Goal: Task Accomplishment & Management: Manage account settings

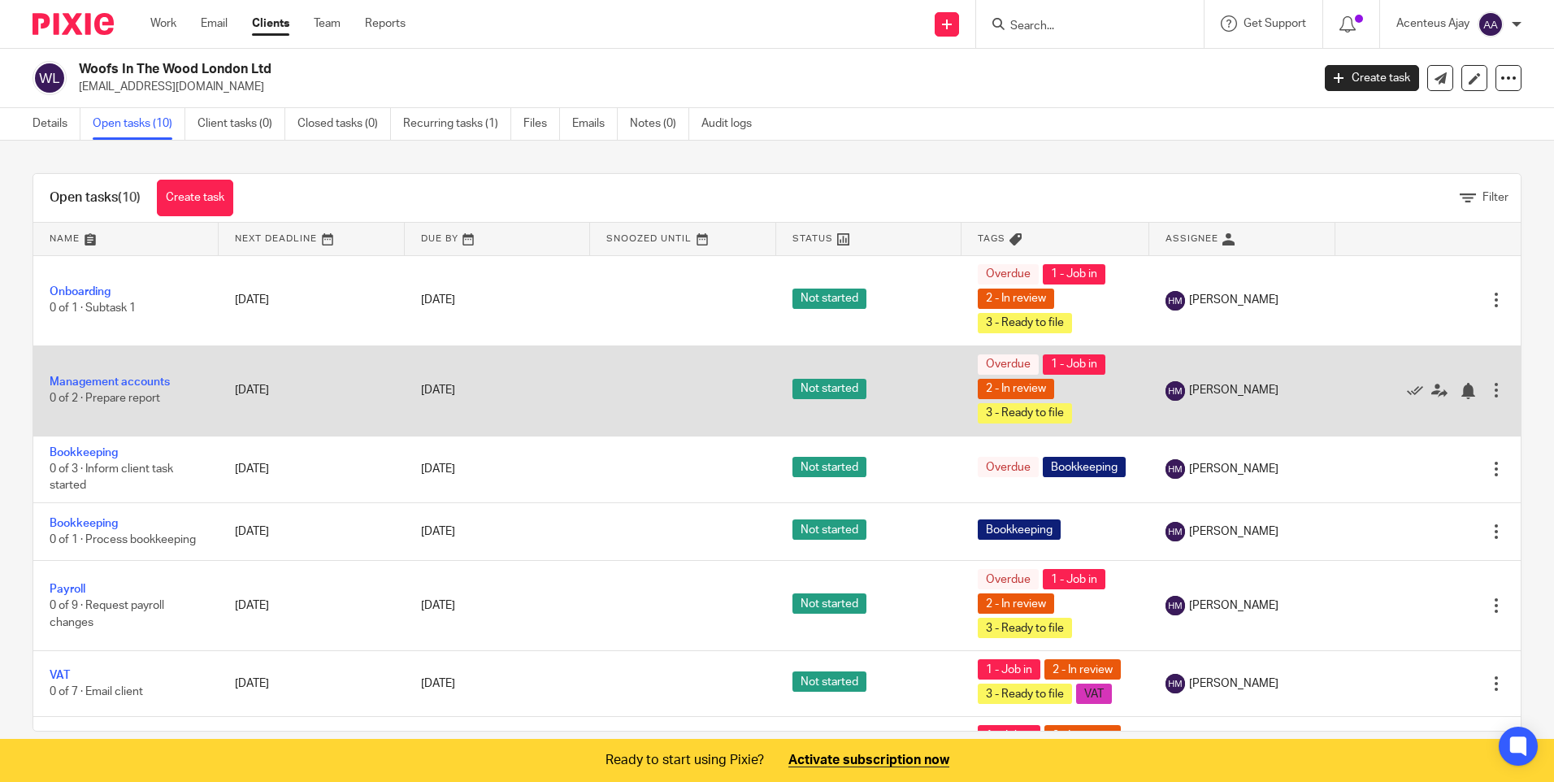
scroll to position [23, 0]
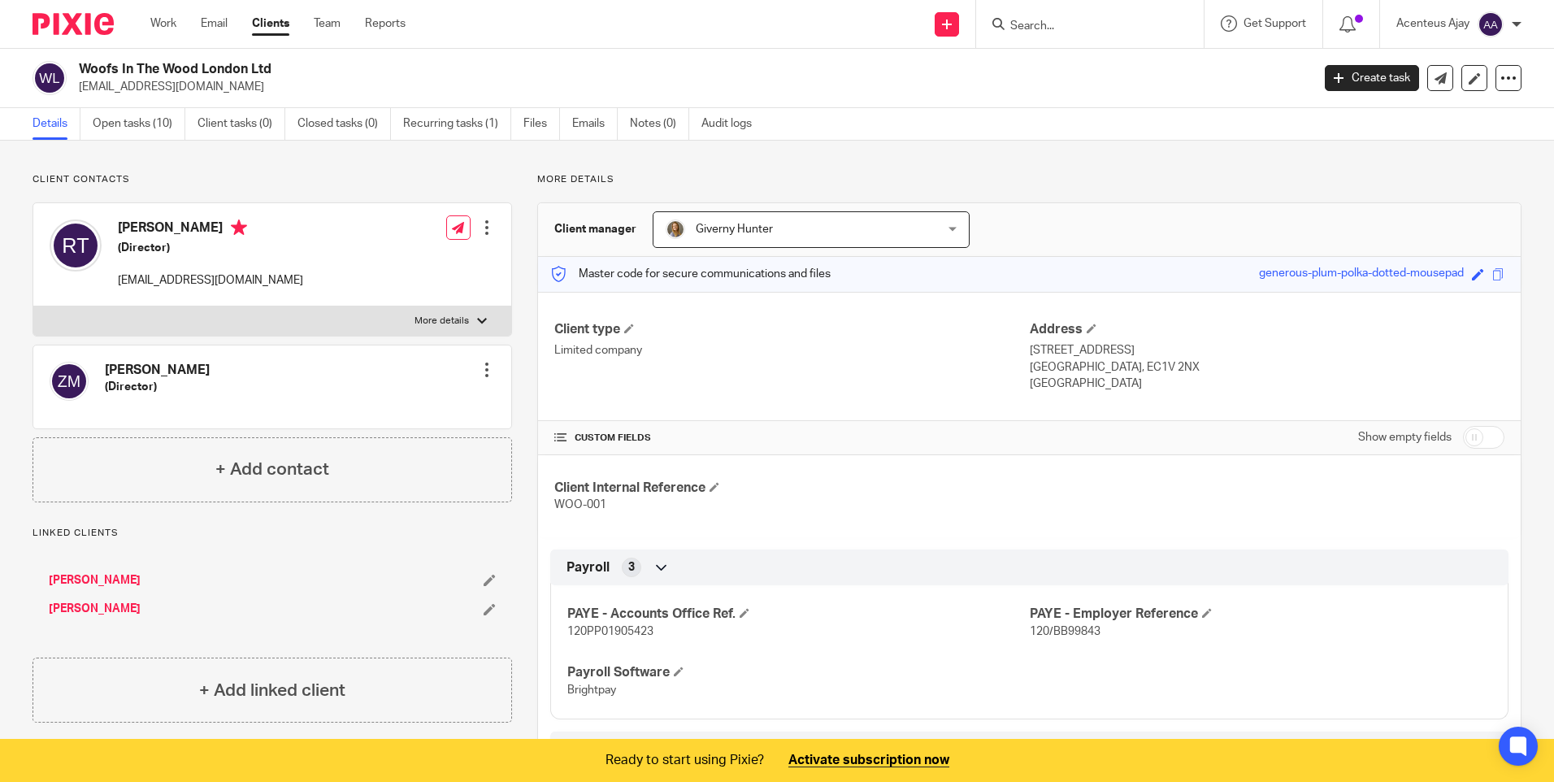
click at [271, 24] on link "Clients" at bounding box center [270, 23] width 37 height 16
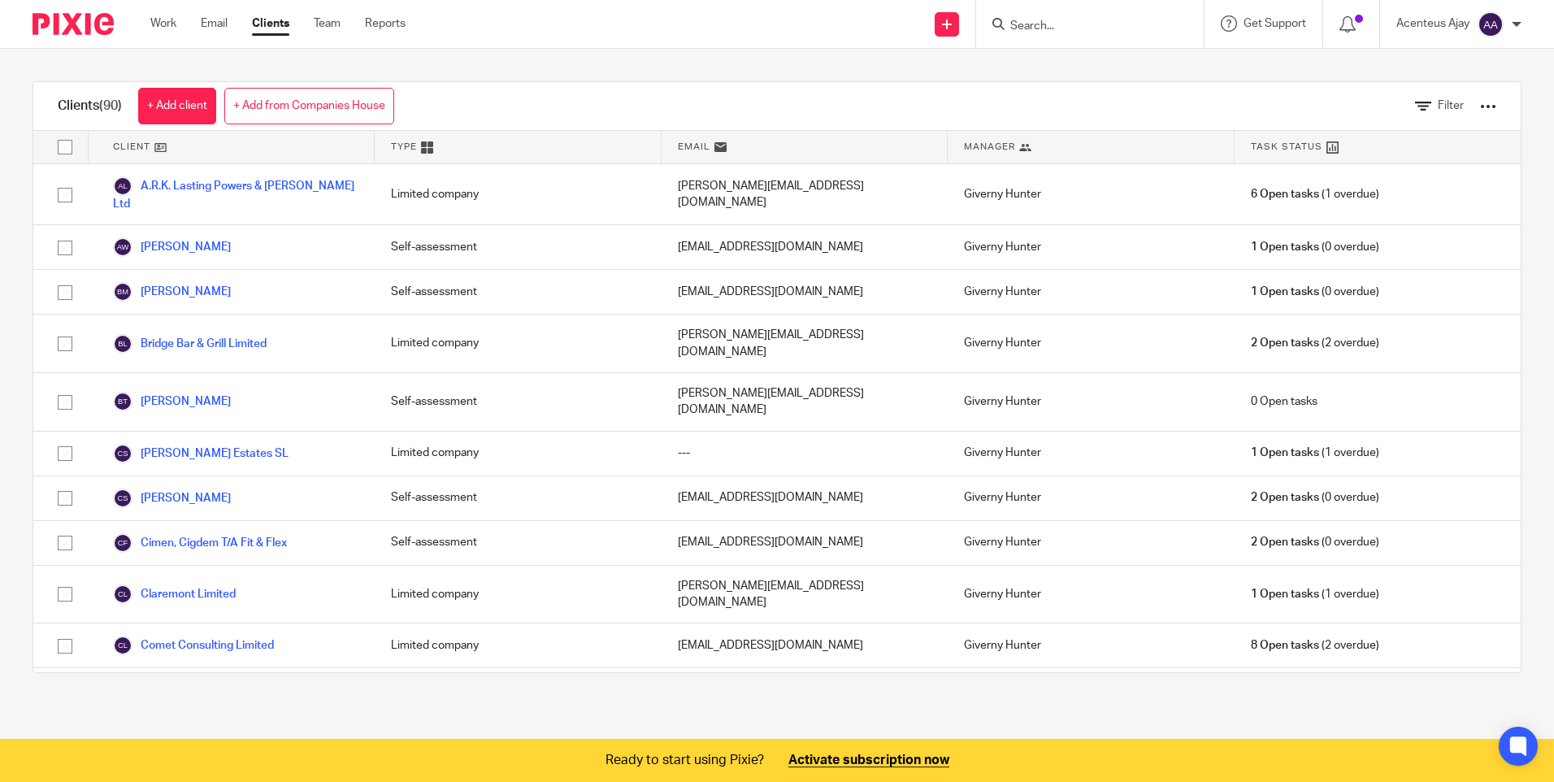
click at [1073, 30] on input "Search" at bounding box center [1082, 27] width 146 height 15
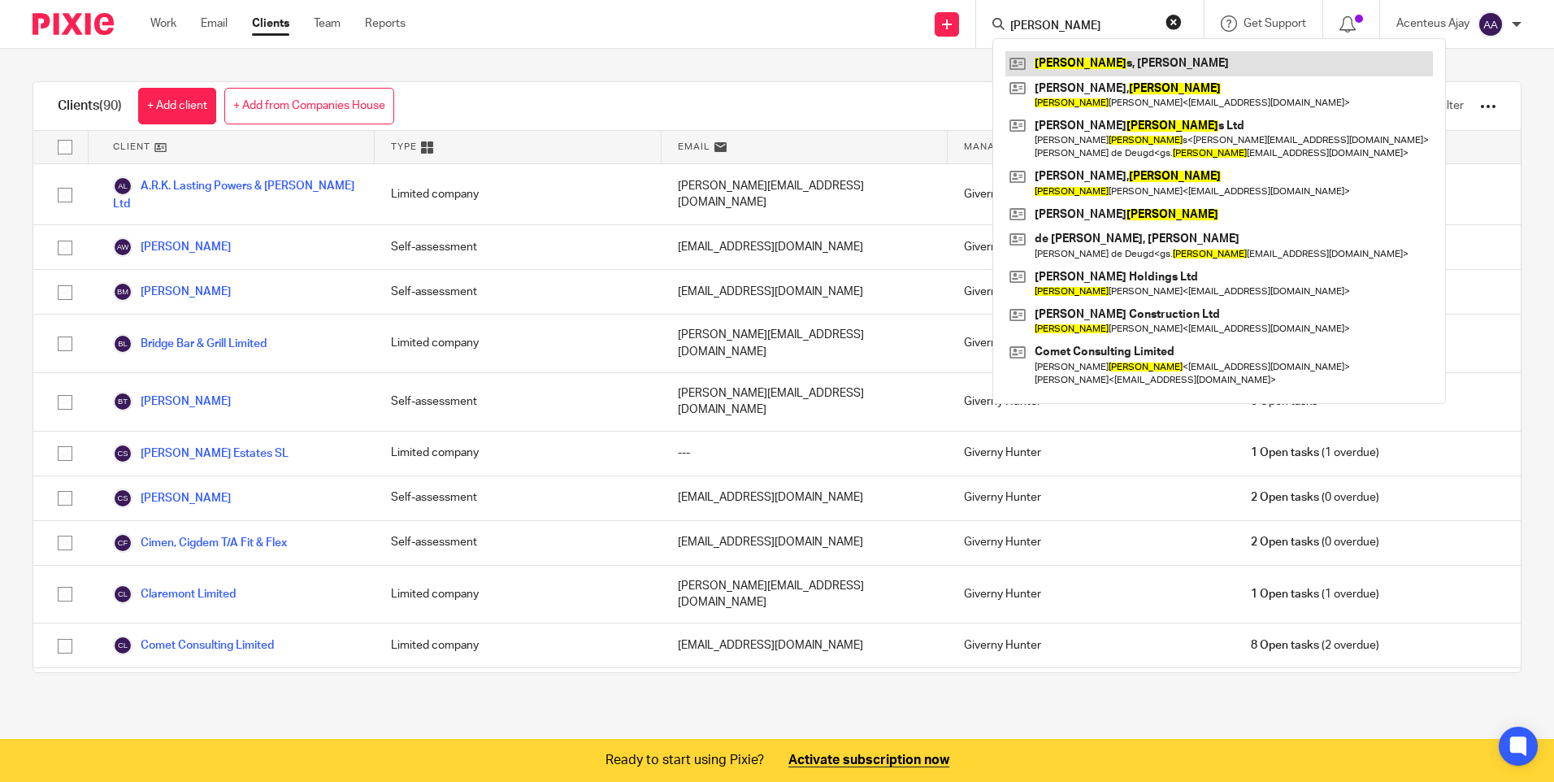
type input "william"
click at [1075, 65] on link at bounding box center [1218, 63] width 427 height 24
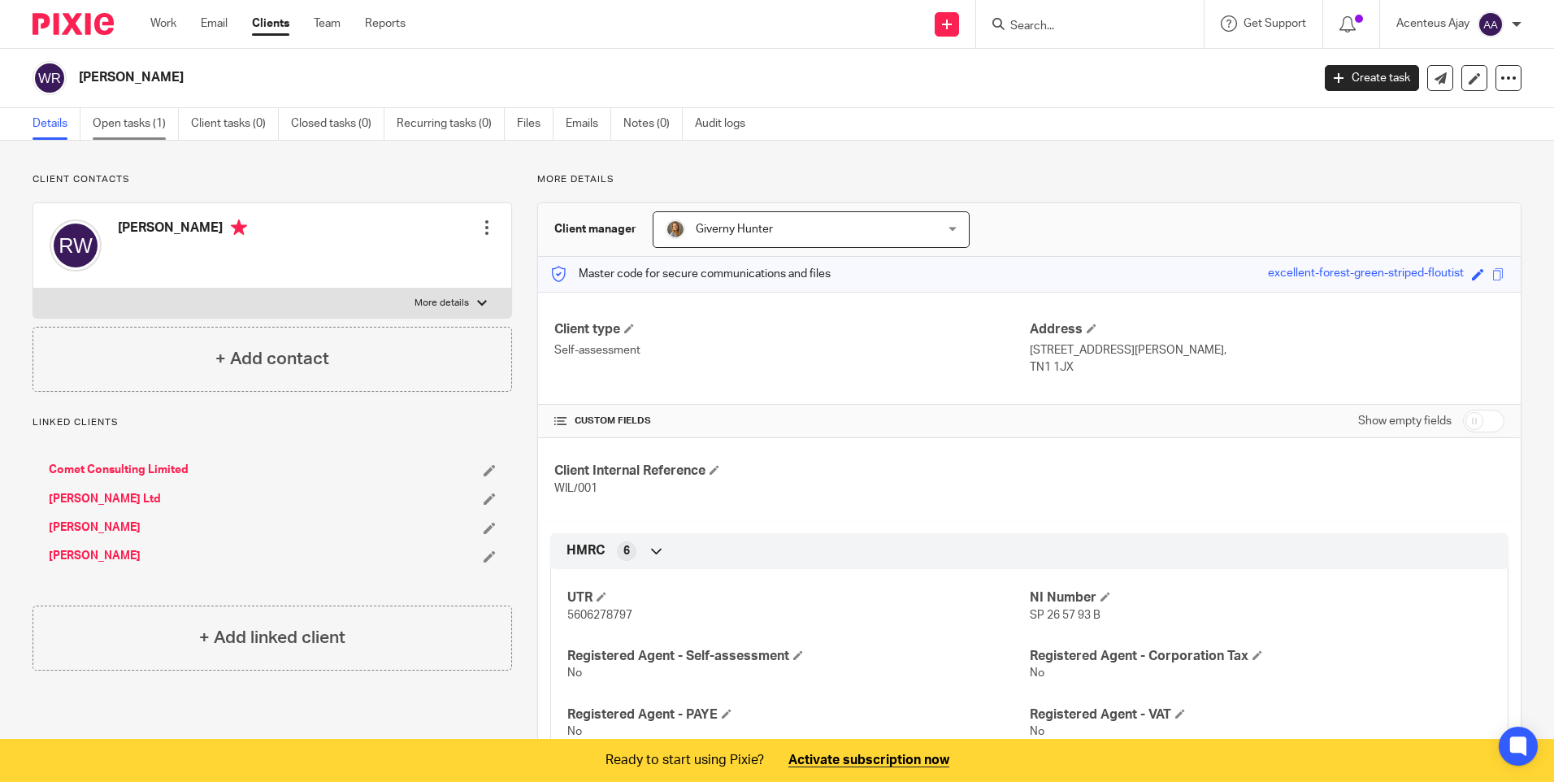
click at [143, 121] on link "Open tasks (1)" at bounding box center [136, 124] width 86 height 32
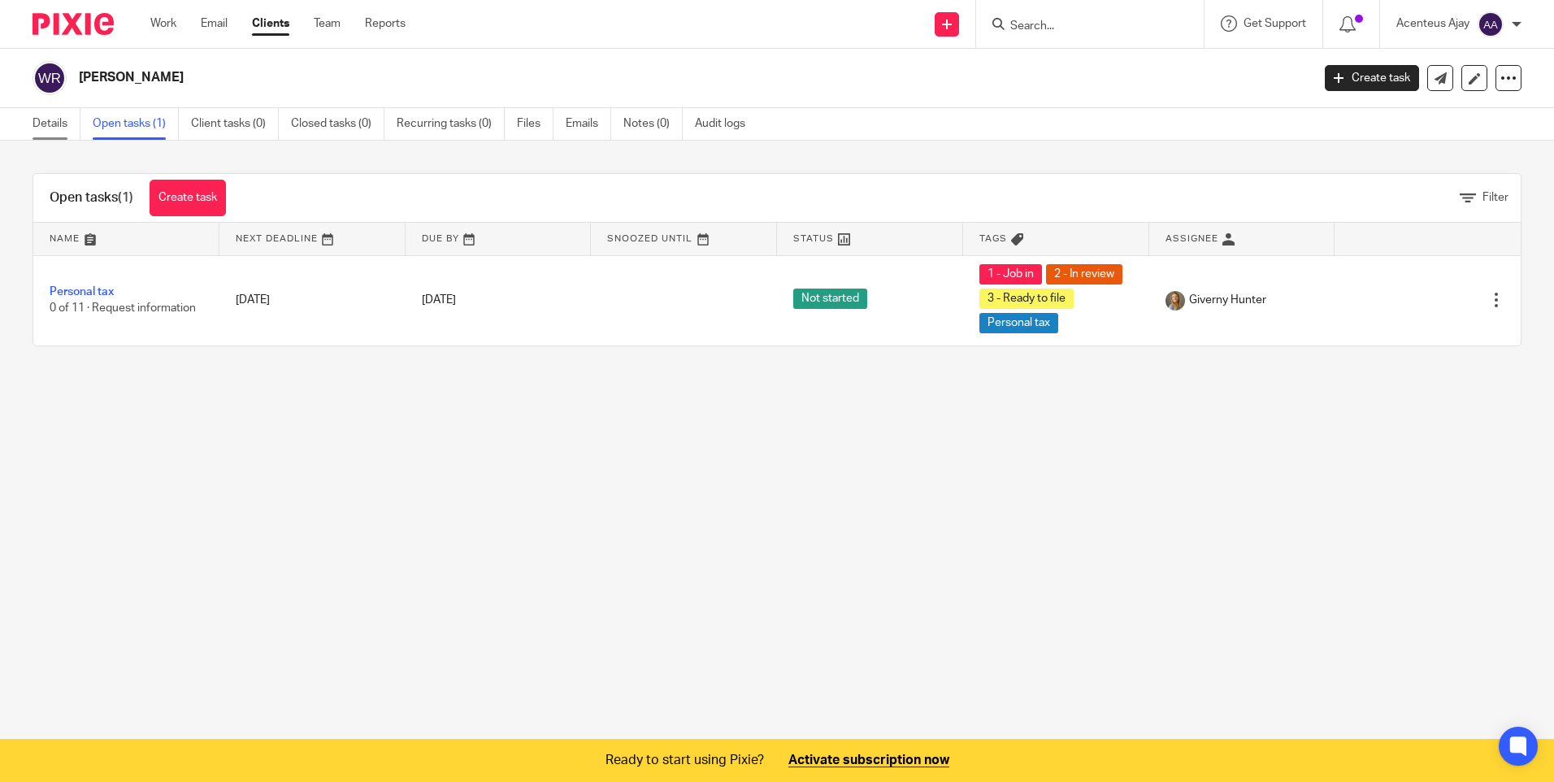
click at [63, 128] on link "Details" at bounding box center [57, 124] width 48 height 32
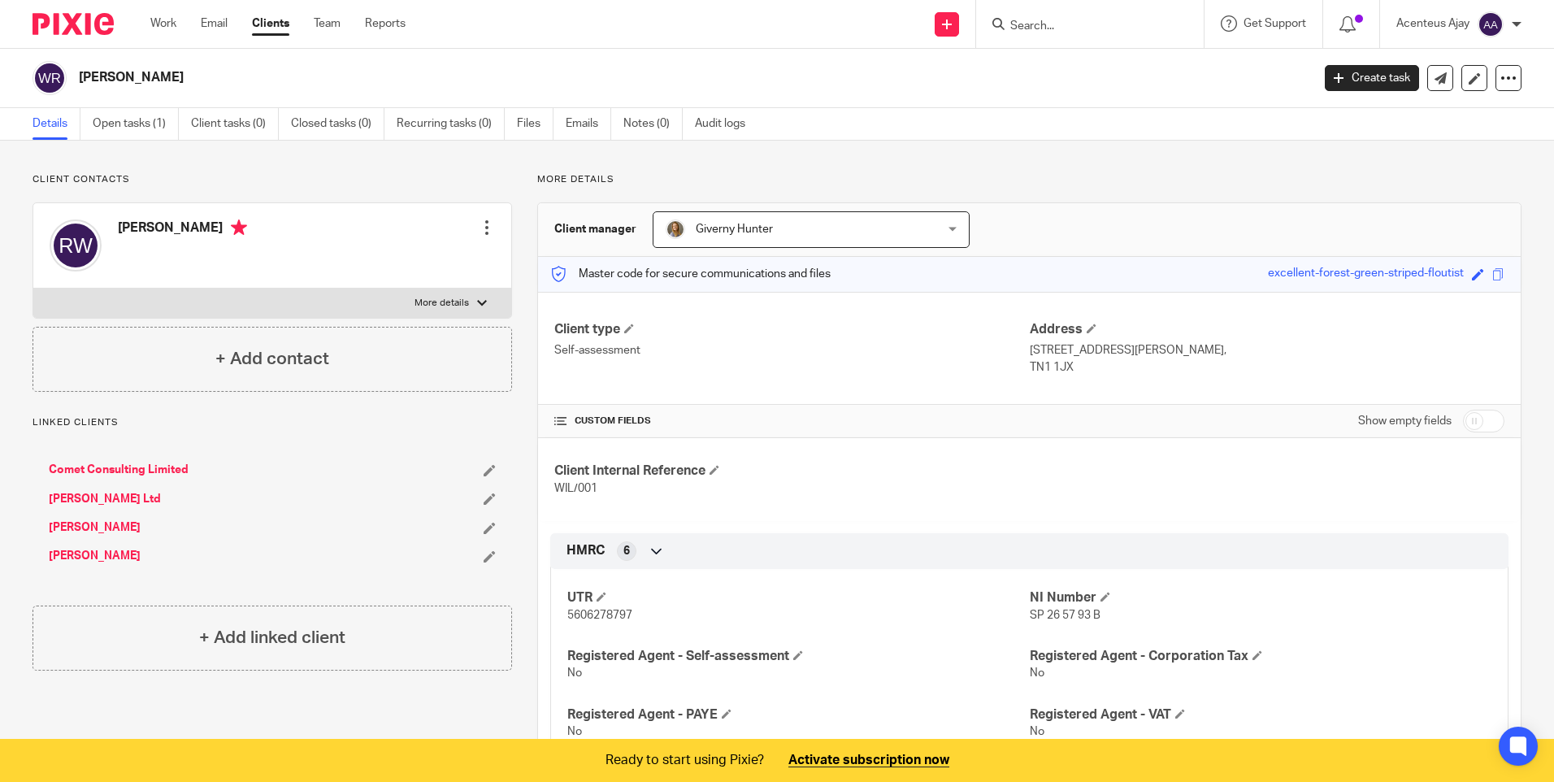
click at [1057, 38] on div at bounding box center [1090, 24] width 228 height 48
click at [1045, 23] on input "Search" at bounding box center [1082, 27] width 146 height 15
click at [1055, 31] on input "Search" at bounding box center [1082, 27] width 146 height 15
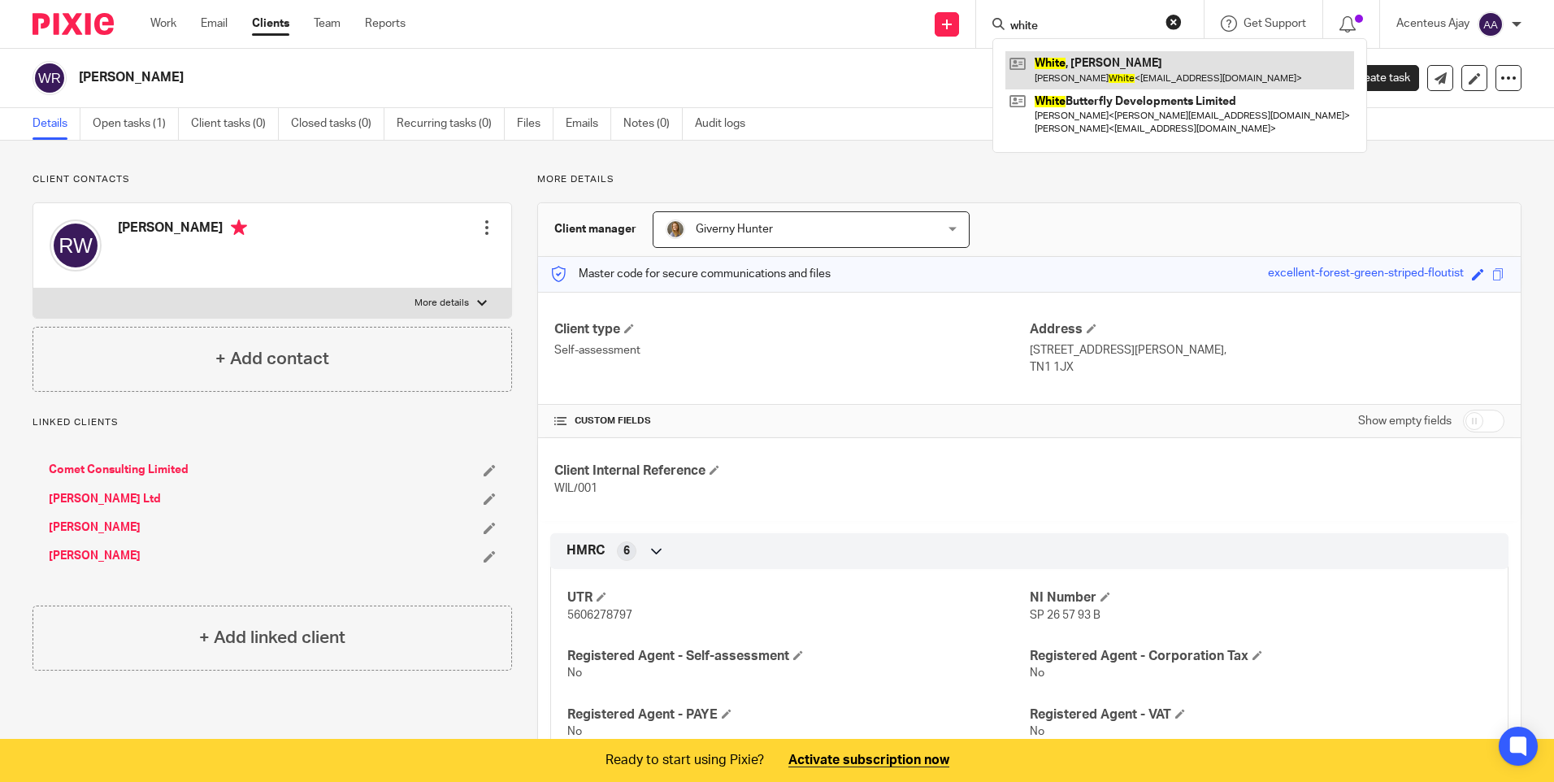
type input "white"
click at [1062, 52] on link at bounding box center [1179, 69] width 349 height 37
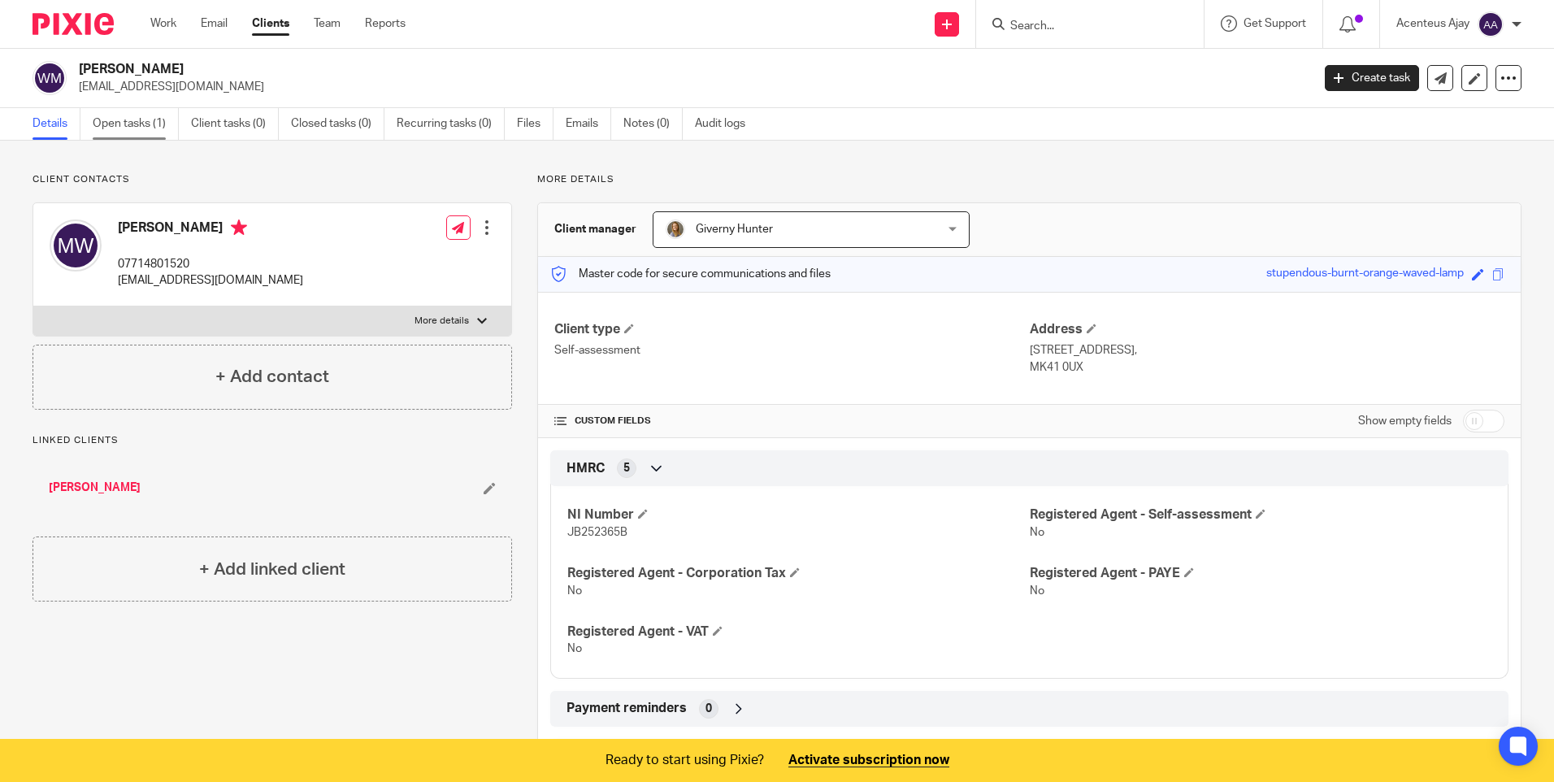
click at [128, 112] on link "Open tasks (1)" at bounding box center [136, 124] width 86 height 32
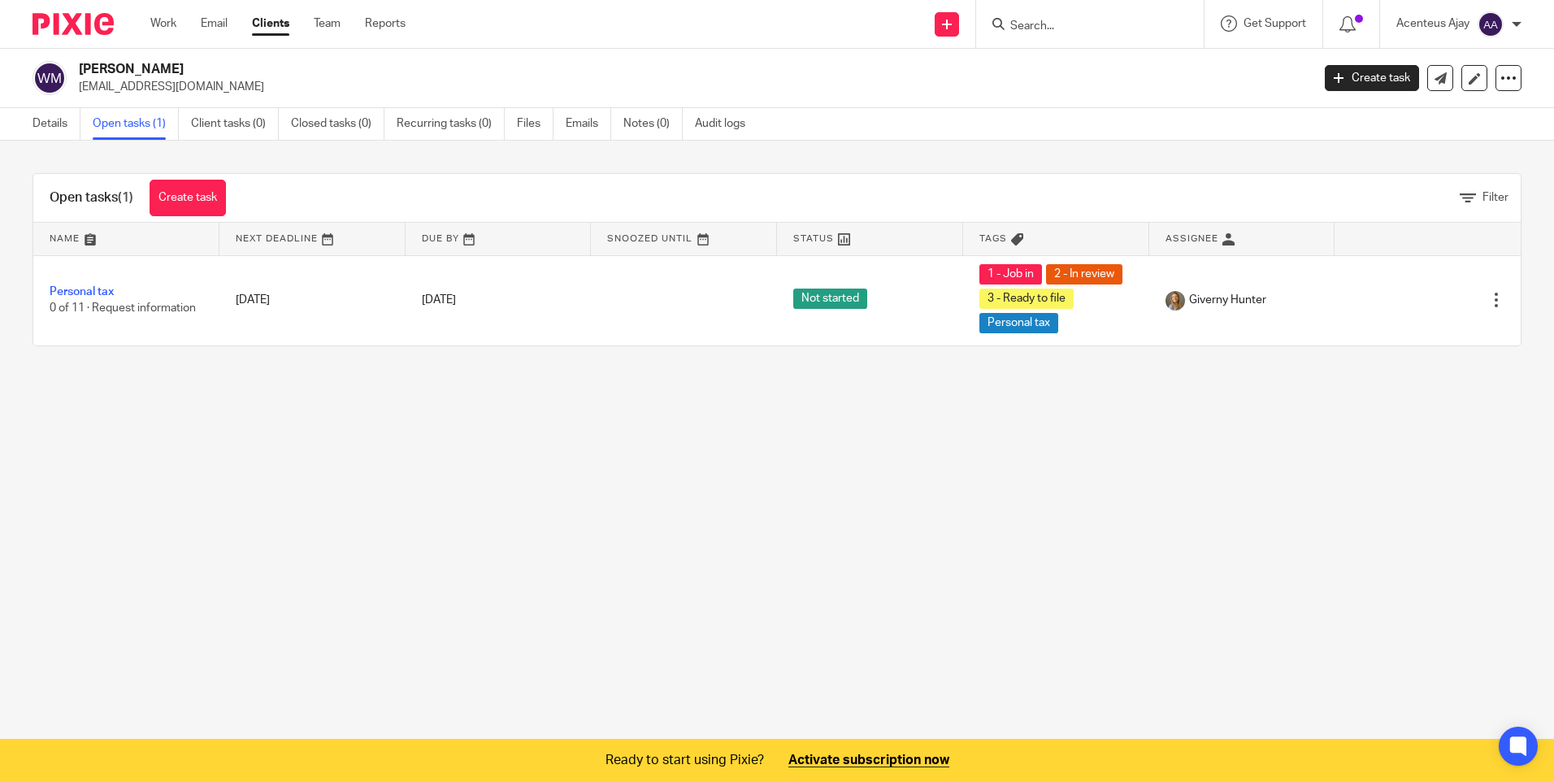
click at [1061, 23] on input "Search" at bounding box center [1082, 27] width 146 height 15
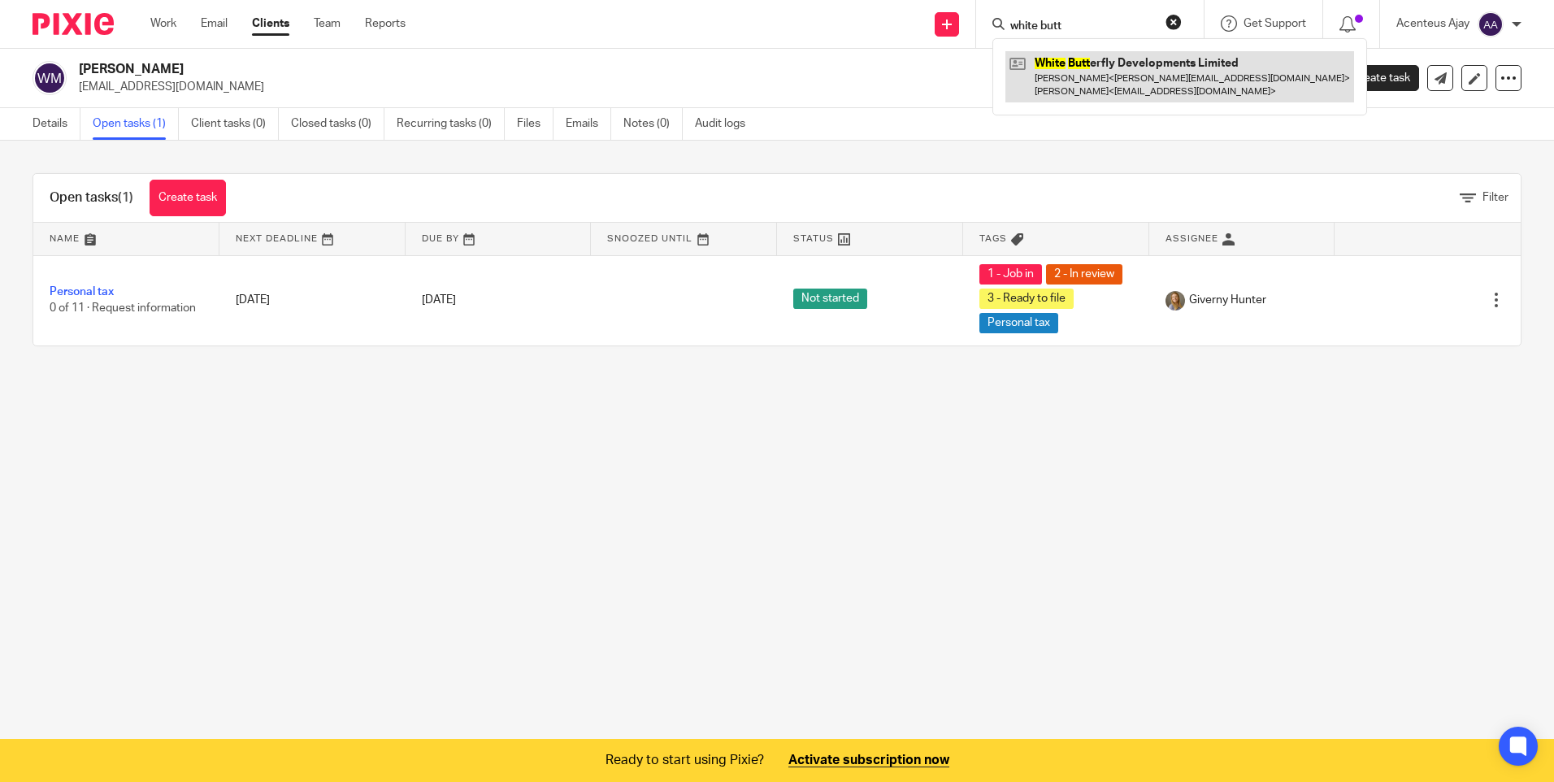
type input "white butt"
click at [1097, 67] on link at bounding box center [1179, 76] width 349 height 50
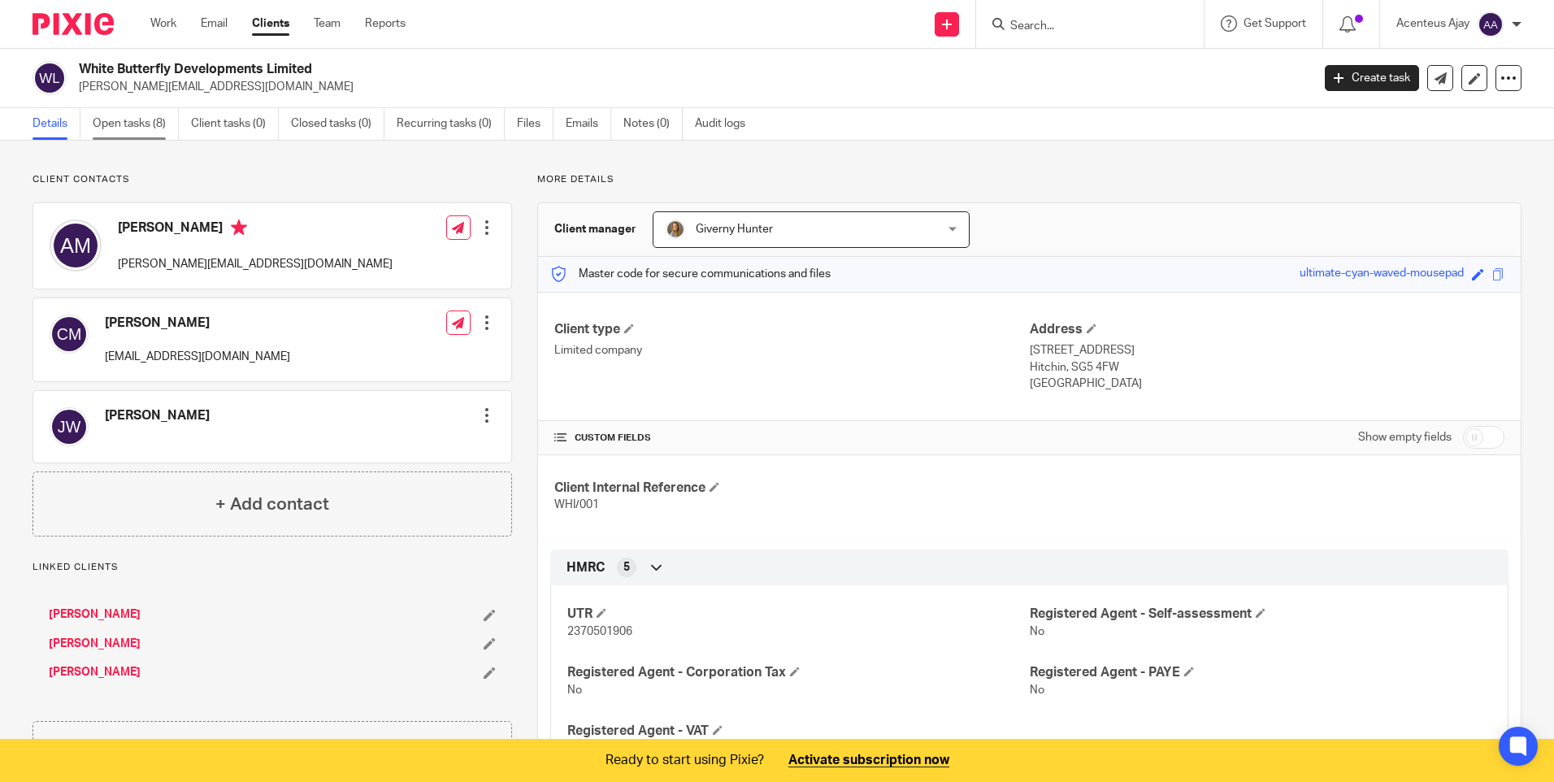
click at [165, 126] on link "Open tasks (8)" at bounding box center [136, 124] width 86 height 32
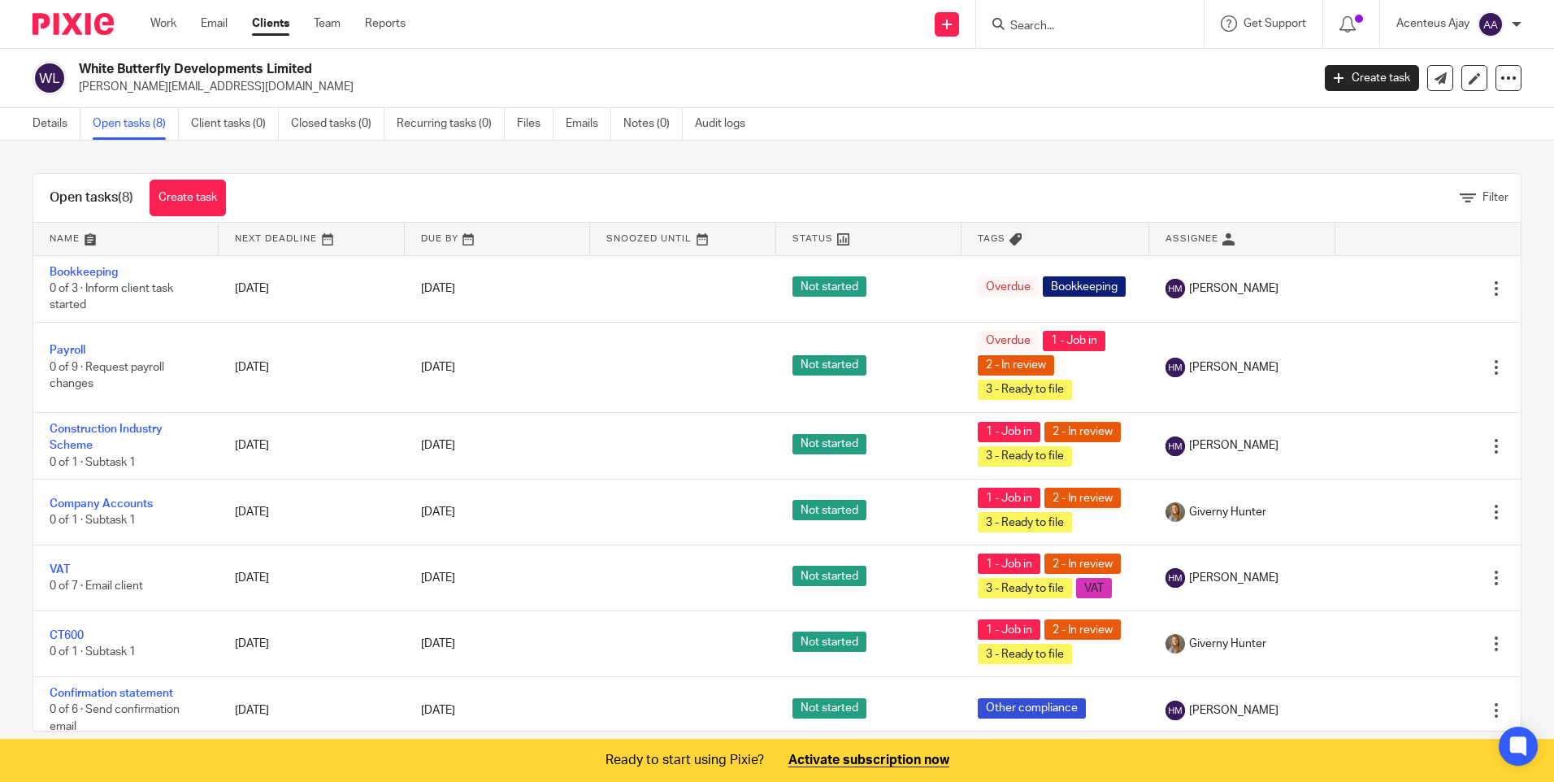
click at [1046, 24] on input "Search" at bounding box center [1082, 27] width 146 height 15
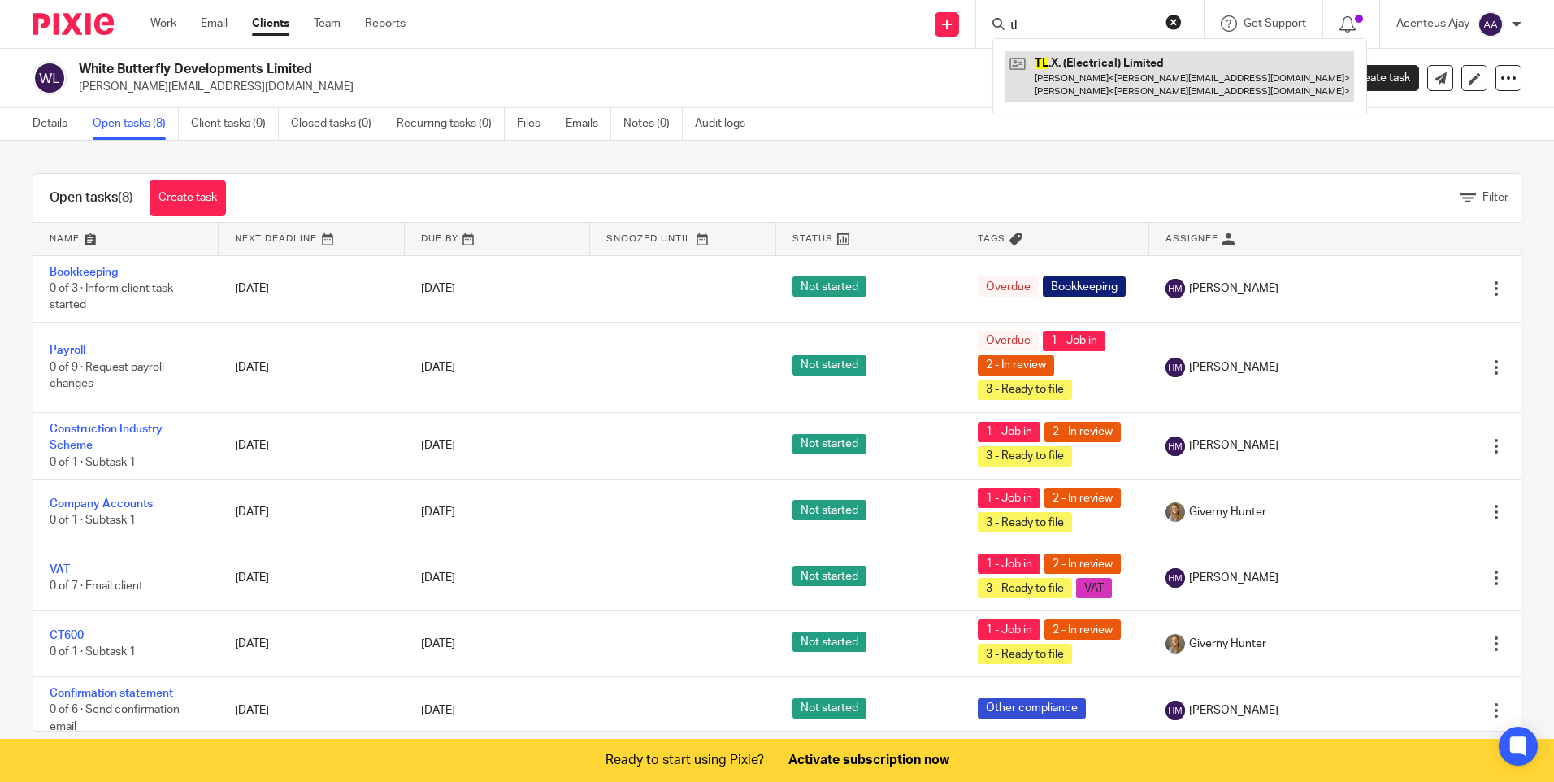
type input "tl"
click at [1109, 74] on link at bounding box center [1179, 76] width 349 height 50
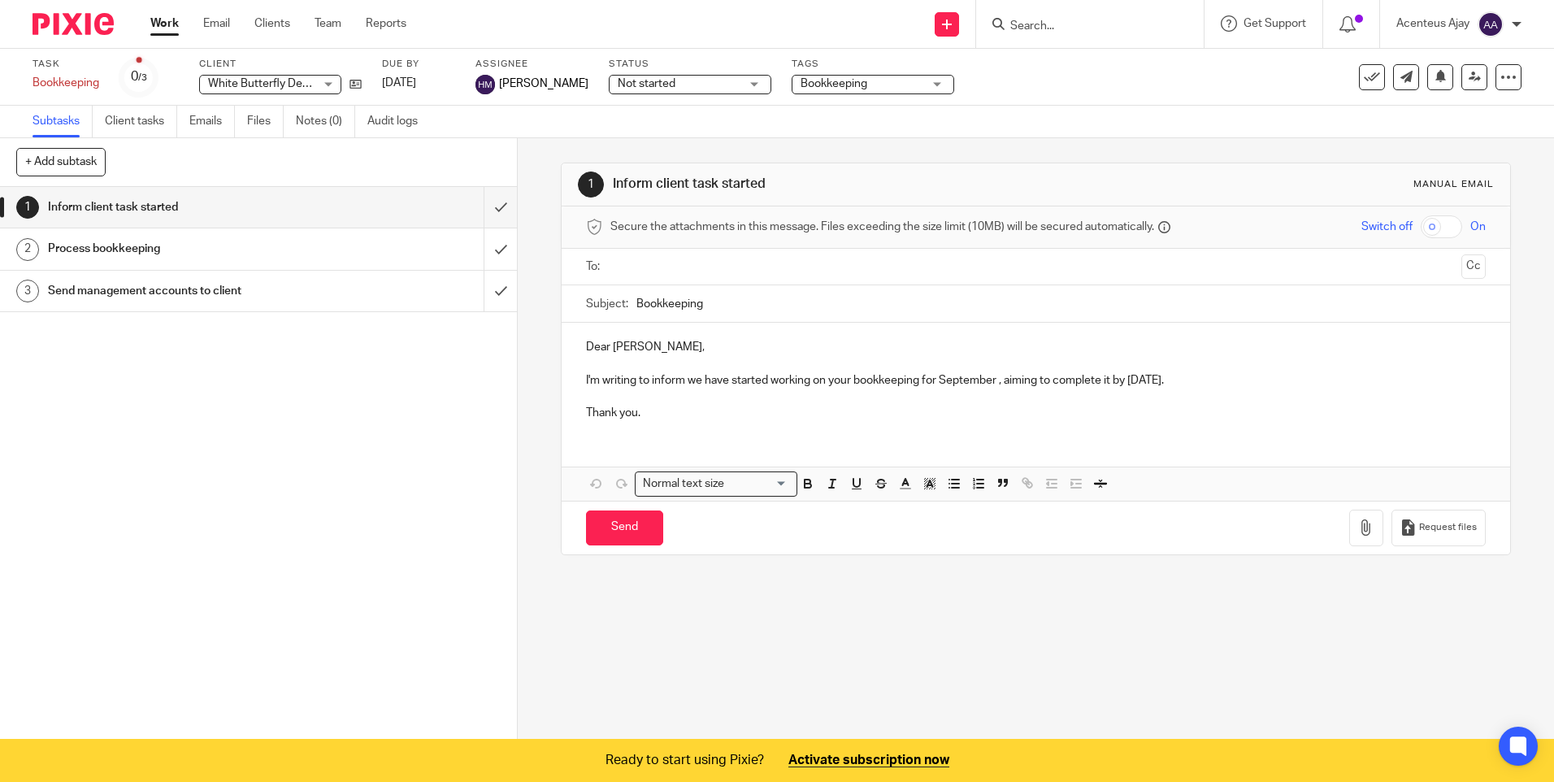
click at [119, 228] on link "2 Process bookkeeping" at bounding box center [242, 248] width 484 height 41
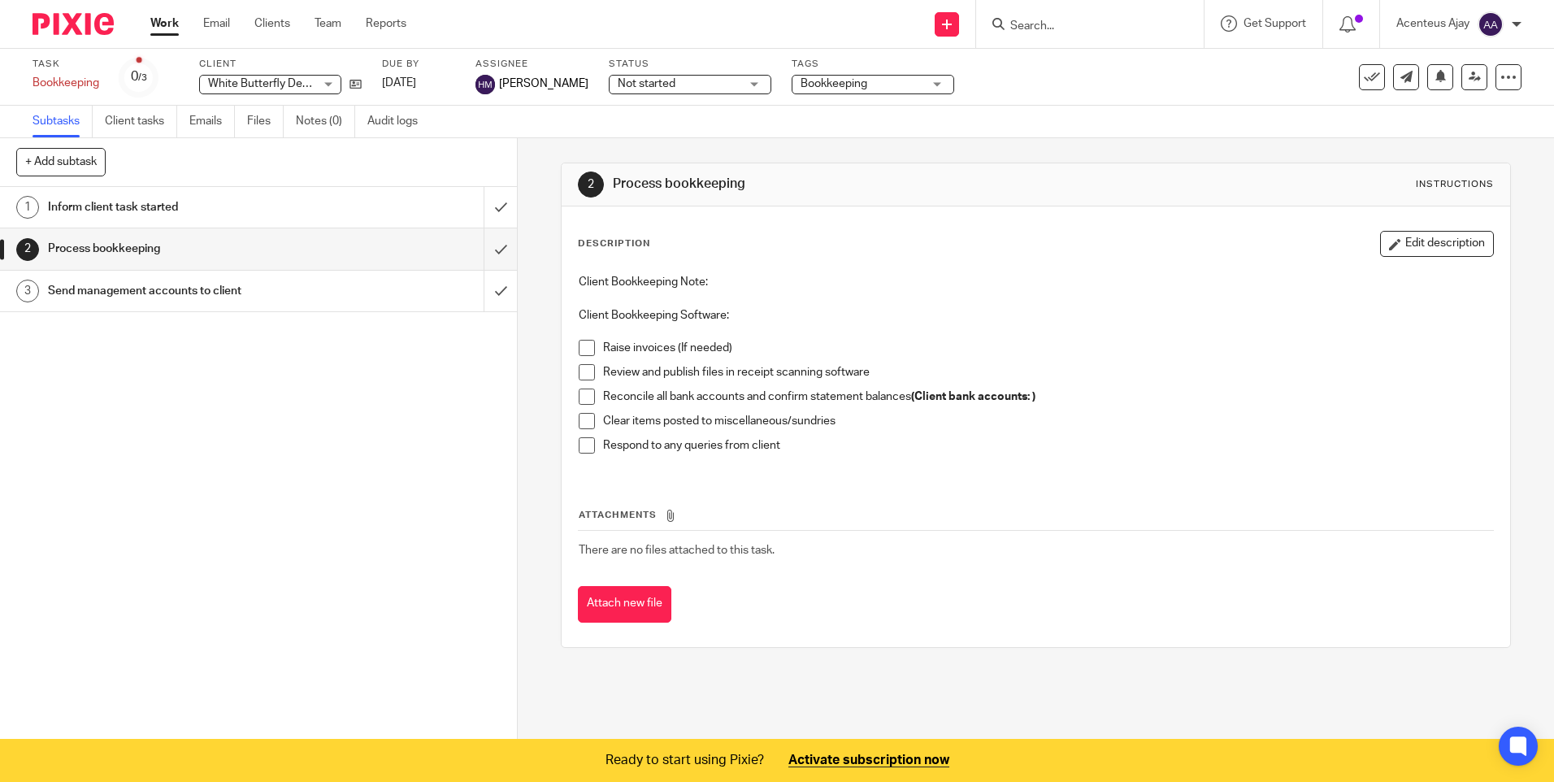
click at [119, 281] on h1 "Send management accounts to client" at bounding box center [188, 291] width 280 height 24
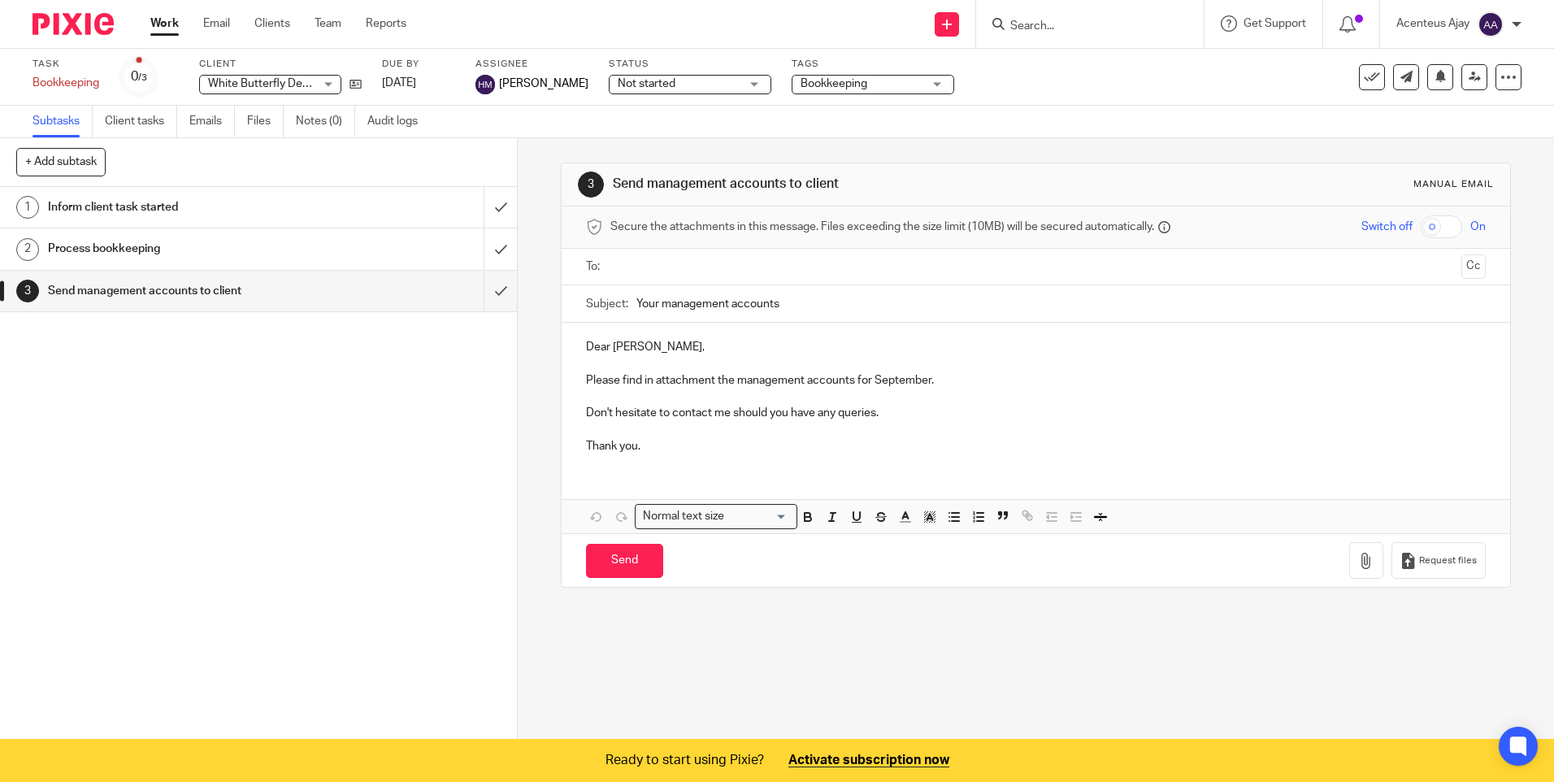
click at [137, 252] on h1 "Process bookkeeping" at bounding box center [188, 248] width 280 height 24
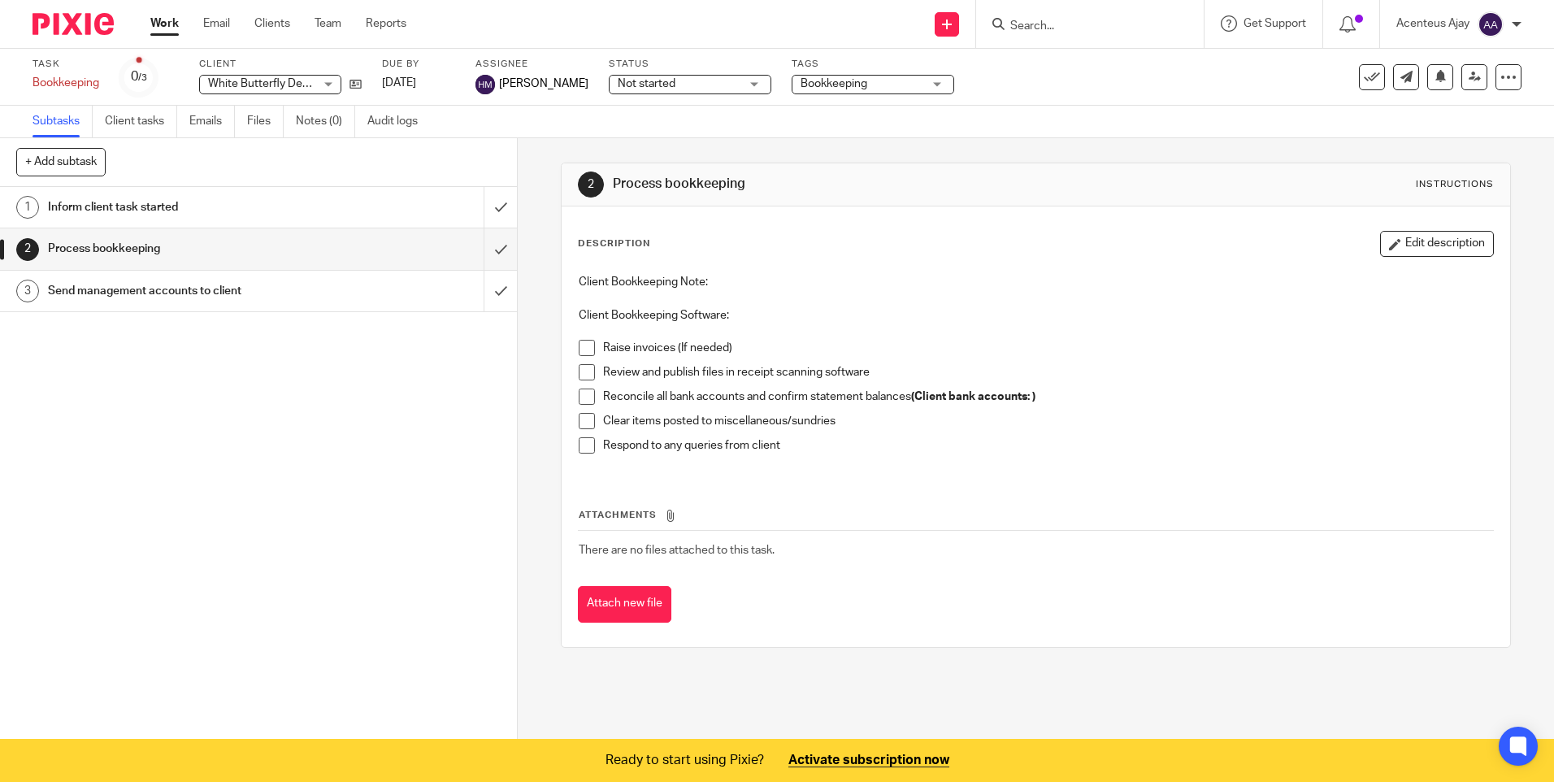
click at [727, 280] on p "Client Bookkeeping Note:" at bounding box center [1035, 282] width 913 height 16
click at [715, 280] on p "Client Bookkeeping Note:" at bounding box center [1035, 282] width 913 height 16
click at [679, 280] on p "Client Bookkeeping Note:" at bounding box center [1035, 282] width 913 height 16
click at [1434, 249] on button "Edit description" at bounding box center [1437, 244] width 114 height 26
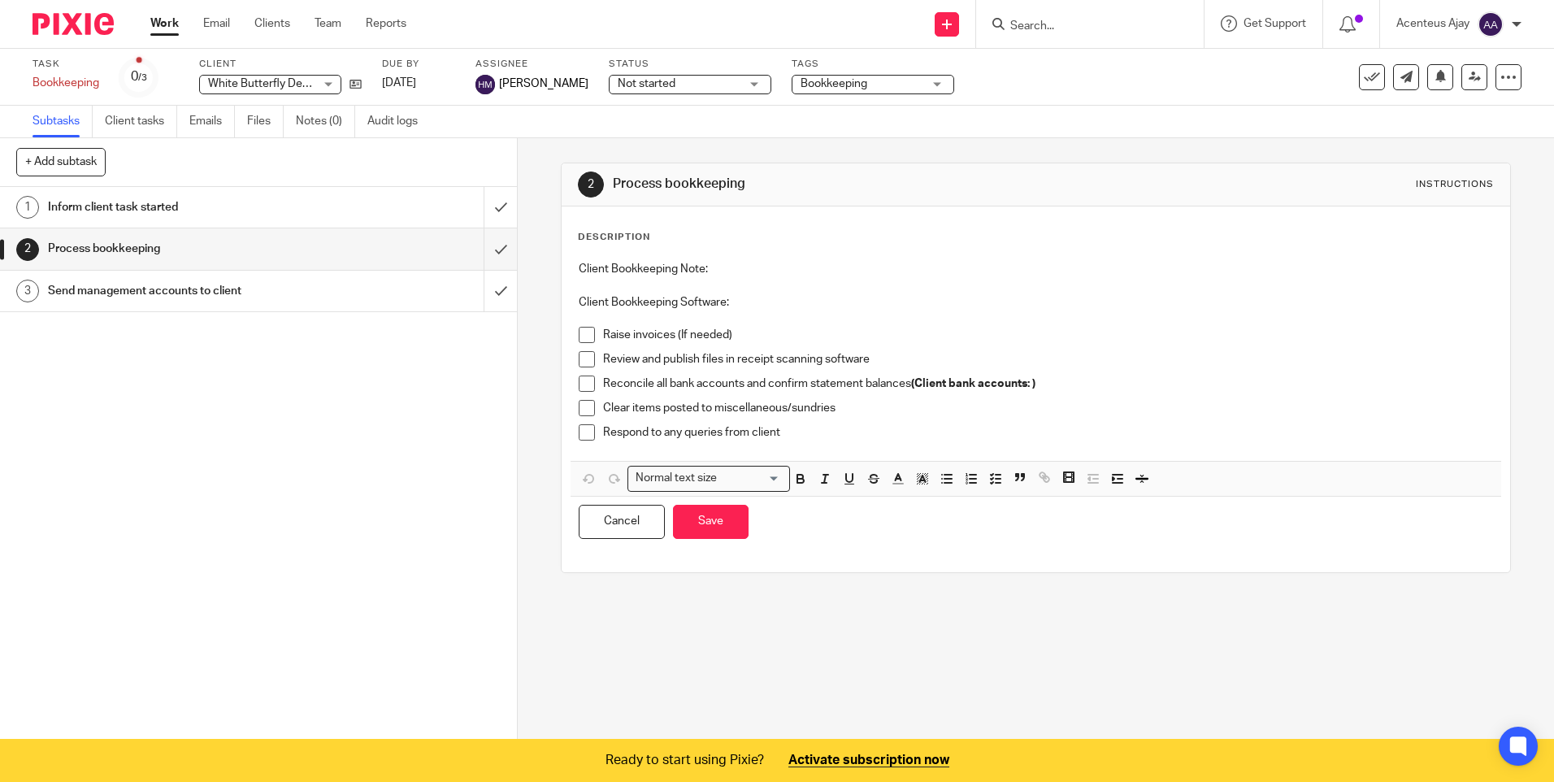
click at [714, 267] on p "Client Bookkeeping Note:" at bounding box center [1035, 269] width 913 height 16
click at [735, 329] on p "Raise invoices (If needed)" at bounding box center [1047, 335] width 889 height 16
drag, startPoint x: 736, startPoint y: 336, endPoint x: 598, endPoint y: 333, distance: 138.2
click at [603, 333] on p "Raise invoices (If needed)" at bounding box center [1047, 335] width 889 height 16
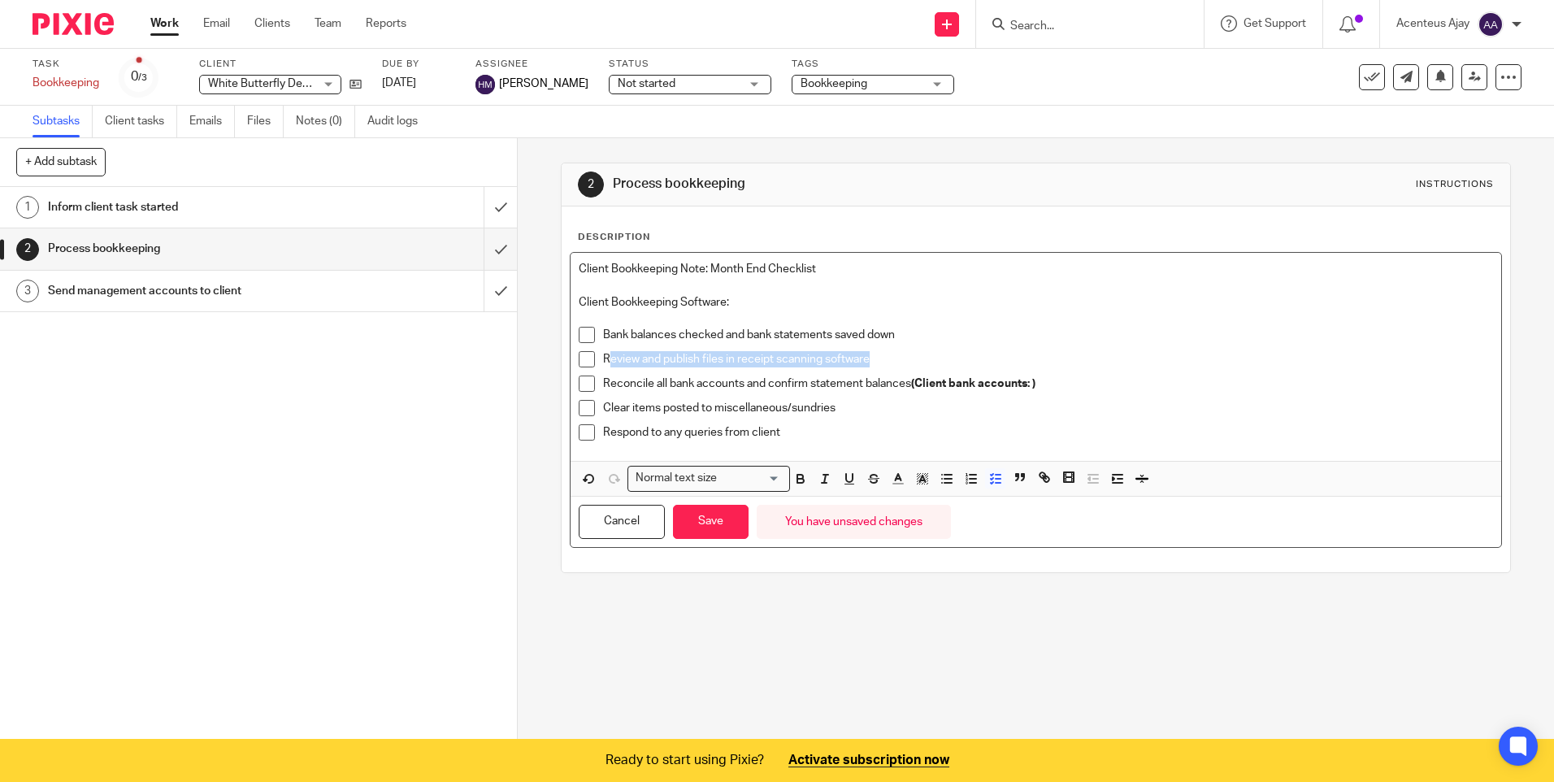
drag, startPoint x: 866, startPoint y: 358, endPoint x: 602, endPoint y: 362, distance: 264.2
click at [603, 362] on p "Review and publish files in receipt scanning software" at bounding box center [1047, 359] width 889 height 16
click at [870, 358] on p "Review and publish files in receipt scanning software" at bounding box center [1047, 359] width 889 height 16
drag, startPoint x: 870, startPoint y: 360, endPoint x: 596, endPoint y: 363, distance: 273.9
click at [596, 363] on li "Review and publish files in receipt scanning software" at bounding box center [1035, 363] width 913 height 24
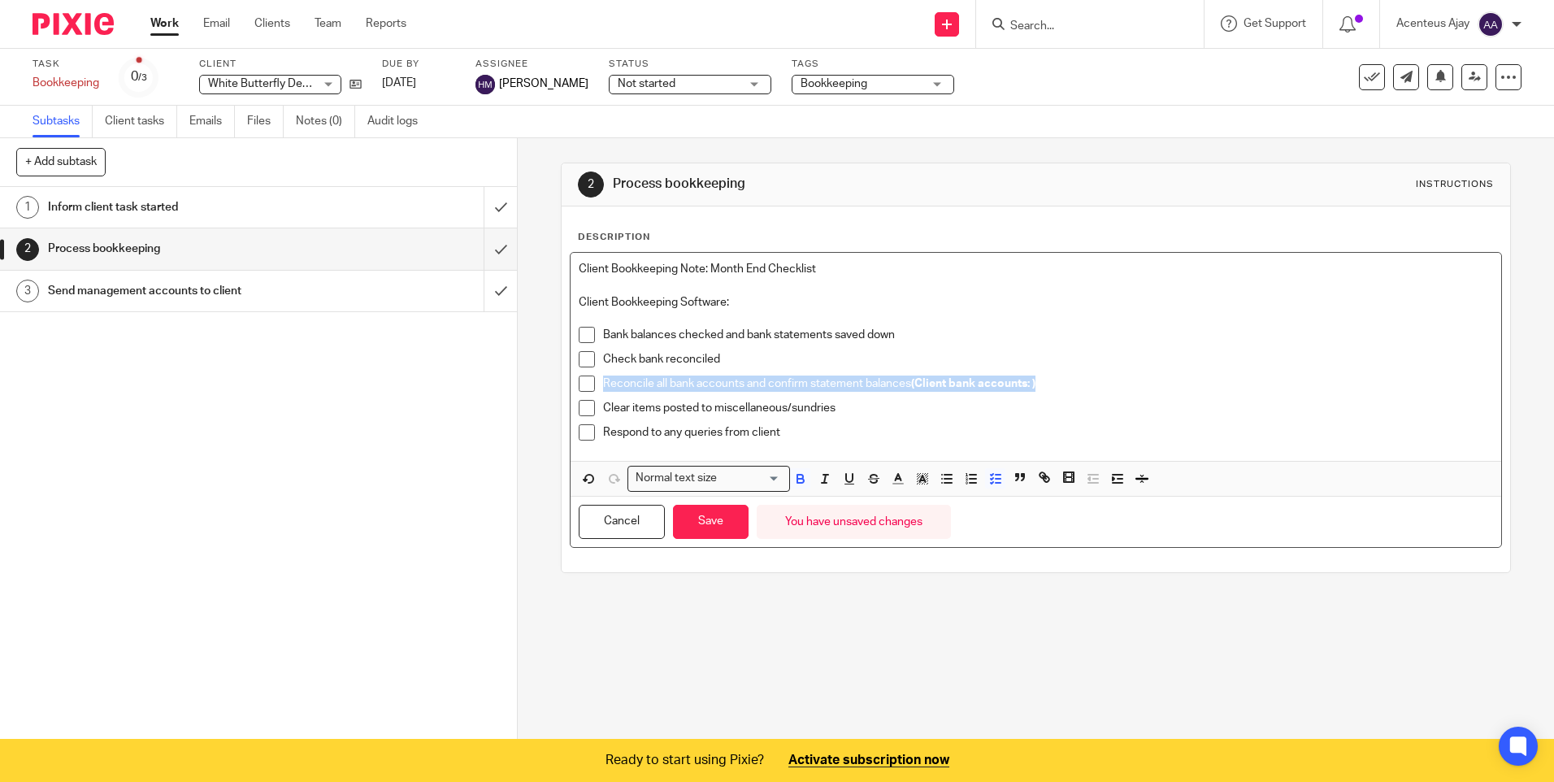
drag, startPoint x: 1036, startPoint y: 384, endPoint x: 596, endPoint y: 384, distance: 440.5
click at [596, 384] on li "Reconcile all bank accounts and confirm statement balances (Client bank account…" at bounding box center [1035, 387] width 913 height 24
drag, startPoint x: 834, startPoint y: 403, endPoint x: 597, endPoint y: 406, distance: 236.5
click at [597, 406] on li "Clear items posted to miscellaneous/sundries" at bounding box center [1035, 412] width 913 height 24
drag, startPoint x: 787, startPoint y: 434, endPoint x: 585, endPoint y: 431, distance: 201.6
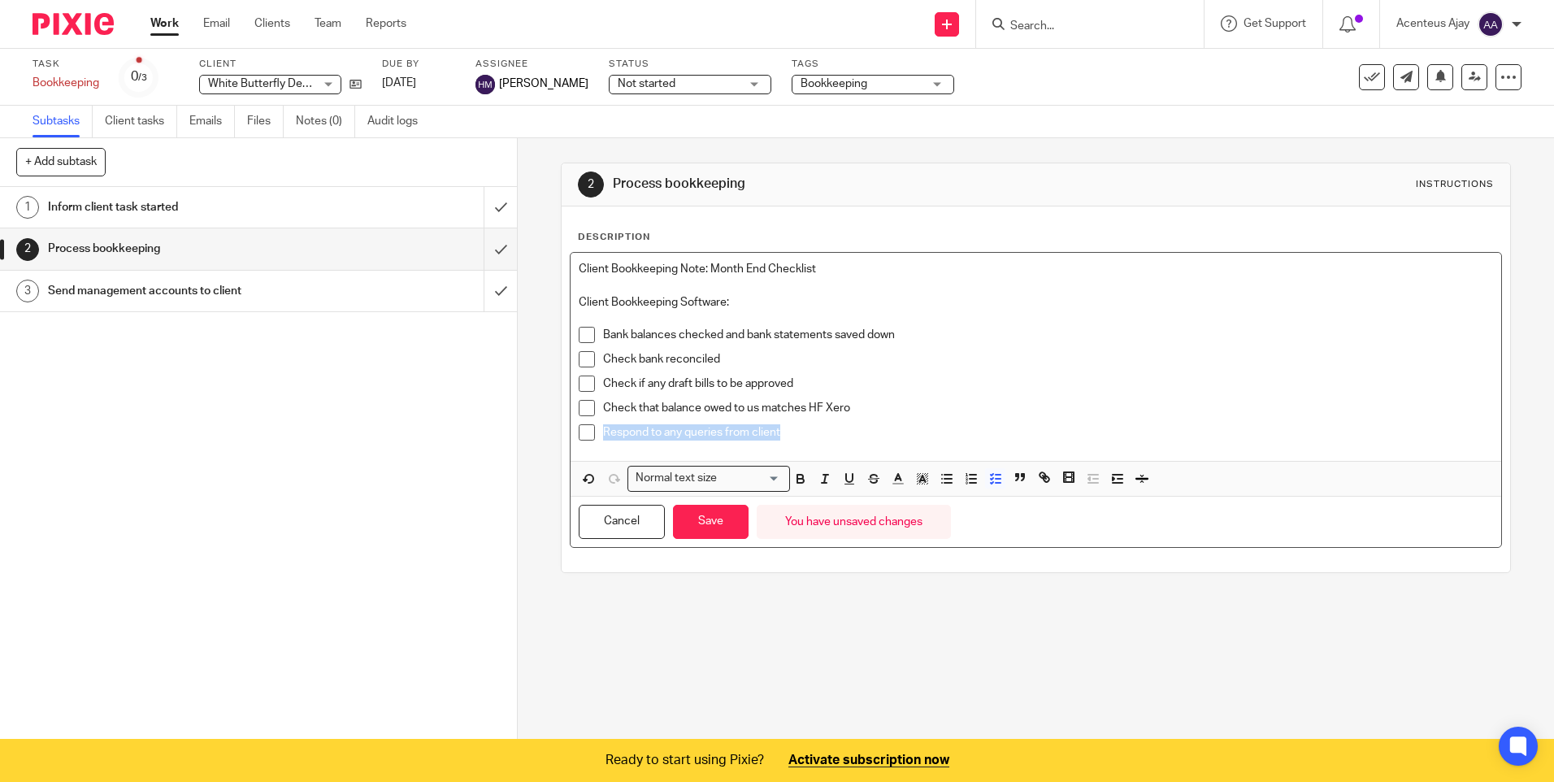
click at [585, 431] on li "Respond to any queries from client" at bounding box center [1035, 436] width 913 height 24
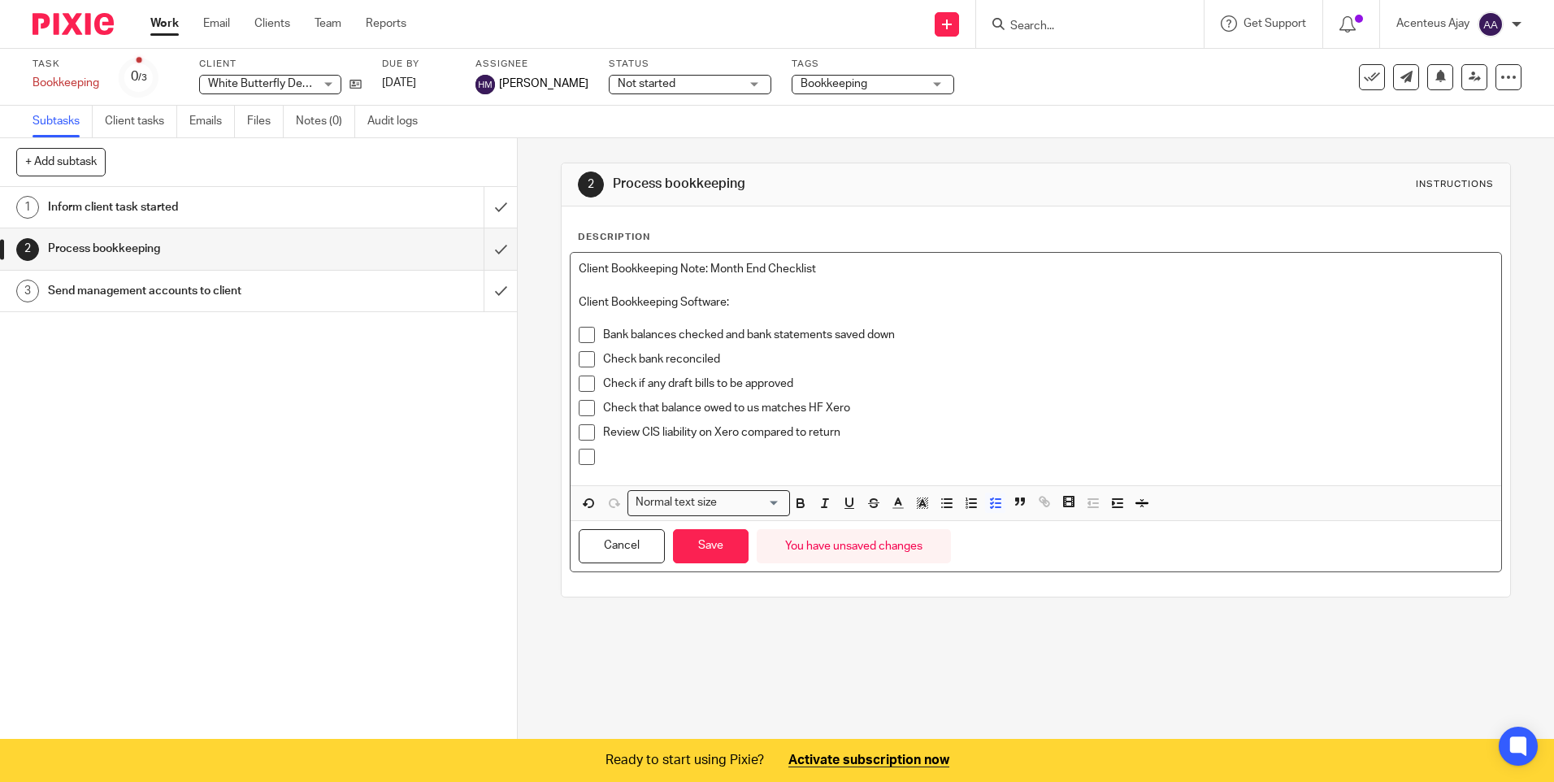
click at [641, 455] on p at bounding box center [1047, 457] width 889 height 16
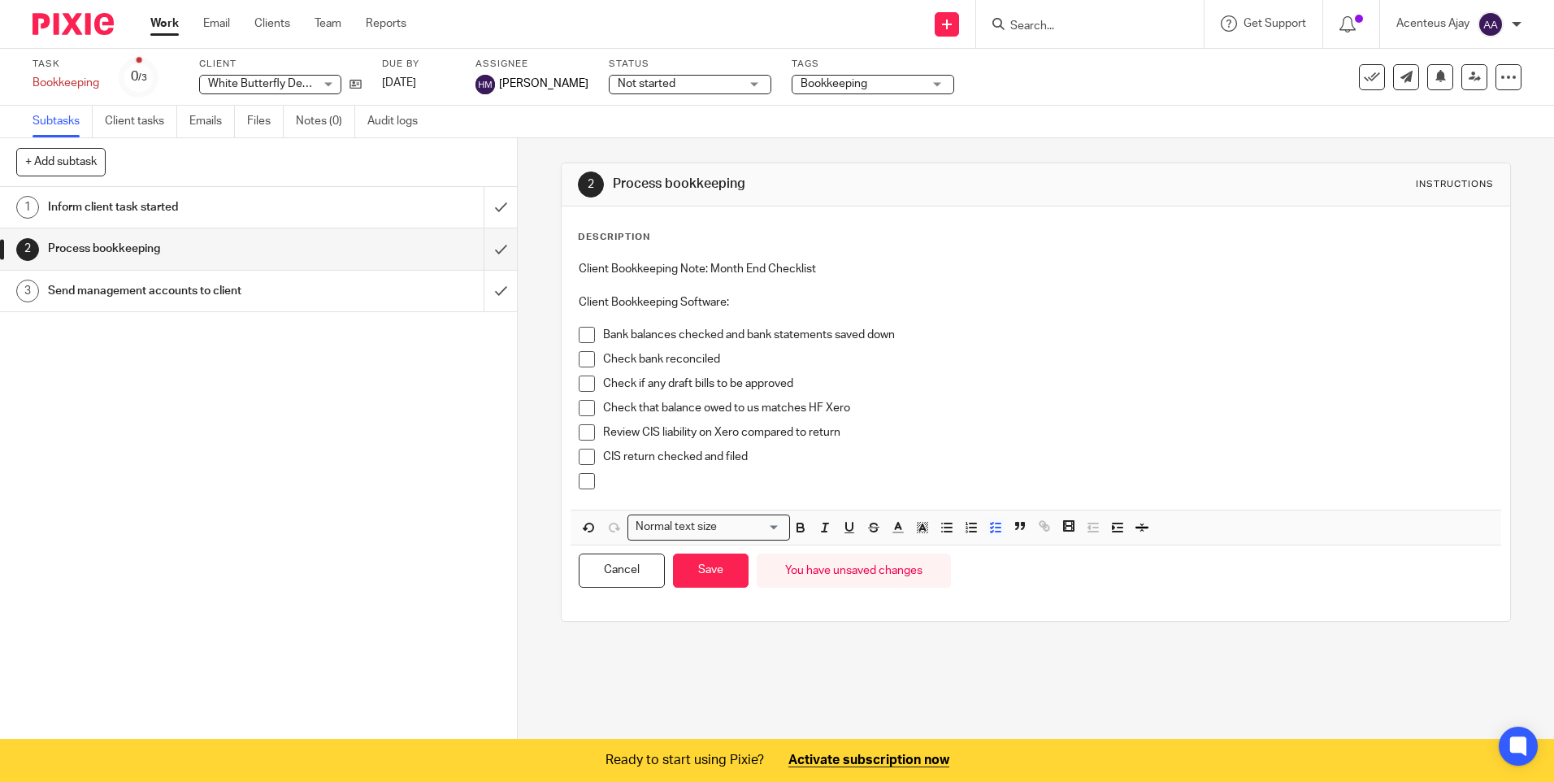
click at [648, 486] on p at bounding box center [1047, 481] width 889 height 16
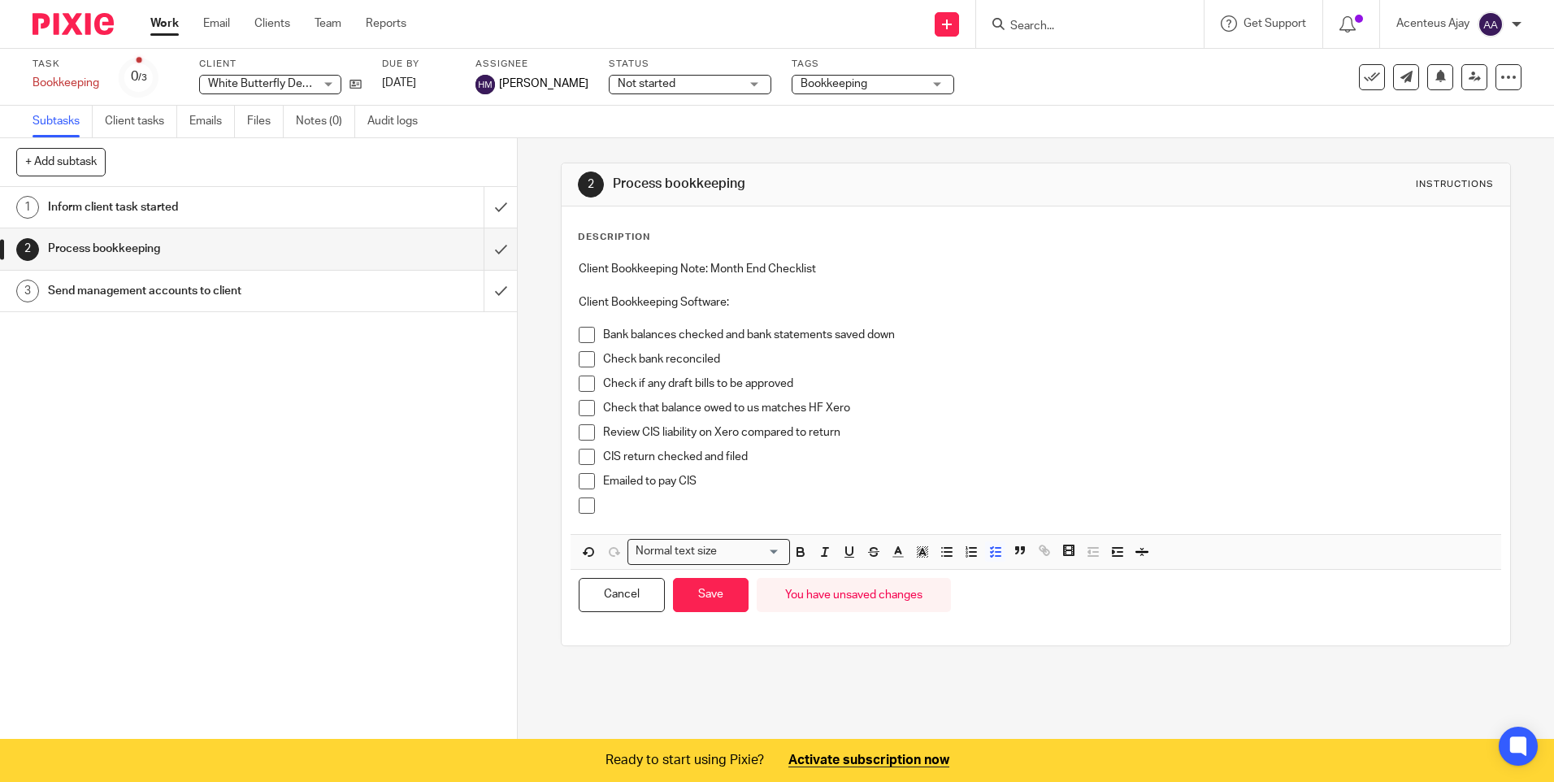
click at [653, 510] on p at bounding box center [1047, 505] width 889 height 16
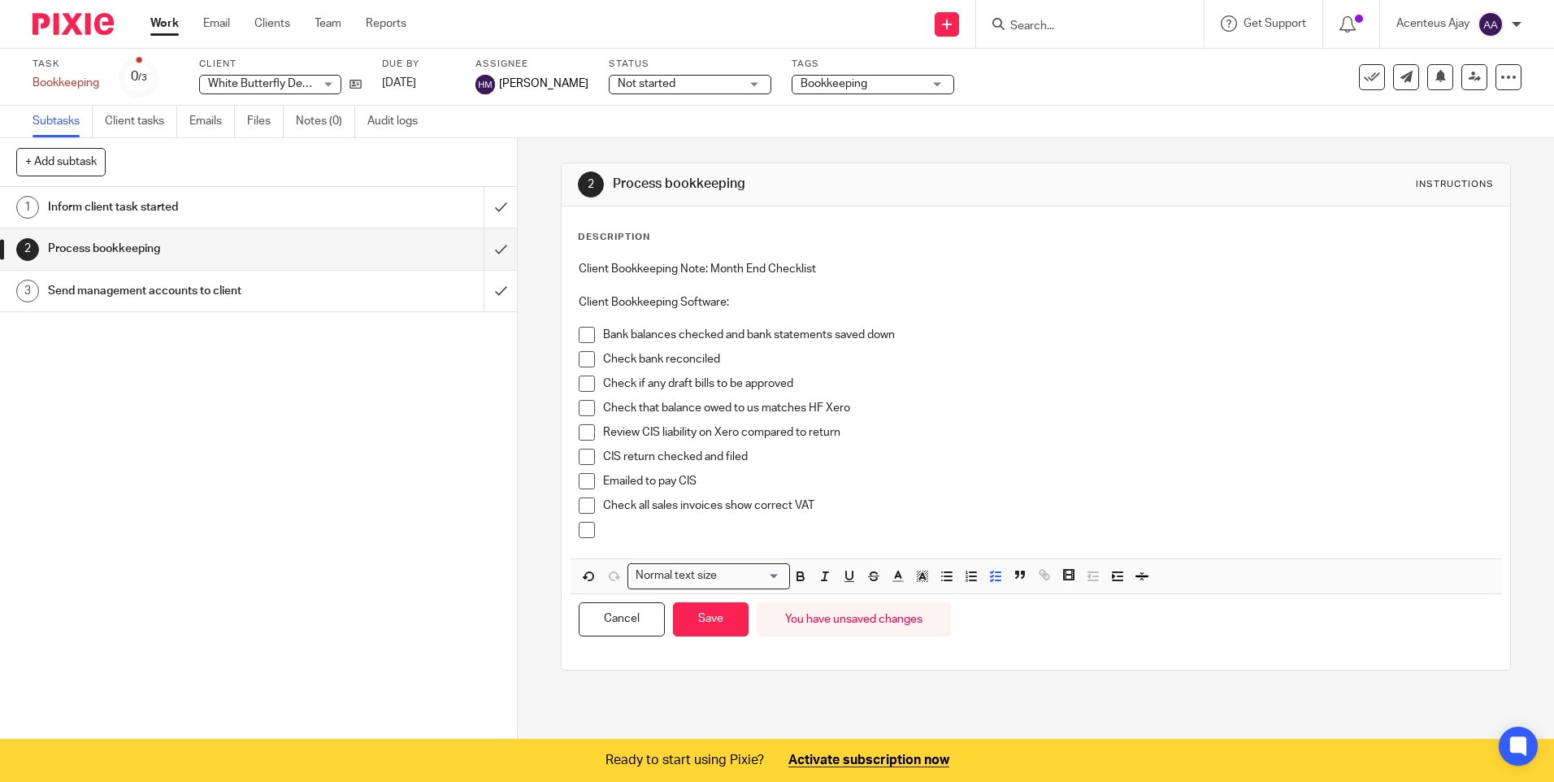
click at [627, 536] on p at bounding box center [1047, 530] width 889 height 16
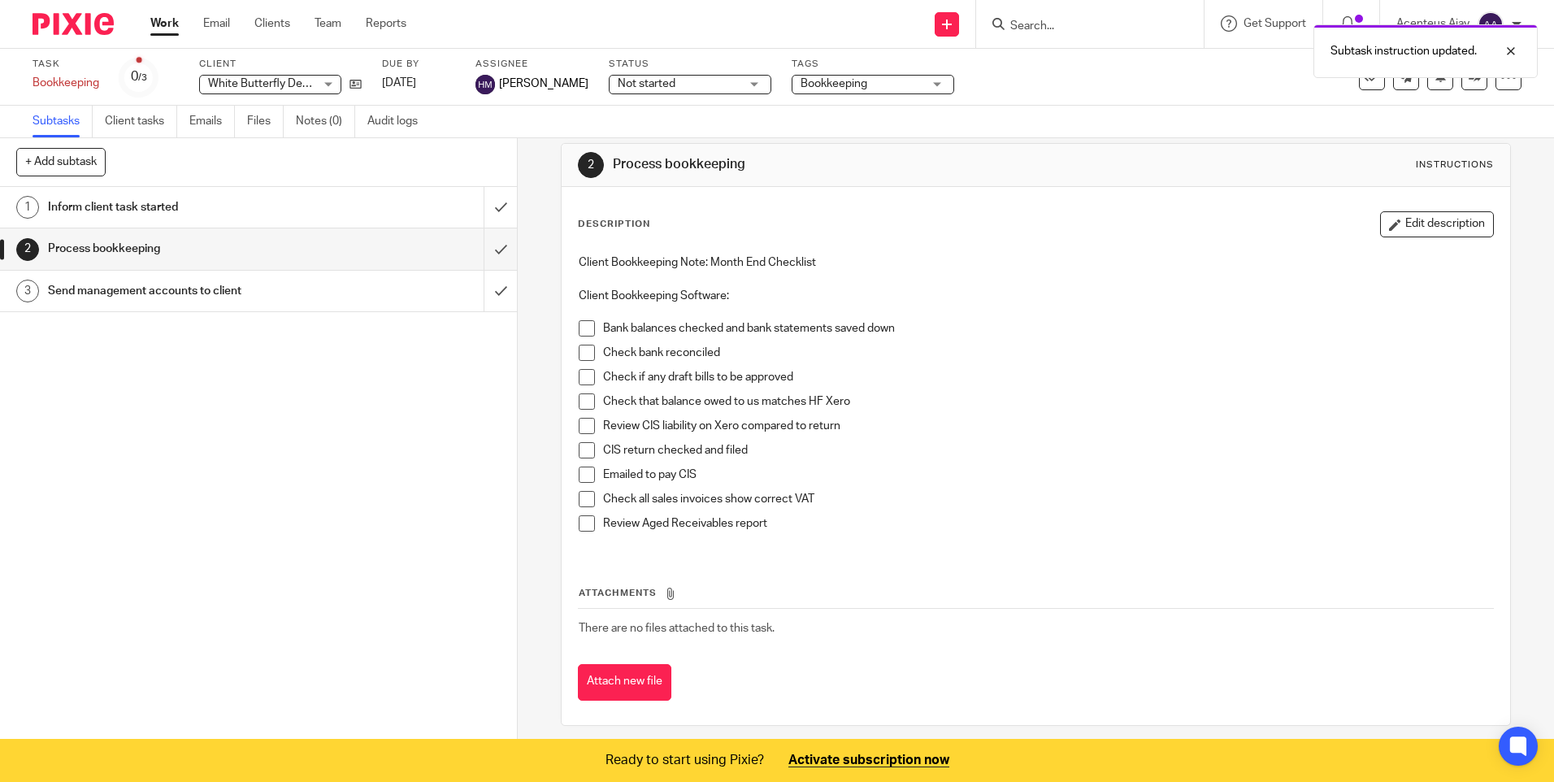
scroll to position [28, 0]
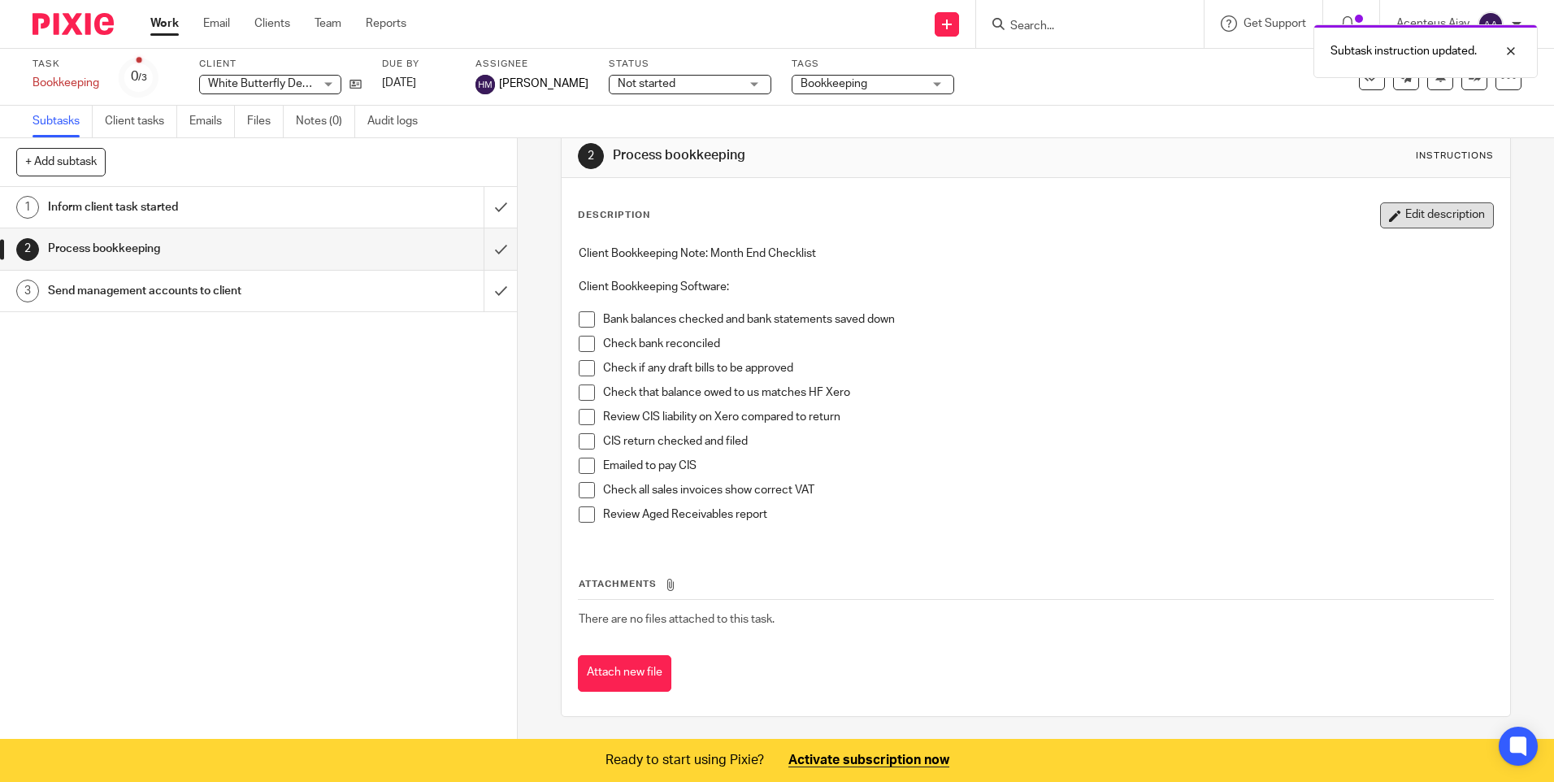
click at [1444, 221] on button "Edit description" at bounding box center [1437, 215] width 114 height 26
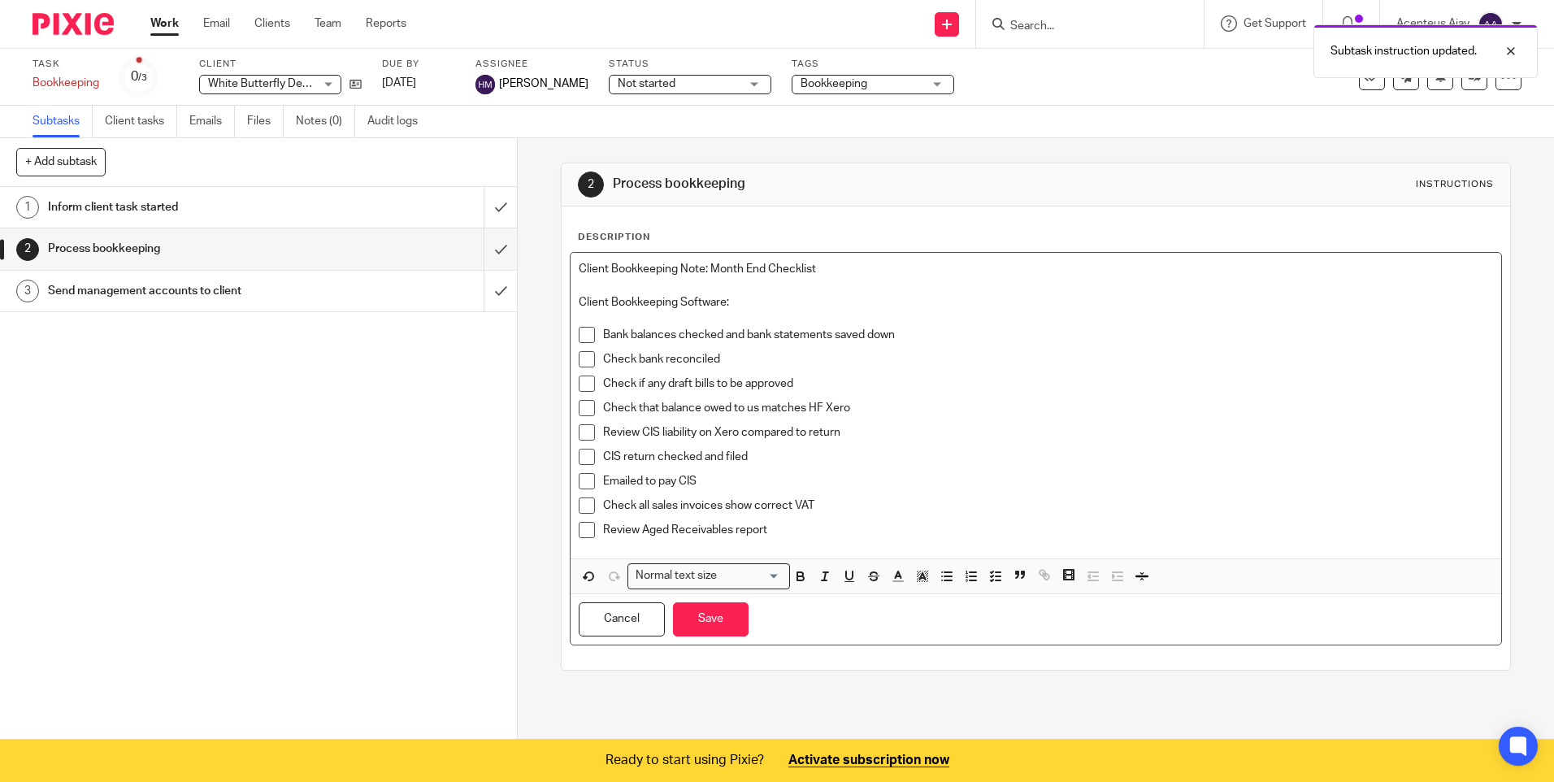
click at [781, 530] on p "Review Aged Receivables report" at bounding box center [1047, 530] width 889 height 16
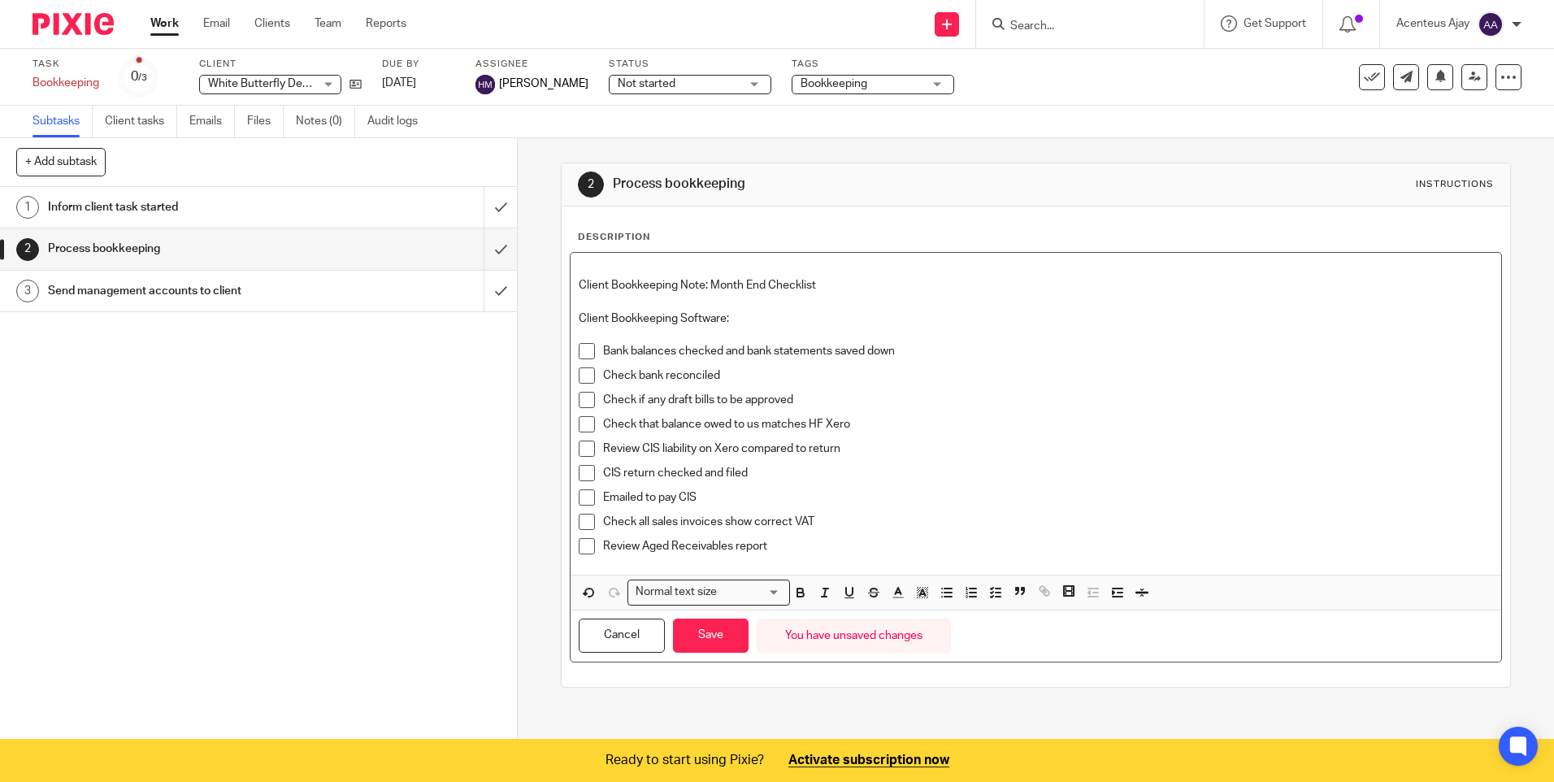
click at [788, 545] on p "Review Aged Receivables report" at bounding box center [1047, 546] width 889 height 16
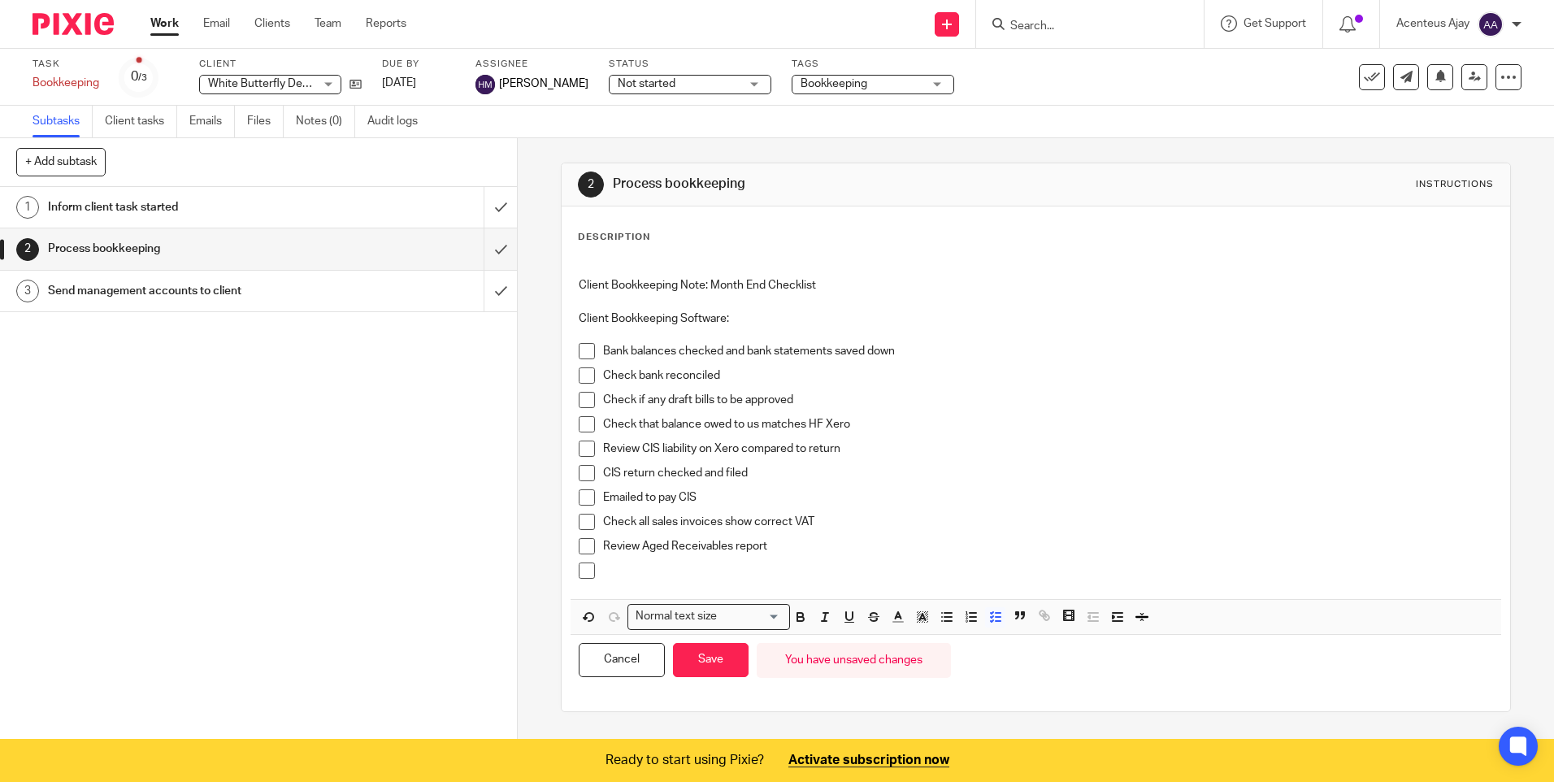
click at [649, 574] on p at bounding box center [1047, 570] width 889 height 16
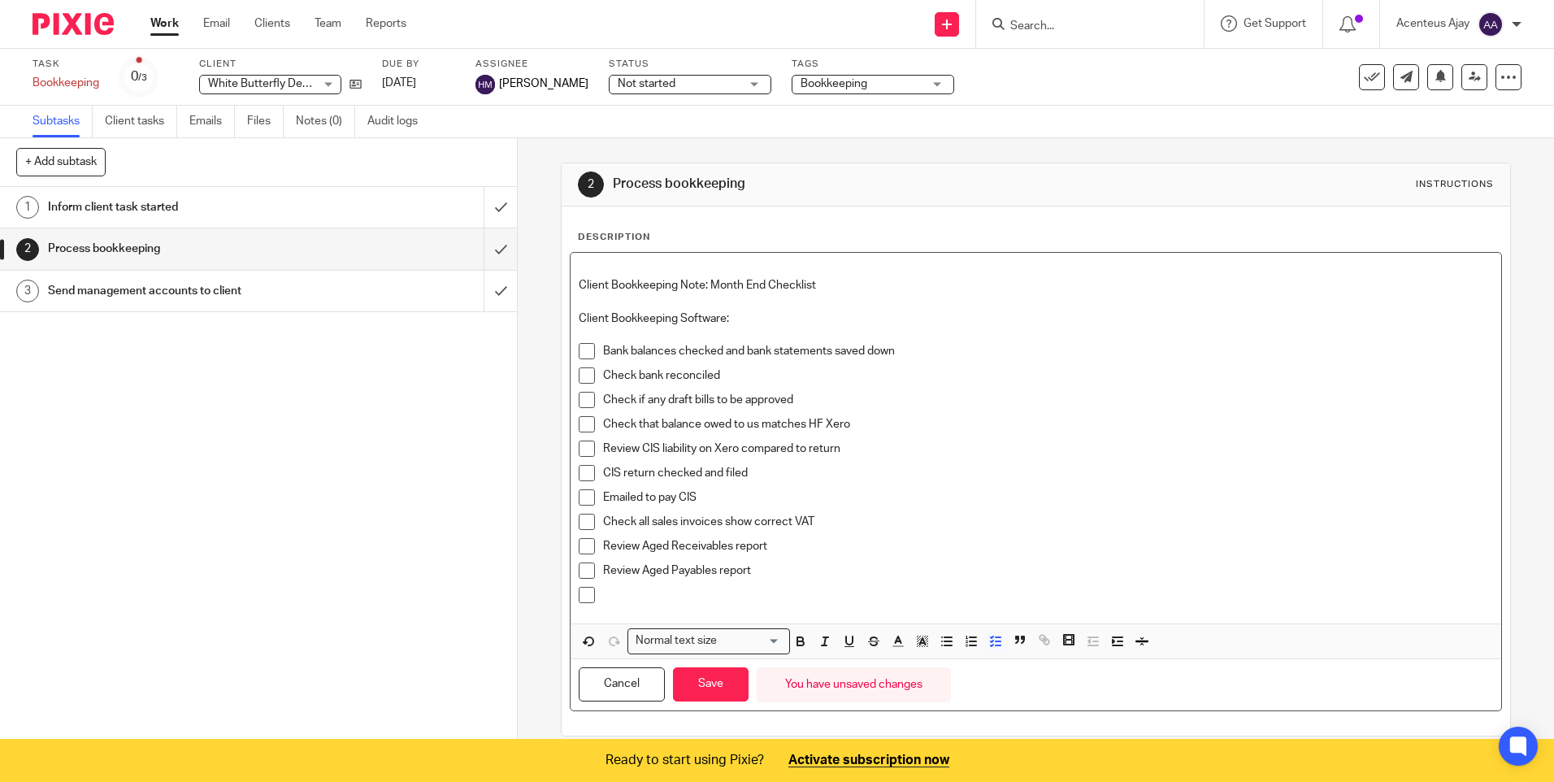
click at [614, 601] on p at bounding box center [1047, 595] width 889 height 16
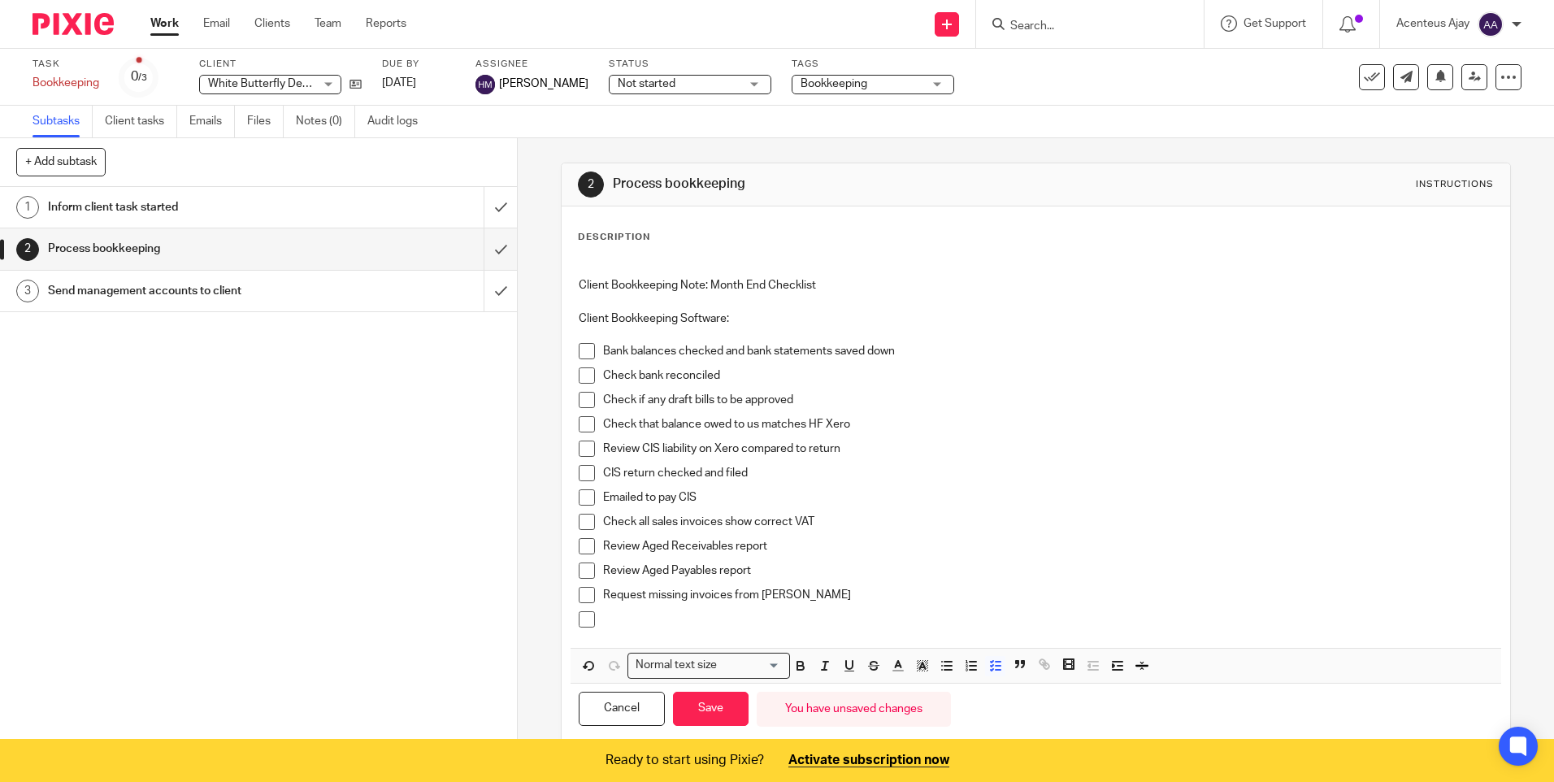
click at [675, 617] on p at bounding box center [1047, 619] width 889 height 16
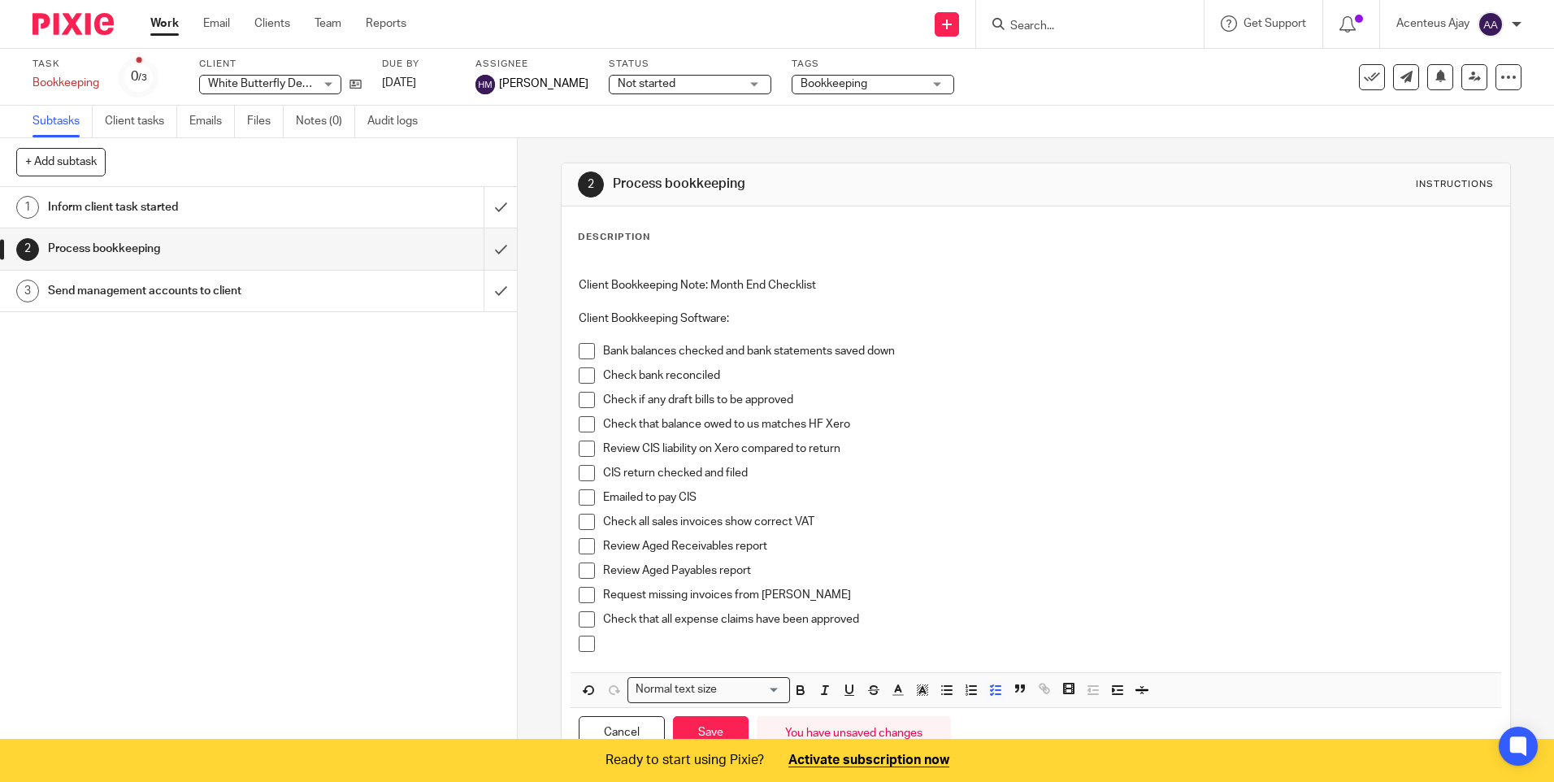
click at [639, 642] on p at bounding box center [1047, 644] width 889 height 16
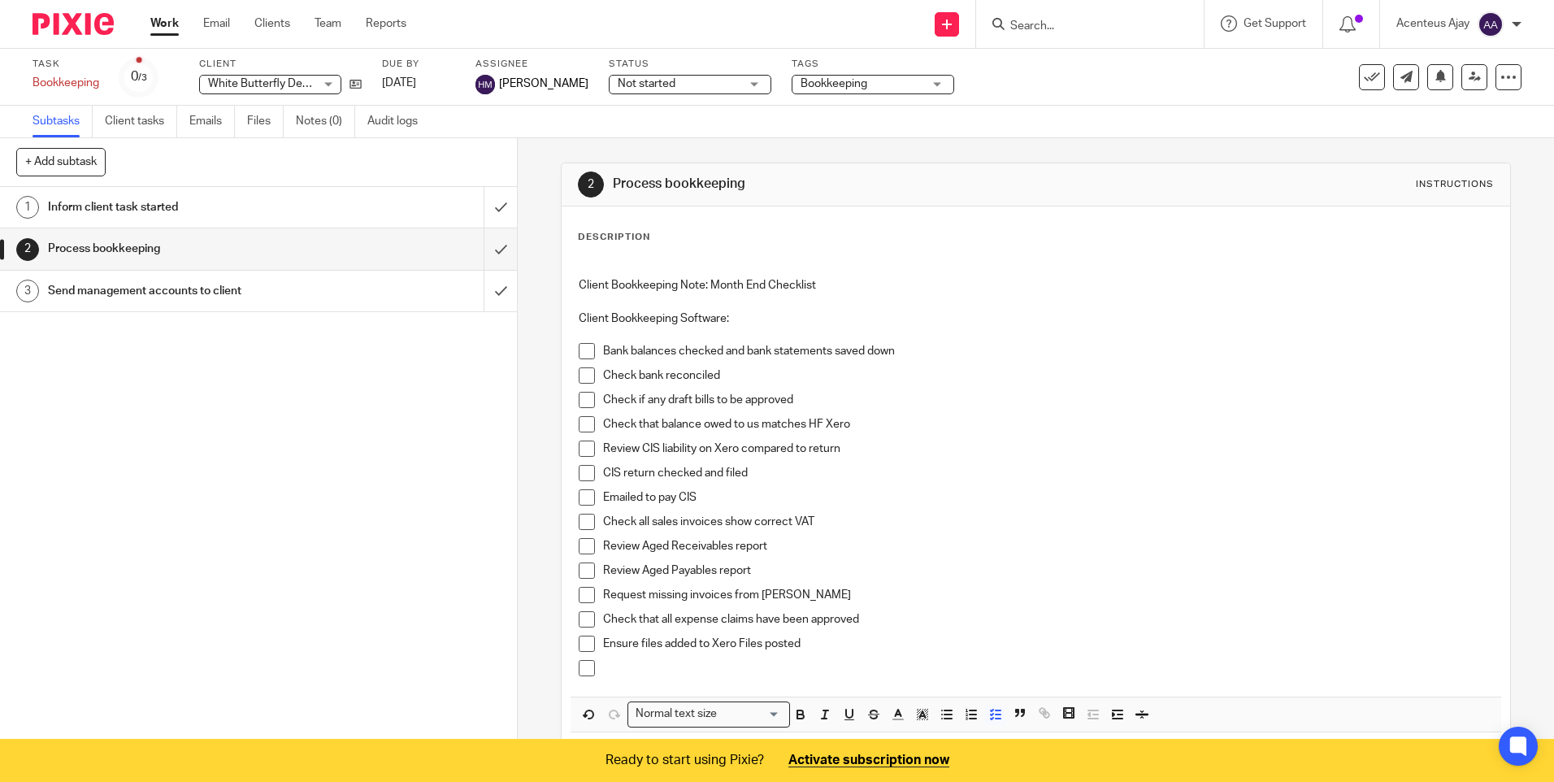
click at [605, 664] on p at bounding box center [1047, 668] width 889 height 16
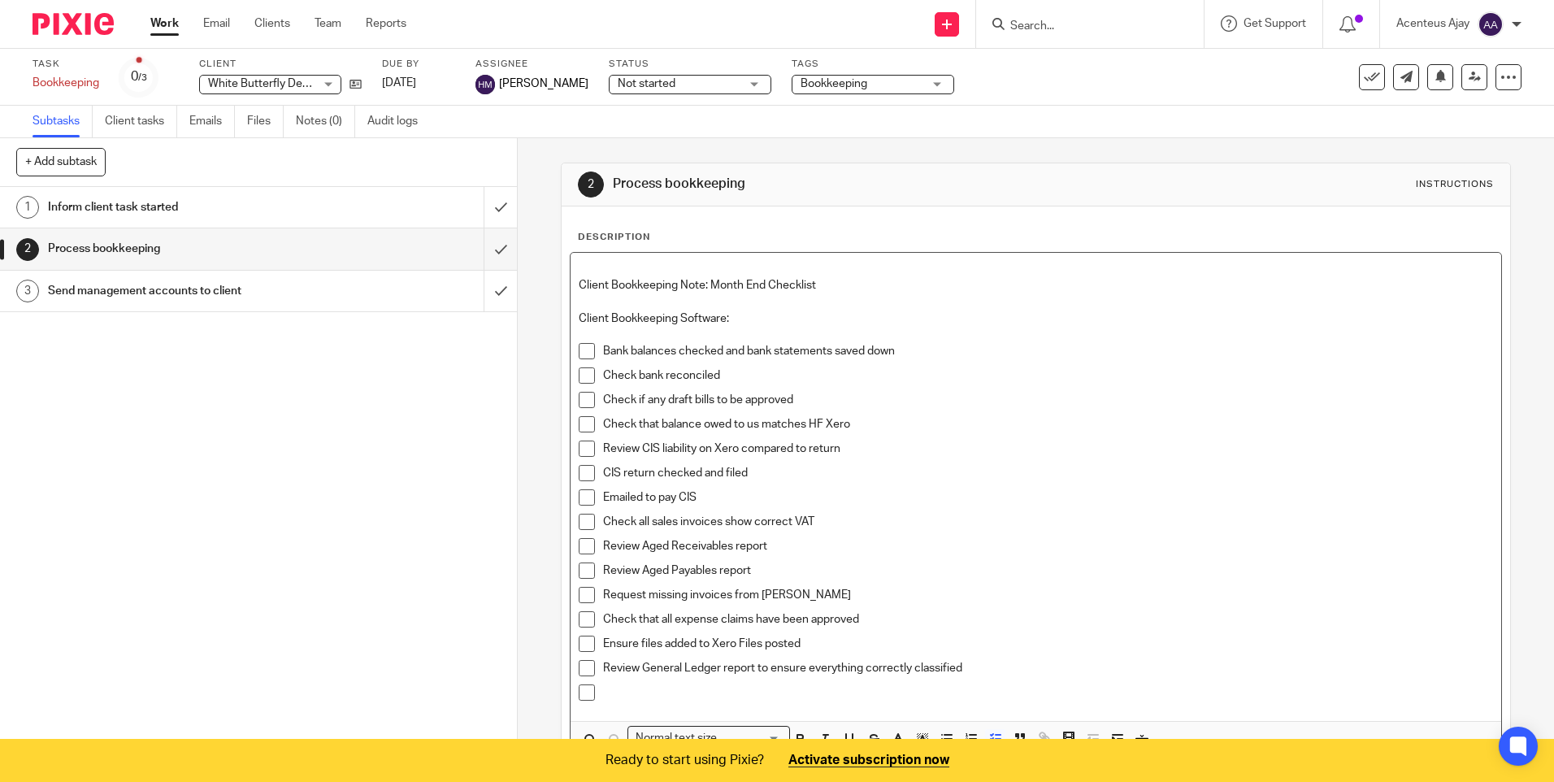
click at [630, 690] on p at bounding box center [1047, 692] width 889 height 16
click at [675, 714] on p at bounding box center [1047, 717] width 889 height 16
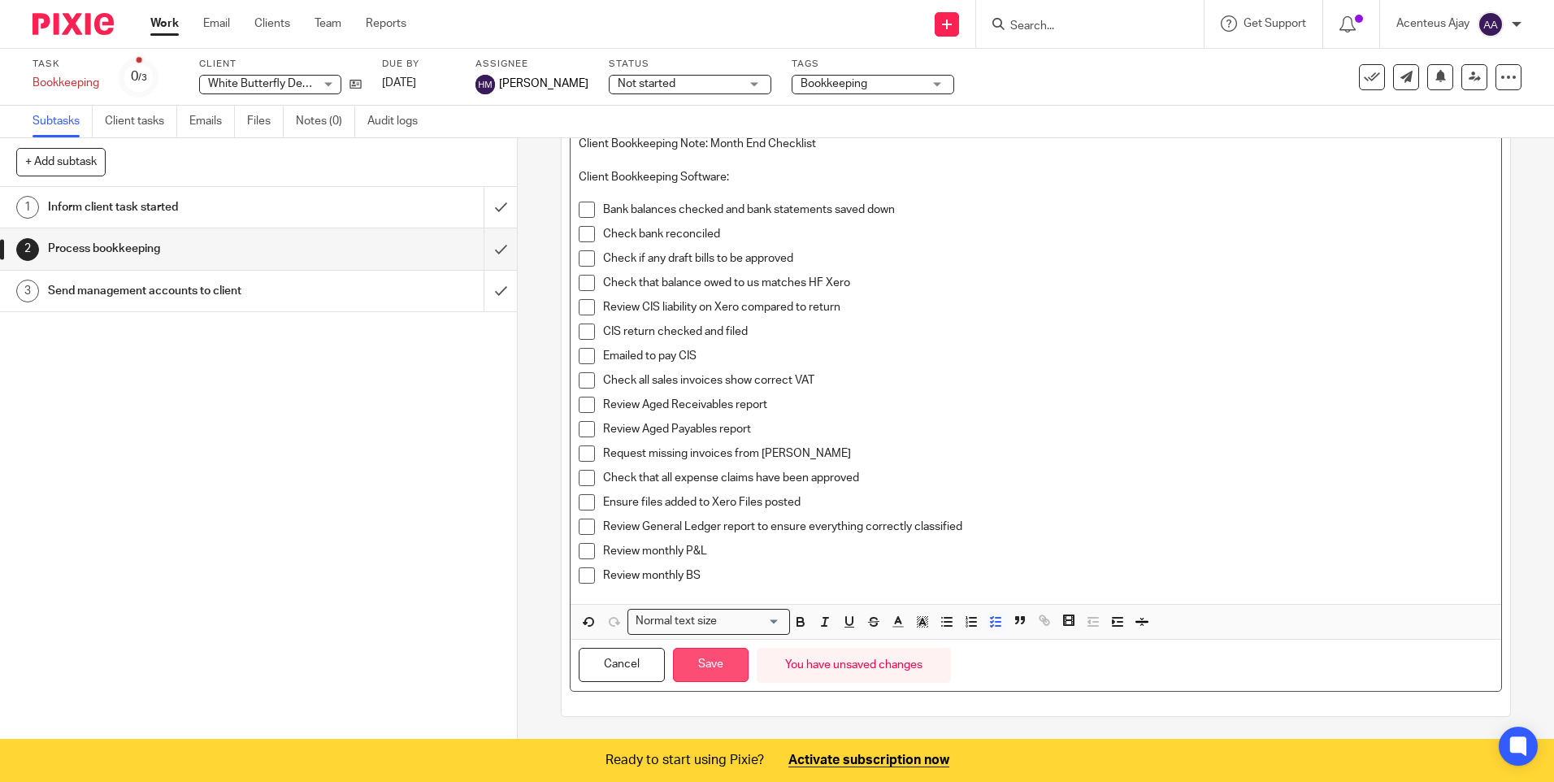
click at [723, 666] on button "Save" at bounding box center [711, 665] width 76 height 35
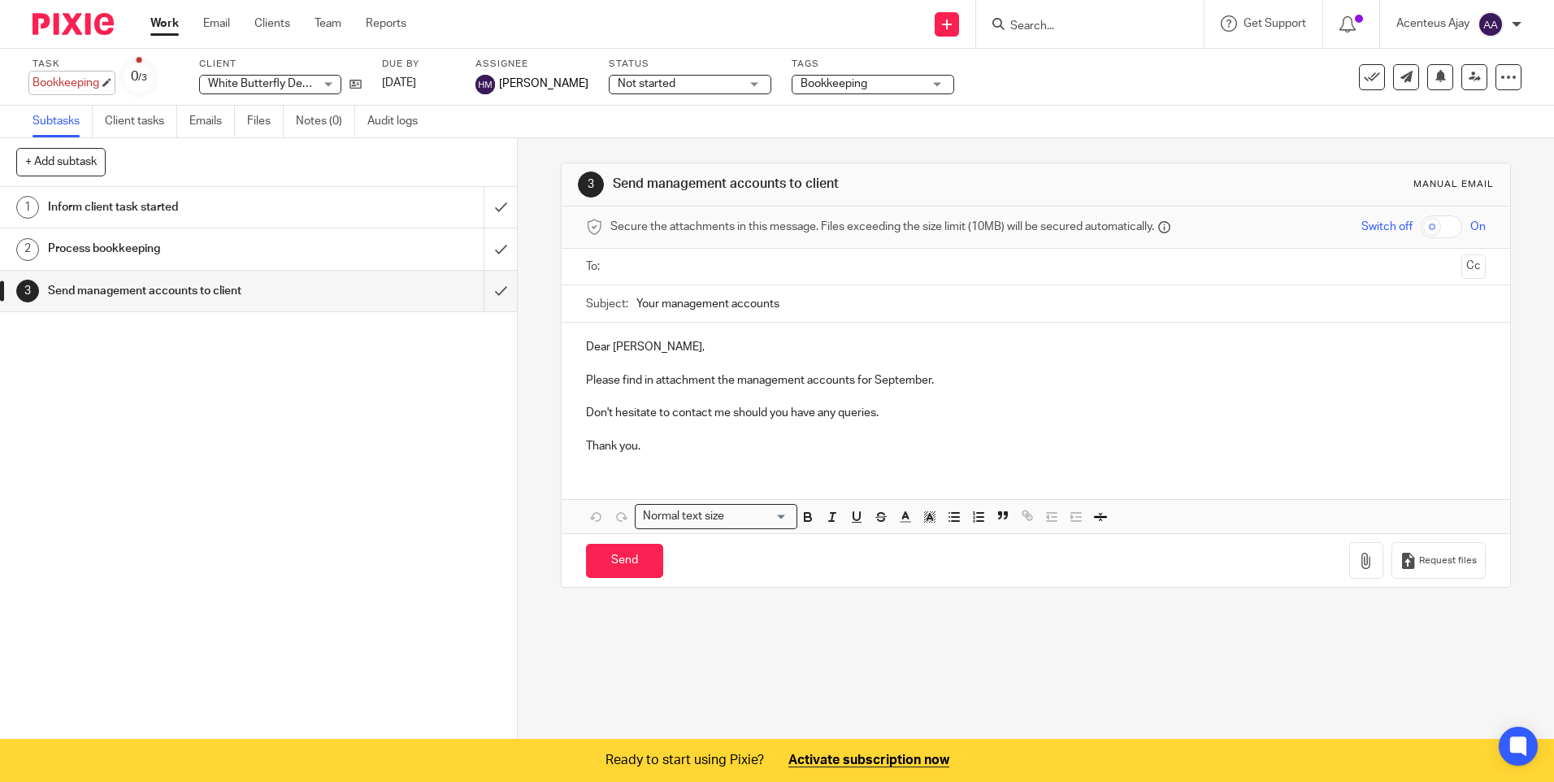
click at [72, 82] on div "Bookkeeping Save Bookkeeping" at bounding box center [66, 83] width 67 height 16
click at [1065, 85] on div "Task Bookkeeping Save Bookkeeping 0 /3 Client White Butterfly Developments Limi…" at bounding box center [653, 77] width 1241 height 39
click at [922, 86] on div "Bookkeeping" at bounding box center [873, 85] width 163 height 20
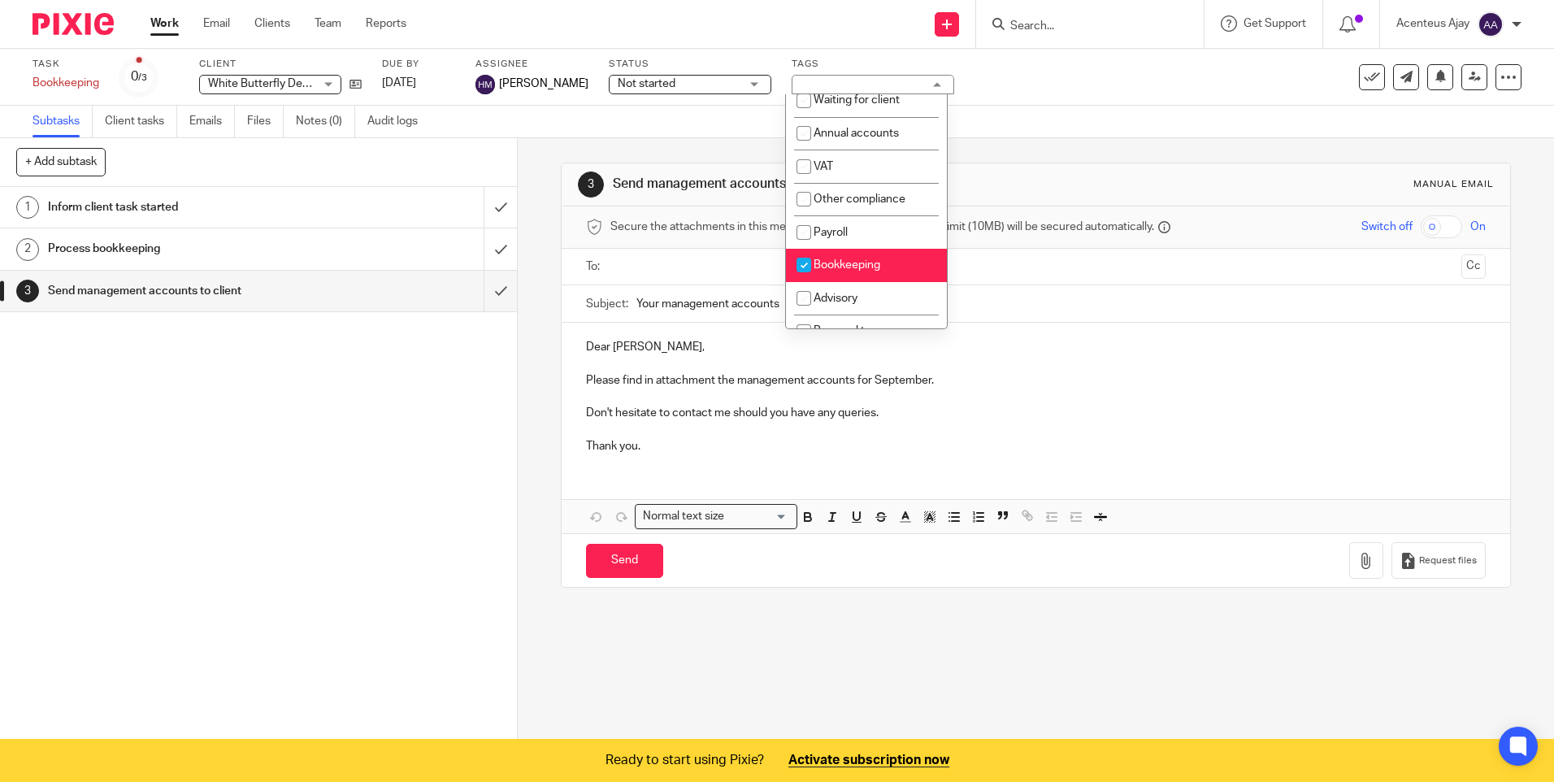
scroll to position [32, 0]
click at [856, 241] on li "Payroll" at bounding box center [866, 243] width 161 height 33
checkbox input "true"
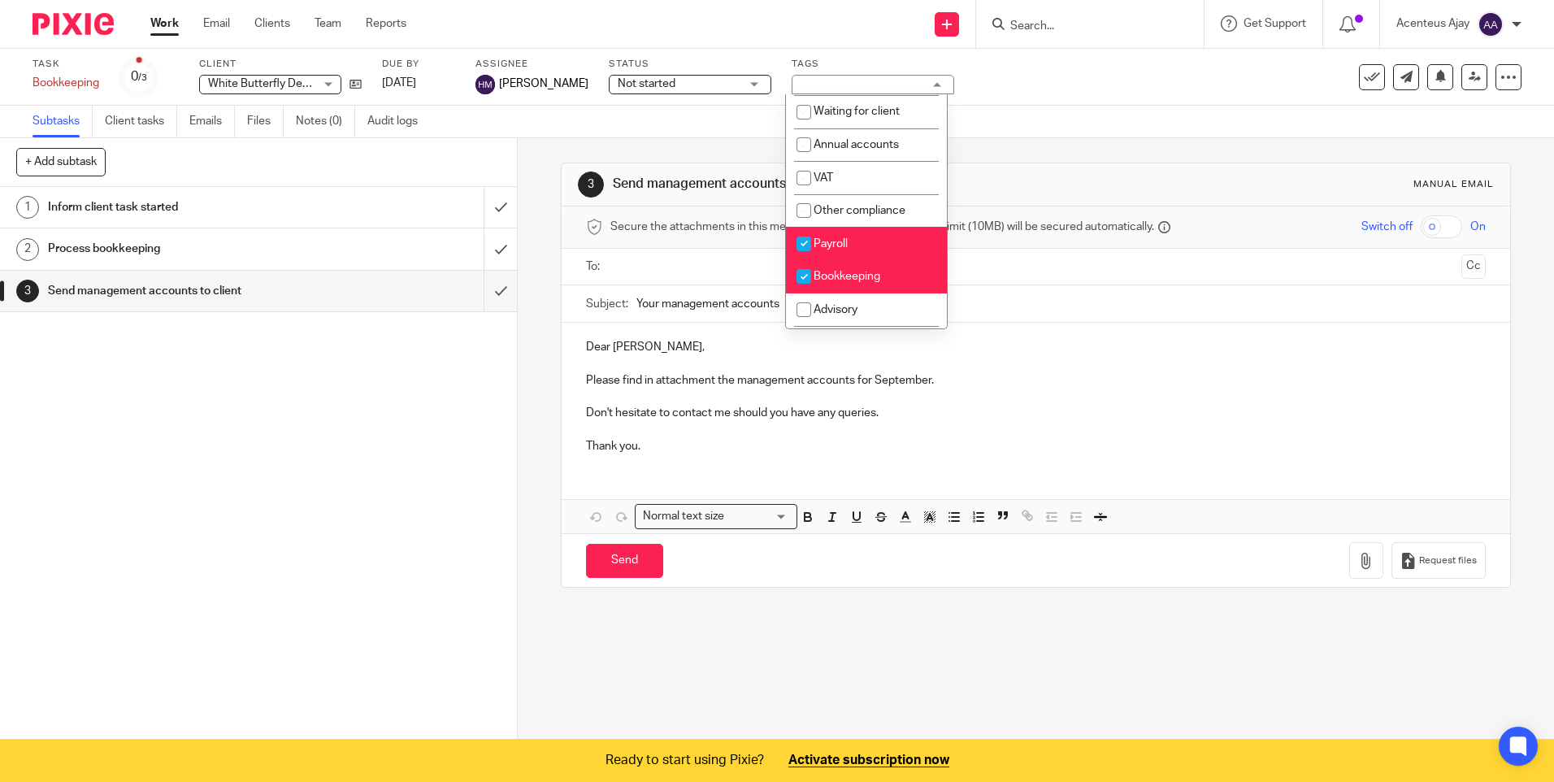
click at [855, 278] on span "Bookkeeping" at bounding box center [847, 276] width 67 height 11
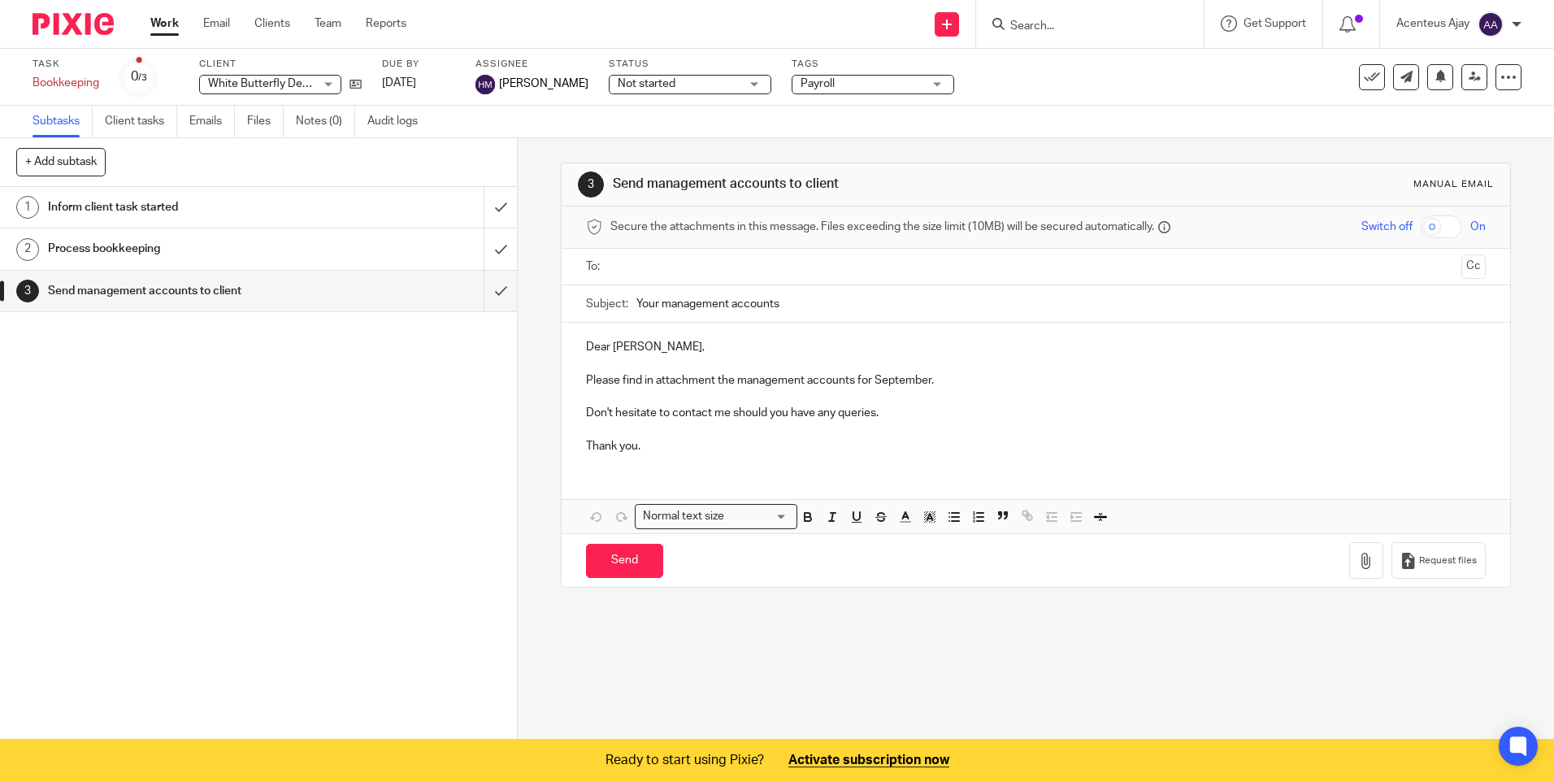
click at [1033, 93] on div "Task Bookkeeping Save Bookkeeping 0 /3 Client White Butterfly Developments Limi…" at bounding box center [653, 77] width 1241 height 39
click at [883, 83] on span "Payroll" at bounding box center [862, 84] width 122 height 17
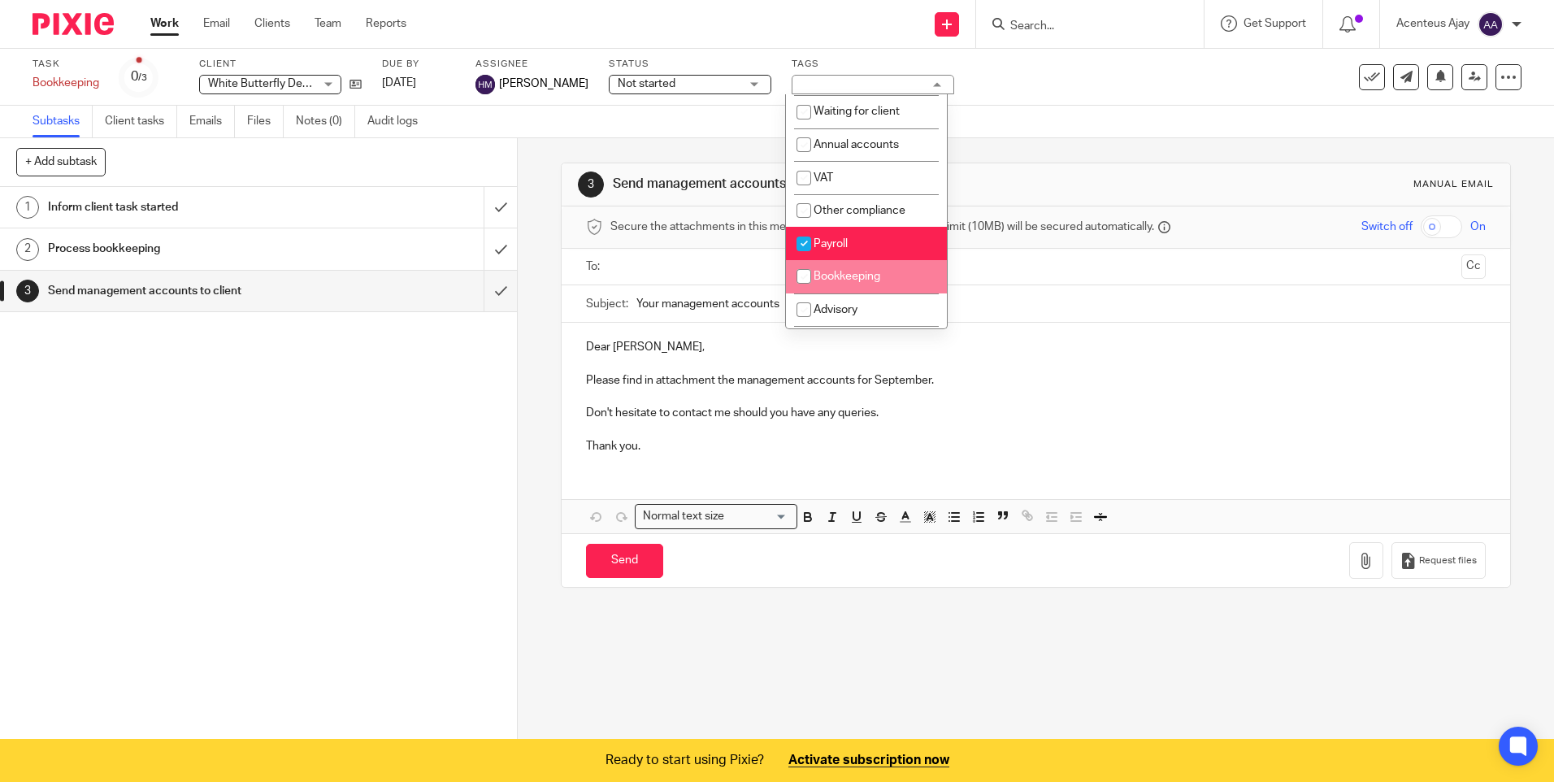
click at [856, 266] on li "Bookkeeping" at bounding box center [866, 276] width 161 height 33
checkbox input "true"
click at [857, 246] on li "Payroll" at bounding box center [866, 243] width 161 height 33
checkbox input "false"
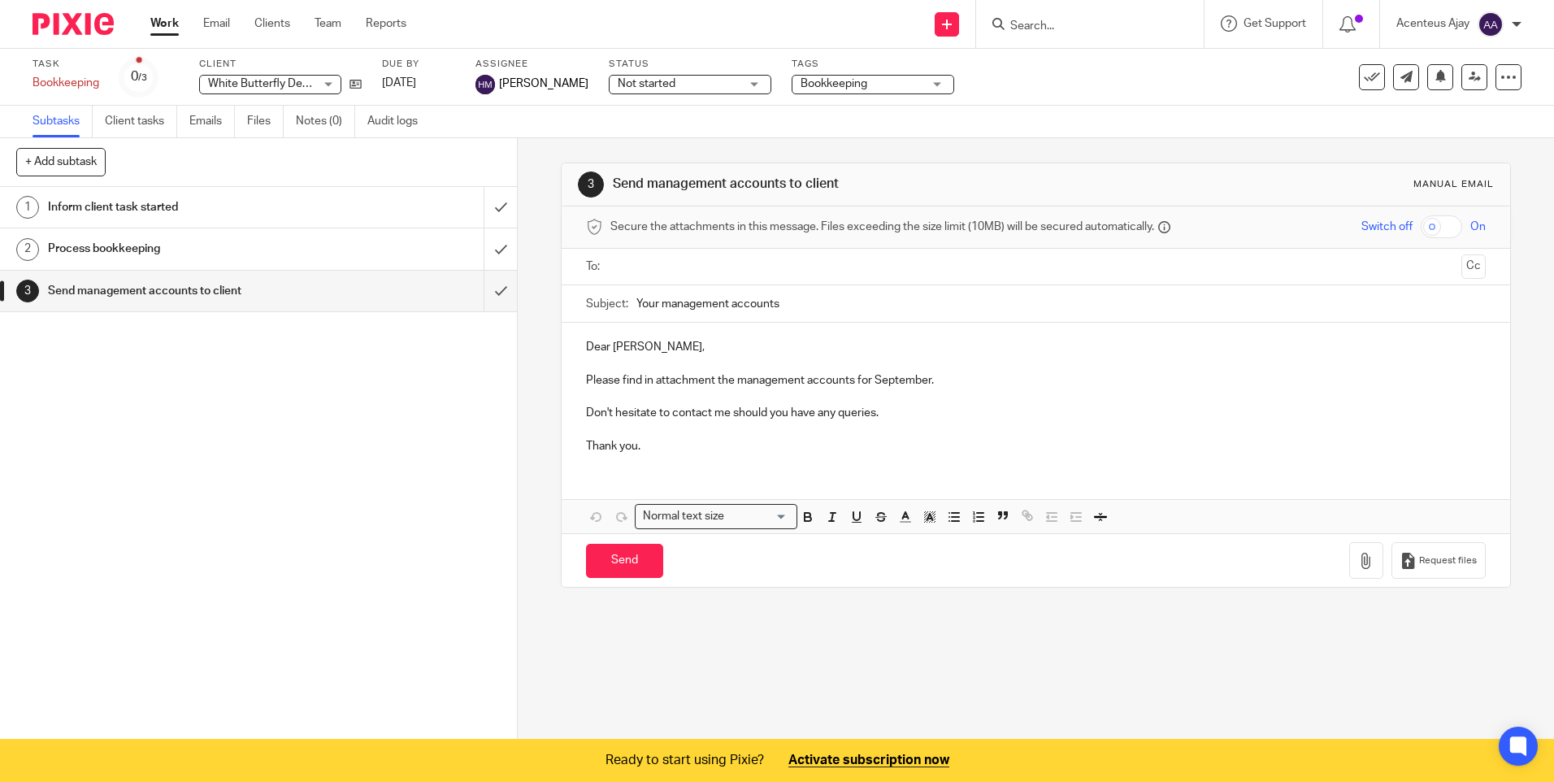
click at [1041, 83] on div "Task Bookkeeping Save Bookkeeping 0 /3 Client White Butterfly Developments Limi…" at bounding box center [653, 77] width 1241 height 39
click at [150, 244] on h1 "Process bookkeeping" at bounding box center [188, 248] width 280 height 24
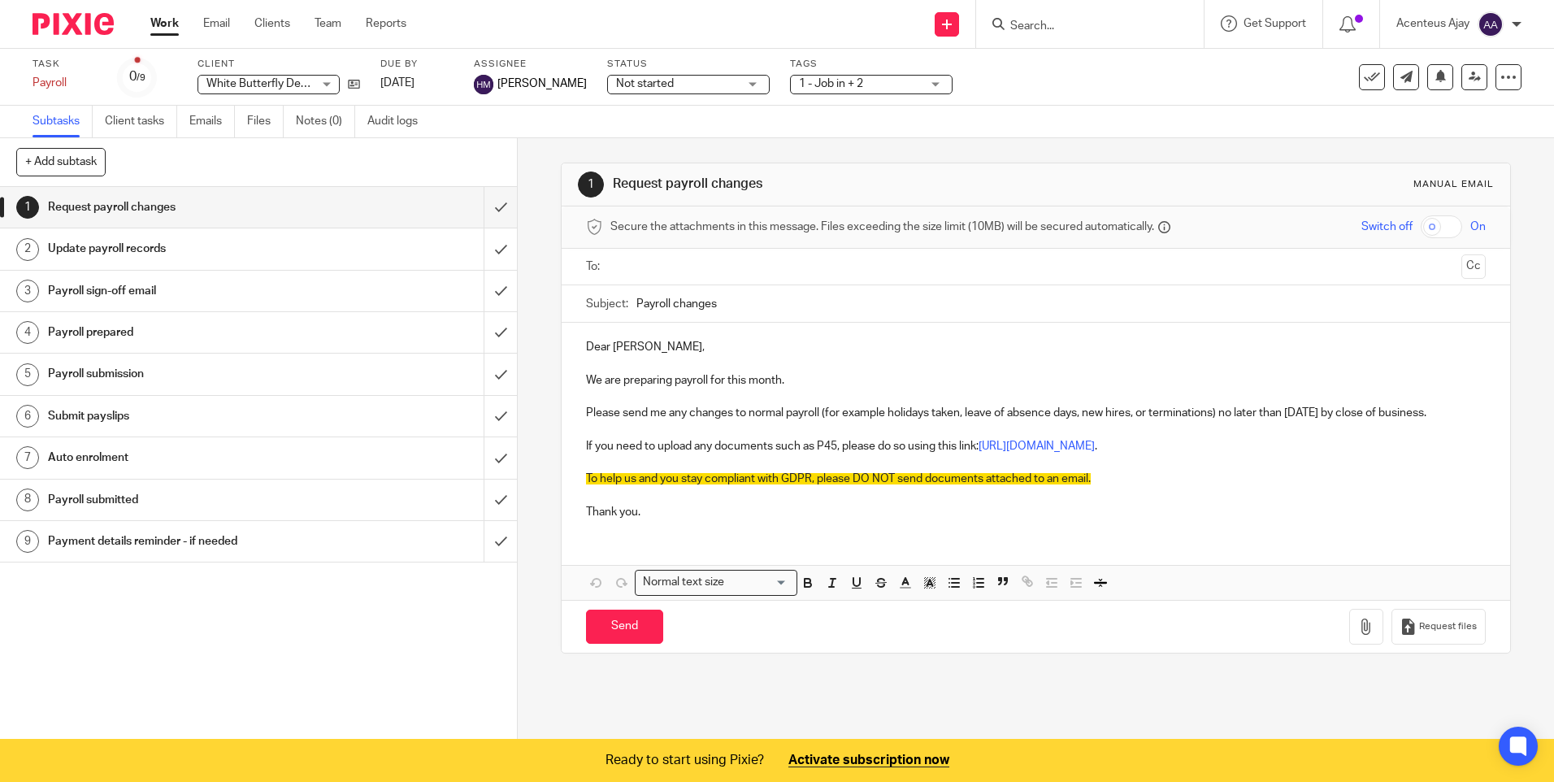
click at [131, 339] on h1 "Payroll prepared" at bounding box center [188, 332] width 280 height 24
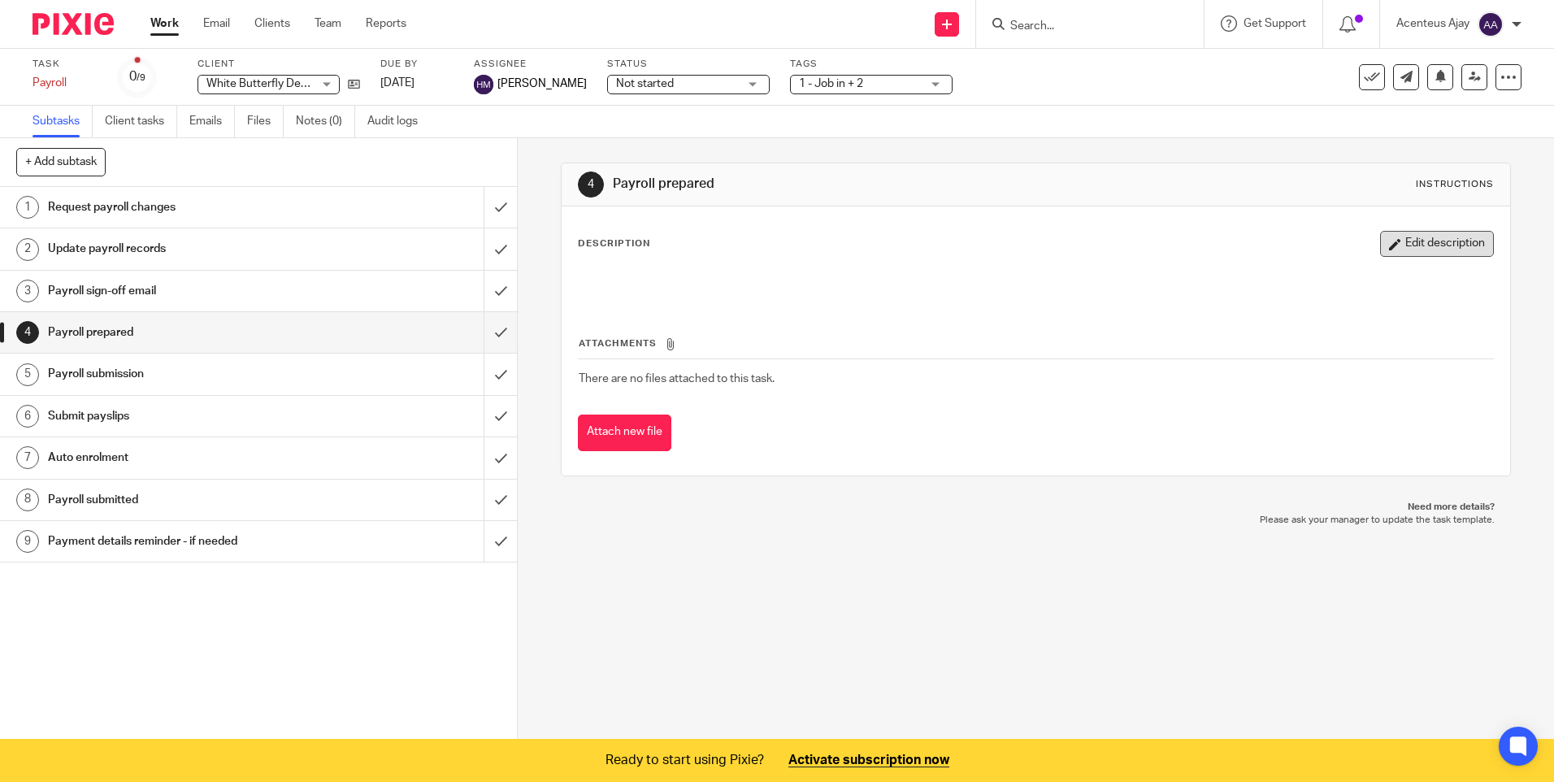
click at [1425, 246] on button "Edit description" at bounding box center [1437, 244] width 114 height 26
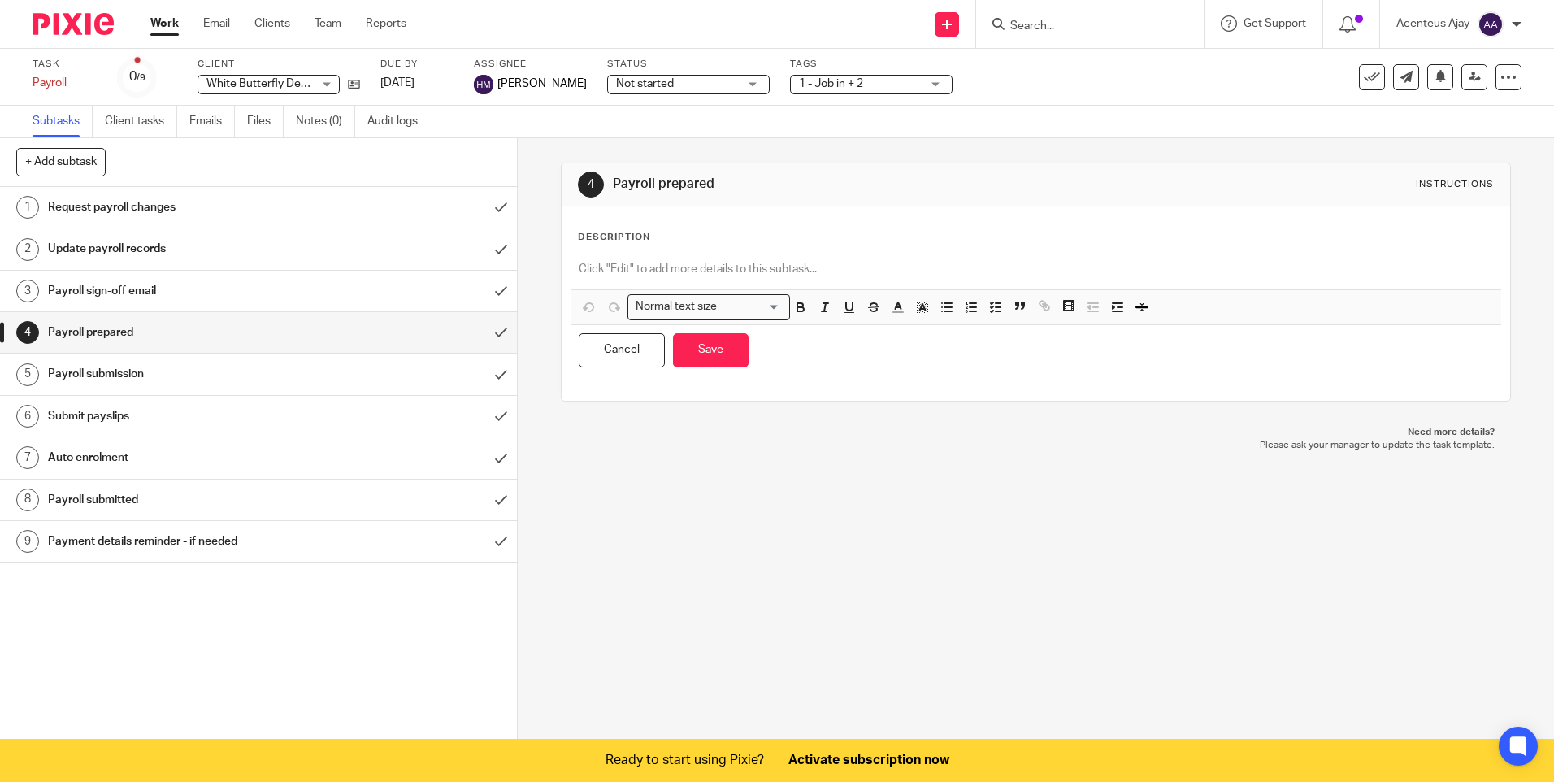
click at [626, 258] on div at bounding box center [1036, 271] width 930 height 37
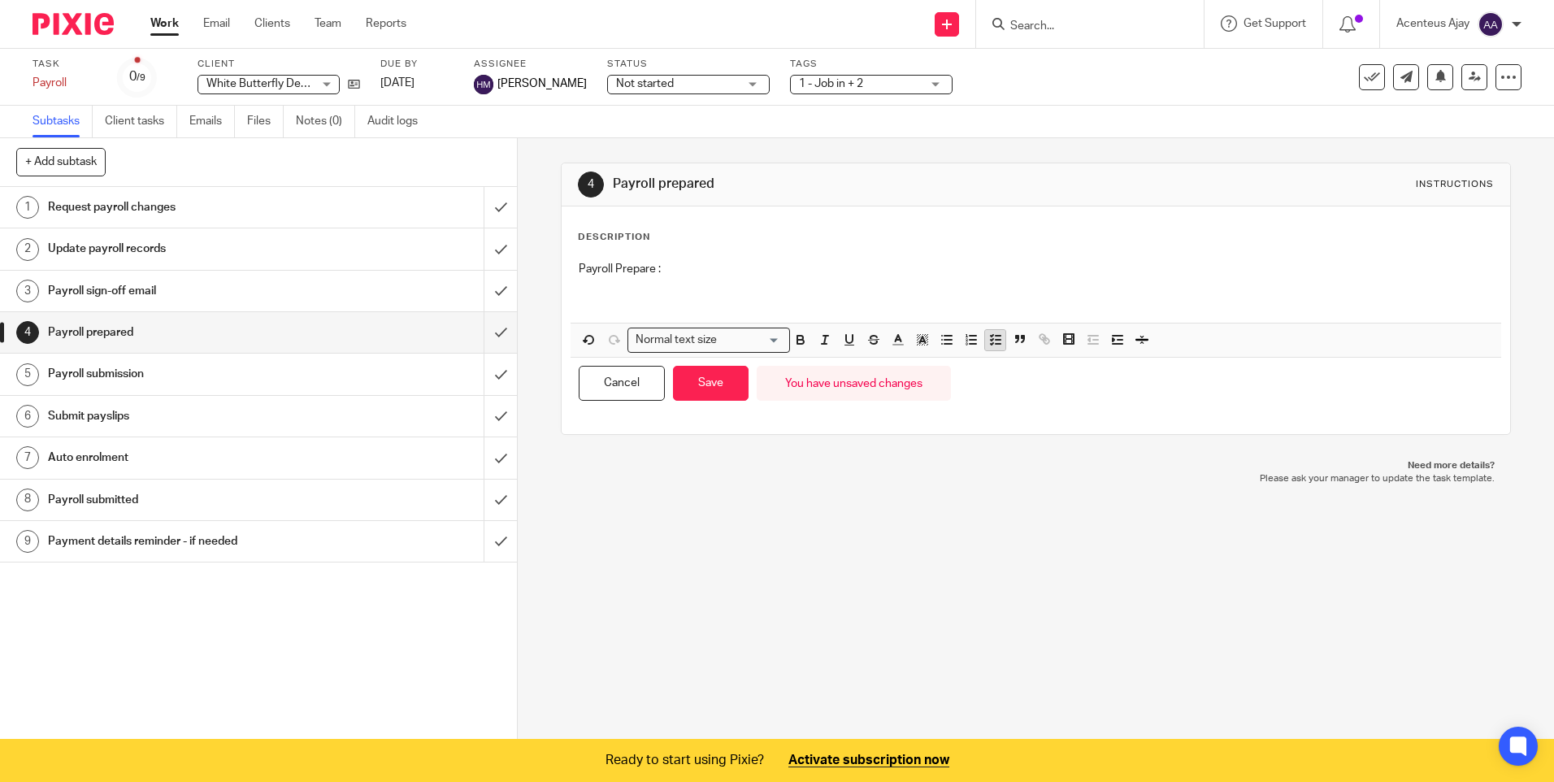
click at [994, 342] on icon "button" at bounding box center [995, 339] width 15 height 15
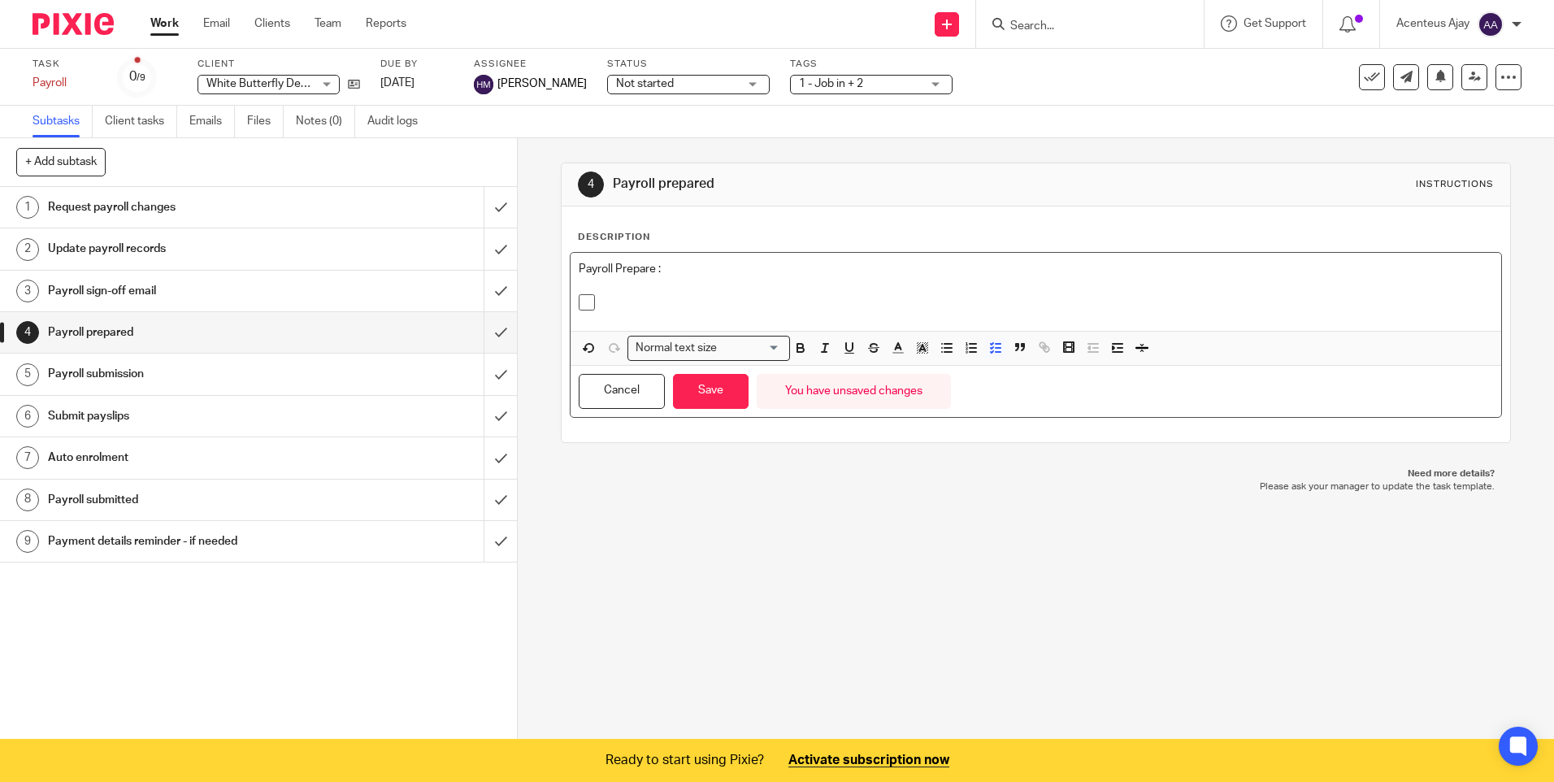
click at [622, 300] on p at bounding box center [1047, 302] width 889 height 16
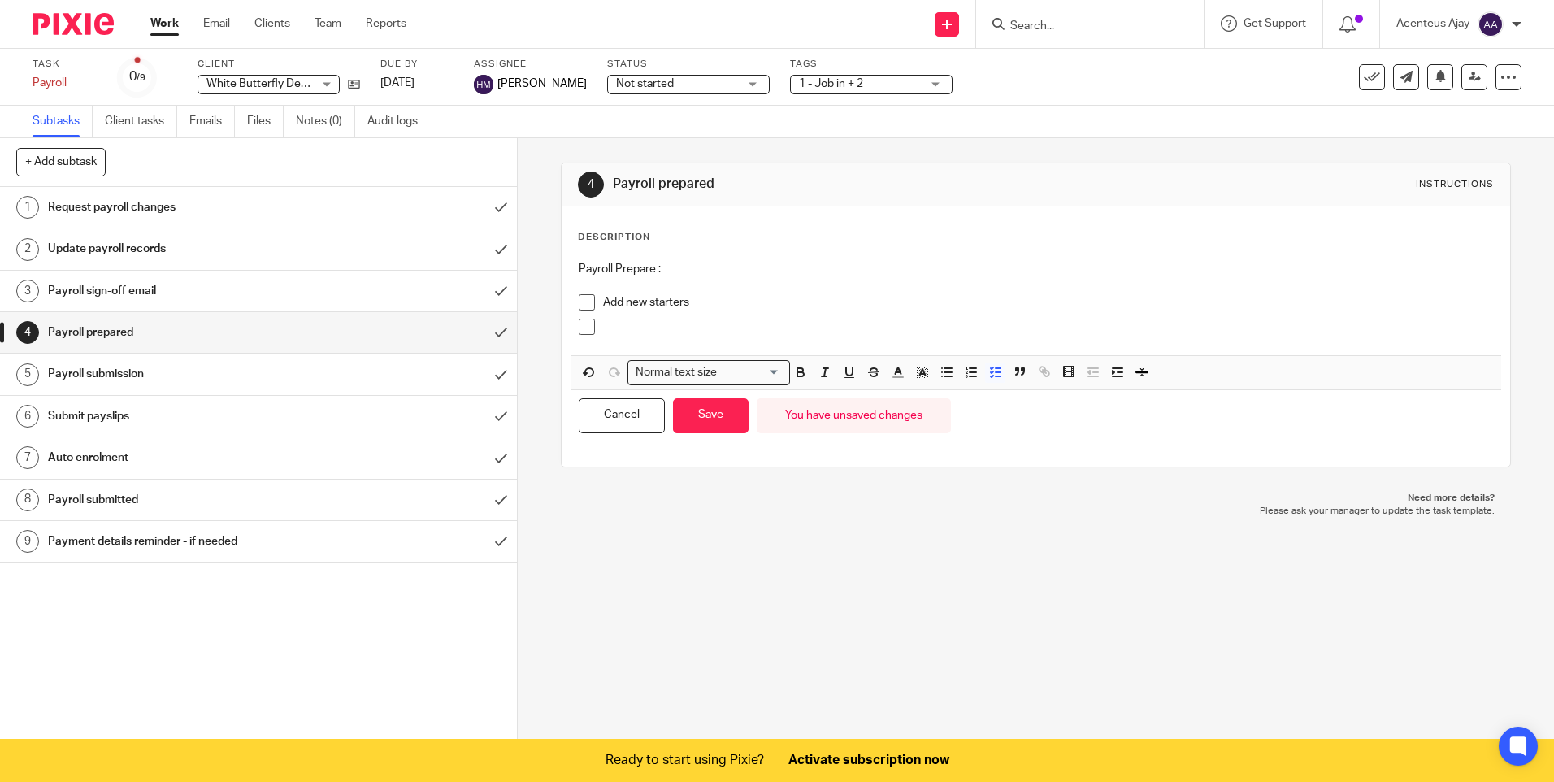
click at [662, 329] on p at bounding box center [1047, 327] width 889 height 16
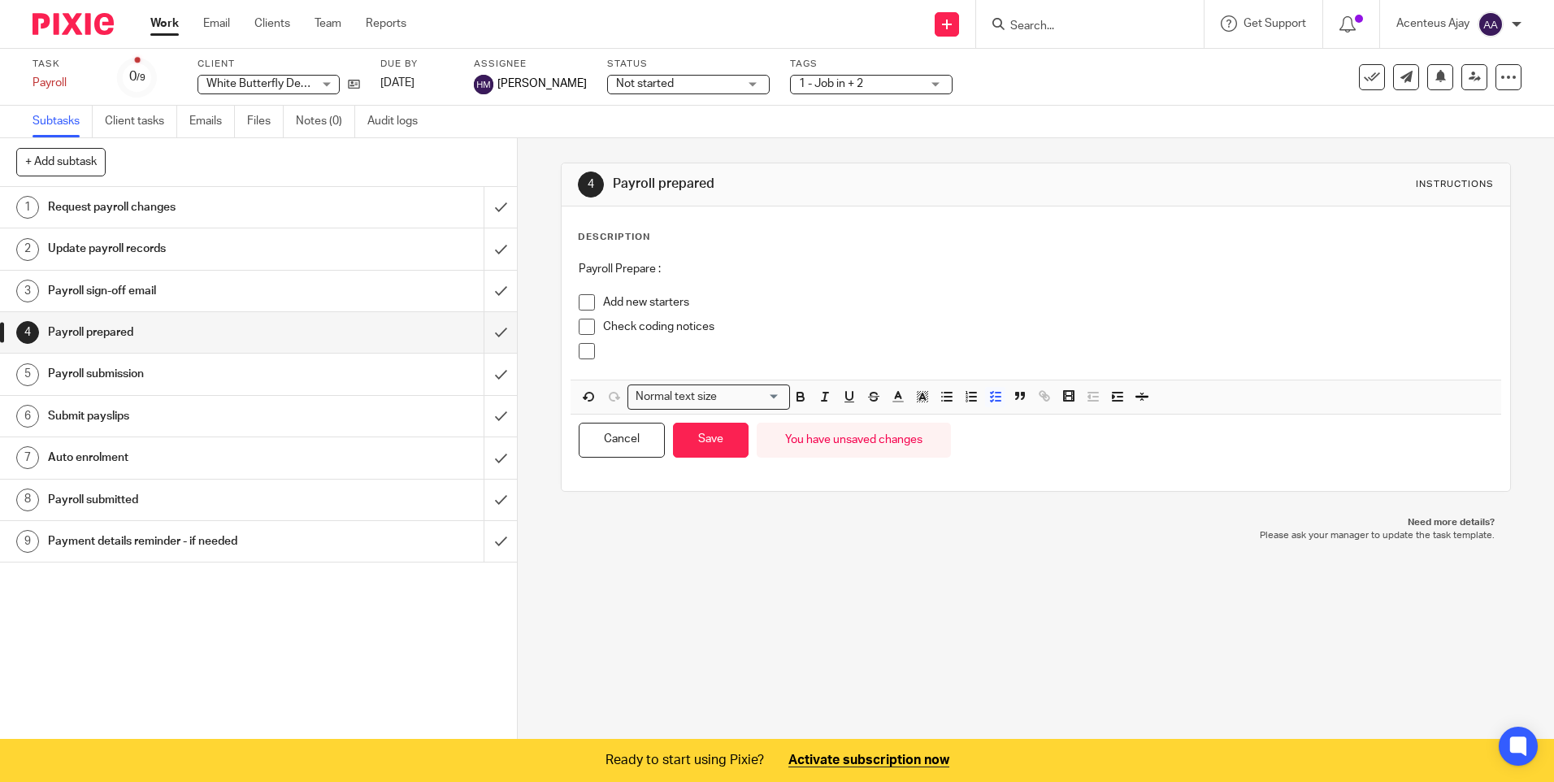
click at [617, 358] on p at bounding box center [1047, 351] width 889 height 16
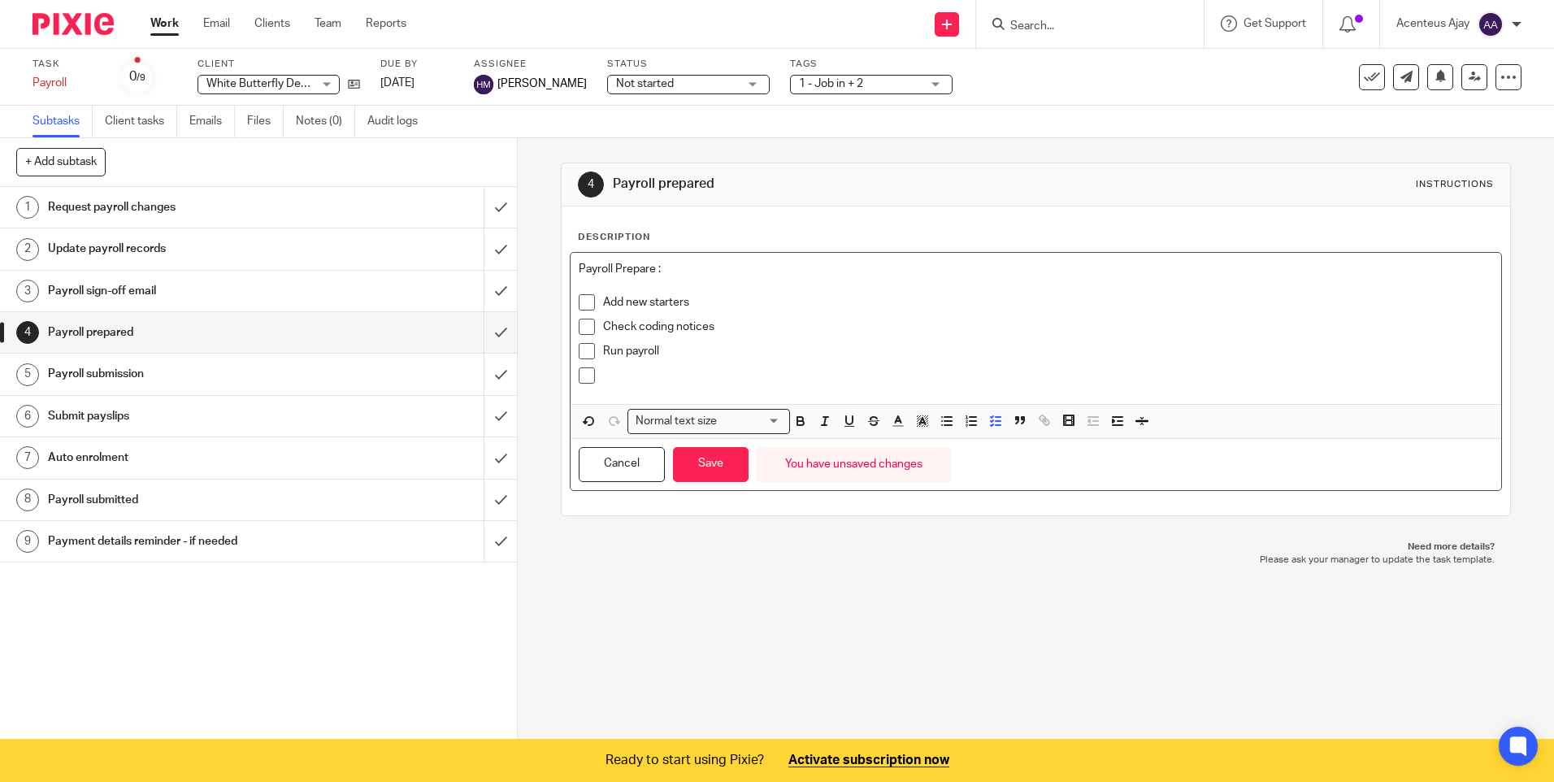
click at [617, 386] on div at bounding box center [1047, 379] width 889 height 24
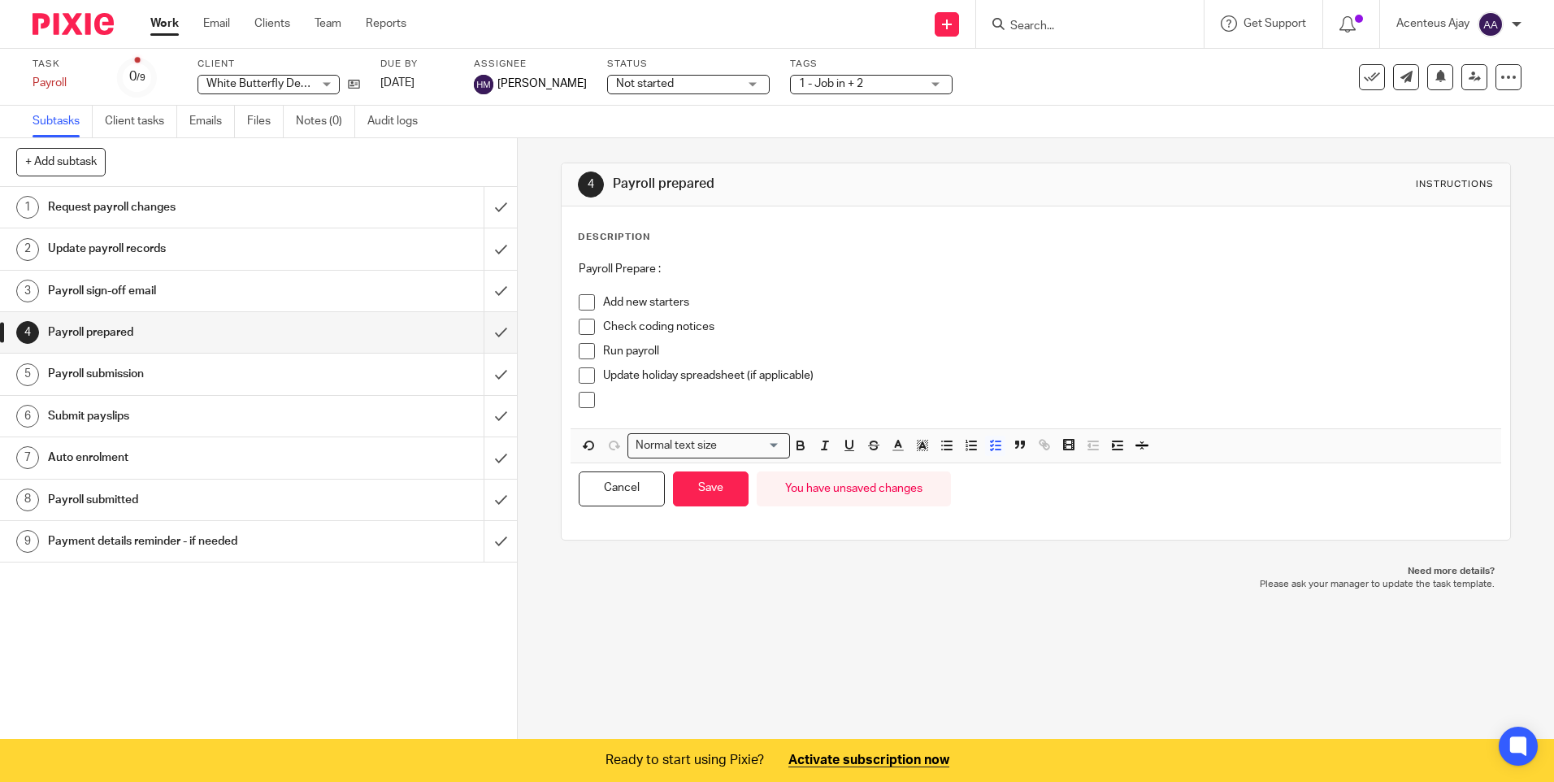
click at [626, 401] on p at bounding box center [1047, 400] width 889 height 16
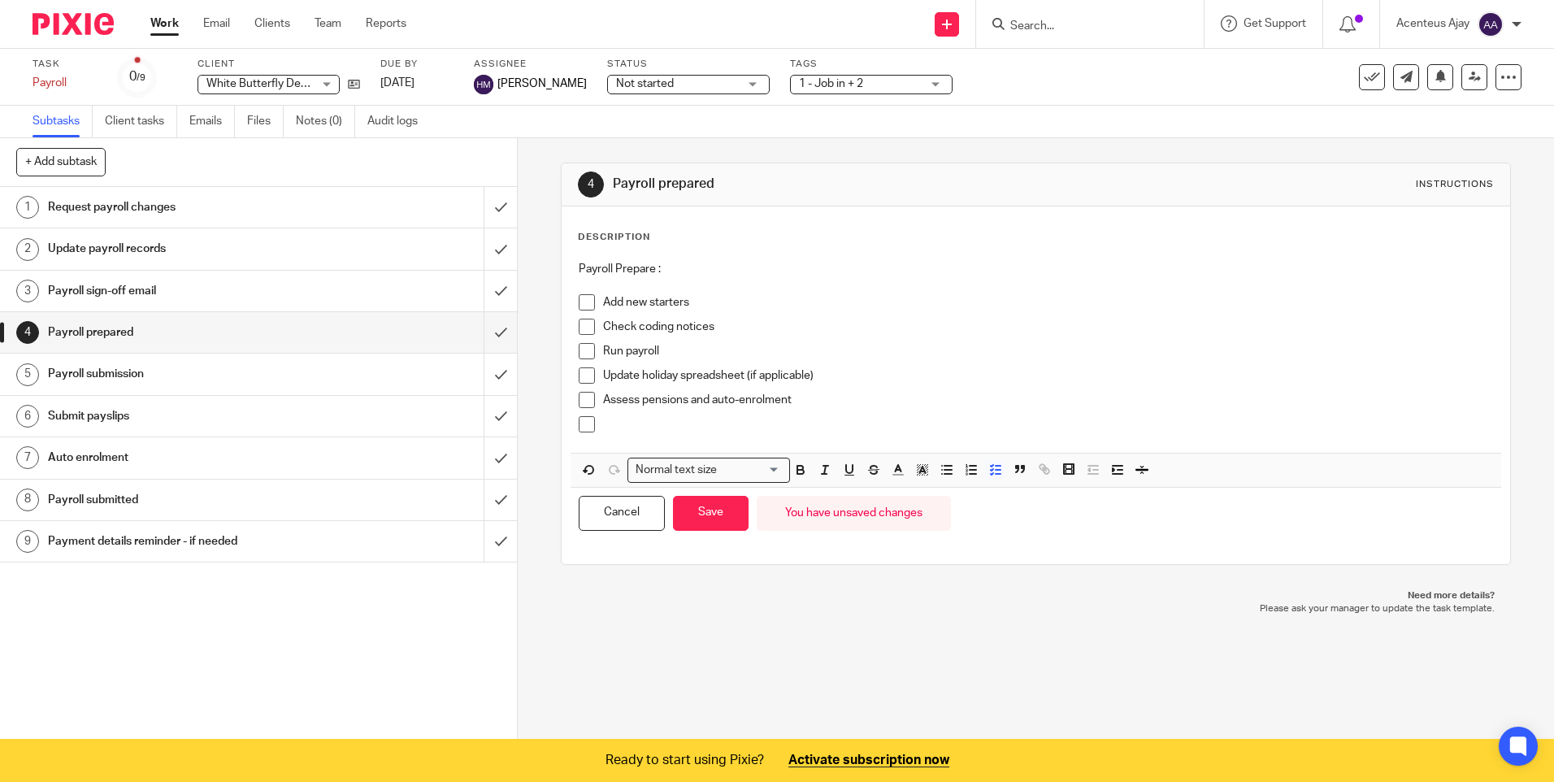
click at [641, 426] on p at bounding box center [1047, 424] width 889 height 16
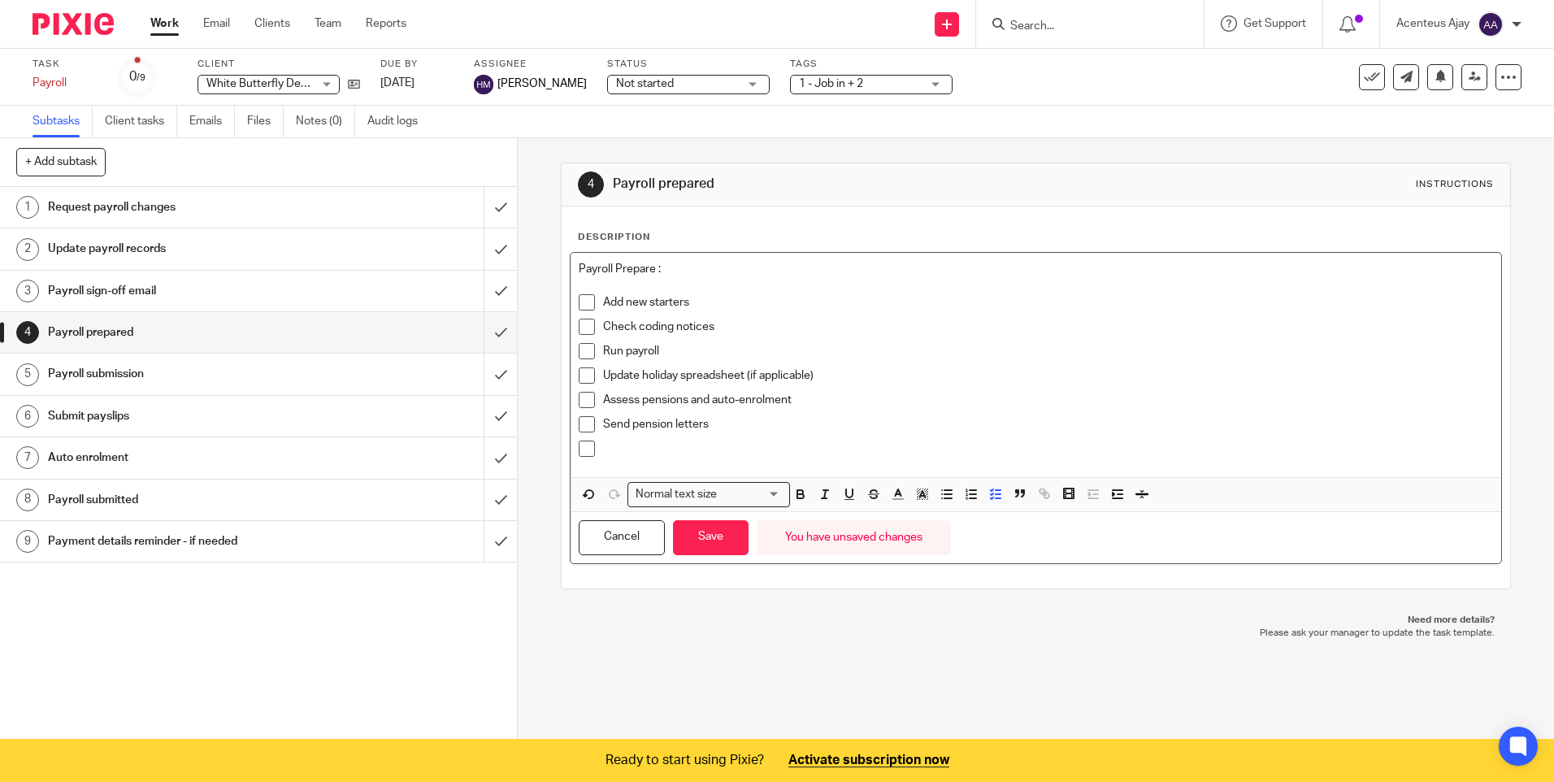
click at [605, 440] on p at bounding box center [1047, 448] width 889 height 16
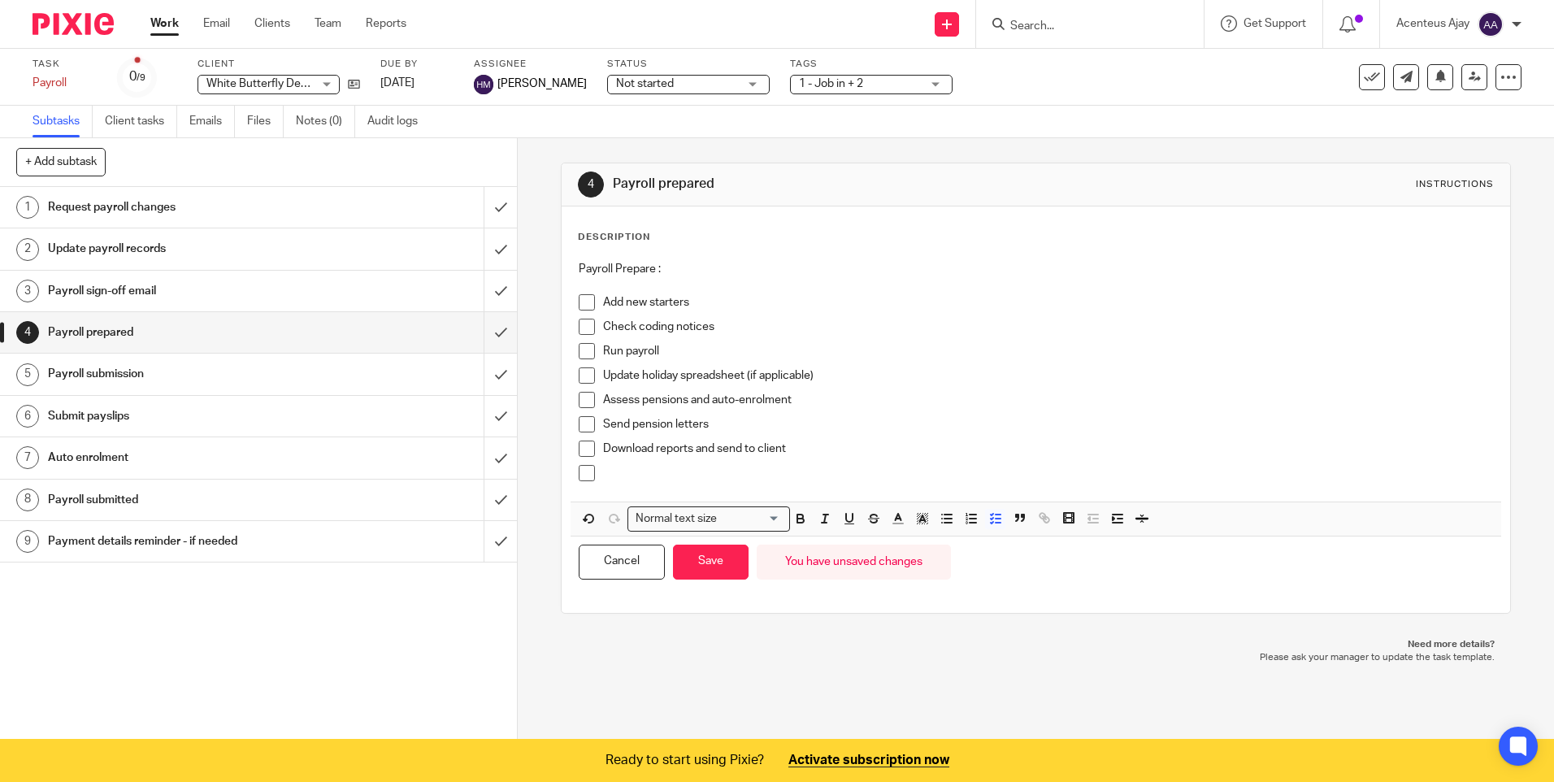
click at [642, 473] on p at bounding box center [1047, 473] width 889 height 16
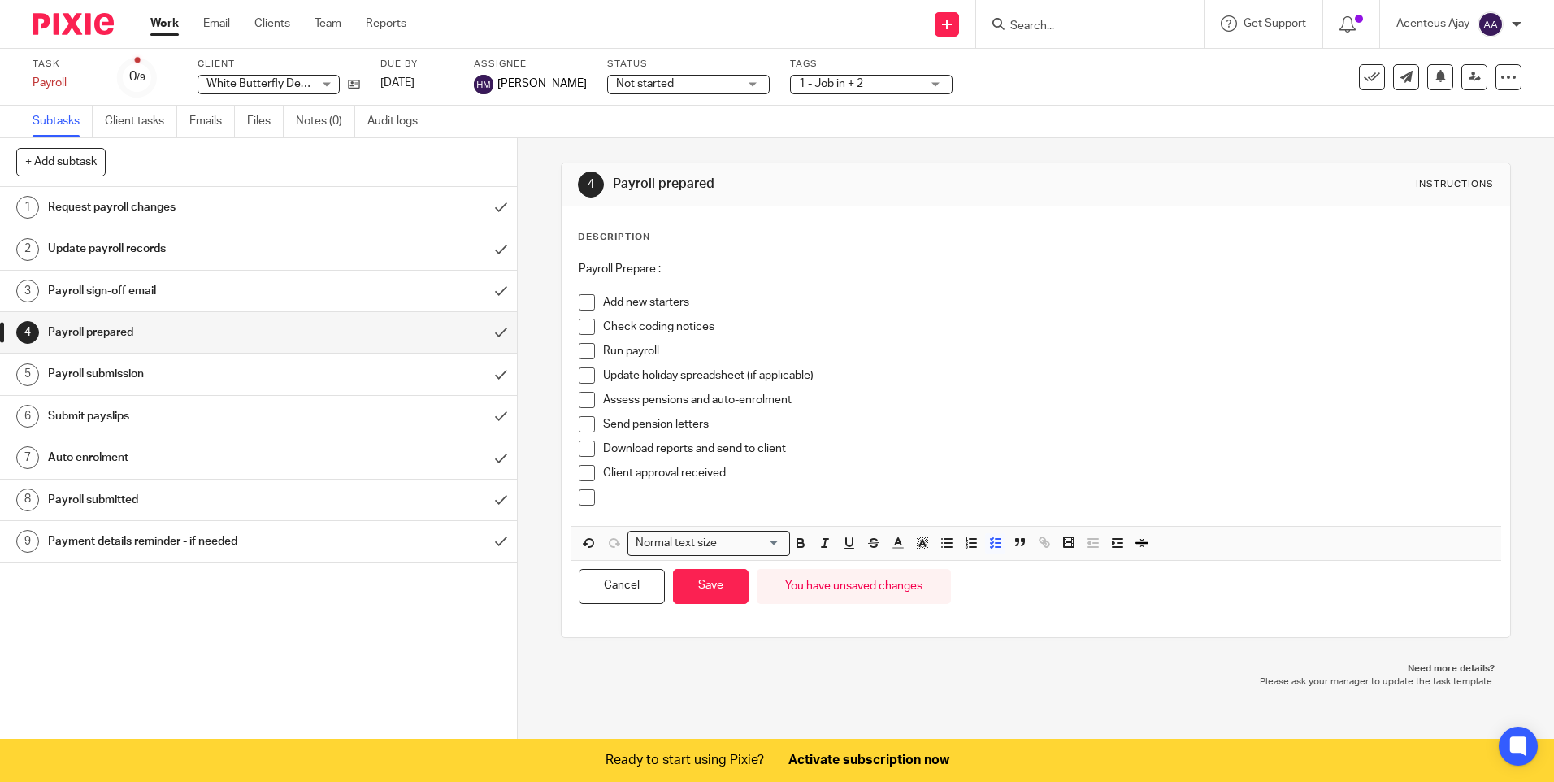
click at [625, 498] on p at bounding box center [1047, 497] width 889 height 16
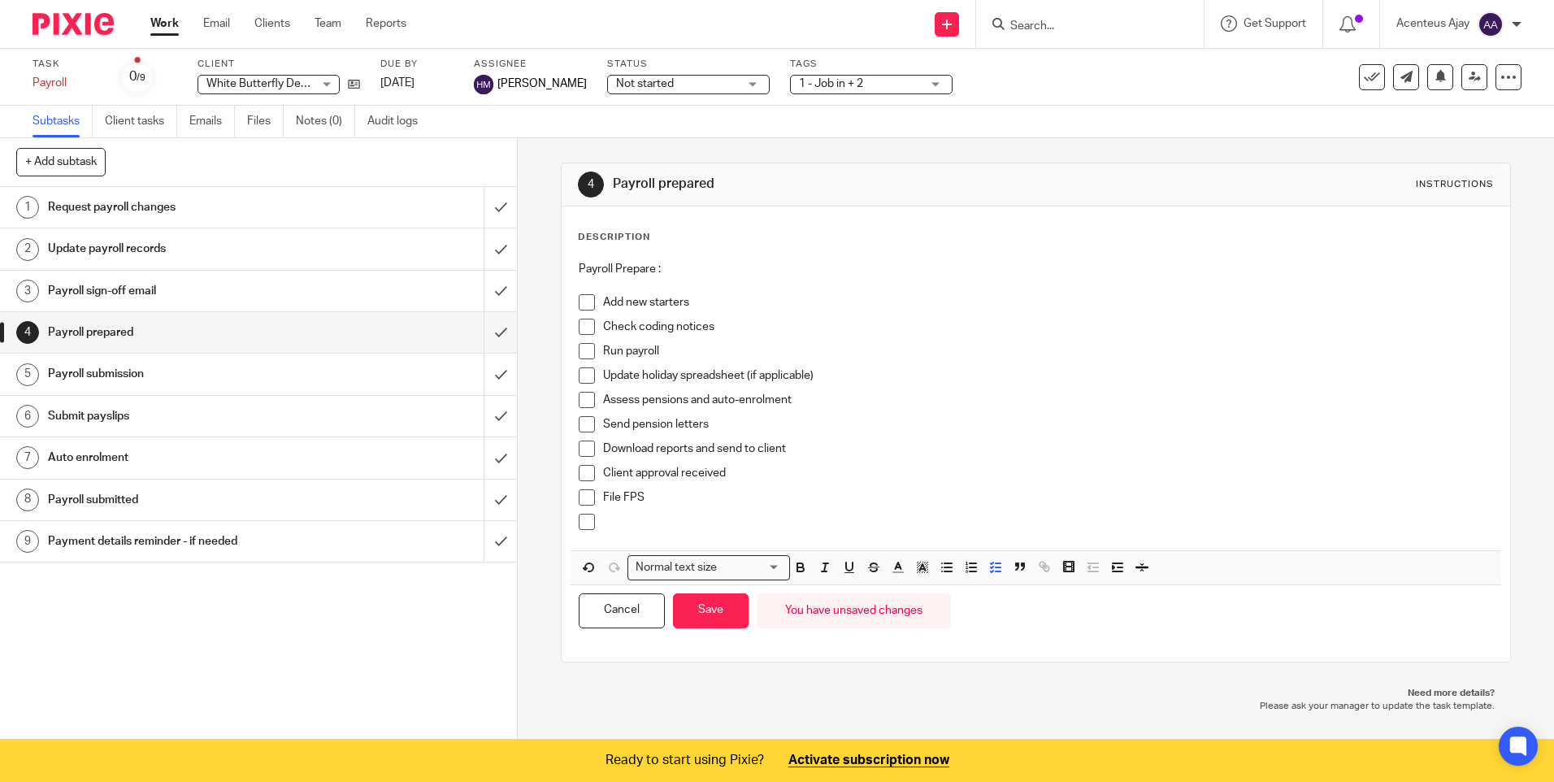
click at [617, 523] on p at bounding box center [1047, 522] width 889 height 16
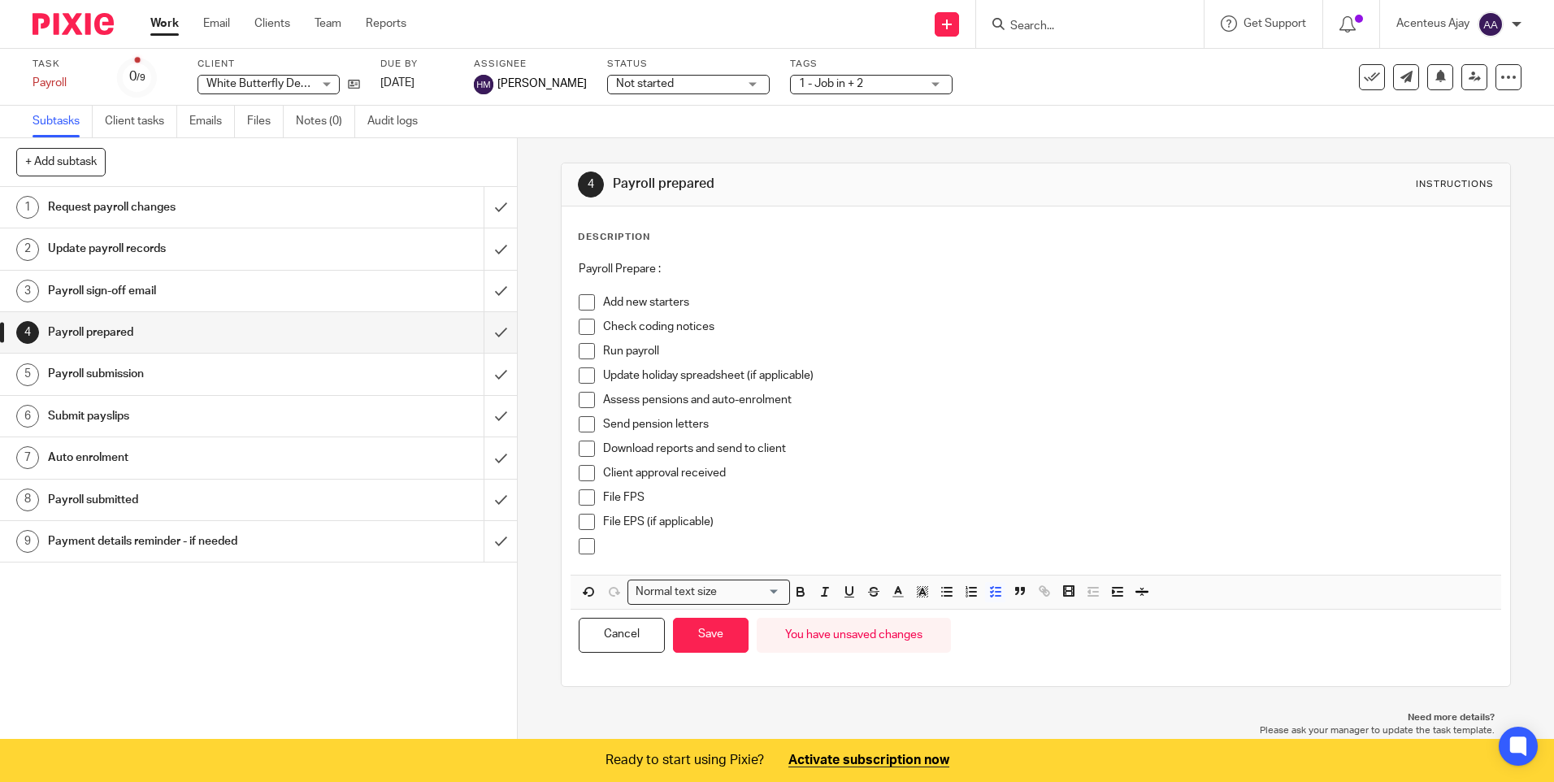
click at [621, 547] on p at bounding box center [1047, 546] width 889 height 16
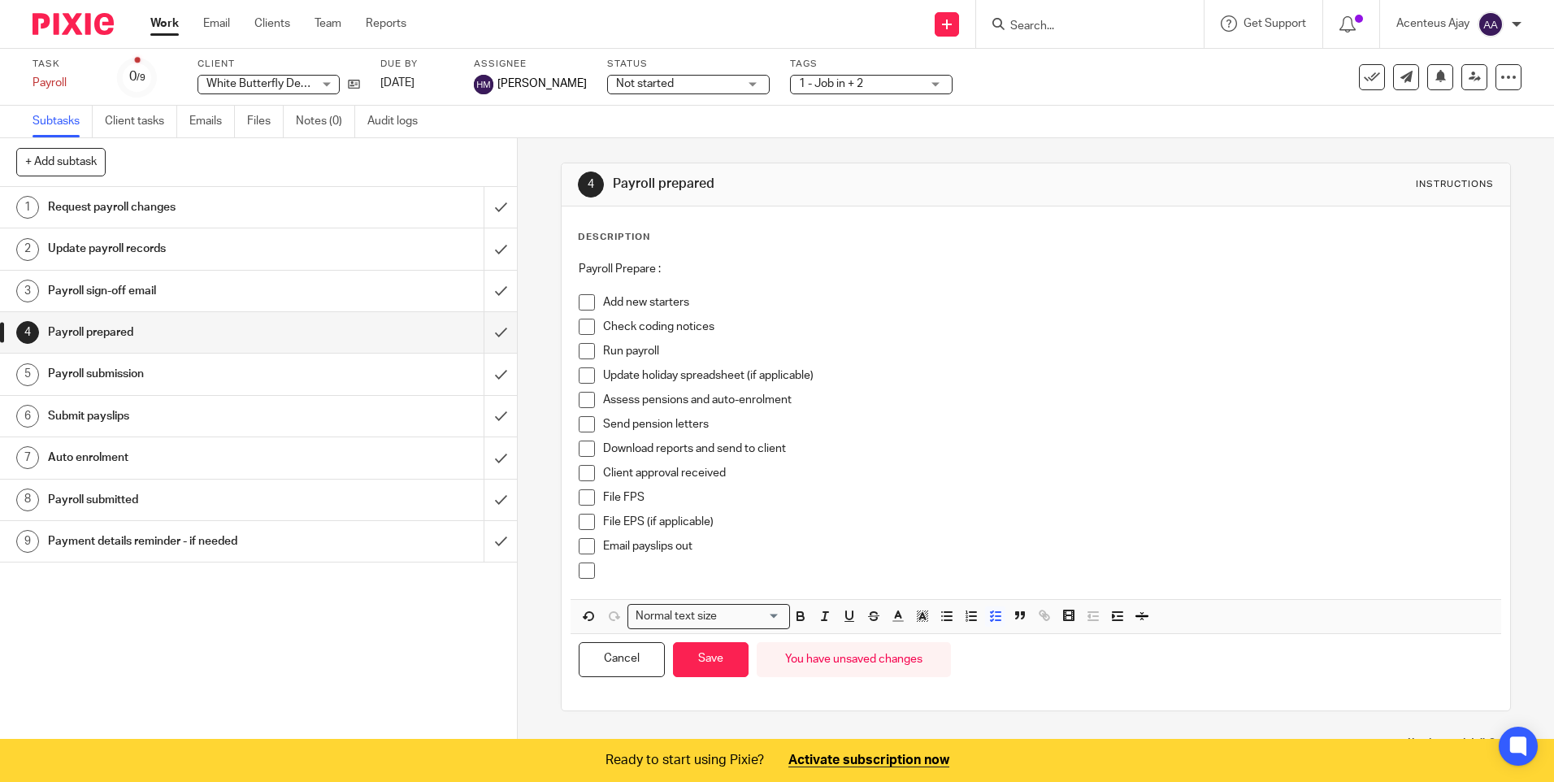
click at [658, 579] on div at bounding box center [1047, 574] width 889 height 24
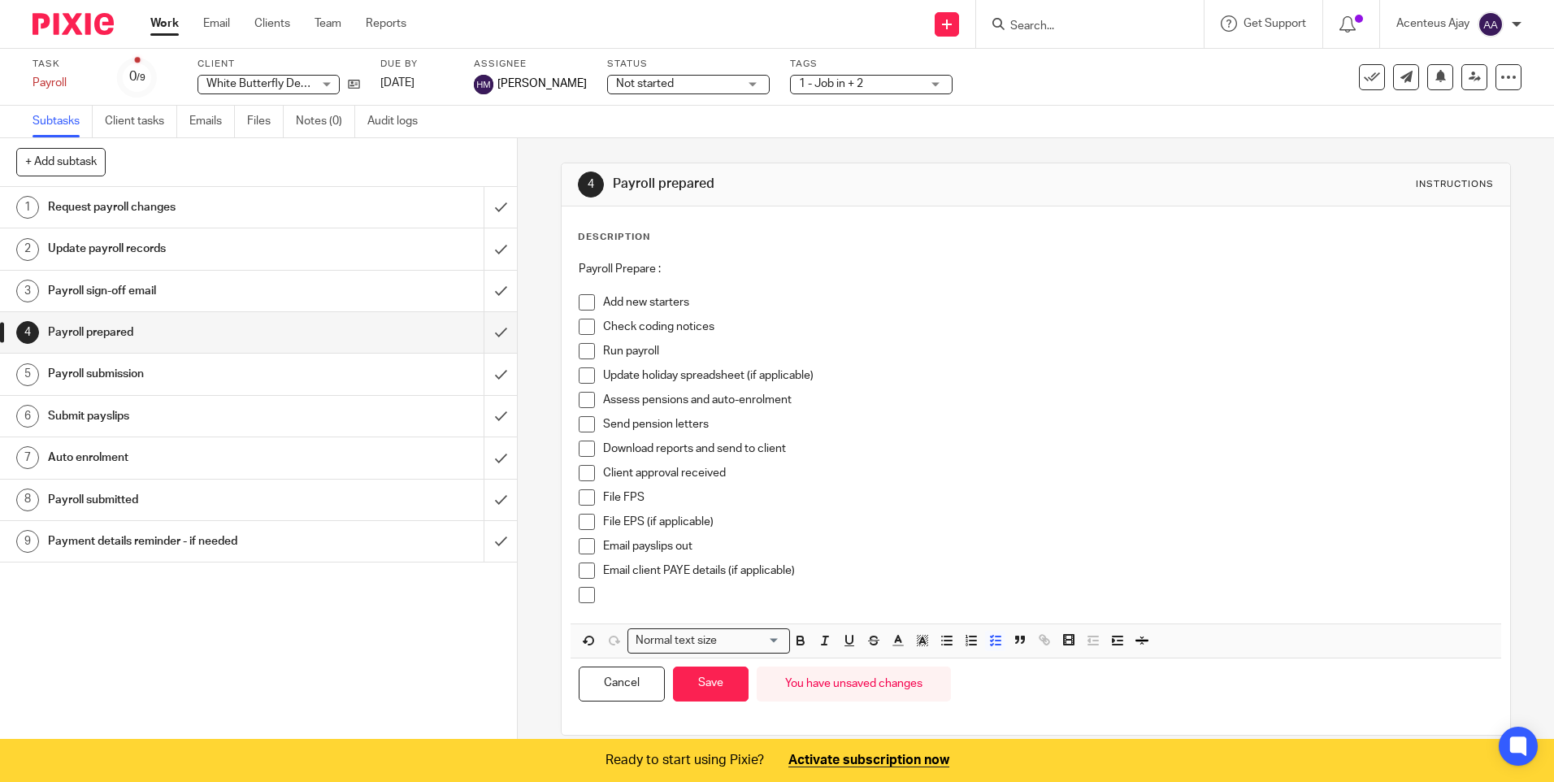
click at [623, 602] on p at bounding box center [1047, 595] width 889 height 16
click at [612, 597] on p at bounding box center [1047, 595] width 889 height 16
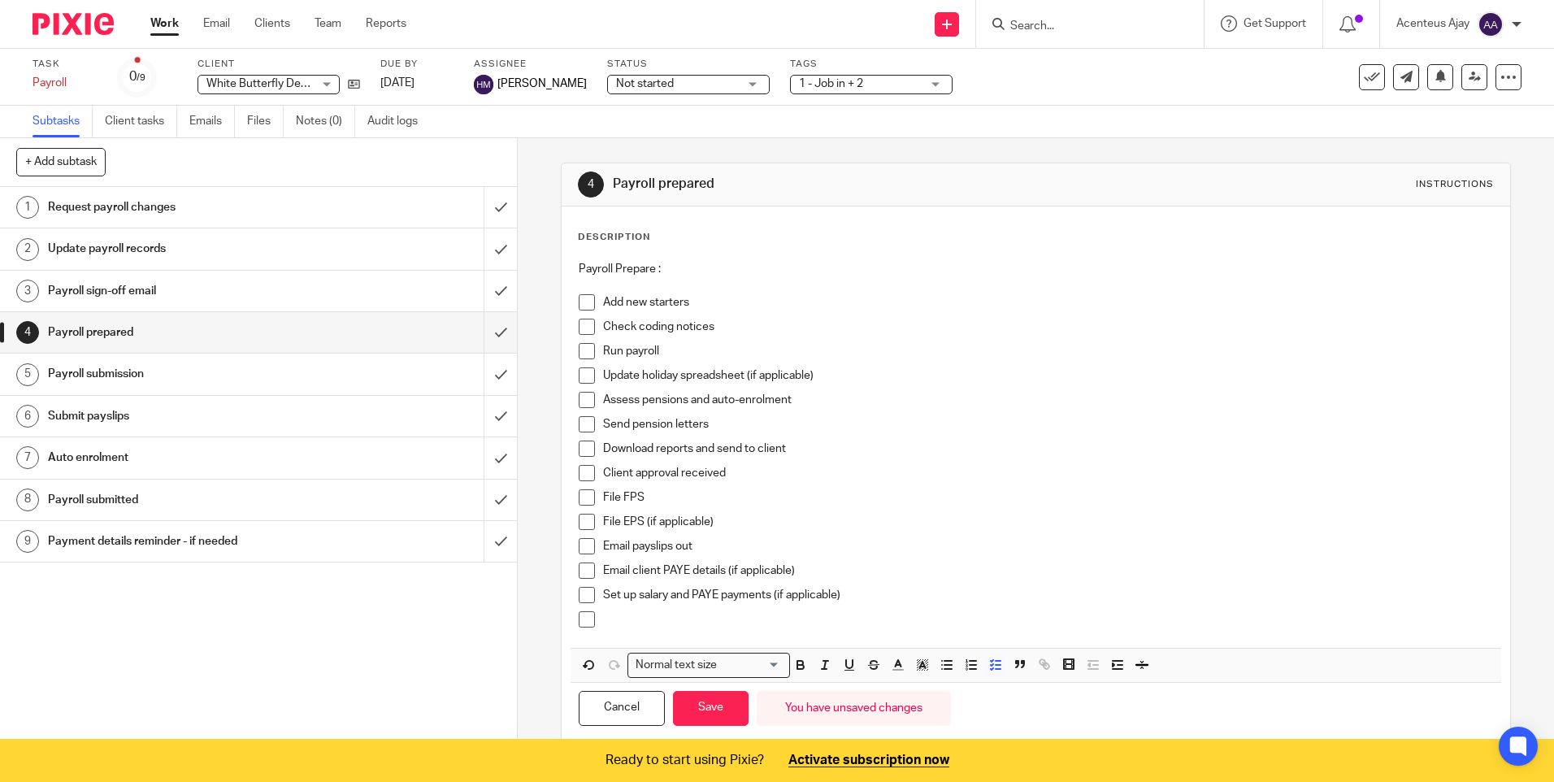
click at [626, 621] on p at bounding box center [1047, 619] width 889 height 16
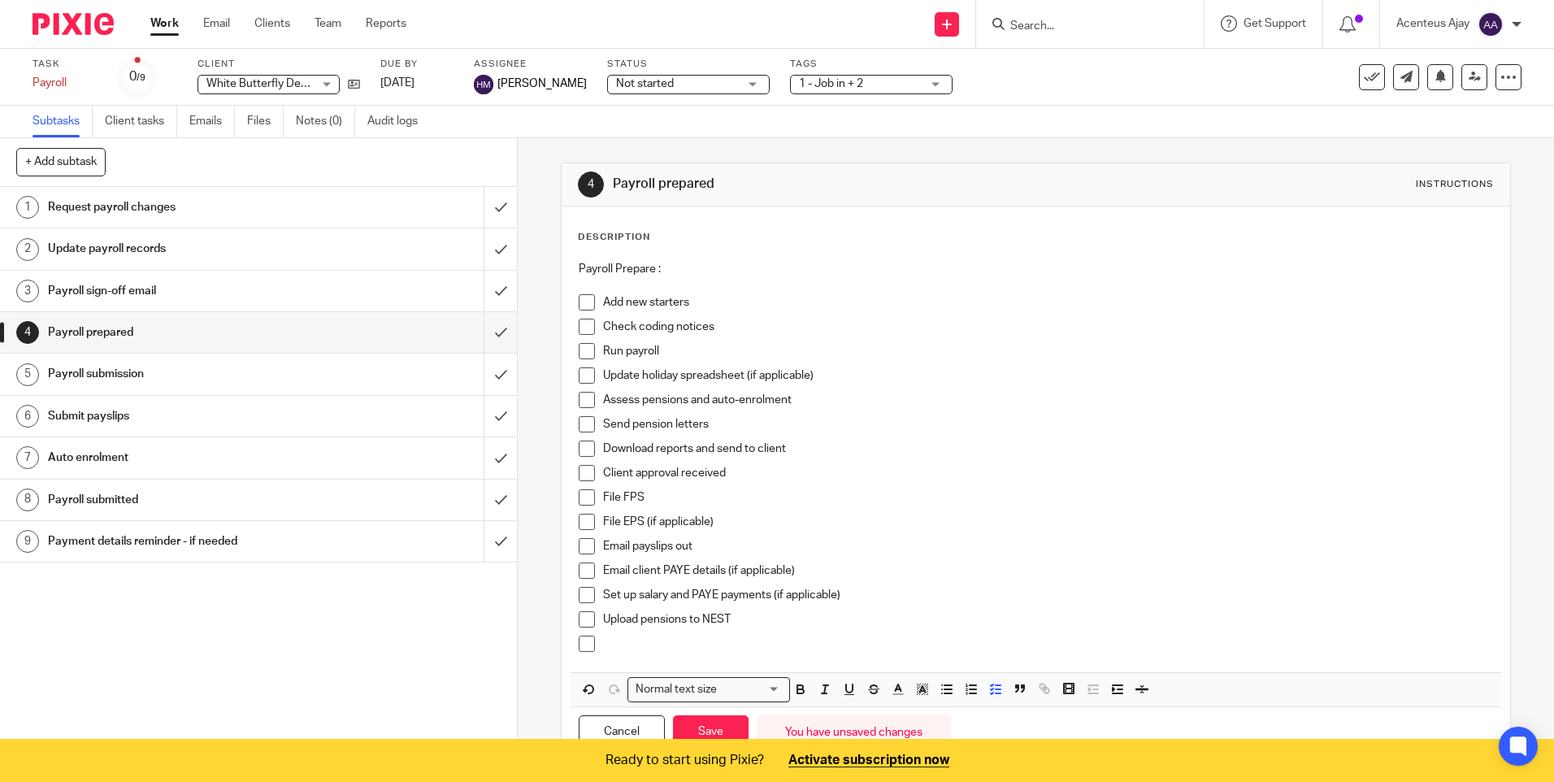
click at [623, 645] on p at bounding box center [1047, 644] width 889 height 16
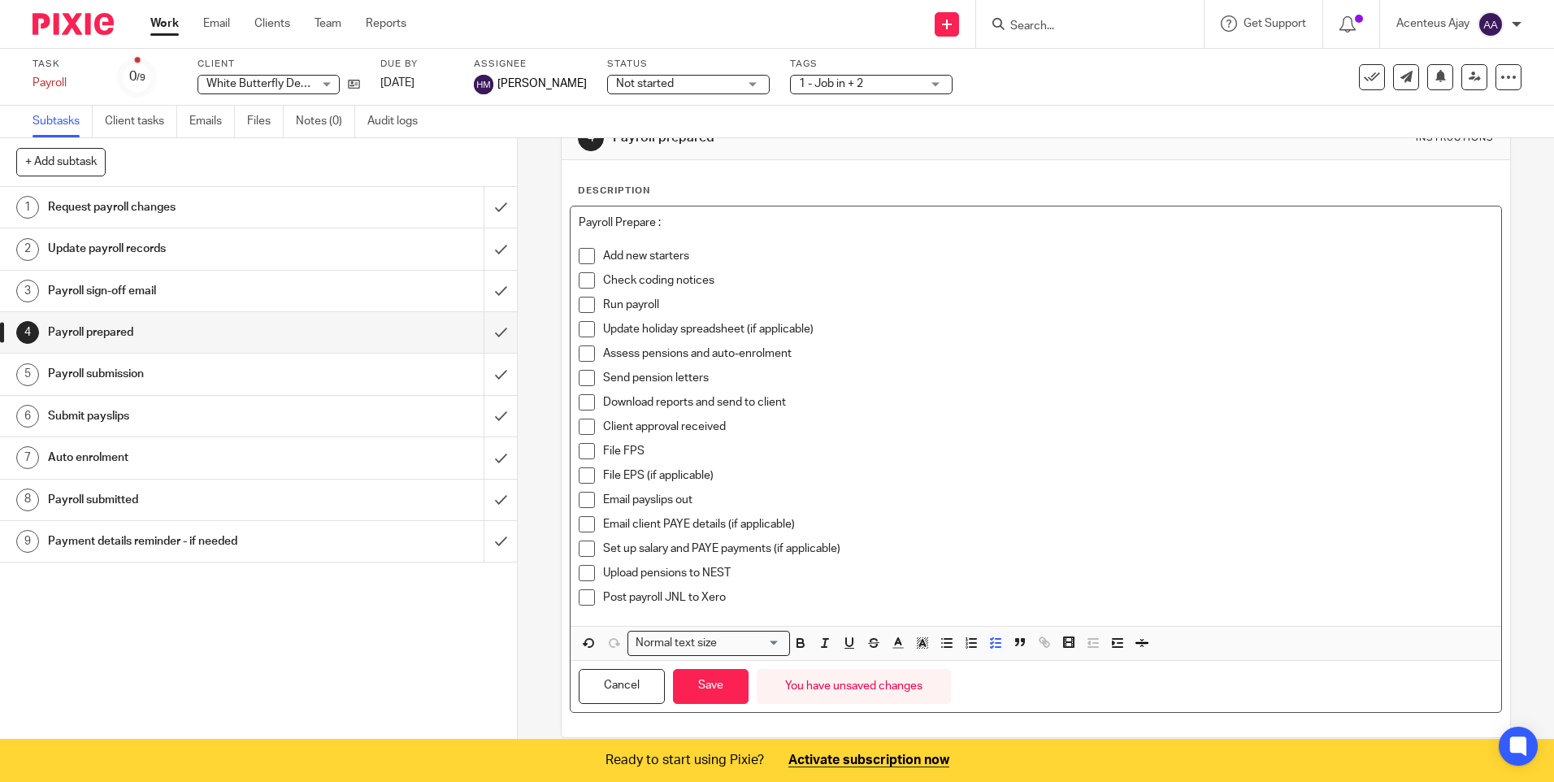
scroll to position [93, 0]
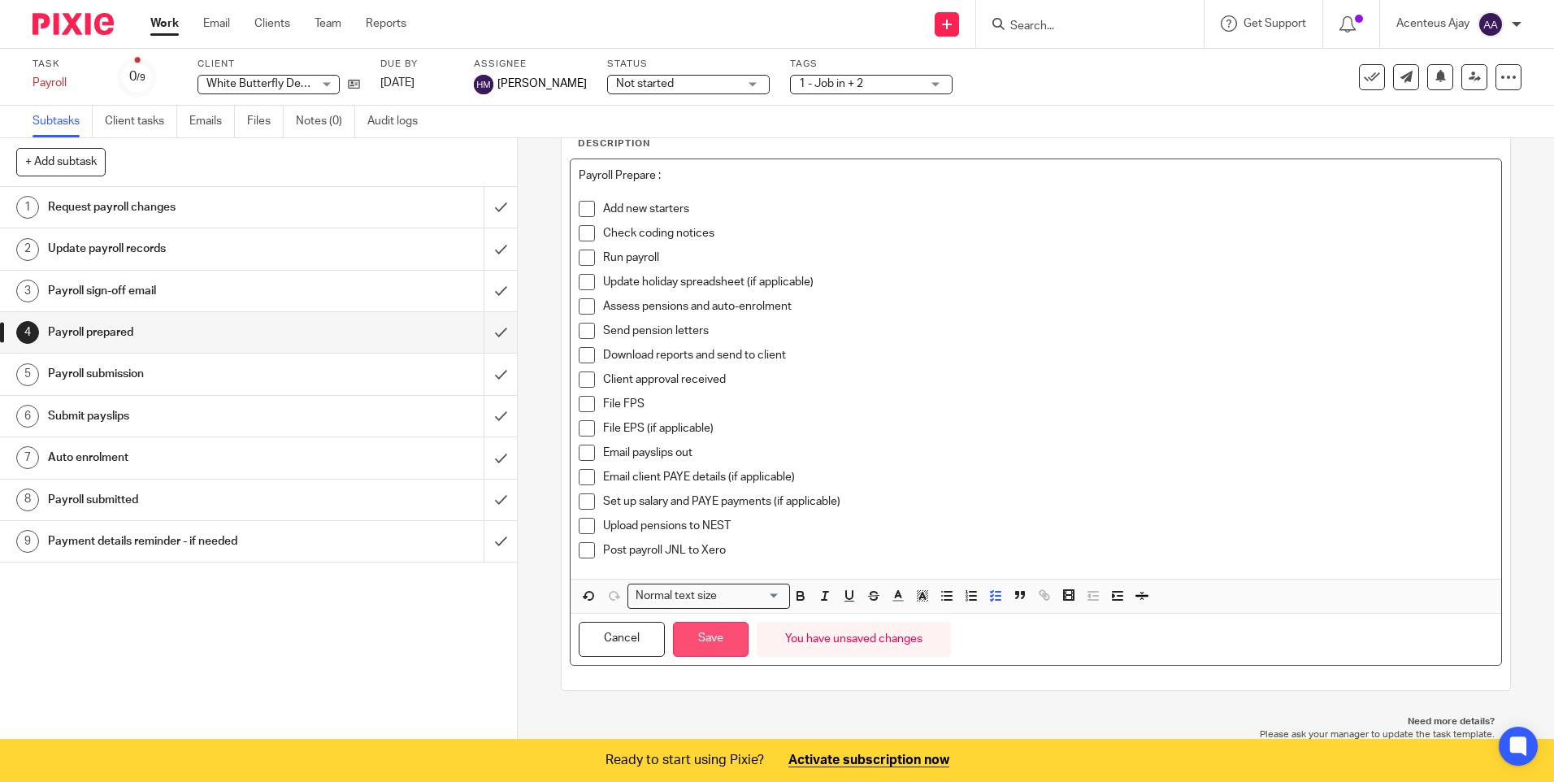
click at [692, 645] on button "Save" at bounding box center [711, 639] width 76 height 35
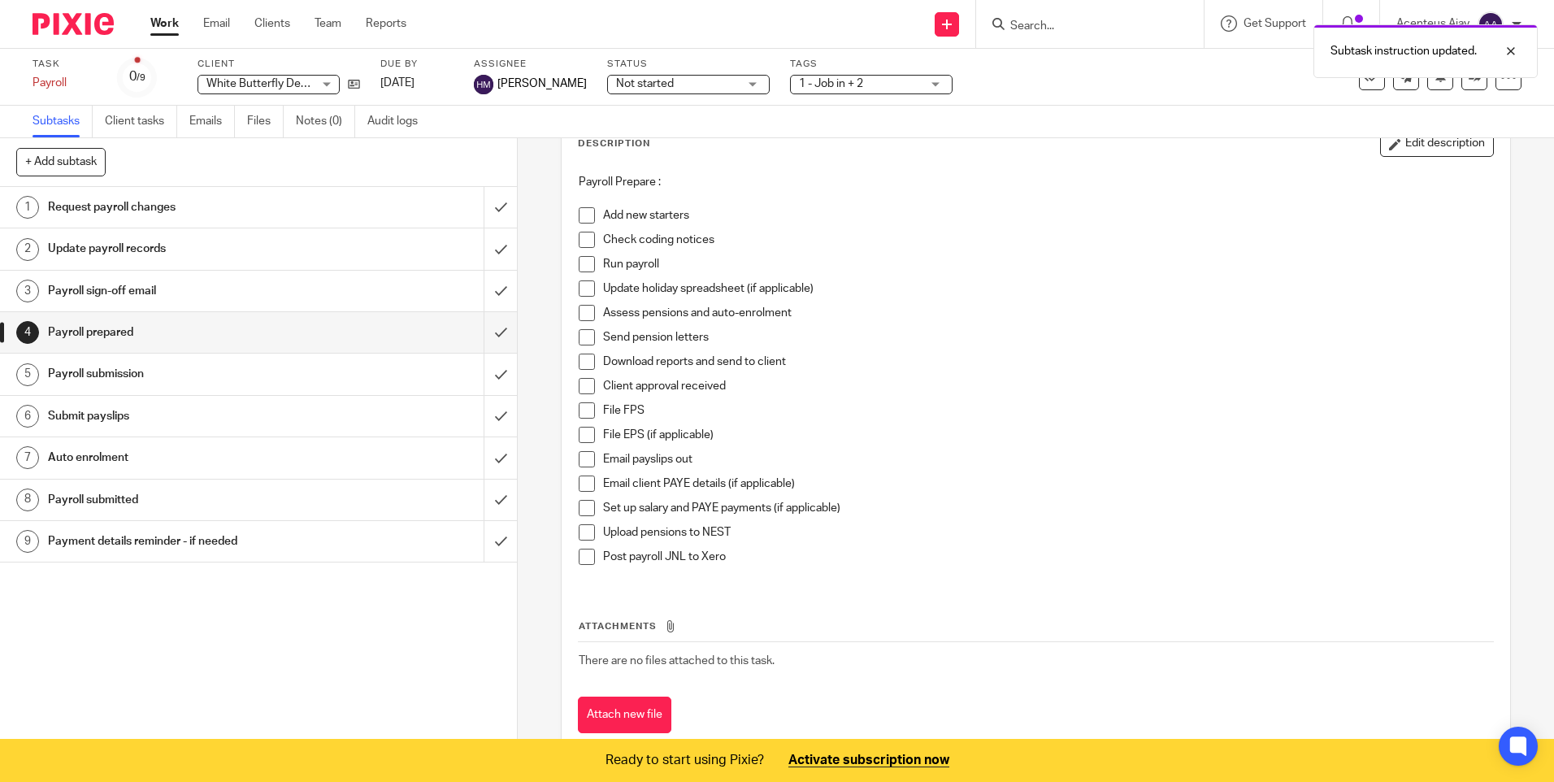
click at [115, 298] on h1 "Payroll sign-off email" at bounding box center [188, 291] width 280 height 24
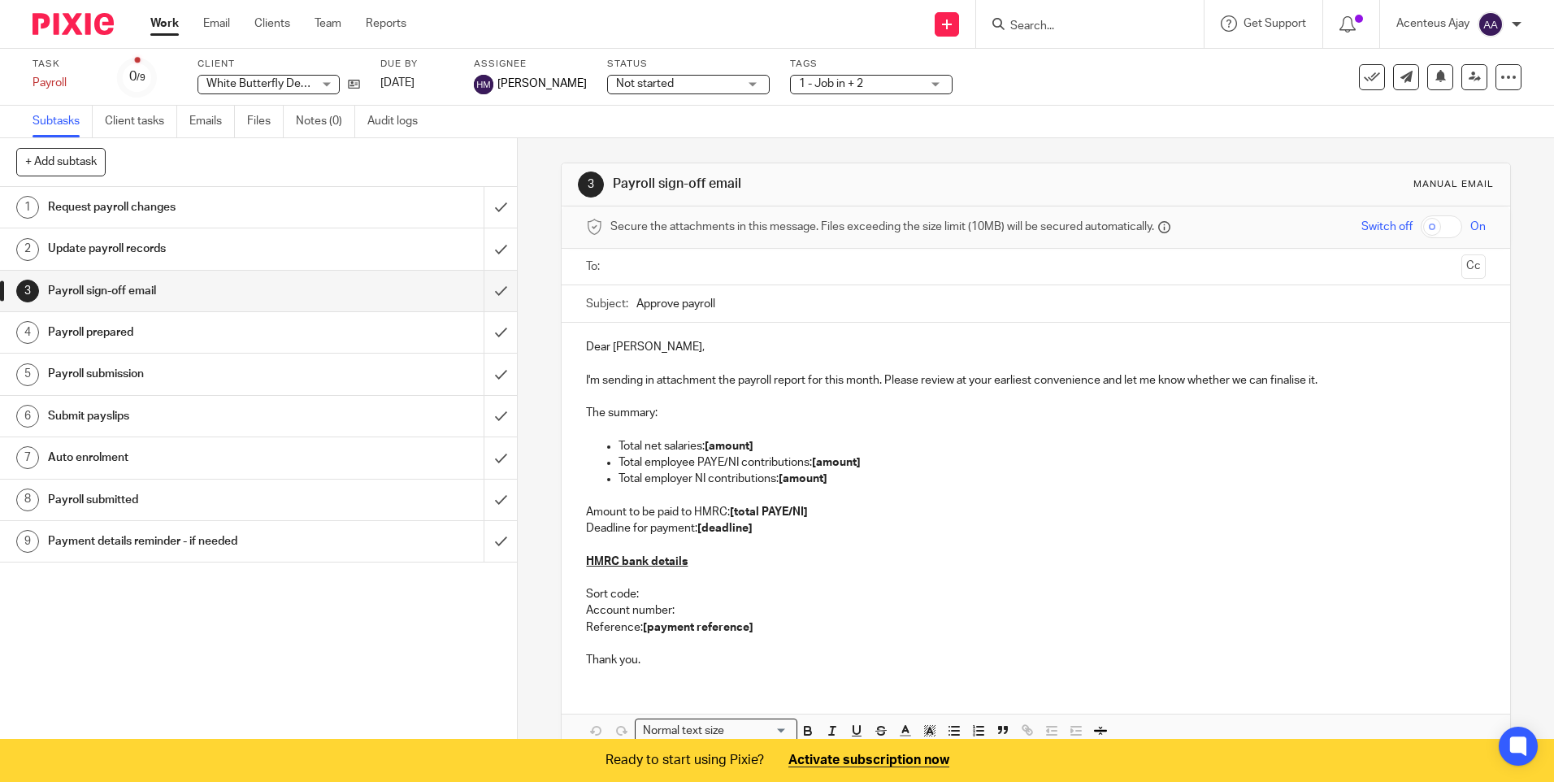
click at [122, 251] on h1 "Update payroll records" at bounding box center [188, 248] width 280 height 24
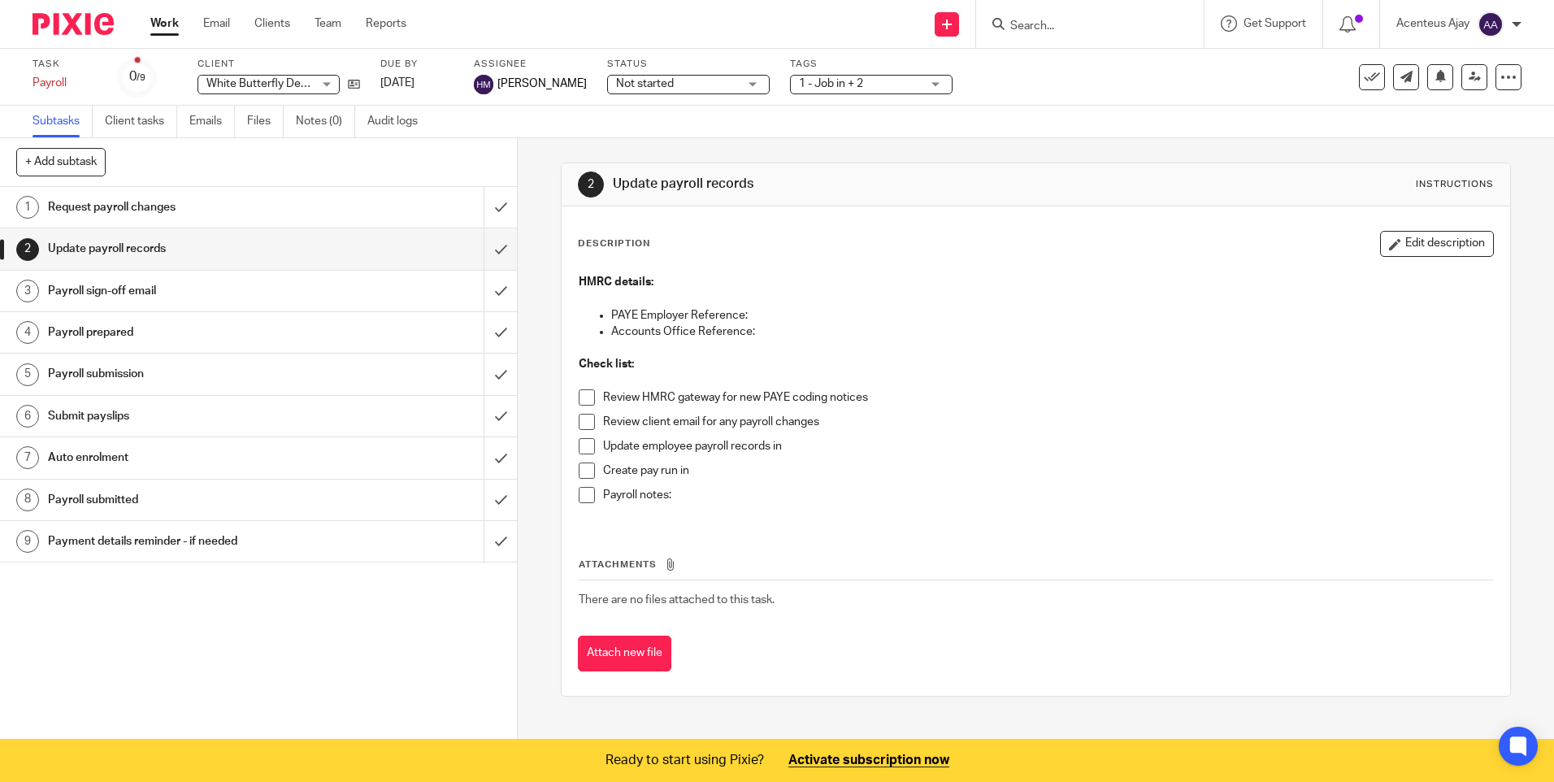
click at [113, 387] on link "5 Payroll submission" at bounding box center [242, 374] width 484 height 41
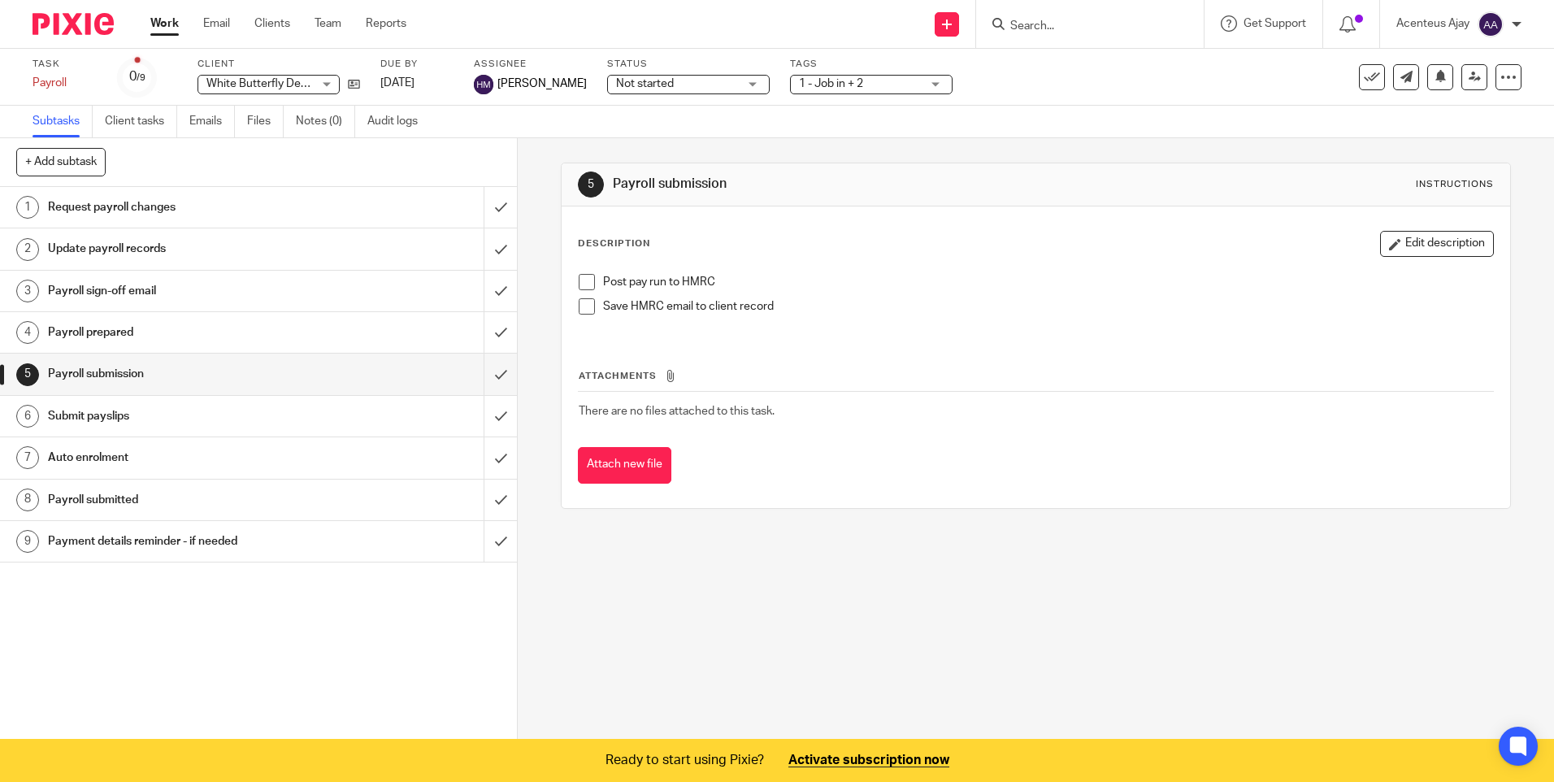
click at [107, 421] on h1 "Submit payslips" at bounding box center [188, 416] width 280 height 24
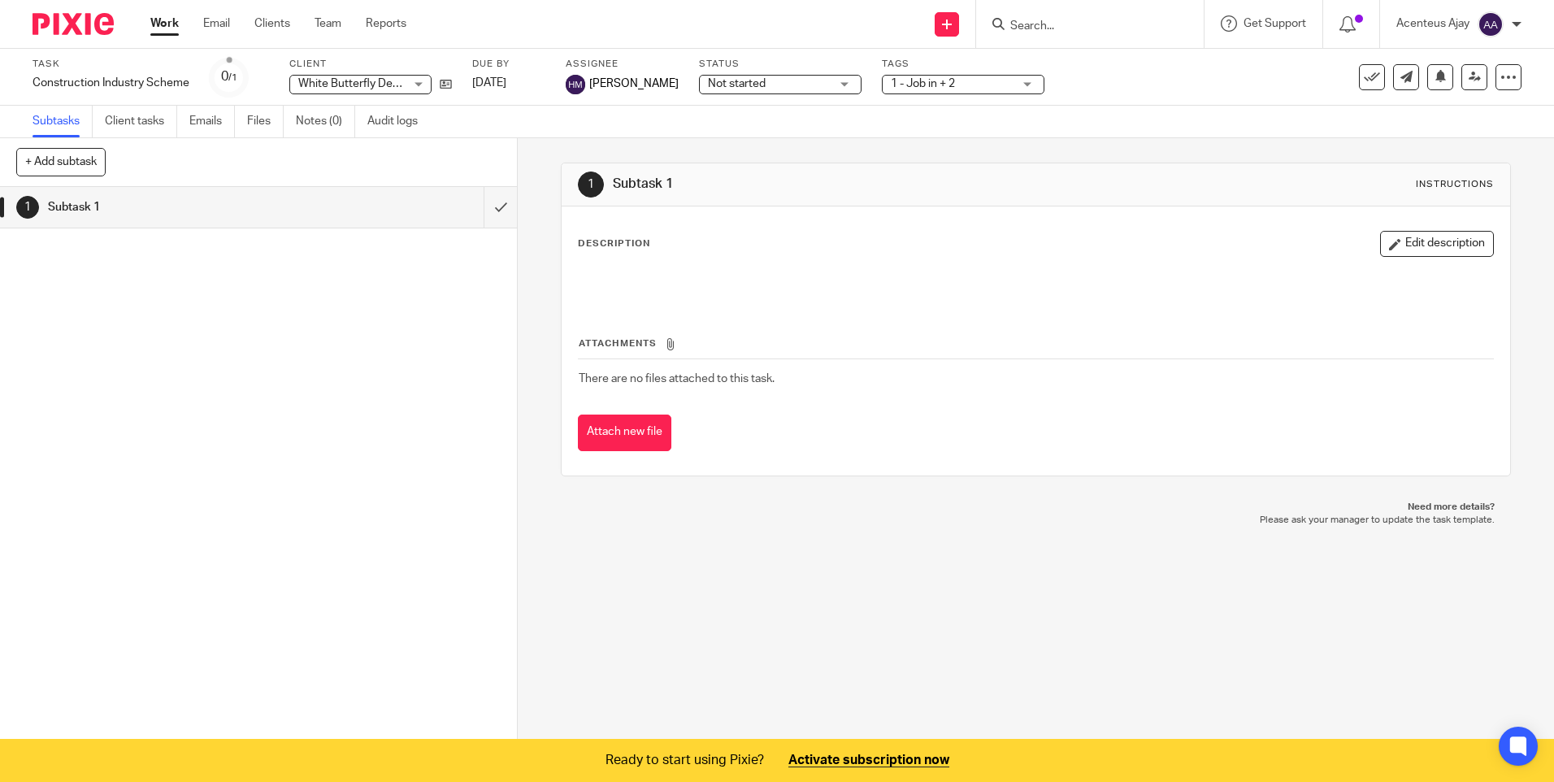
click at [77, 213] on h1 "Subtask 1" at bounding box center [188, 207] width 280 height 24
click at [1426, 245] on button "Edit description" at bounding box center [1437, 244] width 114 height 26
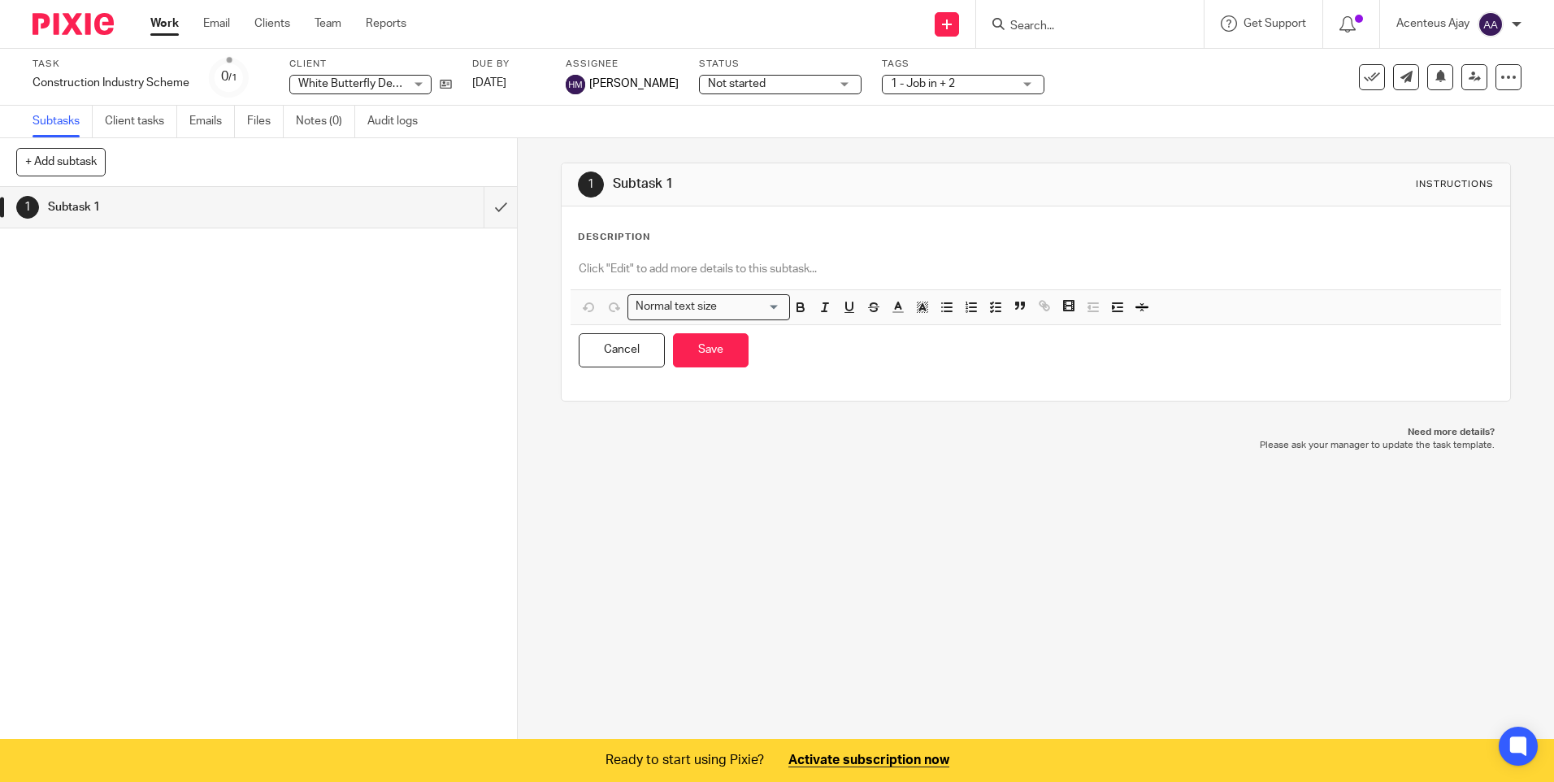
click at [625, 237] on p "Description" at bounding box center [614, 237] width 72 height 13
click at [636, 263] on p at bounding box center [1035, 269] width 913 height 16
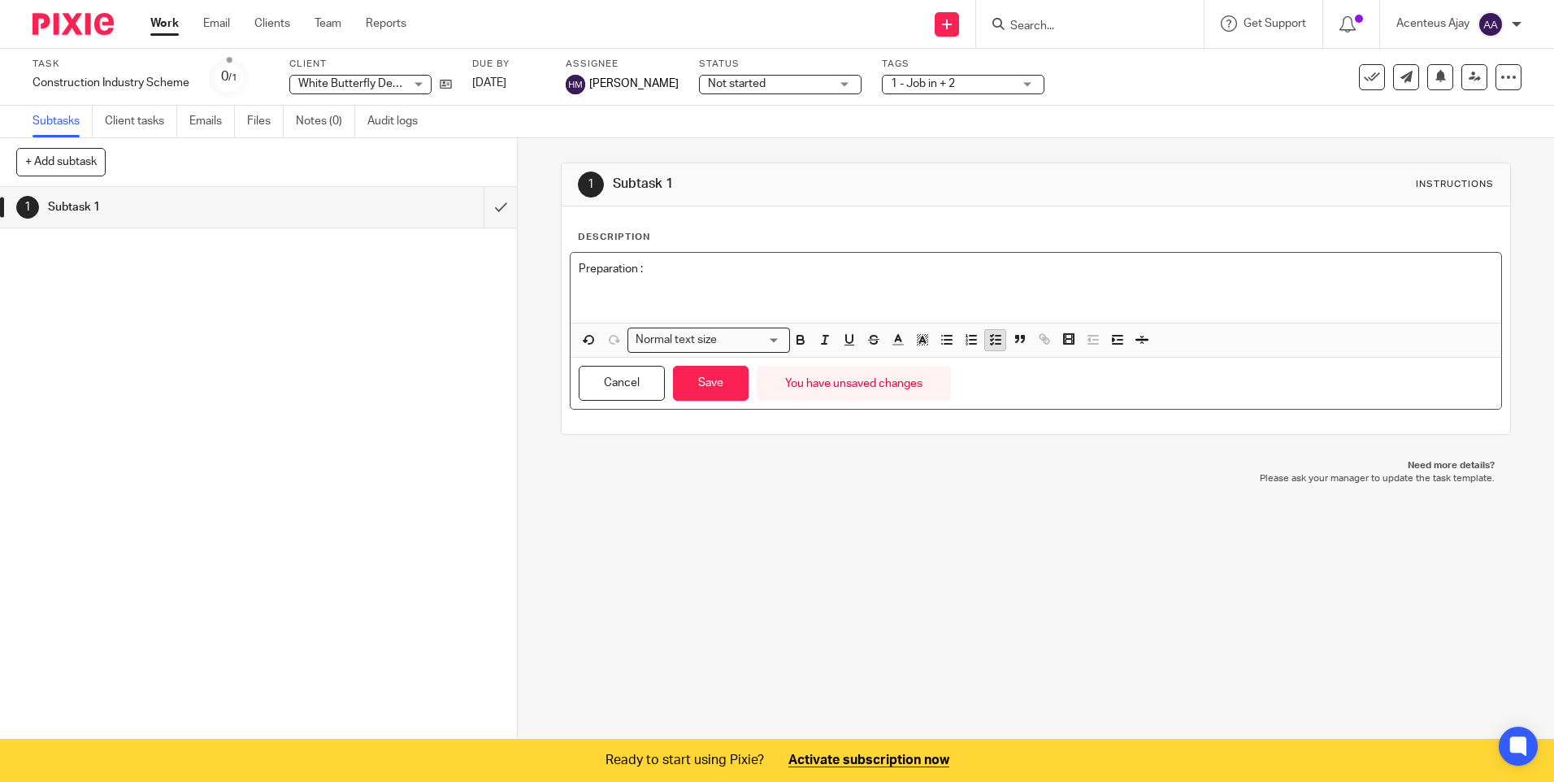
click at [992, 337] on icon "button" at bounding box center [995, 339] width 15 height 15
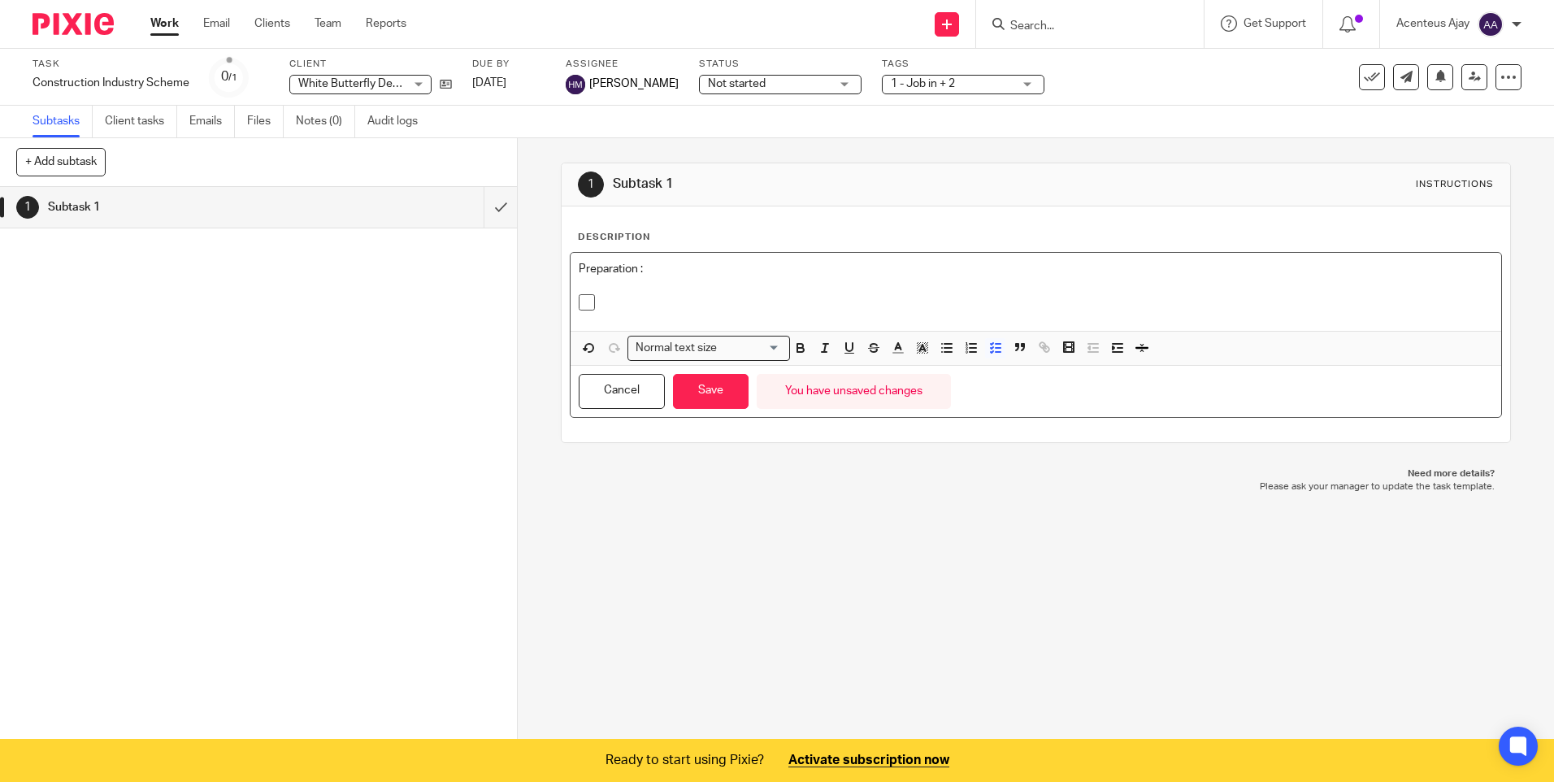
click at [618, 306] on p at bounding box center [1047, 302] width 889 height 16
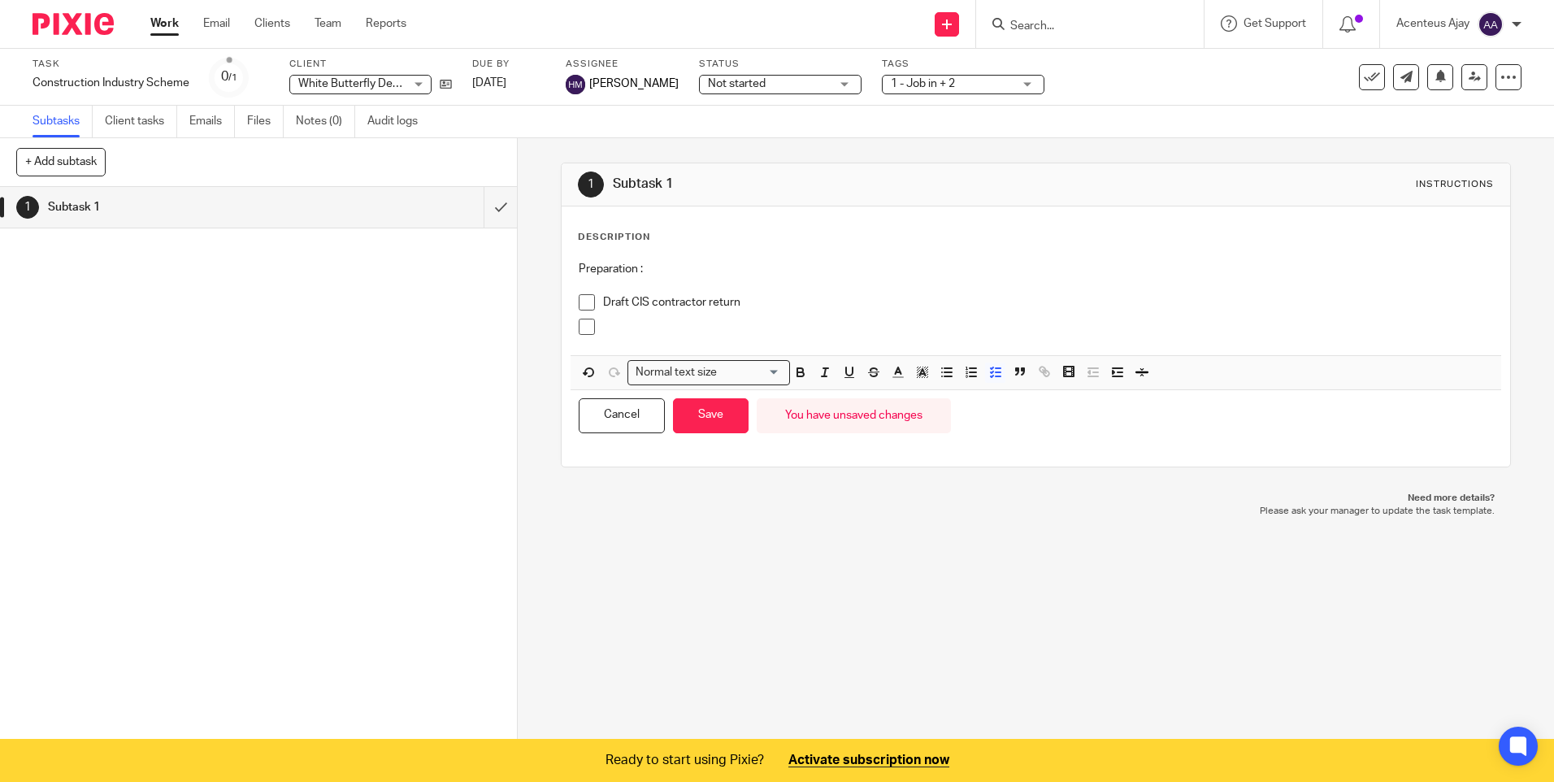
click at [633, 329] on p at bounding box center [1047, 327] width 889 height 16
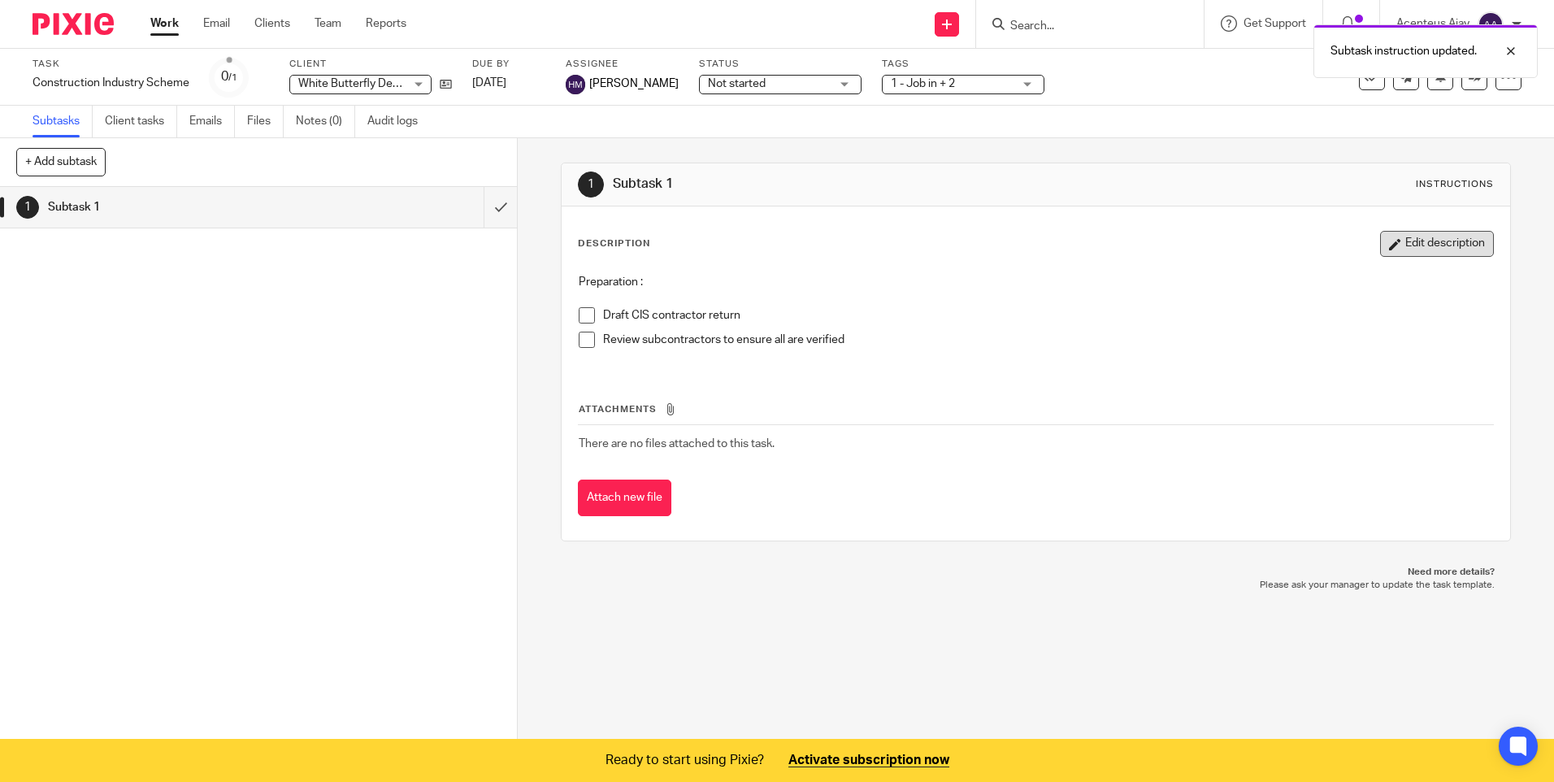
click at [1413, 255] on button "Edit description" at bounding box center [1437, 244] width 114 height 26
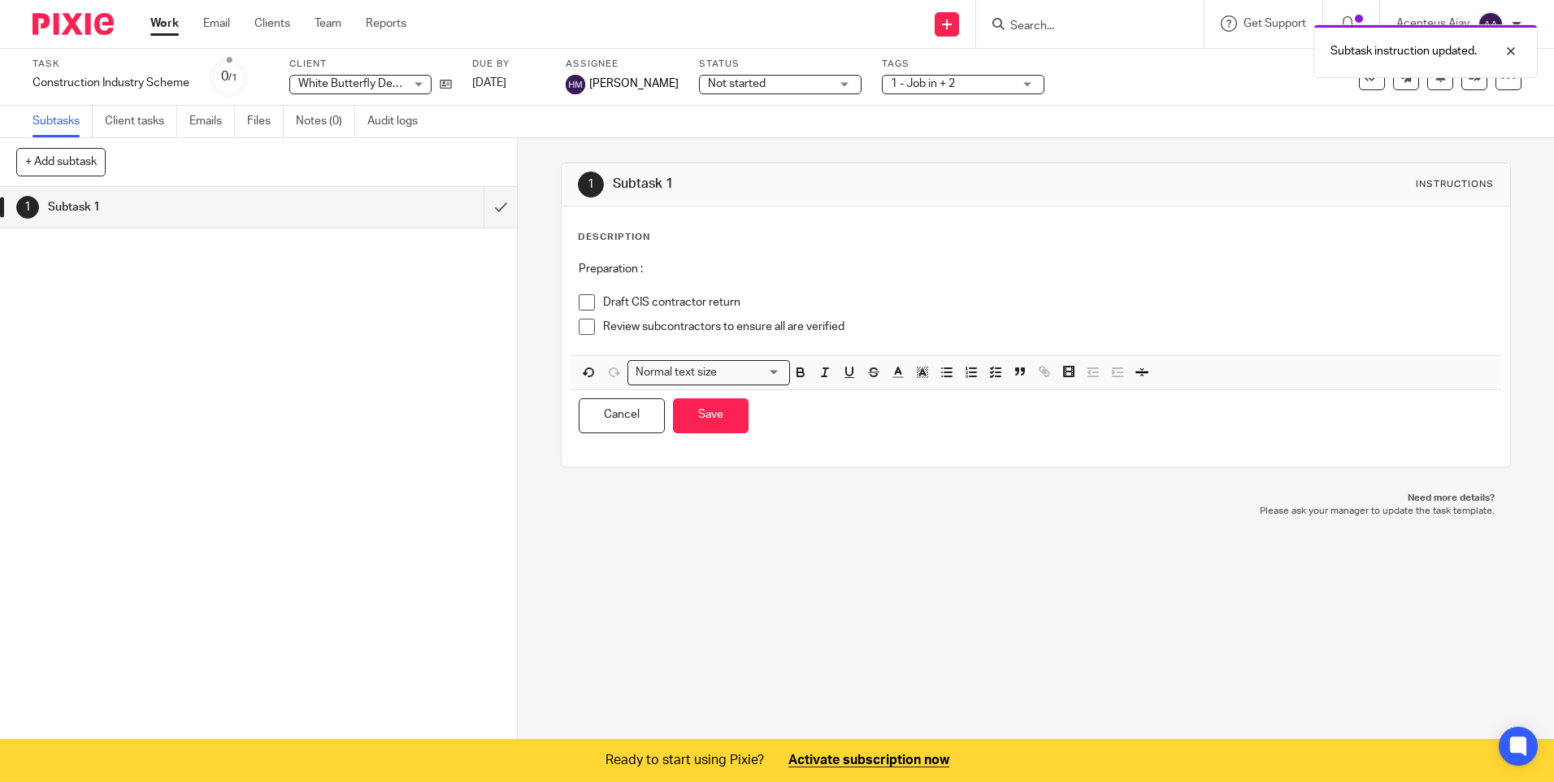
click at [859, 320] on p "Review subcontractors to ensure all are verified" at bounding box center [1047, 327] width 889 height 16
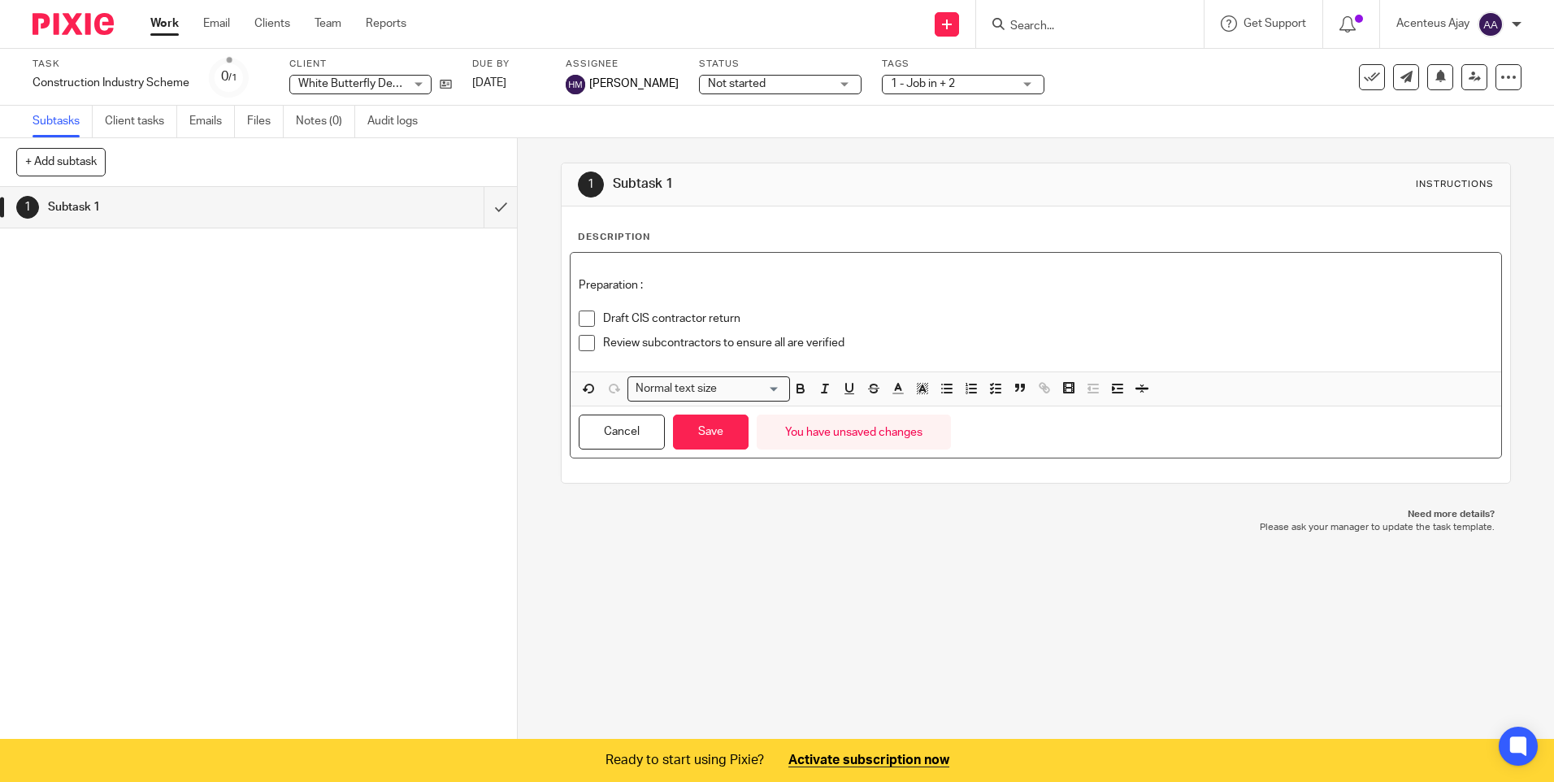
click at [571, 284] on div "Preparation : Draft CIS contractor return Review subcontractors to ensure all a…" at bounding box center [1036, 312] width 930 height 119
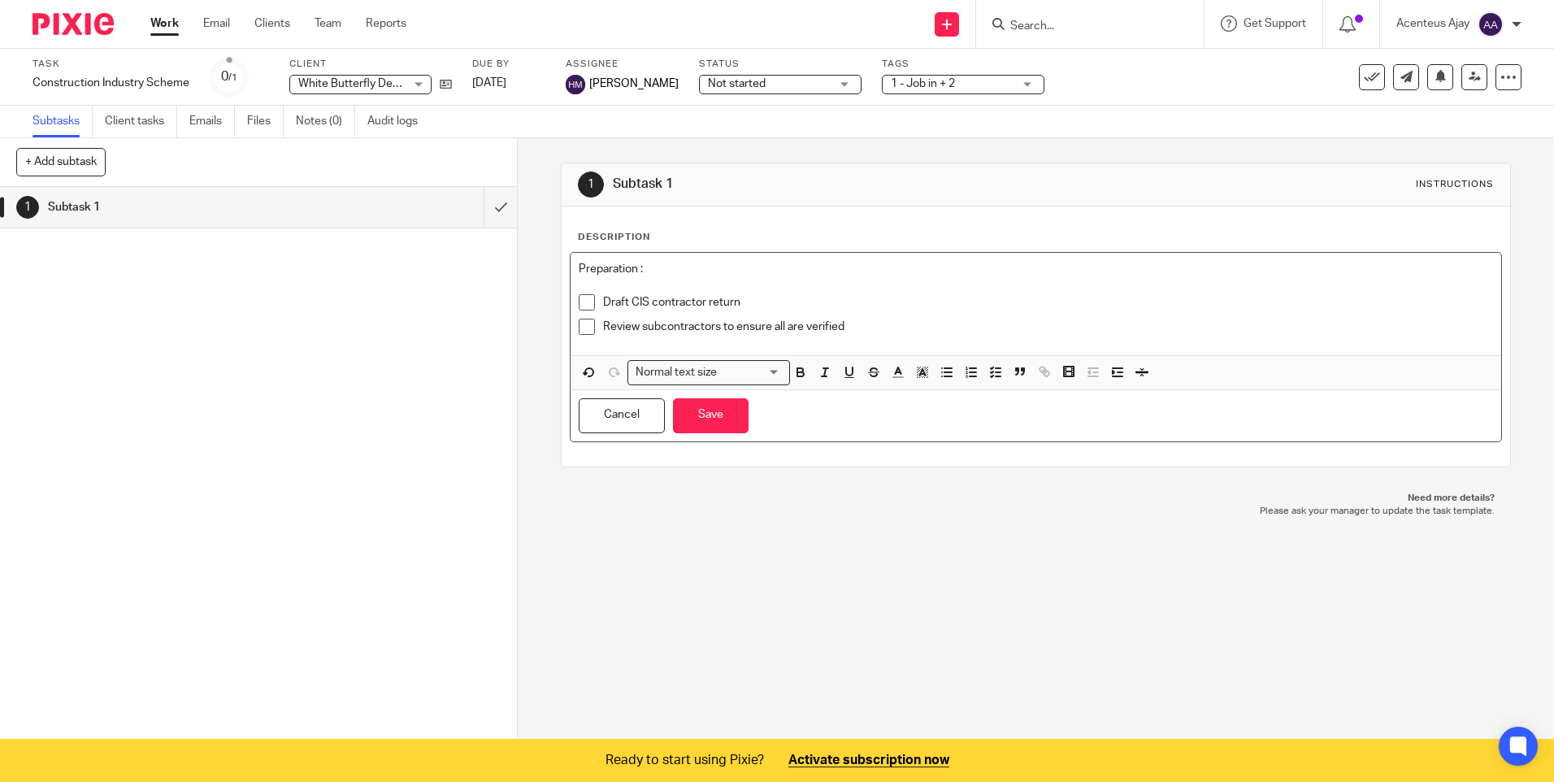
click at [853, 328] on p "Review subcontractors to ensure all are verified" at bounding box center [1047, 327] width 889 height 16
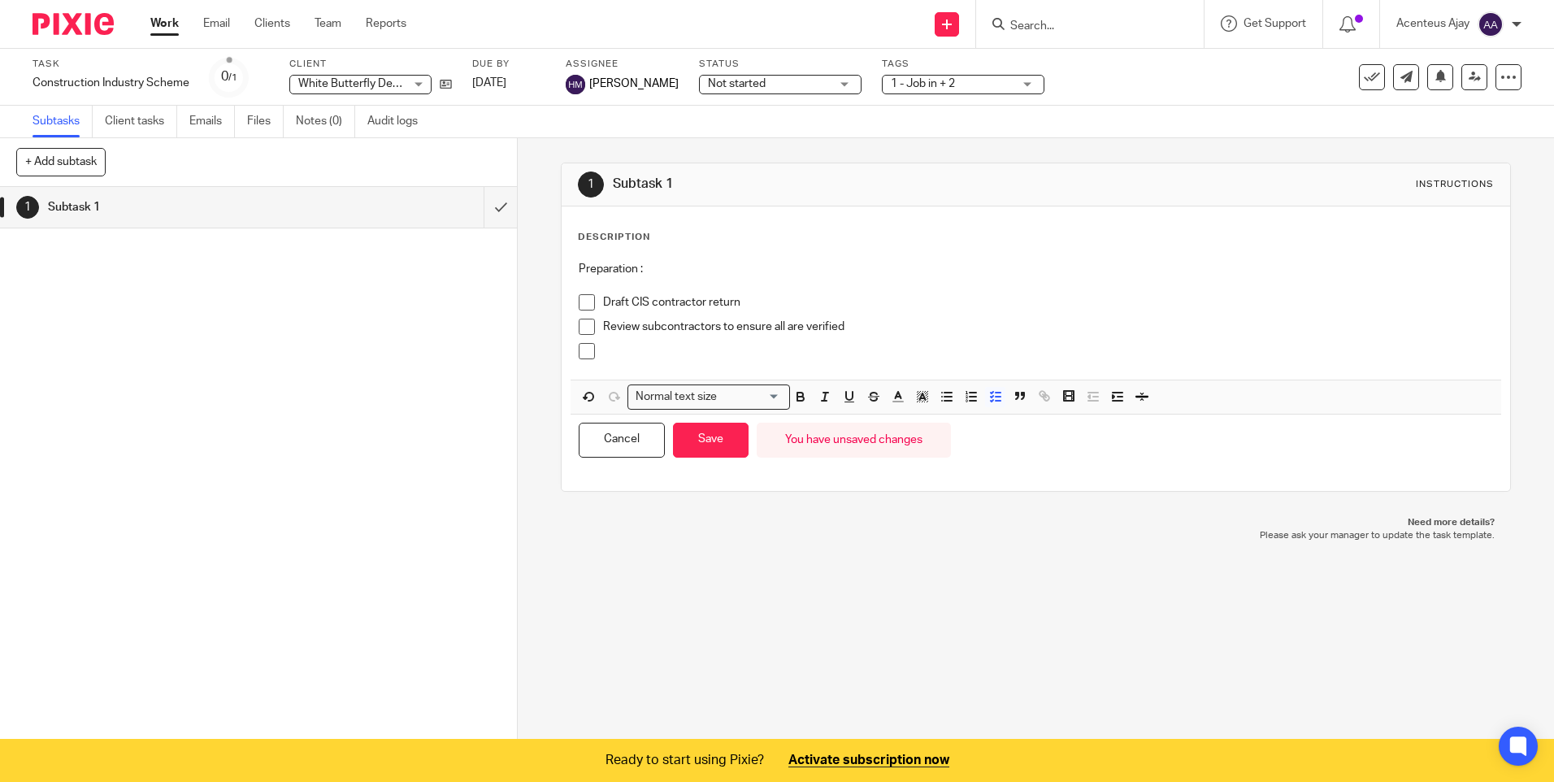
click at [645, 354] on p at bounding box center [1047, 351] width 889 height 16
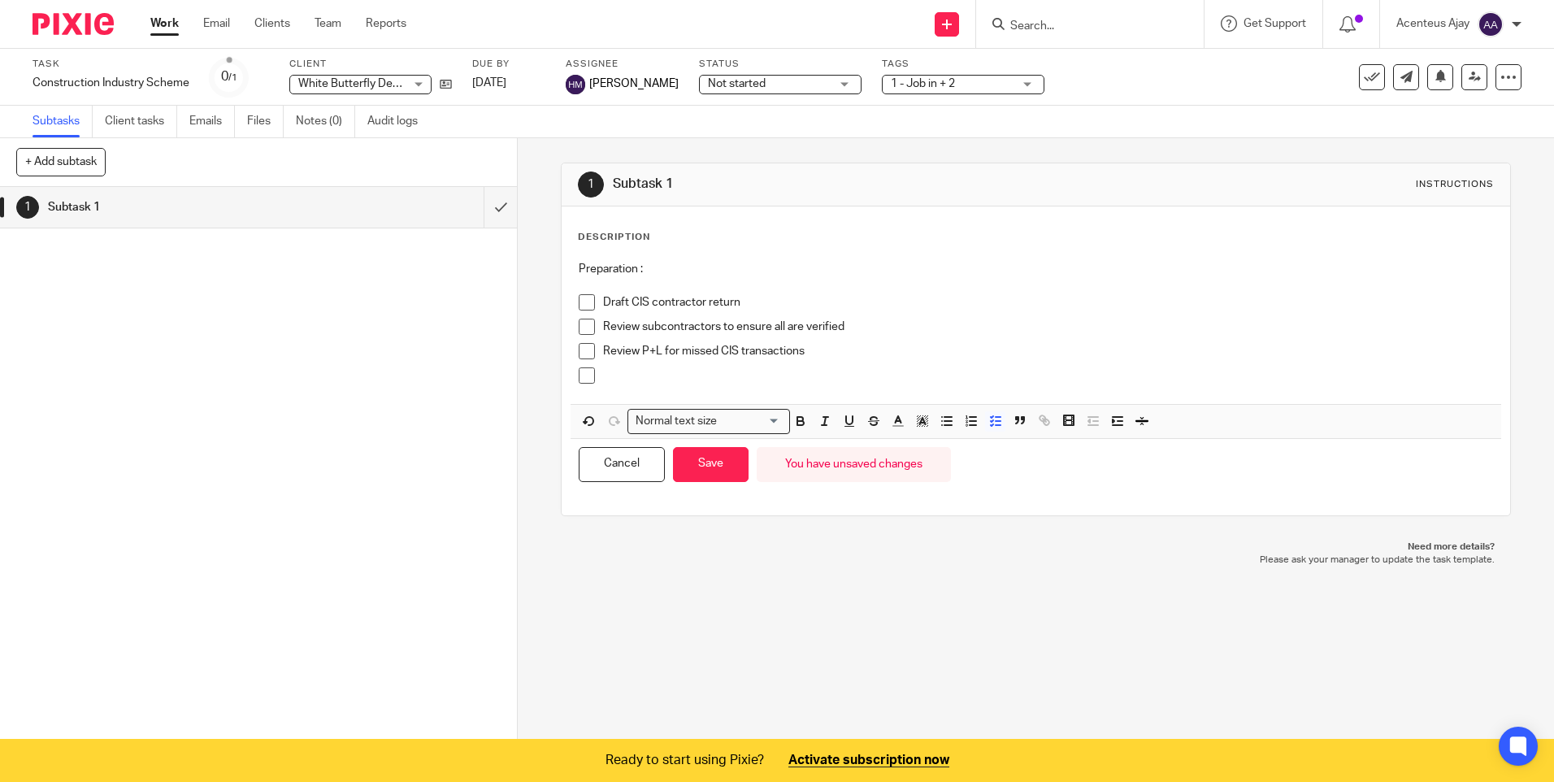
click at [613, 381] on p at bounding box center [1047, 375] width 889 height 16
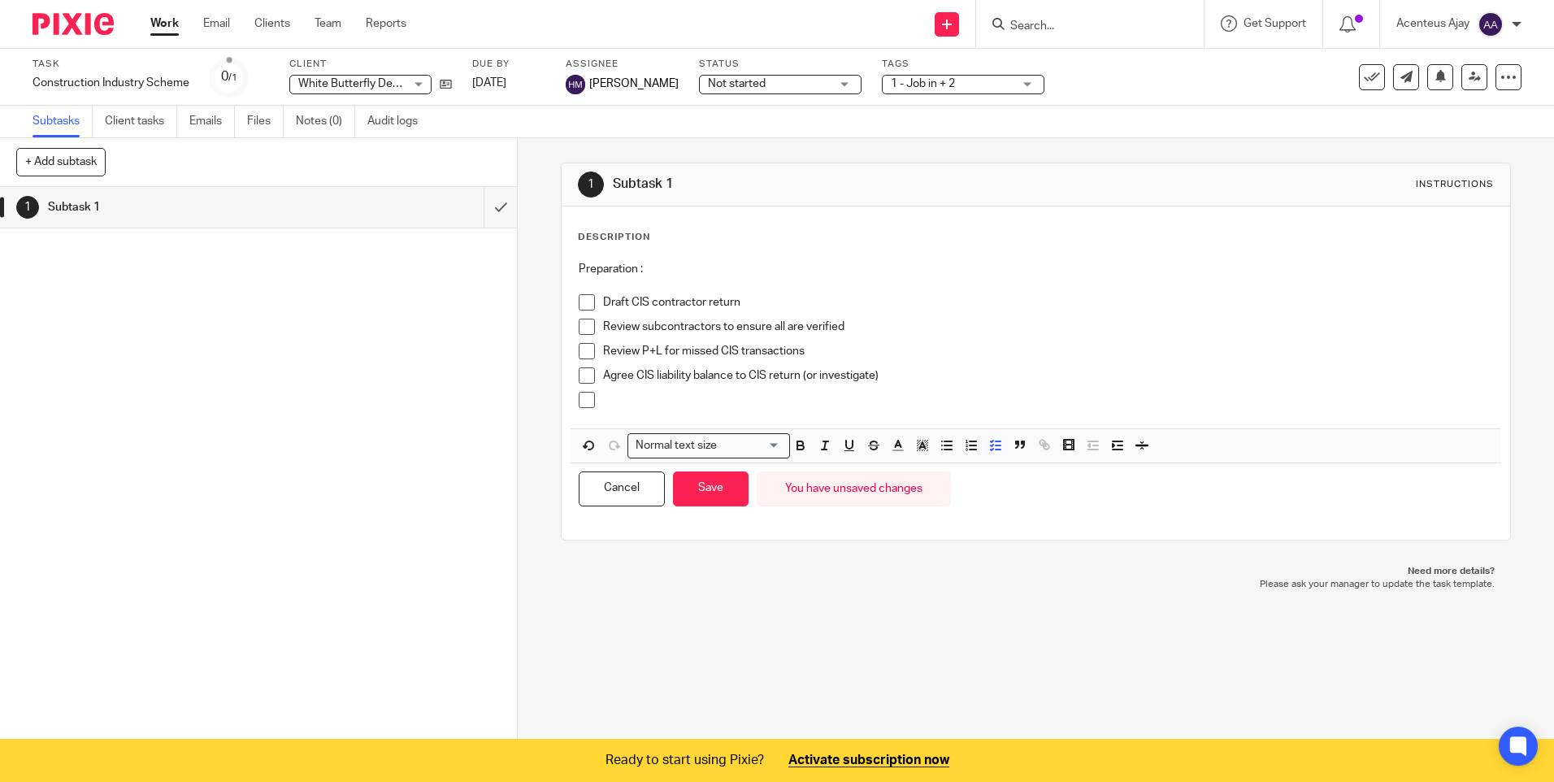
click at [638, 403] on p at bounding box center [1047, 400] width 889 height 16
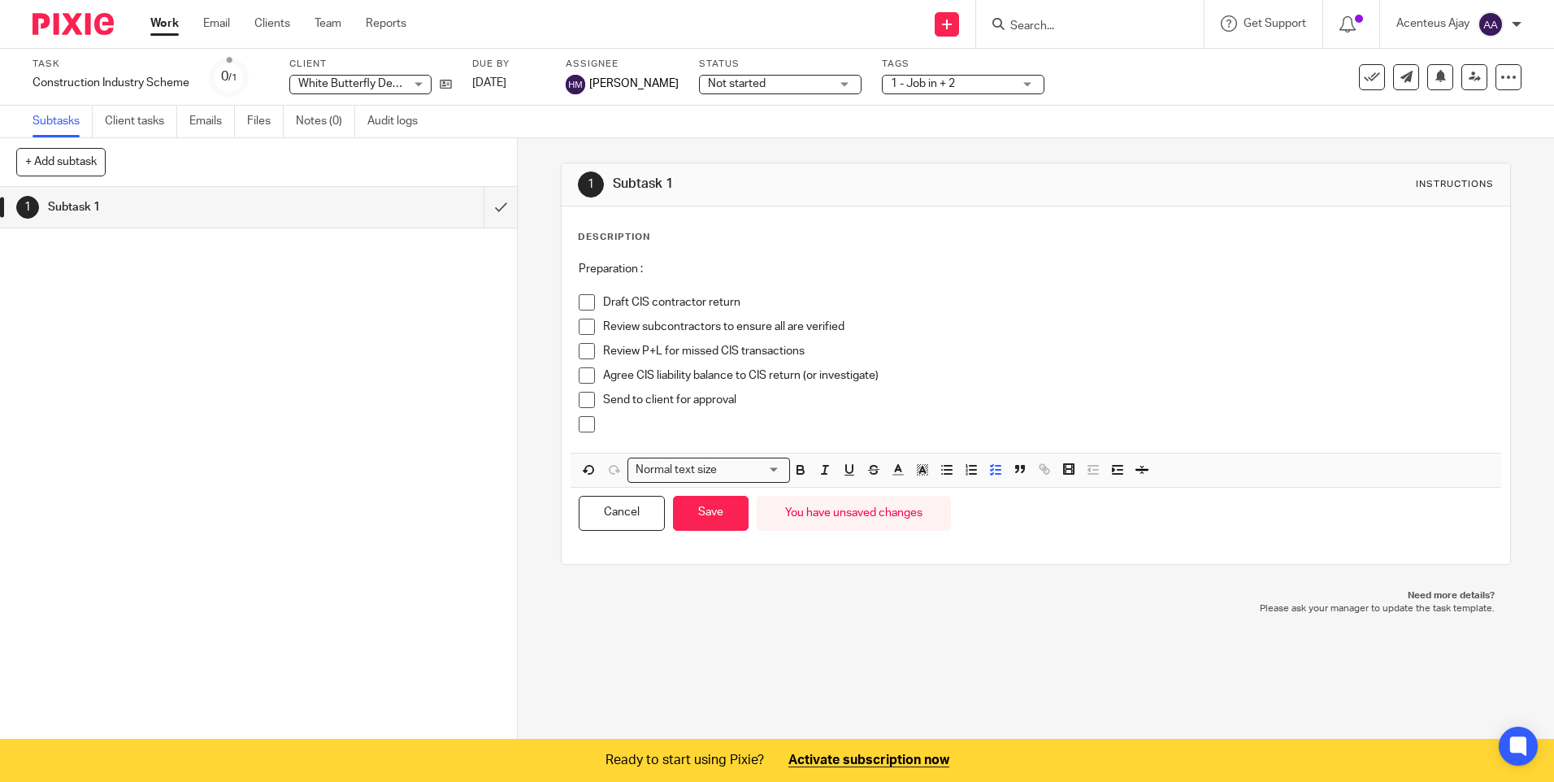
click at [640, 419] on p at bounding box center [1047, 424] width 889 height 16
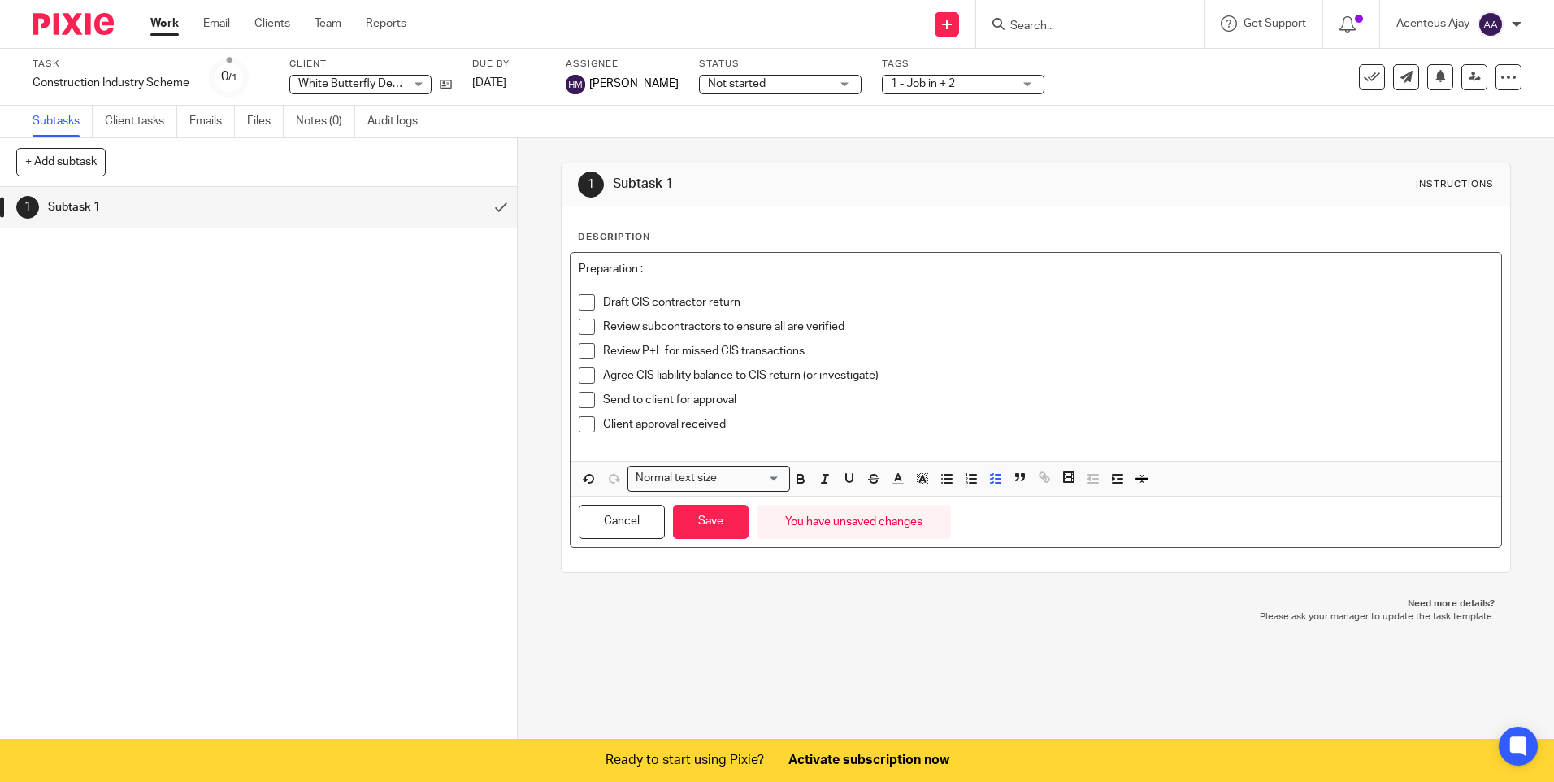
click at [738, 422] on p "Client approval received" at bounding box center [1047, 424] width 889 height 16
click at [709, 527] on button "Save" at bounding box center [711, 522] width 76 height 35
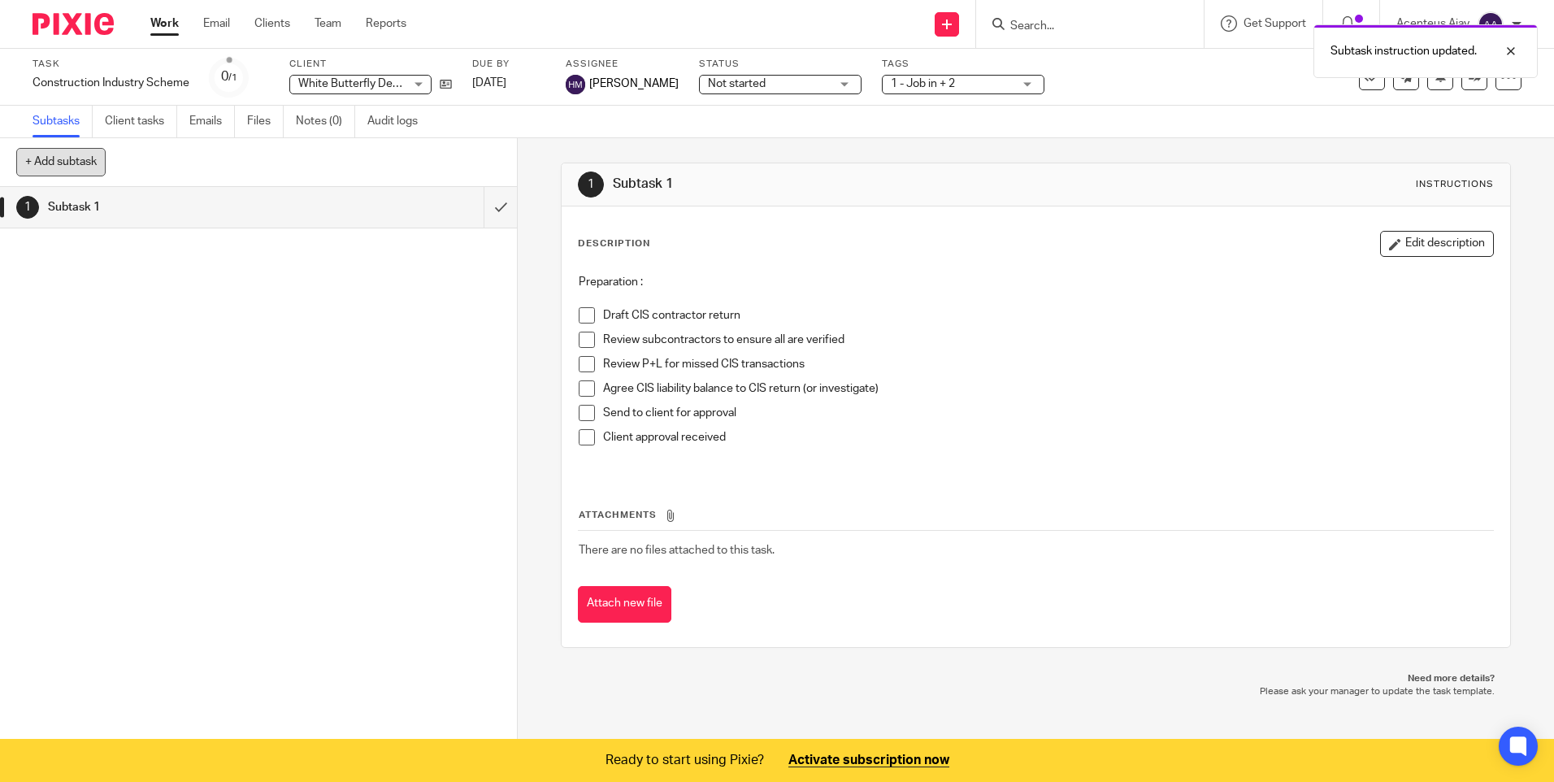
click at [68, 164] on button "+ Add subtask" at bounding box center [60, 162] width 89 height 28
click at [124, 167] on input "text" at bounding box center [199, 163] width 367 height 28
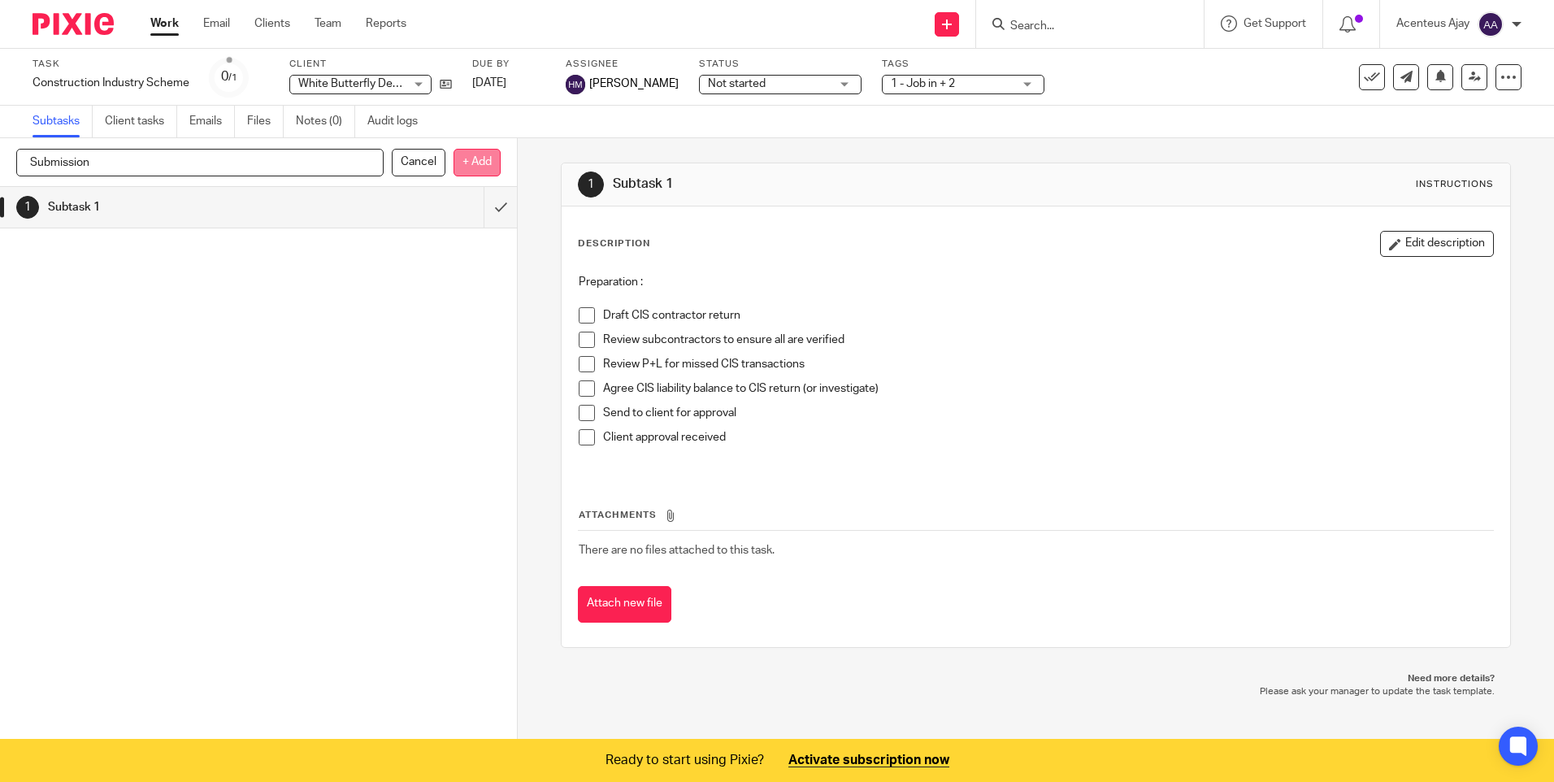
type input "Submission"
click at [462, 163] on p "+ Add" at bounding box center [476, 163] width 47 height 28
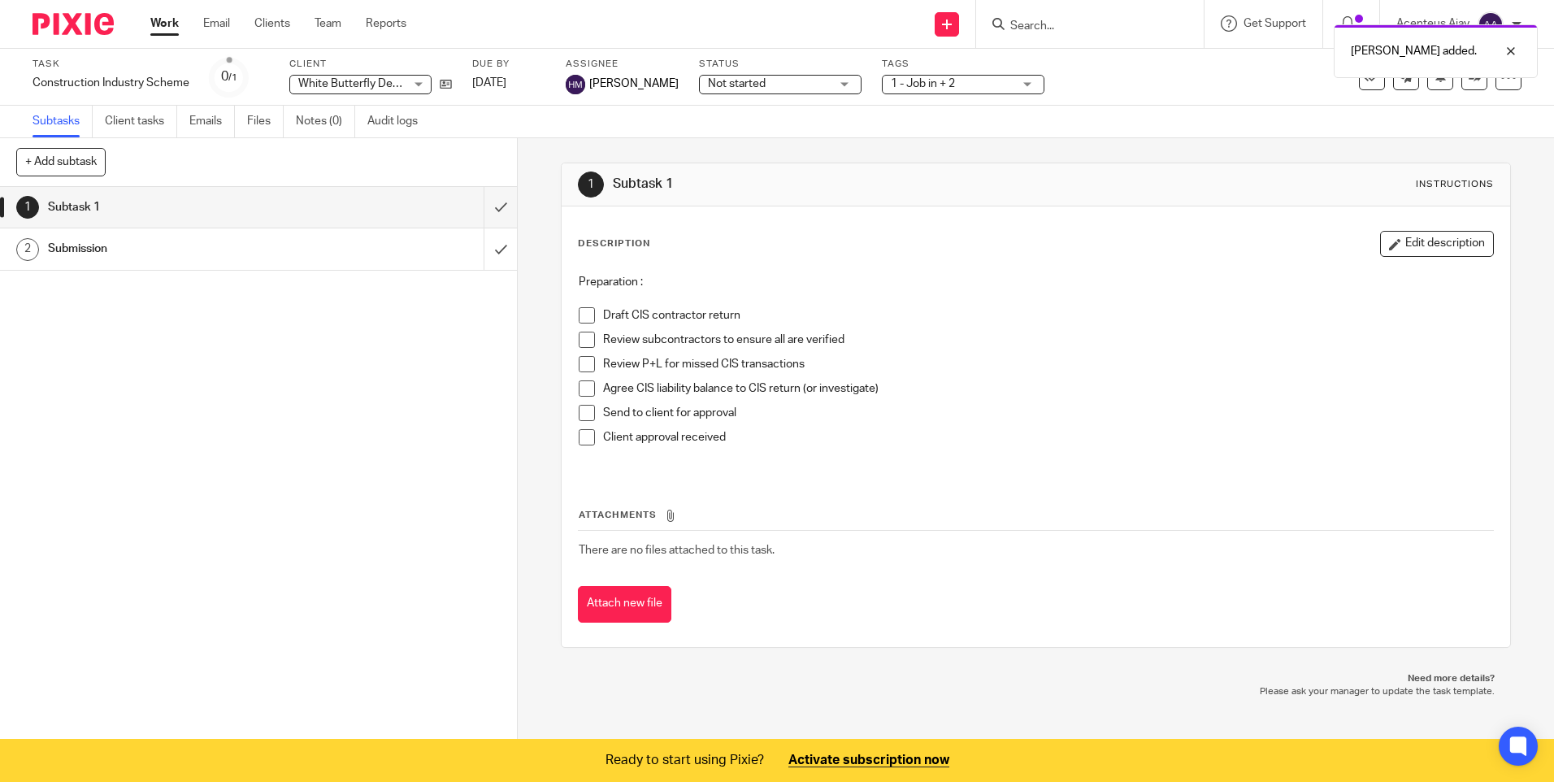
click at [114, 247] on h1 "Submission" at bounding box center [188, 248] width 280 height 24
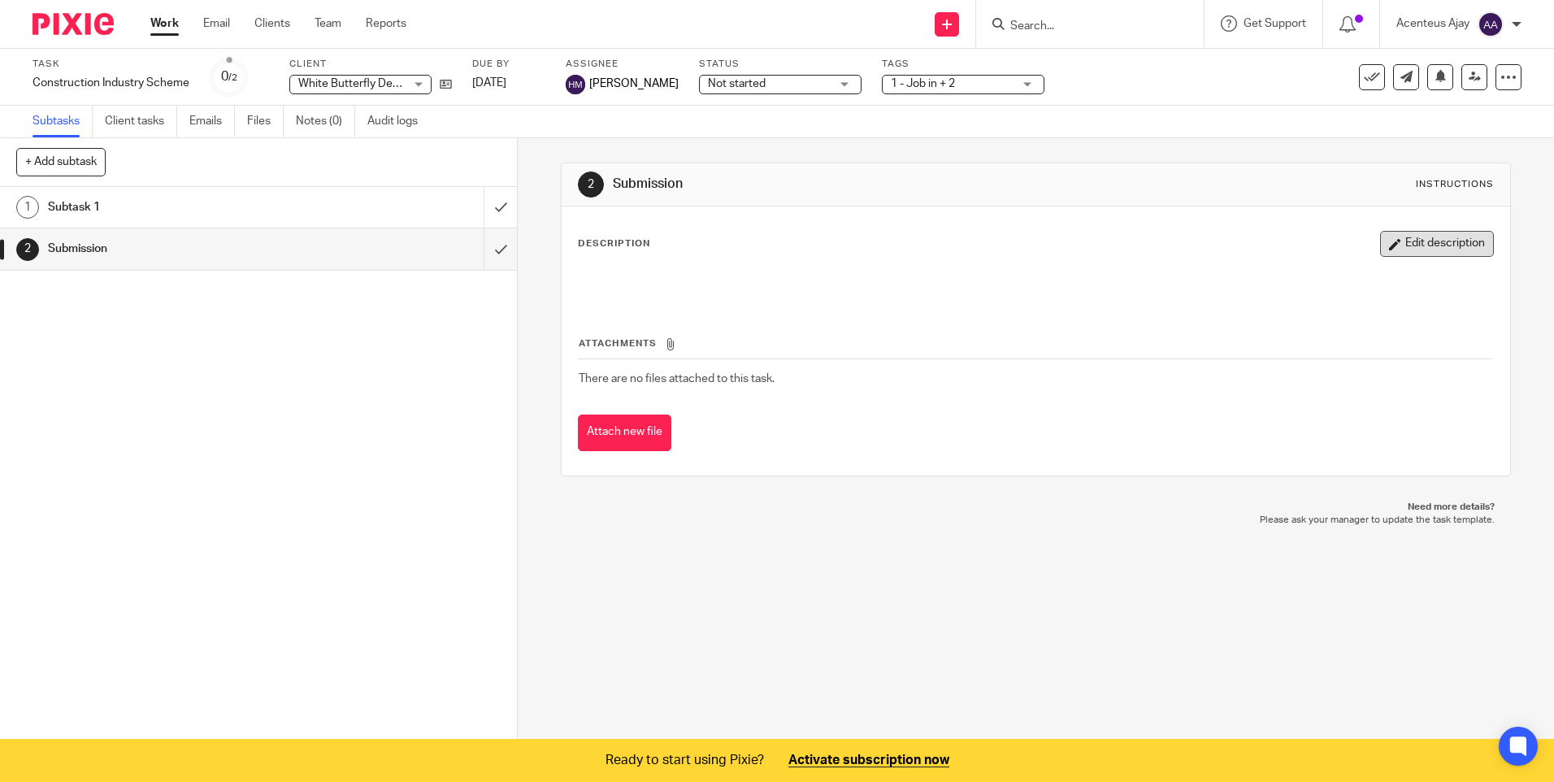
click at [1426, 236] on button "Edit description" at bounding box center [1437, 244] width 114 height 26
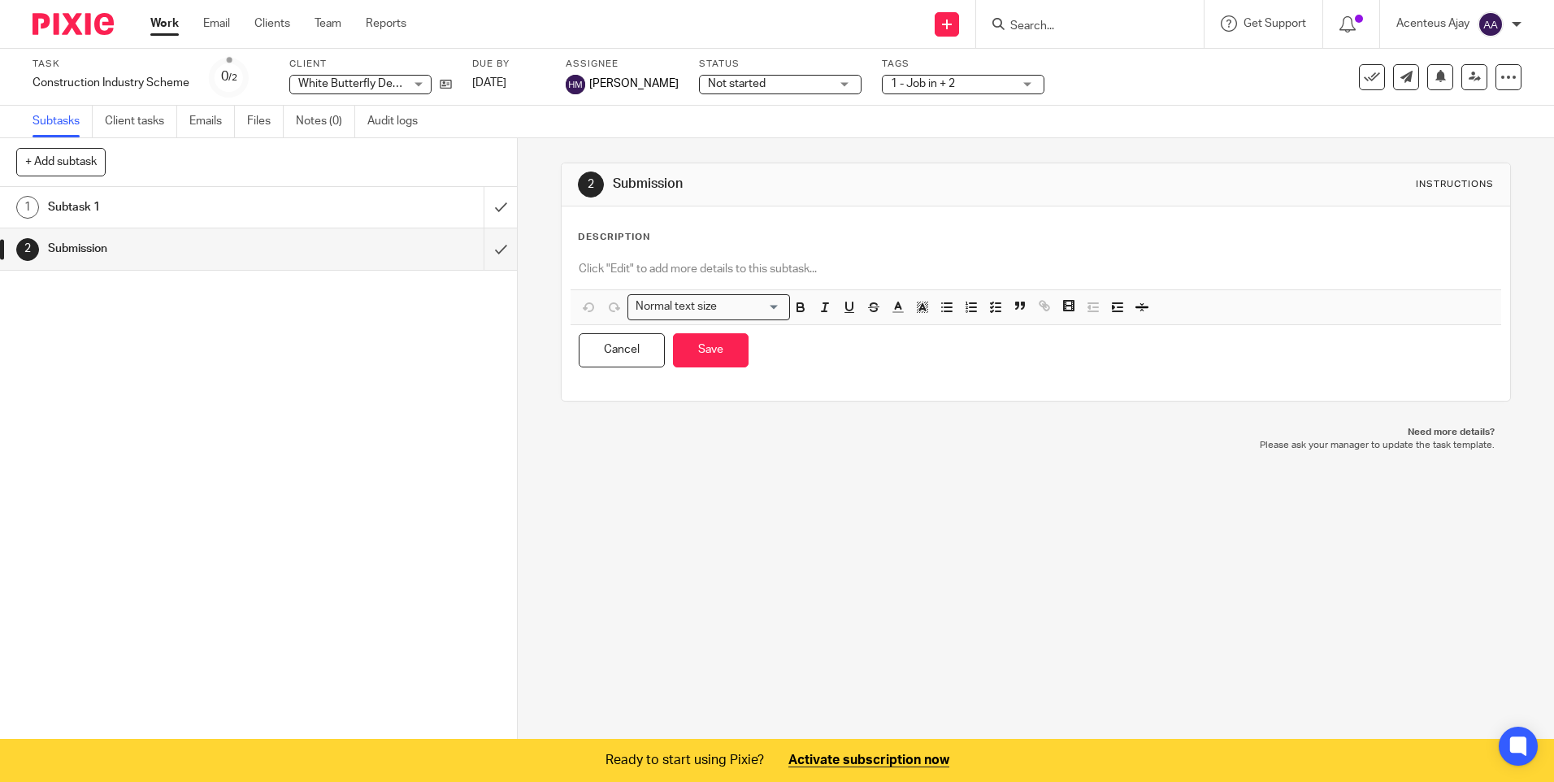
click at [618, 263] on p at bounding box center [1035, 269] width 913 height 16
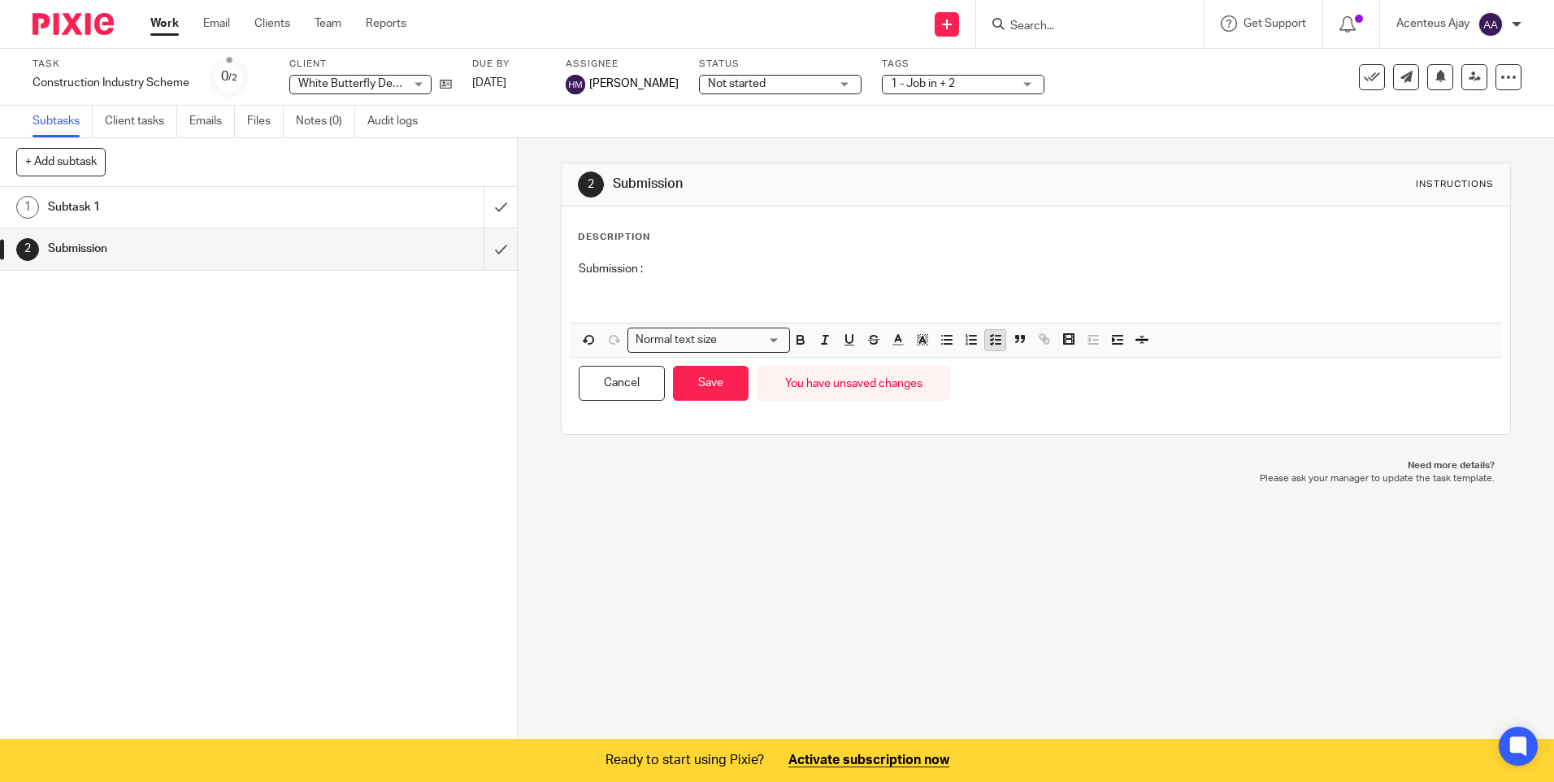
click at [991, 339] on icon "button" at bounding box center [995, 339] width 15 height 15
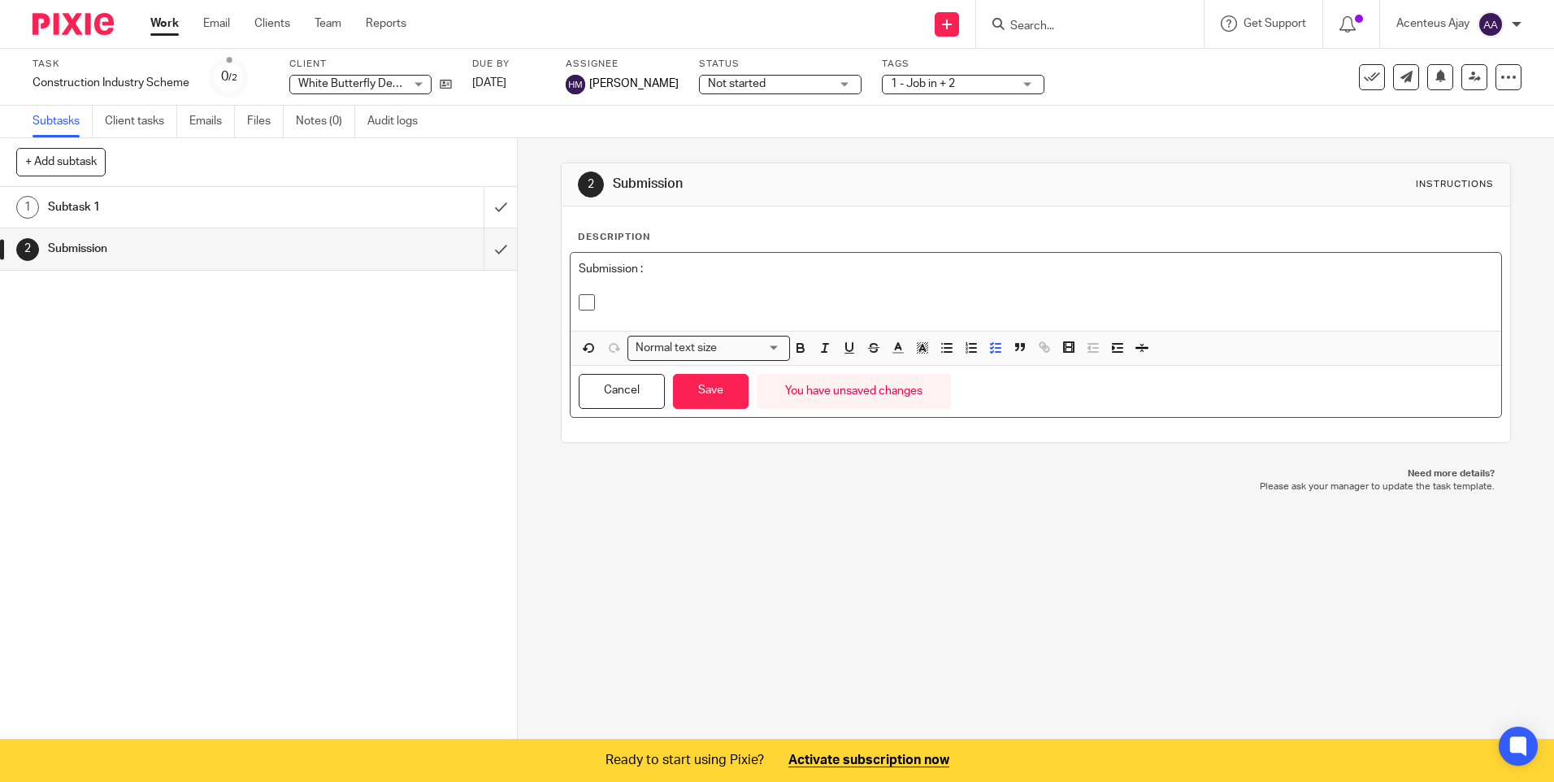
click at [622, 305] on p at bounding box center [1047, 302] width 889 height 16
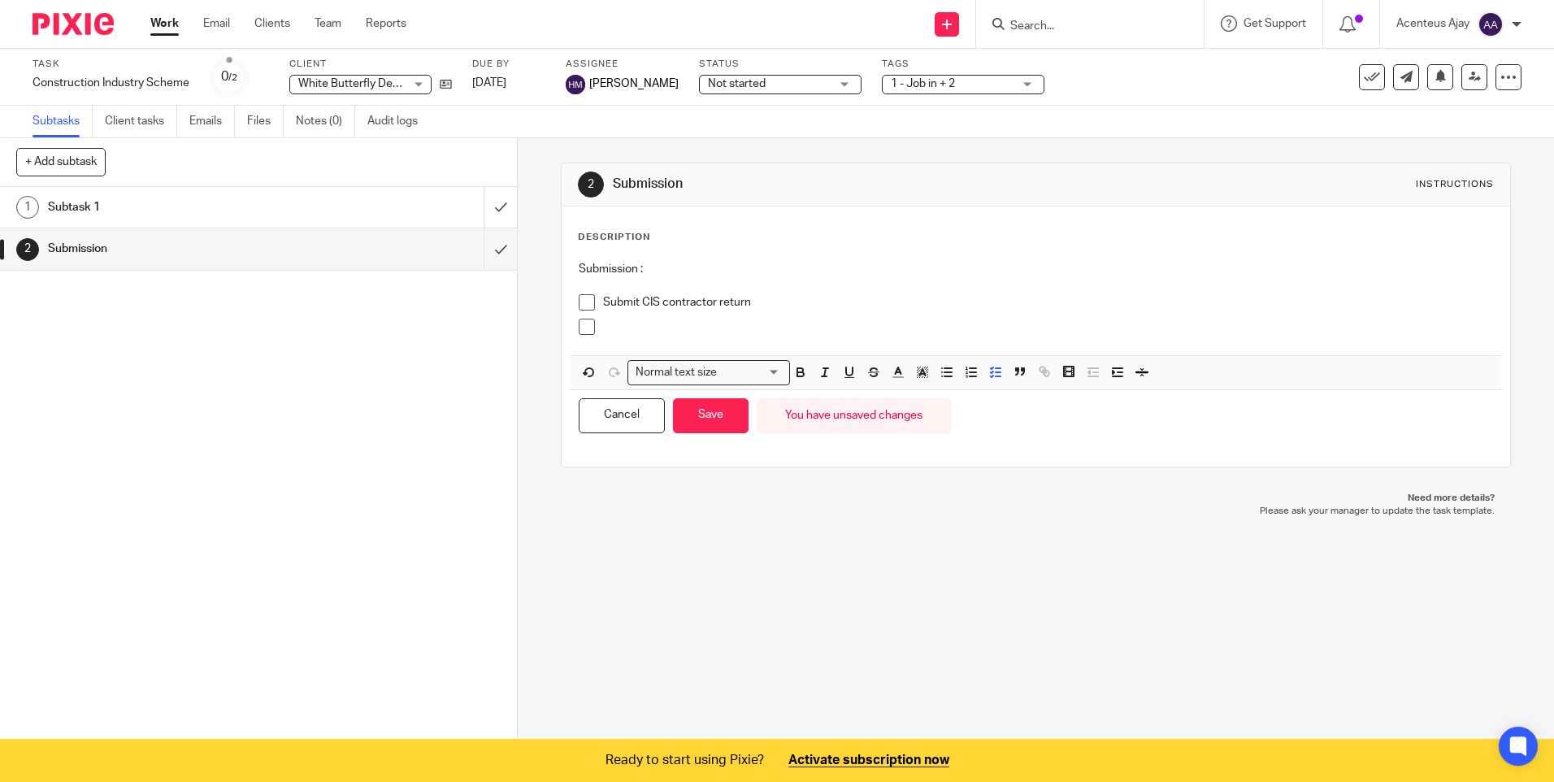
click at [688, 342] on div at bounding box center [1047, 331] width 889 height 24
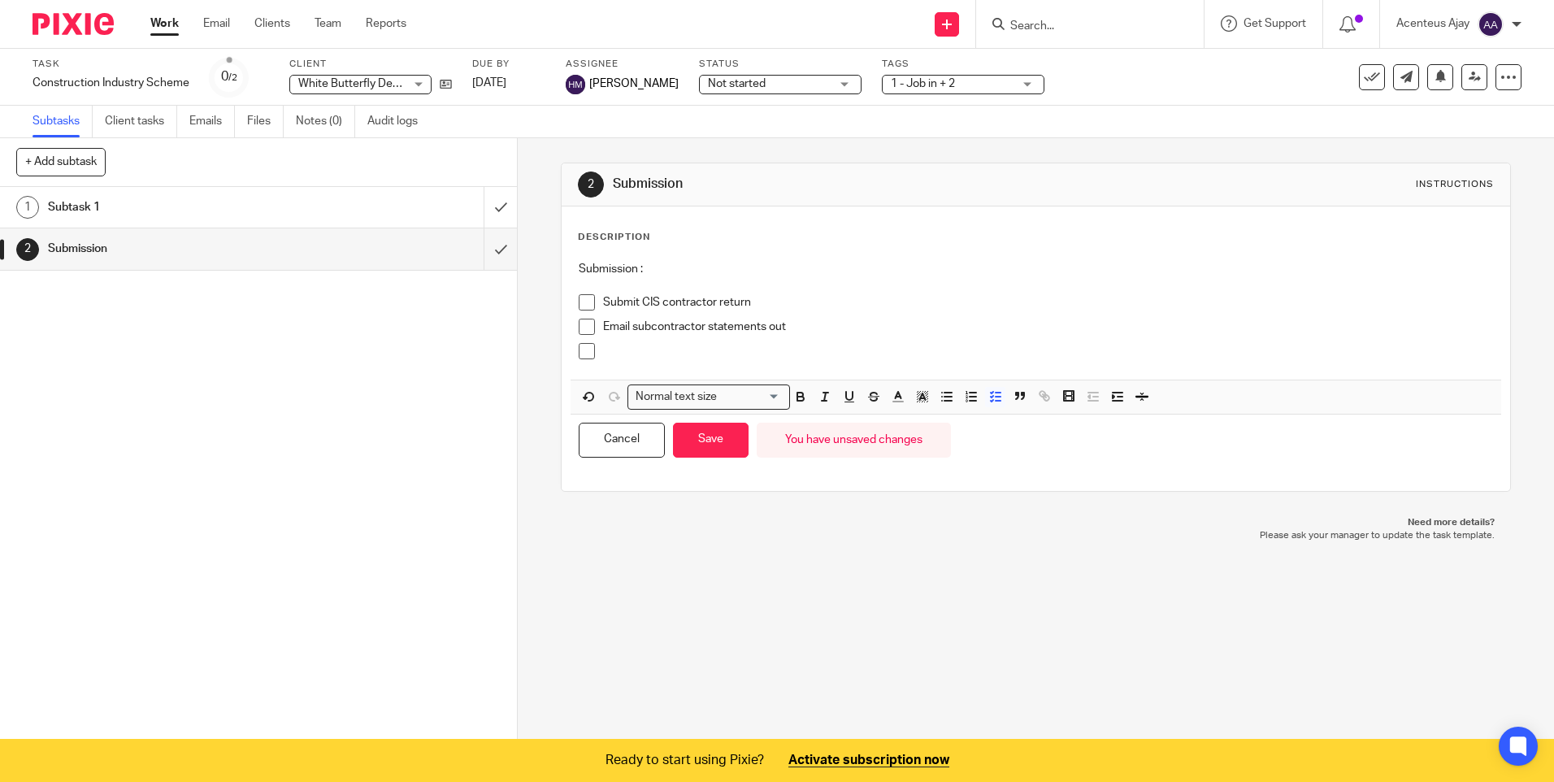
click at [624, 360] on div at bounding box center [1047, 355] width 889 height 24
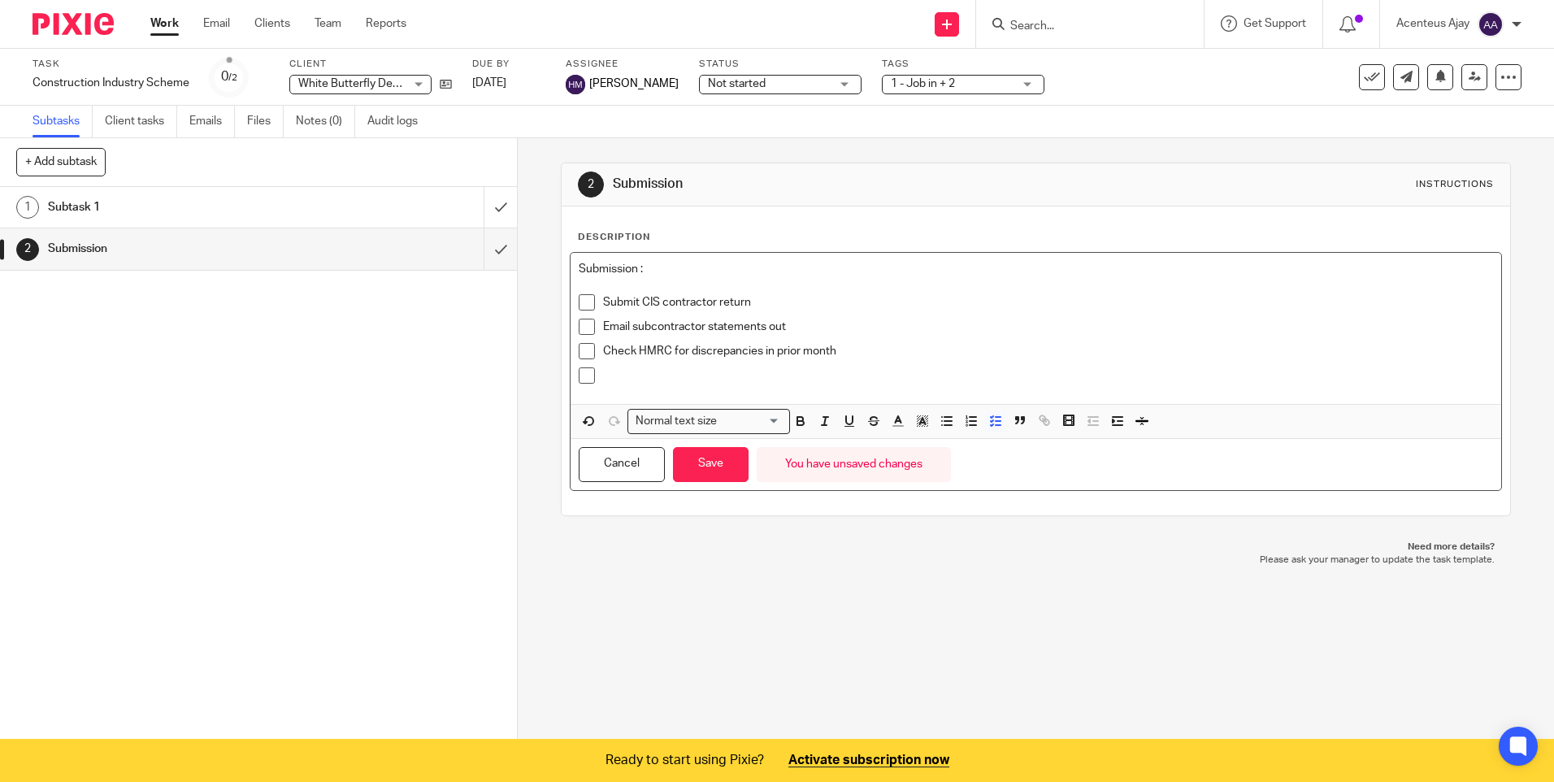
click at [658, 368] on p at bounding box center [1047, 375] width 889 height 16
click at [714, 465] on button "Save" at bounding box center [711, 464] width 76 height 35
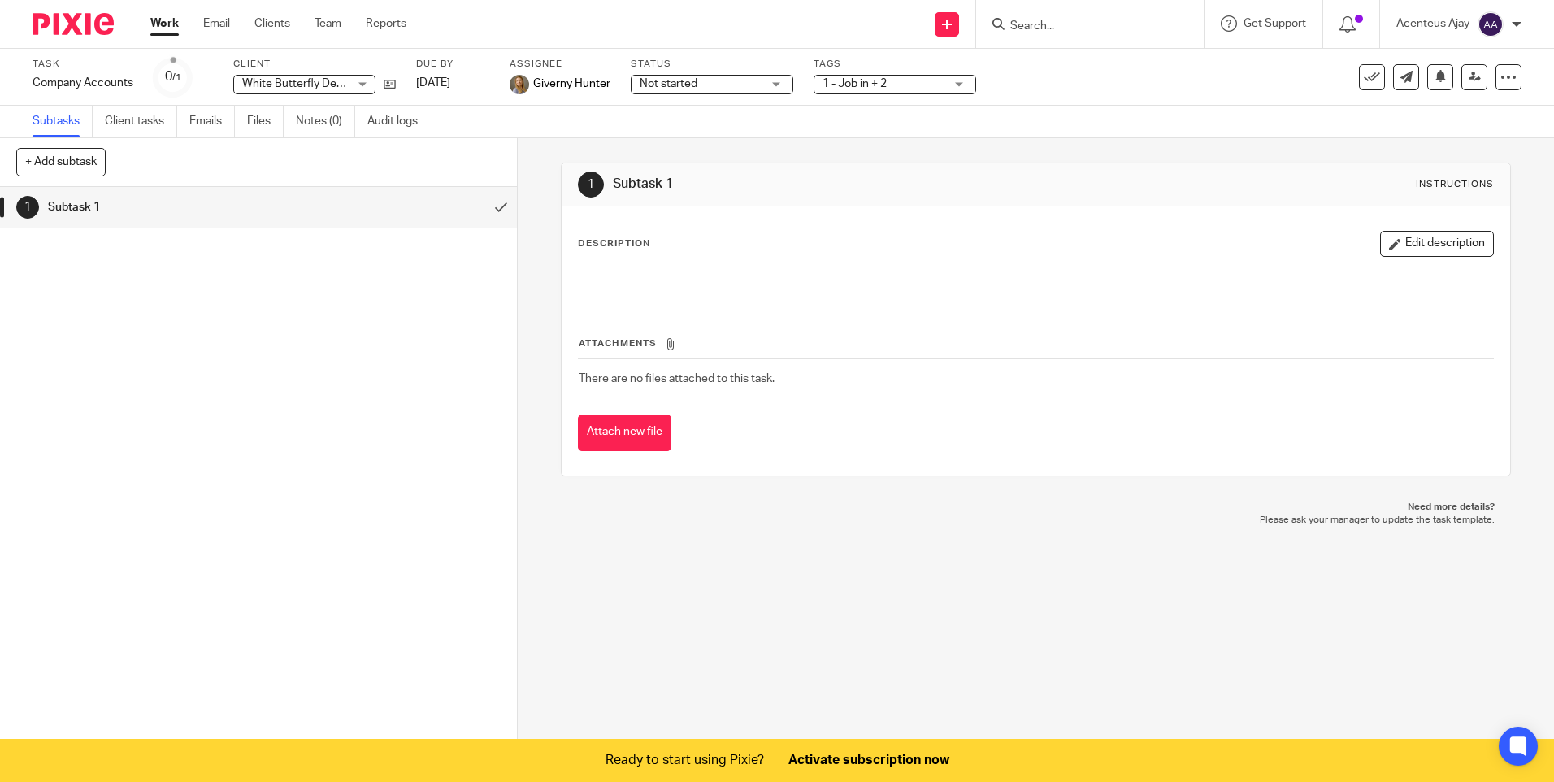
click at [176, 199] on h1 "Subtask 1" at bounding box center [188, 207] width 280 height 24
click at [1444, 185] on div "Instructions" at bounding box center [1455, 184] width 78 height 13
click at [649, 184] on h1 "Subtask 1" at bounding box center [842, 184] width 458 height 17
drag, startPoint x: 649, startPoint y: 184, endPoint x: 620, endPoint y: 183, distance: 29.3
click at [620, 183] on h1 "Subtask 1" at bounding box center [842, 184] width 458 height 17
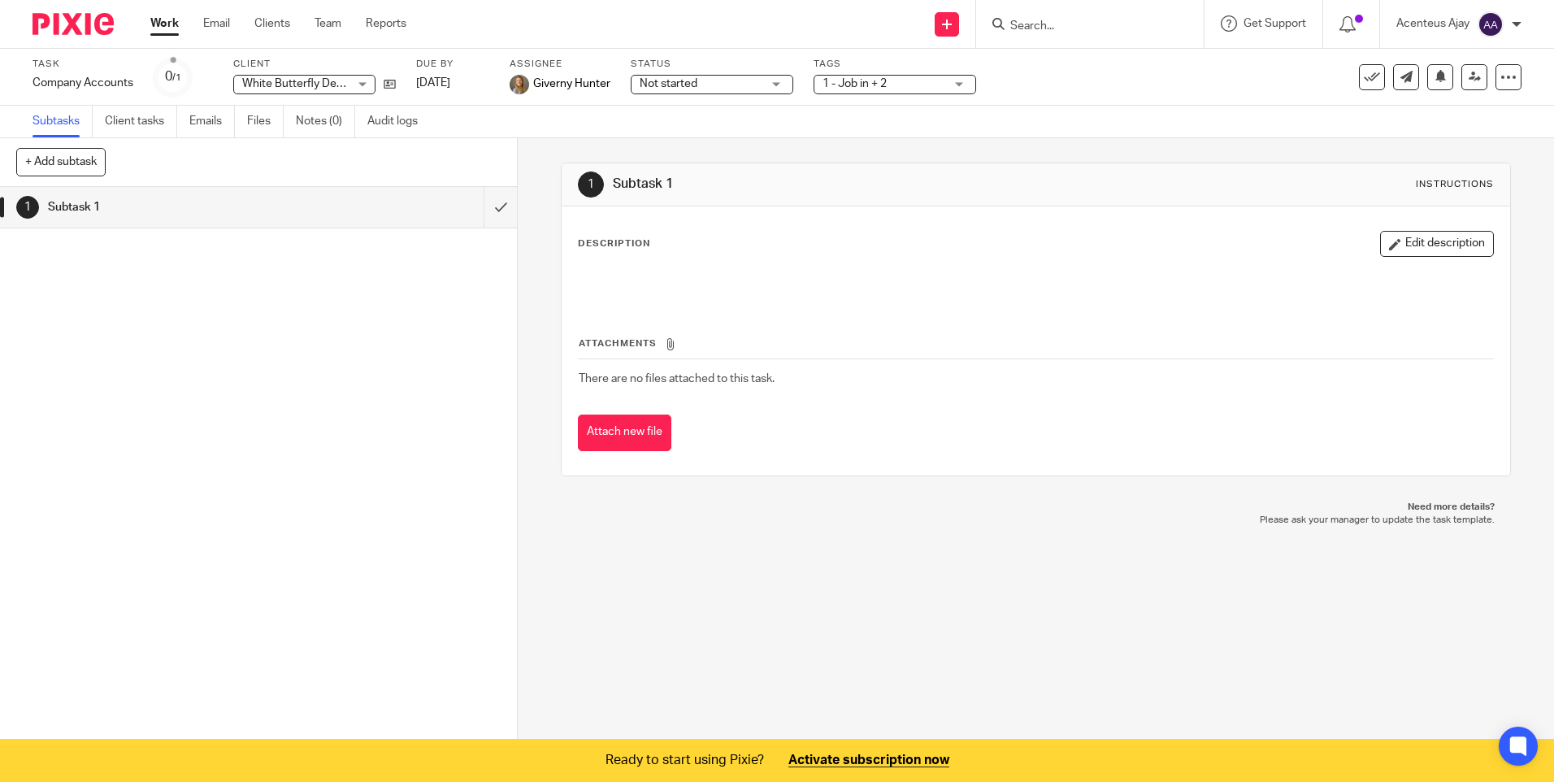
click at [4, 203] on link "1 Subtask 1" at bounding box center [242, 207] width 484 height 41
drag, startPoint x: 0, startPoint y: 0, endPoint x: 474, endPoint y: 260, distance: 540.5
click at [474, 260] on div "1 Subtask 1" at bounding box center [258, 464] width 517 height 554
drag, startPoint x: 161, startPoint y: 205, endPoint x: 127, endPoint y: 326, distance: 125.8
click at [127, 326] on div "1 Subtask 1" at bounding box center [258, 464] width 517 height 554
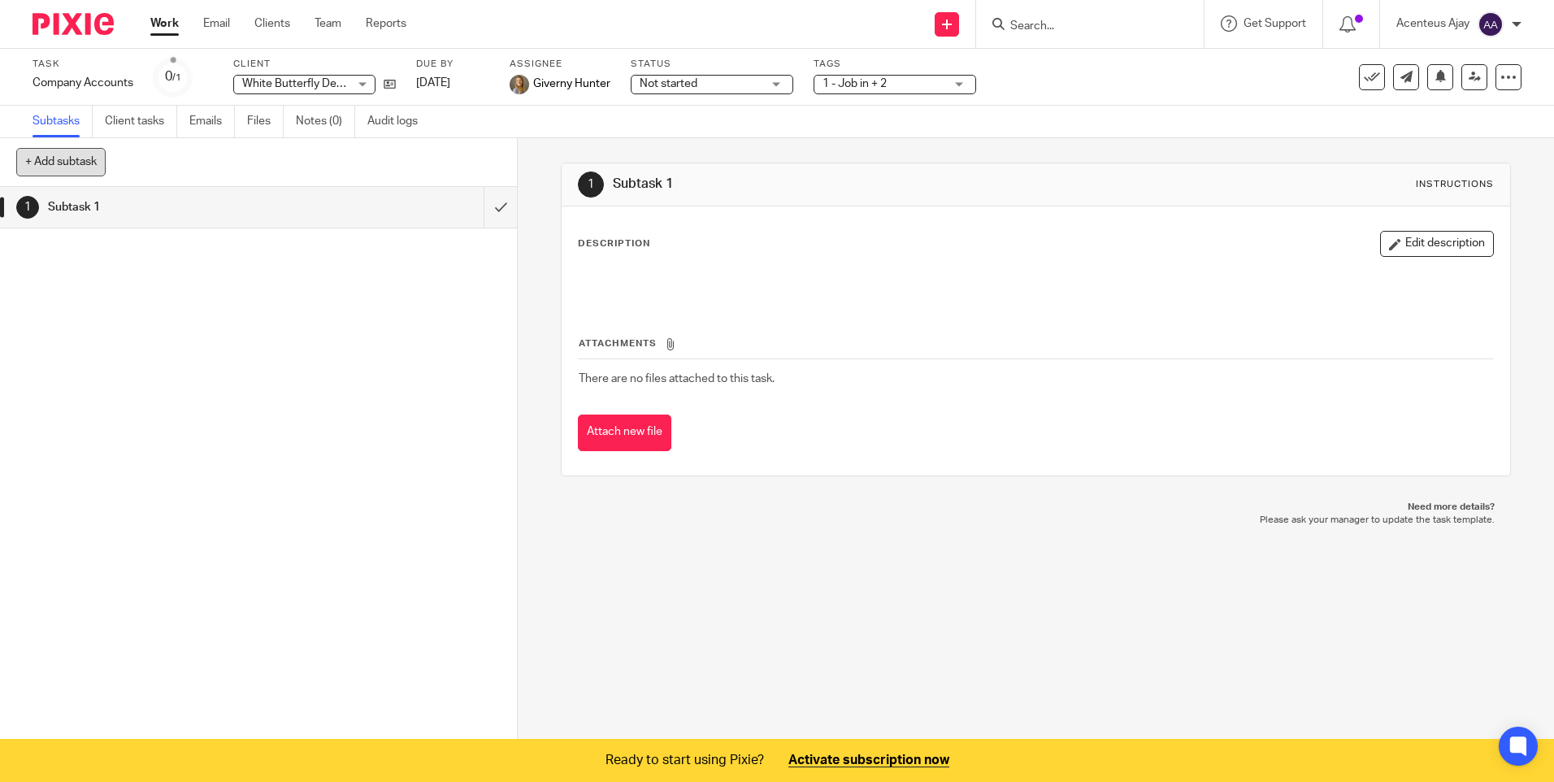
click at [77, 161] on button "+ Add subtask" at bounding box center [60, 162] width 89 height 28
click at [89, 171] on input "text" at bounding box center [199, 163] width 367 height 28
type input "Preparation (WP)"
click at [178, 256] on h1 "Preparation (WP)" at bounding box center [188, 248] width 280 height 24
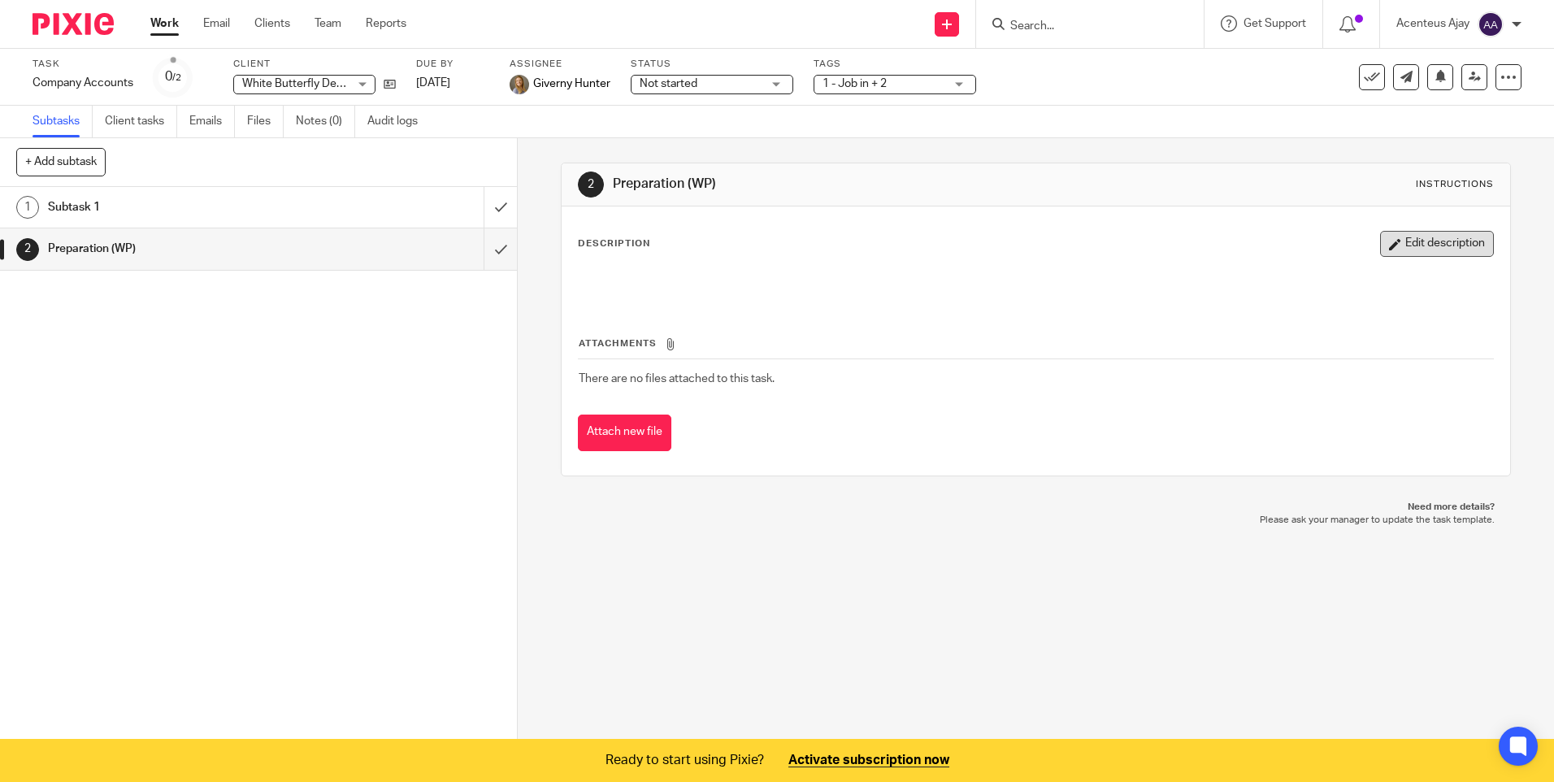
click at [1447, 249] on button "Edit description" at bounding box center [1437, 244] width 114 height 26
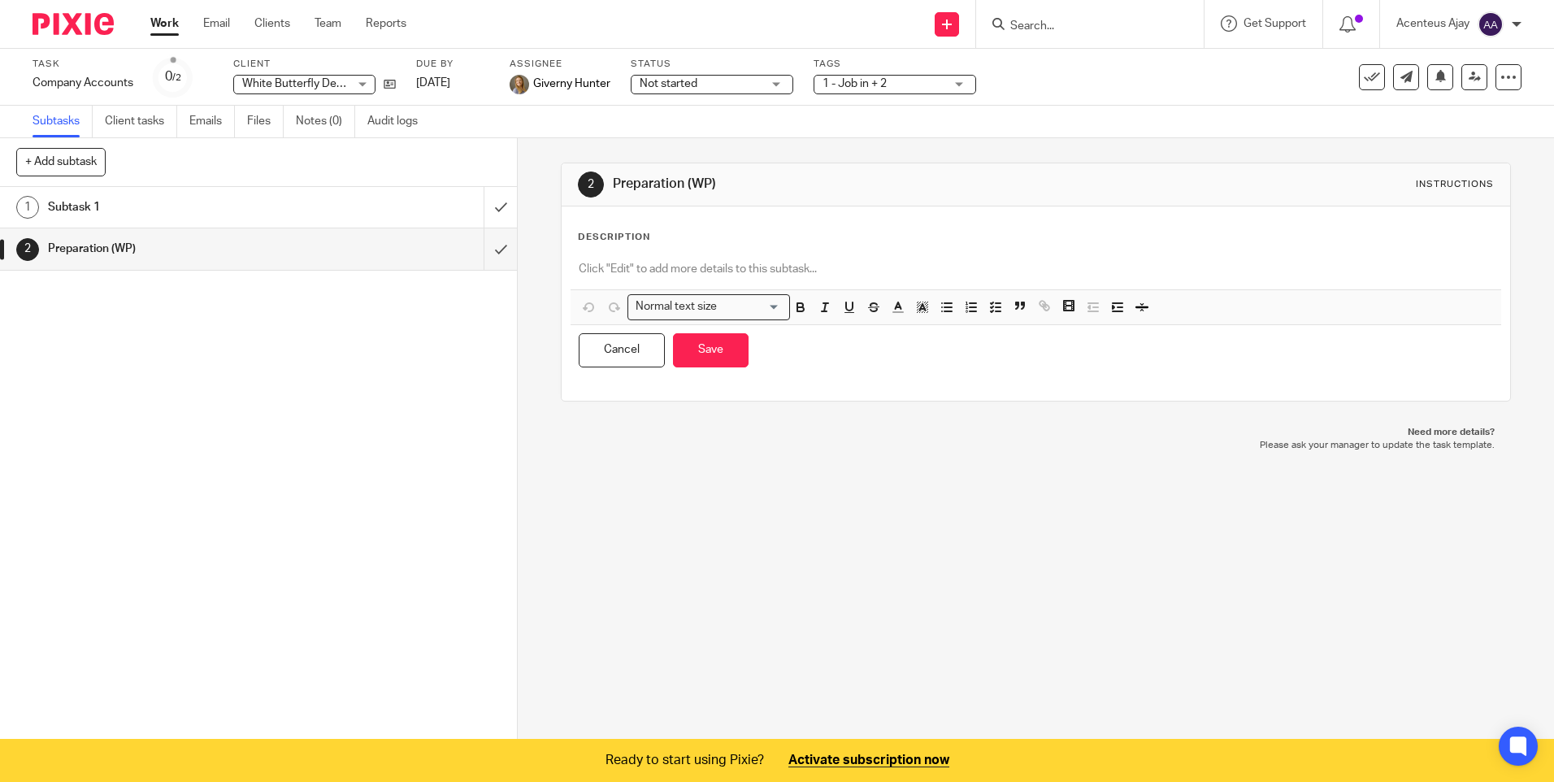
click at [619, 258] on div at bounding box center [1036, 271] width 930 height 37
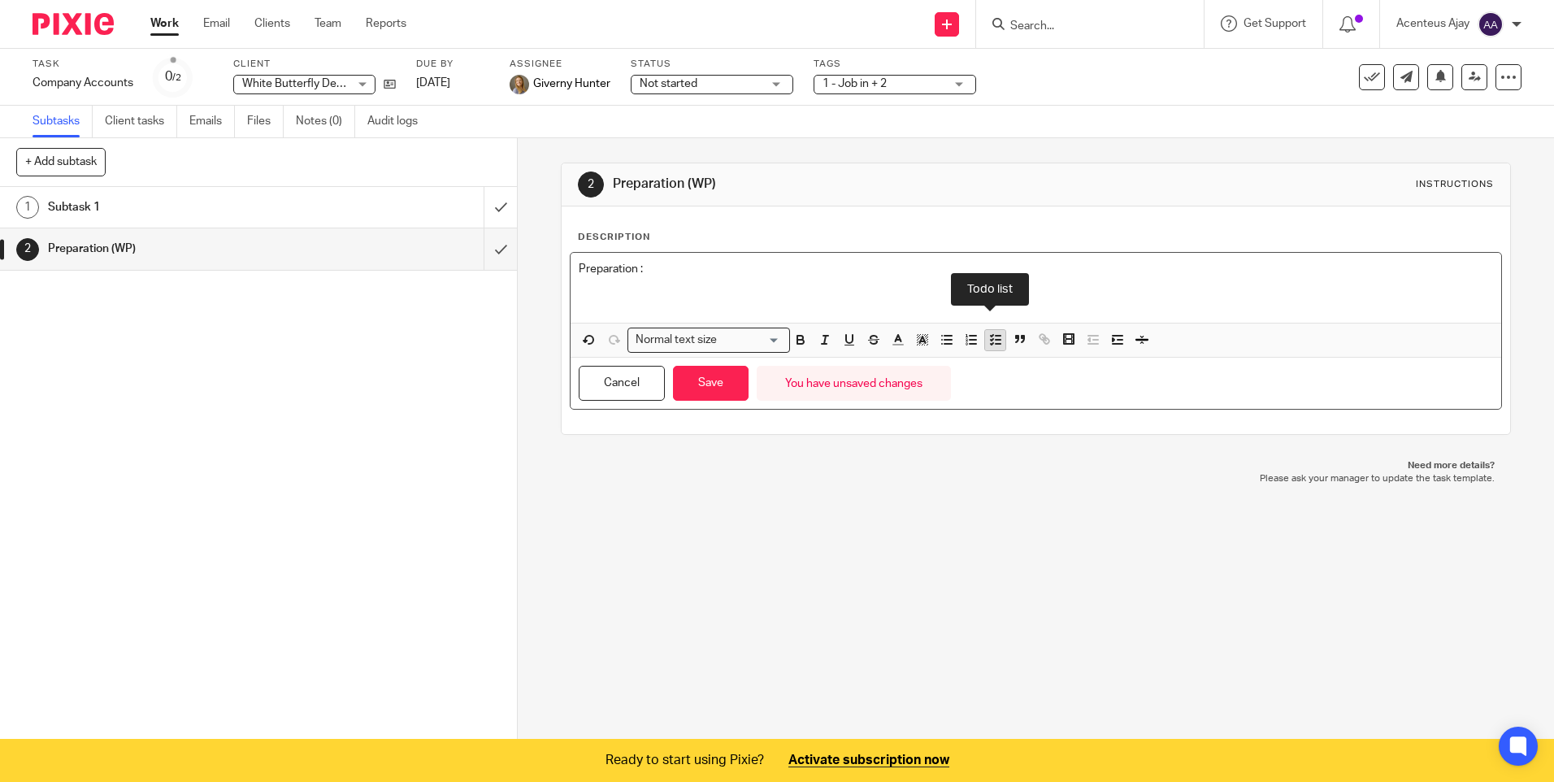
click at [991, 340] on polyline "button" at bounding box center [992, 341] width 2 height 2
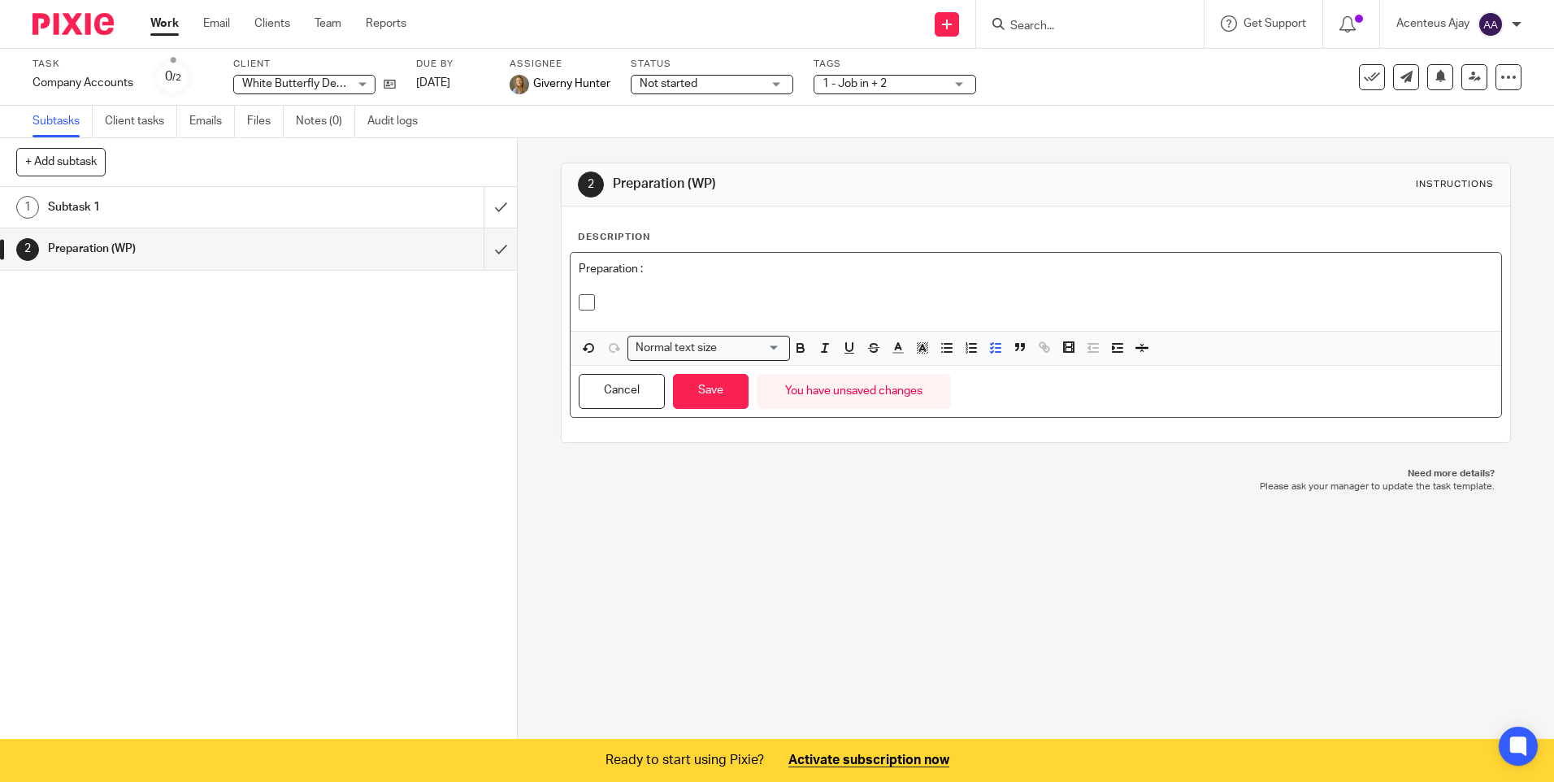
click at [631, 296] on p at bounding box center [1047, 302] width 889 height 16
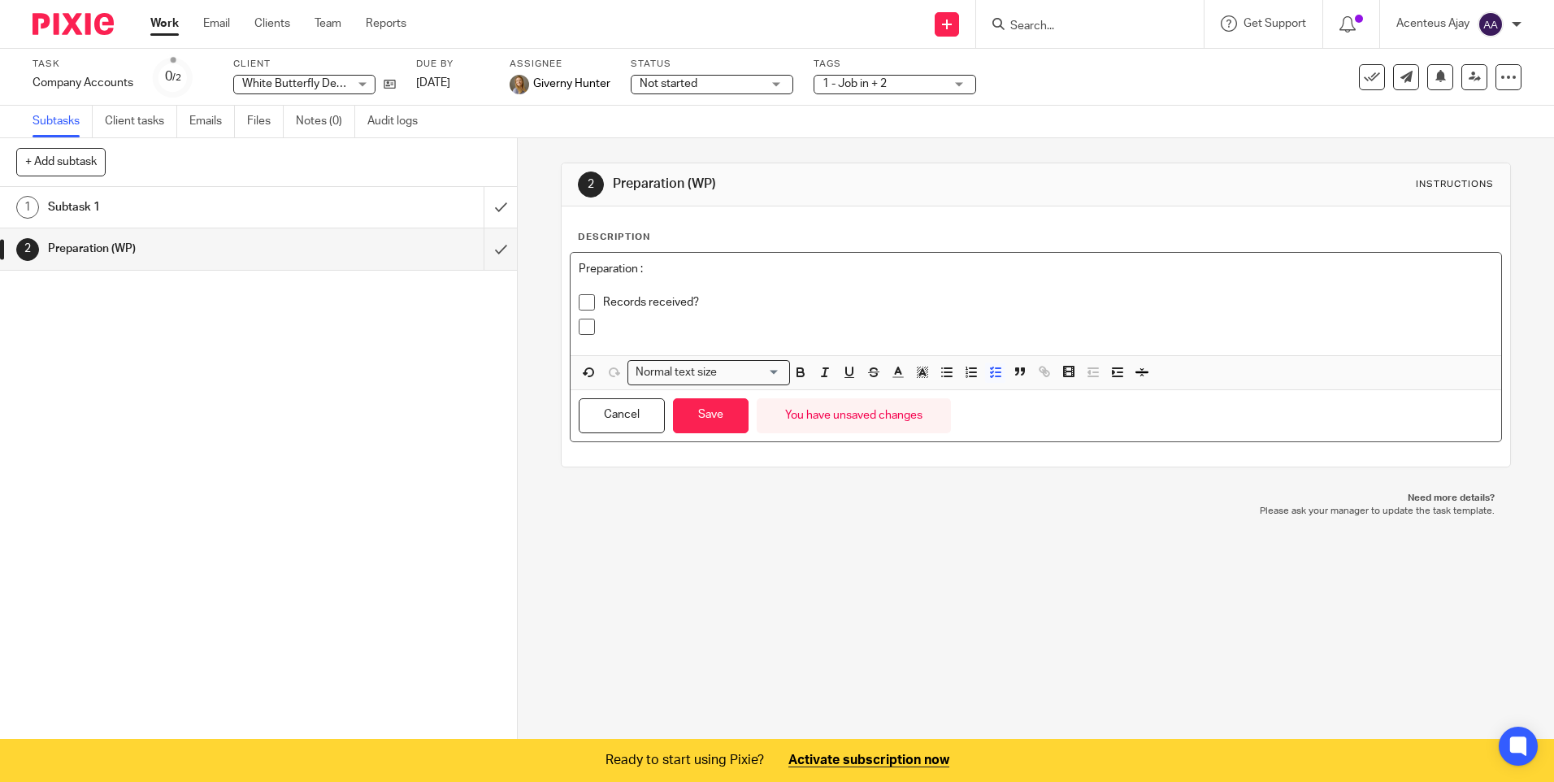
click at [623, 334] on p at bounding box center [1047, 327] width 889 height 16
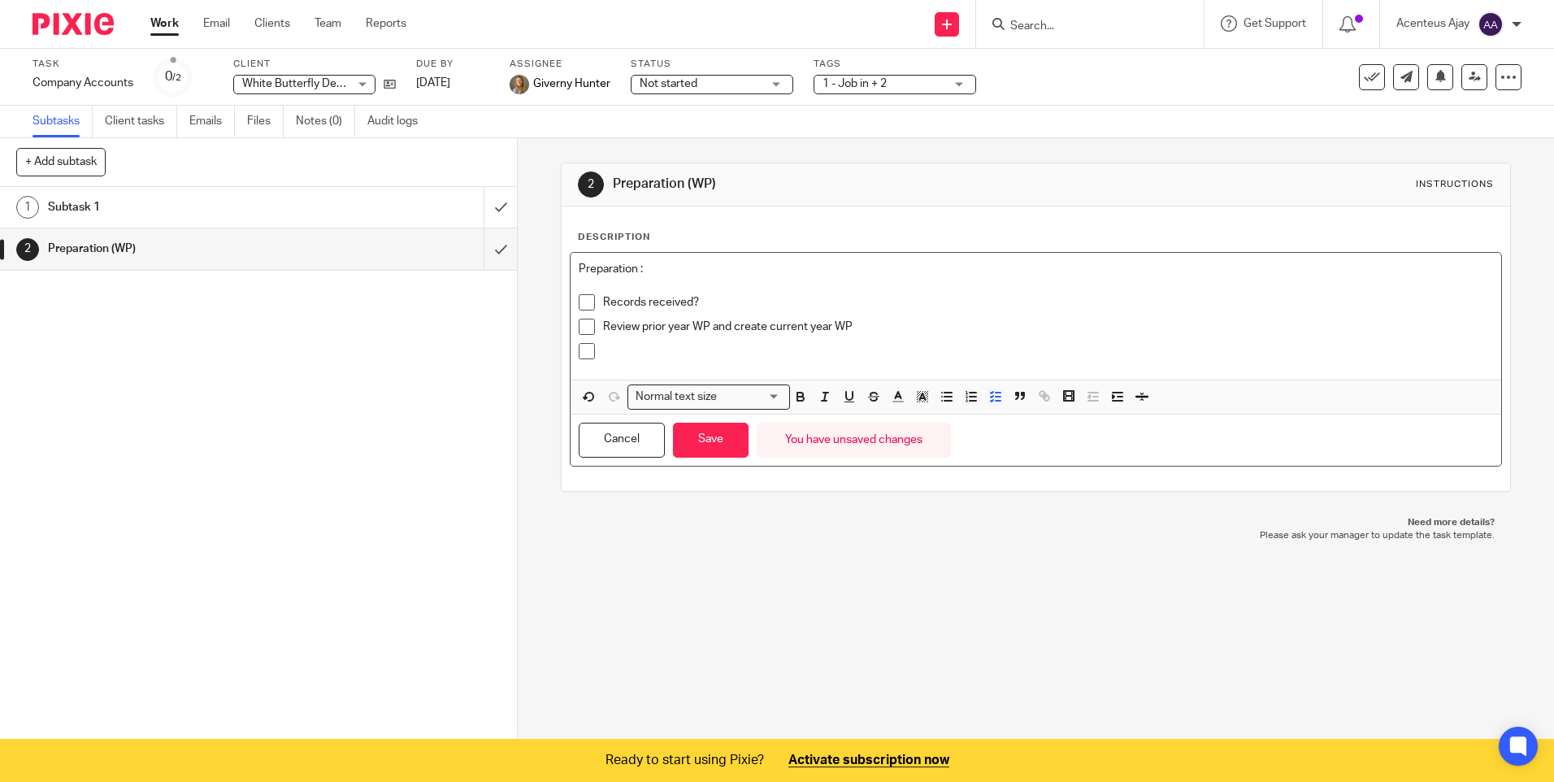
click at [619, 357] on p at bounding box center [1047, 351] width 889 height 16
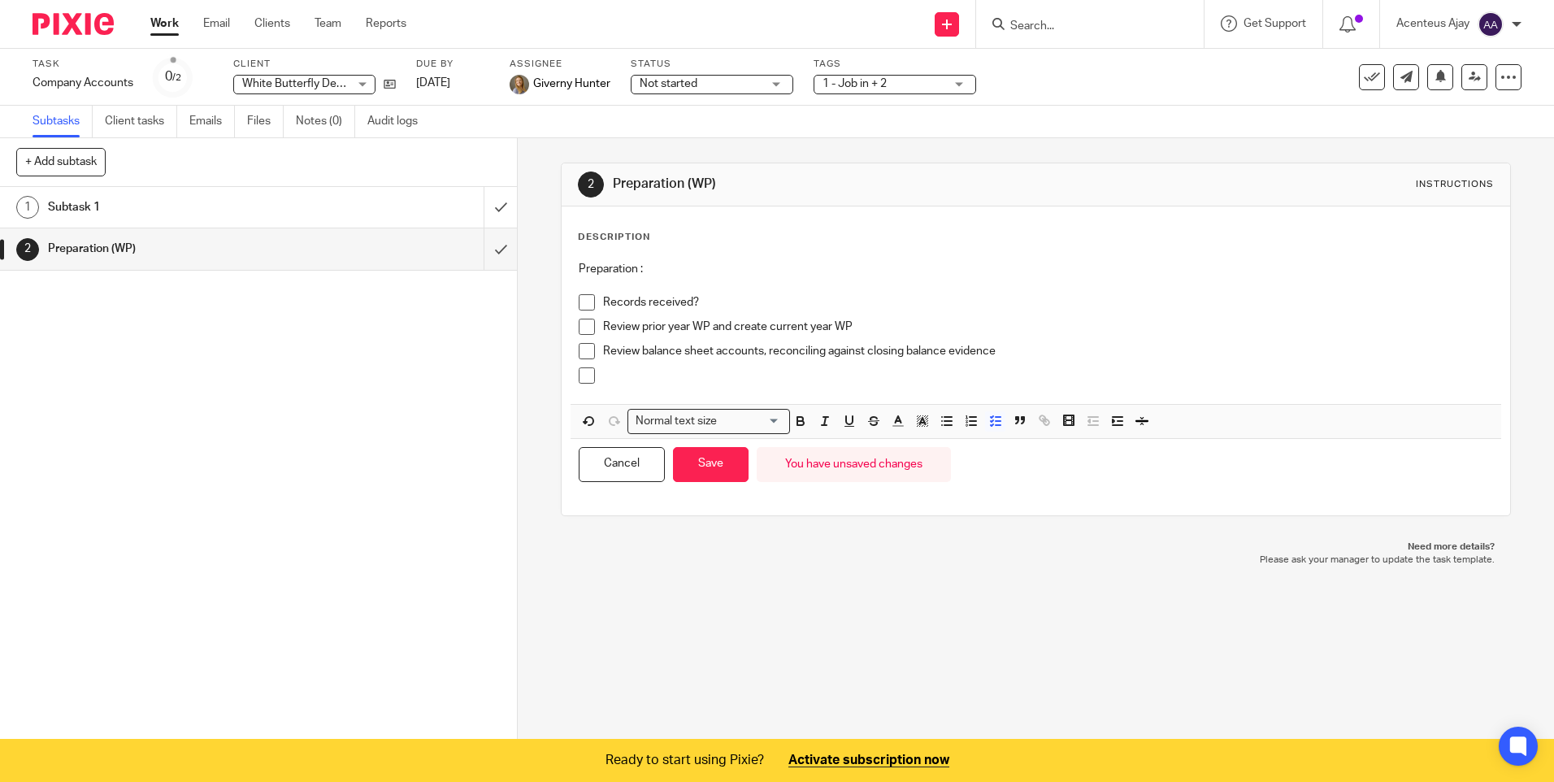
click at [631, 374] on p at bounding box center [1047, 375] width 889 height 16
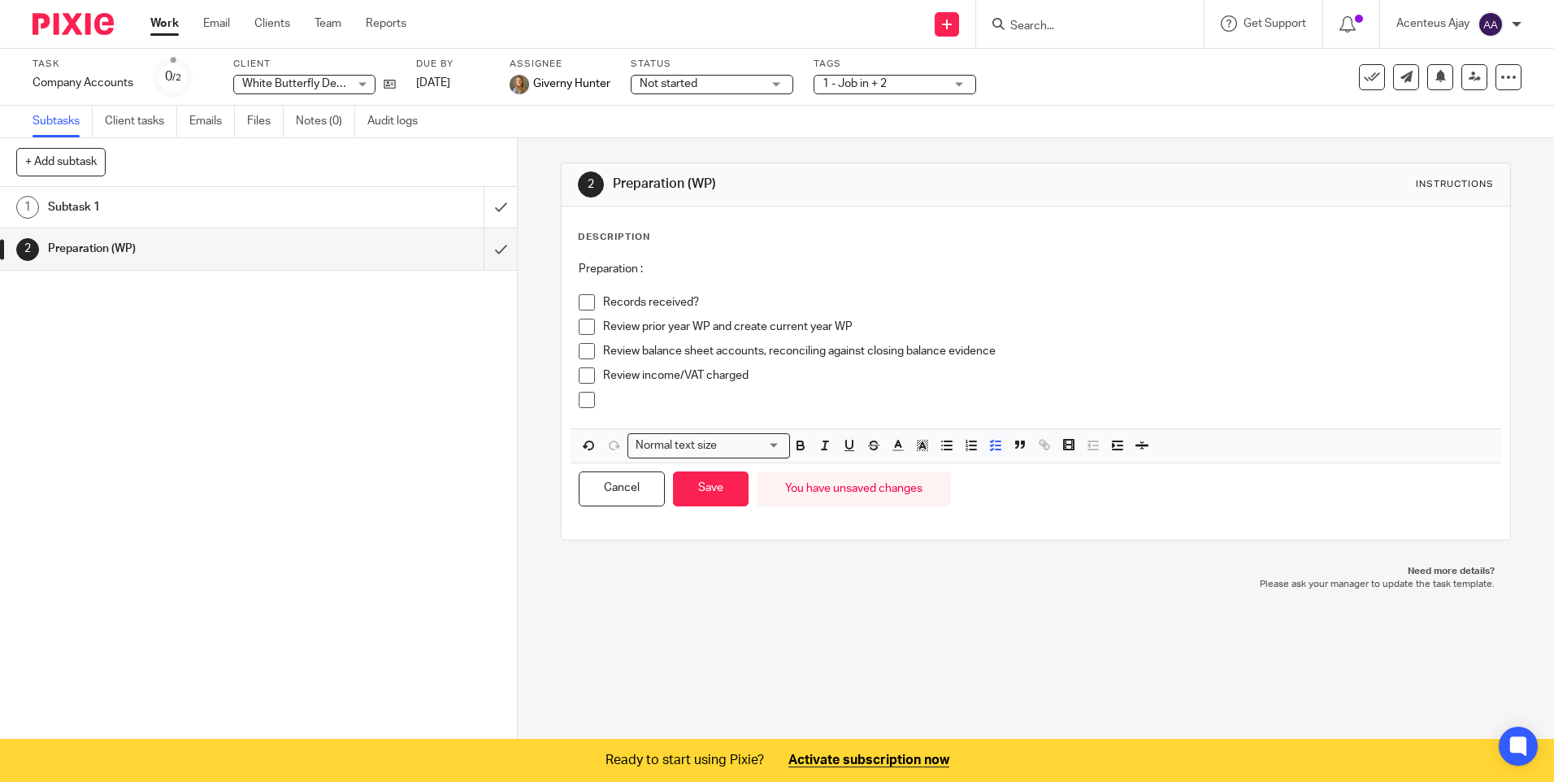
click at [627, 404] on p at bounding box center [1047, 400] width 889 height 16
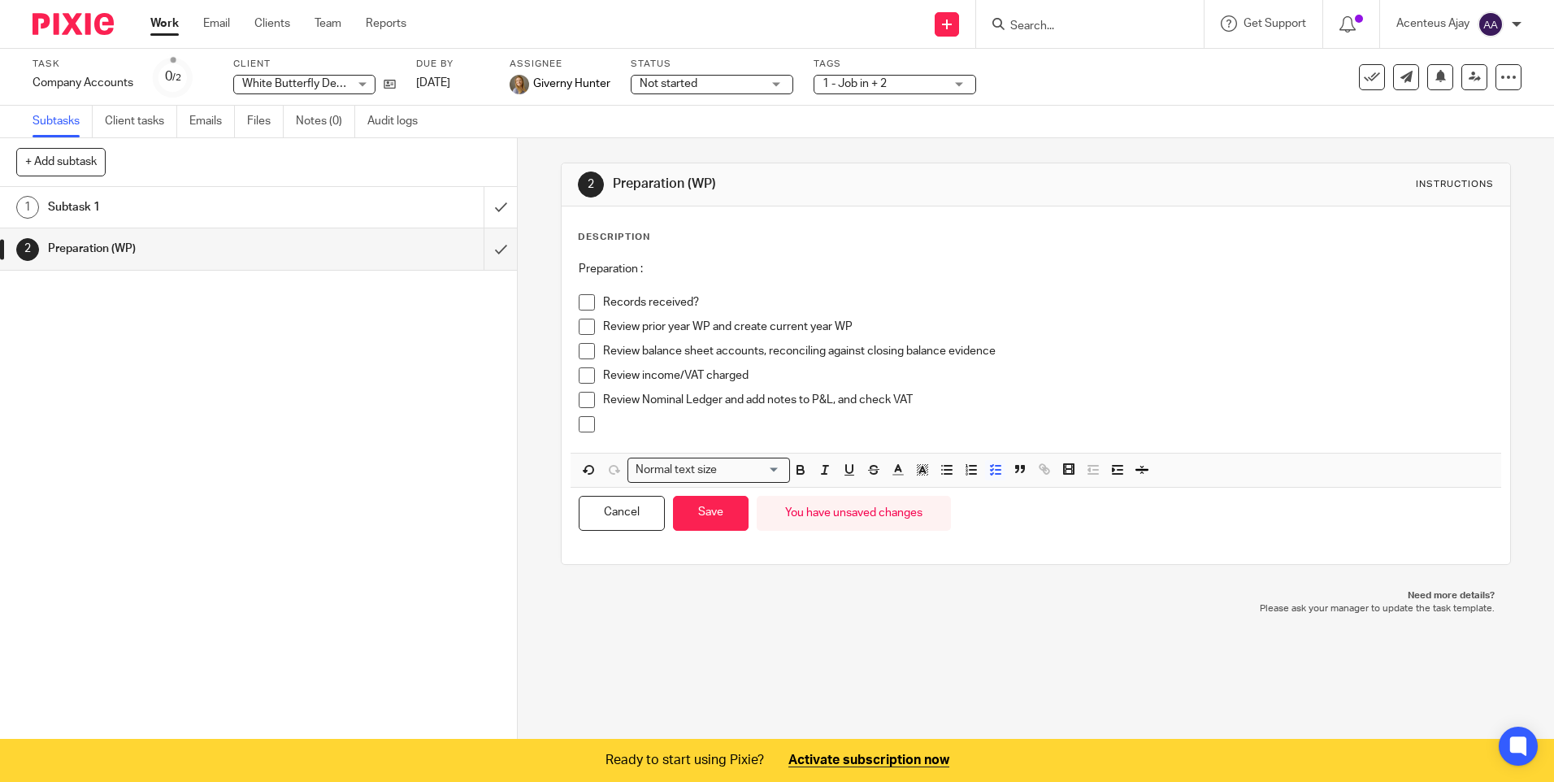
click at [612, 423] on p at bounding box center [1047, 424] width 889 height 16
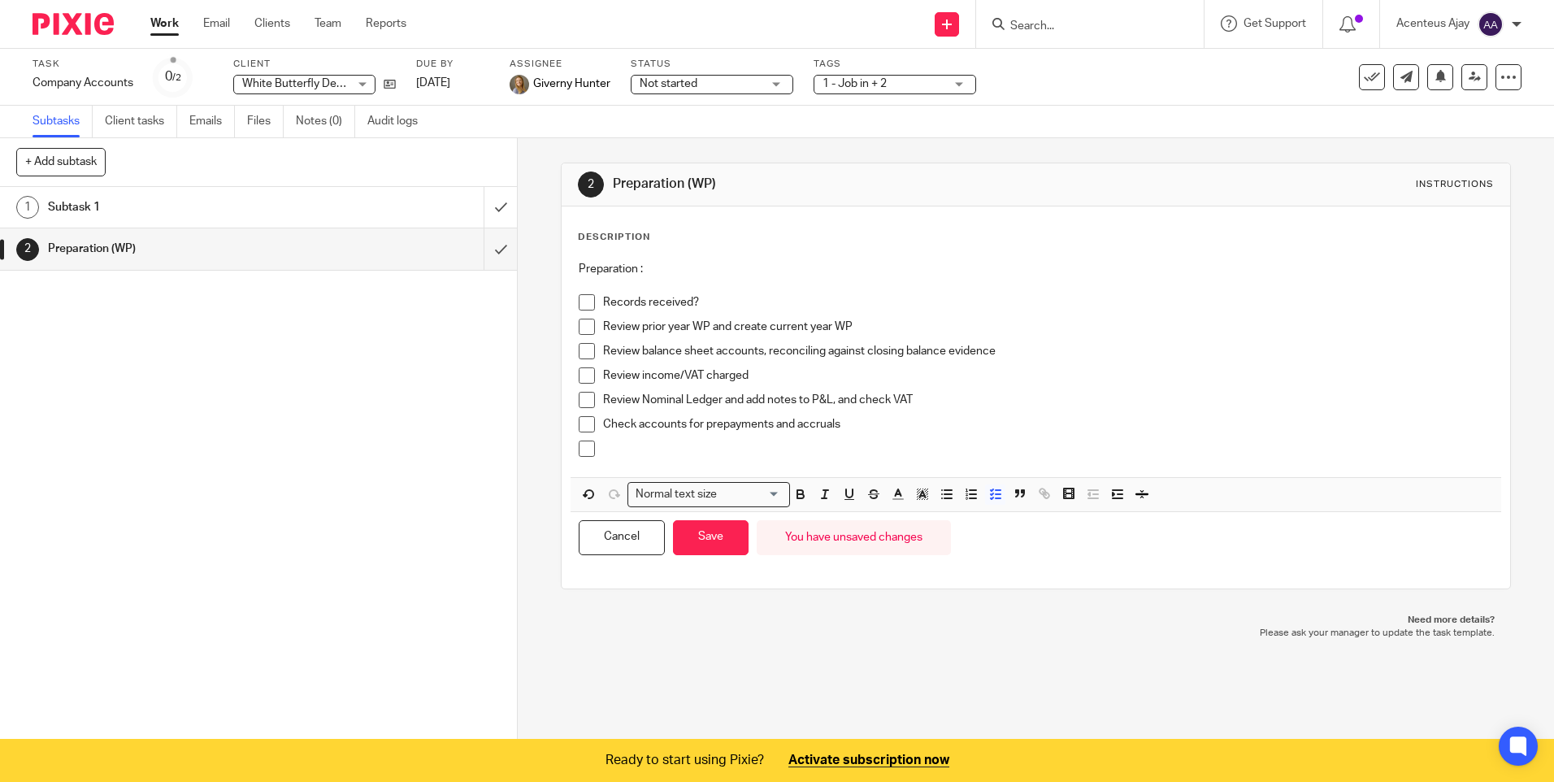
click at [629, 449] on p at bounding box center [1047, 448] width 889 height 16
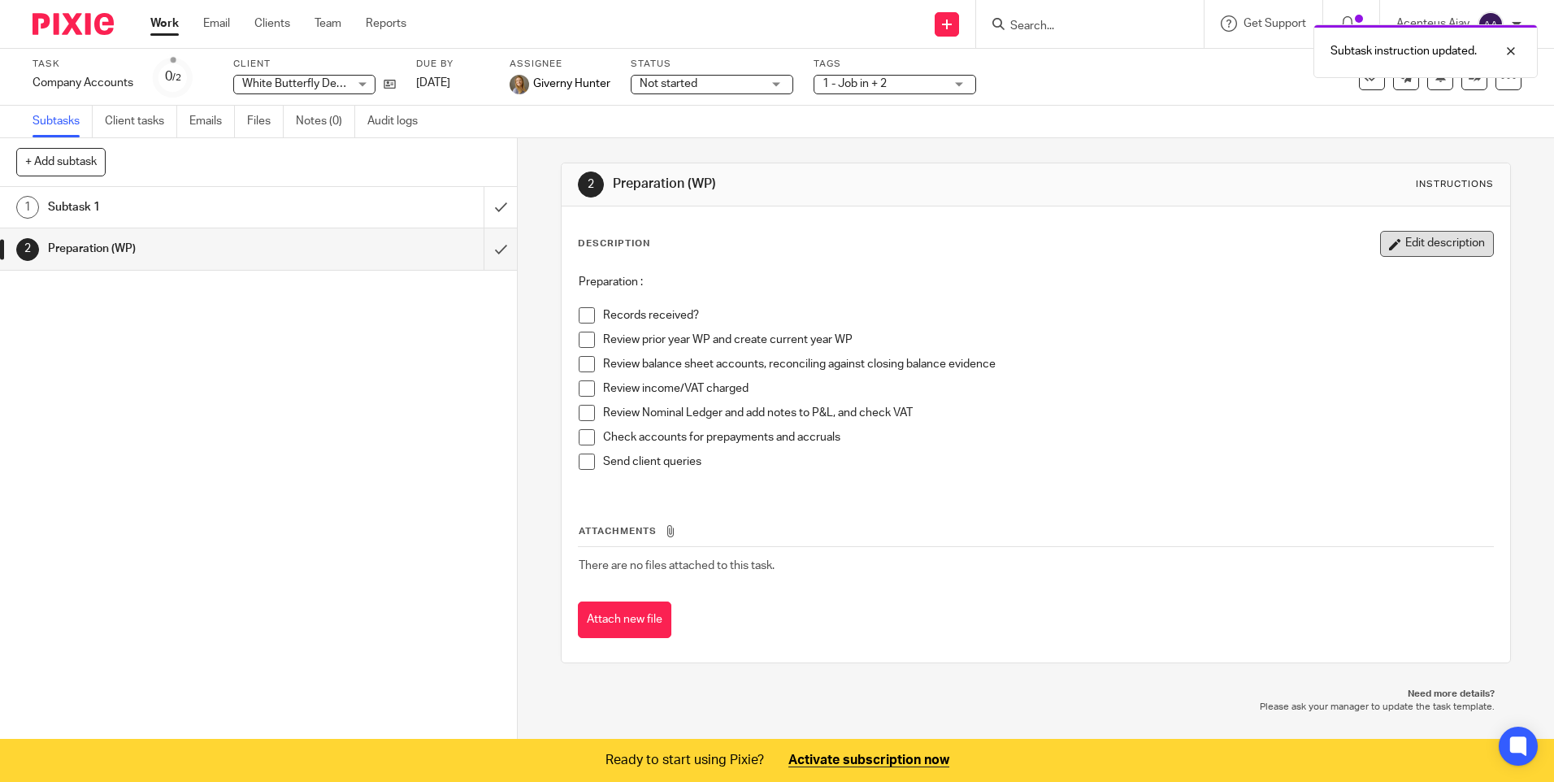
click at [1434, 252] on button "Edit description" at bounding box center [1437, 244] width 114 height 26
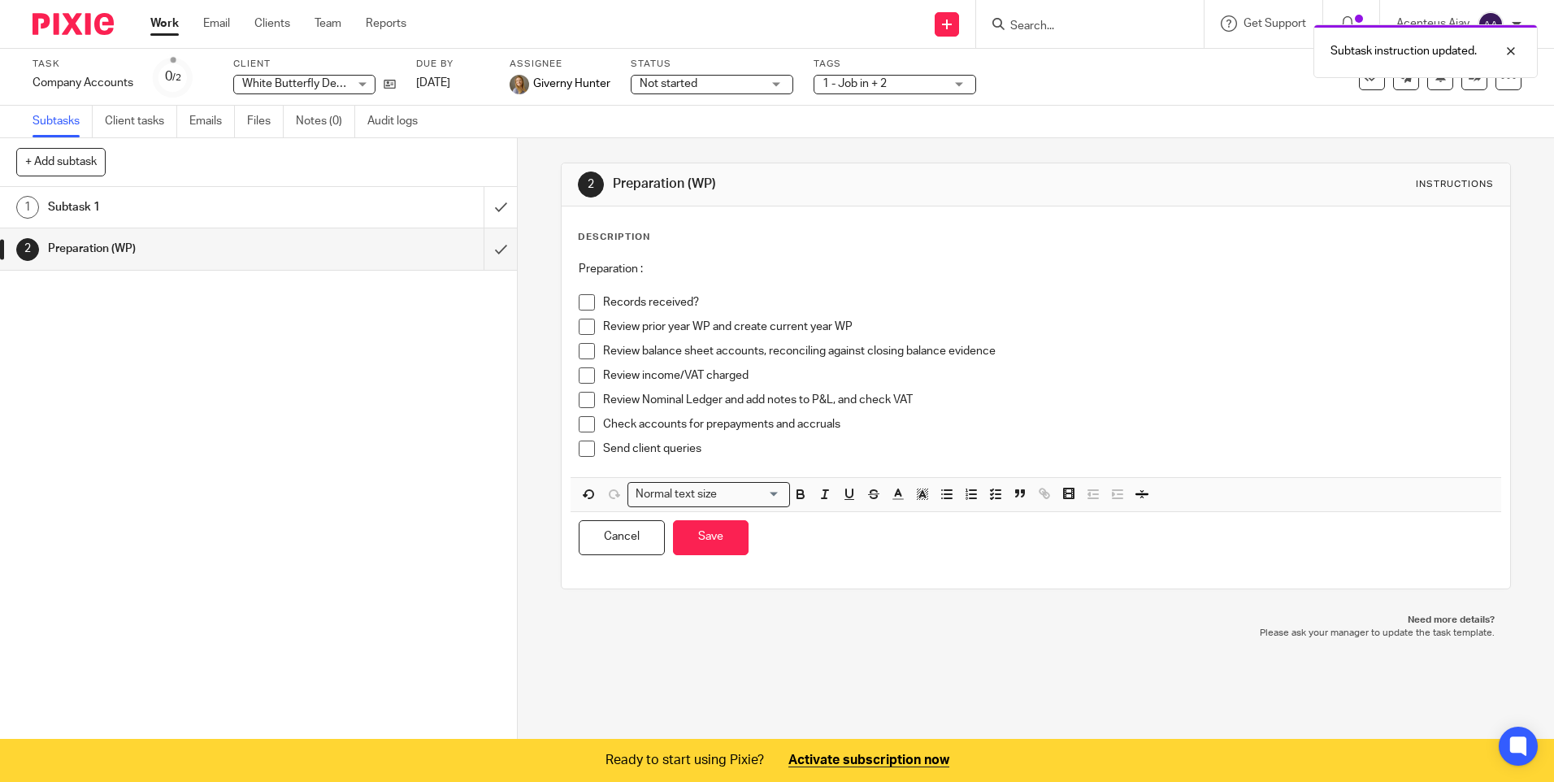
click at [716, 446] on p "Send client queries" at bounding box center [1047, 448] width 889 height 16
click at [714, 446] on p "Send client queries" at bounding box center [1047, 448] width 889 height 16
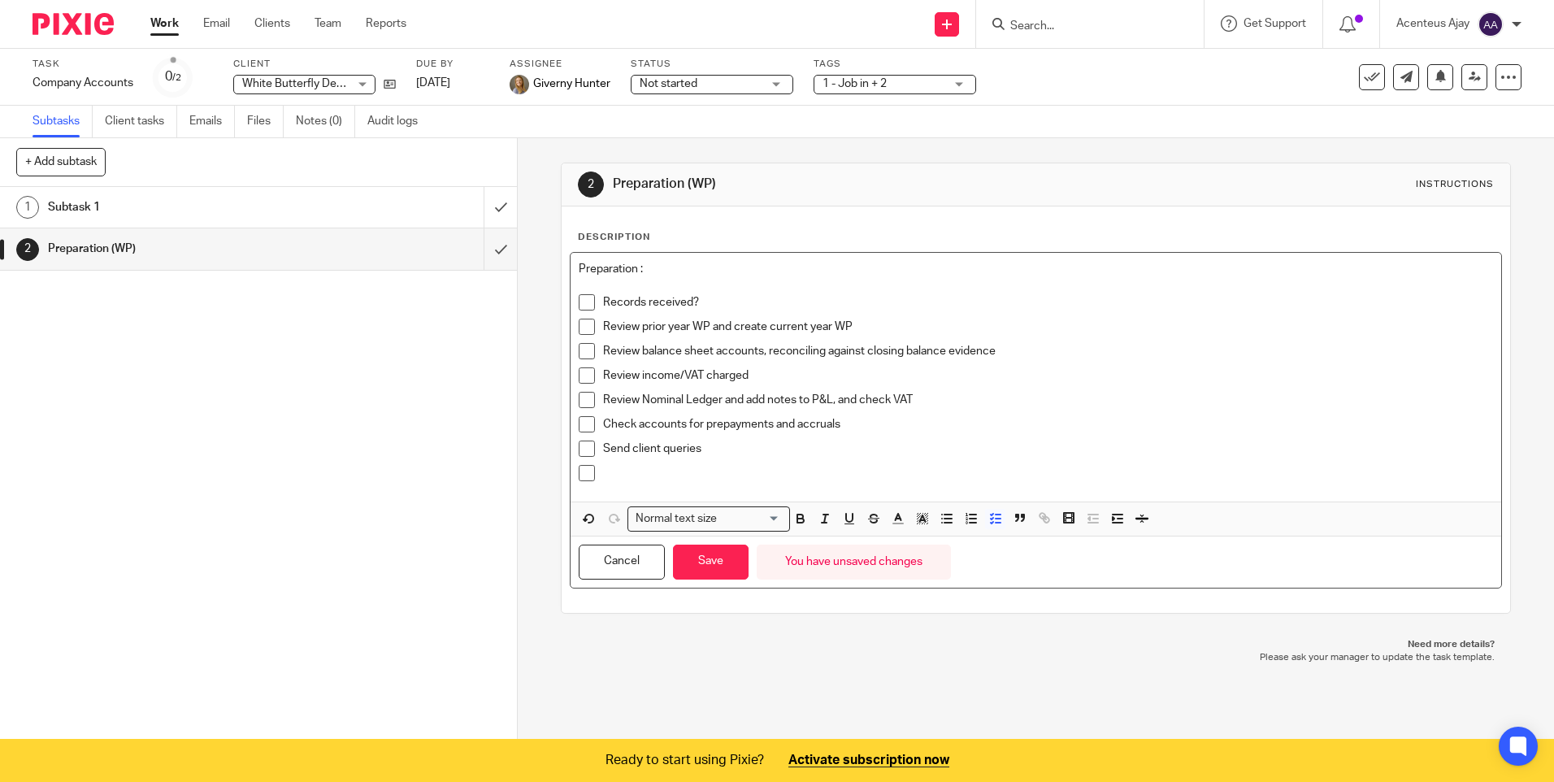
click at [618, 477] on p at bounding box center [1047, 473] width 889 height 16
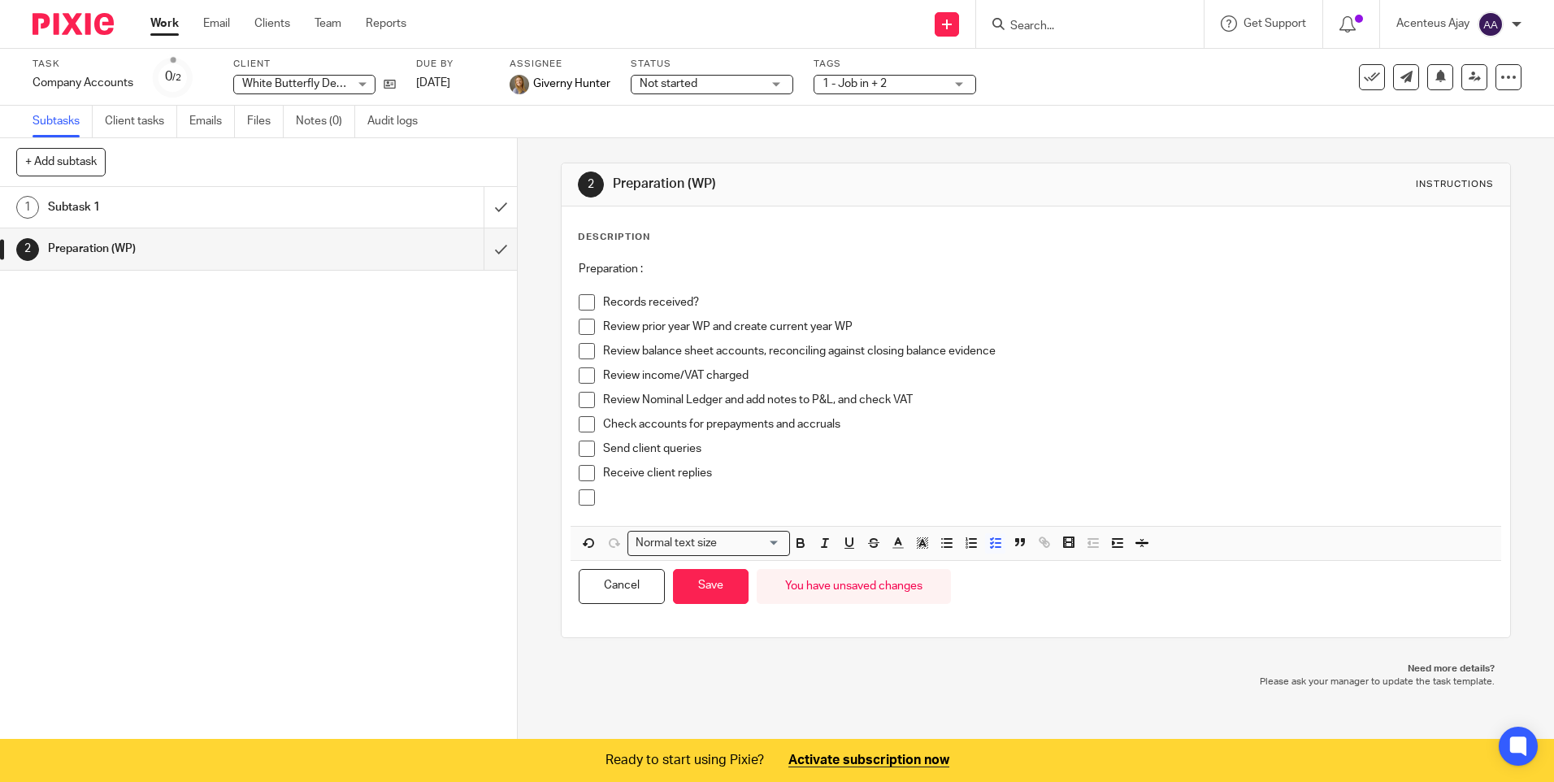
click at [631, 503] on p at bounding box center [1047, 497] width 889 height 16
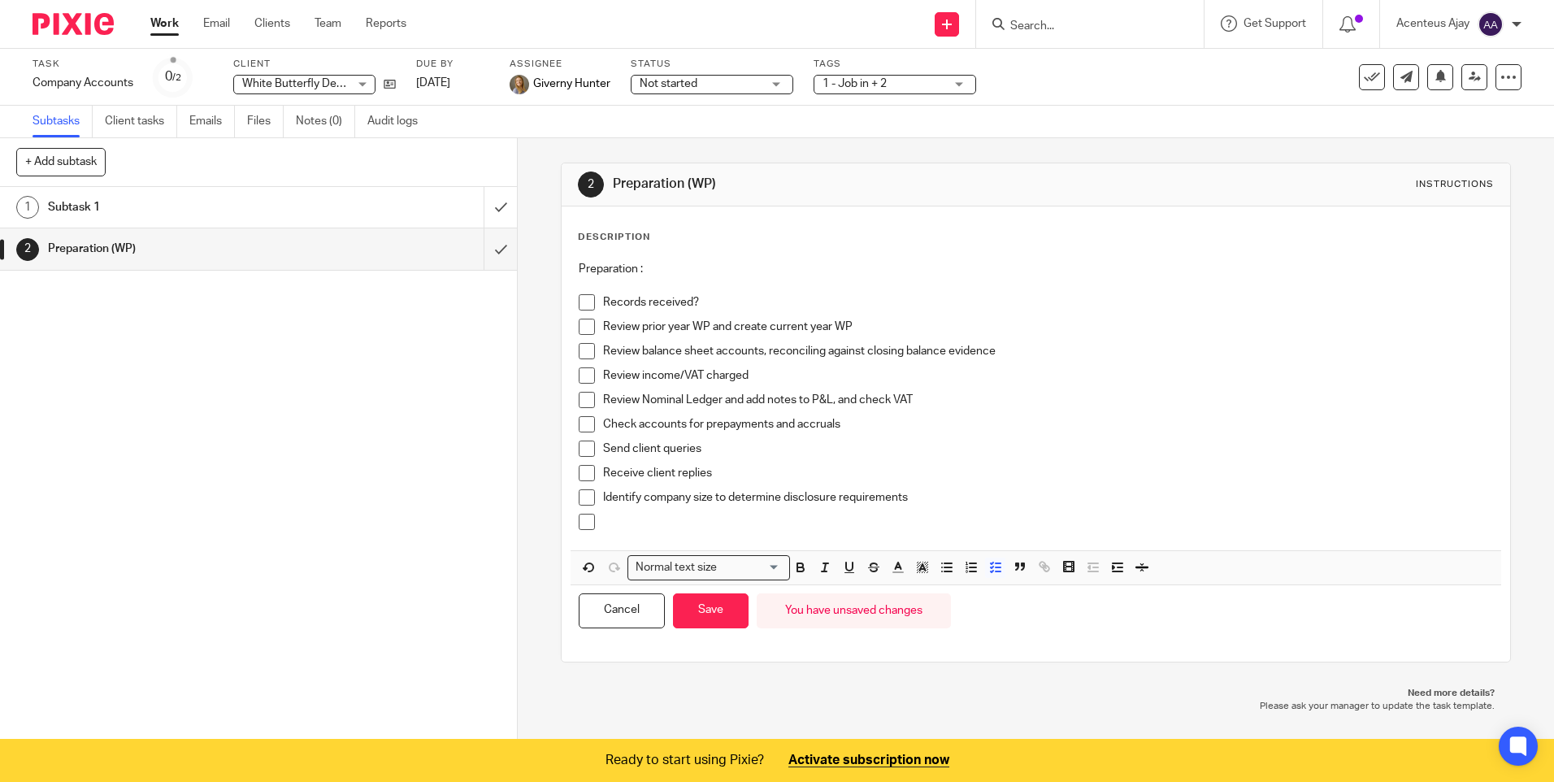
click at [614, 523] on p at bounding box center [1047, 522] width 889 height 16
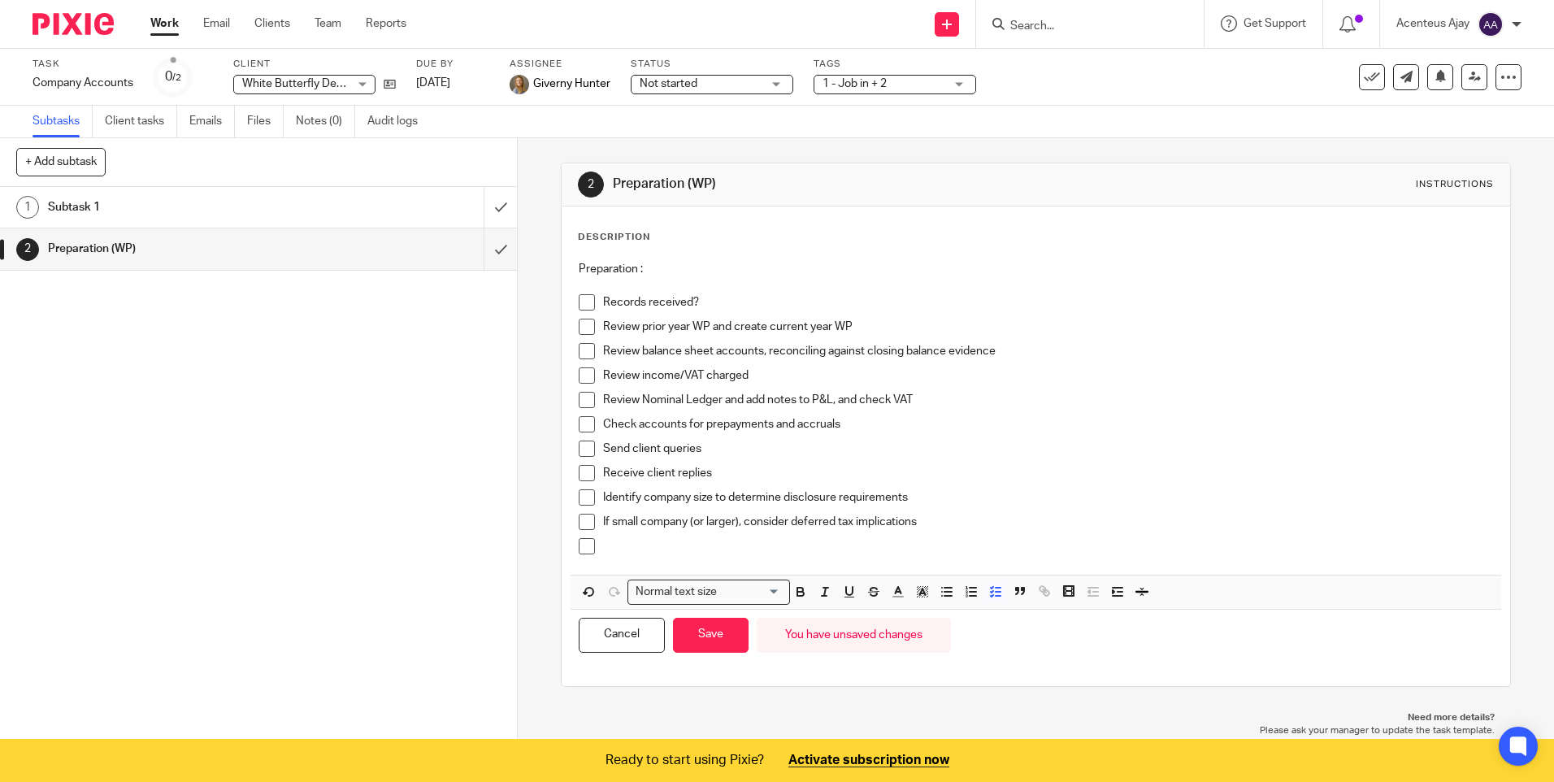
click at [661, 552] on p at bounding box center [1047, 546] width 889 height 16
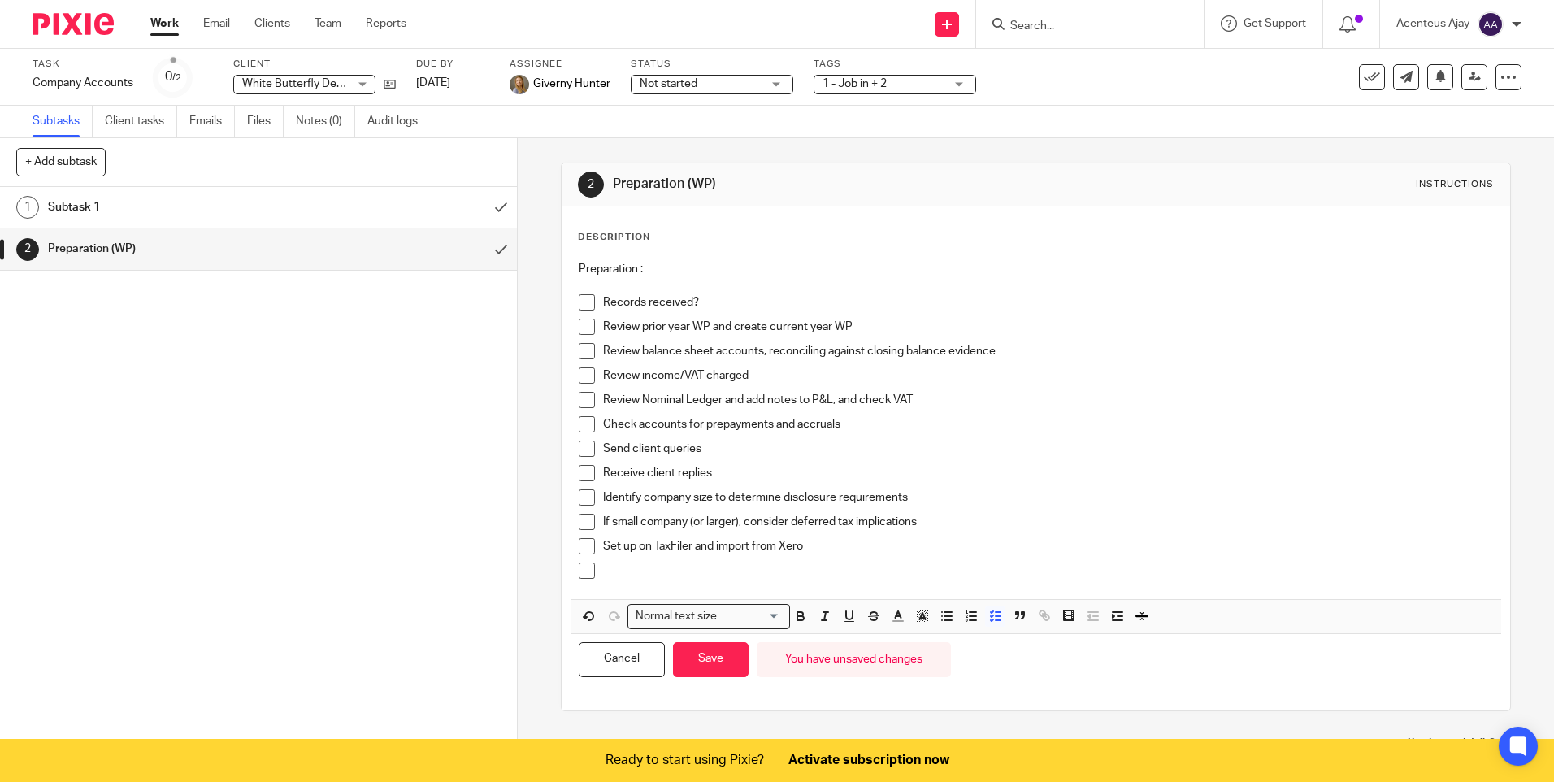
click at [615, 572] on p at bounding box center [1047, 570] width 889 height 16
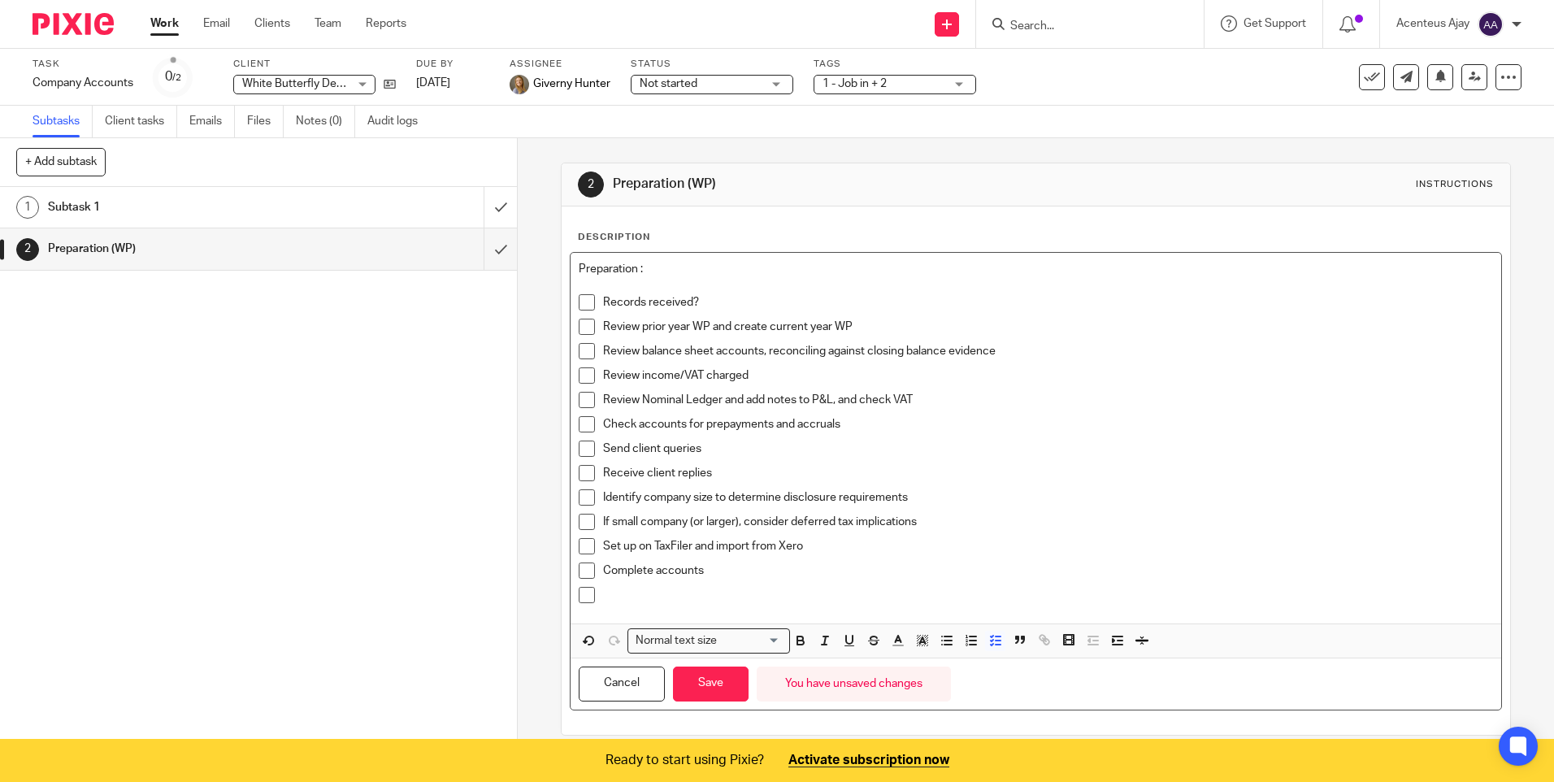
click at [615, 588] on p at bounding box center [1047, 595] width 889 height 16
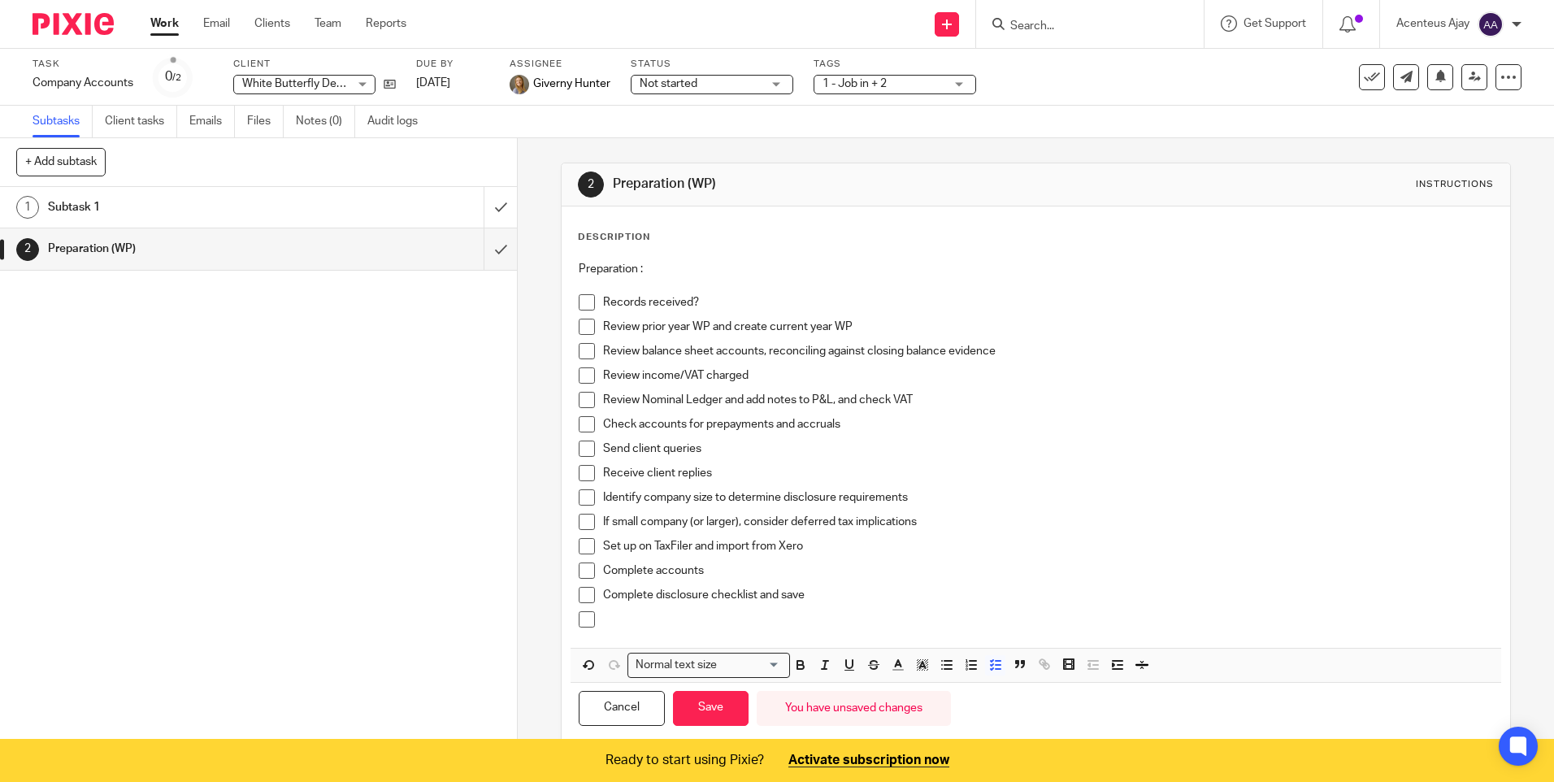
click at [623, 612] on p at bounding box center [1047, 619] width 889 height 16
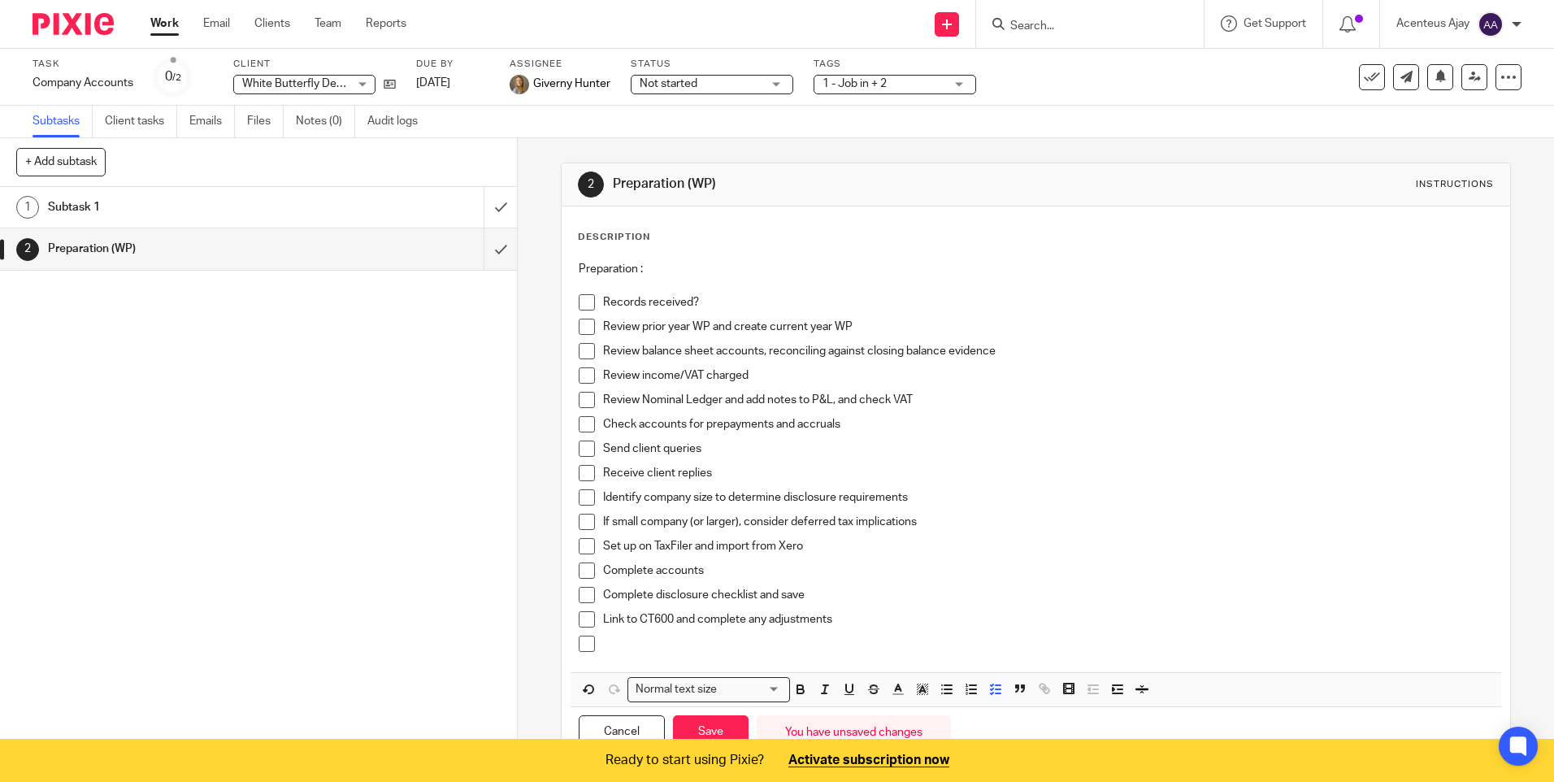
click at [631, 646] on p at bounding box center [1047, 644] width 889 height 16
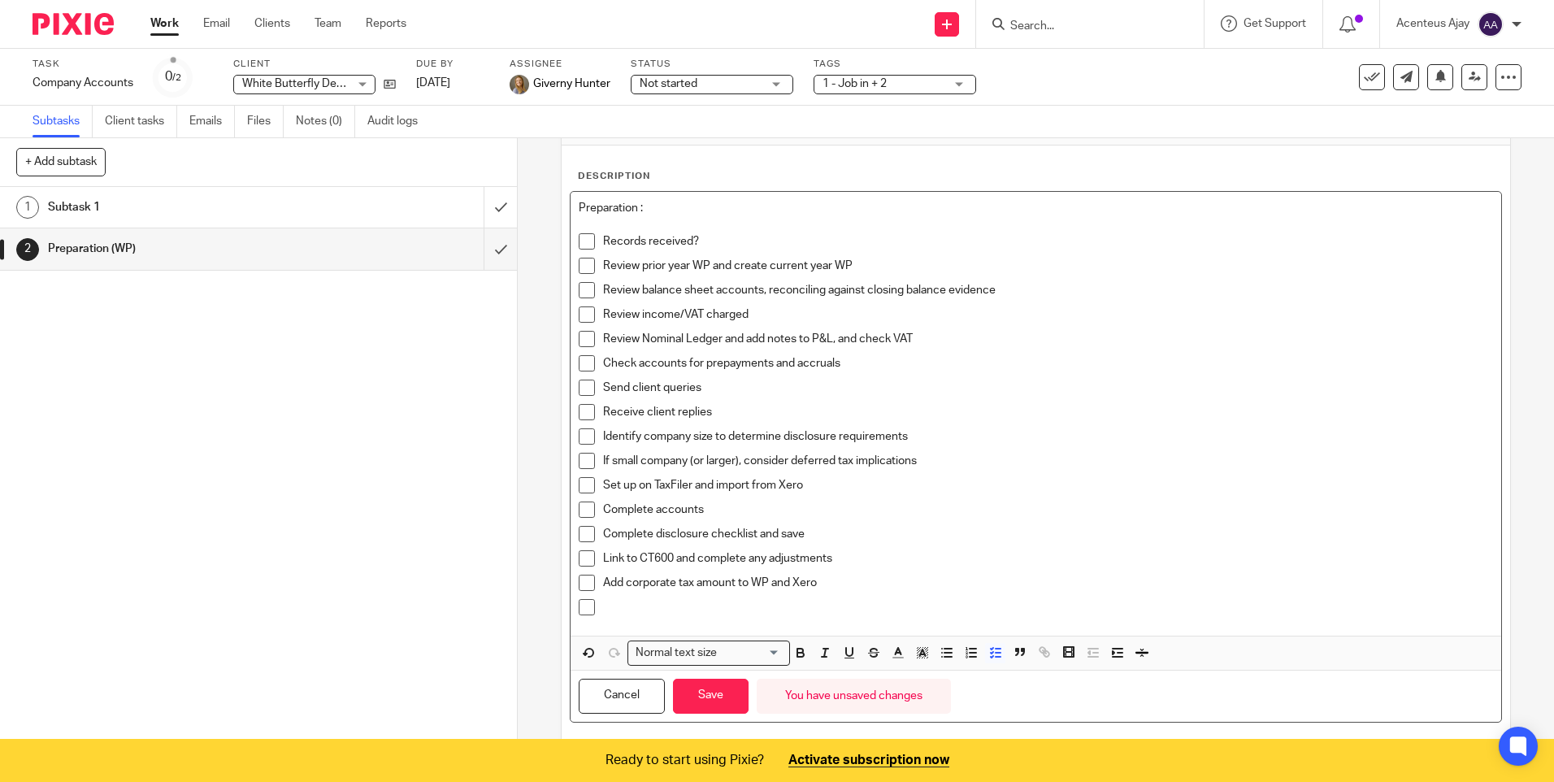
scroll to position [118, 0]
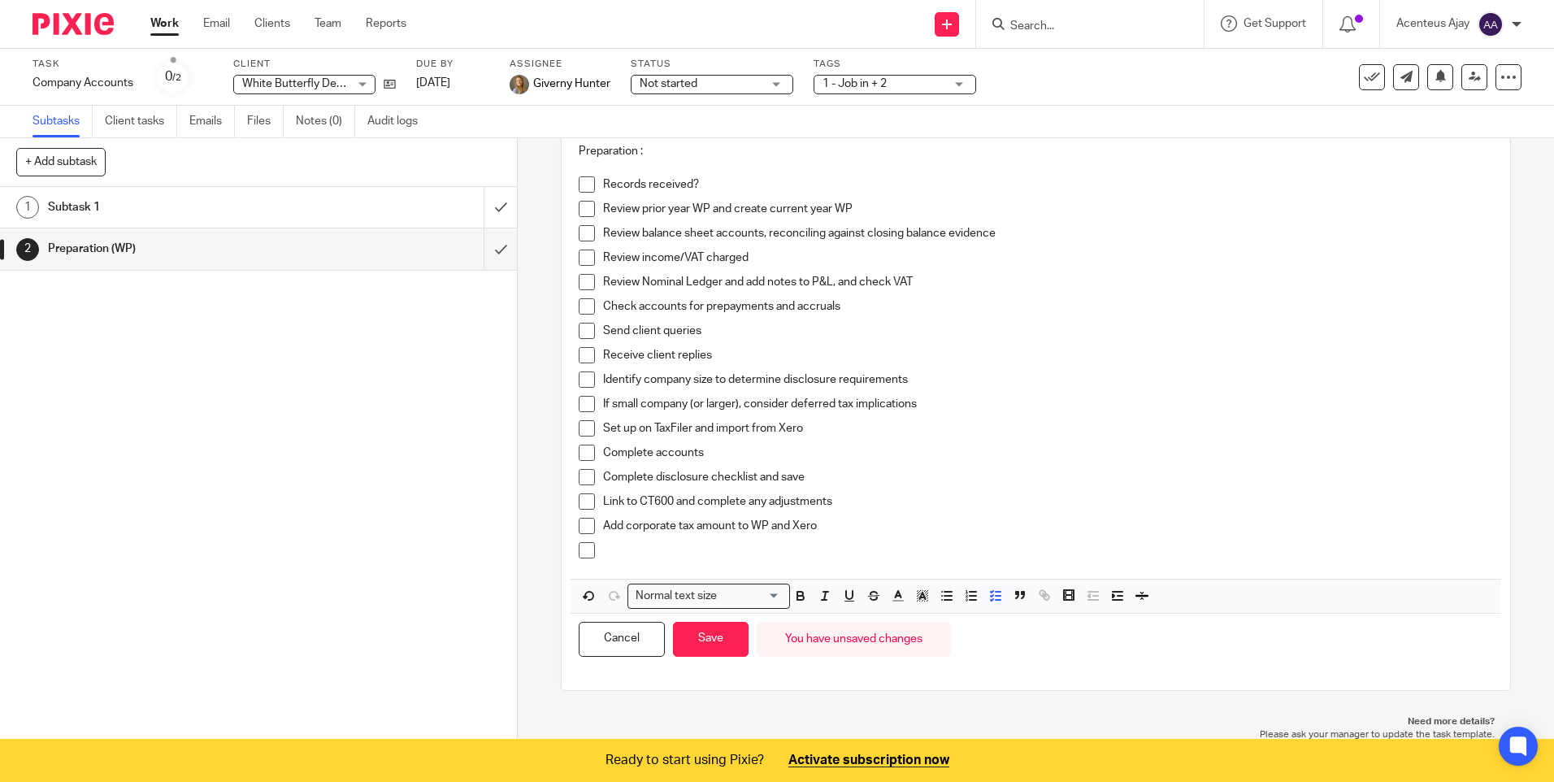
click at [671, 548] on p at bounding box center [1047, 550] width 889 height 16
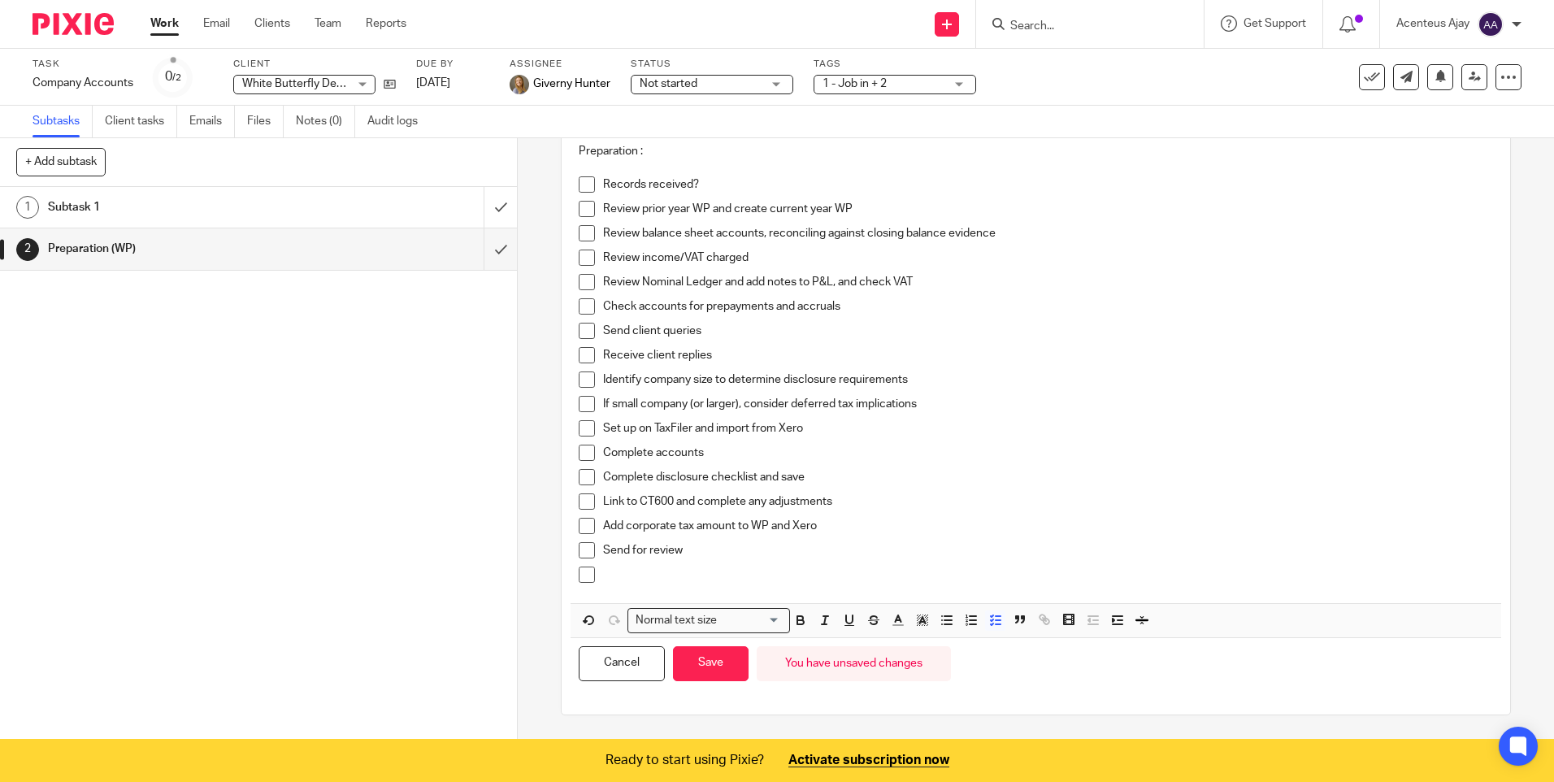
click at [630, 574] on p at bounding box center [1047, 574] width 889 height 16
click at [705, 662] on button "Save" at bounding box center [711, 663] width 76 height 35
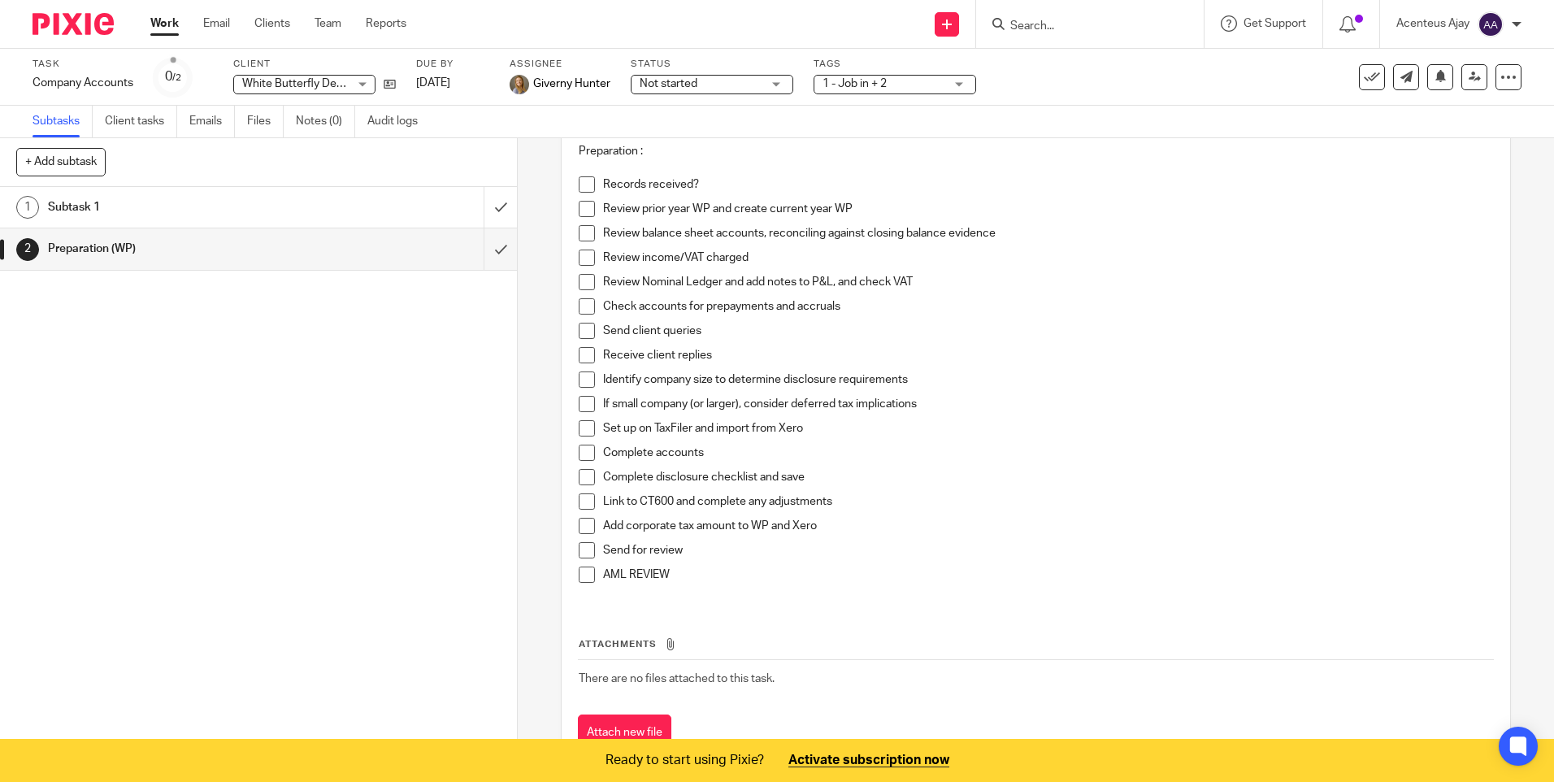
click at [68, 161] on button "+ Add subtask" at bounding box center [60, 162] width 89 height 28
type input "Review"
click at [472, 158] on p "+ Add" at bounding box center [476, 163] width 47 height 28
click at [124, 288] on h1 "Review" at bounding box center [188, 291] width 280 height 24
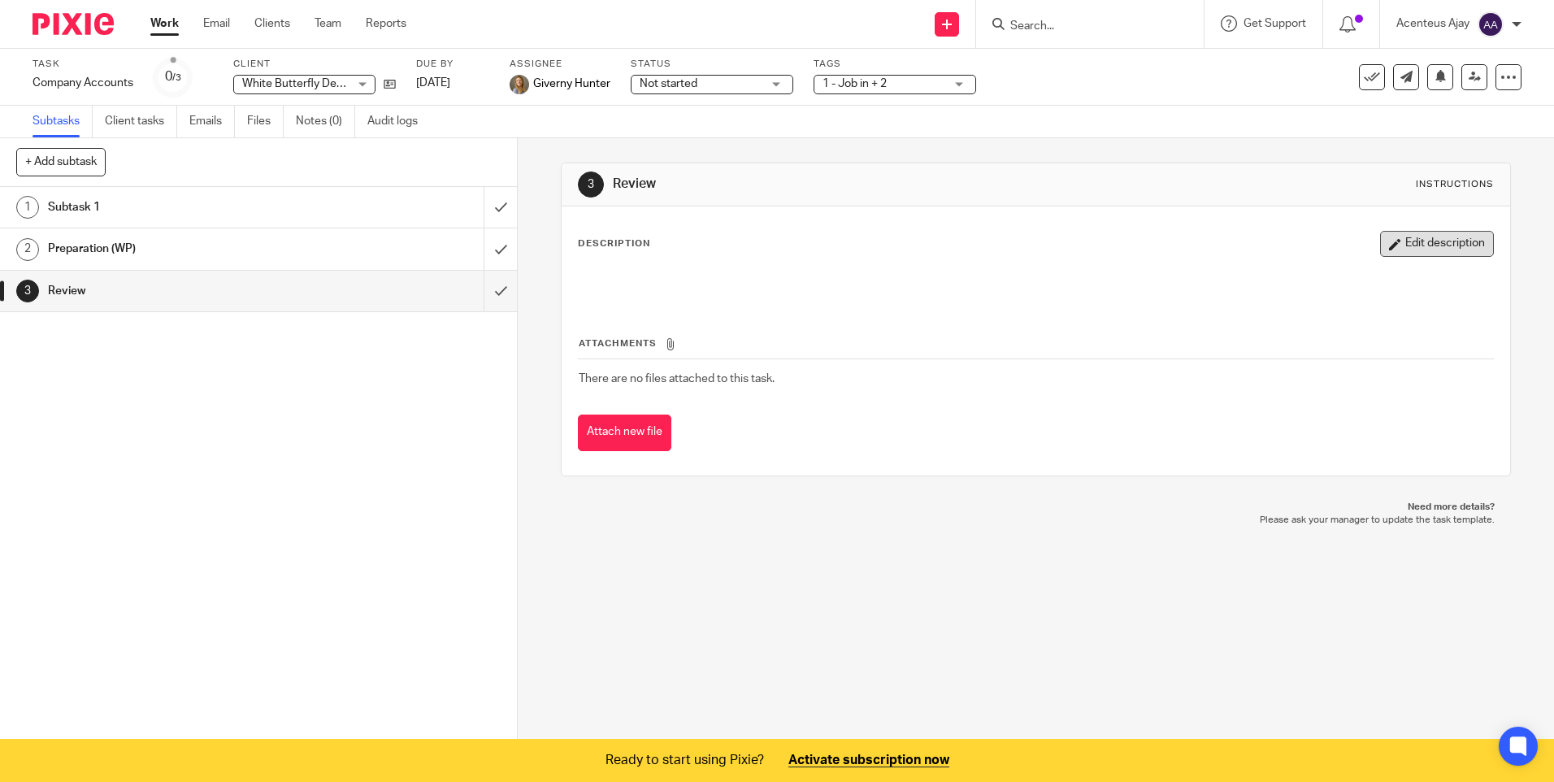
click at [1411, 246] on button "Edit description" at bounding box center [1437, 244] width 114 height 26
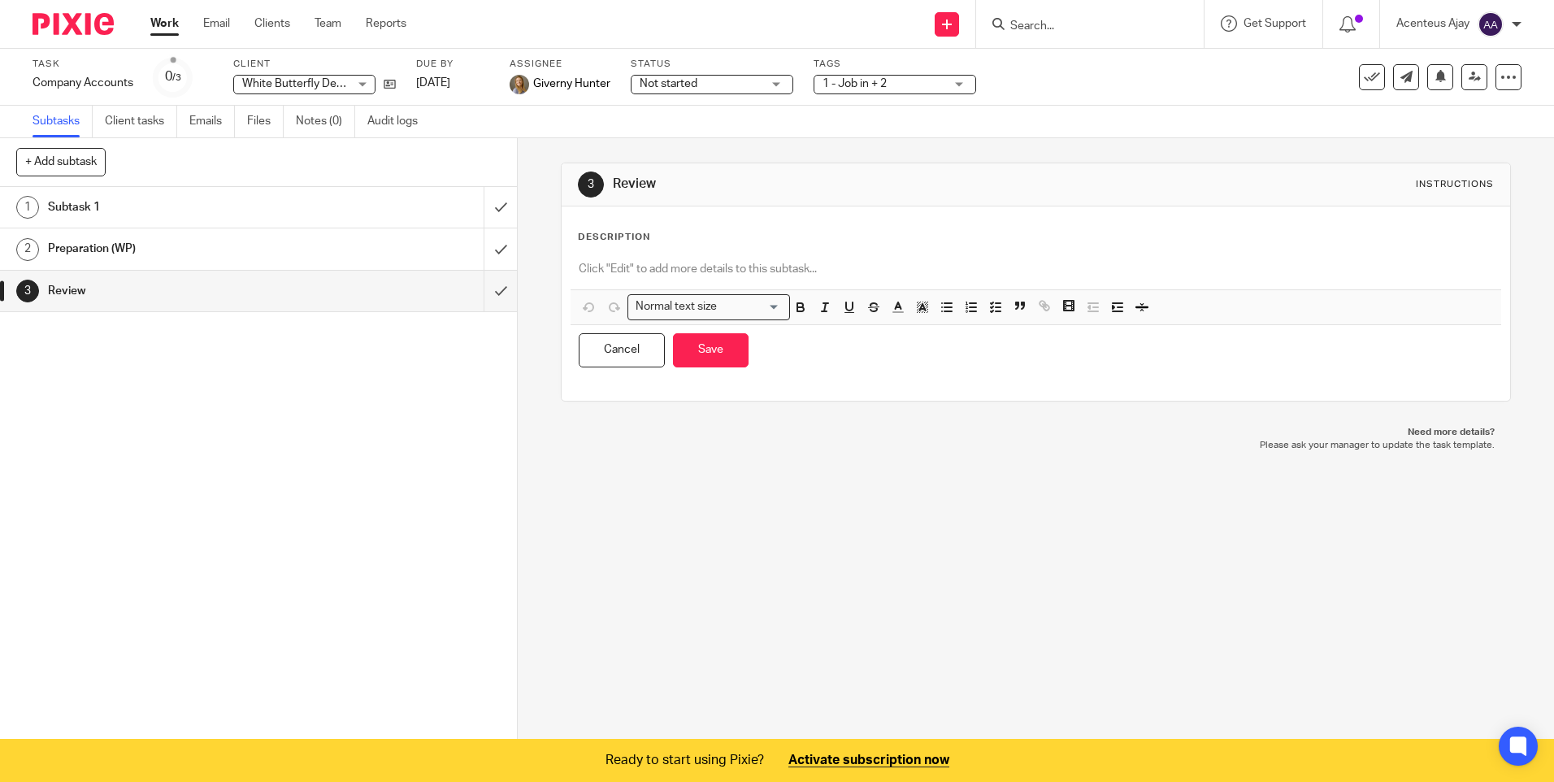
click at [624, 267] on p at bounding box center [1035, 269] width 913 height 16
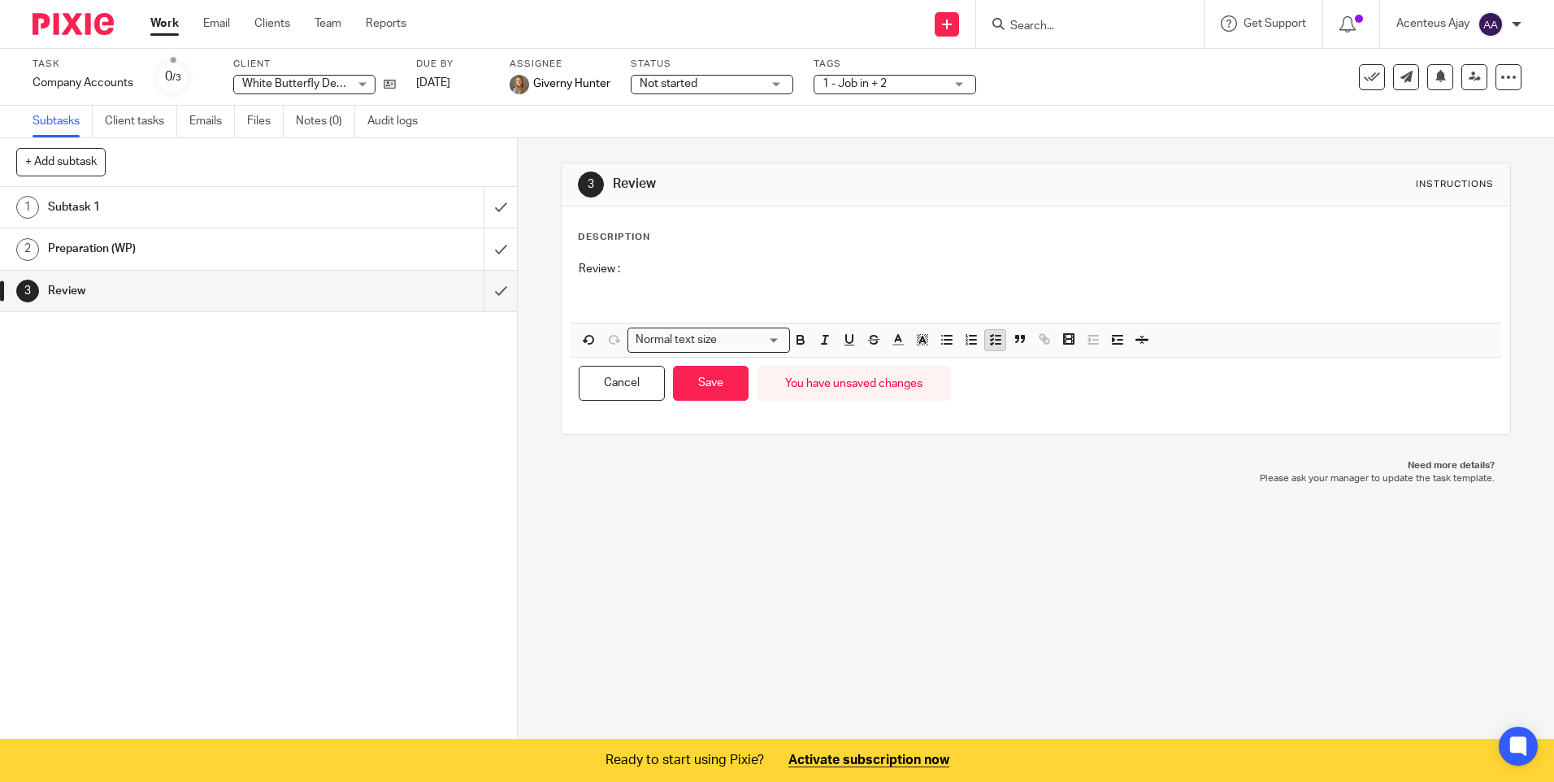
click at [991, 344] on polyline "button" at bounding box center [992, 345] width 2 height 2
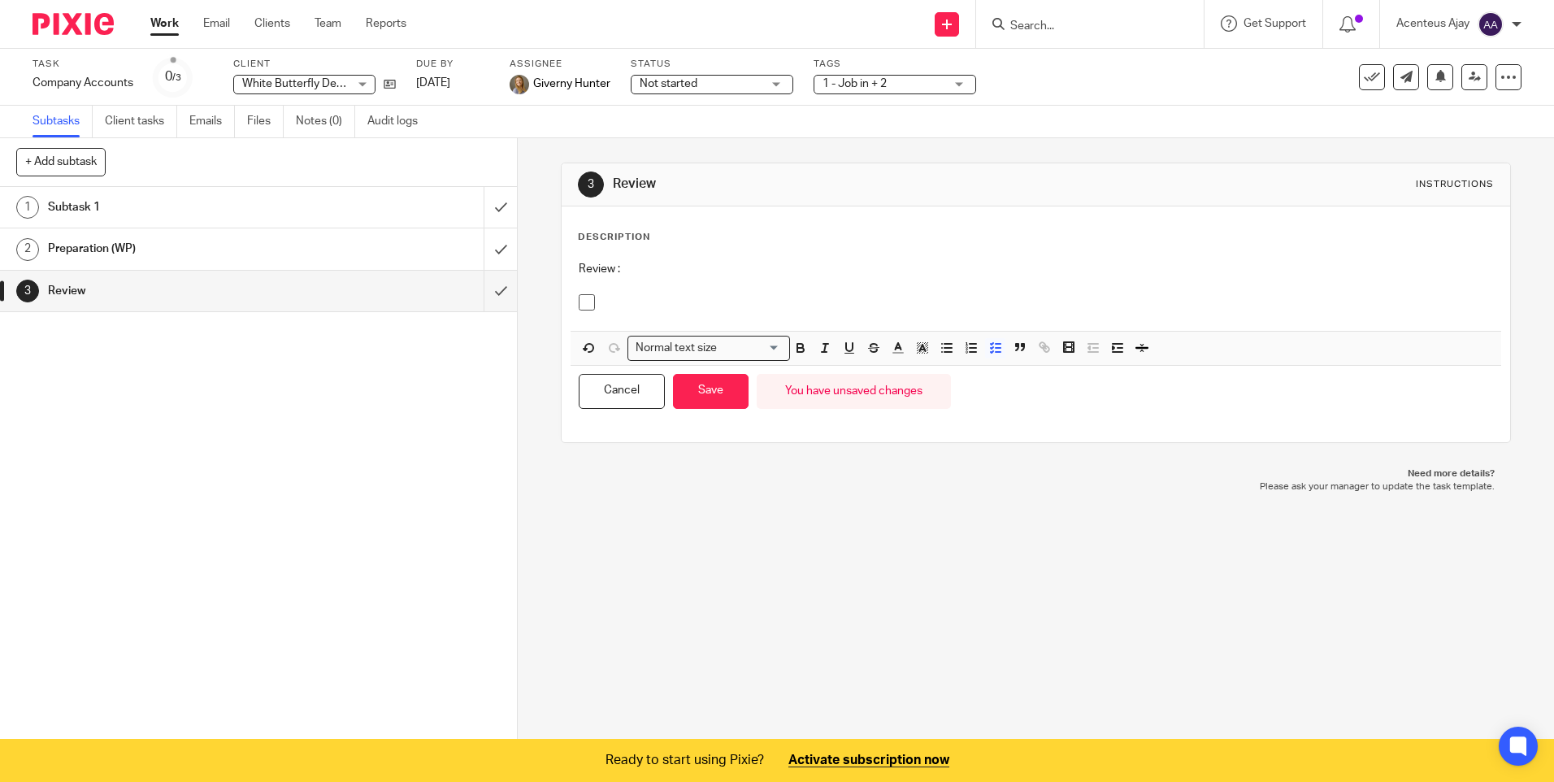
click at [635, 302] on p at bounding box center [1047, 302] width 889 height 16
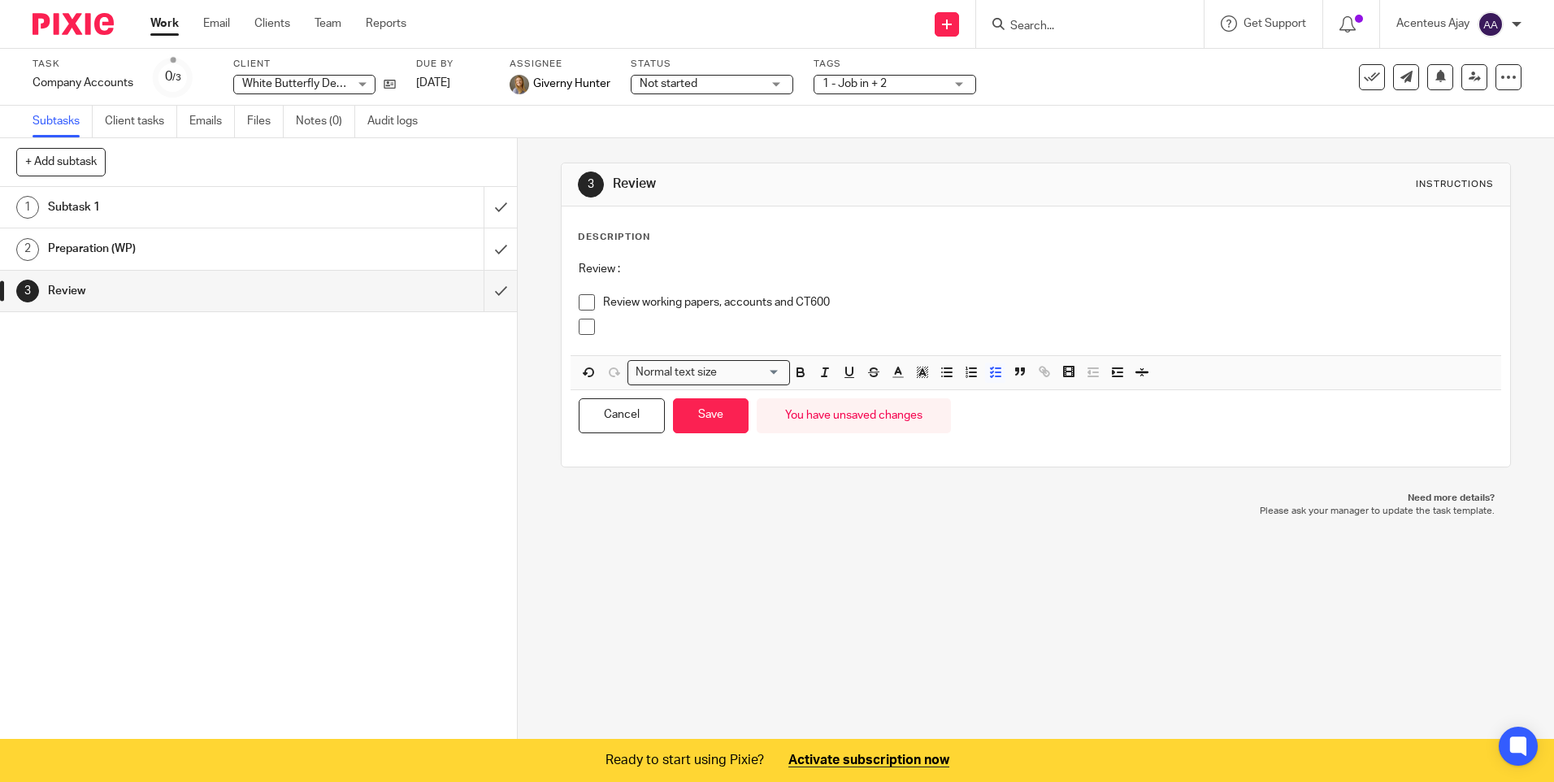
click at [684, 333] on p at bounding box center [1047, 327] width 889 height 16
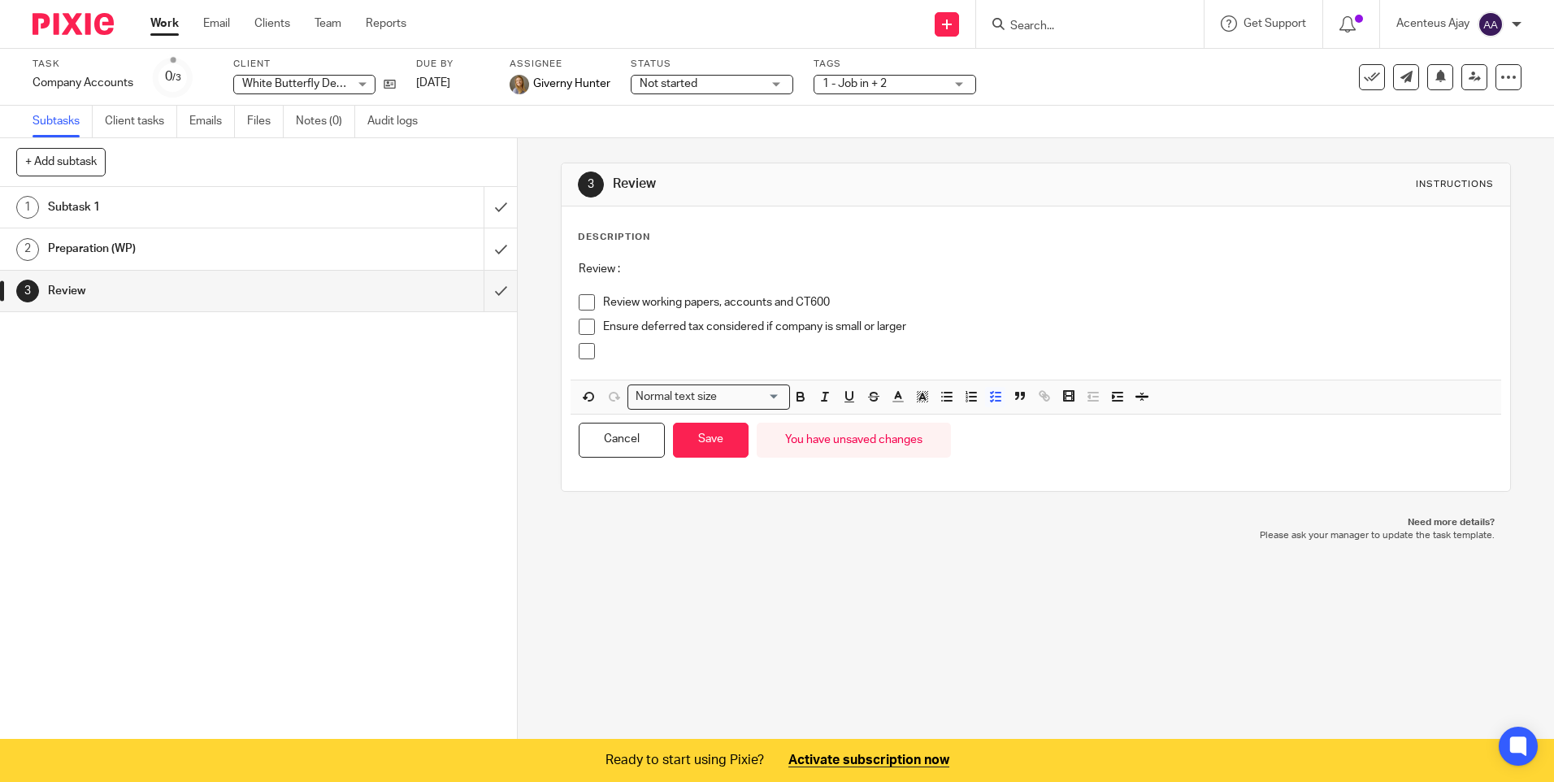
click at [614, 354] on p at bounding box center [1047, 351] width 889 height 16
click at [714, 437] on button "Save" at bounding box center [711, 440] width 76 height 35
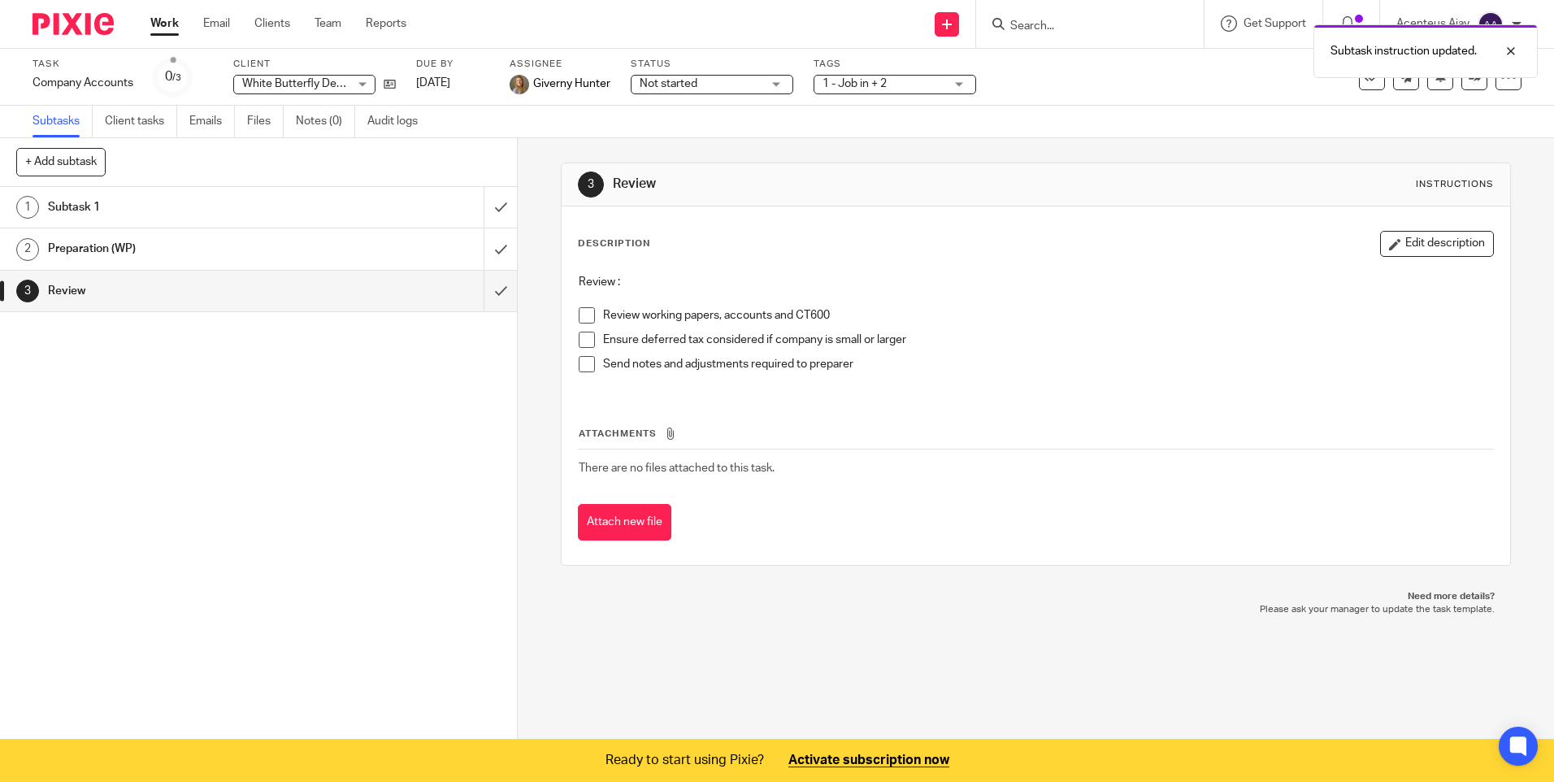
click at [83, 159] on button "+ Add subtask" at bounding box center [60, 162] width 89 height 28
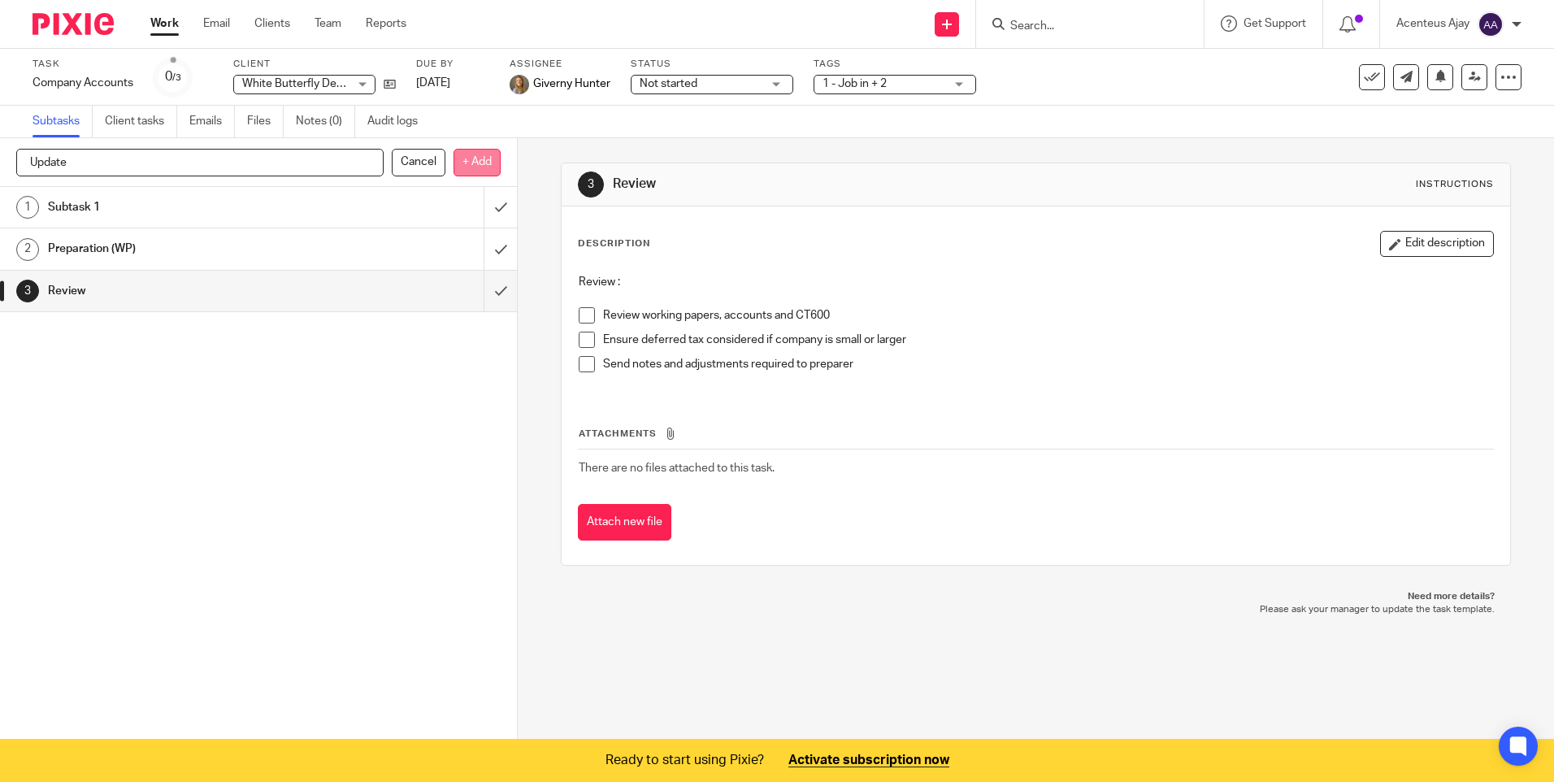
type input "Update"
click at [466, 155] on p "+ Add" at bounding box center [476, 163] width 47 height 28
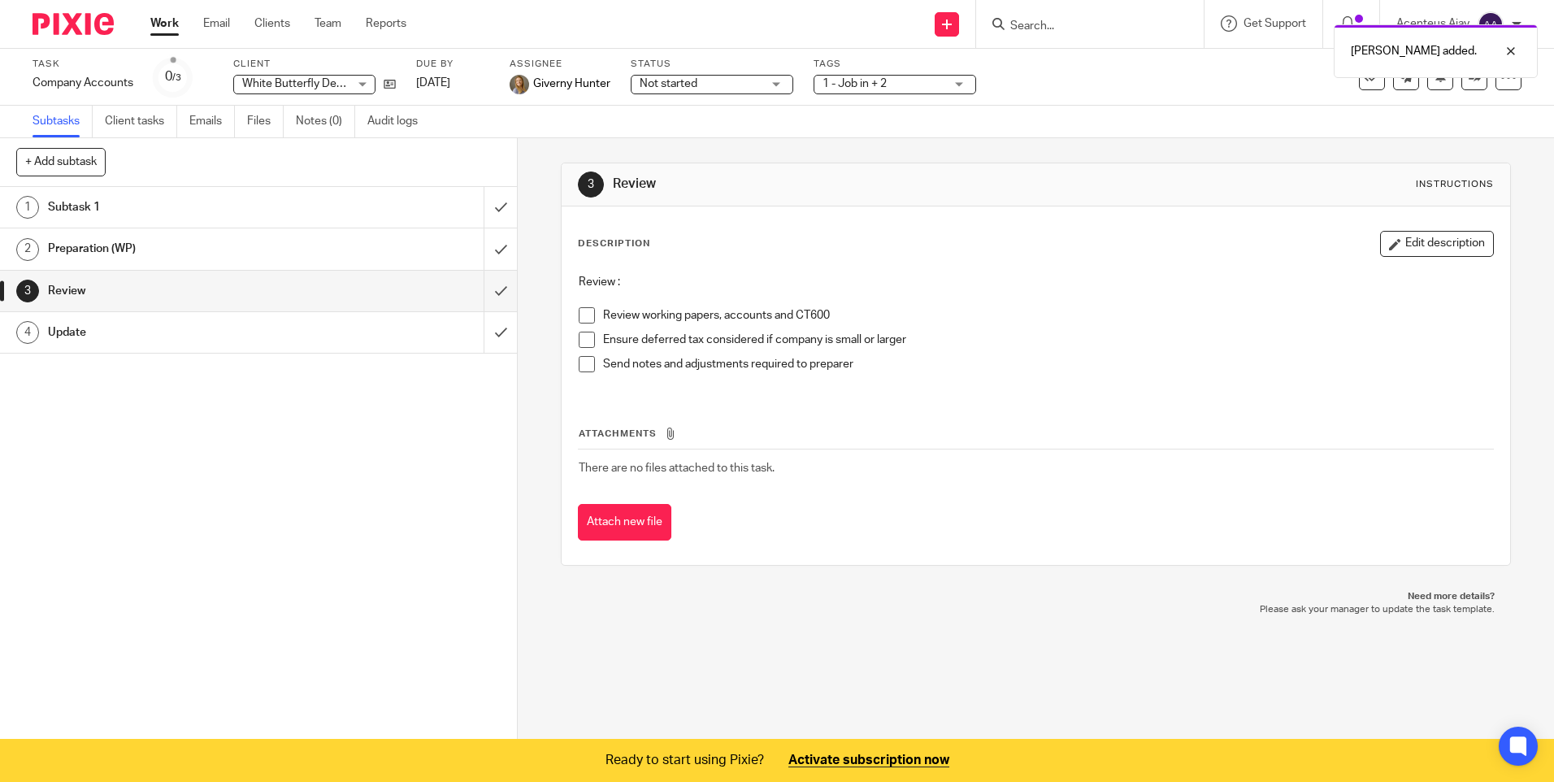
click at [151, 335] on h1 "Update" at bounding box center [188, 332] width 280 height 24
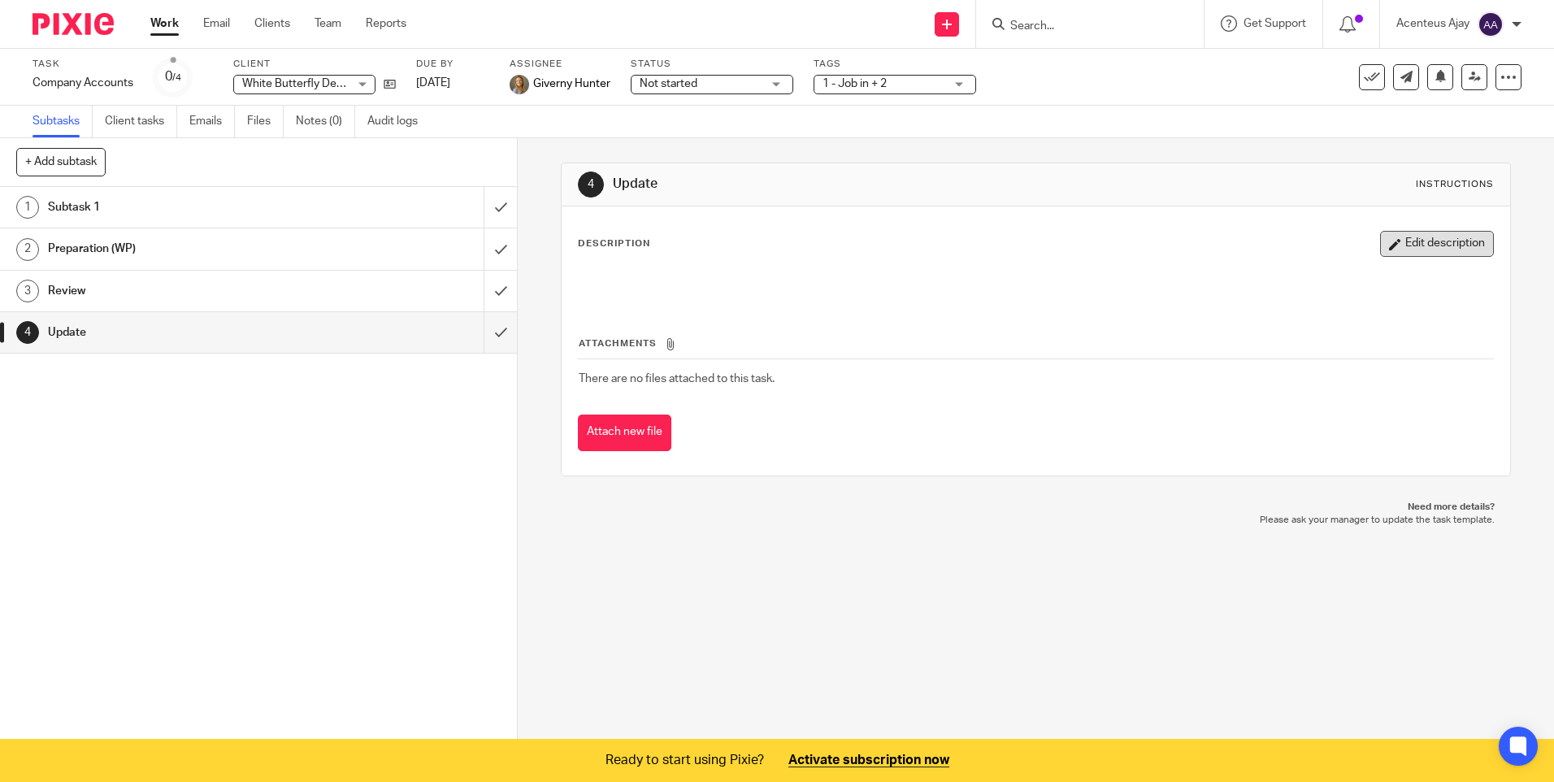
click at [1469, 245] on button "Edit description" at bounding box center [1437, 244] width 114 height 26
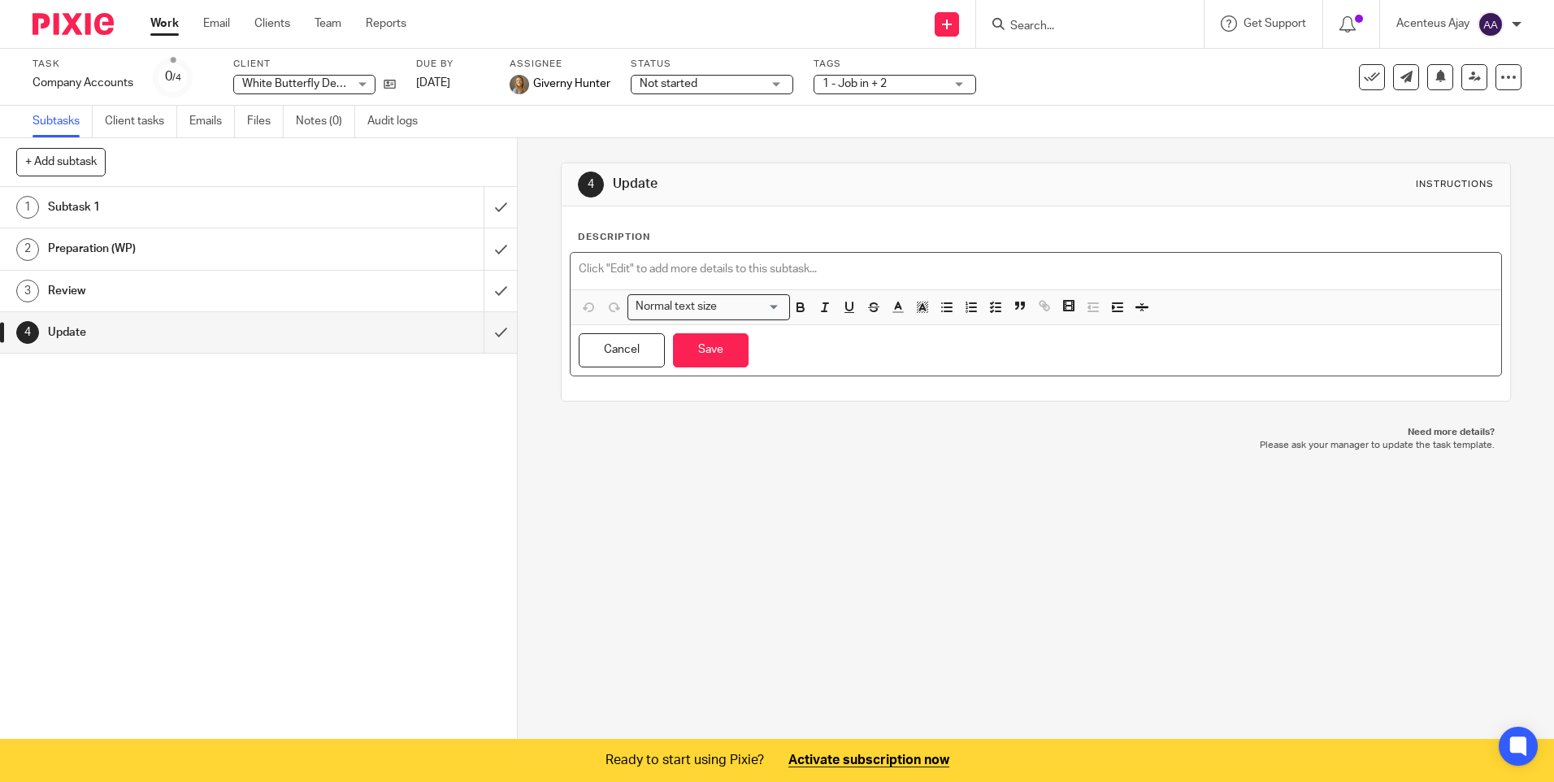
click at [622, 263] on p at bounding box center [1035, 269] width 913 height 16
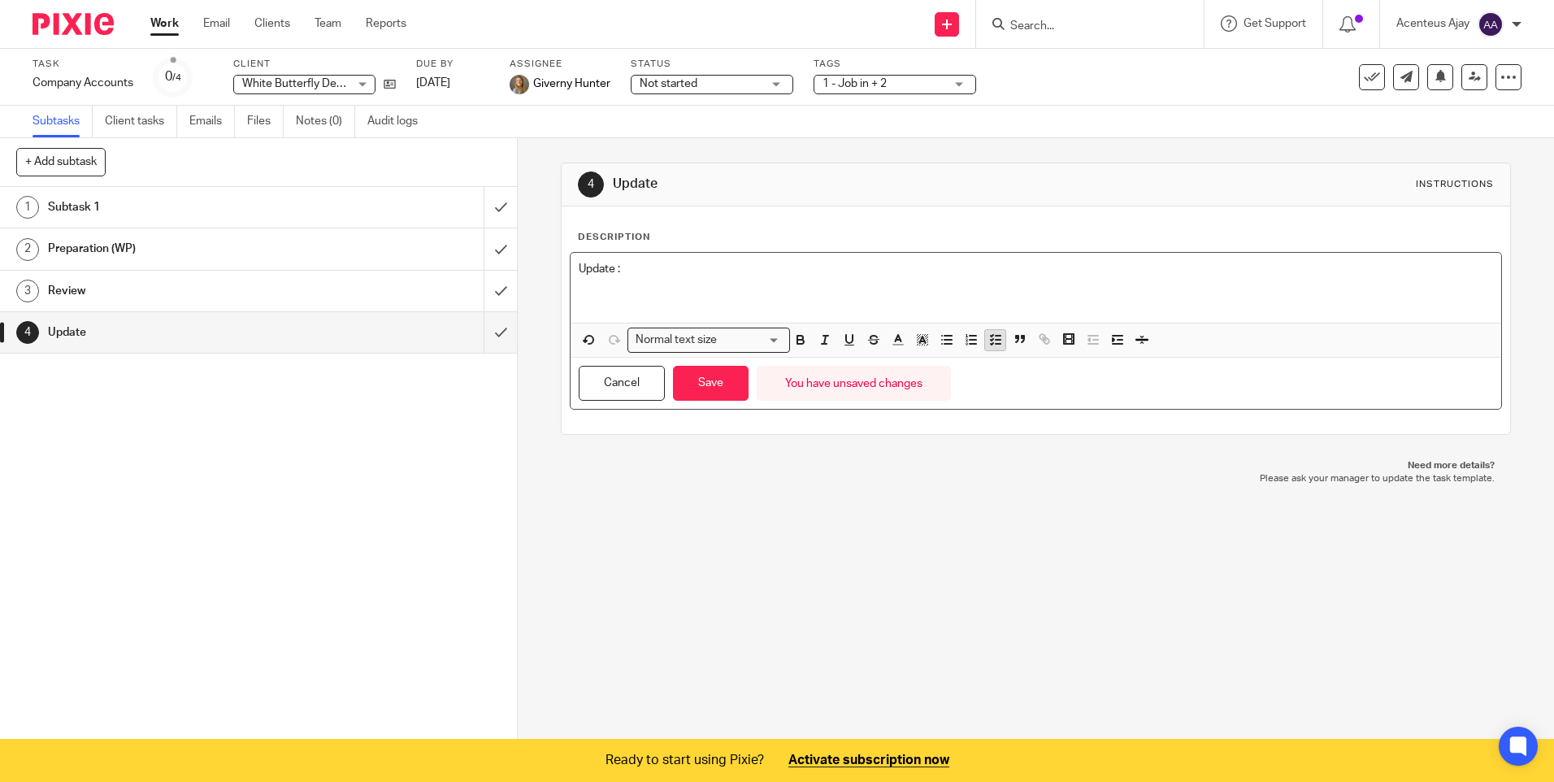
click at [996, 341] on line "button" at bounding box center [998, 341] width 5 height 0
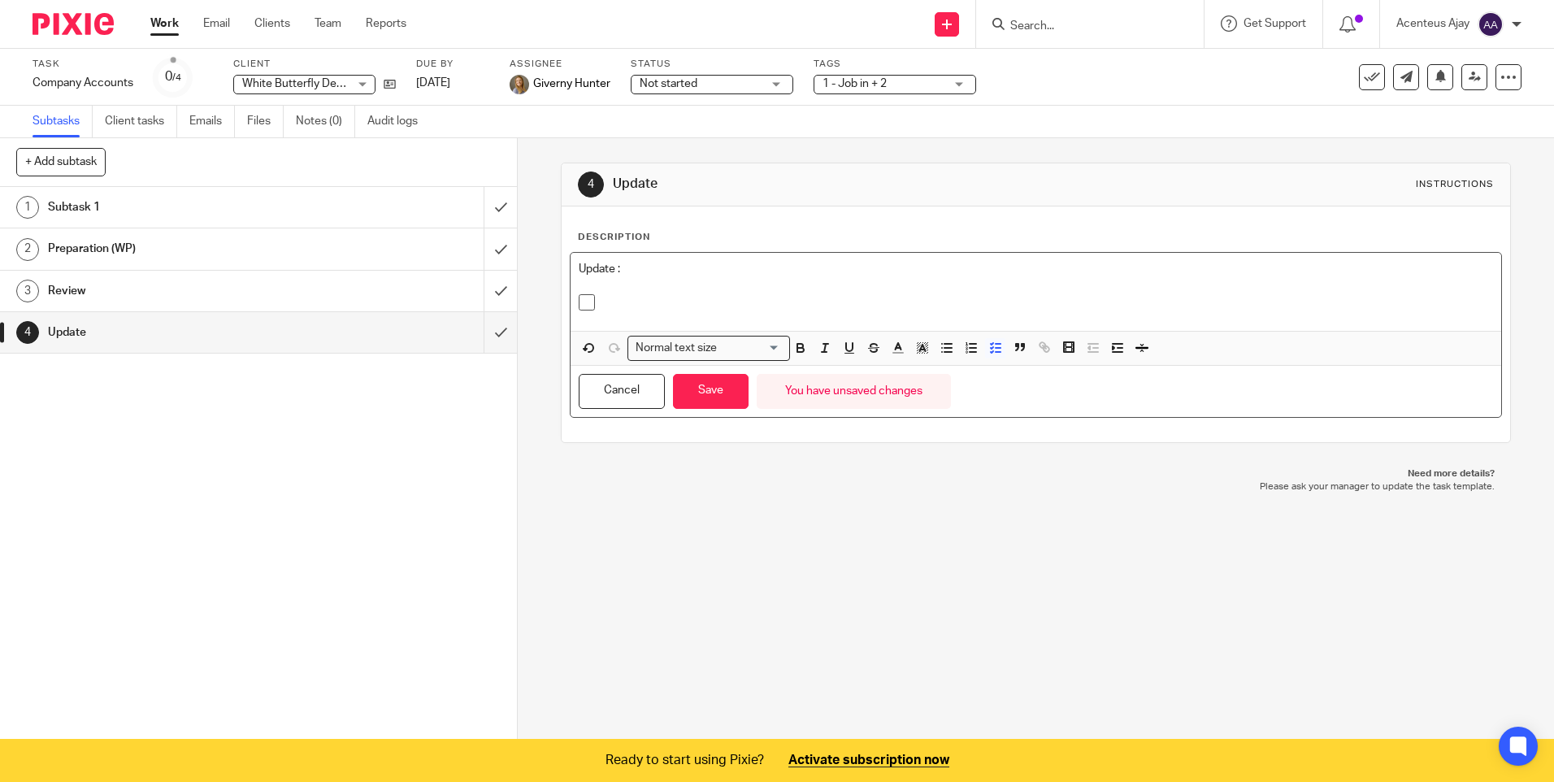
click at [670, 300] on p at bounding box center [1047, 302] width 889 height 16
click at [703, 393] on button "Save" at bounding box center [711, 391] width 76 height 35
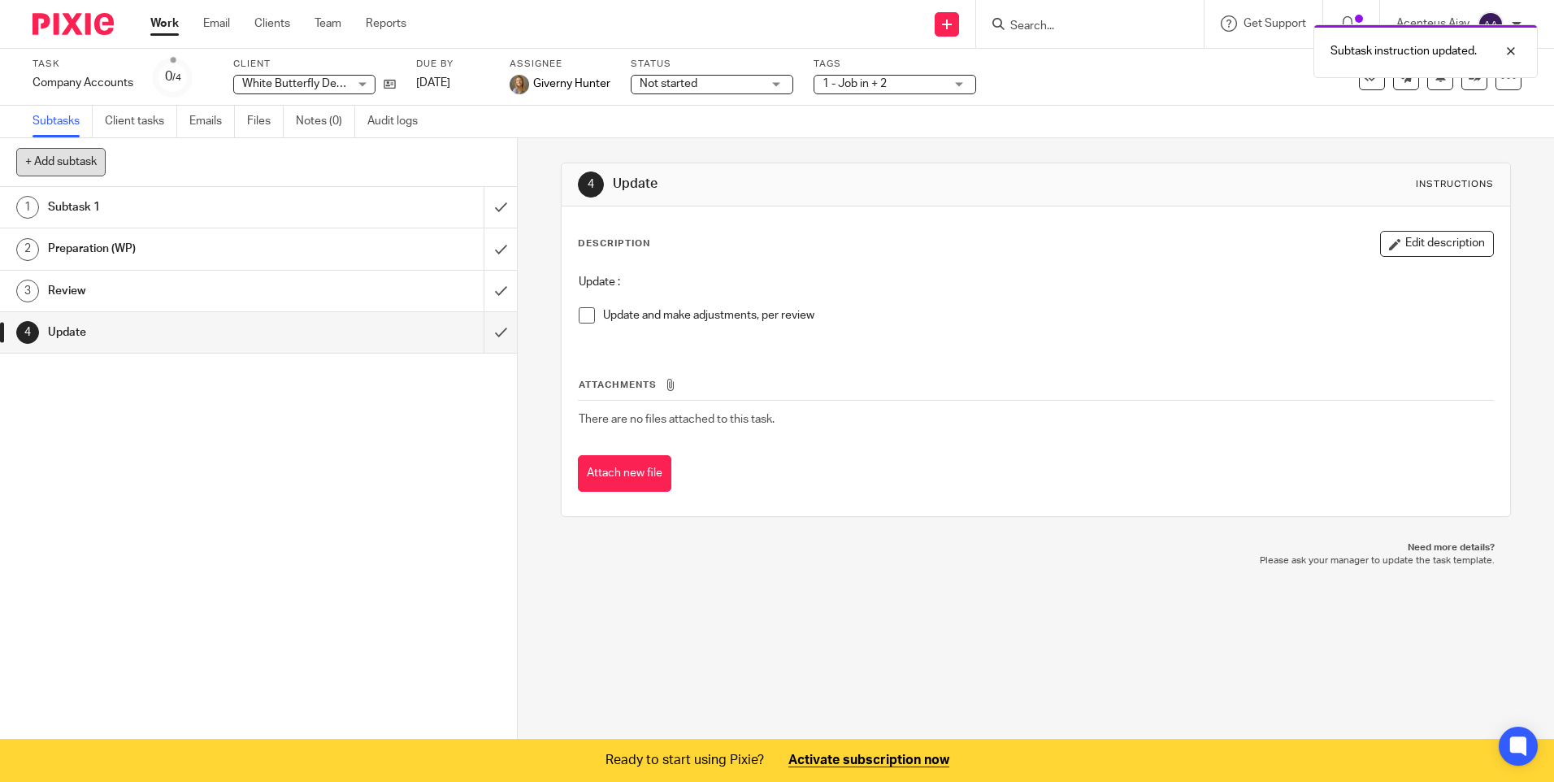
click at [76, 157] on button "+ Add subtask" at bounding box center [60, 162] width 89 height 28
click at [102, 167] on input "text" at bounding box center [199, 163] width 367 height 28
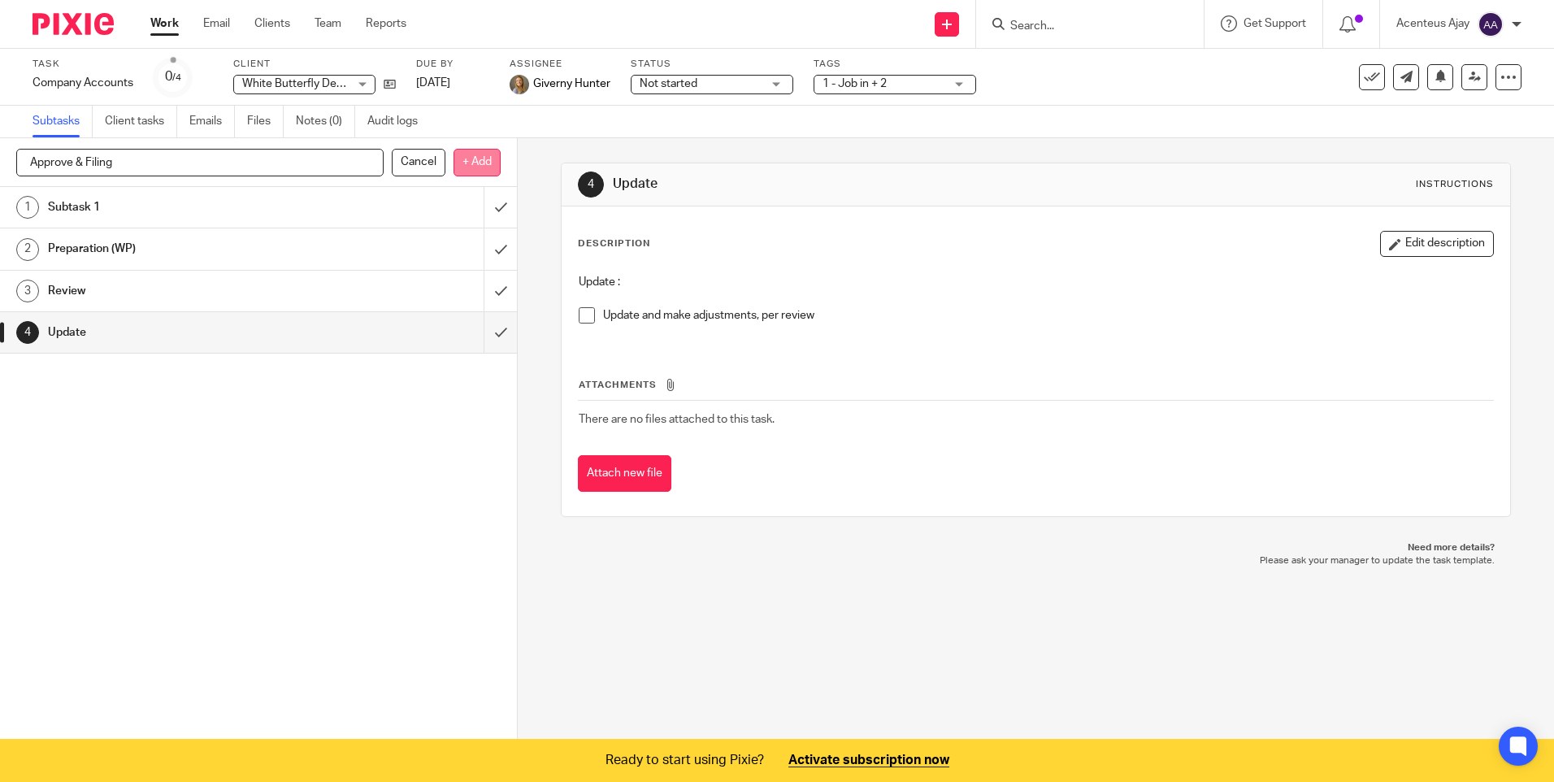
type input "Approve & Filing"
click at [464, 166] on p "+ Add" at bounding box center [476, 163] width 47 height 28
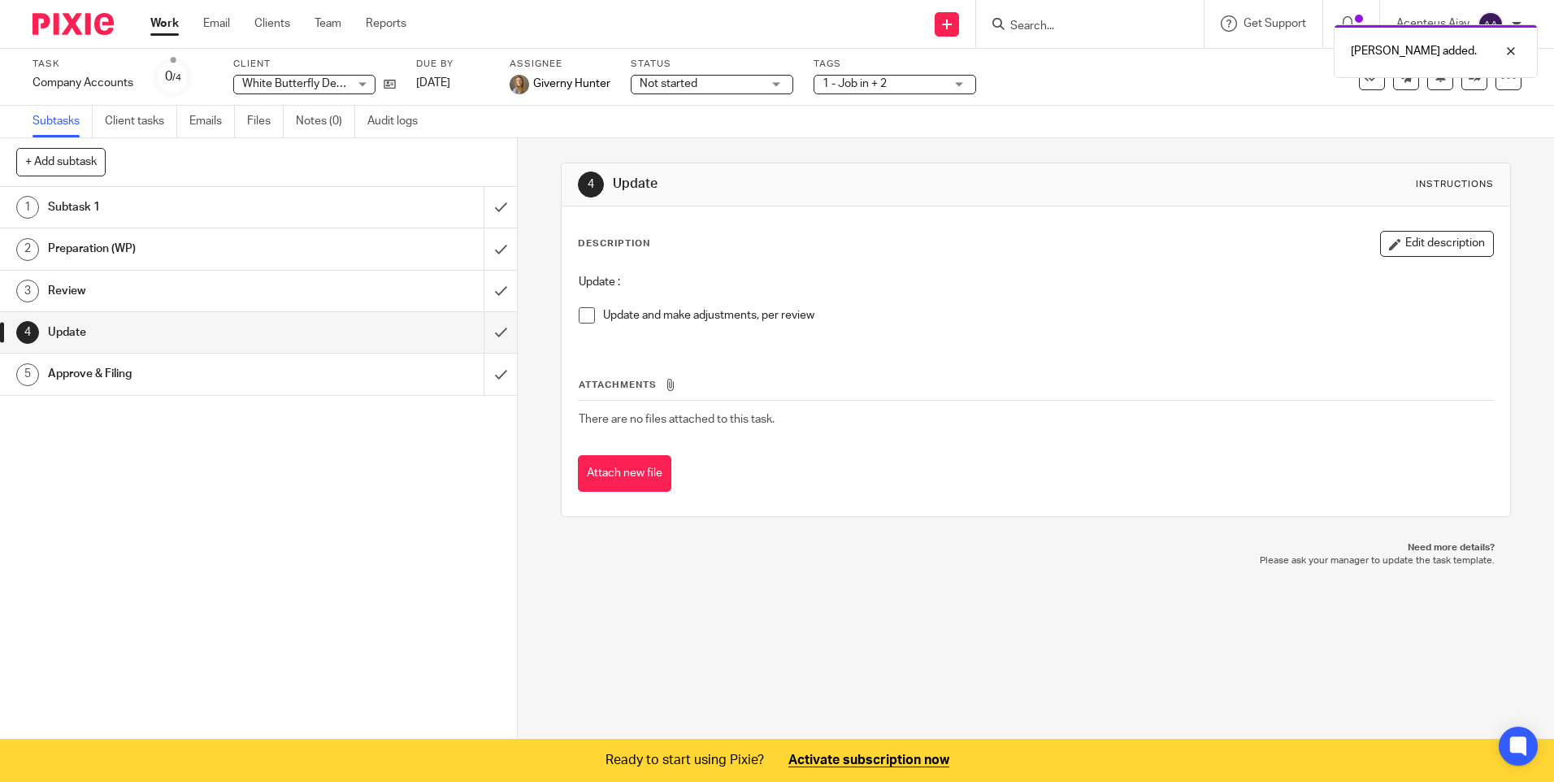
click at [193, 368] on h1 "Approve & Filing" at bounding box center [188, 374] width 280 height 24
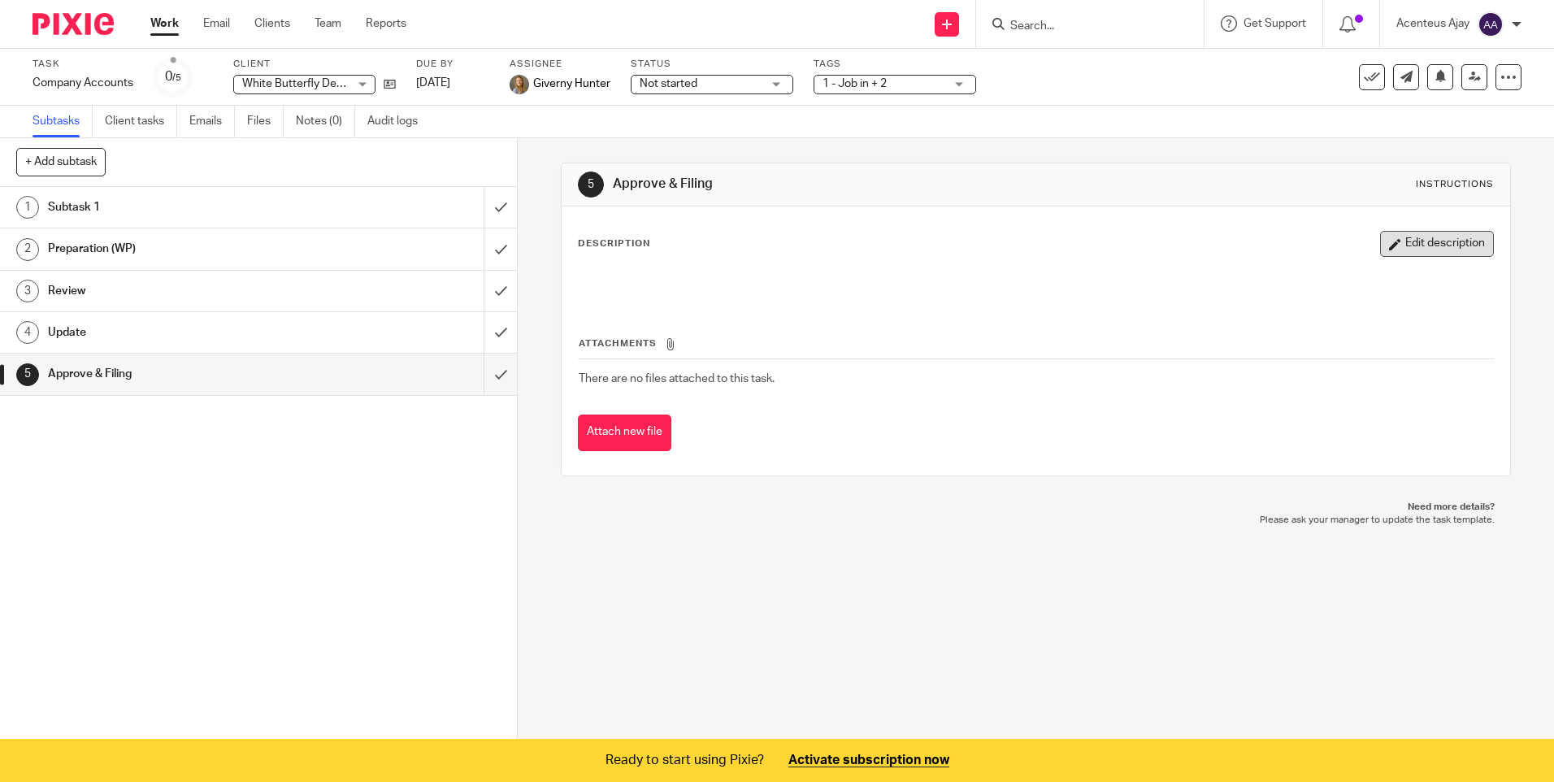
click at [1409, 242] on button "Edit description" at bounding box center [1437, 244] width 114 height 26
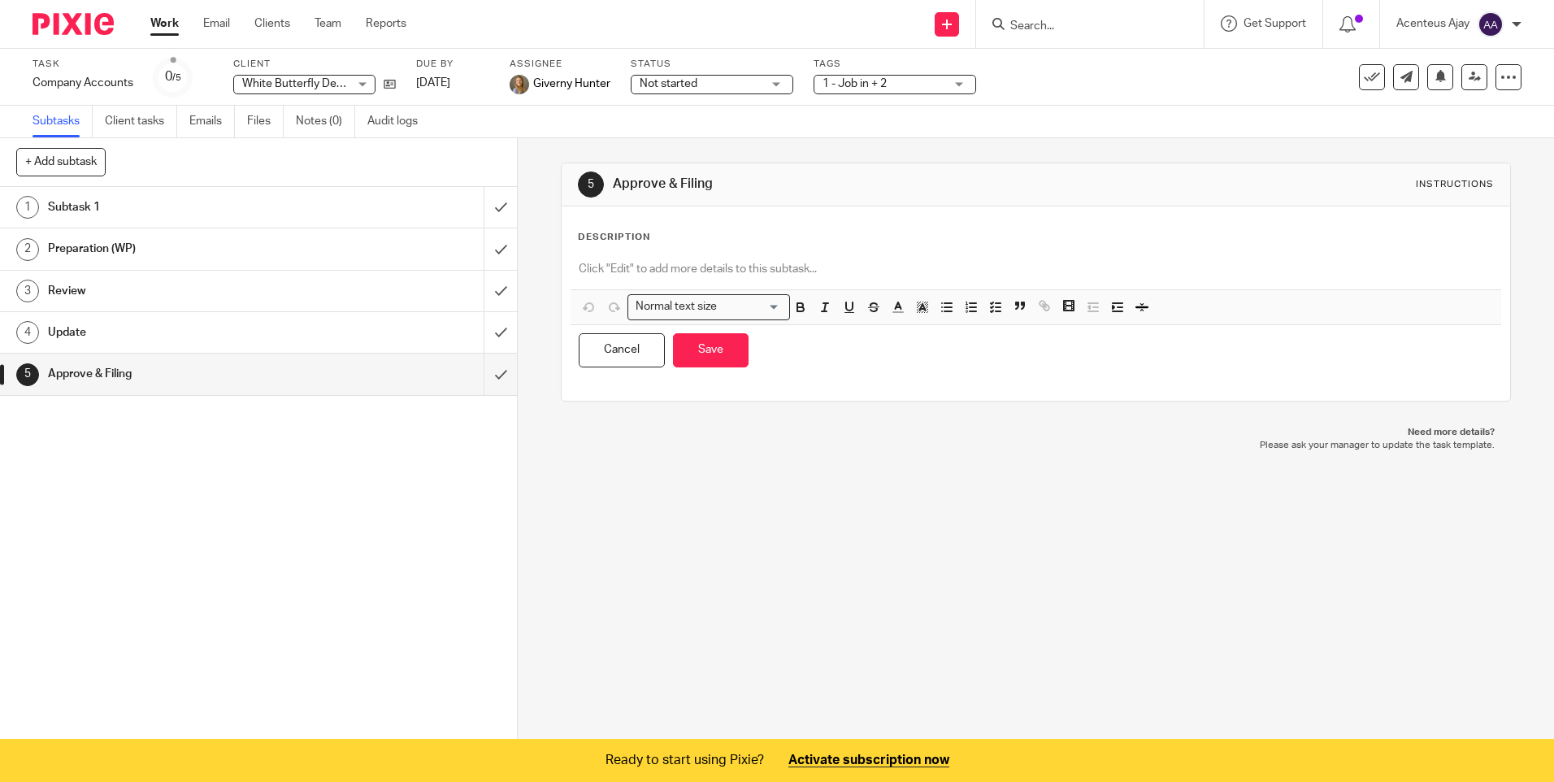
click at [619, 273] on p at bounding box center [1035, 269] width 913 height 16
click at [579, 267] on p at bounding box center [1035, 269] width 913 height 16
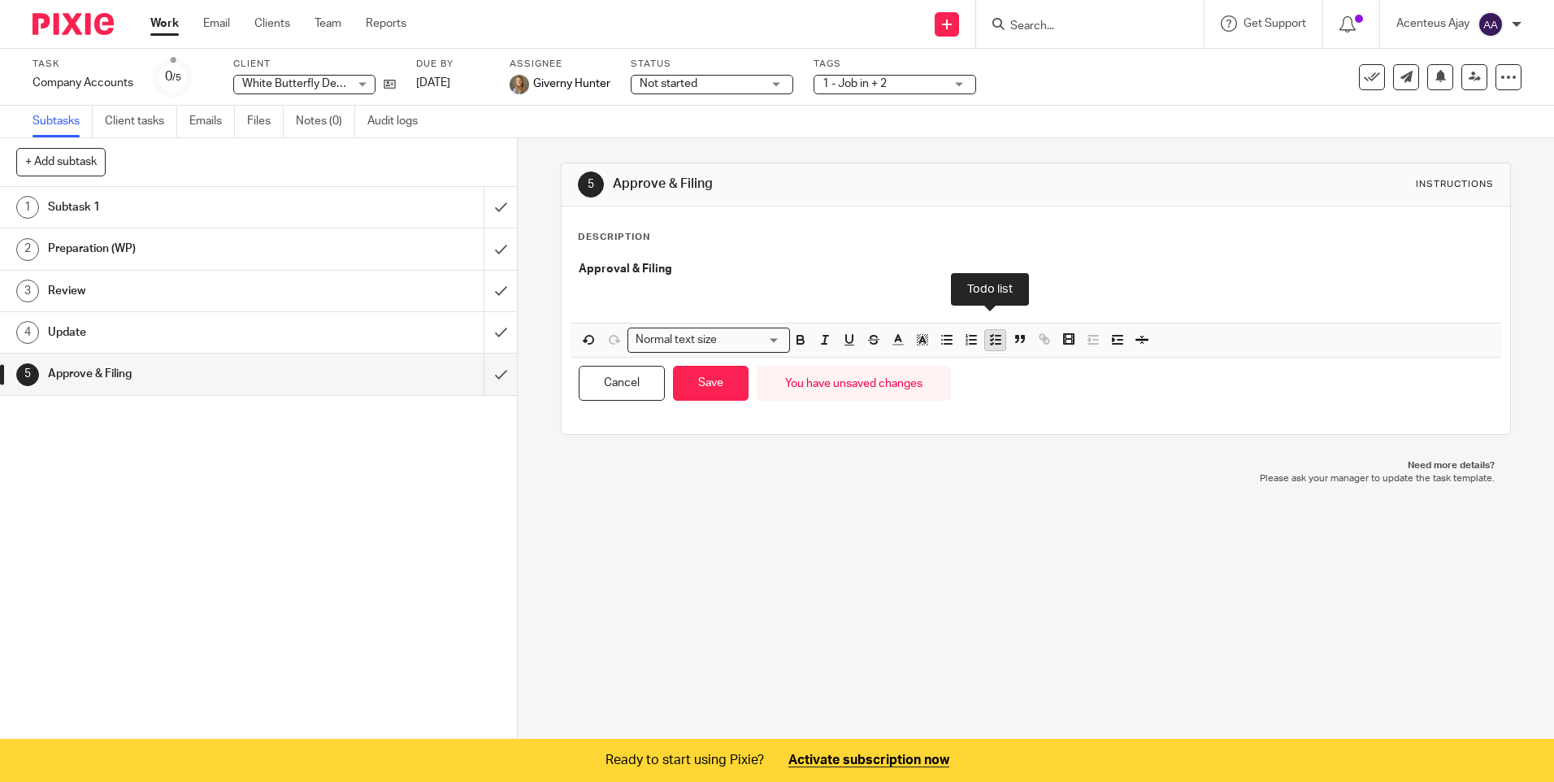
click at [994, 341] on icon "button" at bounding box center [995, 339] width 15 height 15
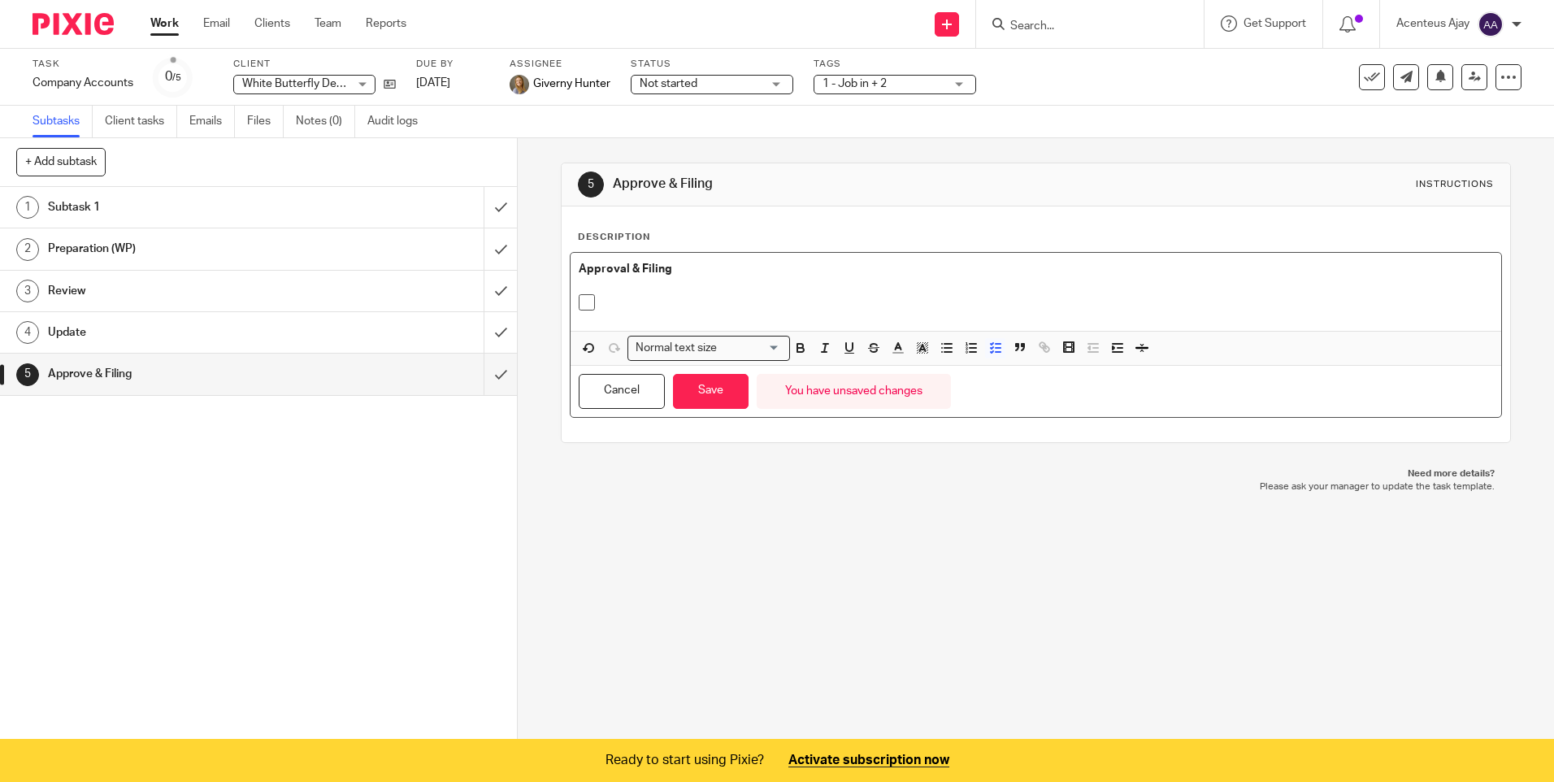
click at [628, 300] on p at bounding box center [1047, 302] width 889 height 16
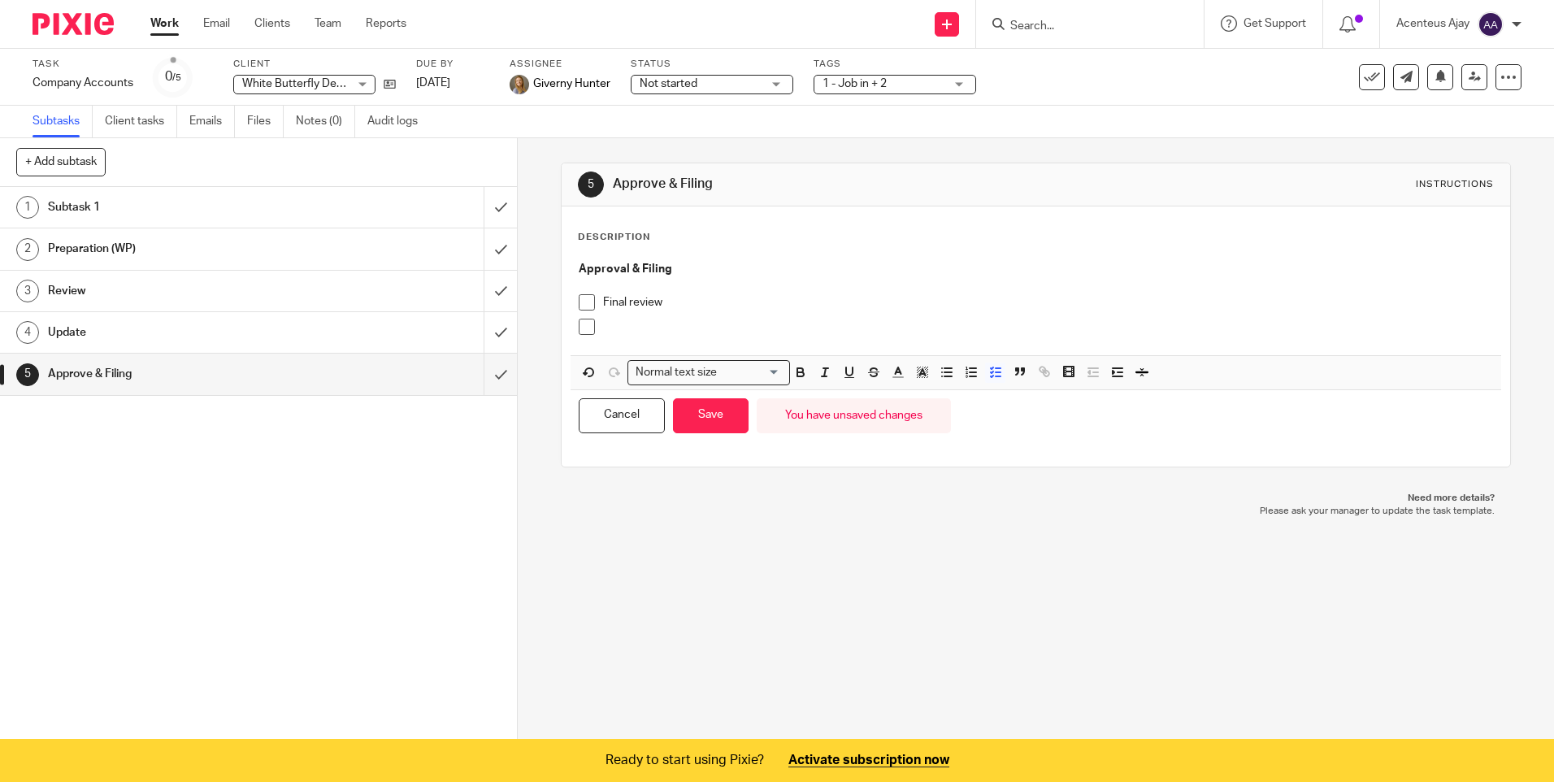
click at [657, 323] on p at bounding box center [1047, 327] width 889 height 16
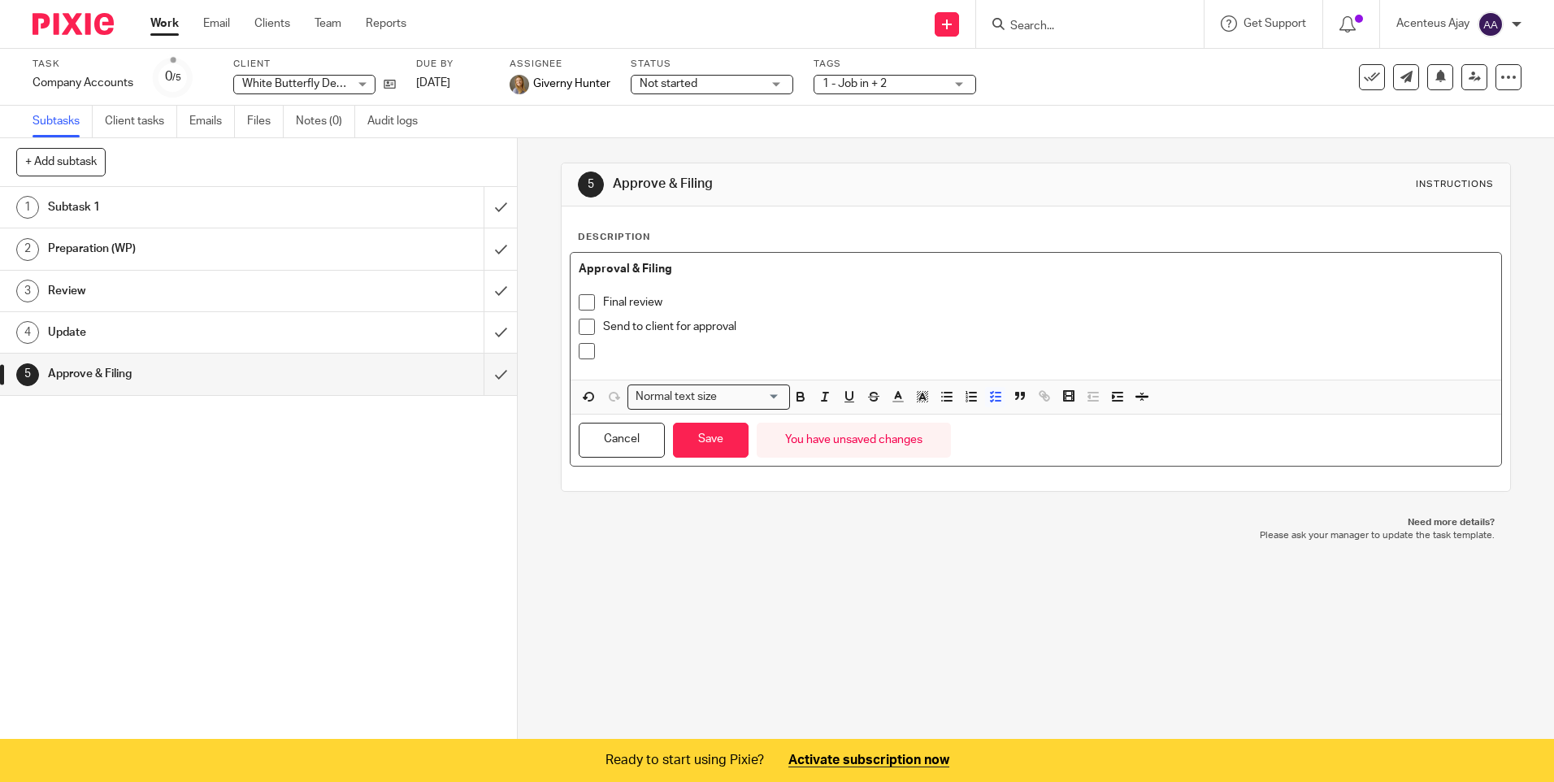
click at [614, 343] on p at bounding box center [1047, 351] width 889 height 16
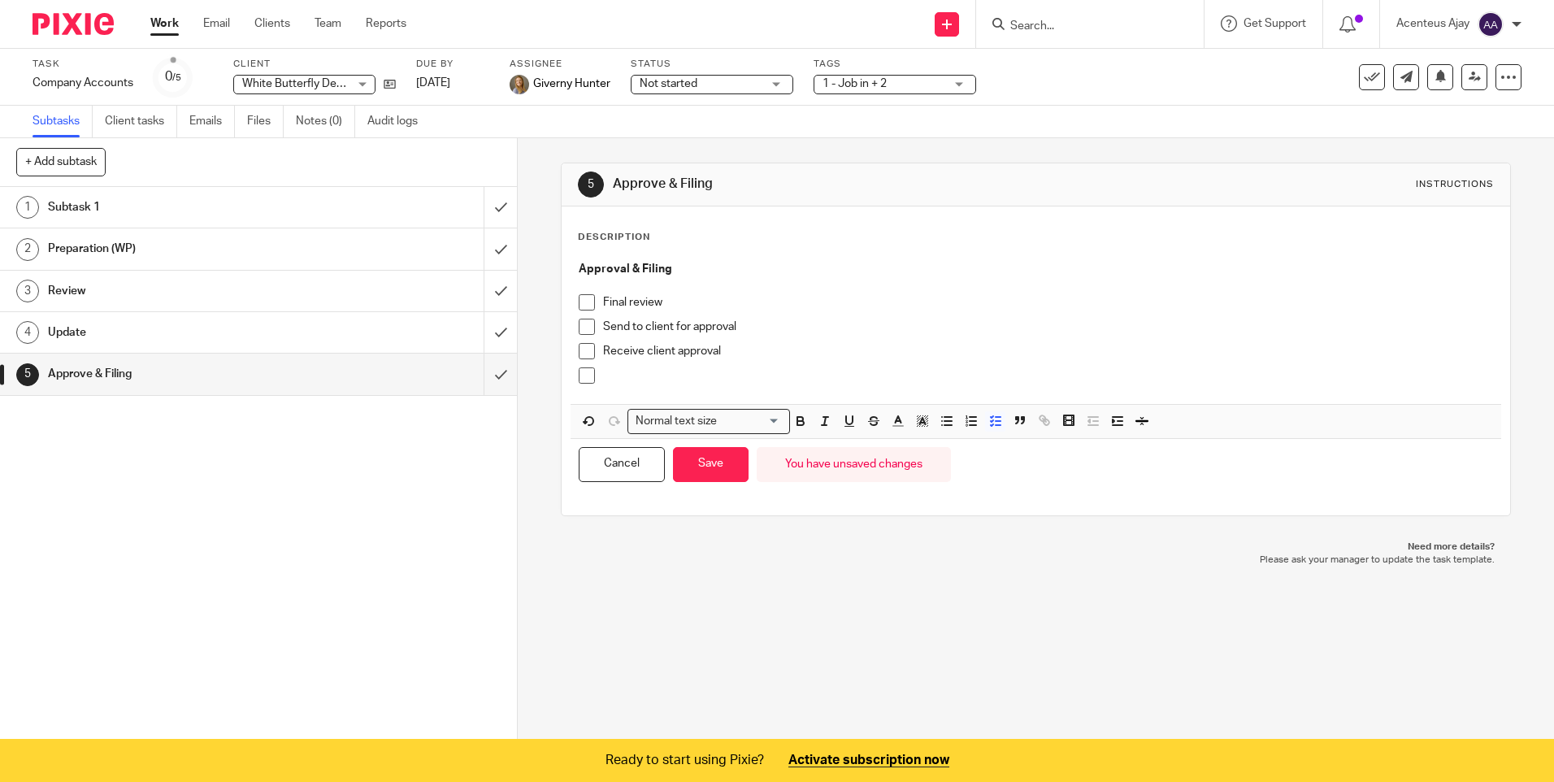
click at [640, 372] on p at bounding box center [1047, 375] width 889 height 16
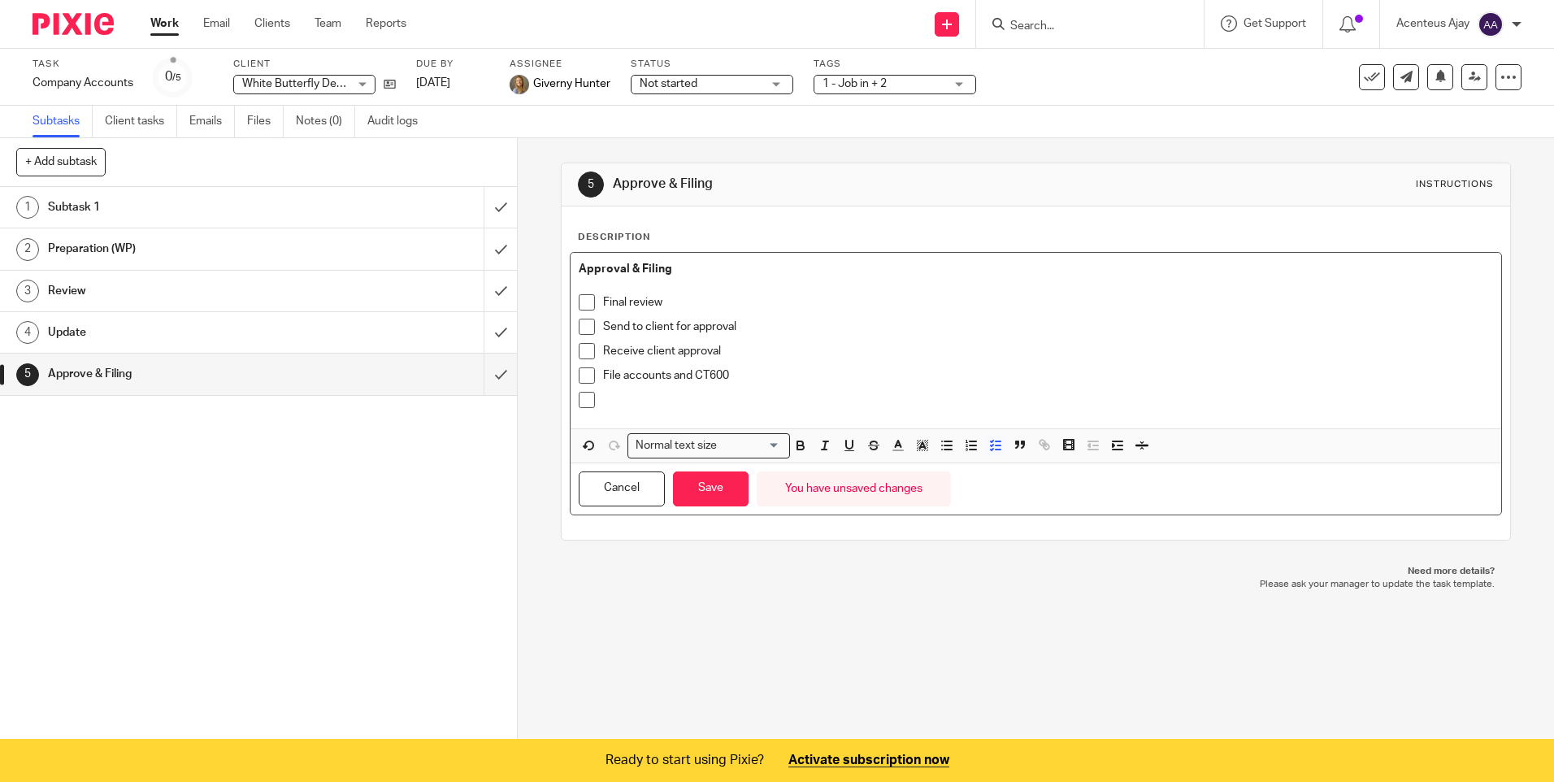
click at [672, 401] on p at bounding box center [1047, 400] width 889 height 16
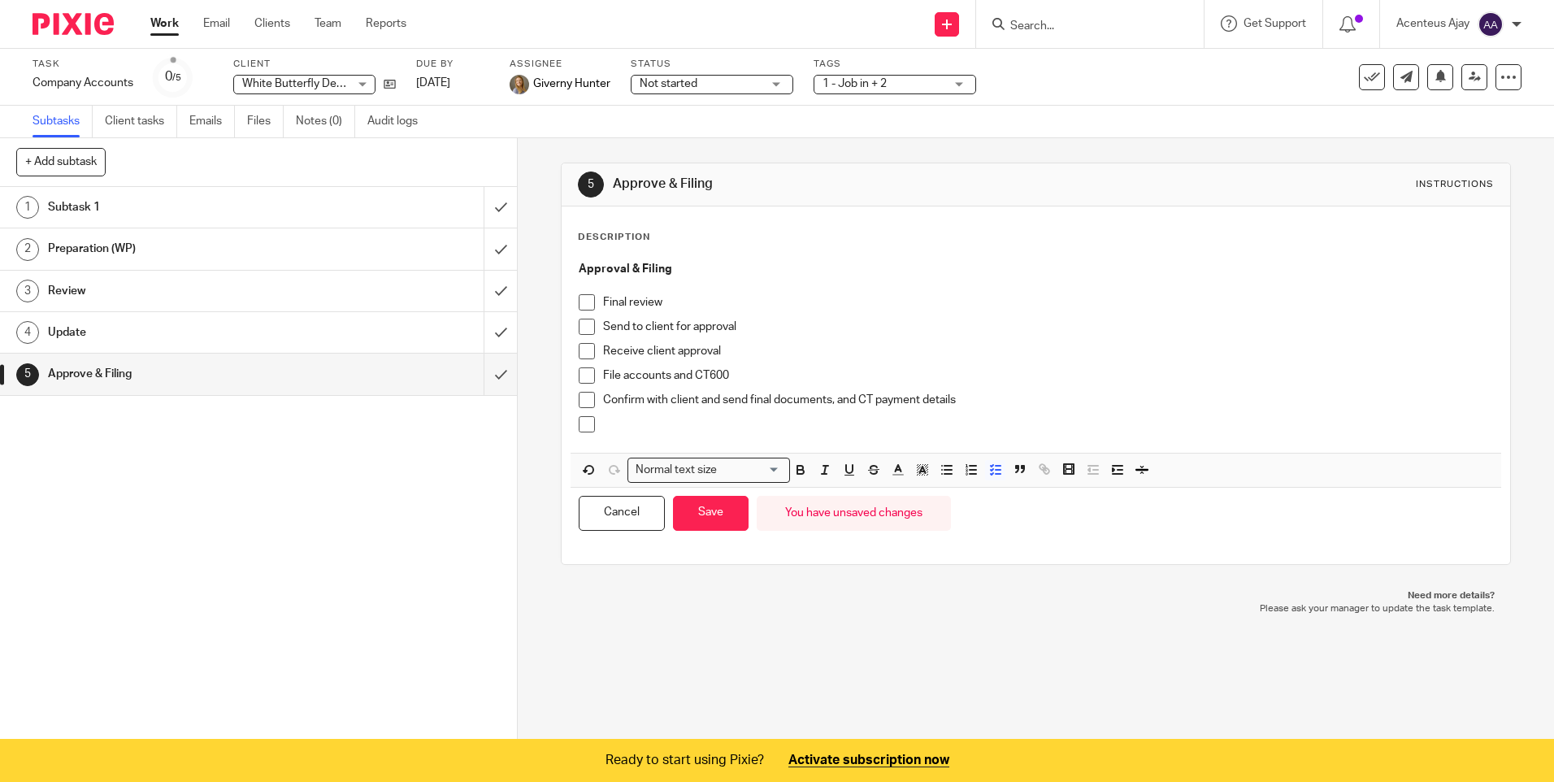
click at [626, 422] on p at bounding box center [1047, 424] width 889 height 16
click at [693, 510] on button "Save" at bounding box center [711, 513] width 76 height 35
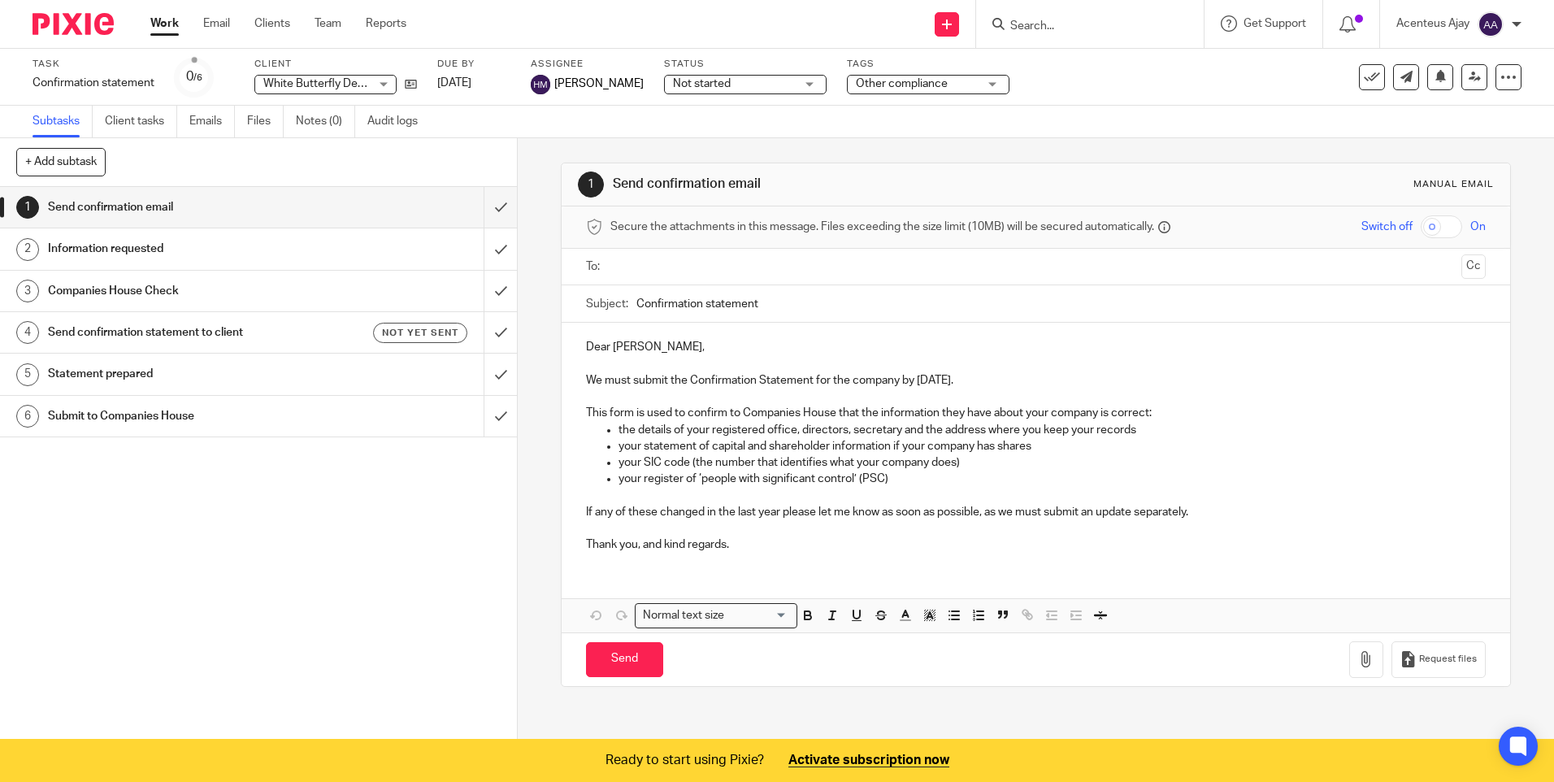
click at [150, 245] on h1 "Information requested" at bounding box center [188, 248] width 280 height 24
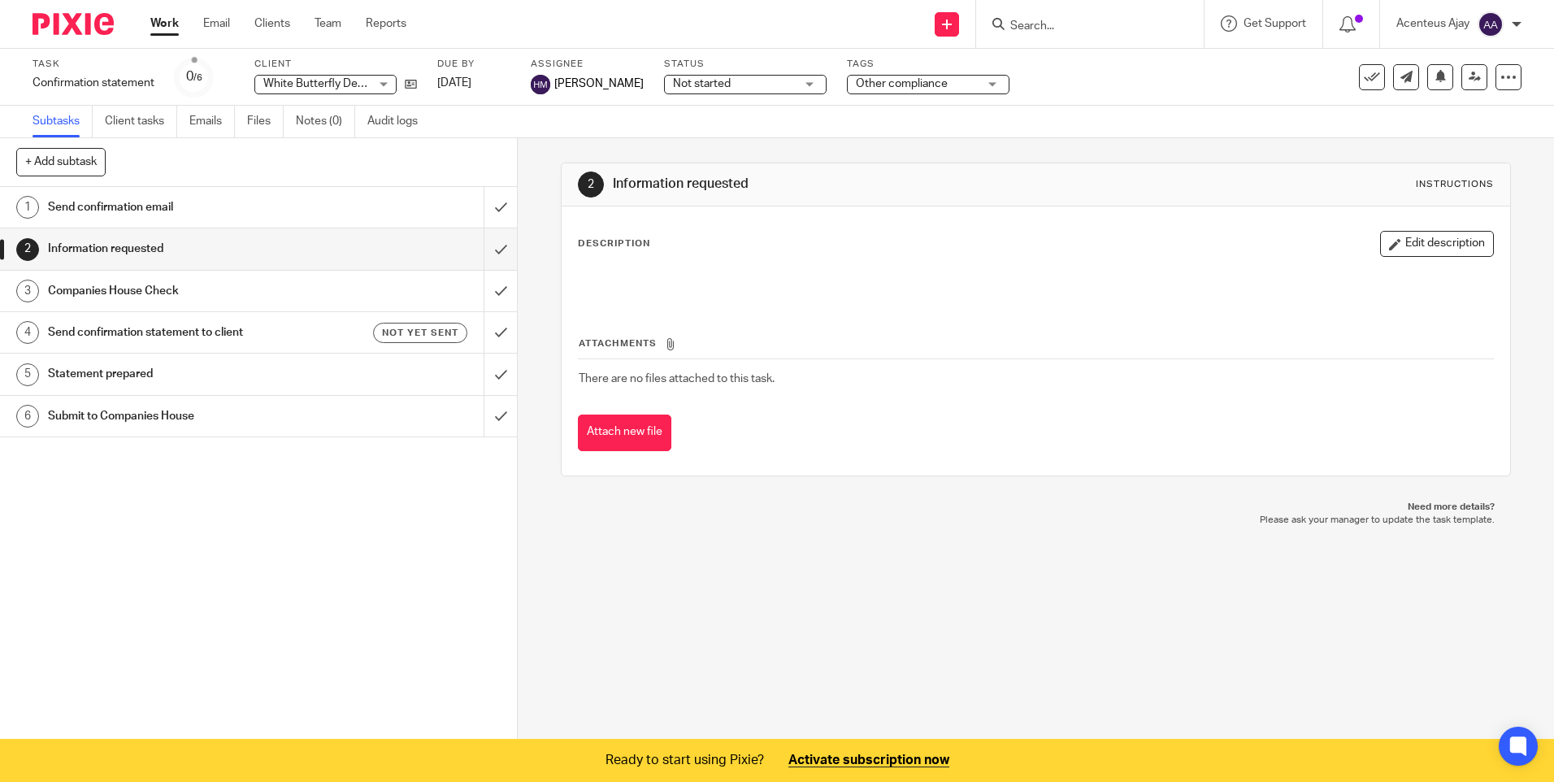
click at [145, 332] on h1 "Send confirmation statement to client" at bounding box center [188, 332] width 280 height 24
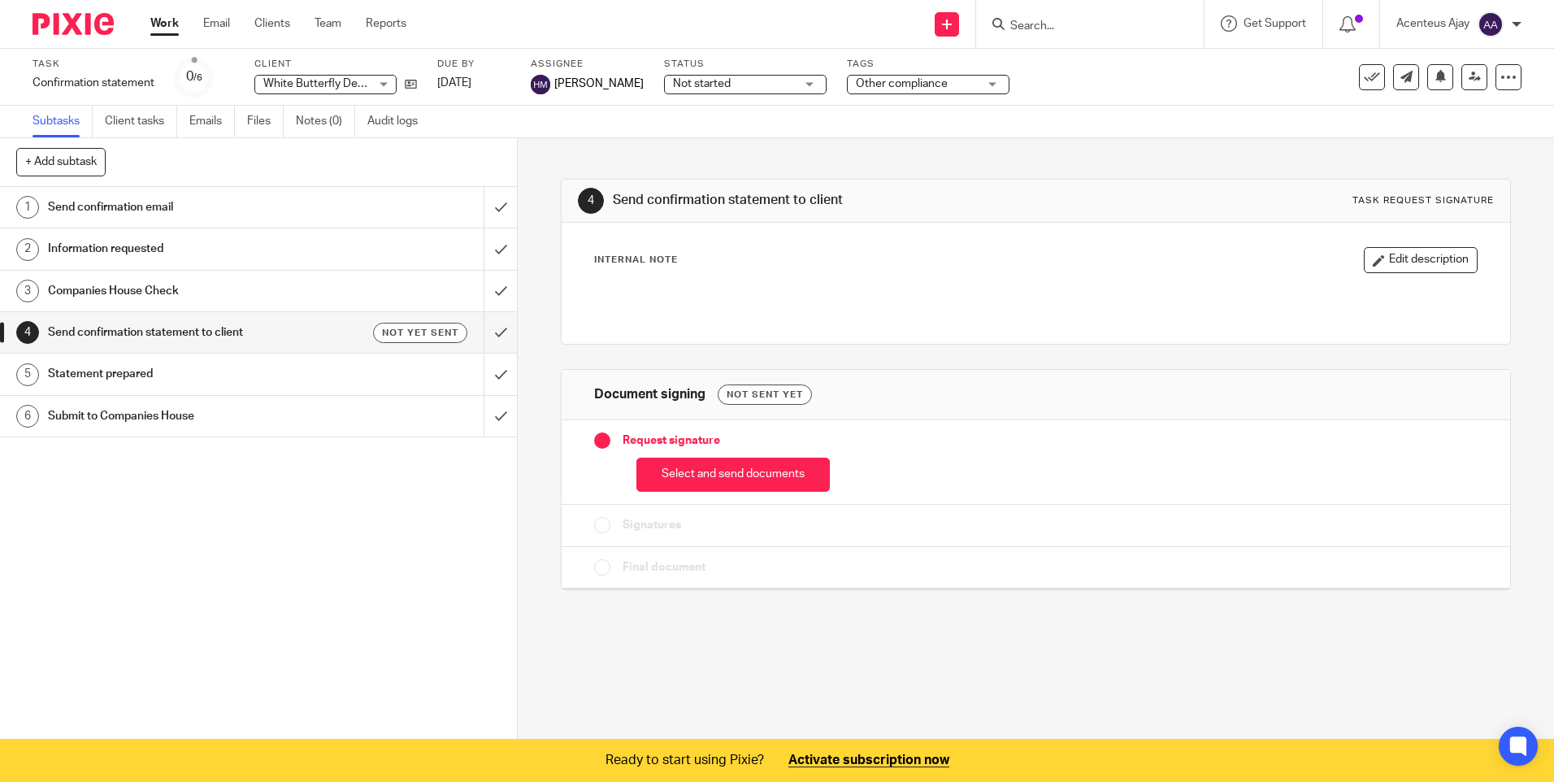
click at [140, 275] on link "3 Companies House Check" at bounding box center [242, 291] width 484 height 41
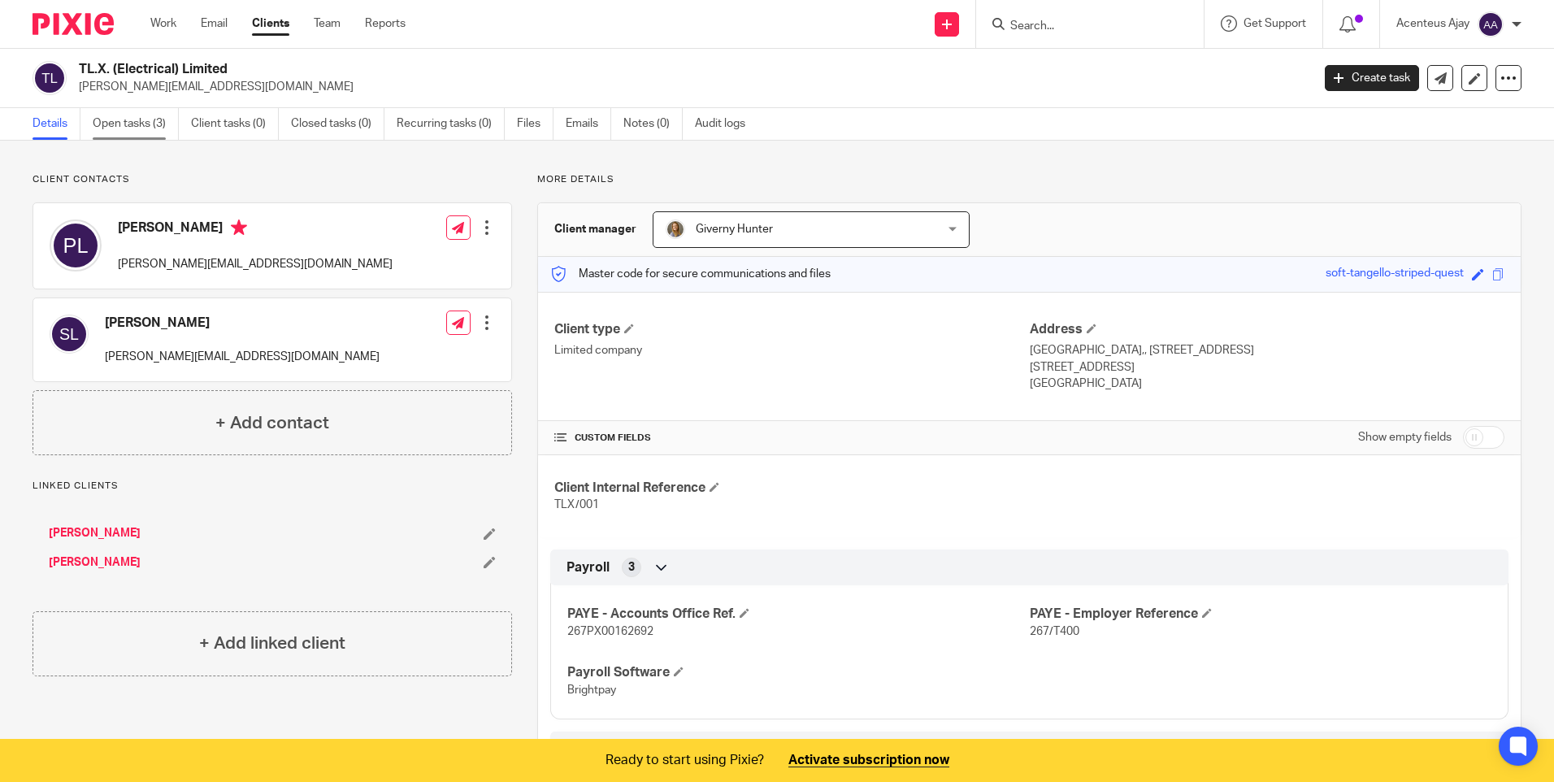
click at [122, 123] on link "Open tasks (3)" at bounding box center [136, 124] width 86 height 32
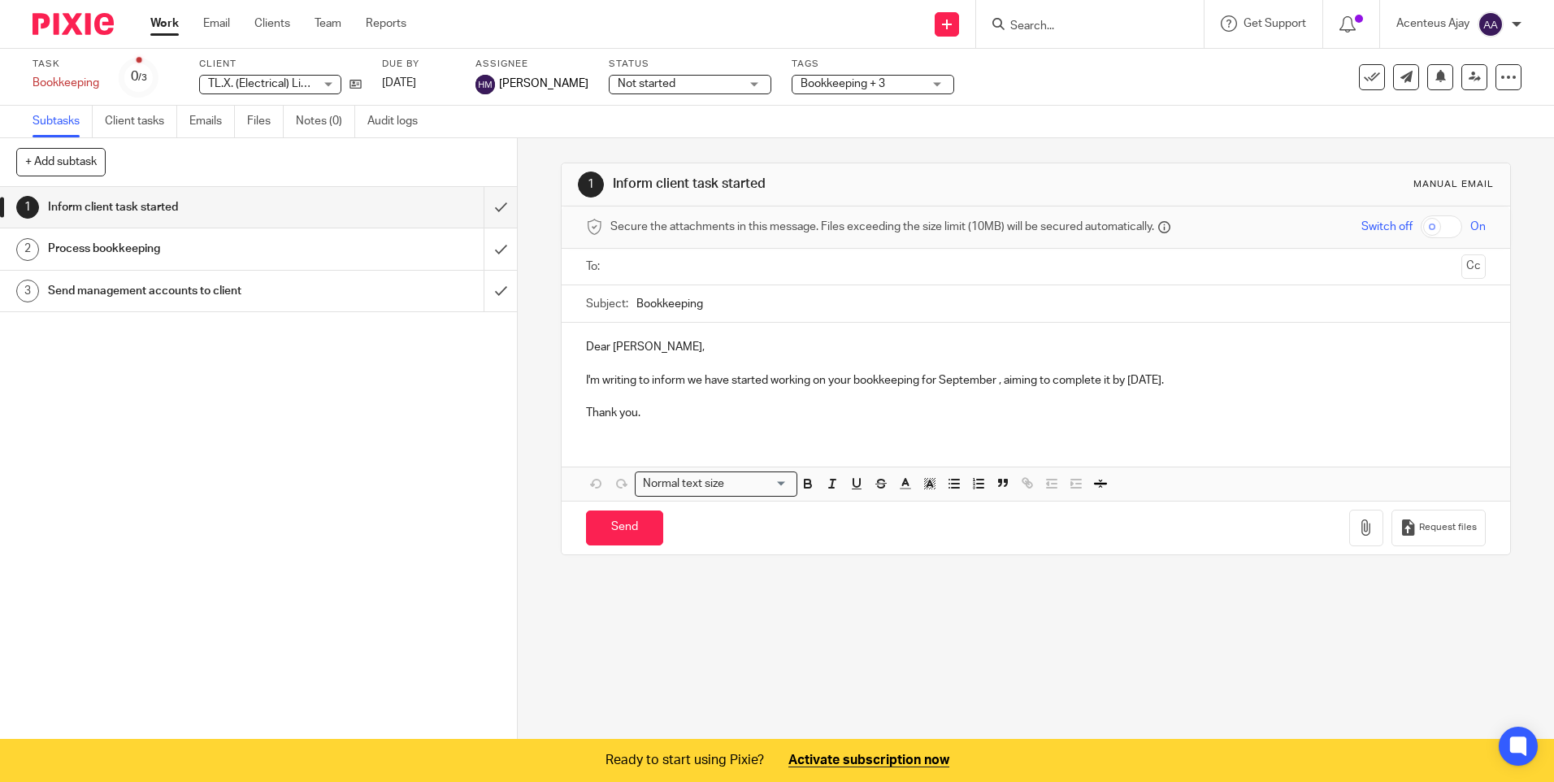
click at [122, 254] on h1 "Process bookkeeping" at bounding box center [188, 248] width 280 height 24
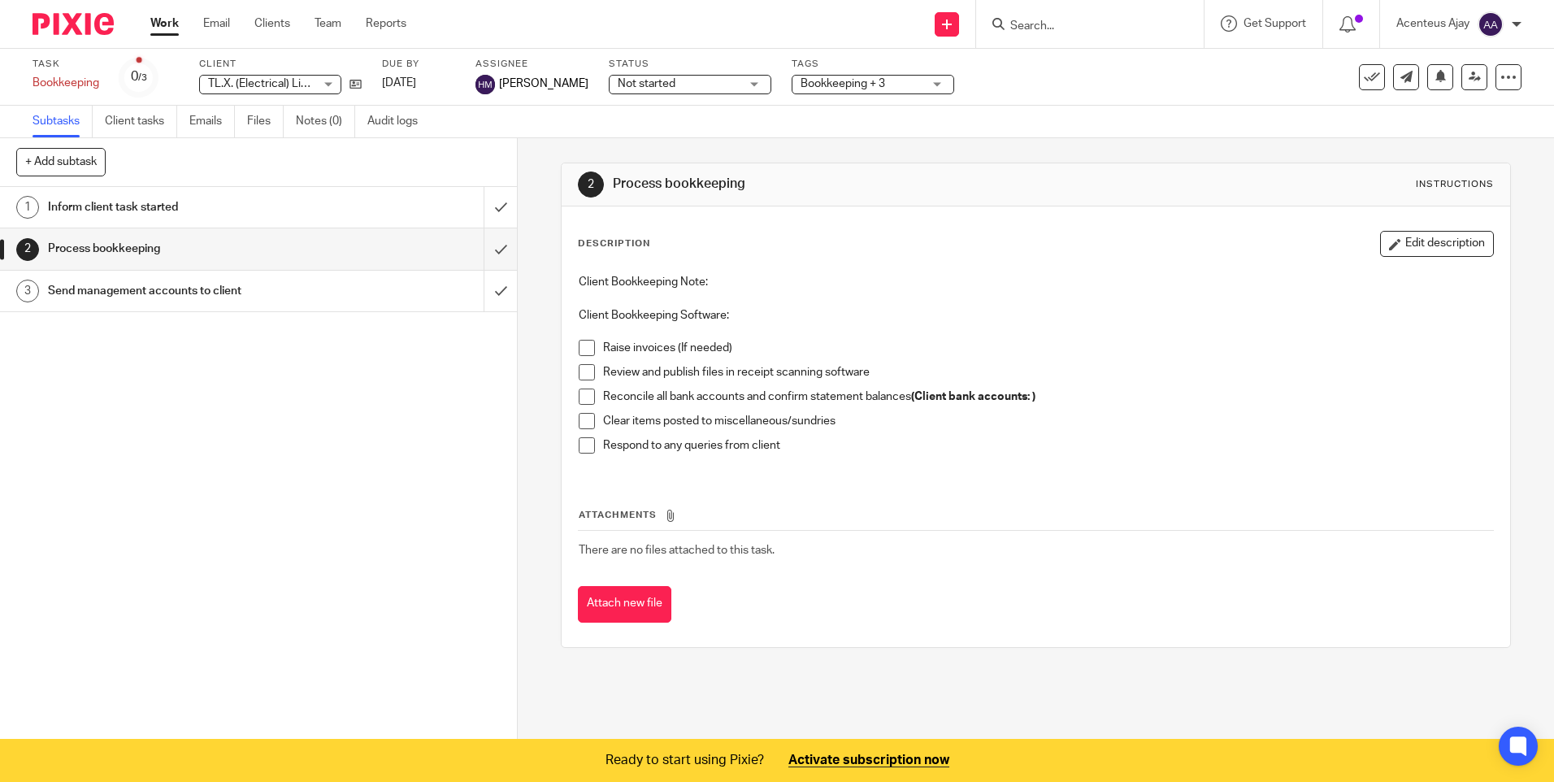
click at [142, 211] on h1 "Inform client task started" at bounding box center [188, 207] width 280 height 24
click at [1405, 249] on button "Edit description" at bounding box center [1437, 244] width 114 height 26
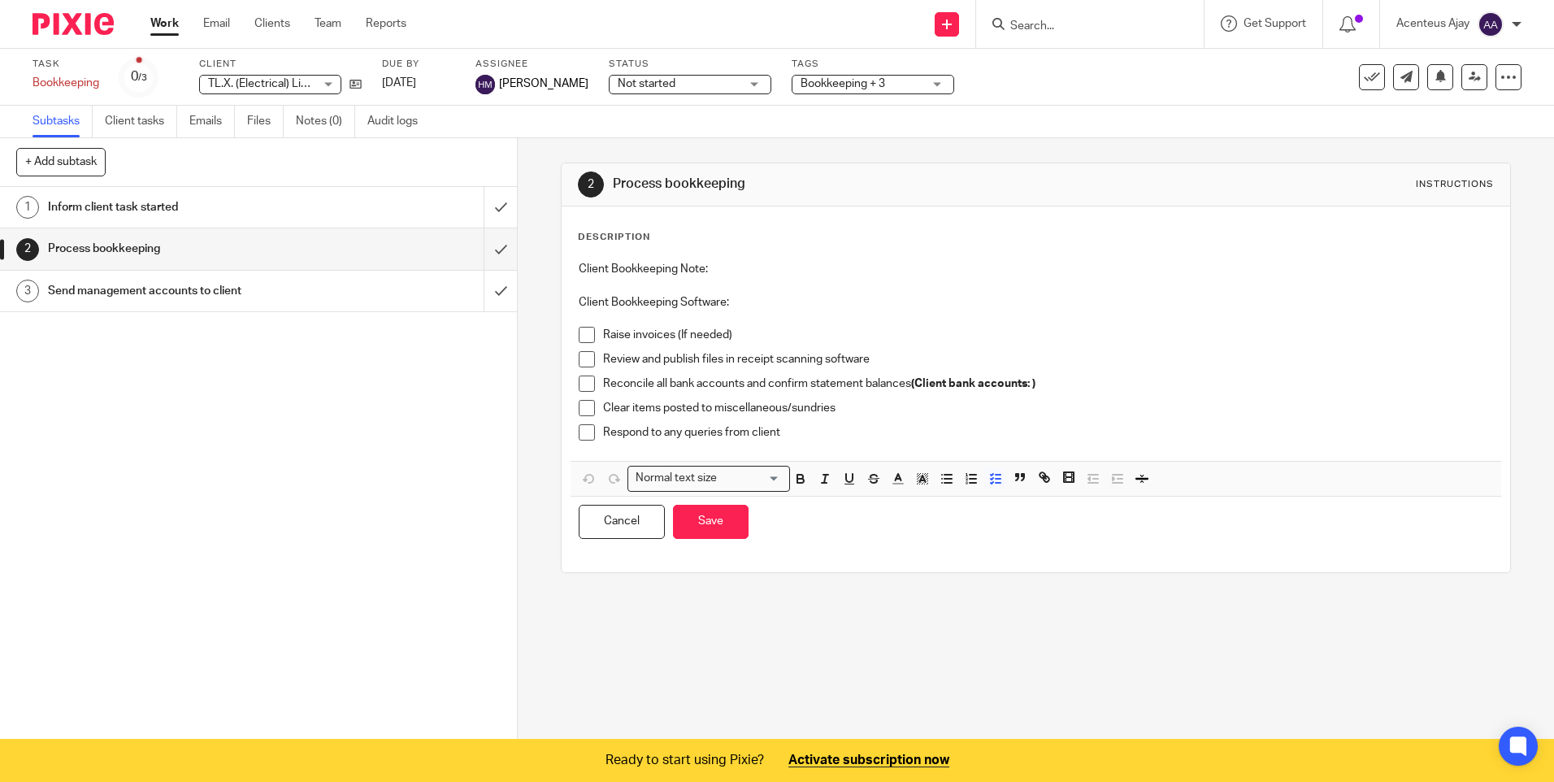
click at [717, 270] on p "Client Bookkeeping Note:" at bounding box center [1035, 269] width 913 height 16
drag, startPoint x: 731, startPoint y: 336, endPoint x: 596, endPoint y: 341, distance: 135.8
click at [596, 341] on li "Raise invoices (If needed)" at bounding box center [1035, 339] width 913 height 24
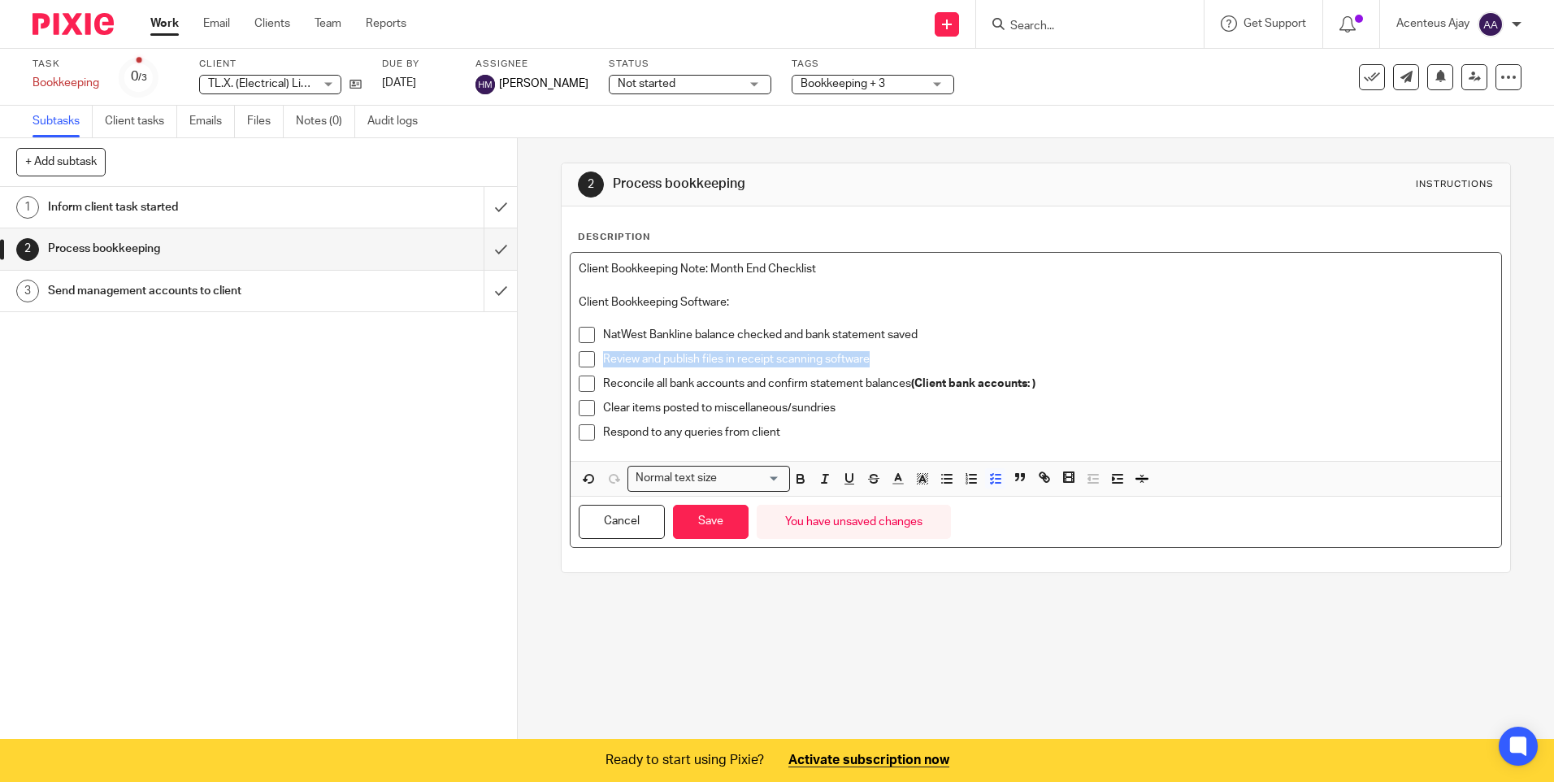
drag, startPoint x: 861, startPoint y: 363, endPoint x: 591, endPoint y: 363, distance: 270.6
click at [591, 363] on li "Review and publish files in receipt scanning software" at bounding box center [1035, 363] width 913 height 24
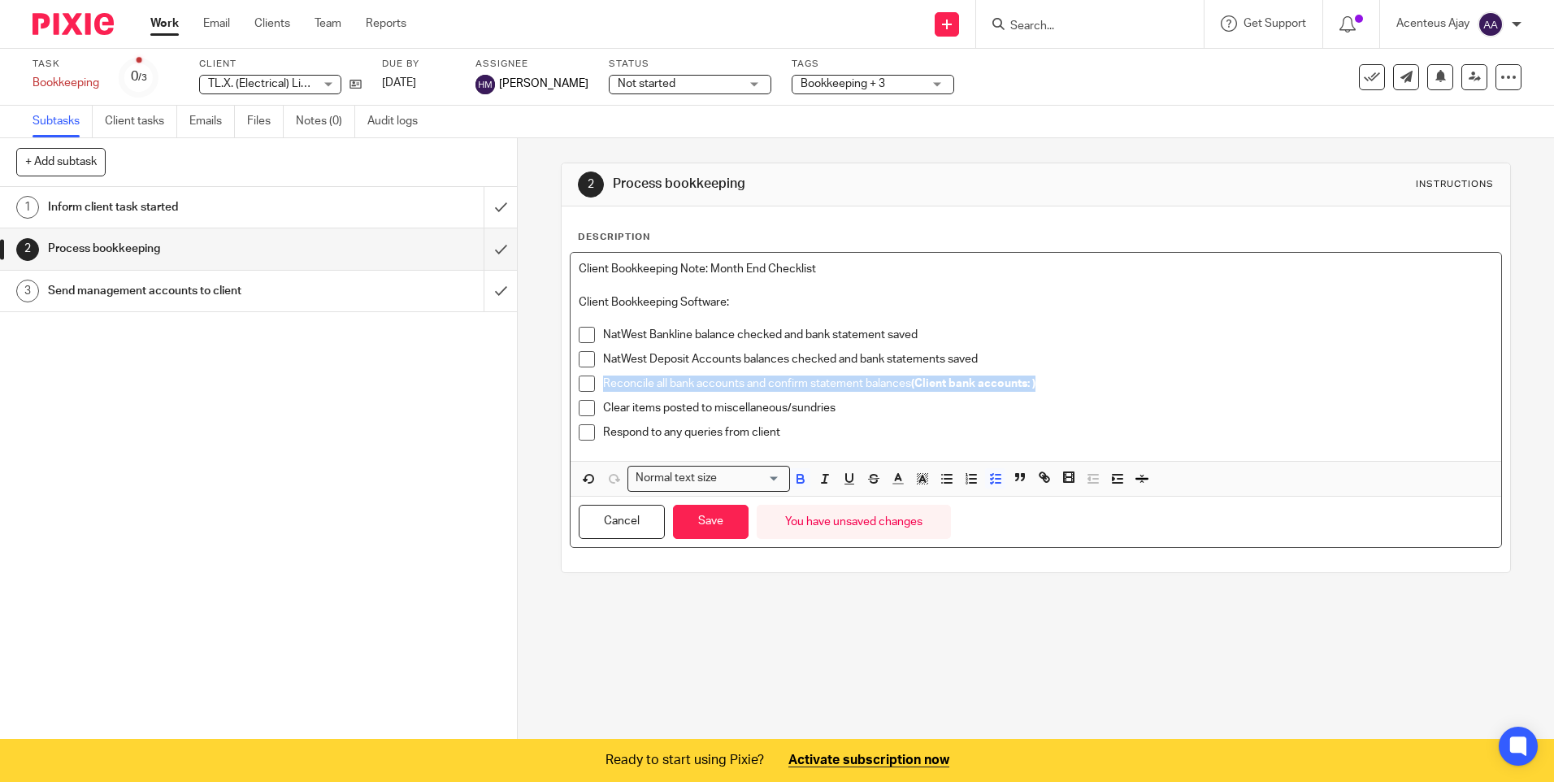
drag, startPoint x: 1038, startPoint y: 387, endPoint x: 600, endPoint y: 386, distance: 438.0
click at [603, 386] on p "Reconcile all bank accounts and confirm statement balances (Client bank account…" at bounding box center [1047, 383] width 889 height 16
drag, startPoint x: 797, startPoint y: 409, endPoint x: 592, endPoint y: 411, distance: 205.6
click at [592, 411] on li "Clear items posted to miscellaneous/sundries" at bounding box center [1035, 412] width 913 height 24
drag, startPoint x: 707, startPoint y: 432, endPoint x: 600, endPoint y: 432, distance: 107.3
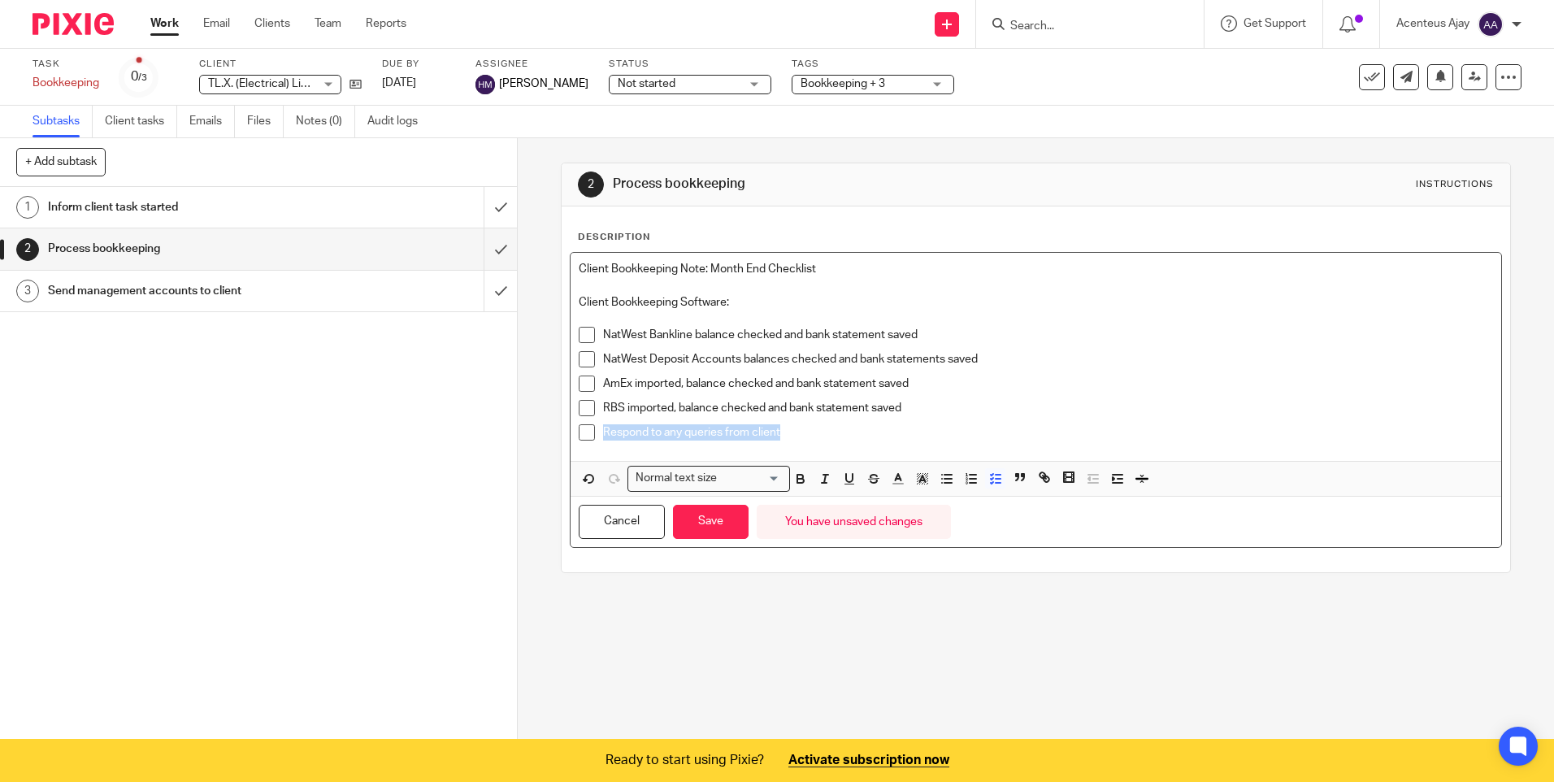
click at [603, 432] on p "Respond to any queries from client" at bounding box center [1047, 432] width 889 height 16
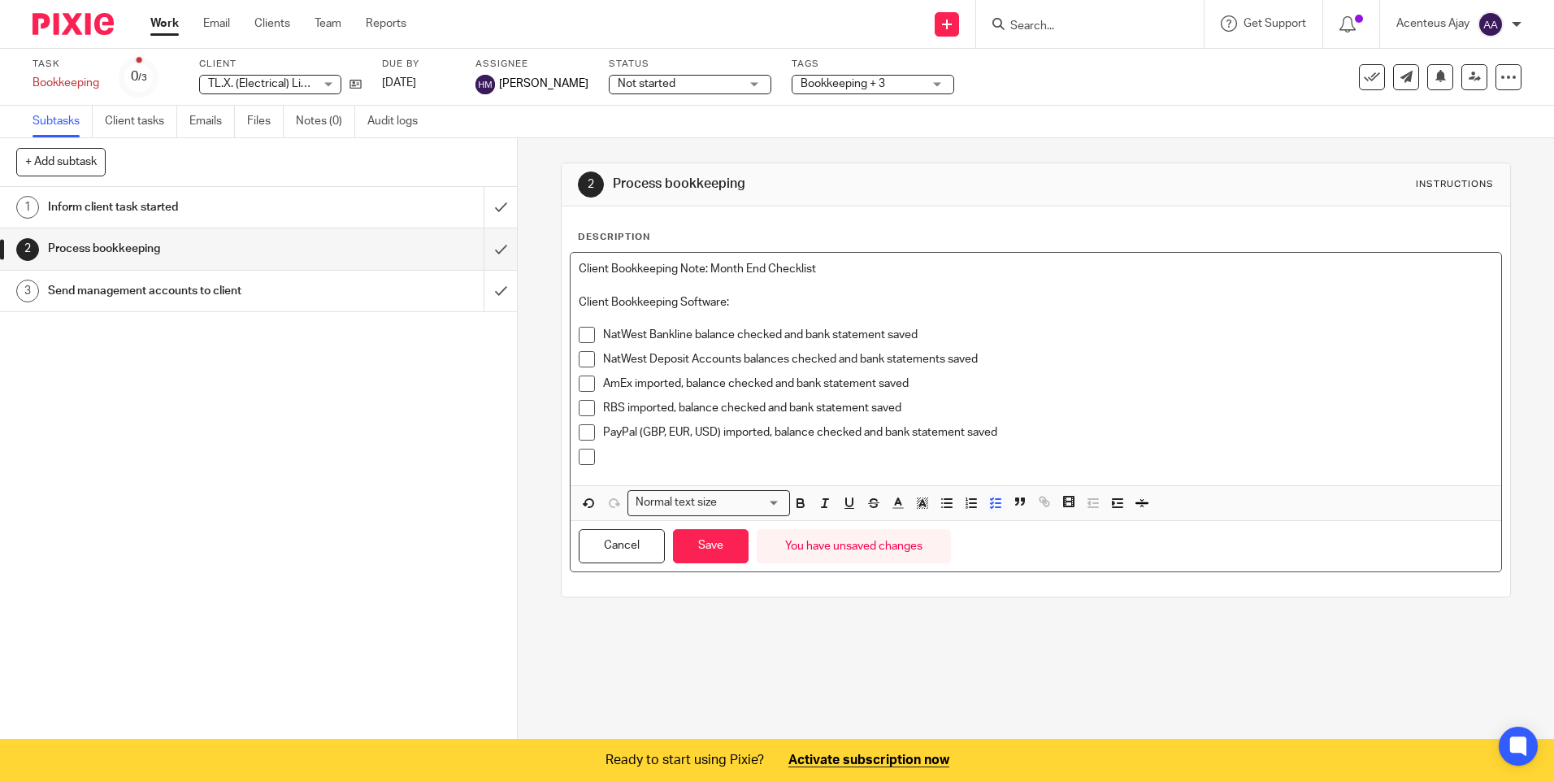
click at [655, 471] on div at bounding box center [1047, 461] width 889 height 24
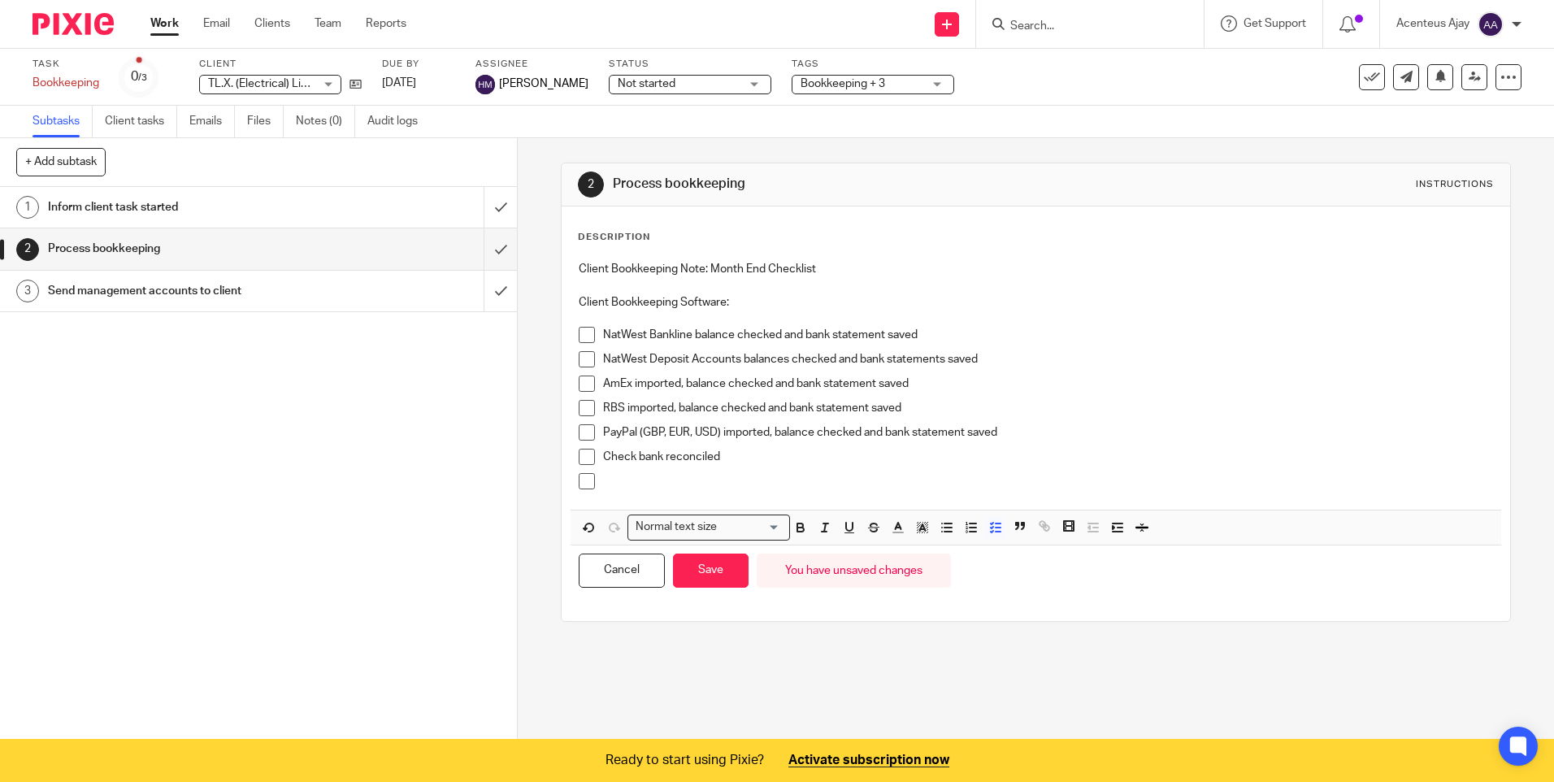
click at [603, 471] on div "Check bank reconciled" at bounding box center [1047, 461] width 889 height 24
click at [615, 458] on p "Check bank reconciled" at bounding box center [1047, 457] width 889 height 16
click at [603, 488] on p at bounding box center [1047, 481] width 889 height 16
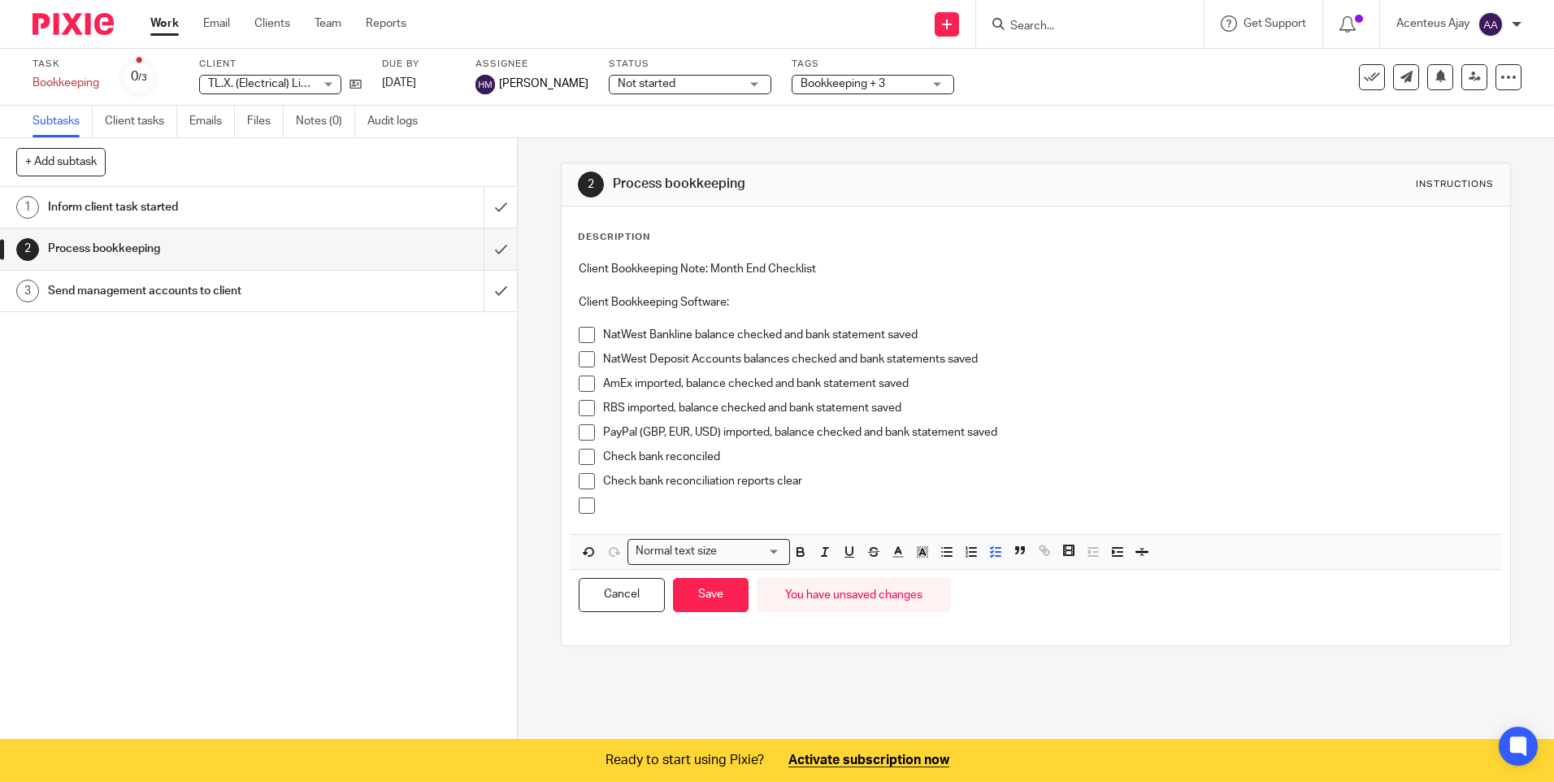
click at [617, 505] on p at bounding box center [1047, 505] width 889 height 16
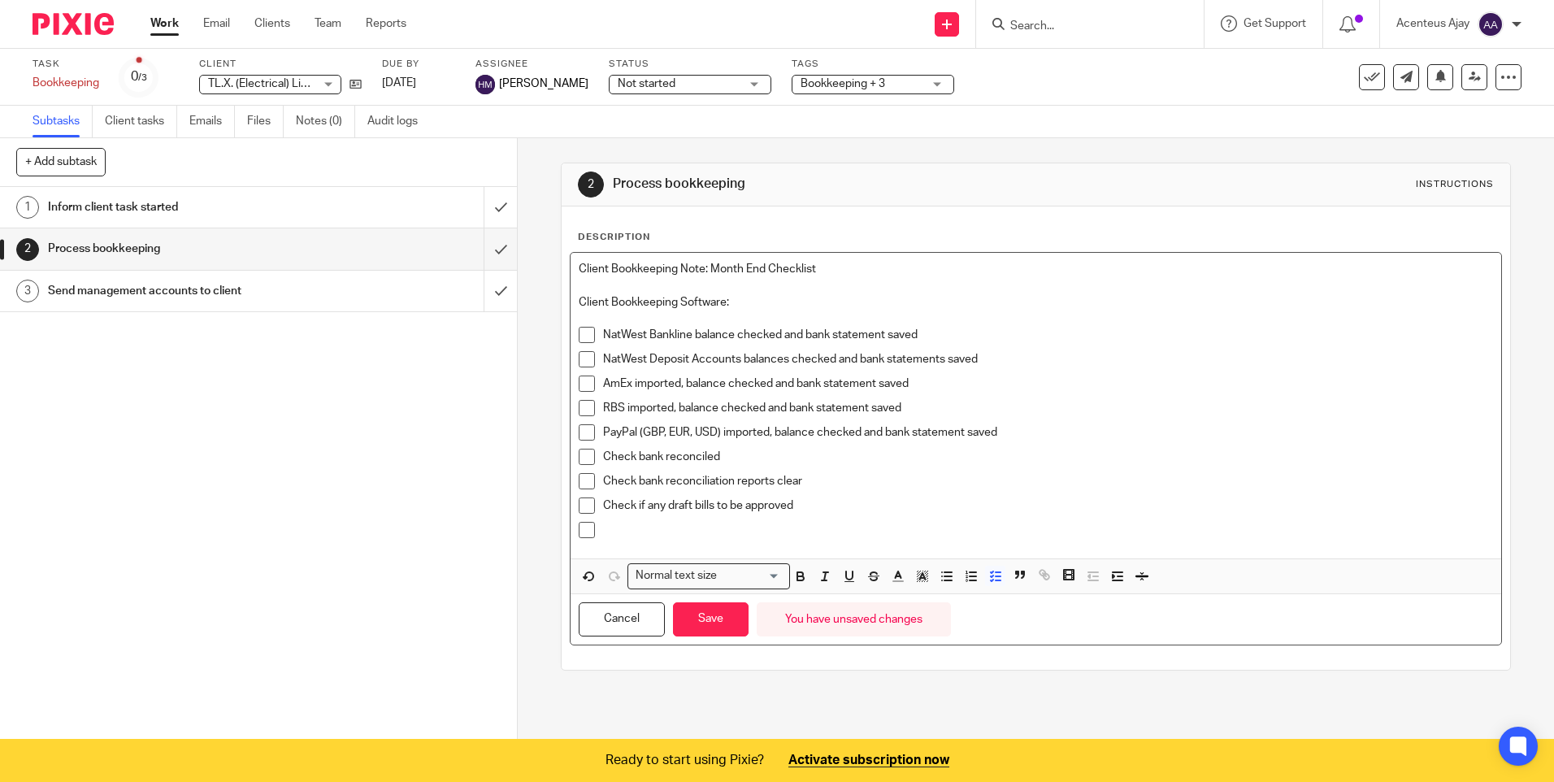
click at [627, 534] on p at bounding box center [1047, 530] width 889 height 16
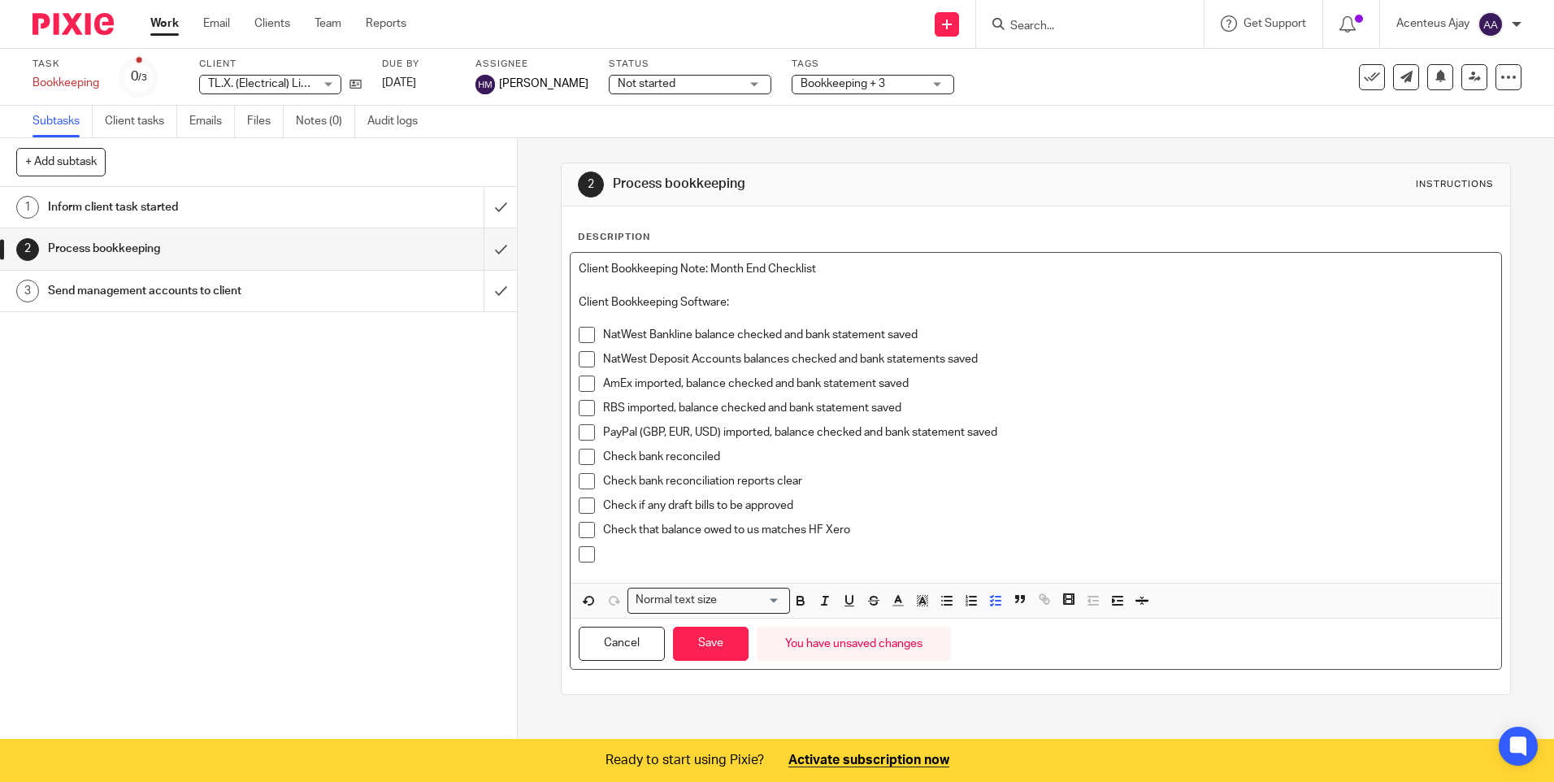
click at [614, 554] on p at bounding box center [1047, 554] width 889 height 16
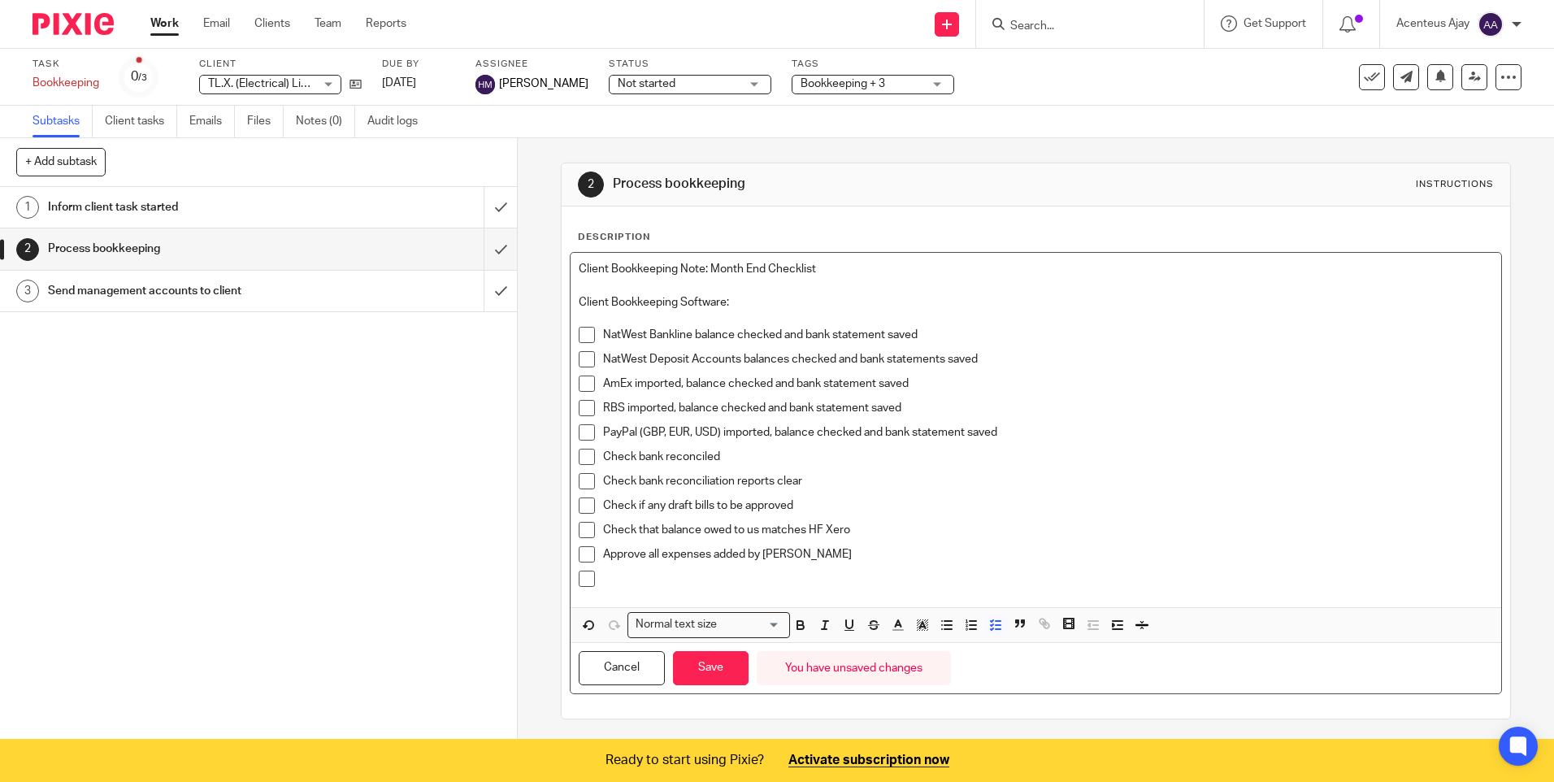
click at [622, 580] on p at bounding box center [1047, 579] width 889 height 16
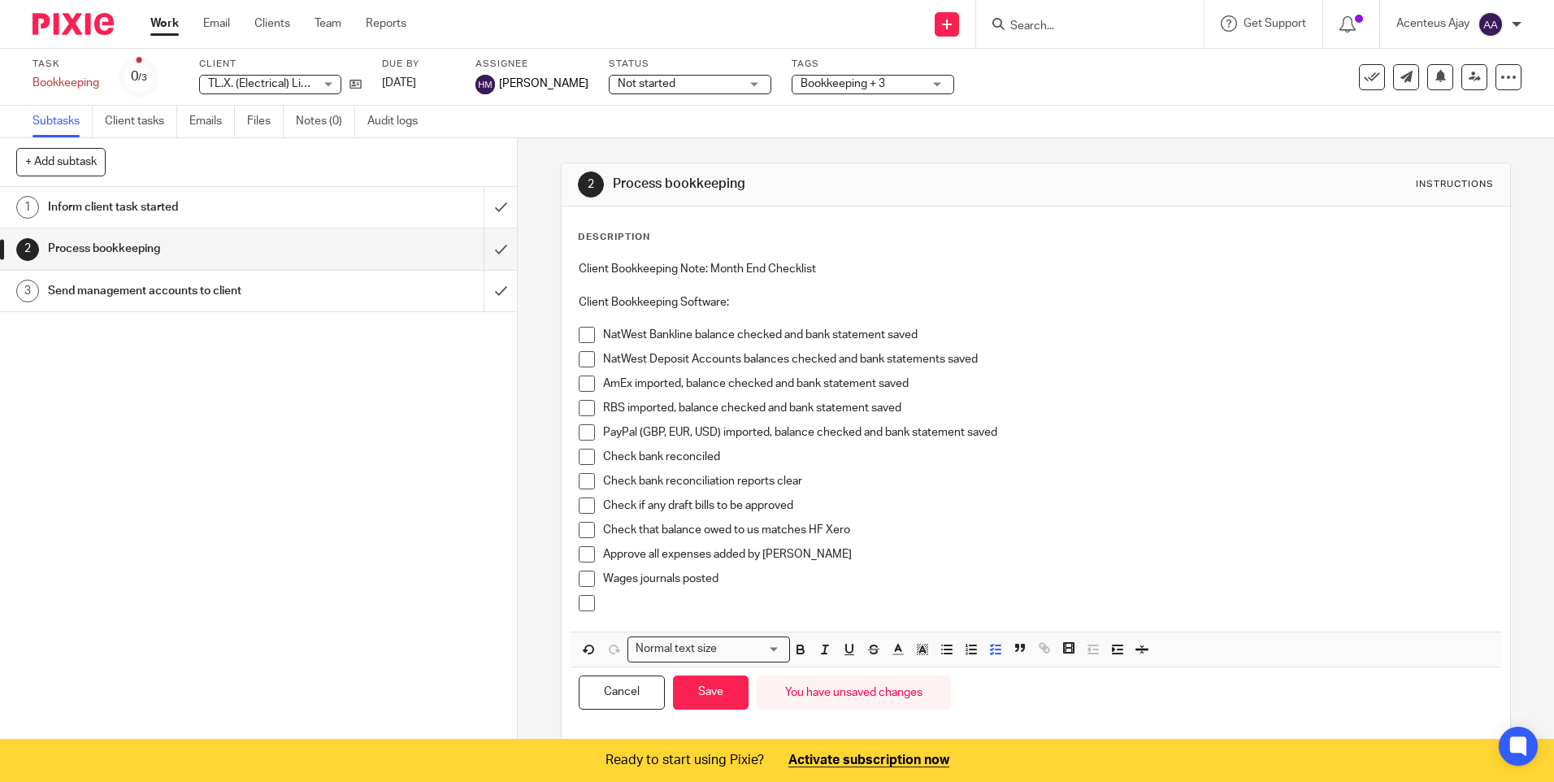
click at [637, 605] on p at bounding box center [1047, 603] width 889 height 16
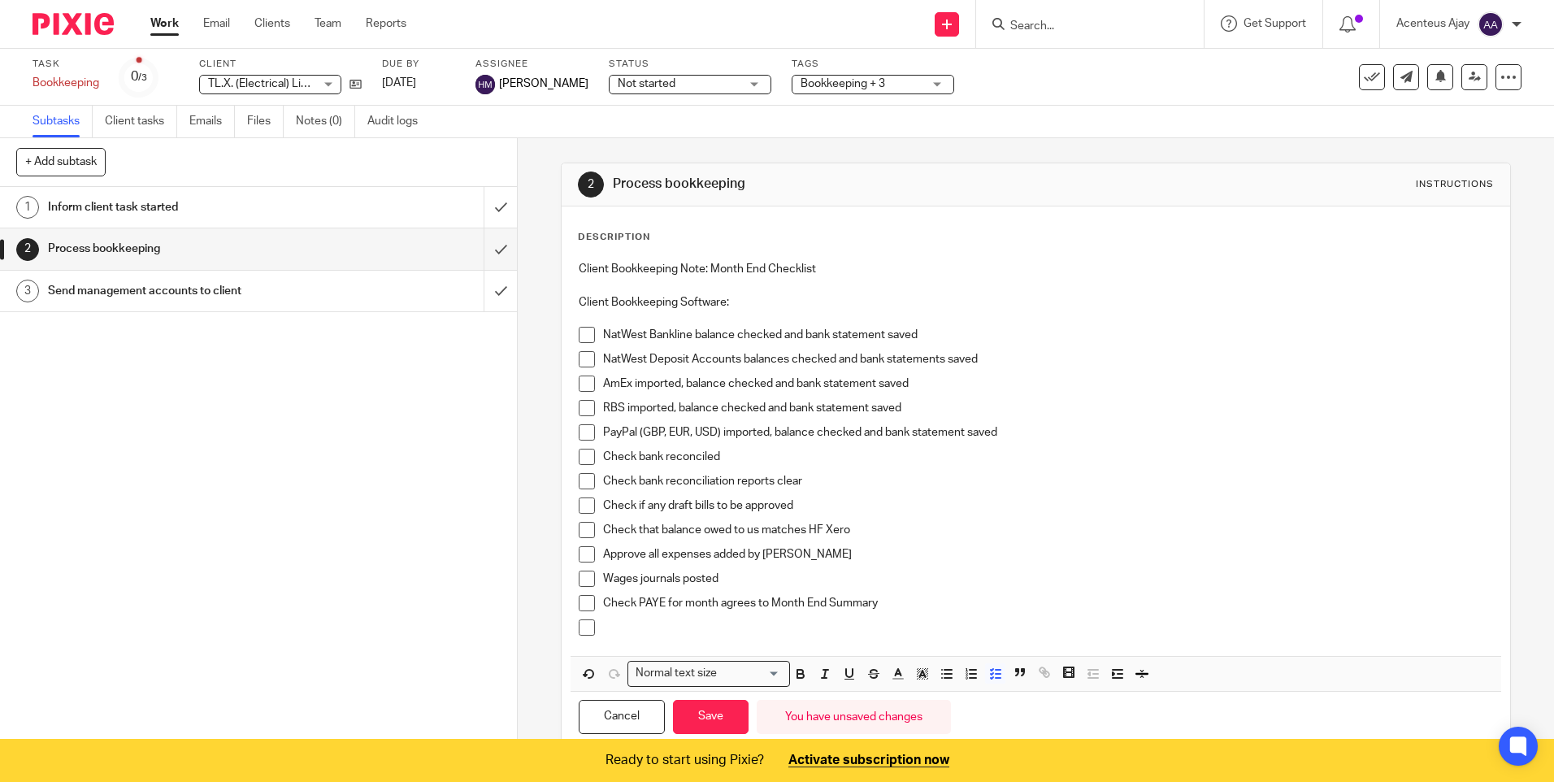
click at [627, 631] on p at bounding box center [1047, 627] width 889 height 16
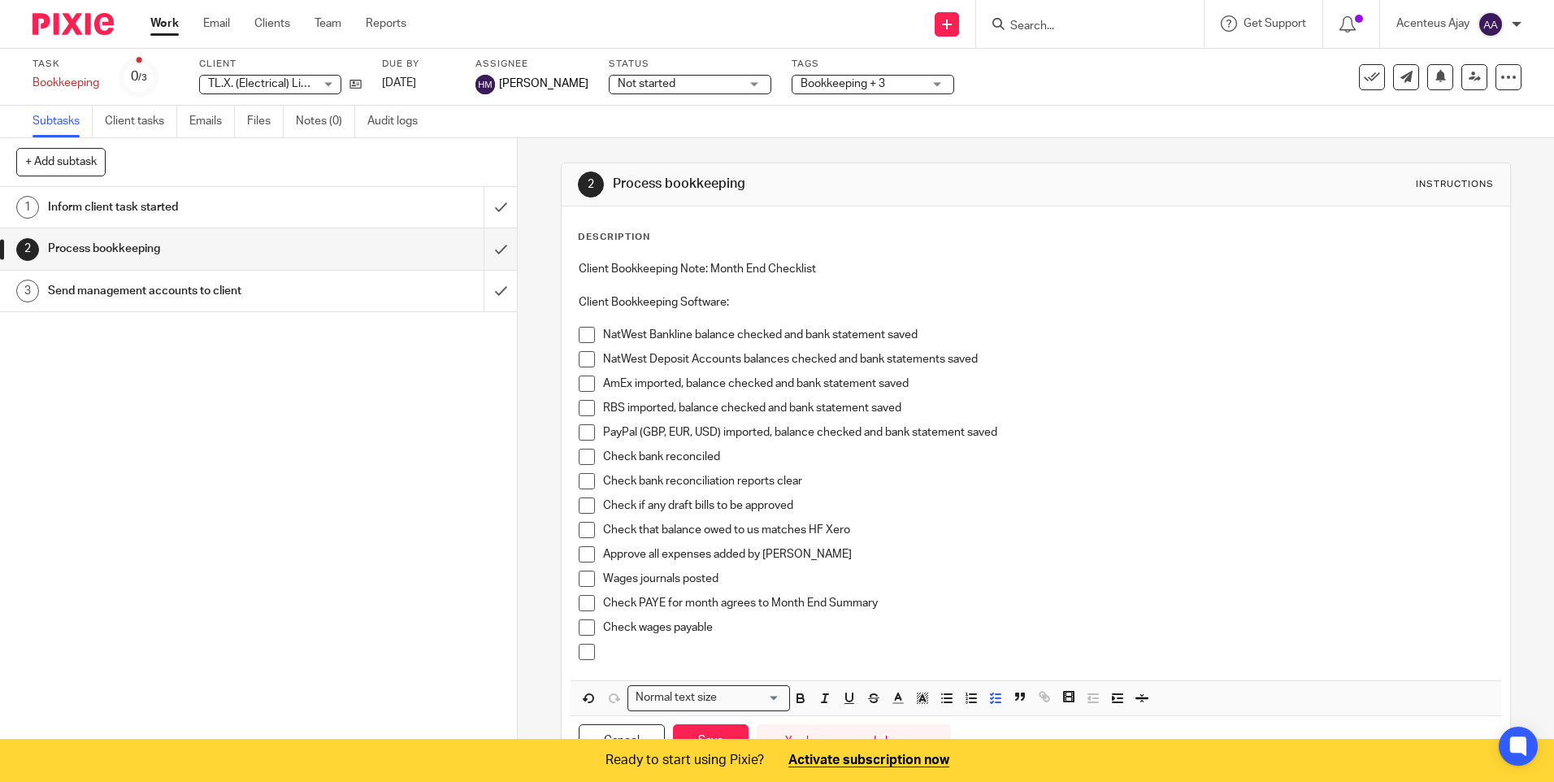
click at [619, 656] on p at bounding box center [1047, 652] width 889 height 16
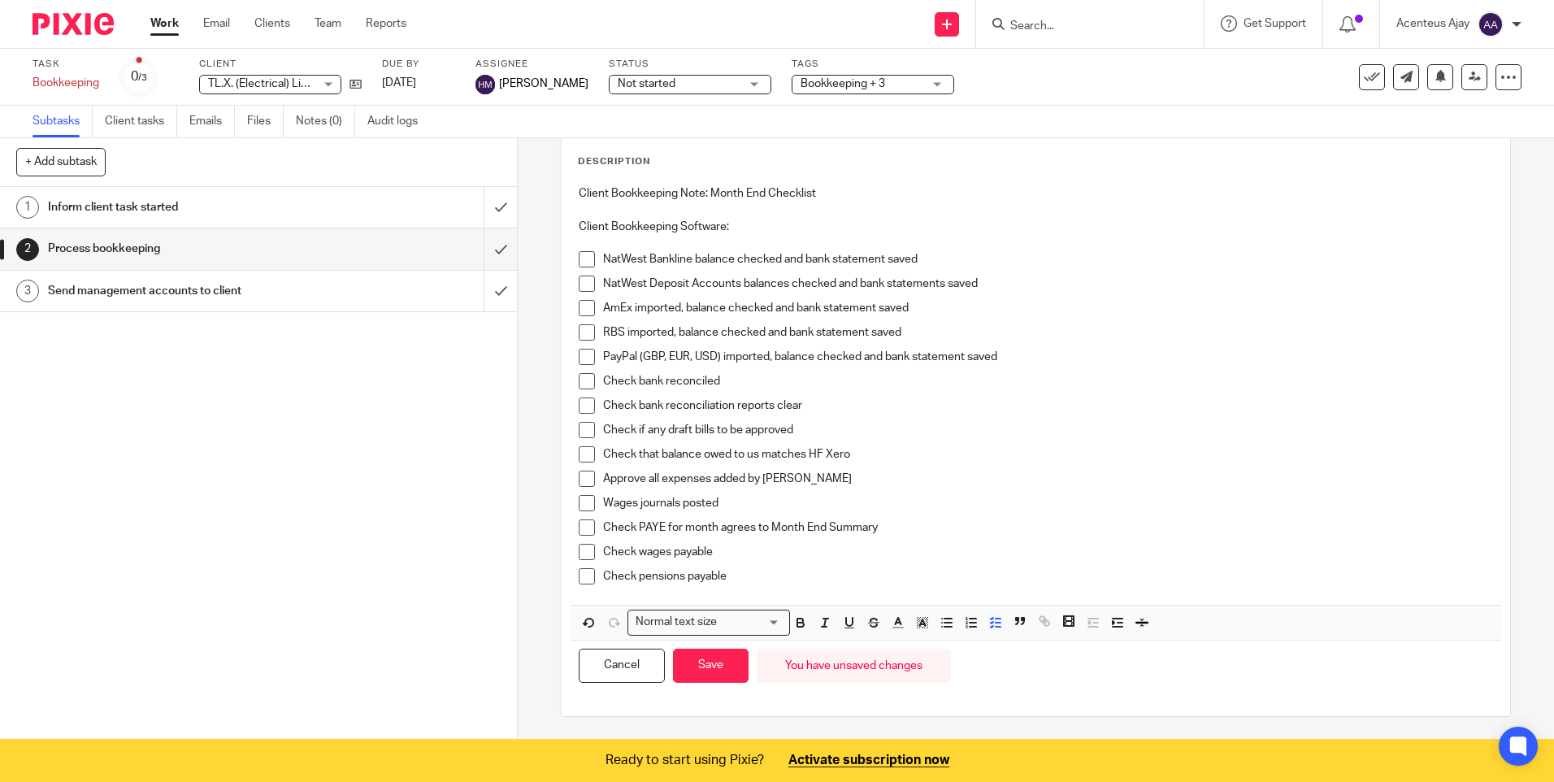
click at [755, 578] on p "Check pensions payable" at bounding box center [1047, 576] width 889 height 16
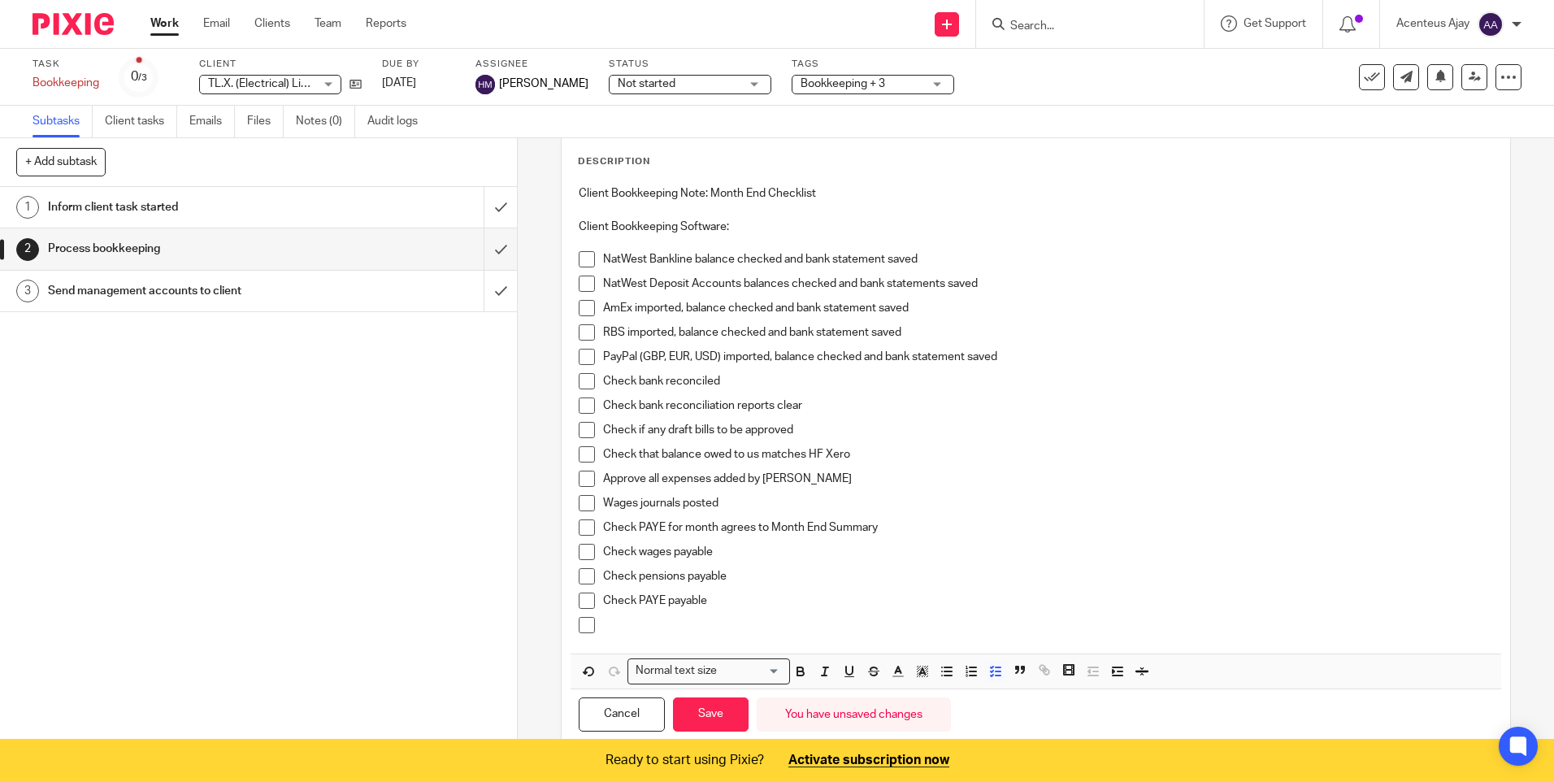
click at [637, 625] on p at bounding box center [1047, 625] width 889 height 16
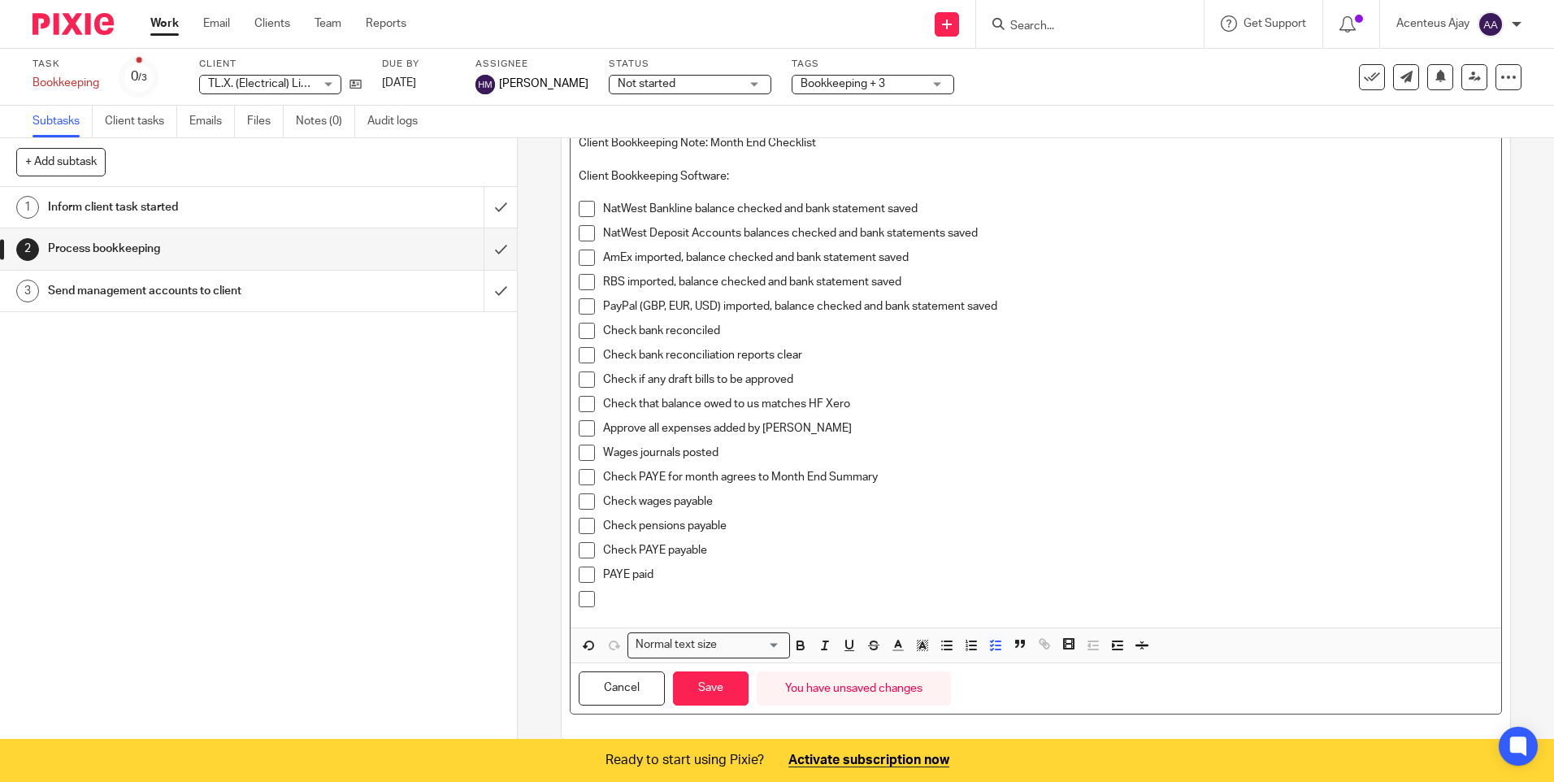
scroll to position [149, 0]
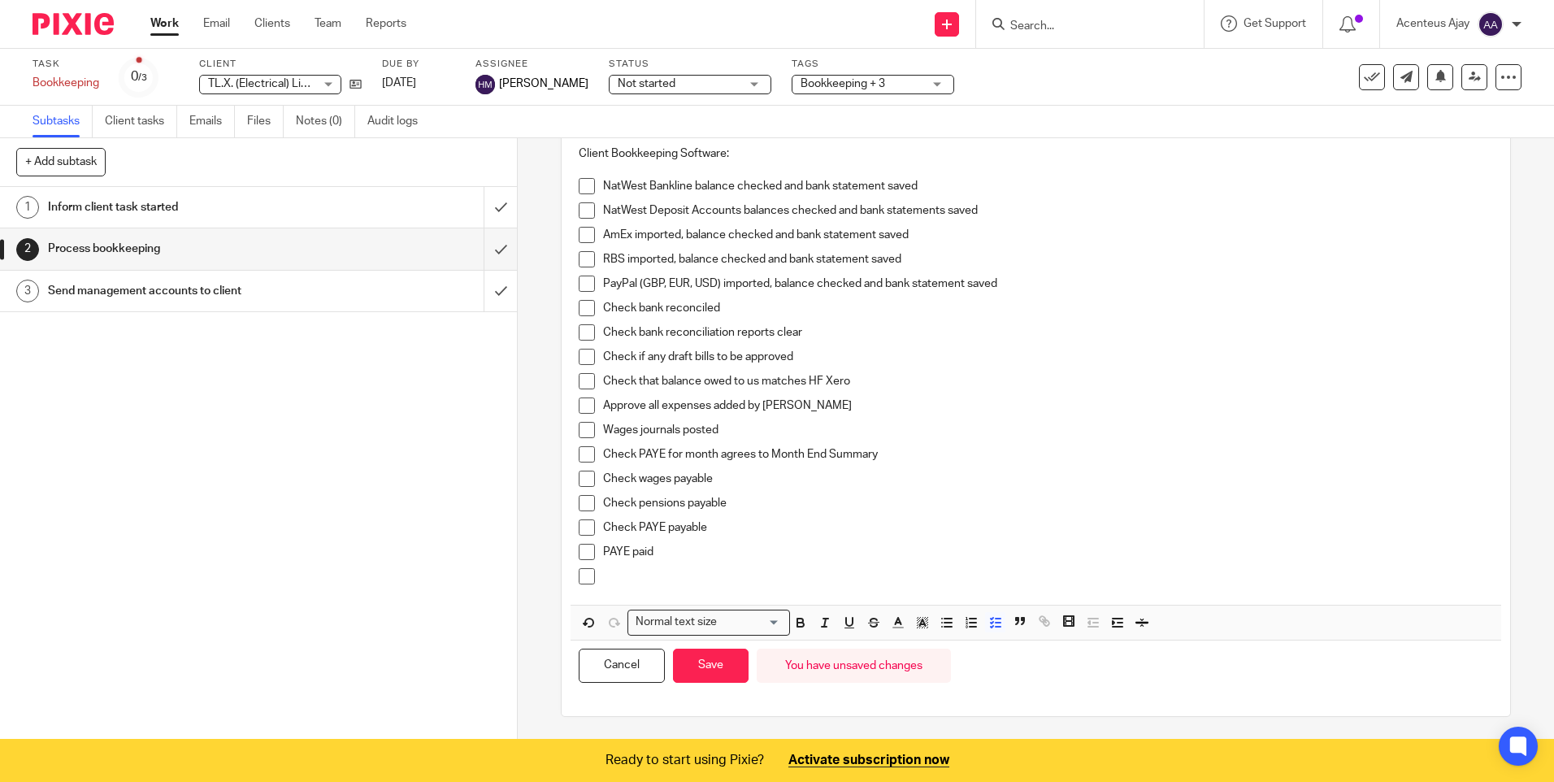
click at [657, 580] on p at bounding box center [1047, 576] width 889 height 16
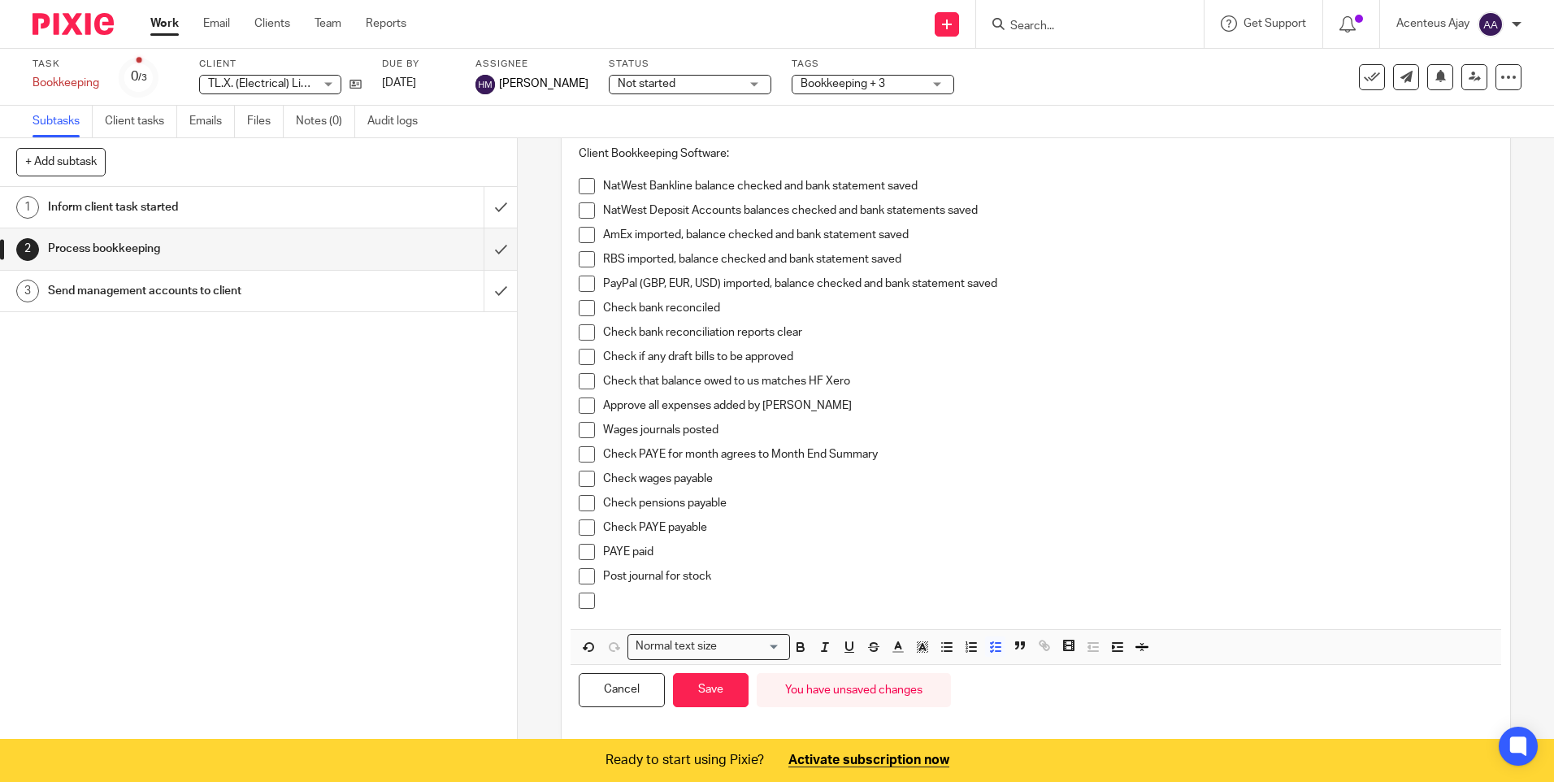
click at [622, 600] on p at bounding box center [1047, 600] width 889 height 16
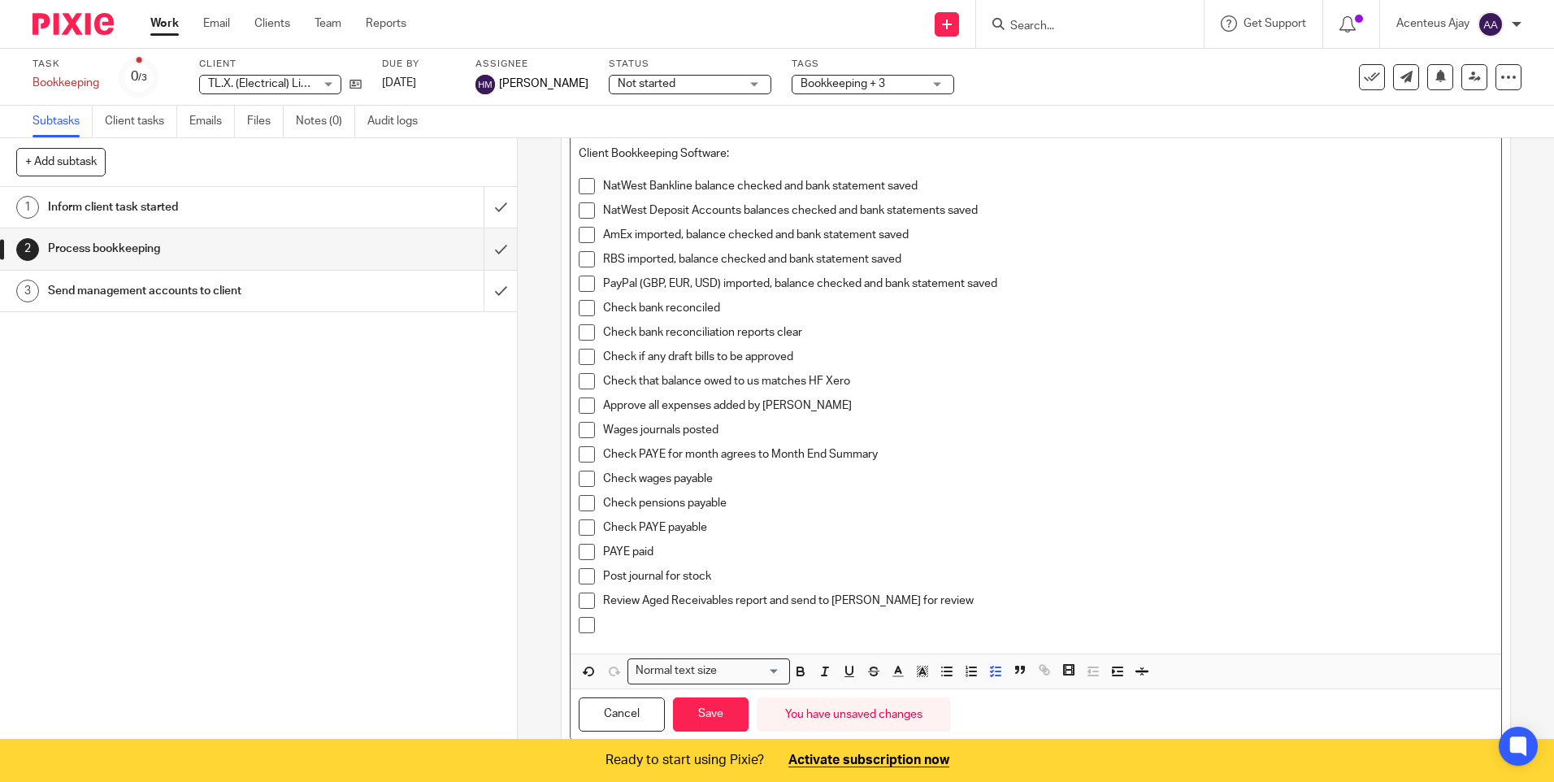
scroll to position [197, 0]
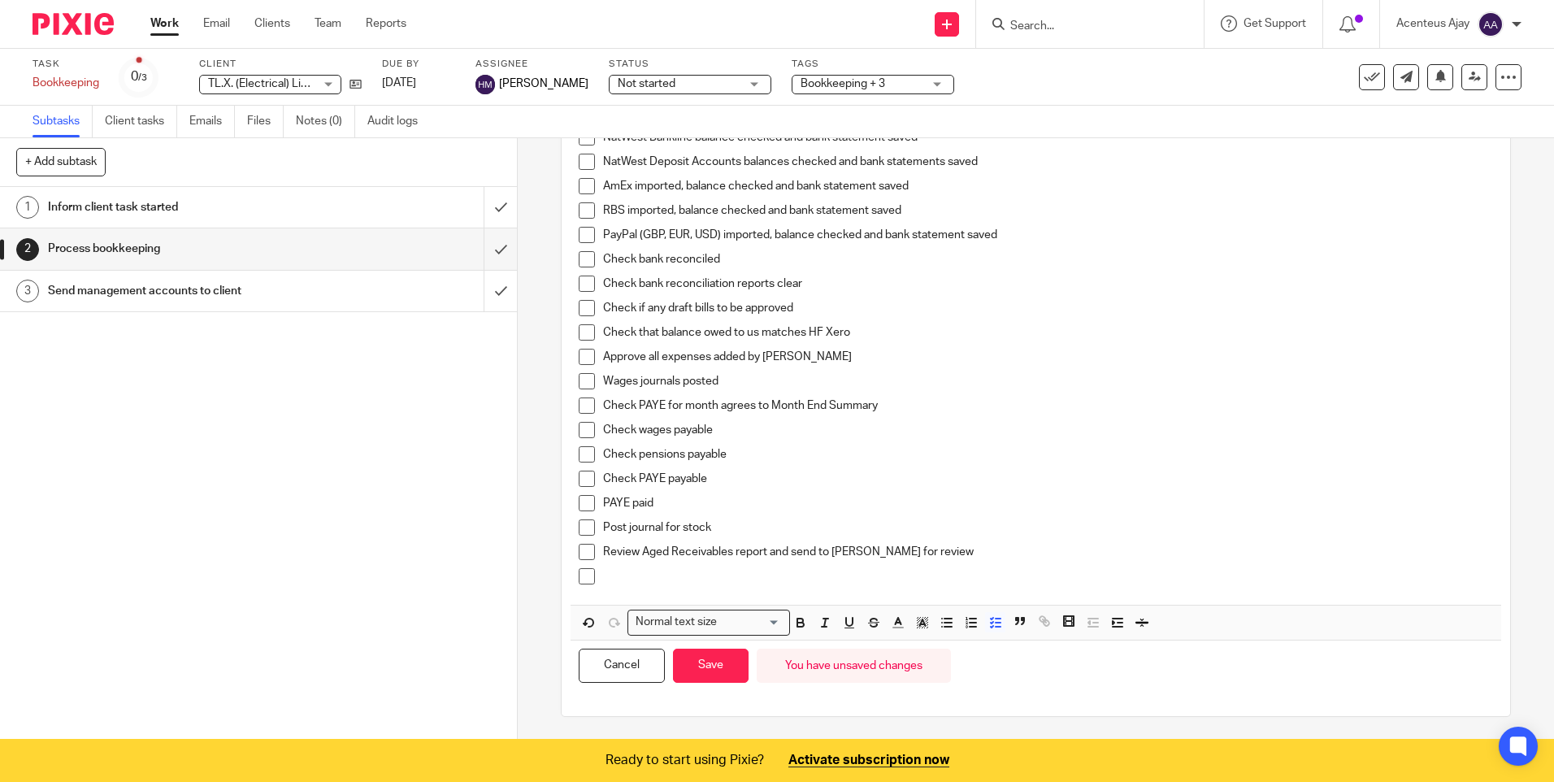
click at [637, 575] on p at bounding box center [1047, 576] width 889 height 16
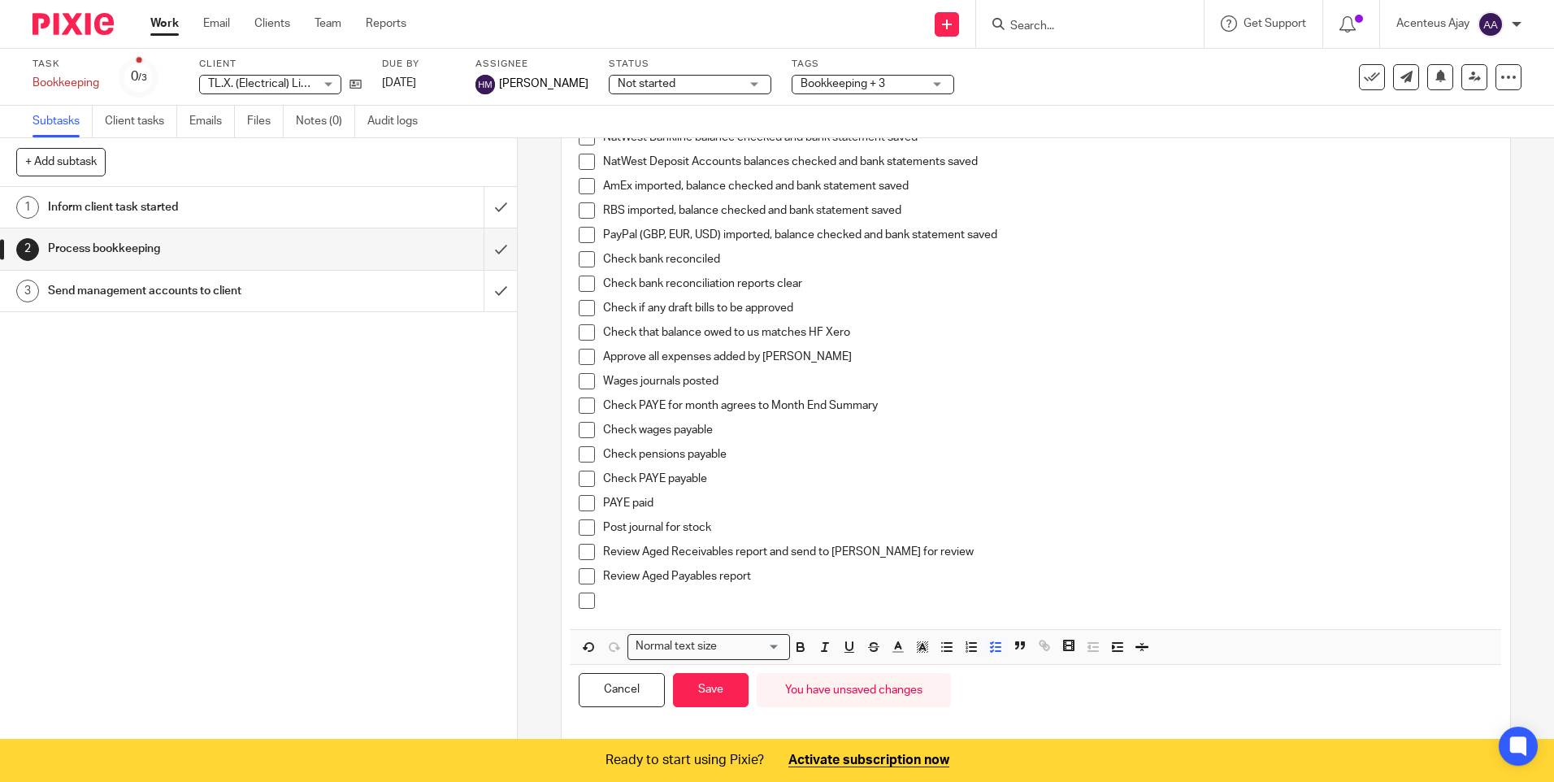
click at [638, 597] on p at bounding box center [1047, 600] width 889 height 16
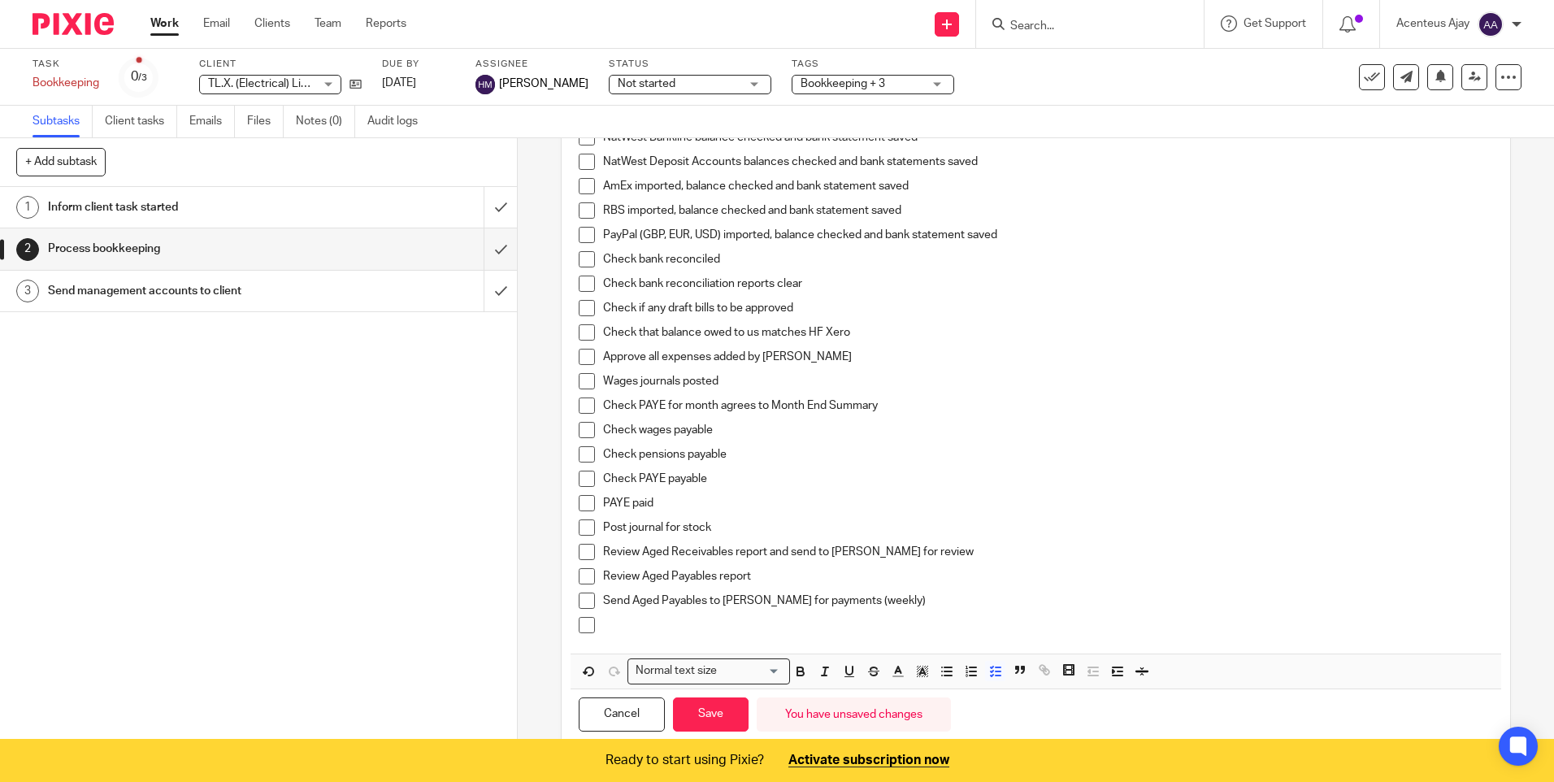
click at [647, 619] on p at bounding box center [1047, 625] width 889 height 16
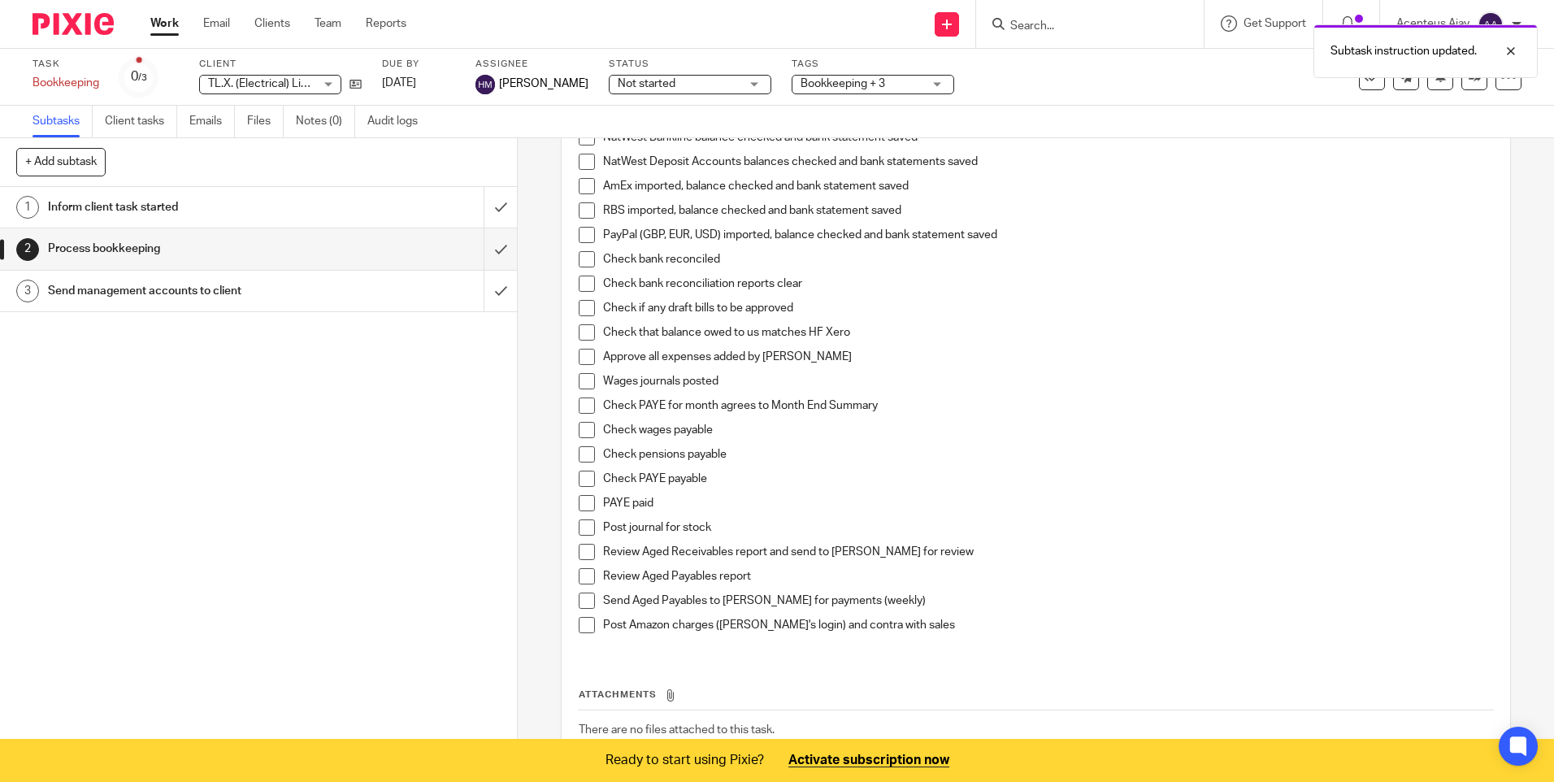
click at [897, 617] on p "Post Amazon charges (Paul's login) and contra with sales" at bounding box center [1047, 625] width 889 height 16
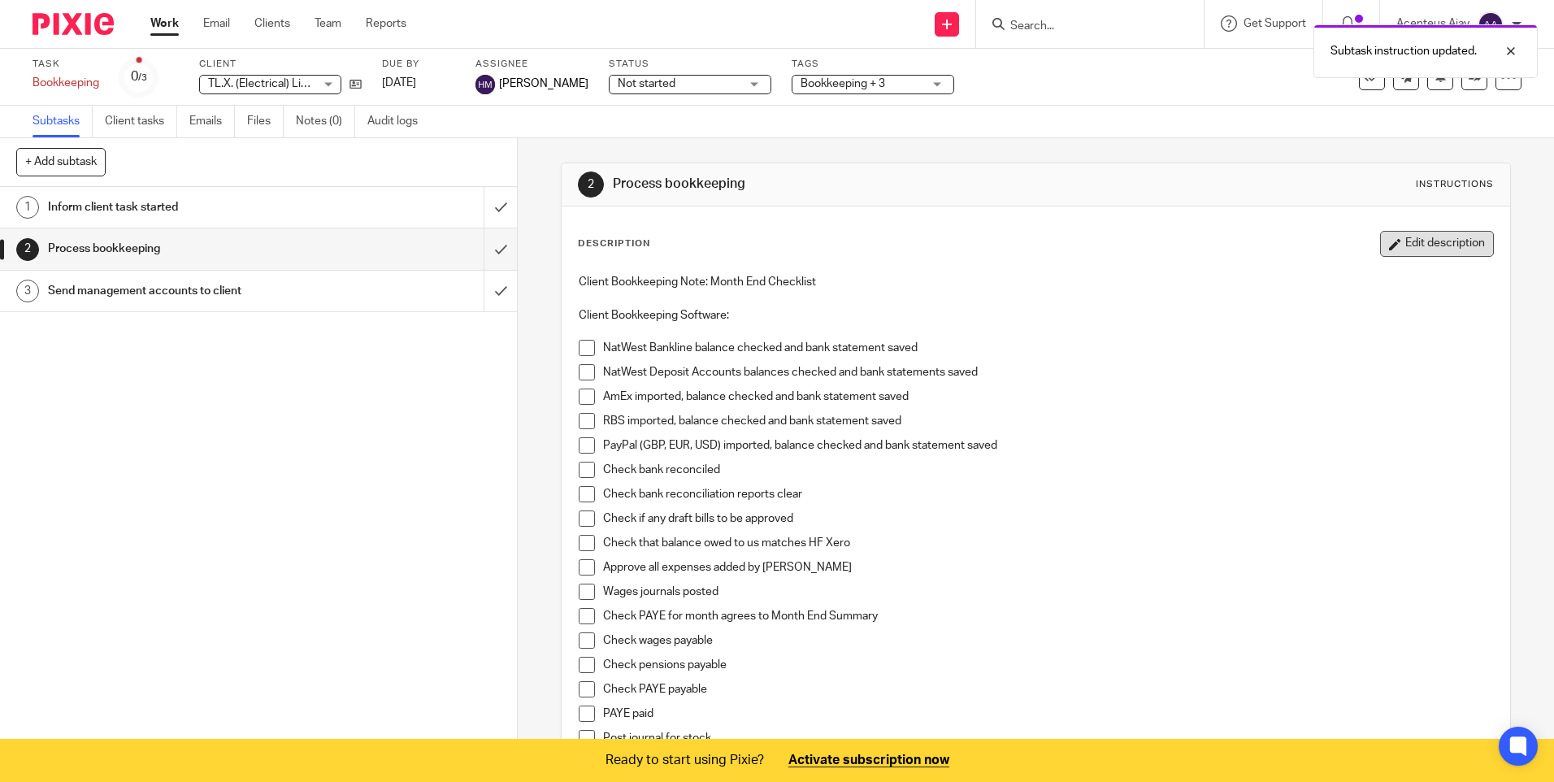
click at [1421, 239] on button "Edit description" at bounding box center [1437, 244] width 114 height 26
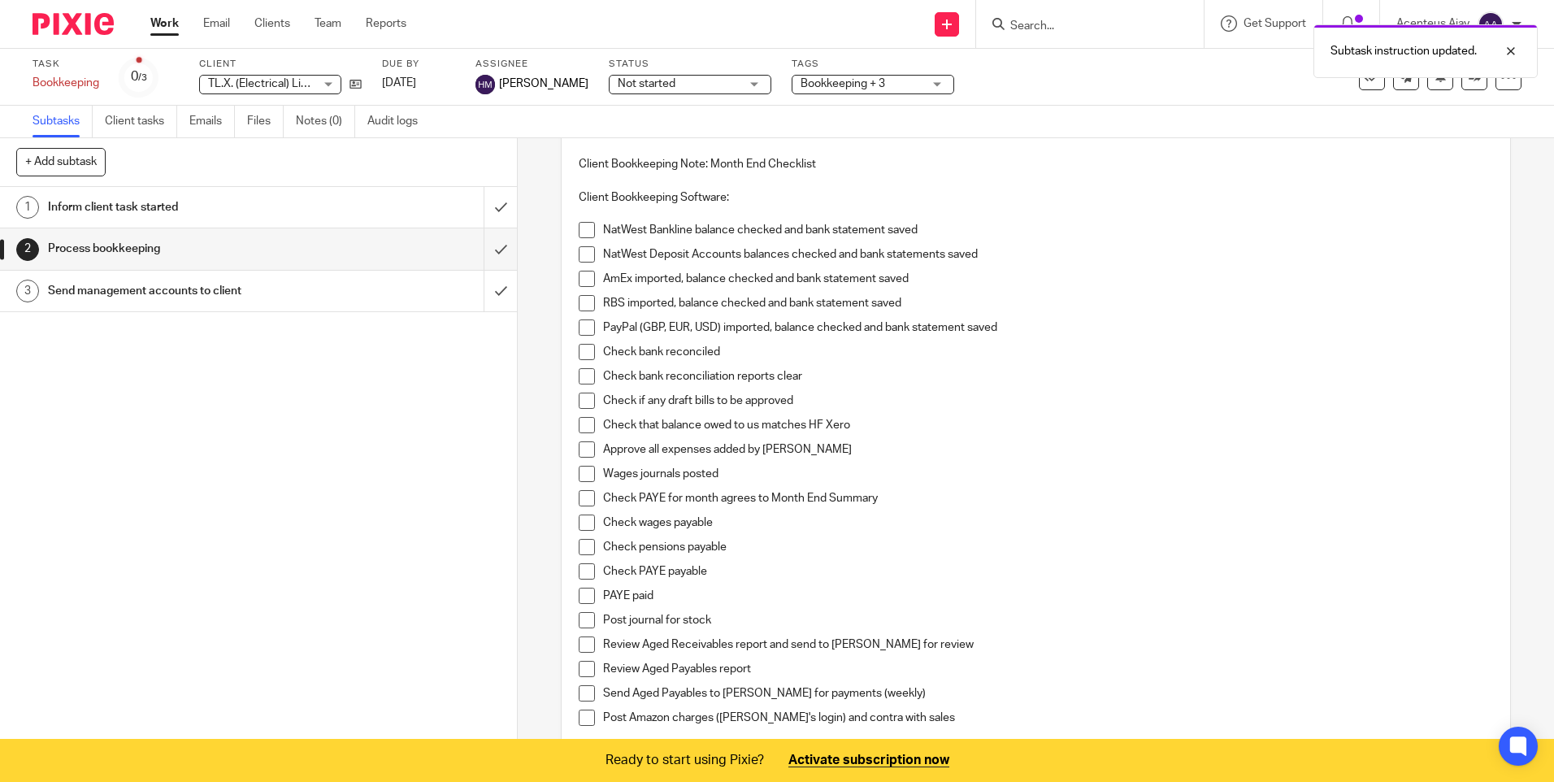
scroll to position [246, 0]
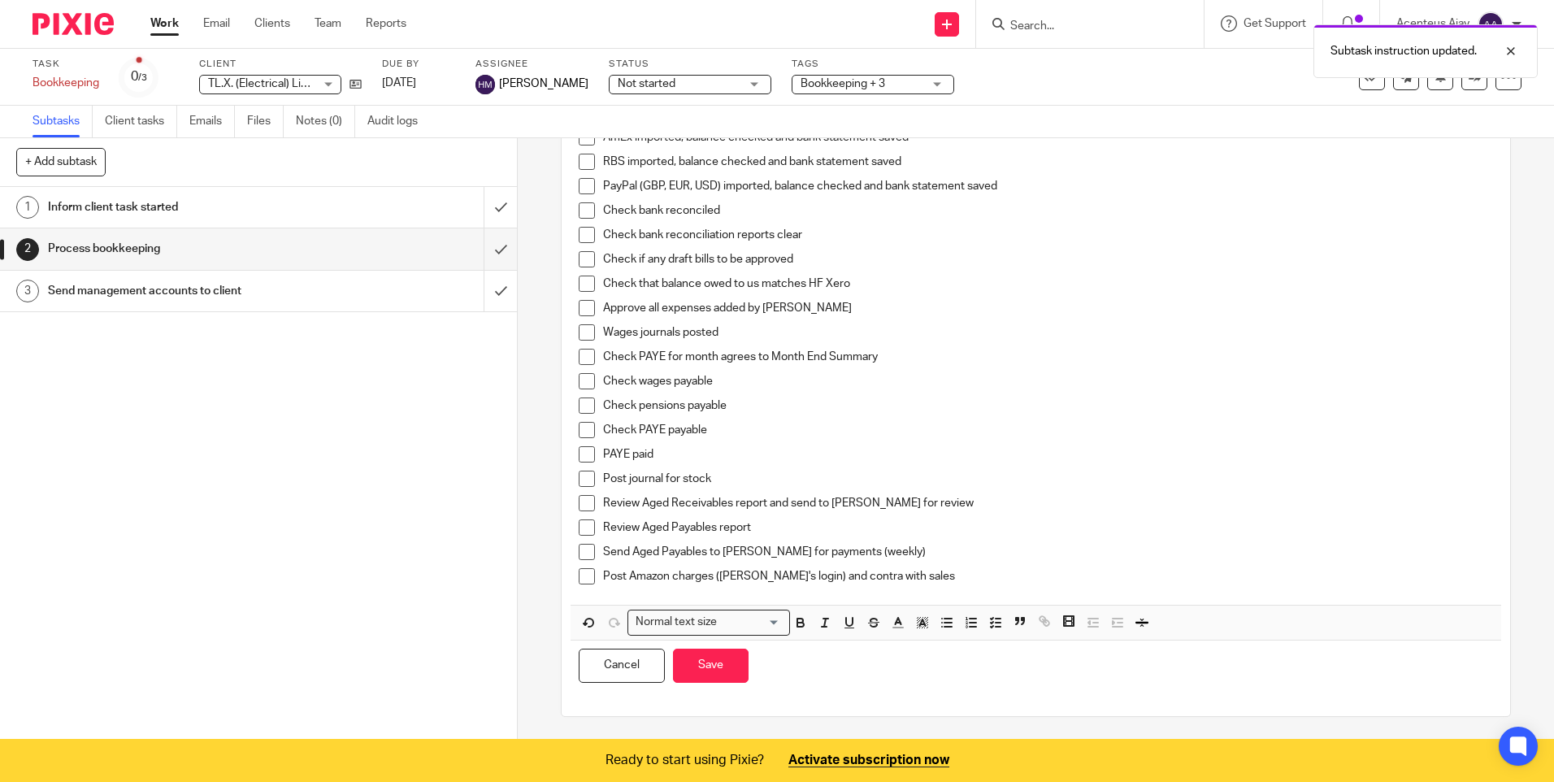
click at [915, 570] on p "Post Amazon charges (Paul's login) and contra with sales" at bounding box center [1047, 576] width 889 height 16
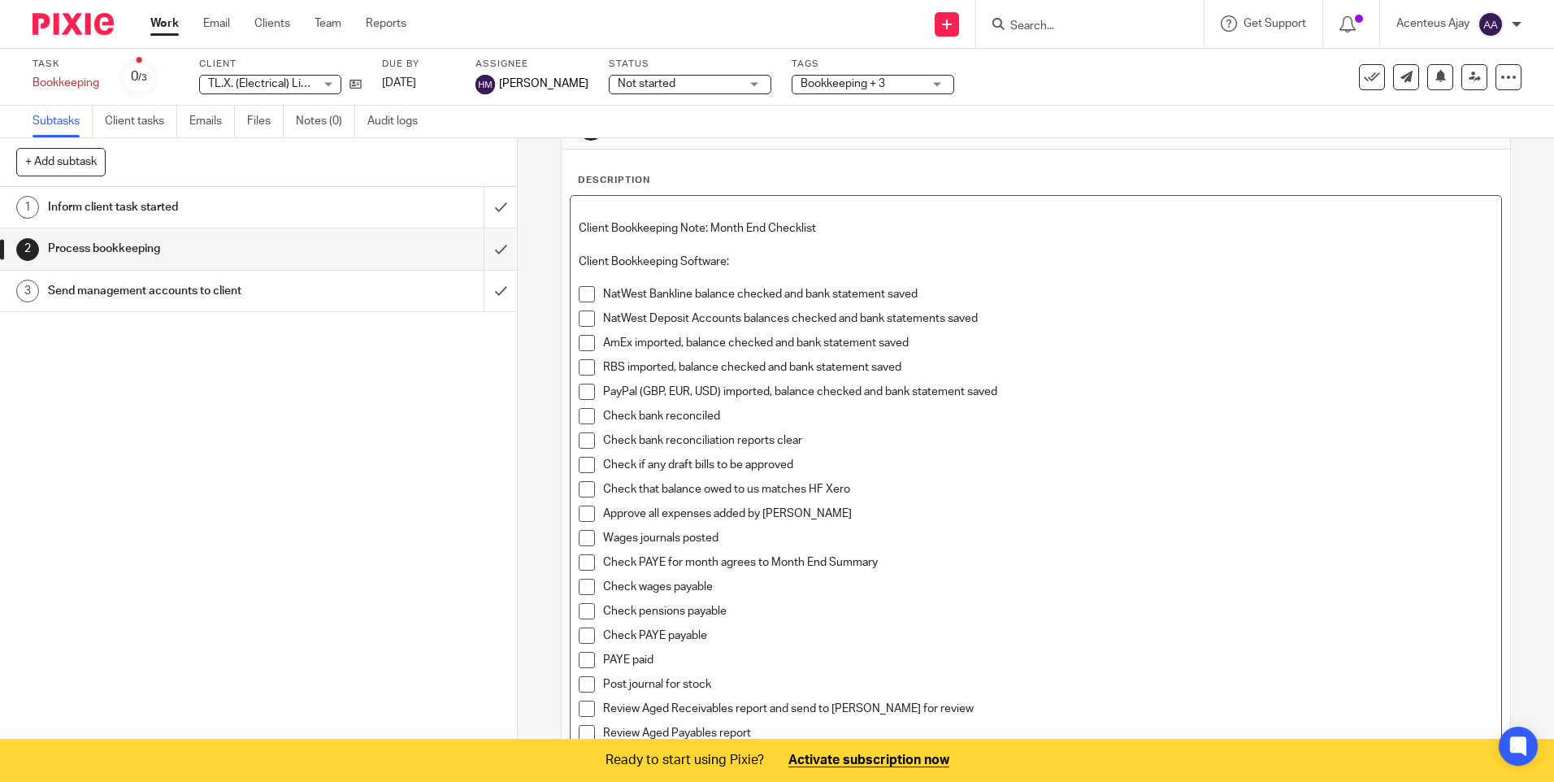
scroll to position [0, 0]
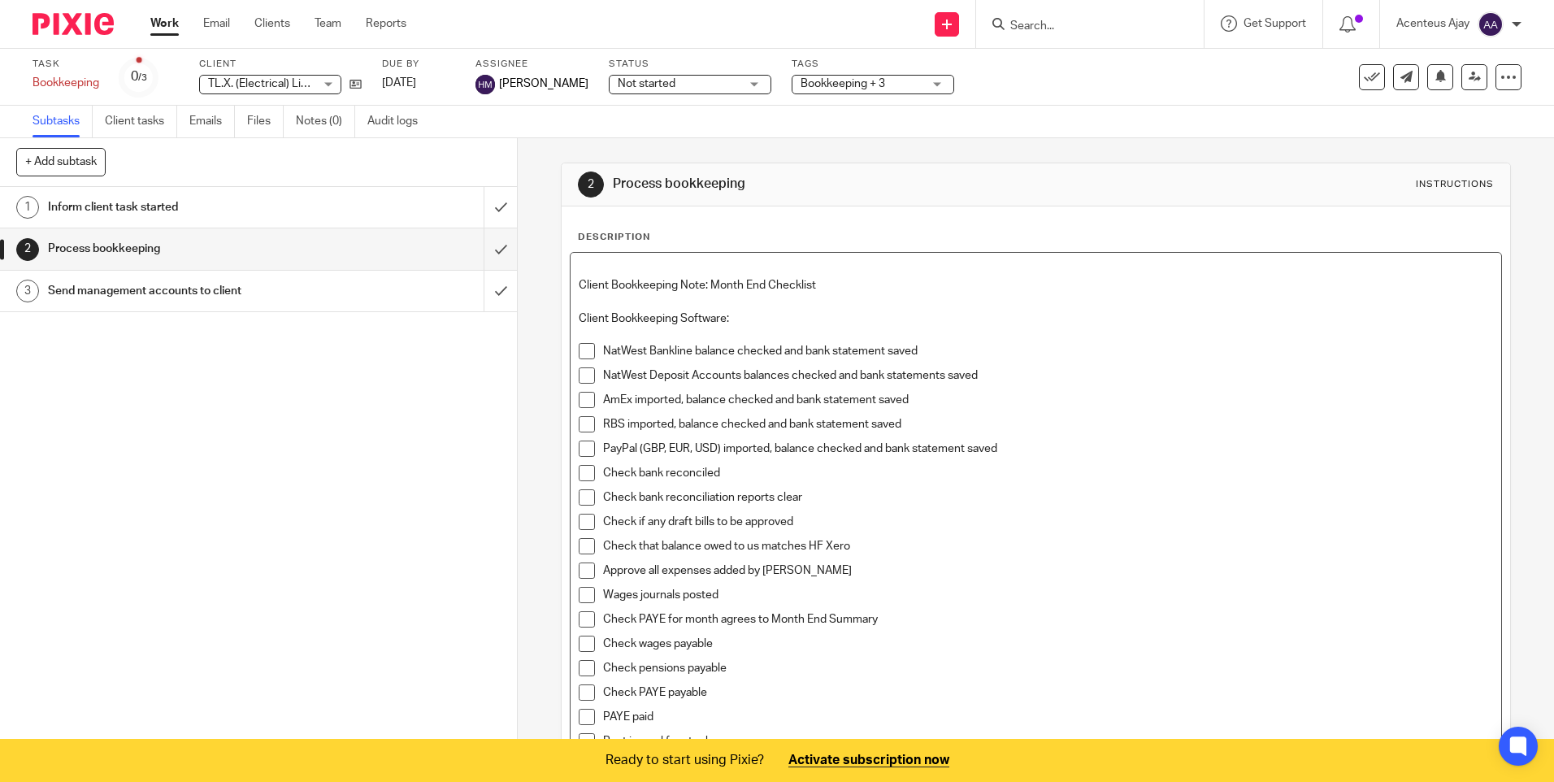
click at [573, 280] on div "Client Bookkeeping Note: Month End Checklist Client Bookkeeping Software: NatWe…" at bounding box center [1036, 560] width 930 height 614
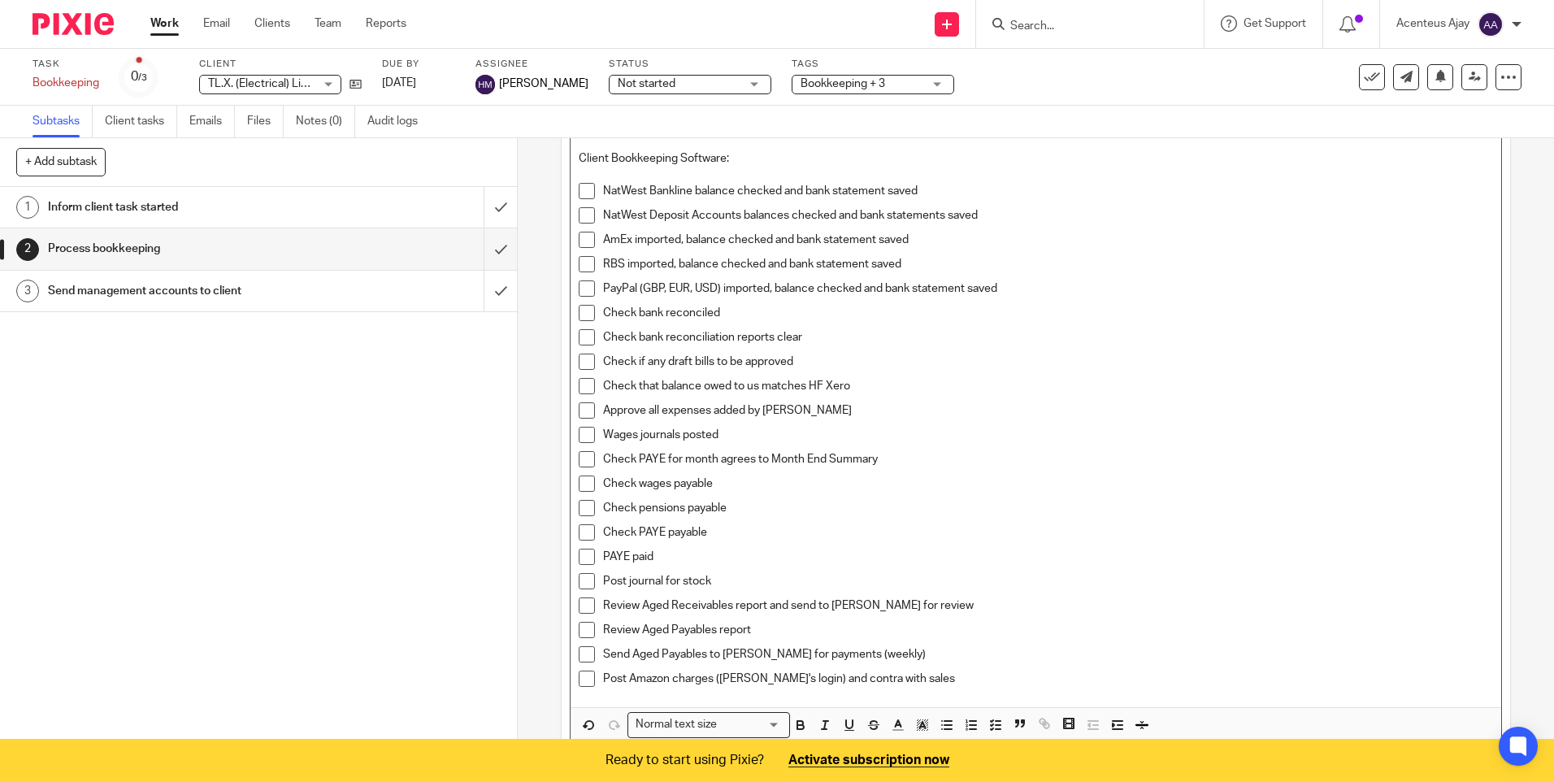
scroll to position [246, 0]
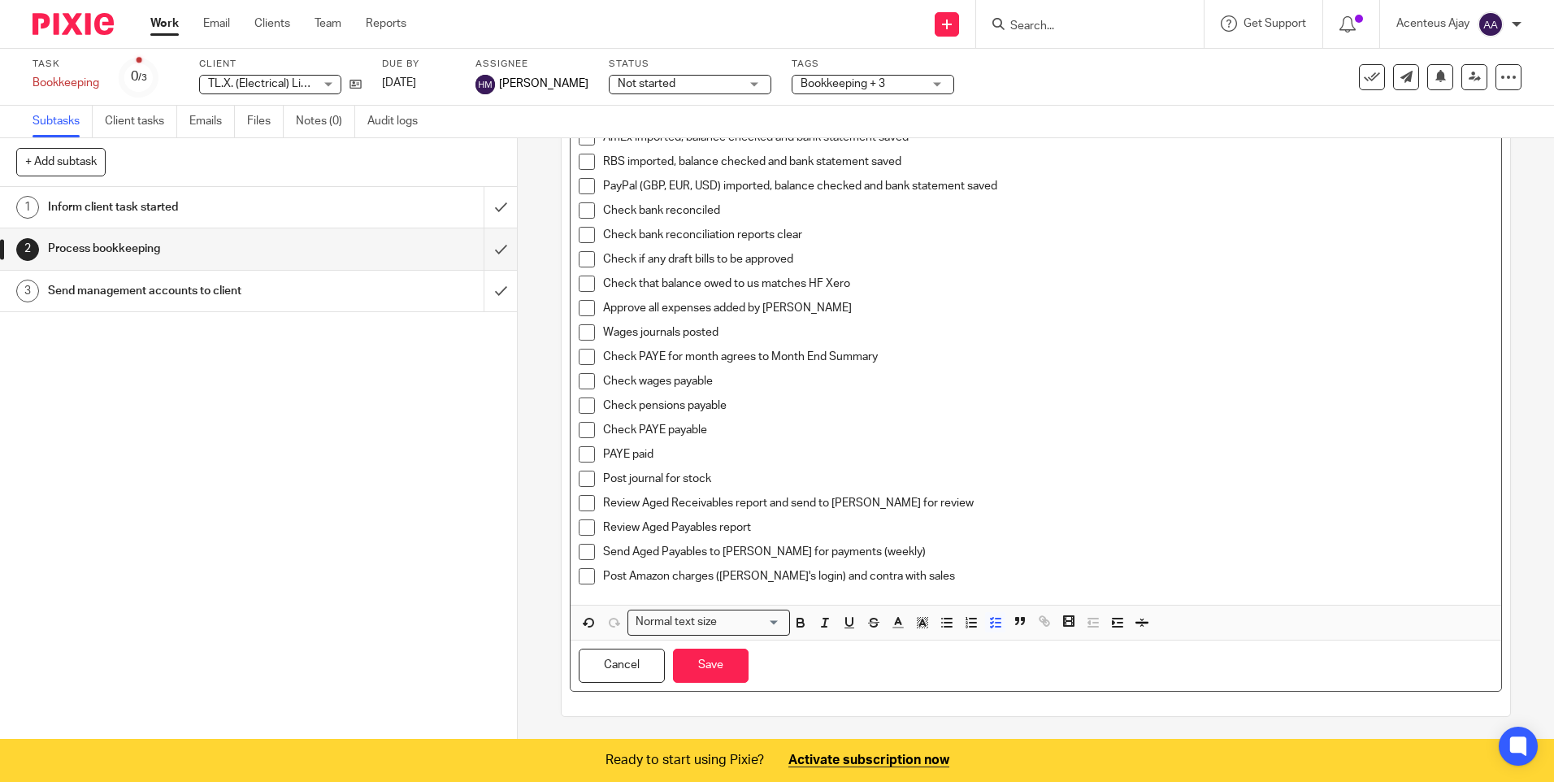
click at [908, 573] on p "Post Amazon charges (Paul's login) and contra with sales" at bounding box center [1047, 576] width 889 height 16
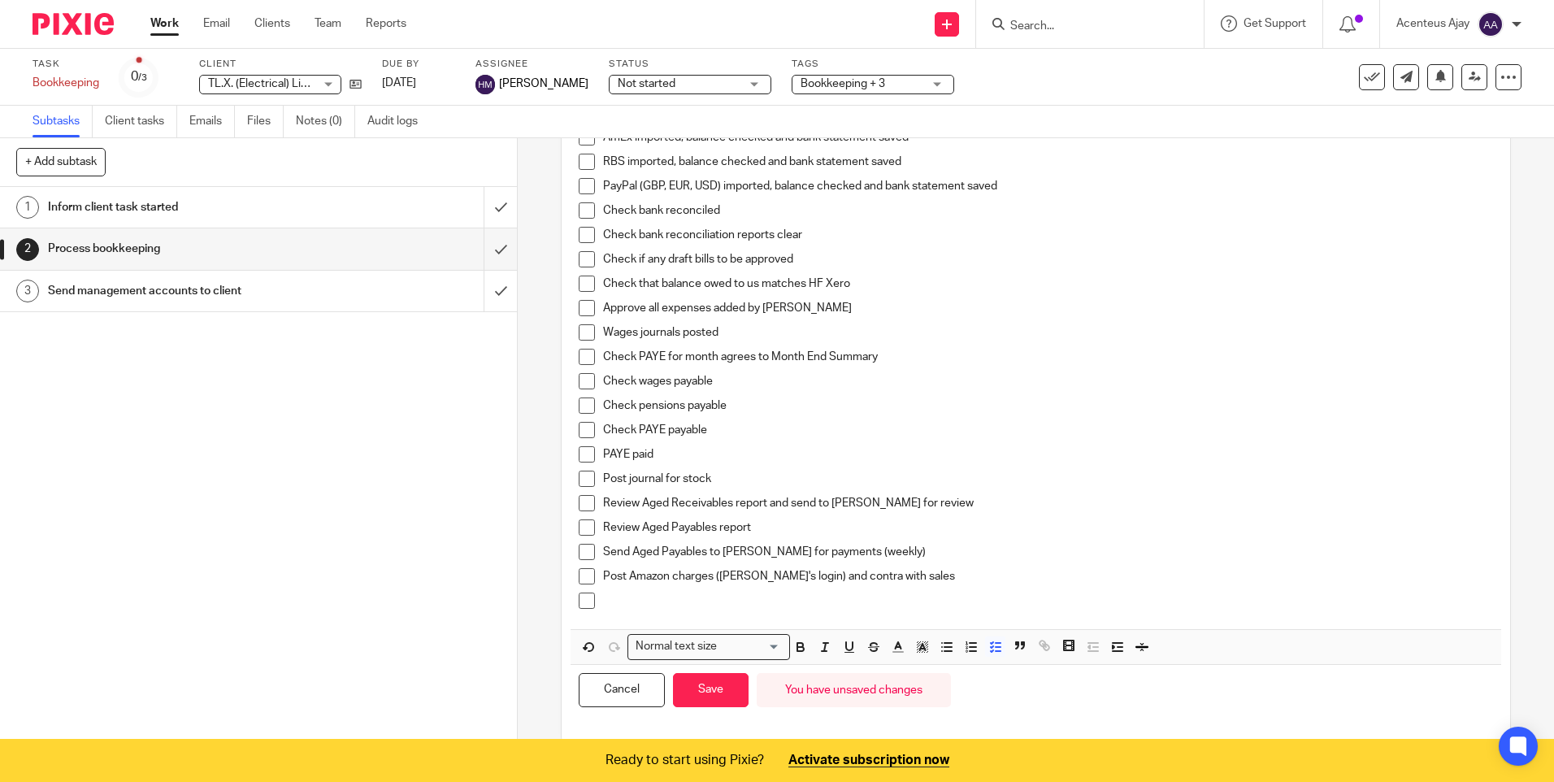
click at [655, 597] on p at bounding box center [1047, 600] width 889 height 16
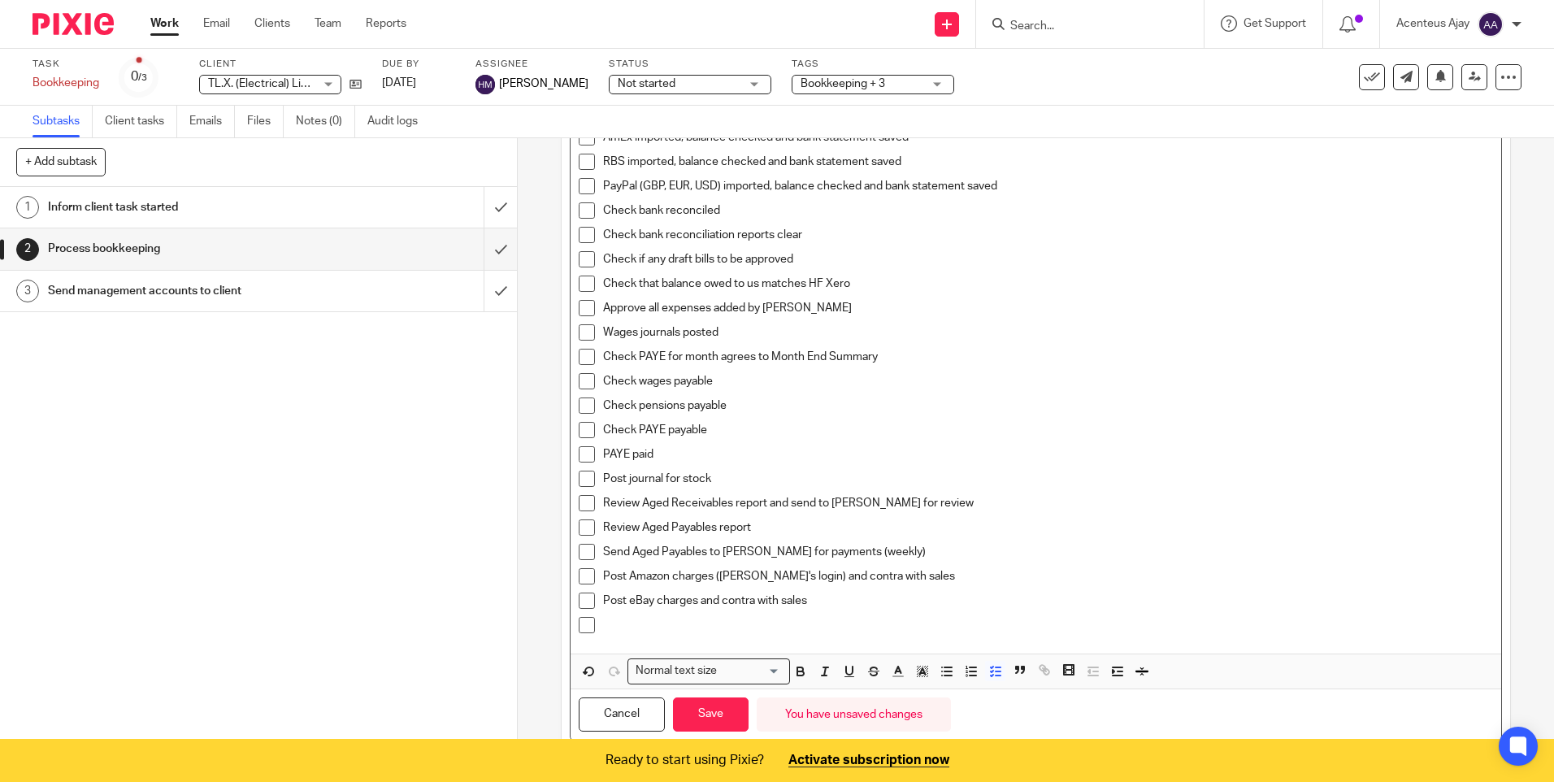
click at [644, 622] on p at bounding box center [1047, 625] width 889 height 16
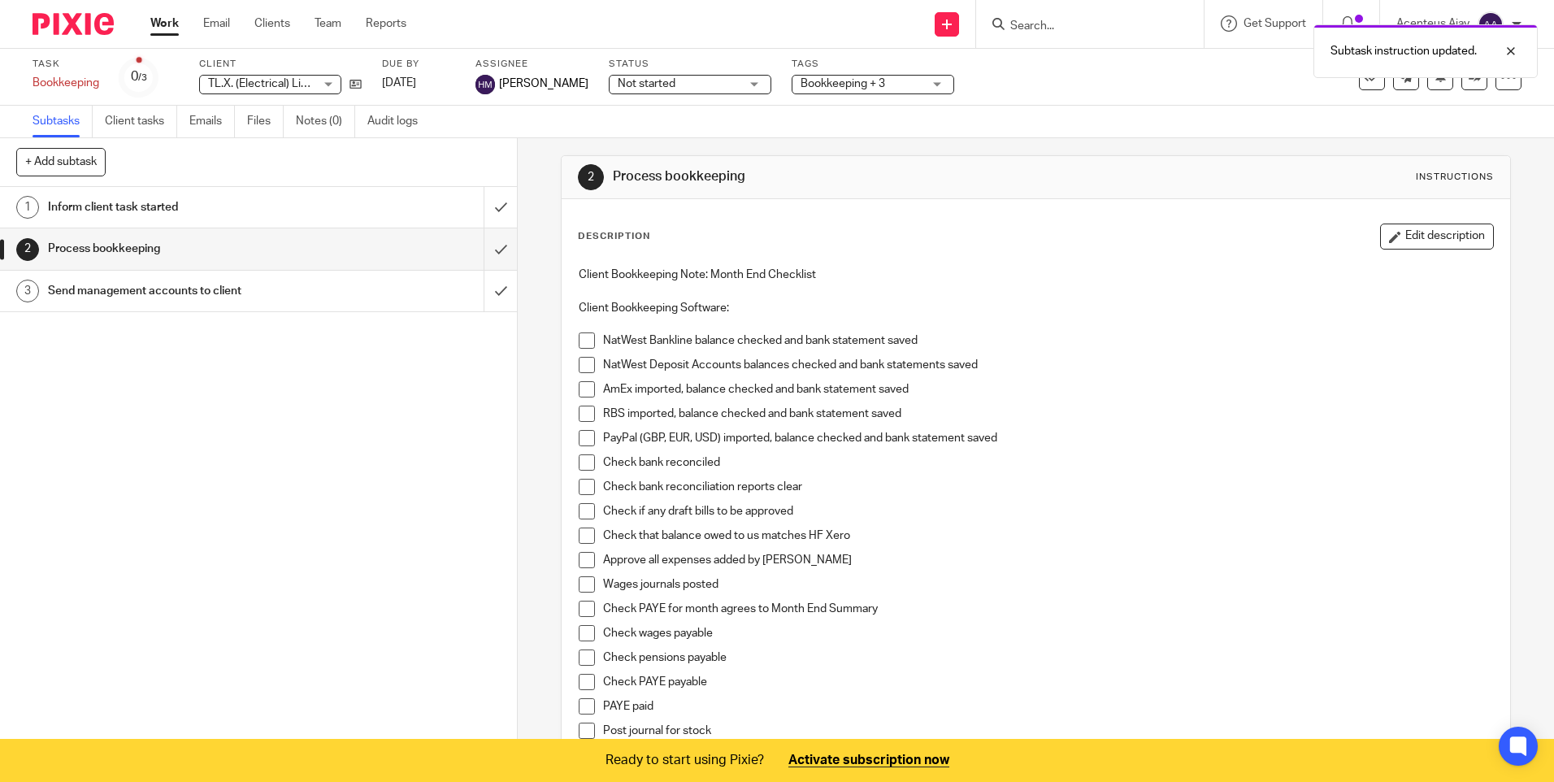
scroll to position [0, 0]
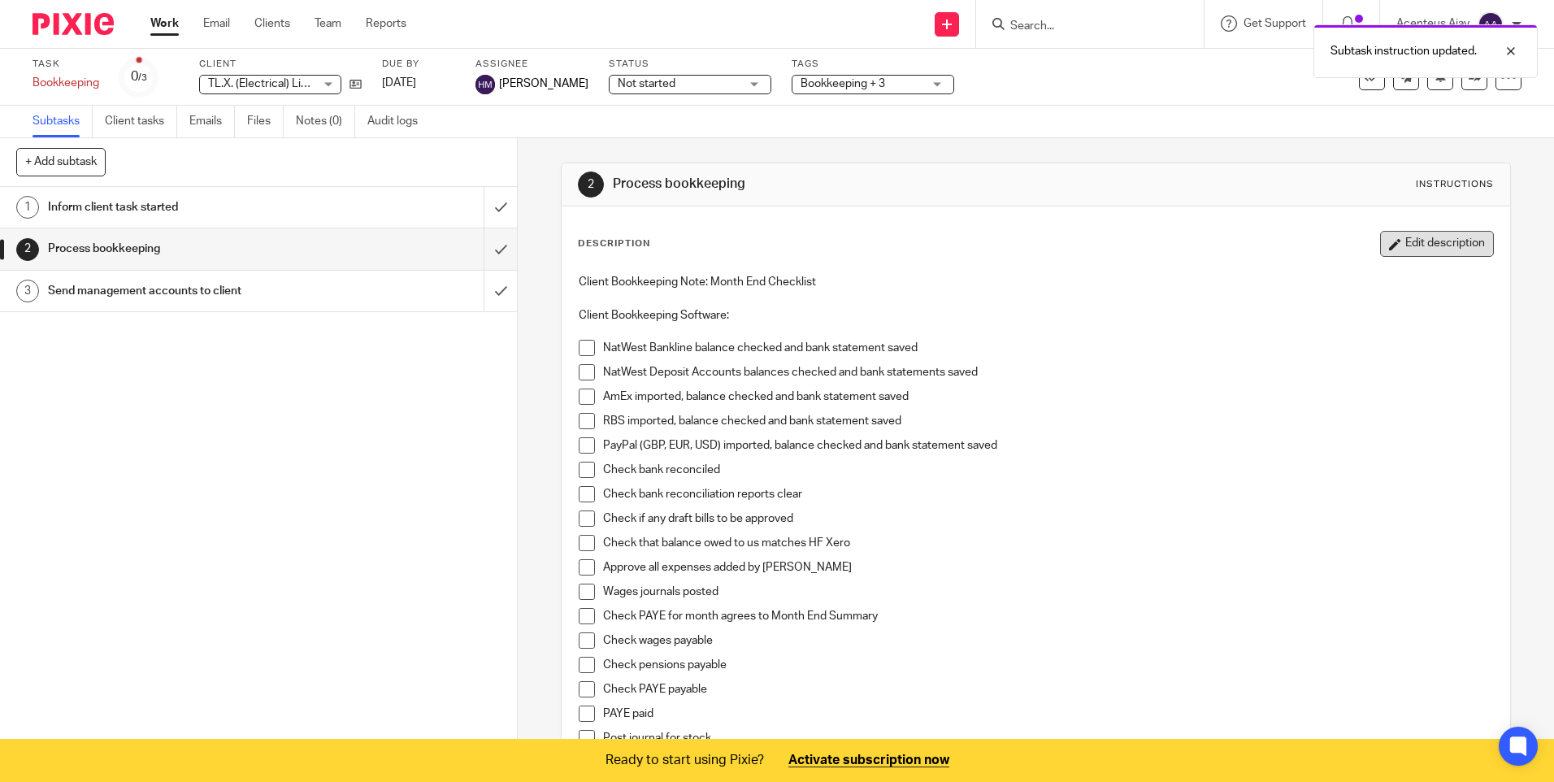
click at [1430, 255] on button "Edit description" at bounding box center [1437, 244] width 114 height 26
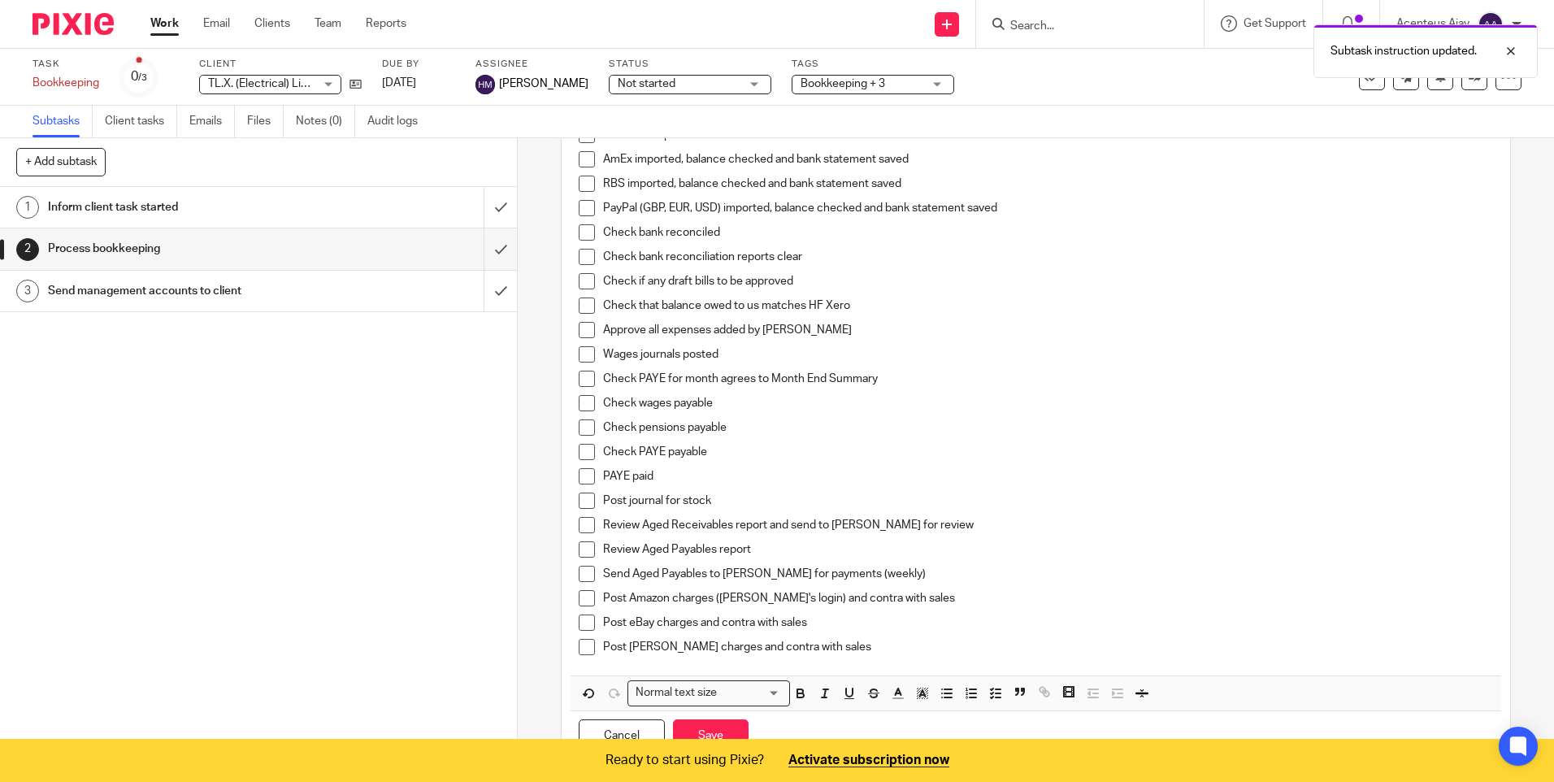
scroll to position [295, 0]
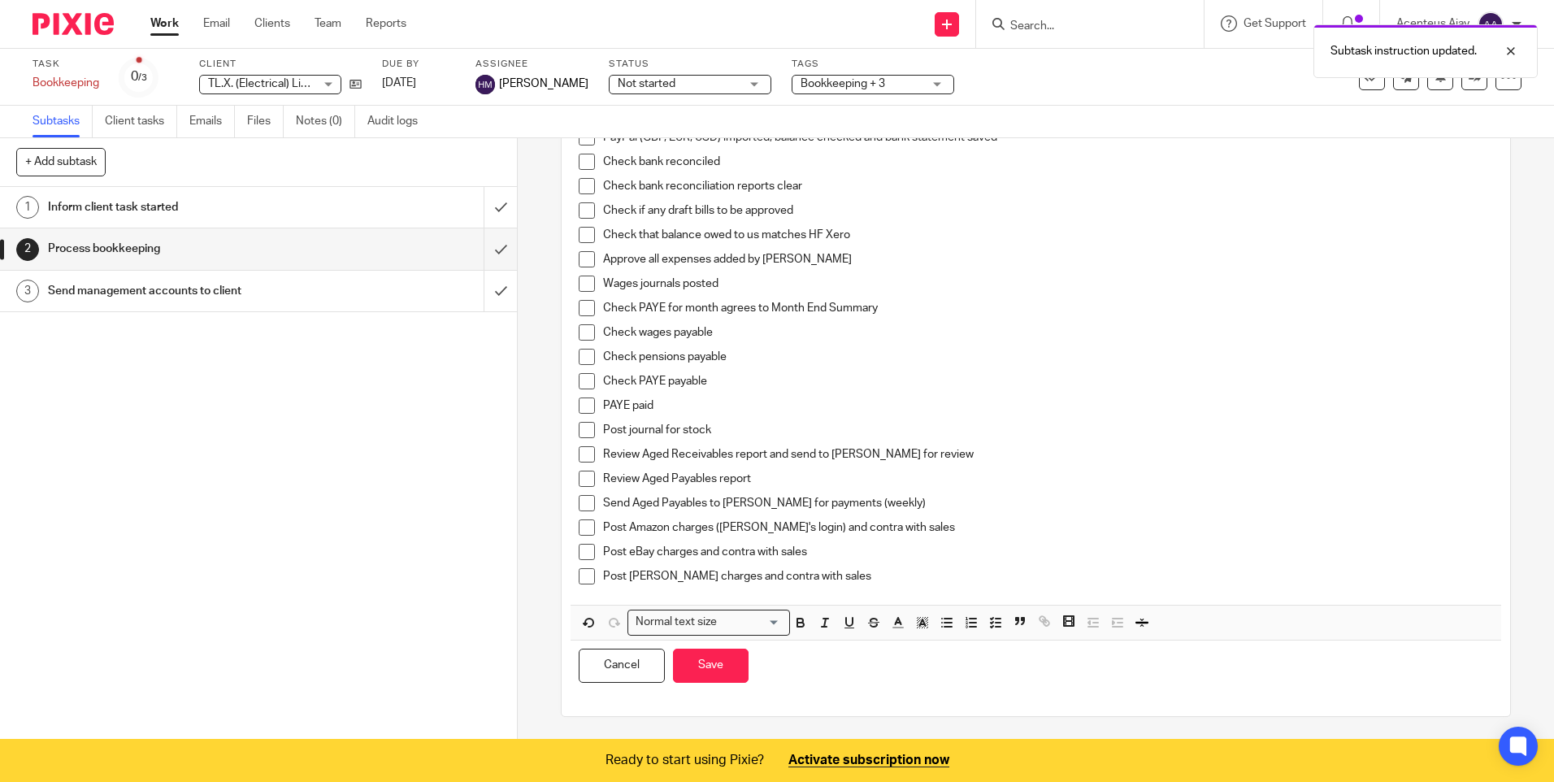
click at [827, 573] on p "Post Mollie charges and contra with sales" at bounding box center [1047, 576] width 889 height 16
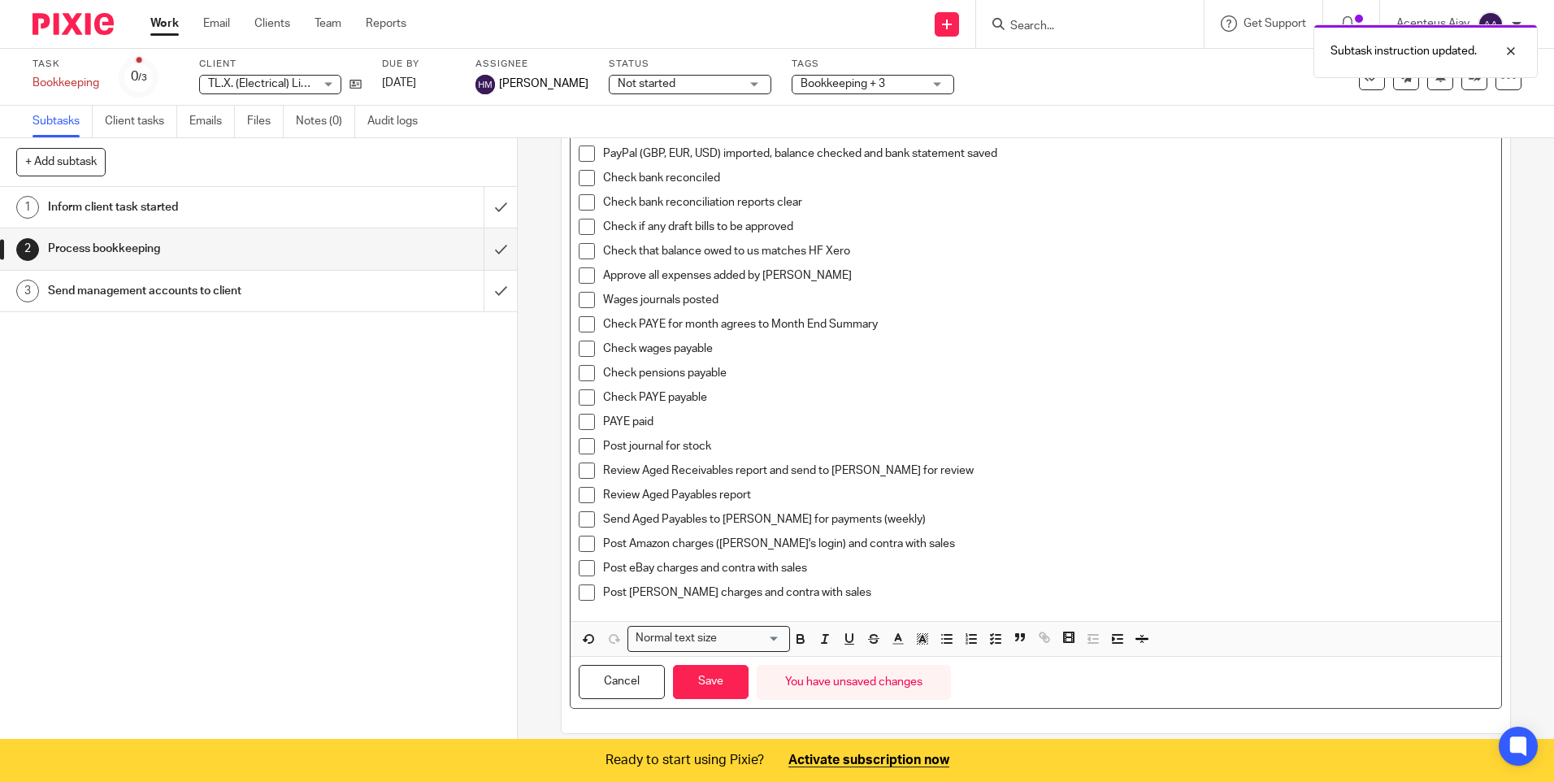
scroll to position [121, 0]
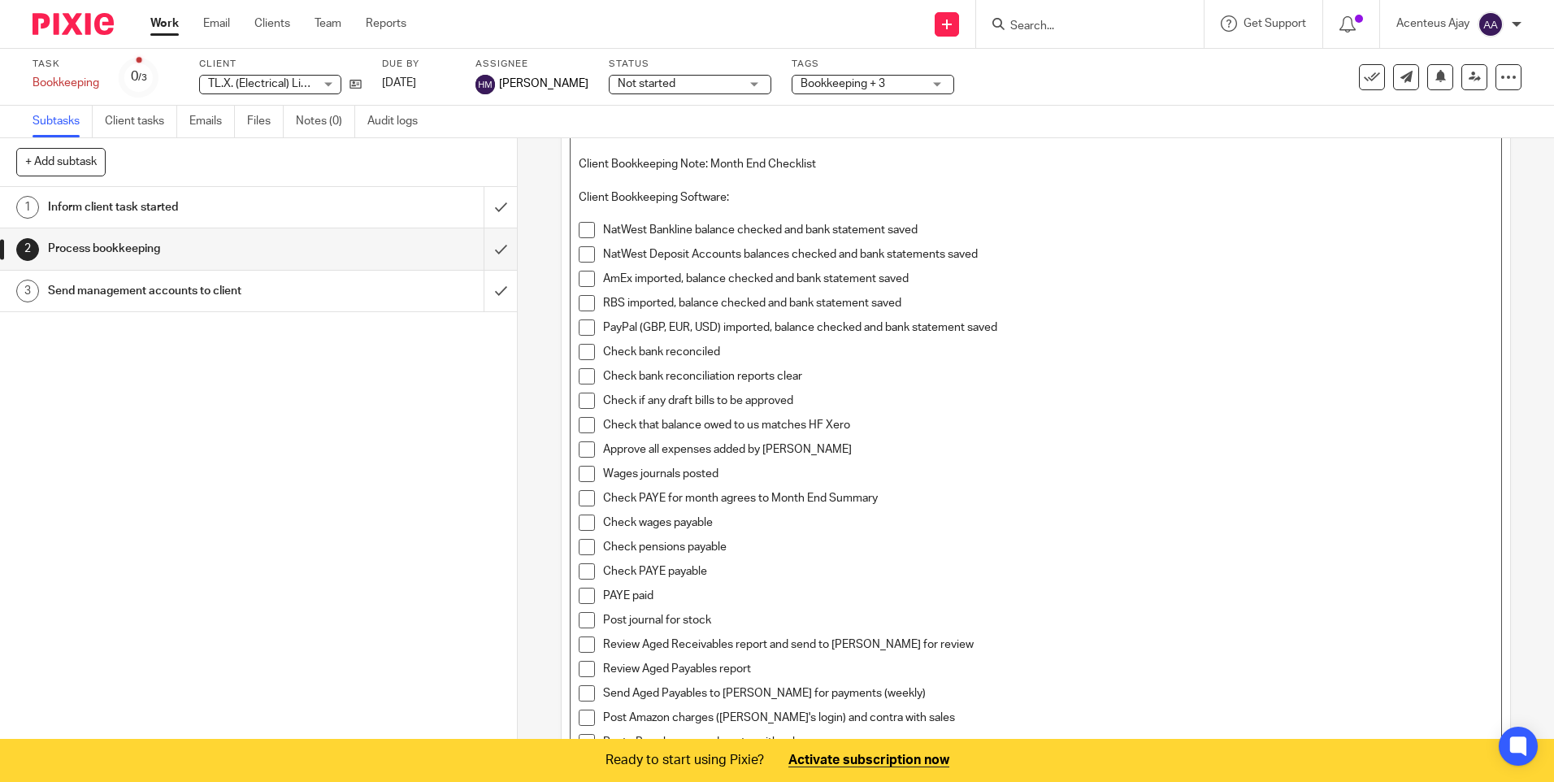
click at [579, 163] on p "Client Bookkeeping Note: Month End Checklist" at bounding box center [1035, 164] width 913 height 16
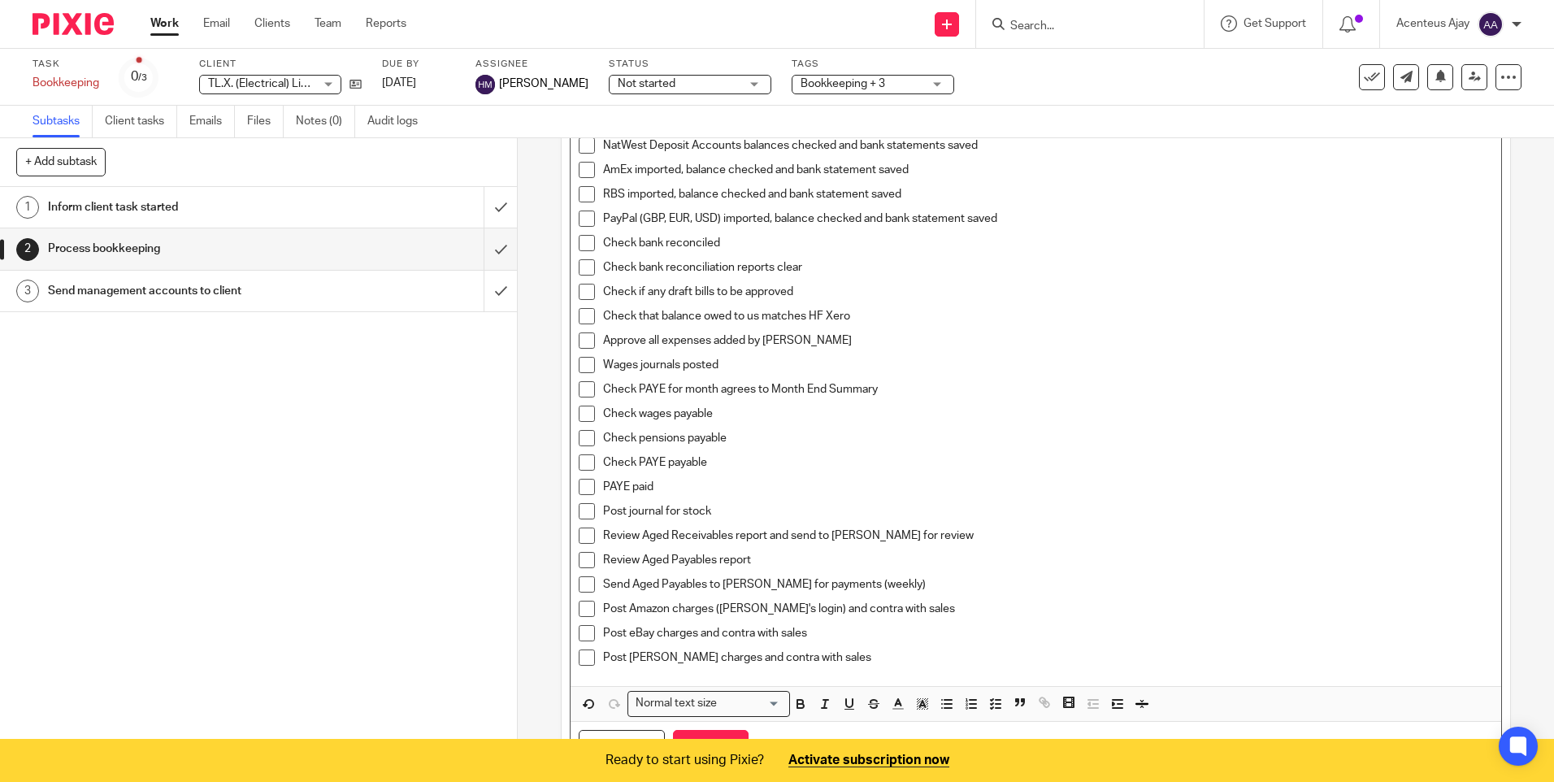
scroll to position [295, 0]
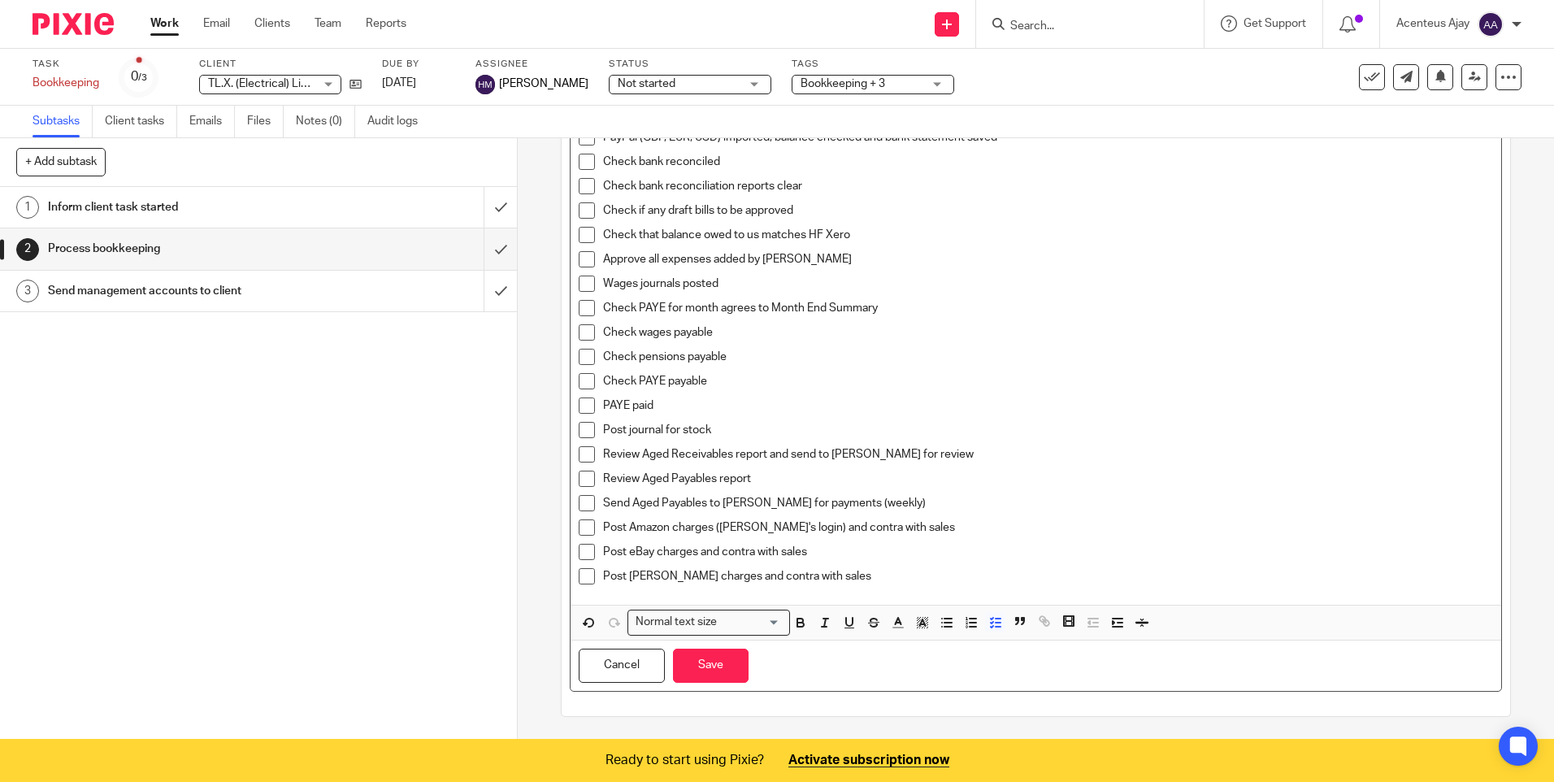
click at [821, 576] on p "Post Mollie charges and contra with sales" at bounding box center [1047, 576] width 889 height 16
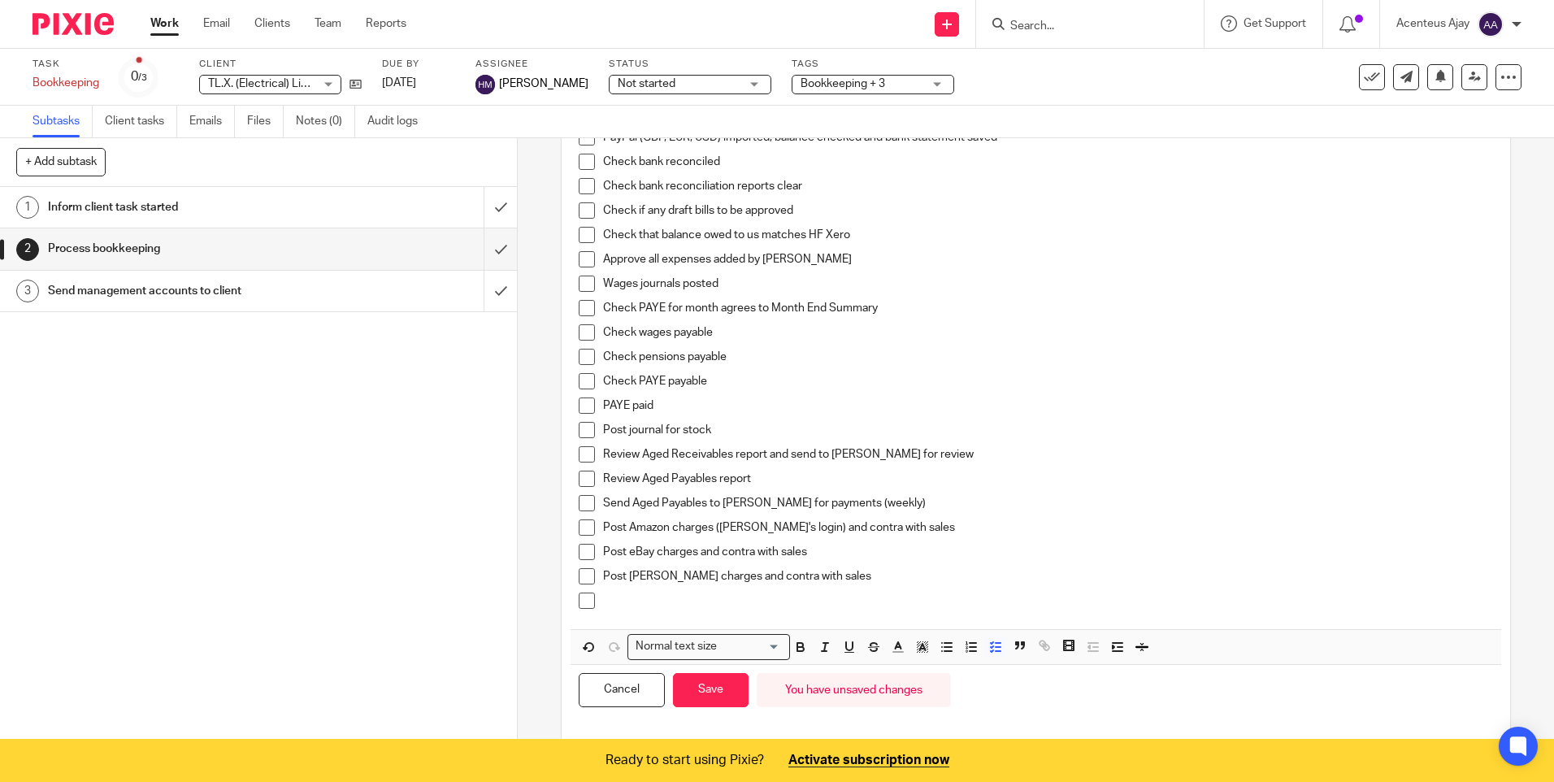
click at [635, 595] on p at bounding box center [1047, 600] width 889 height 16
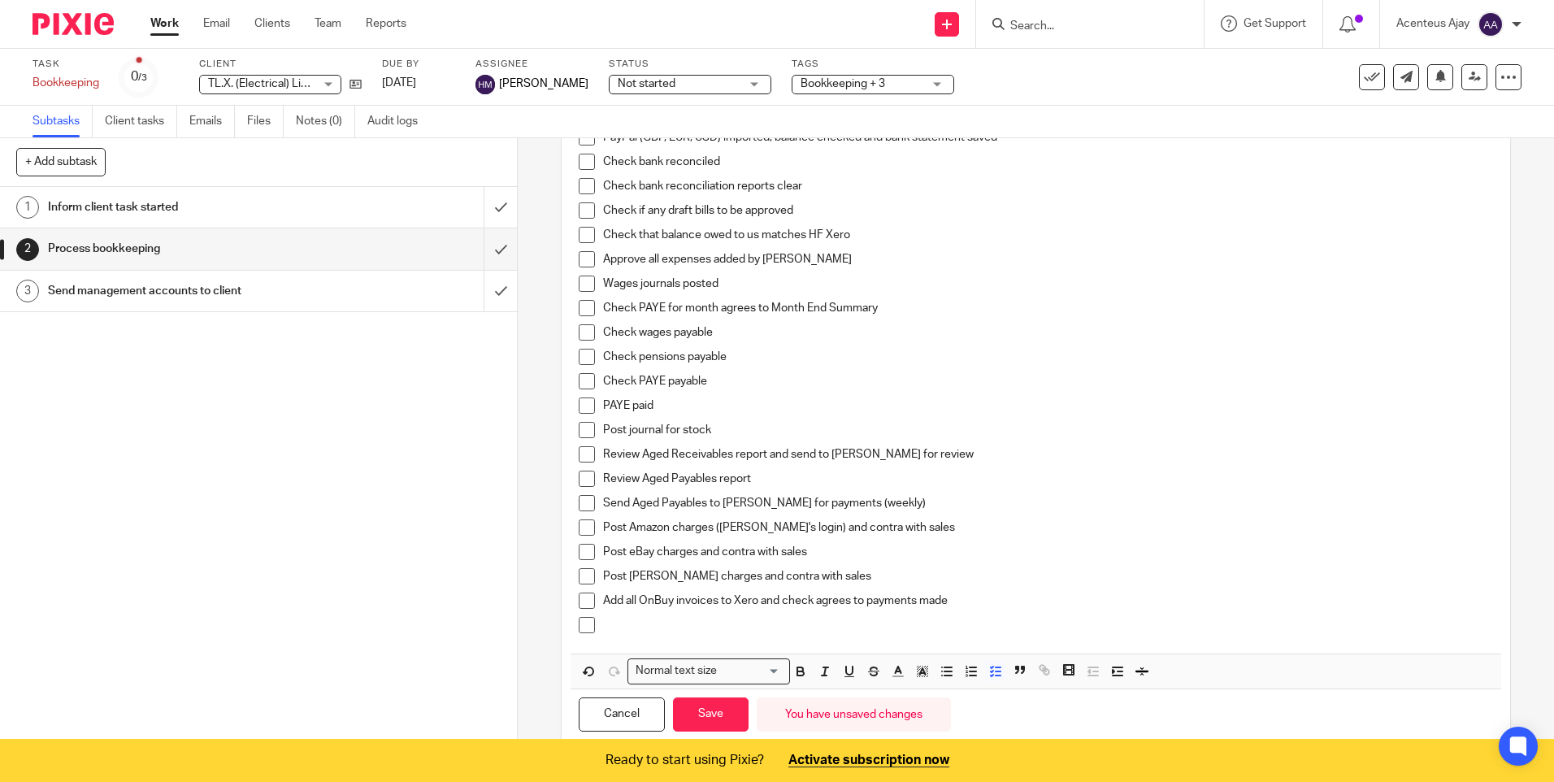
click at [668, 631] on p at bounding box center [1047, 625] width 889 height 16
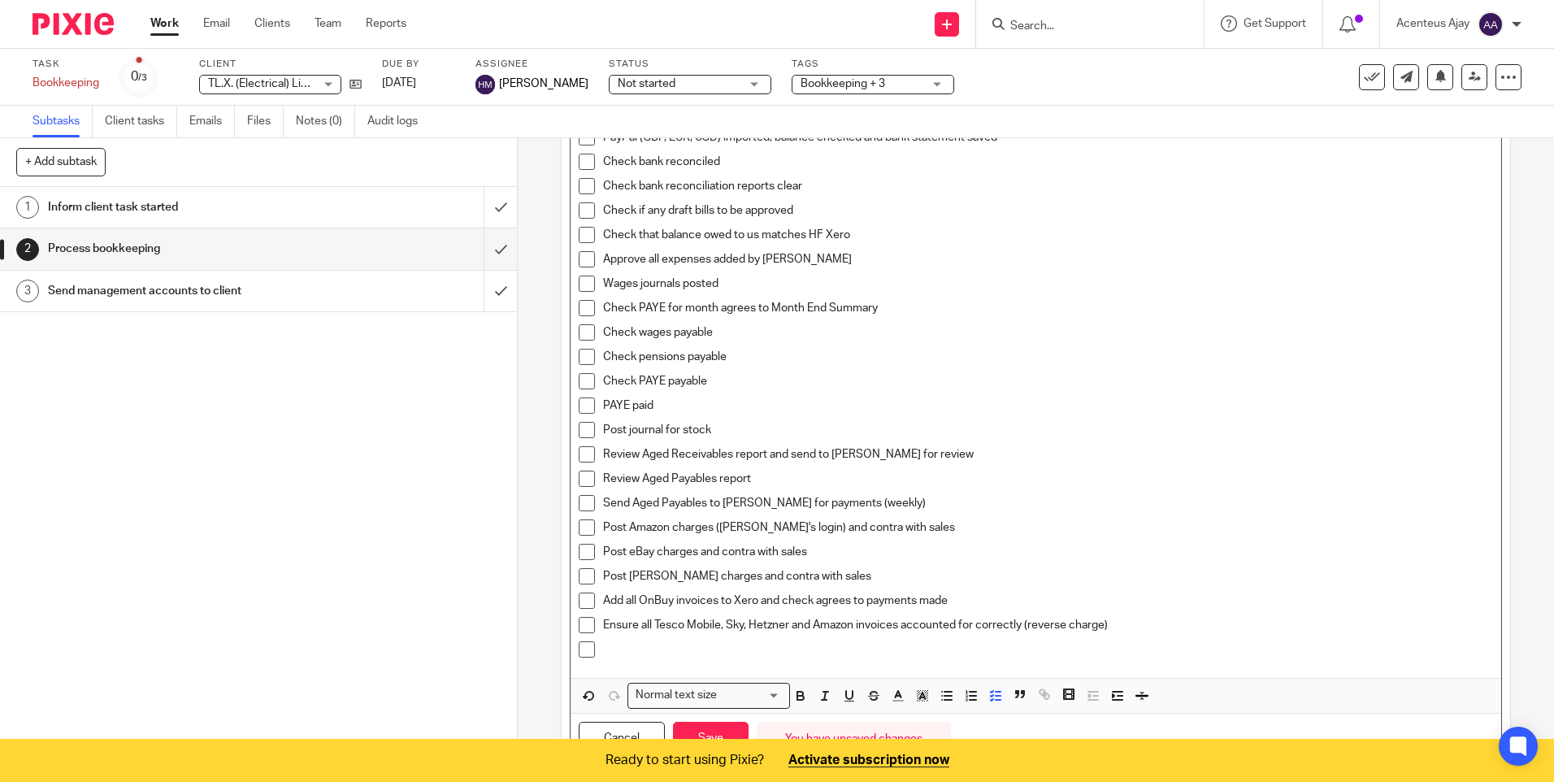
click at [653, 650] on p at bounding box center [1047, 649] width 889 height 16
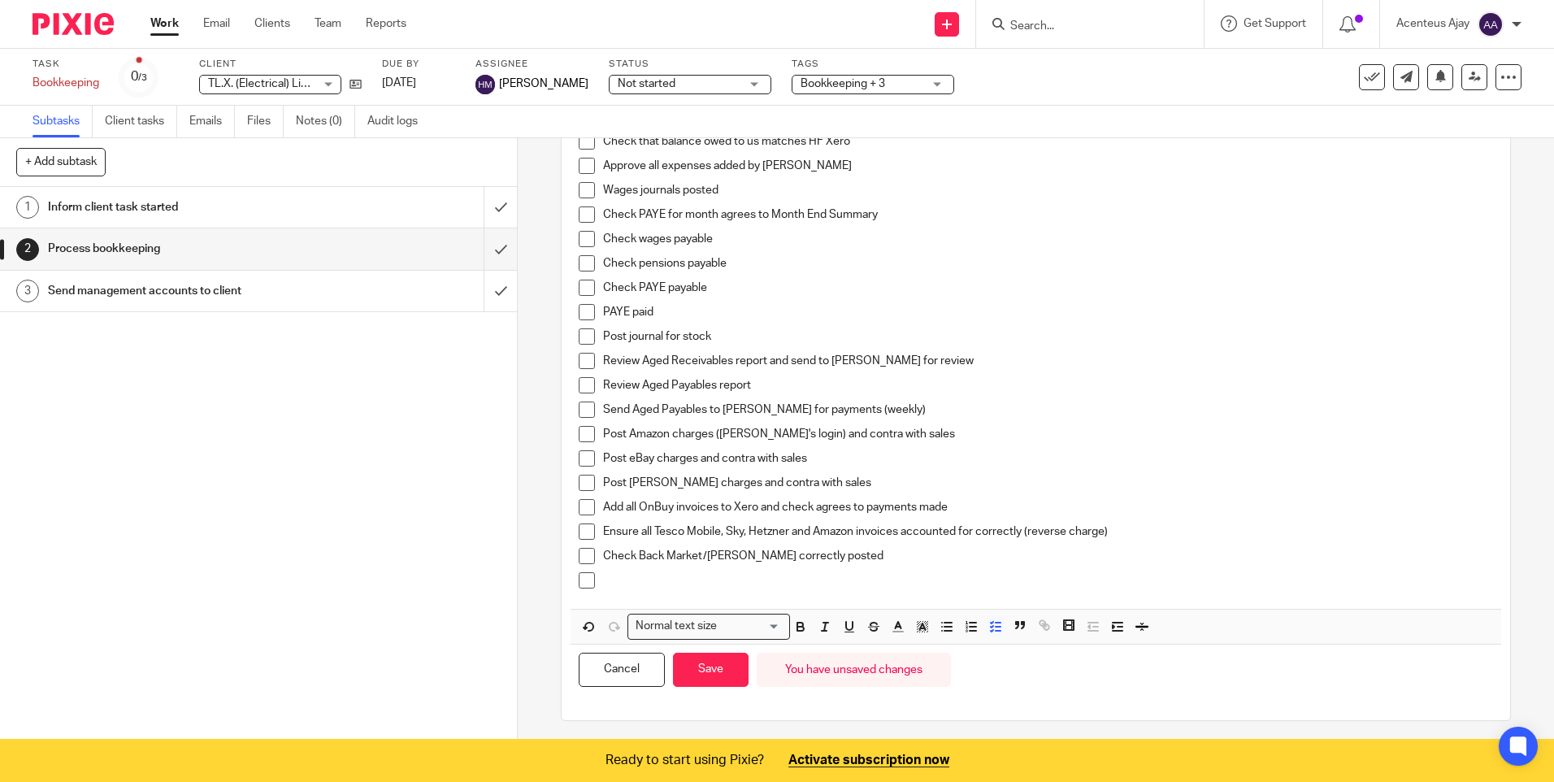
scroll to position [393, 0]
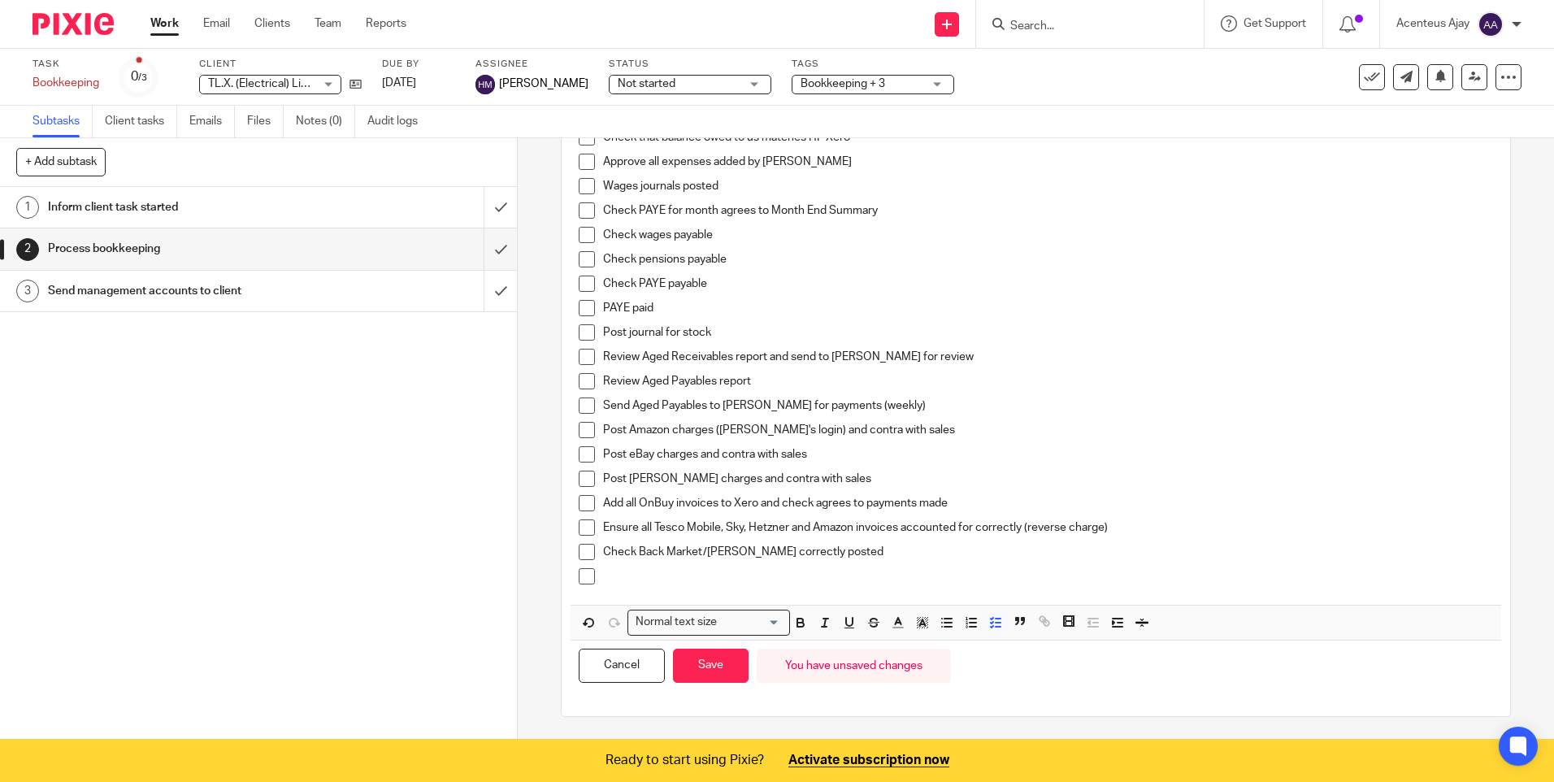
click at [638, 569] on p at bounding box center [1047, 576] width 889 height 16
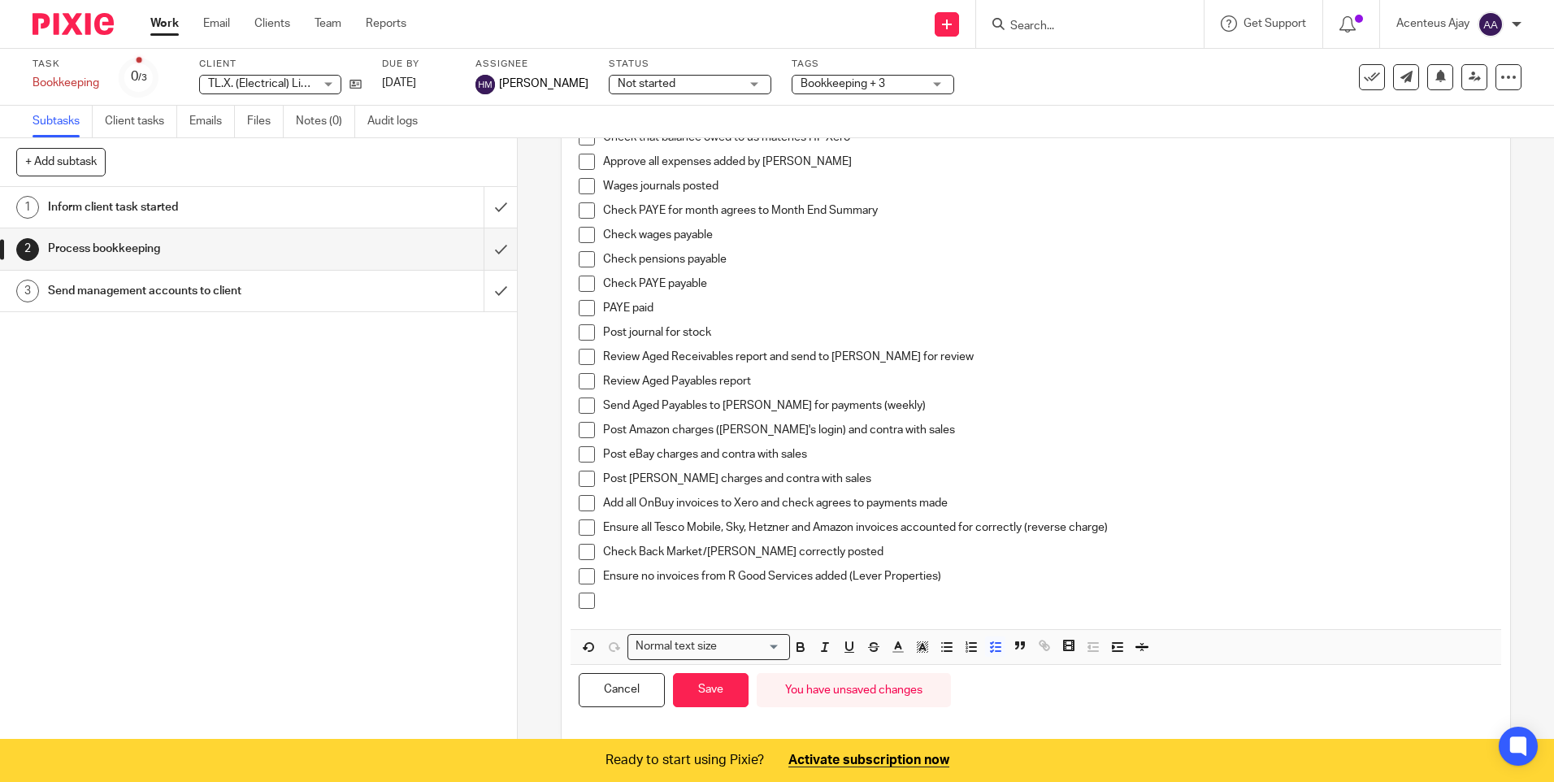
click at [620, 606] on p at bounding box center [1047, 600] width 889 height 16
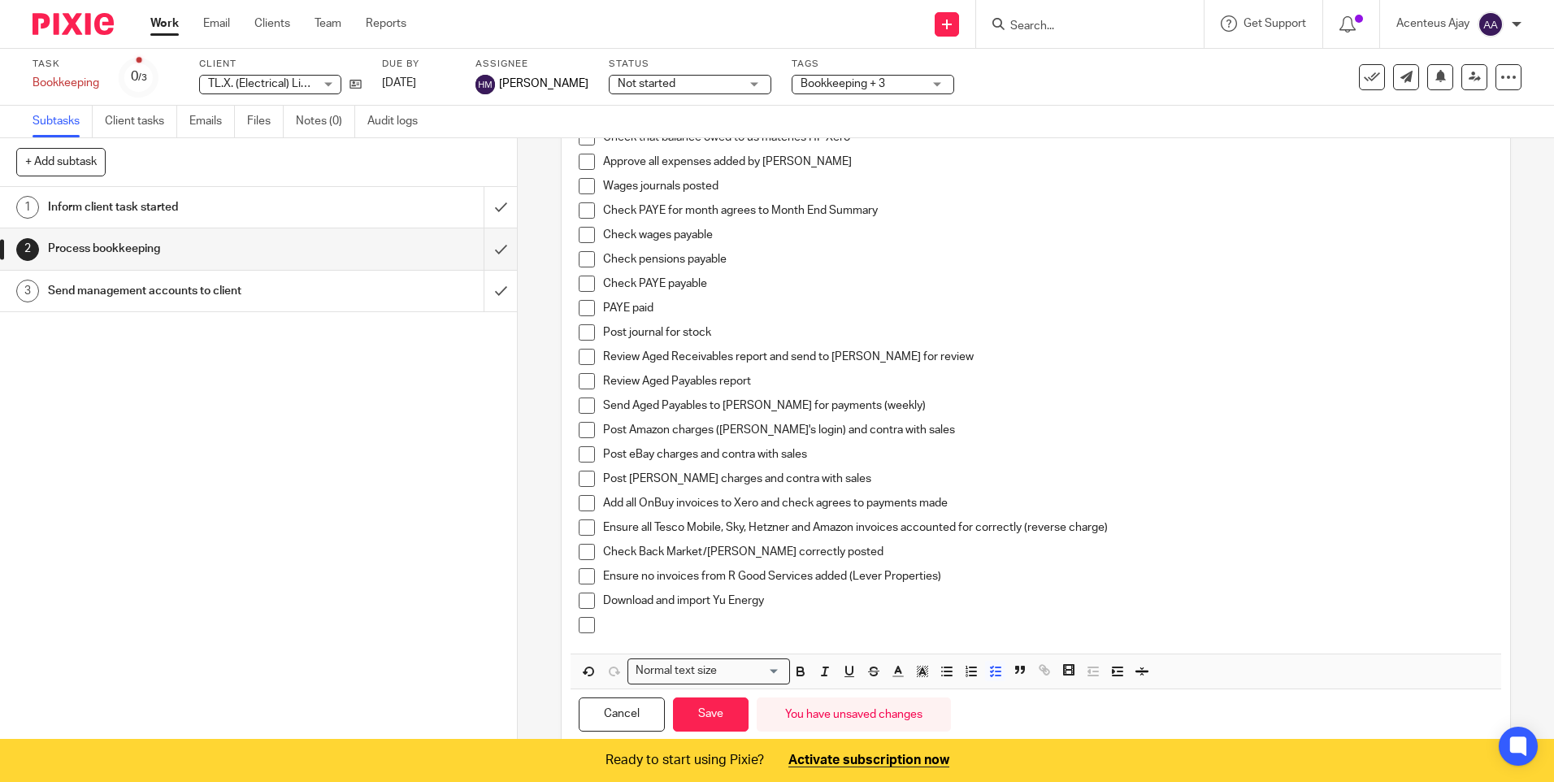
click at [621, 621] on p at bounding box center [1047, 625] width 889 height 16
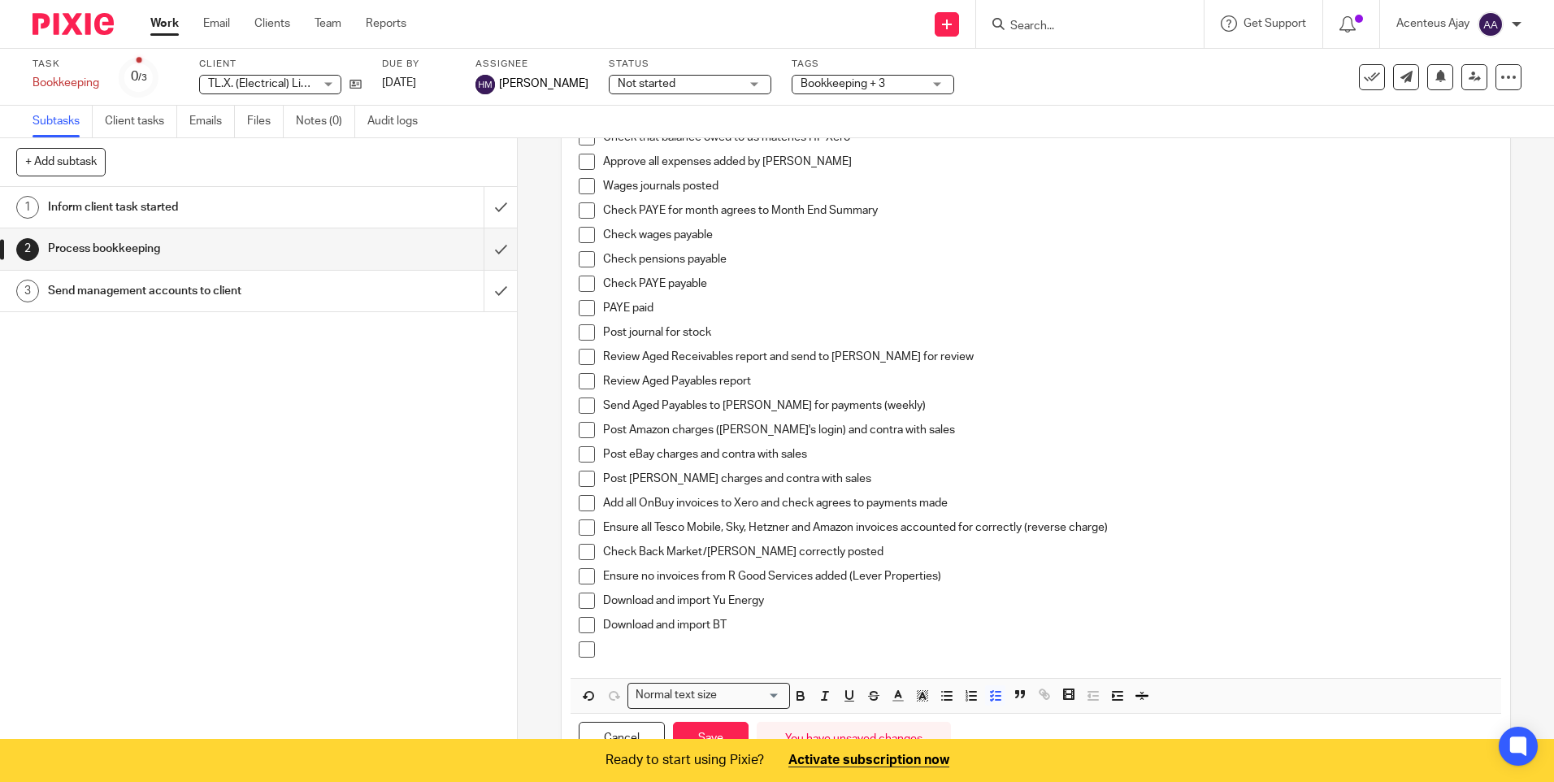
click at [628, 641] on p at bounding box center [1047, 649] width 889 height 16
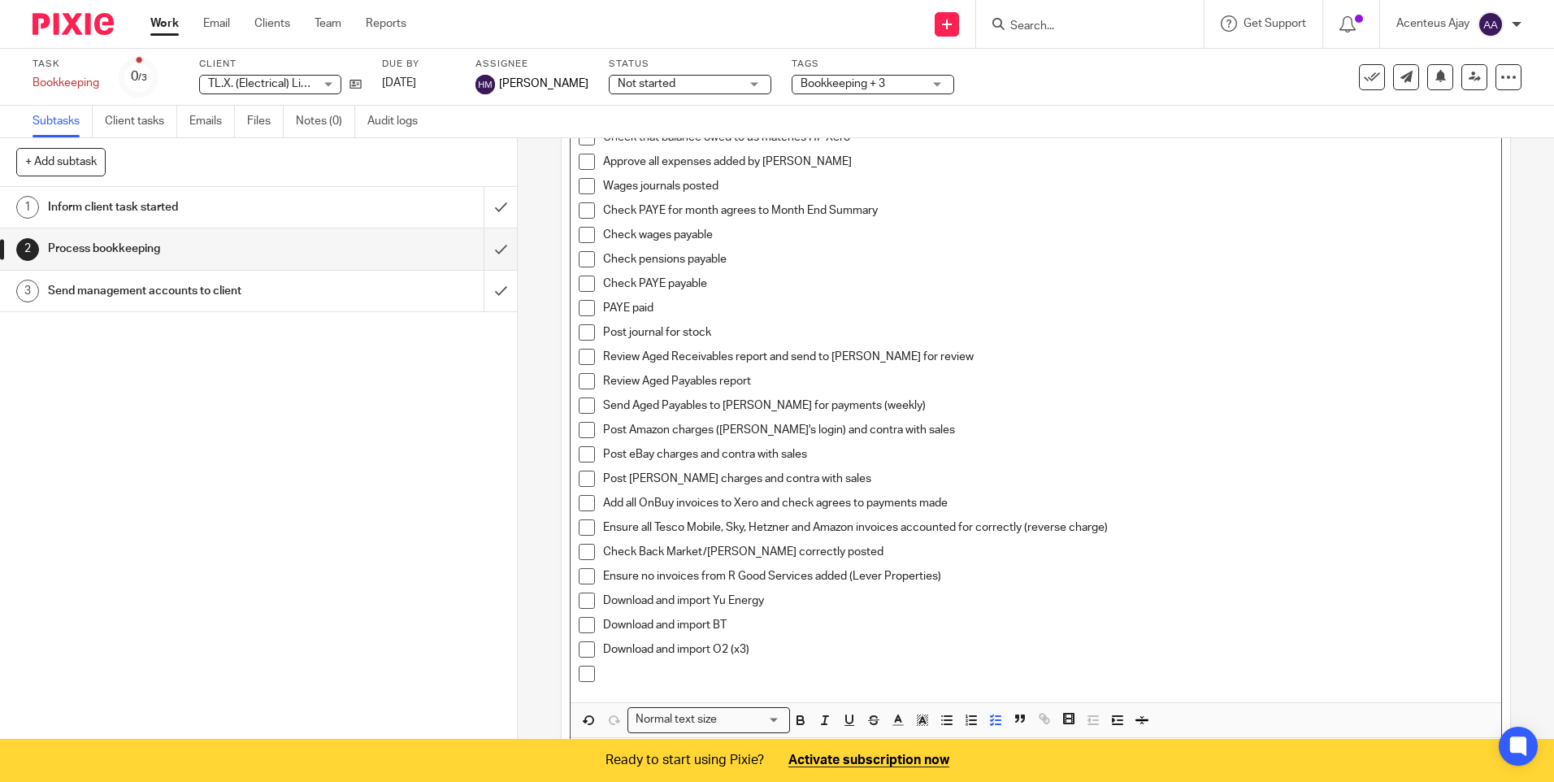
click at [618, 671] on p at bounding box center [1047, 674] width 889 height 16
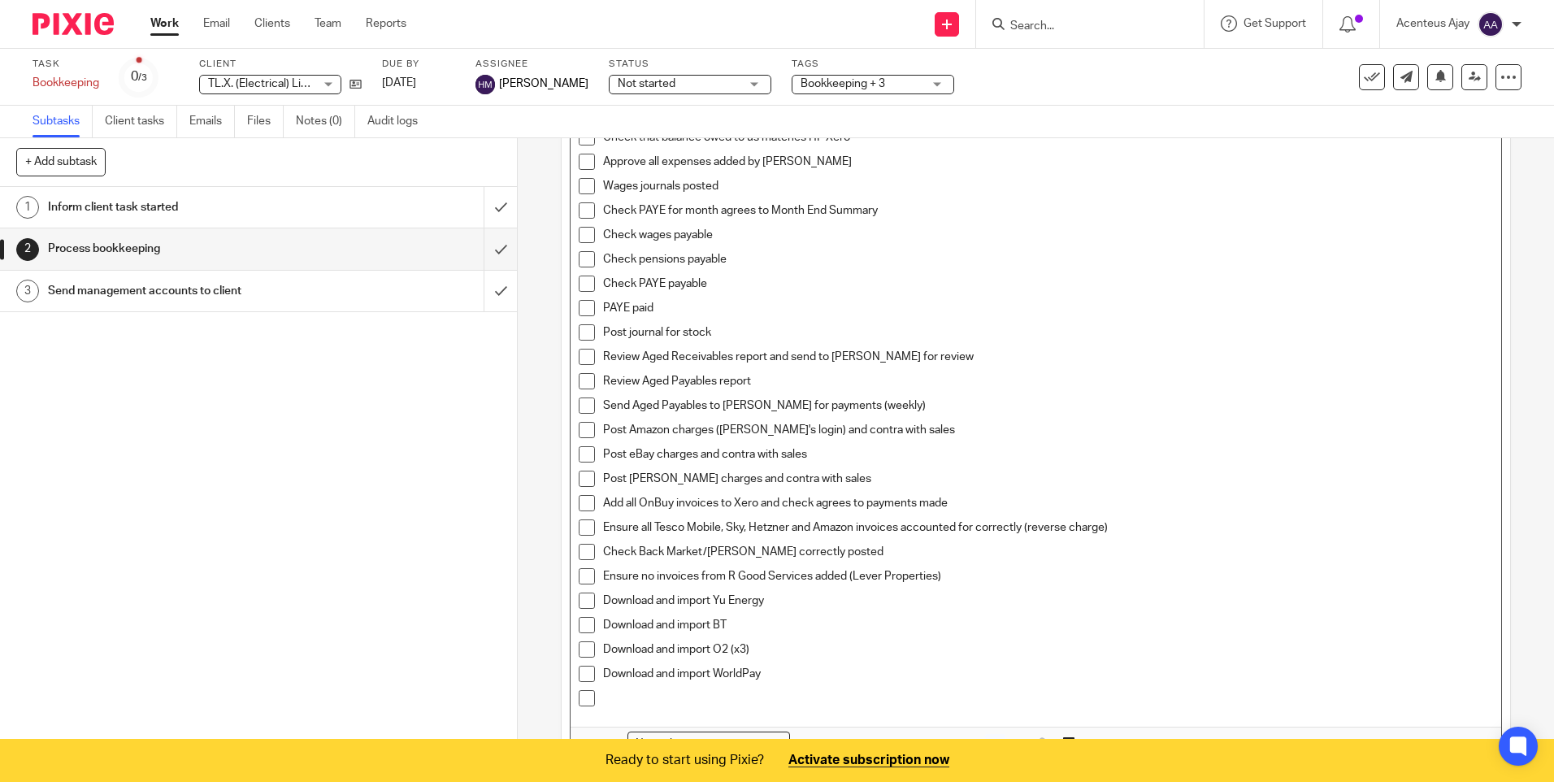
scroll to position [514, 0]
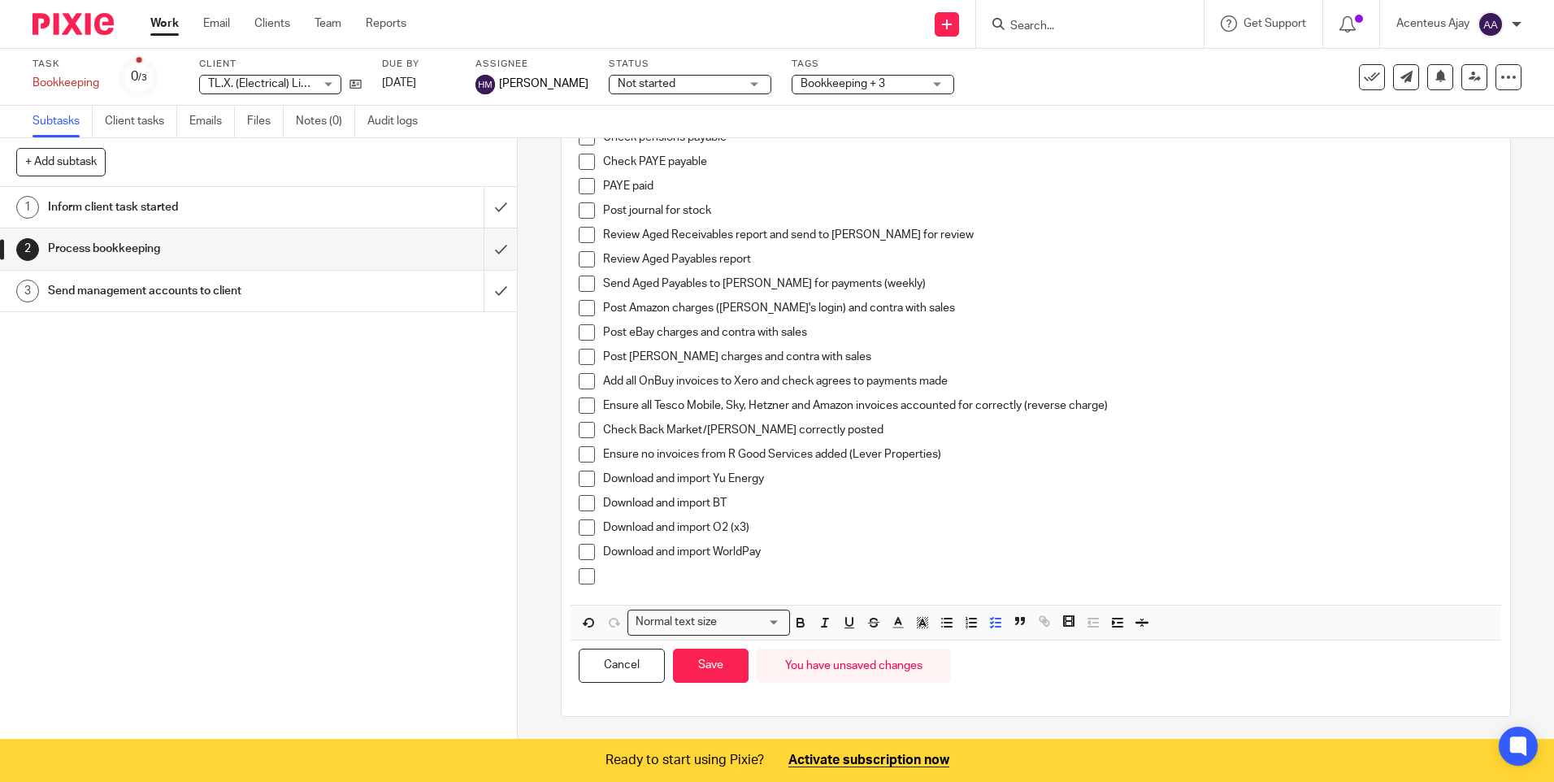
click at [747, 587] on div at bounding box center [1047, 580] width 889 height 24
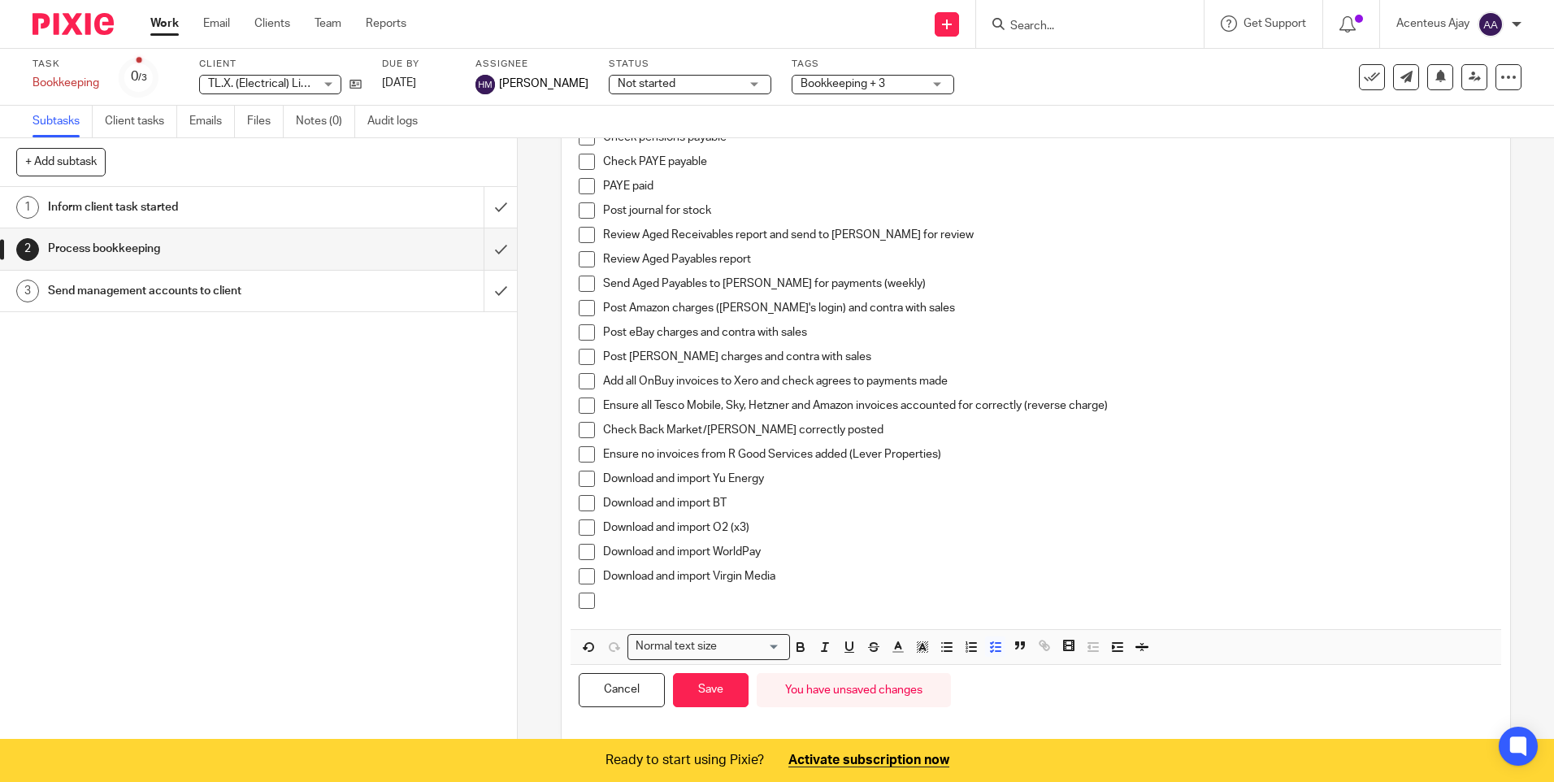
click at [692, 598] on p at bounding box center [1047, 600] width 889 height 16
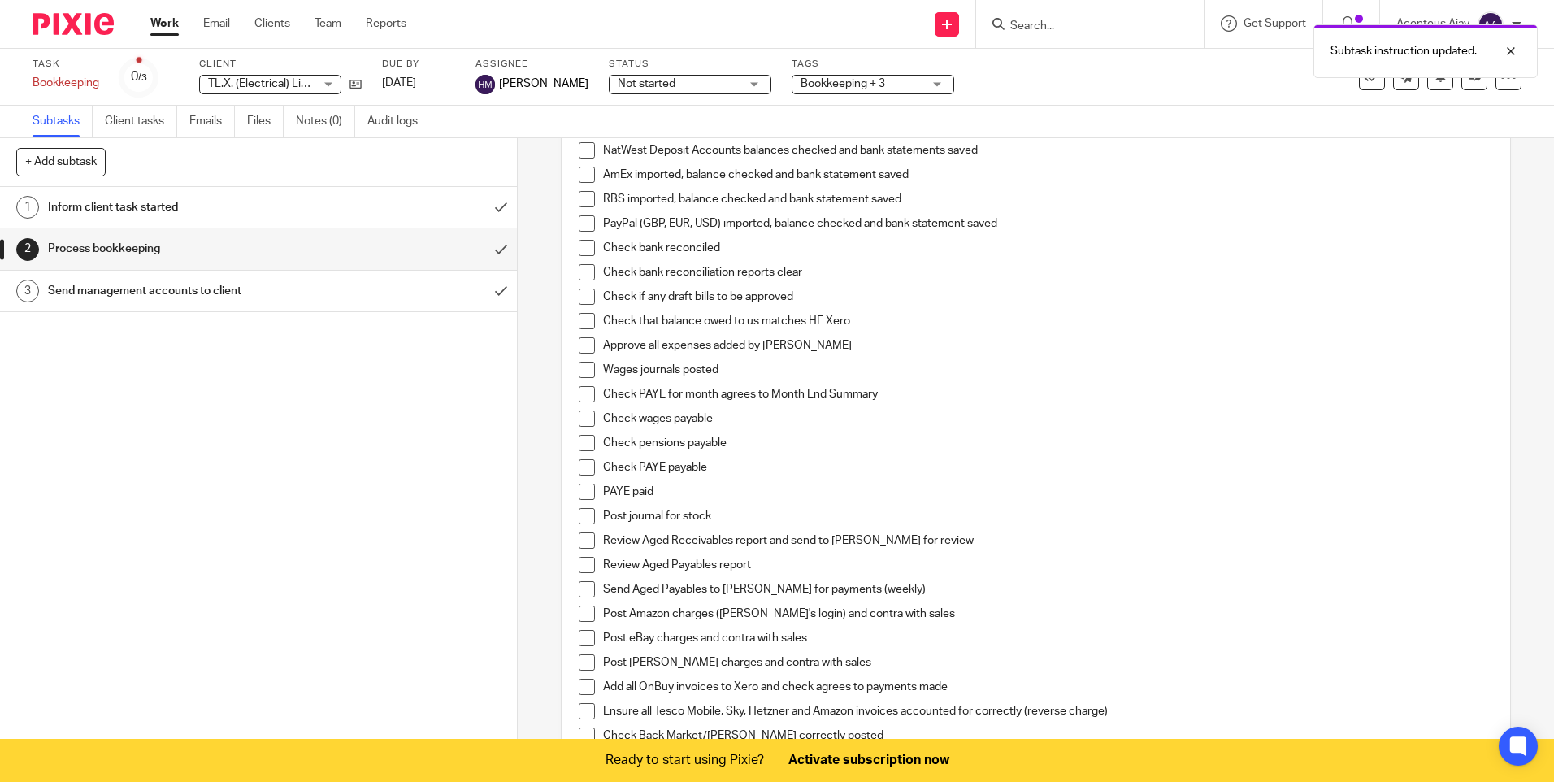
scroll to position [0, 0]
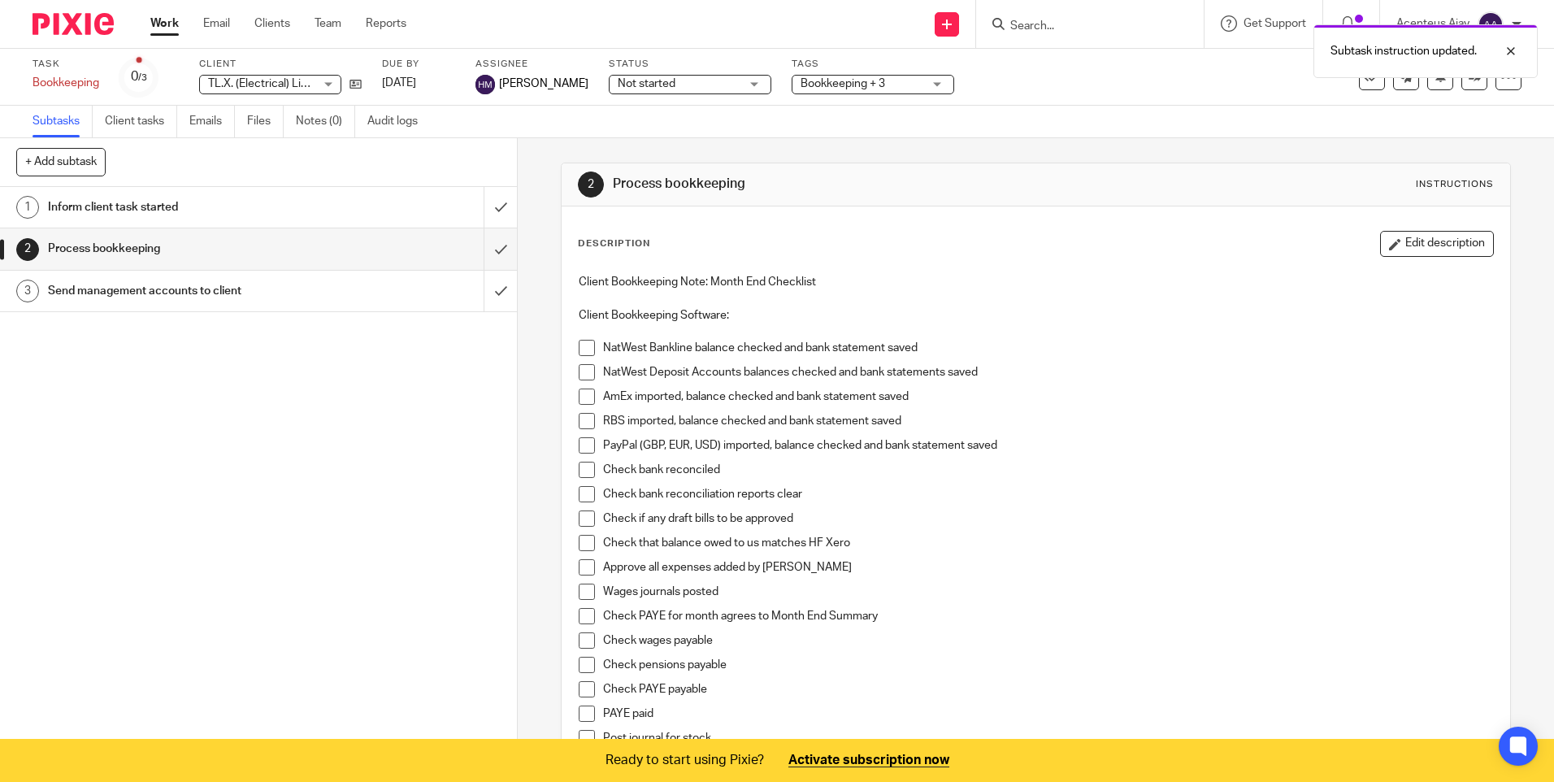
click at [1420, 258] on div "Description Edit description Client Bookkeeping Note: Month End Checklist Clien…" at bounding box center [1035, 694] width 915 height 926
click at [1420, 249] on button "Edit description" at bounding box center [1437, 244] width 114 height 26
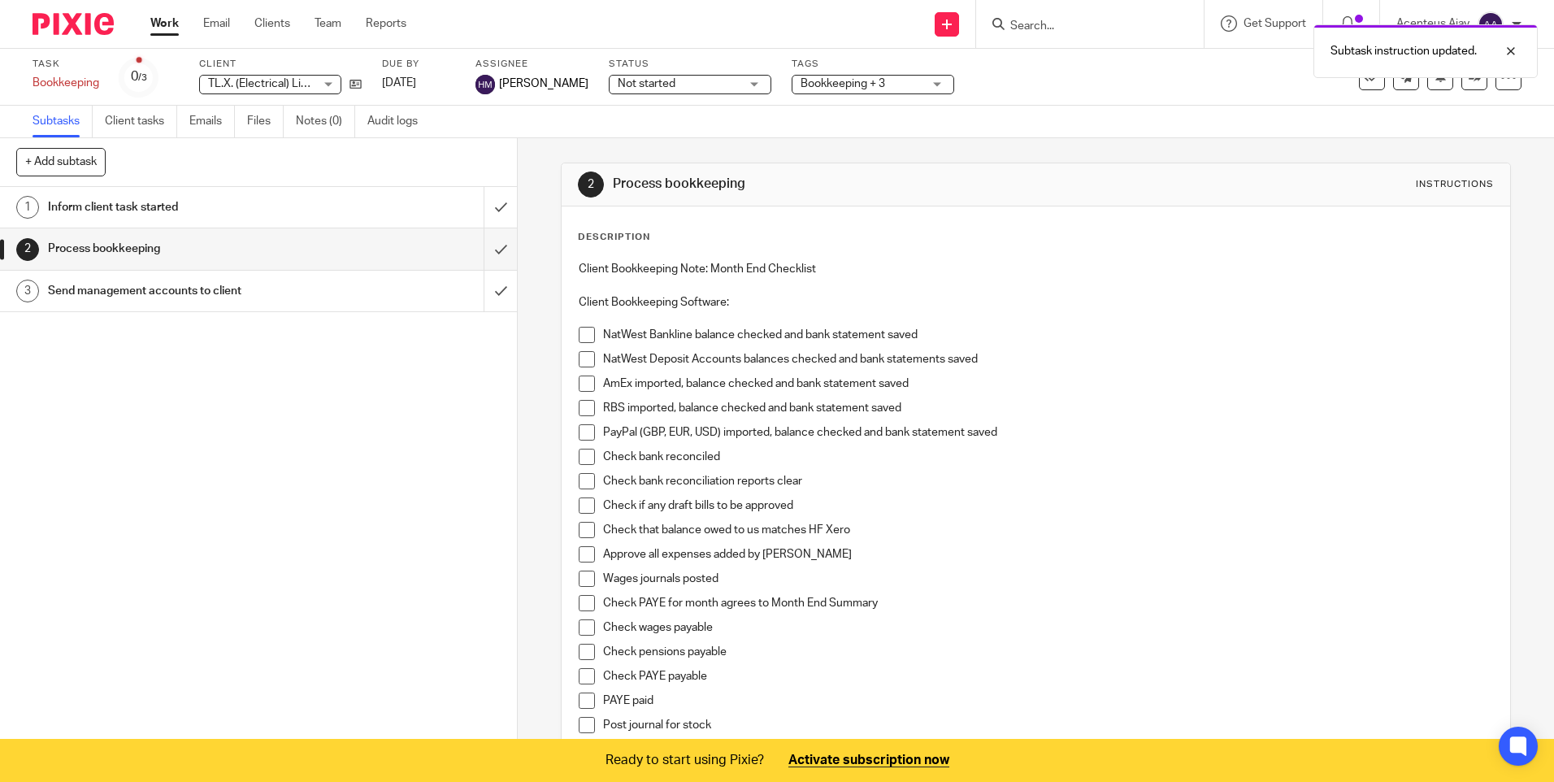
scroll to position [539, 0]
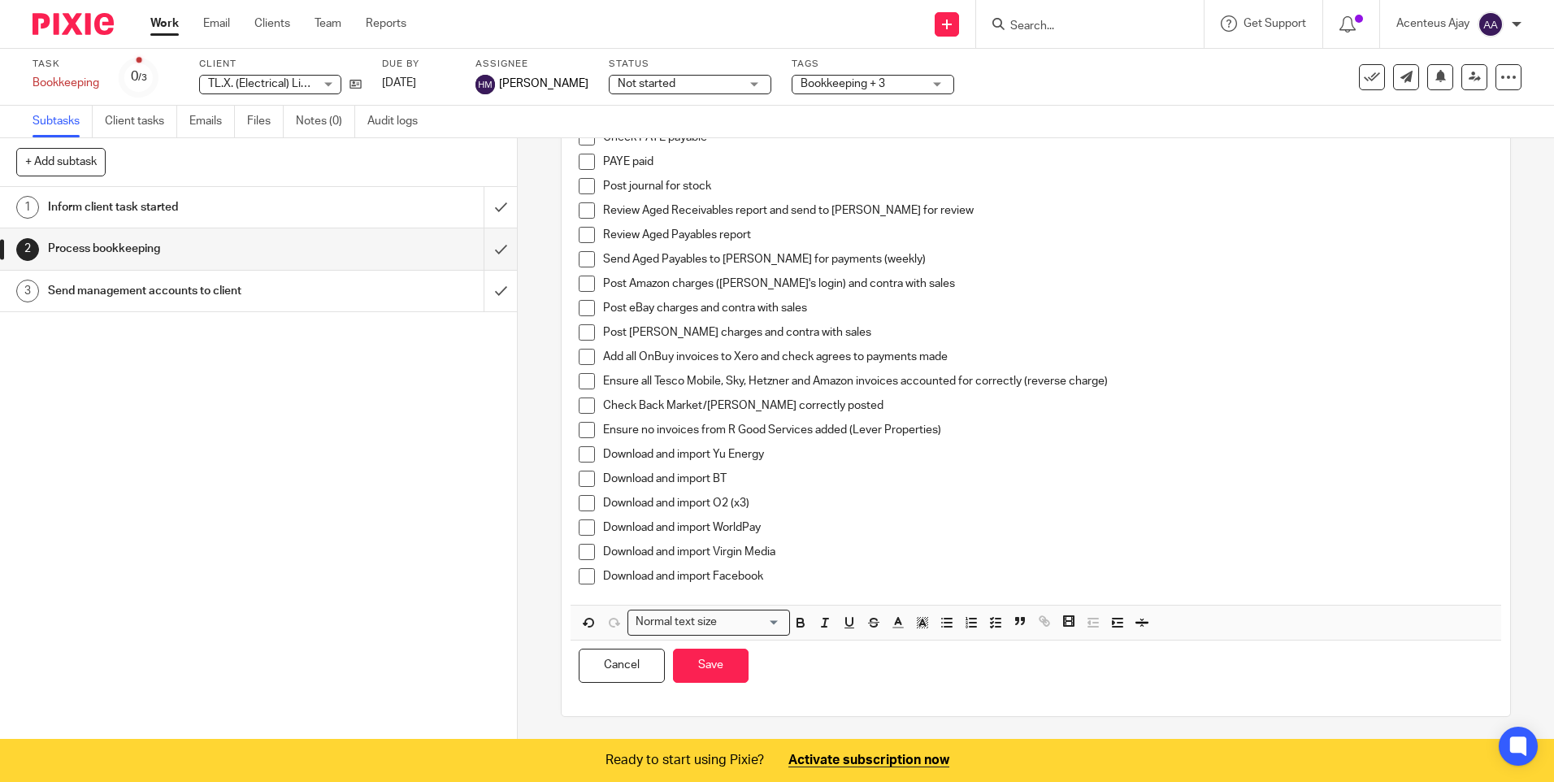
click at [770, 571] on p "Download and import Facebook" at bounding box center [1047, 576] width 889 height 16
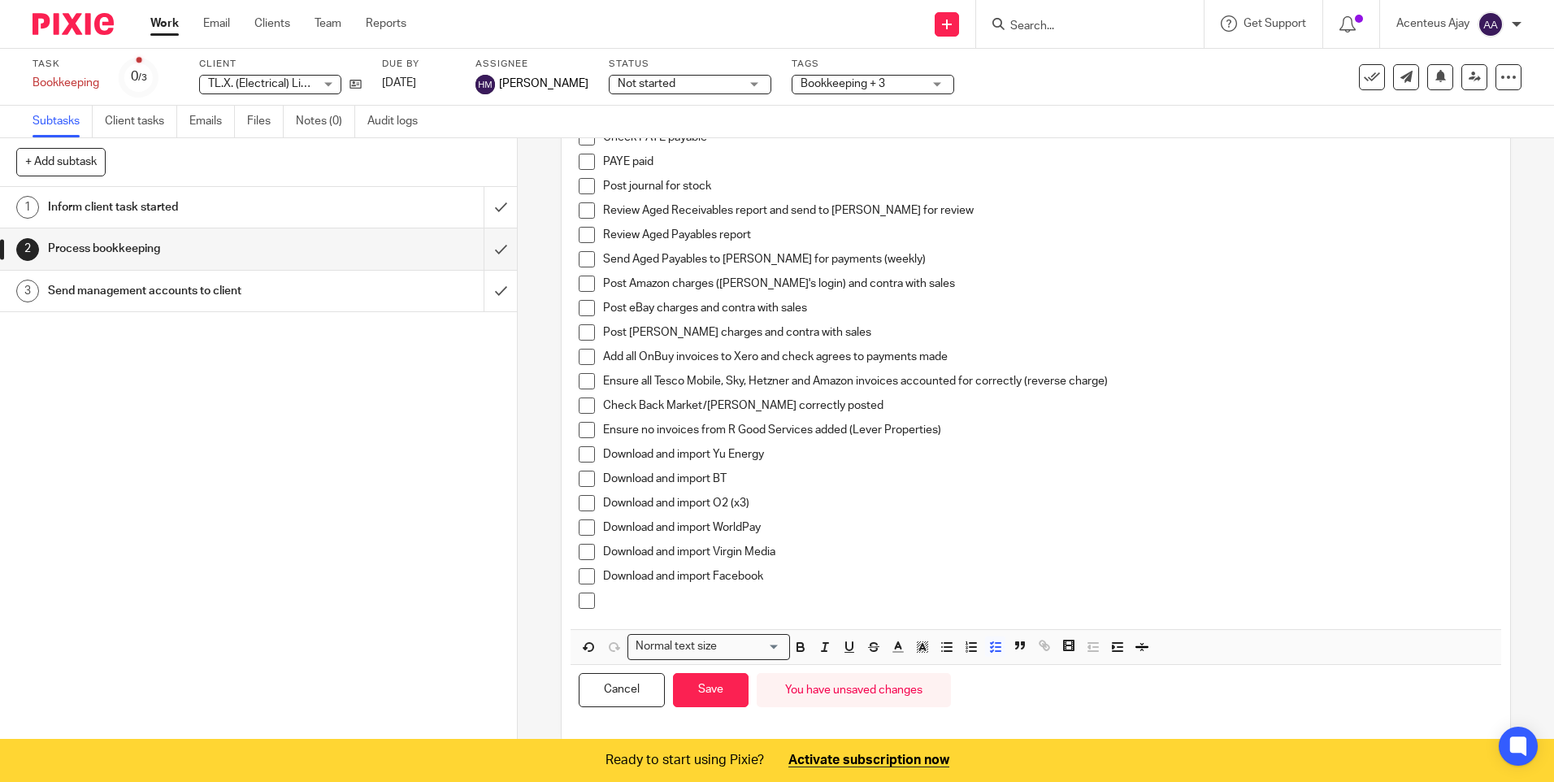
click at [641, 592] on p at bounding box center [1047, 600] width 889 height 16
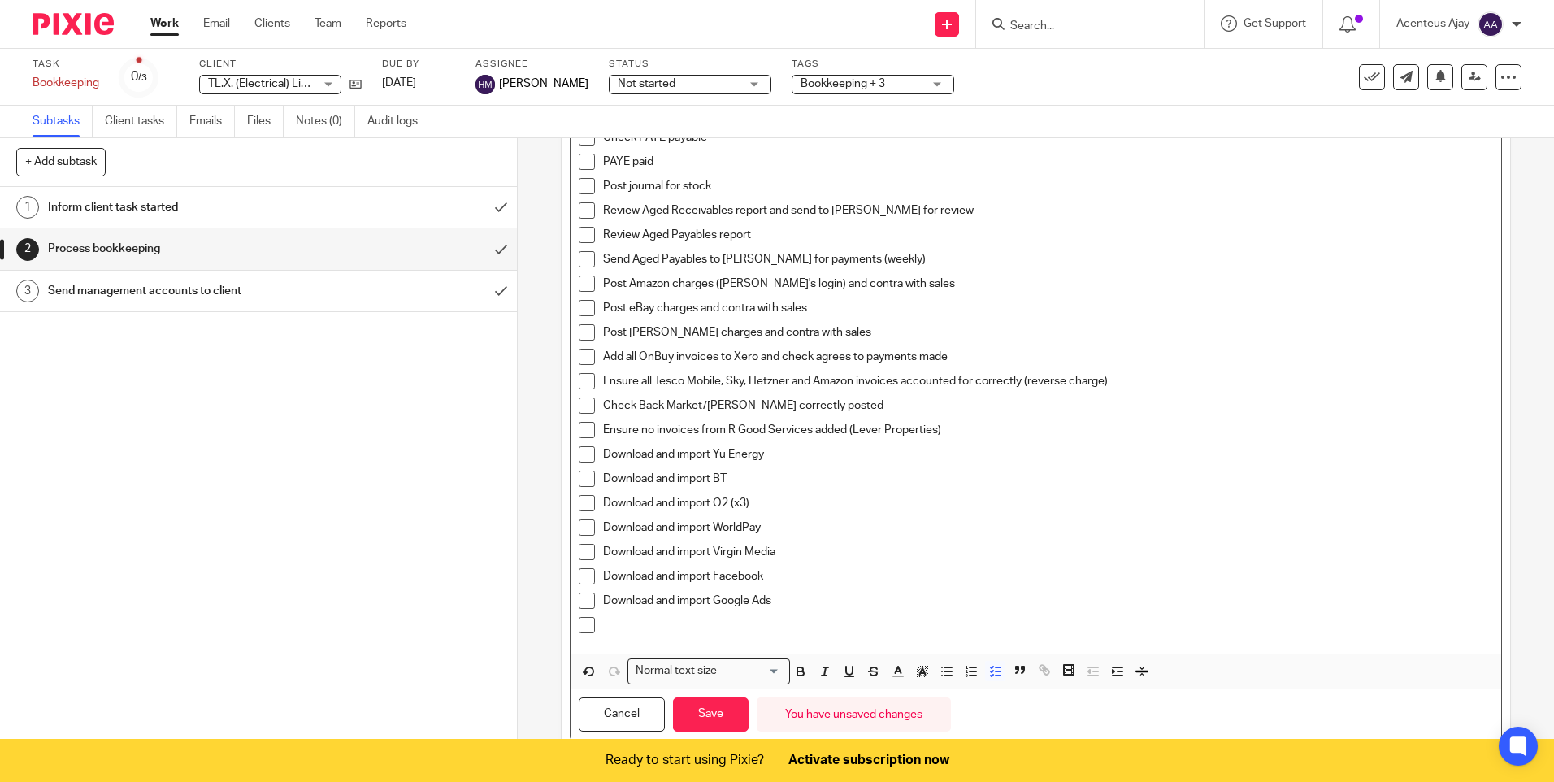
click at [669, 628] on p at bounding box center [1047, 625] width 889 height 16
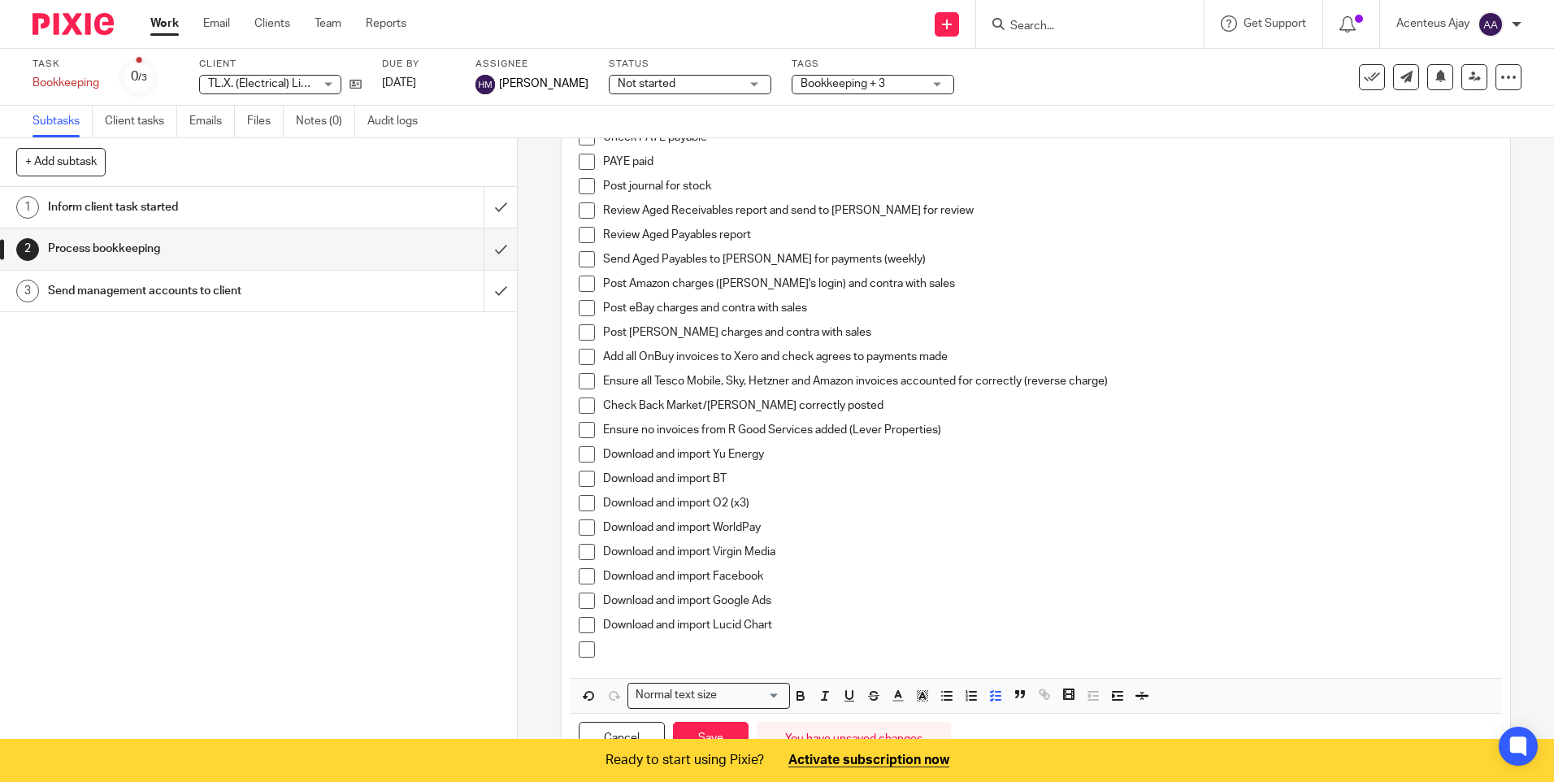
click at [605, 653] on p at bounding box center [1047, 649] width 889 height 16
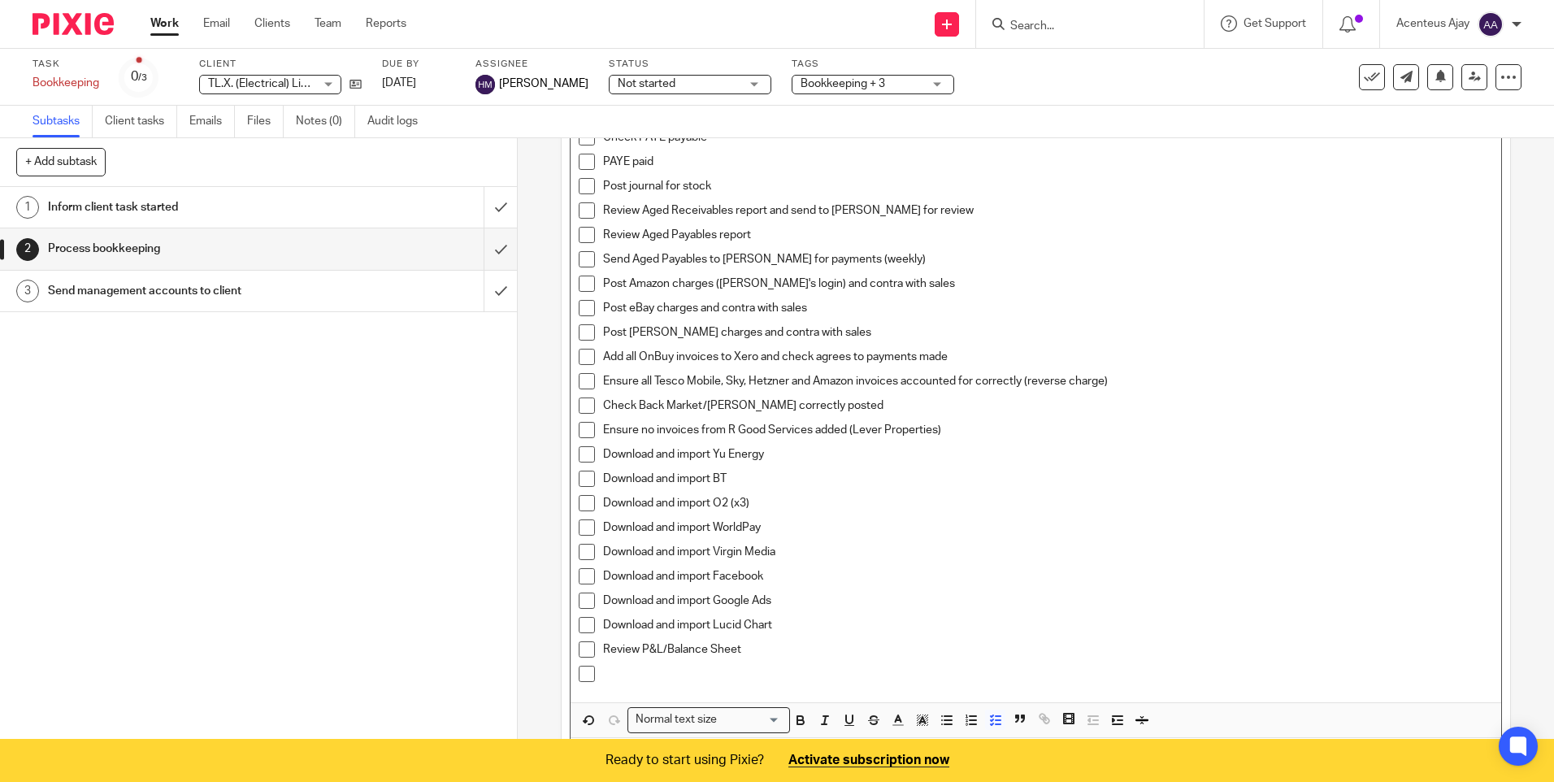
click at [635, 668] on p at bounding box center [1047, 674] width 889 height 16
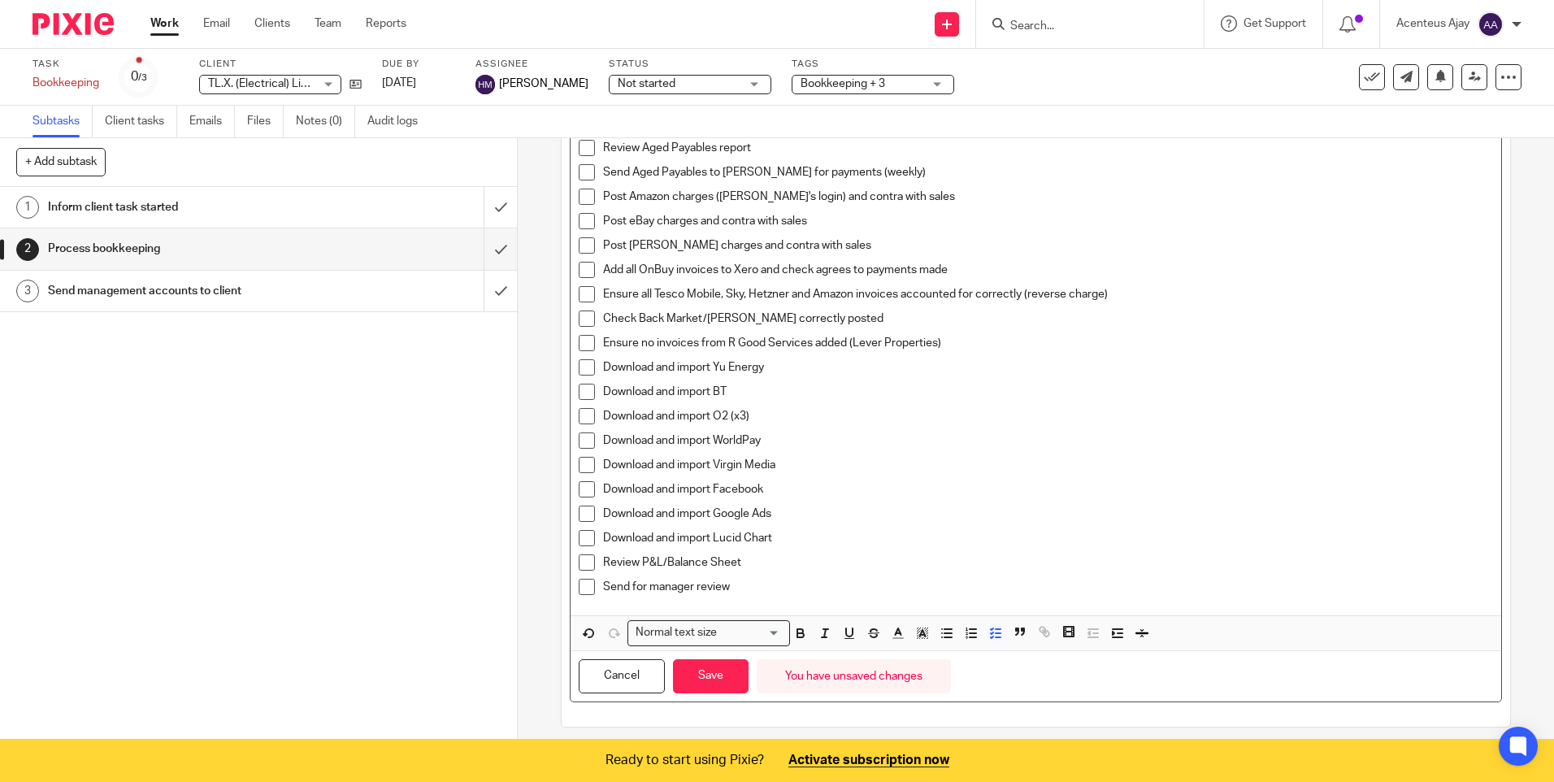
scroll to position [636, 0]
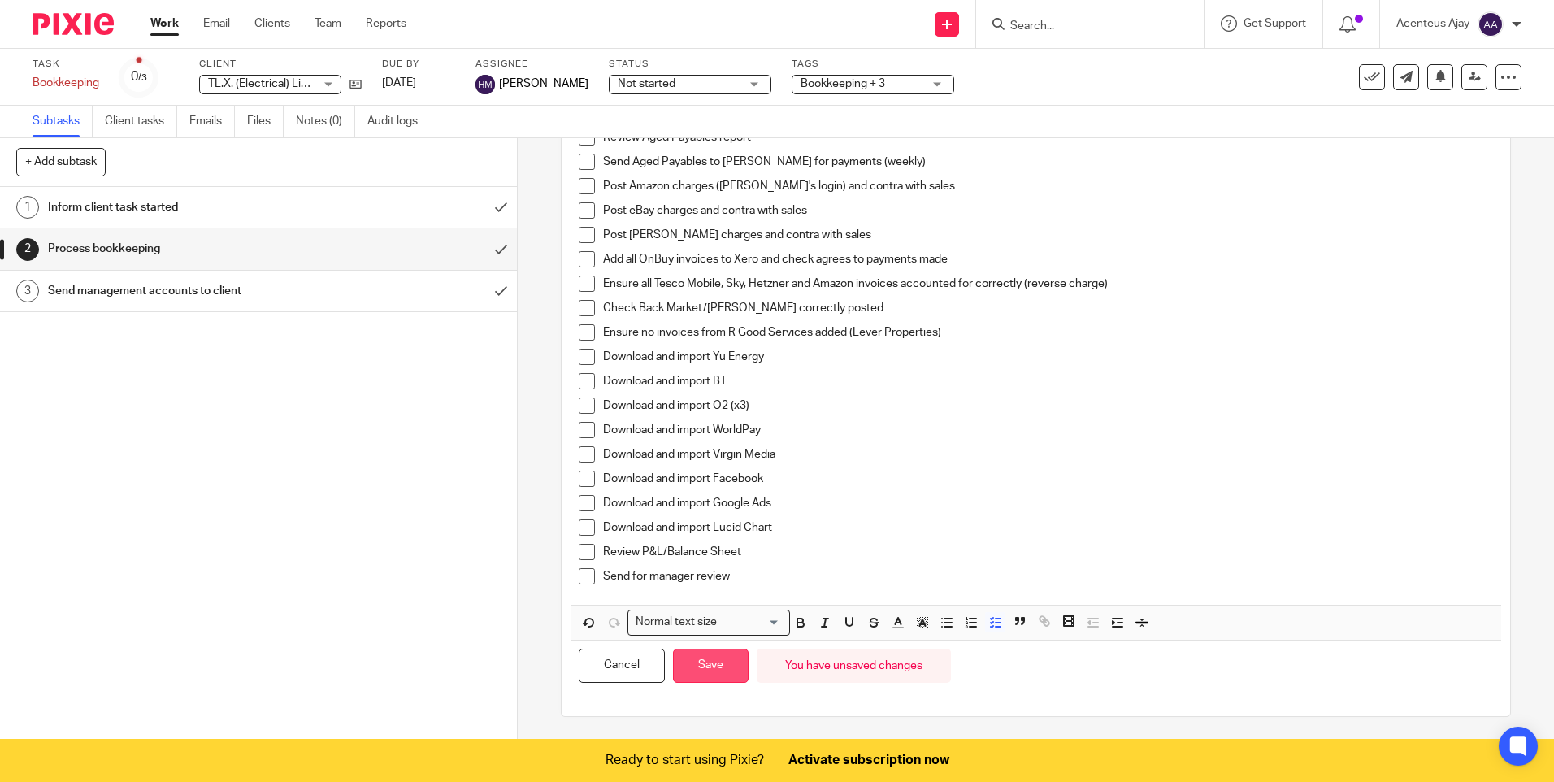
click at [704, 666] on button "Save" at bounding box center [711, 666] width 76 height 35
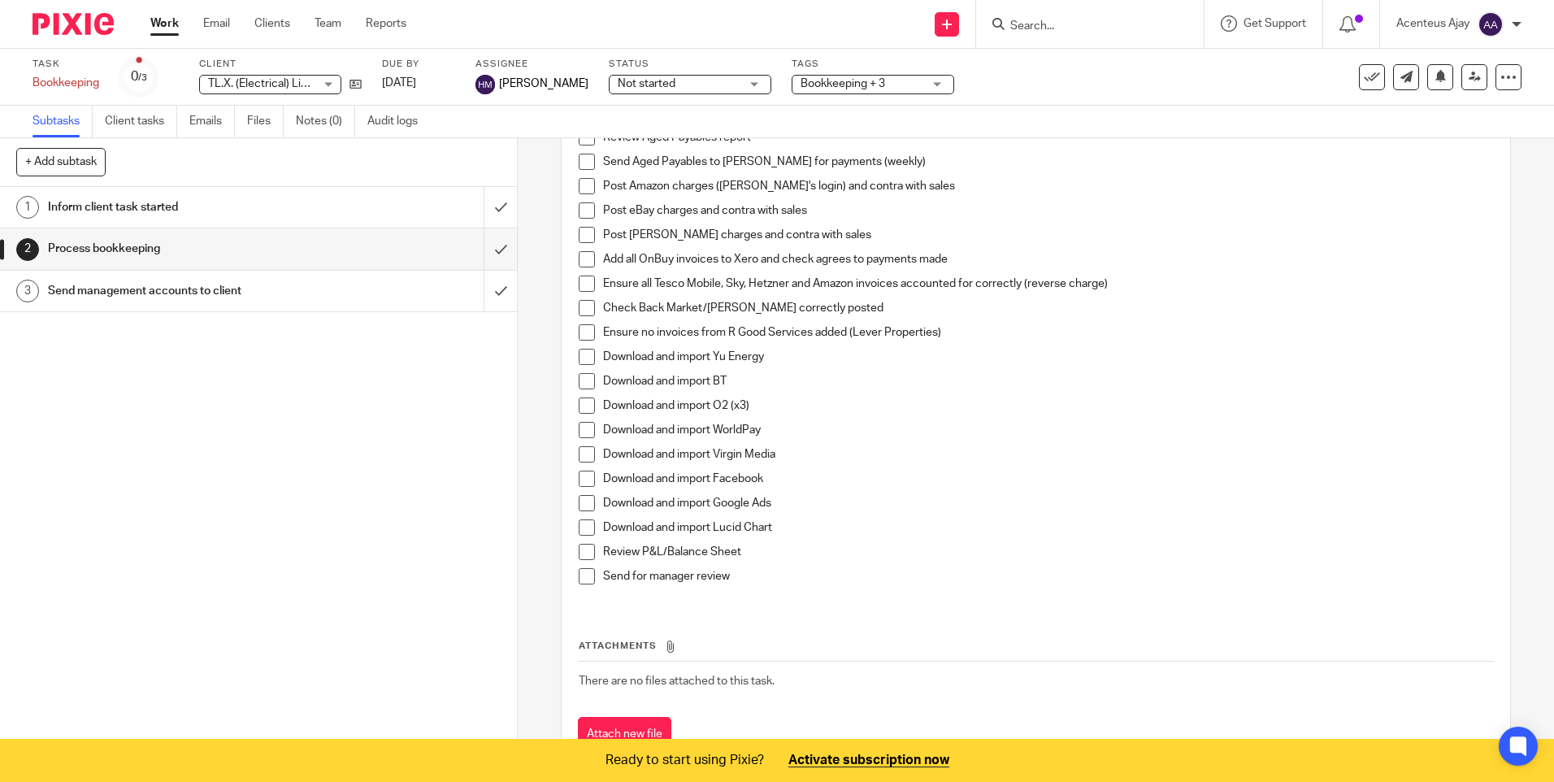
click at [1042, 20] on input "Search" at bounding box center [1082, 27] width 146 height 15
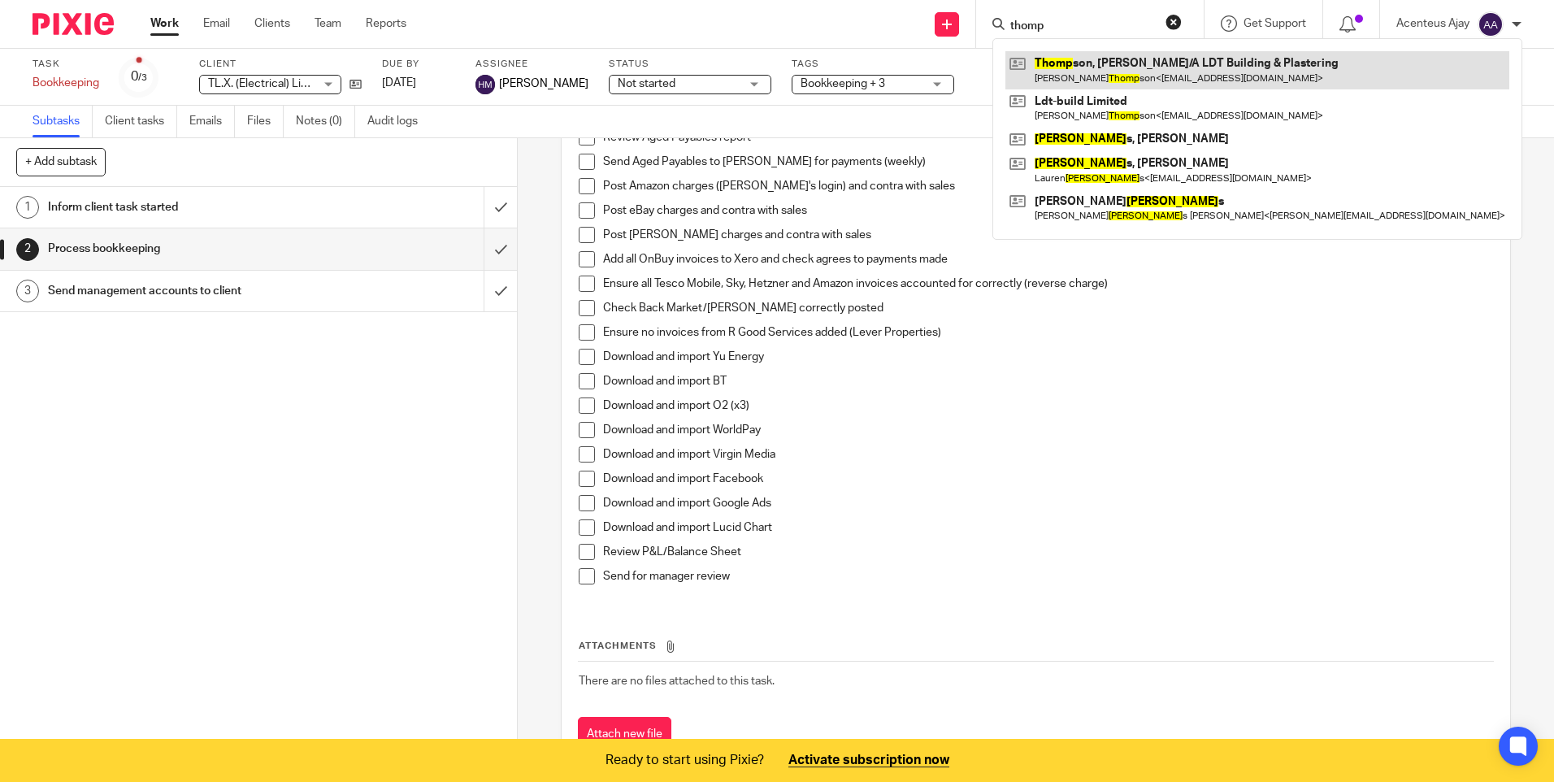
type input "thomp"
click at [1067, 68] on link at bounding box center [1257, 69] width 504 height 37
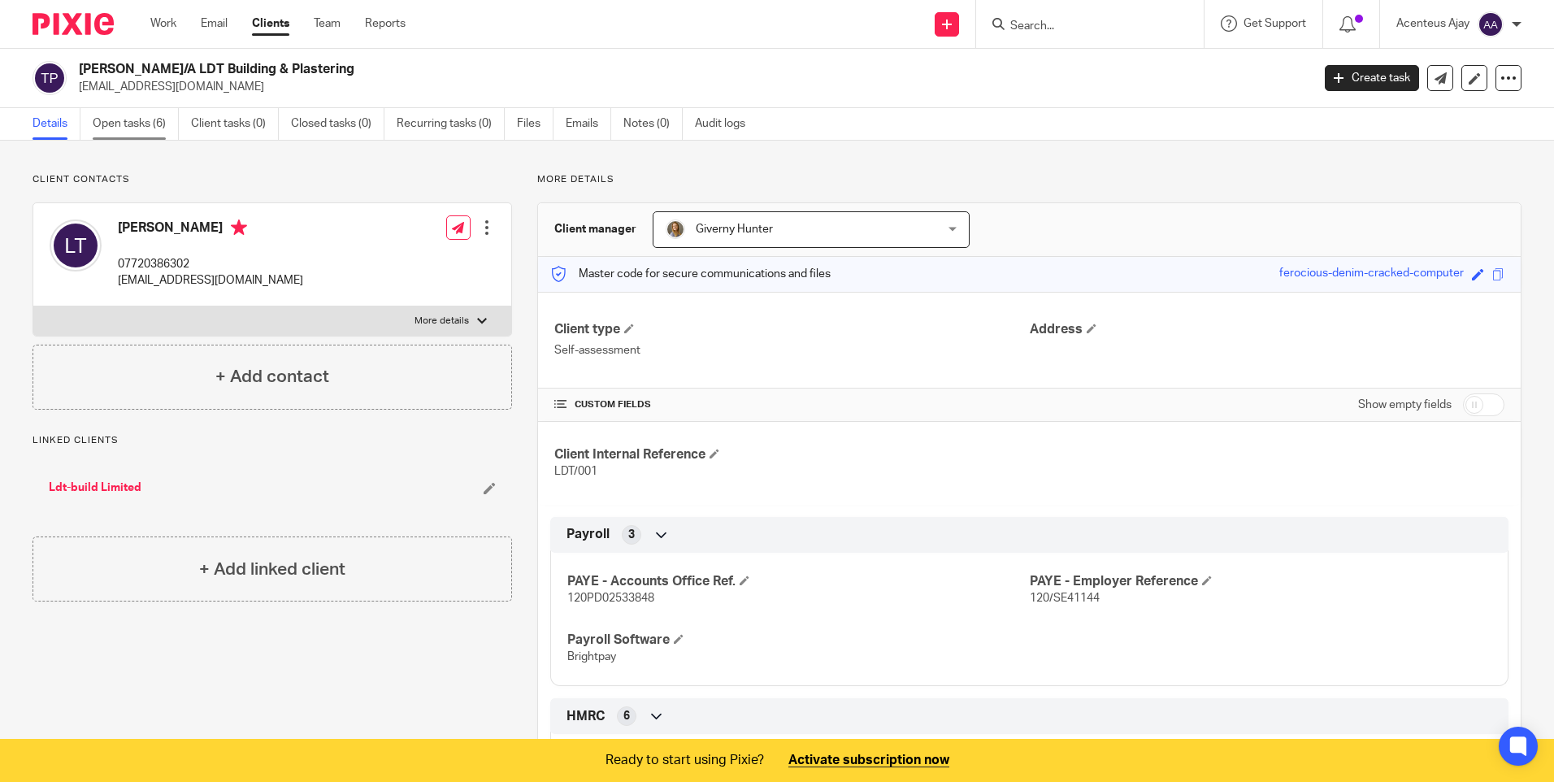
click at [143, 123] on link "Open tasks (6)" at bounding box center [136, 124] width 86 height 32
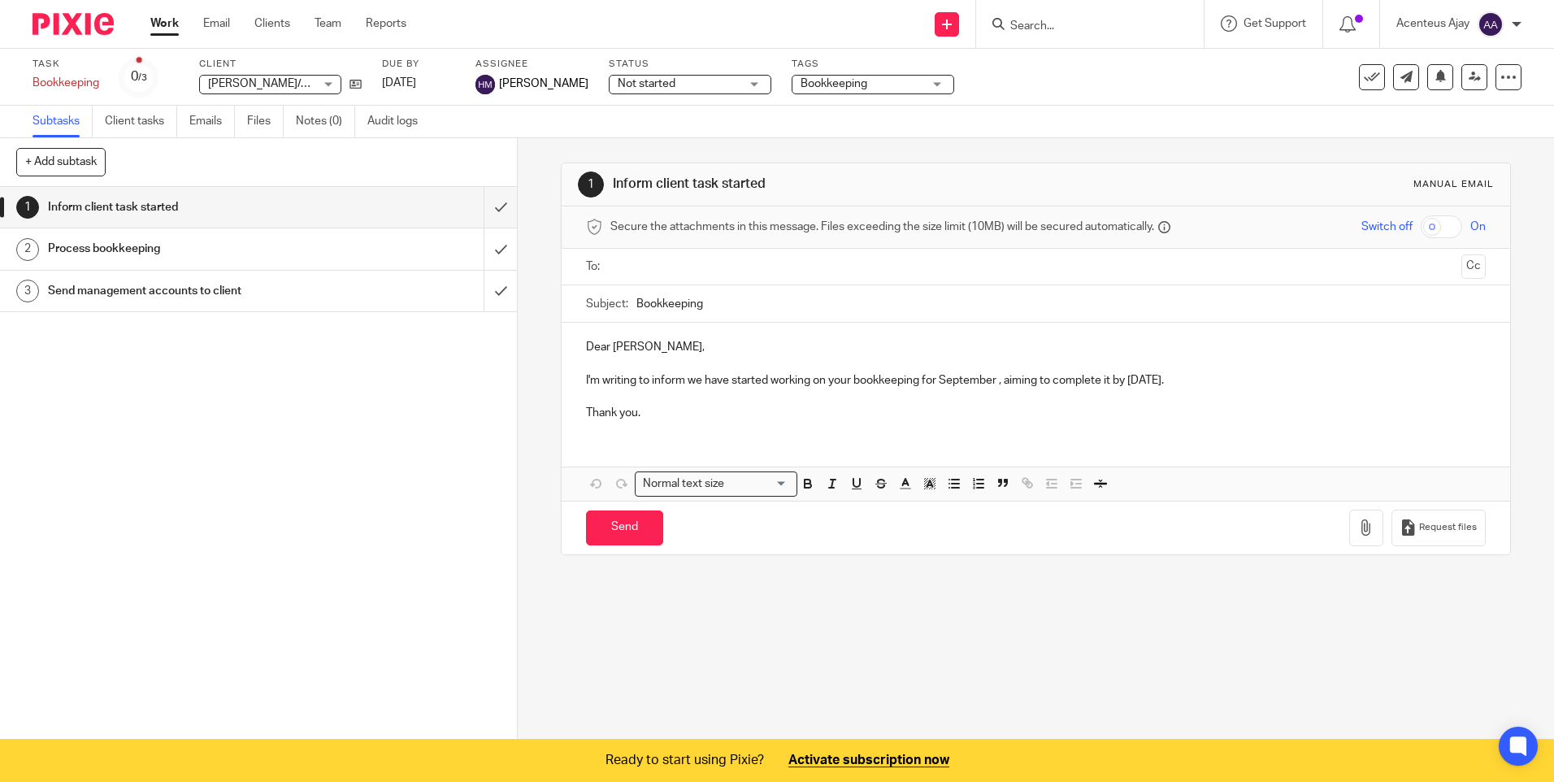
click at [179, 244] on h1 "Process bookkeeping" at bounding box center [188, 248] width 280 height 24
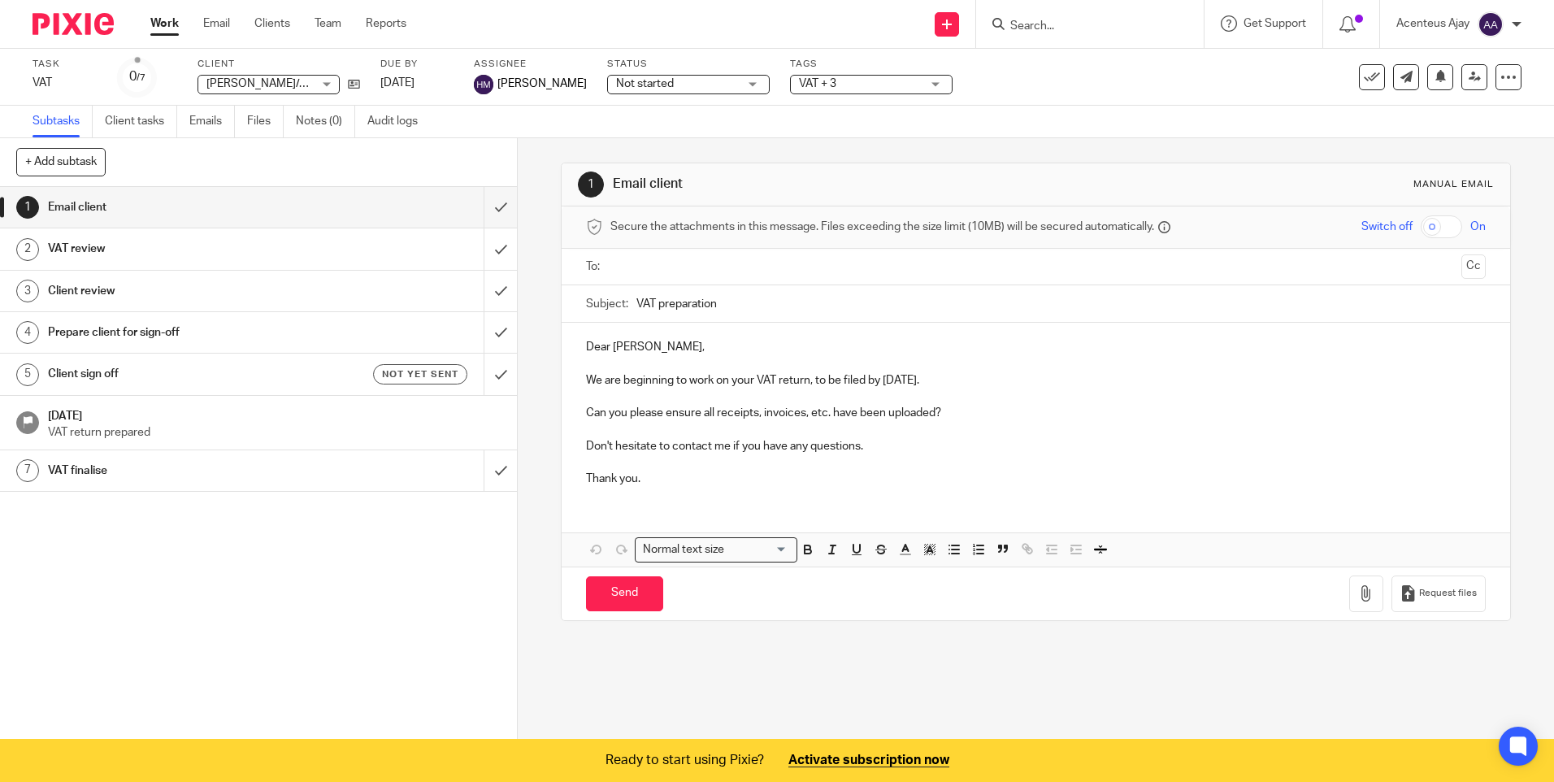
click at [150, 244] on h1 "VAT review" at bounding box center [188, 248] width 280 height 24
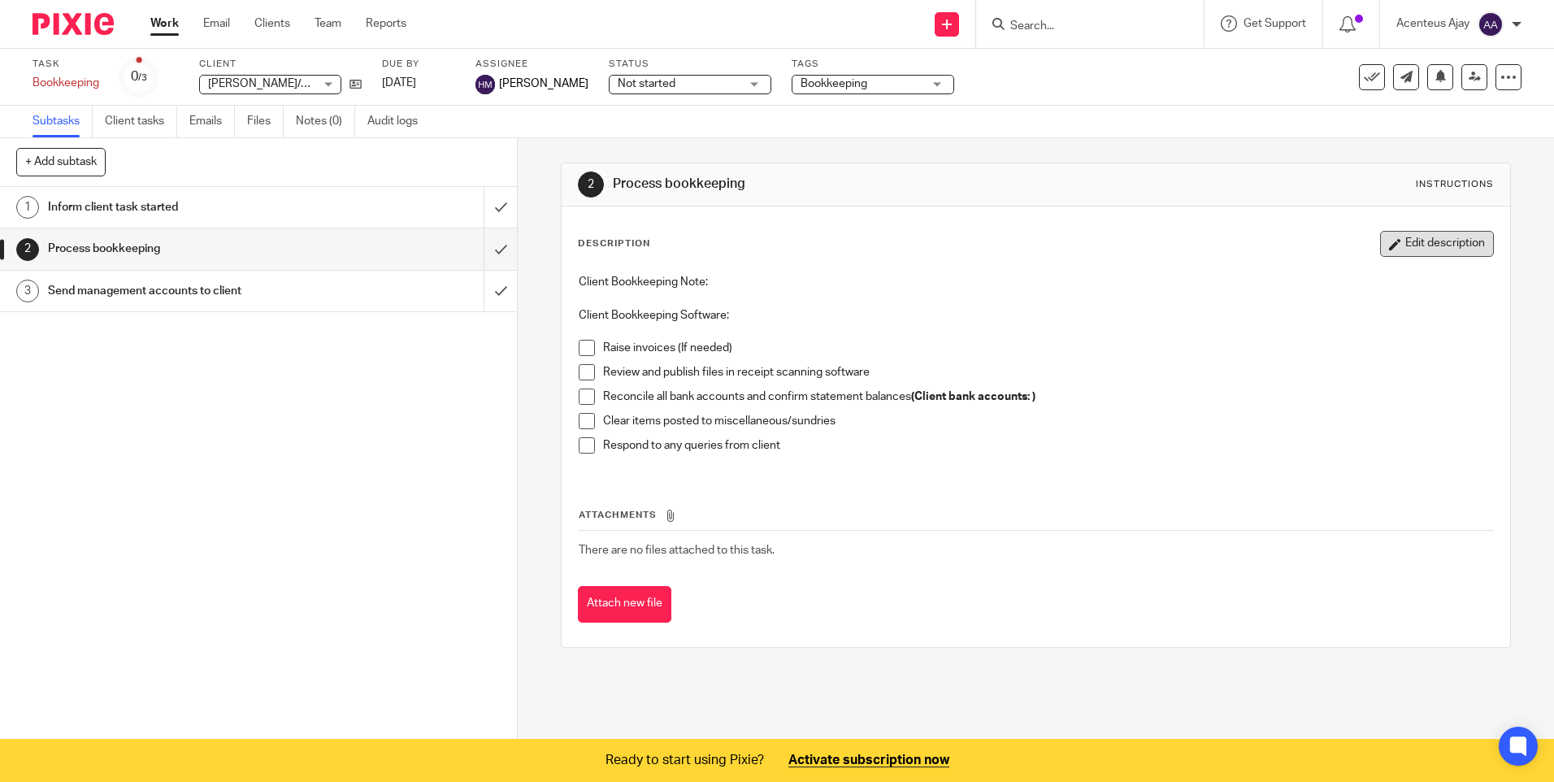
click at [1399, 242] on button "Edit description" at bounding box center [1437, 244] width 114 height 26
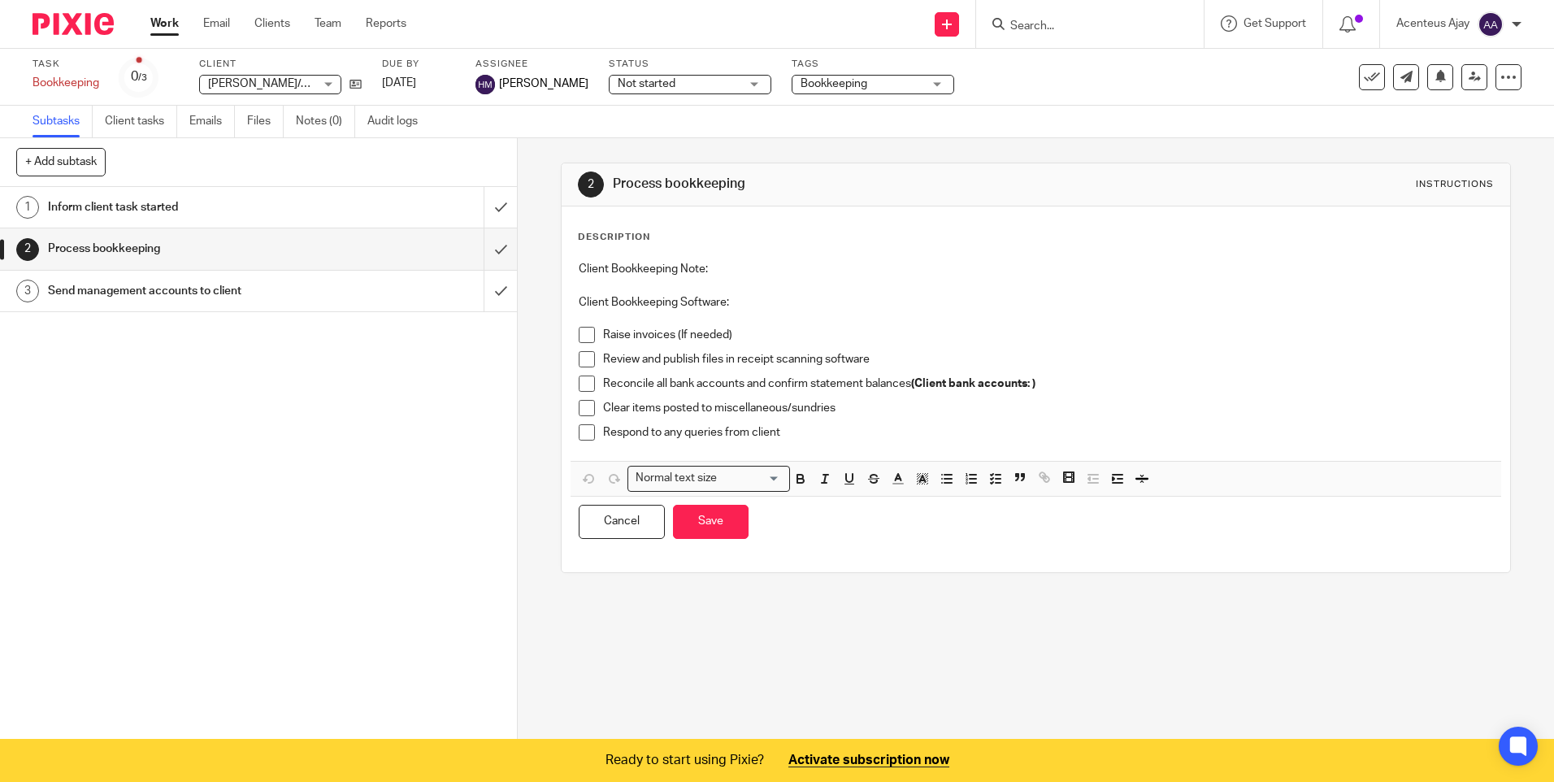
click at [734, 269] on p "Client Bookkeeping Note:" at bounding box center [1035, 269] width 913 height 16
drag, startPoint x: 700, startPoint y: 333, endPoint x: 603, endPoint y: 332, distance: 96.7
click at [603, 332] on p "Raise invoices (If needed)" at bounding box center [1047, 335] width 889 height 16
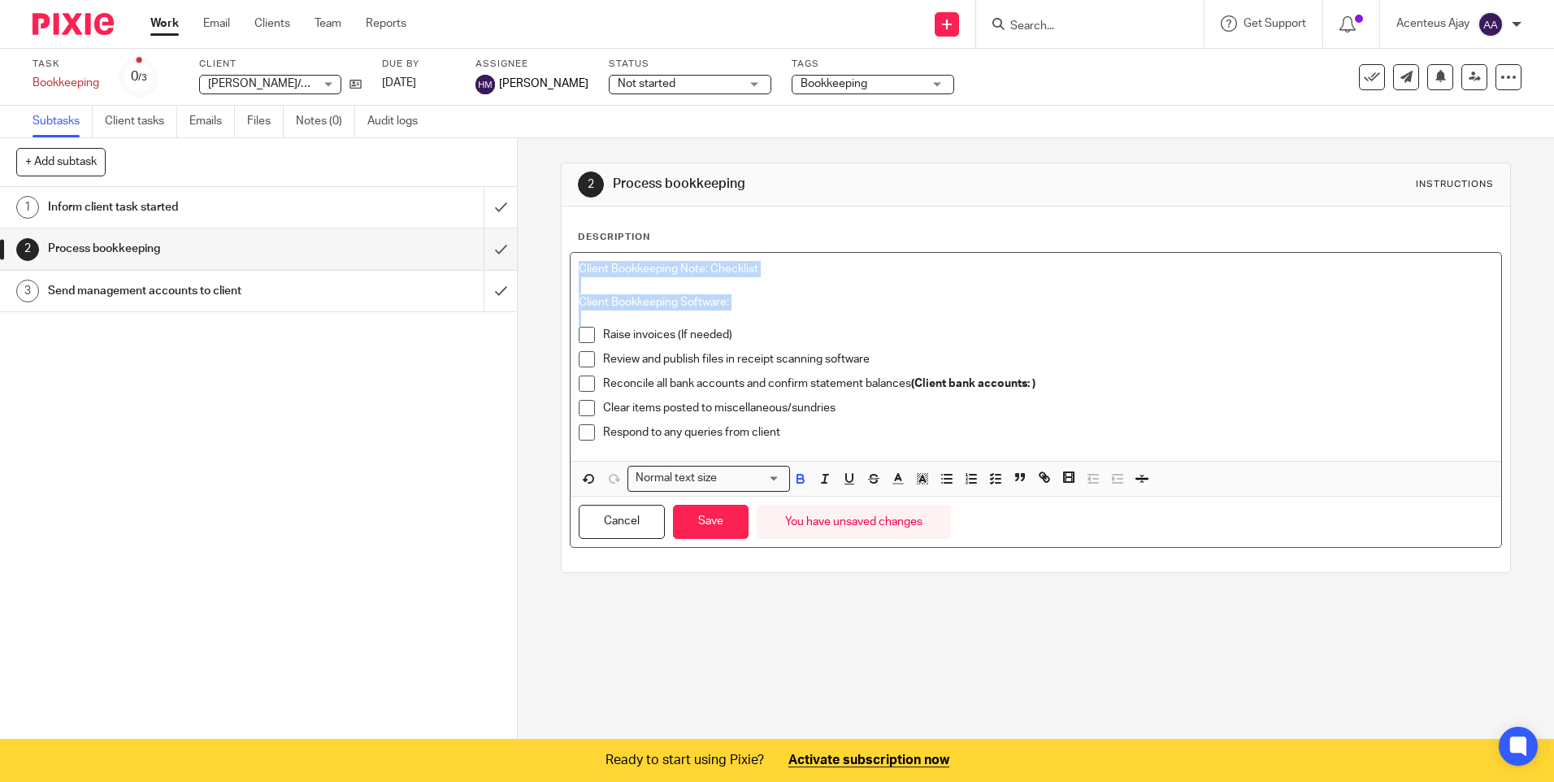
click at [734, 336] on p "Raise invoices (If needed)" at bounding box center [1047, 335] width 889 height 16
drag, startPoint x: 734, startPoint y: 336, endPoint x: 601, endPoint y: 337, distance: 133.3
click at [603, 337] on p "Raise invoices (If needed)" at bounding box center [1047, 335] width 889 height 16
click at [927, 331] on p "Have all previous bookkeeping missing items been followed up?" at bounding box center [1047, 335] width 889 height 16
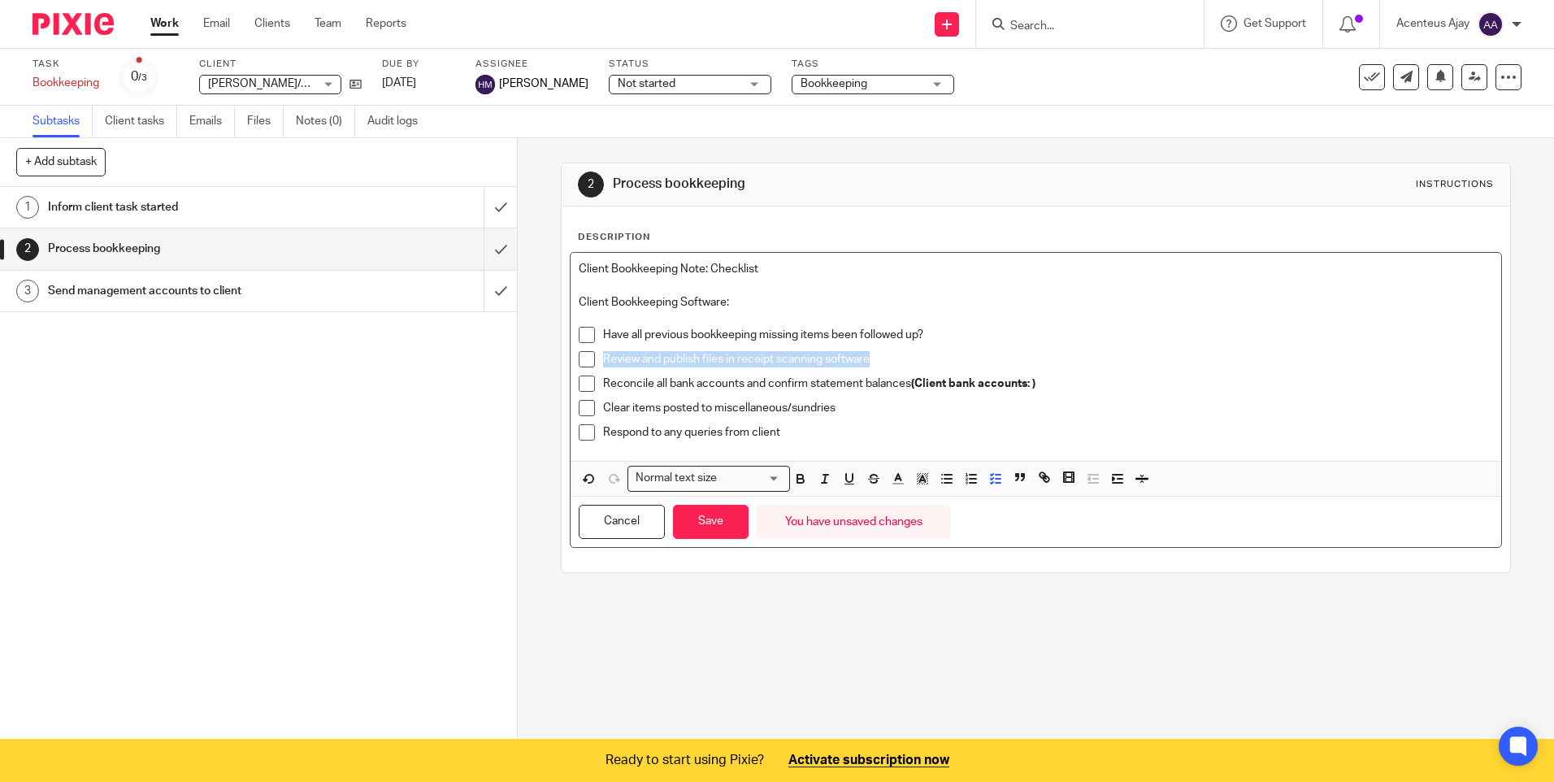
drag, startPoint x: 874, startPoint y: 362, endPoint x: 594, endPoint y: 364, distance: 279.6
click at [594, 364] on li "Review and publish files in receipt scanning software" at bounding box center [1035, 363] width 913 height 24
drag, startPoint x: 1043, startPoint y: 388, endPoint x: 592, endPoint y: 393, distance: 451.1
click at [592, 393] on li "Reconcile all bank accounts and confirm statement balances (Client bank account…" at bounding box center [1035, 387] width 913 height 24
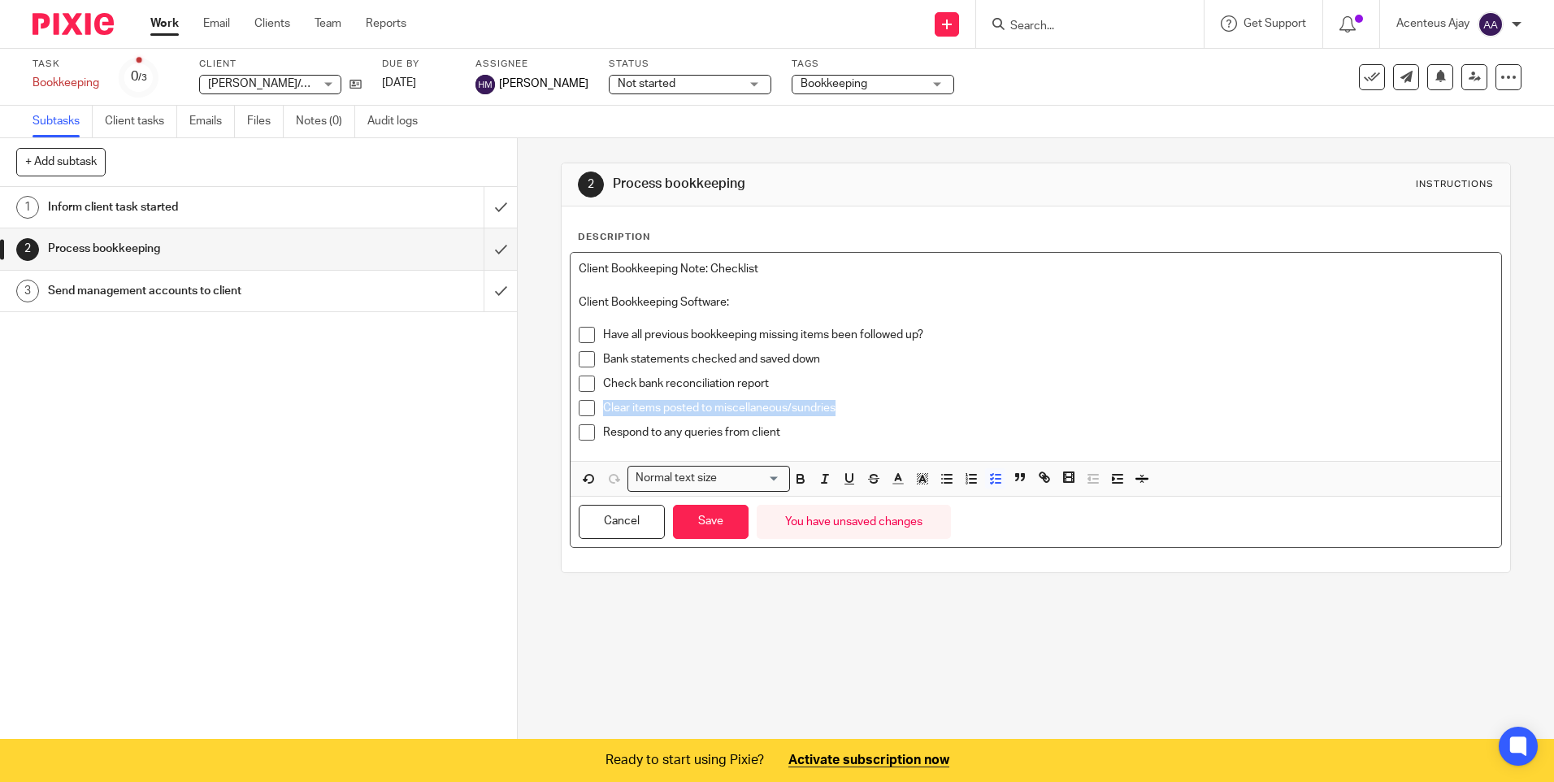
drag, startPoint x: 840, startPoint y: 410, endPoint x: 597, endPoint y: 410, distance: 242.2
click at [597, 410] on li "Clear items posted to miscellaneous/sundries" at bounding box center [1035, 412] width 913 height 24
drag, startPoint x: 784, startPoint y: 436, endPoint x: 592, endPoint y: 437, distance: 192.6
click at [592, 437] on li "Respond to any queries from client" at bounding box center [1035, 436] width 913 height 24
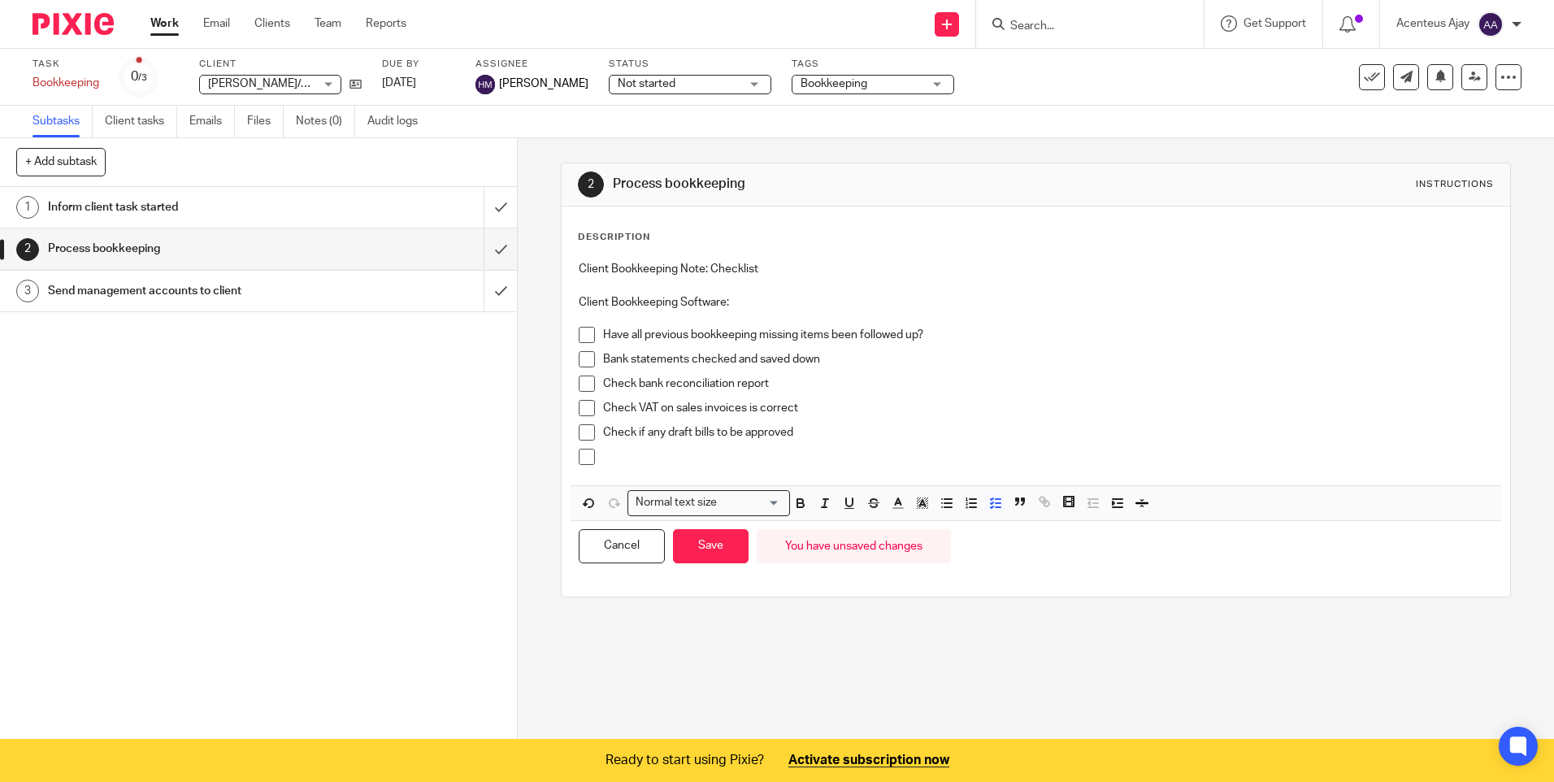
click at [687, 459] on p at bounding box center [1047, 457] width 889 height 16
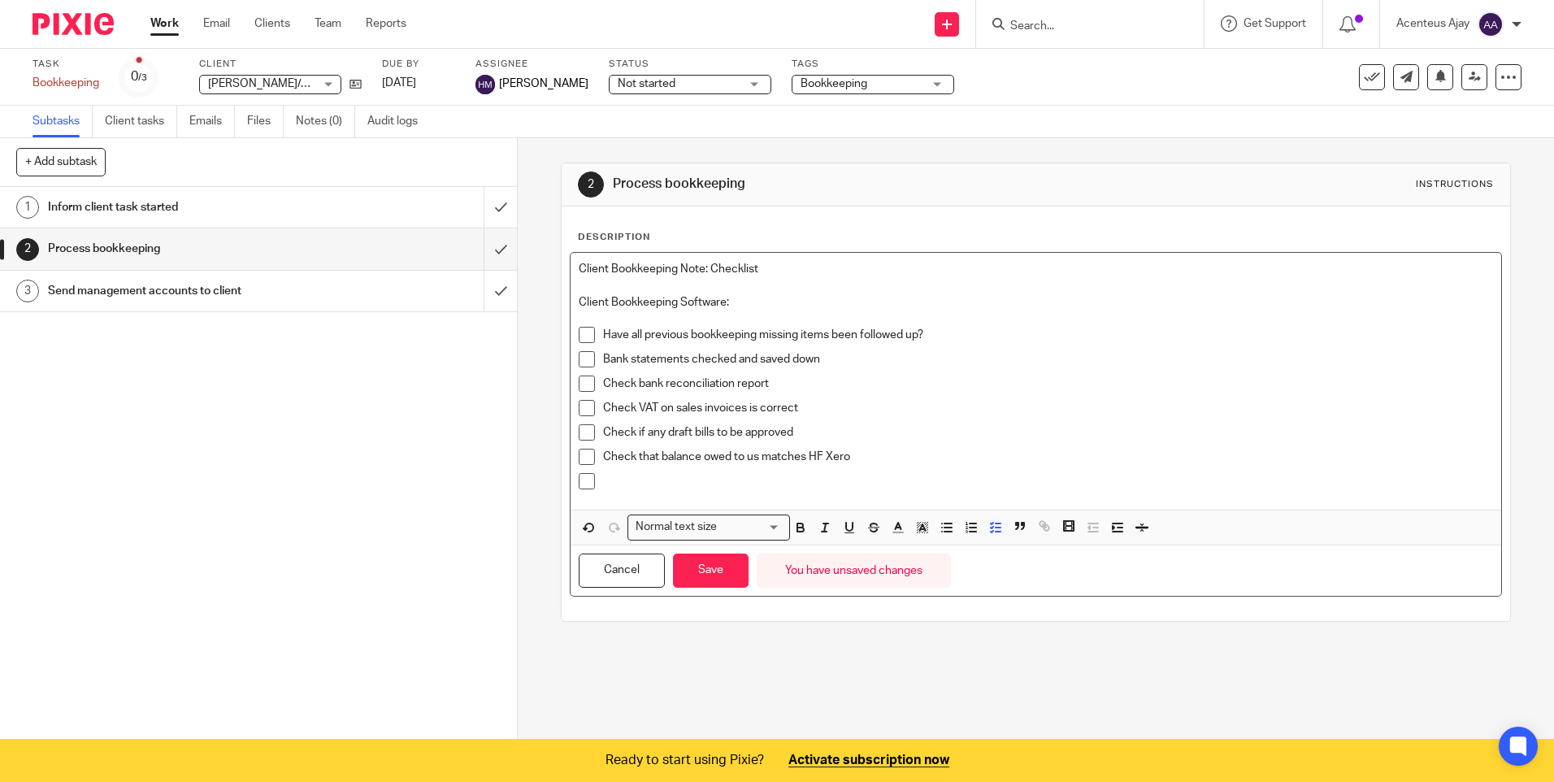
click at [652, 484] on p at bounding box center [1047, 481] width 889 height 16
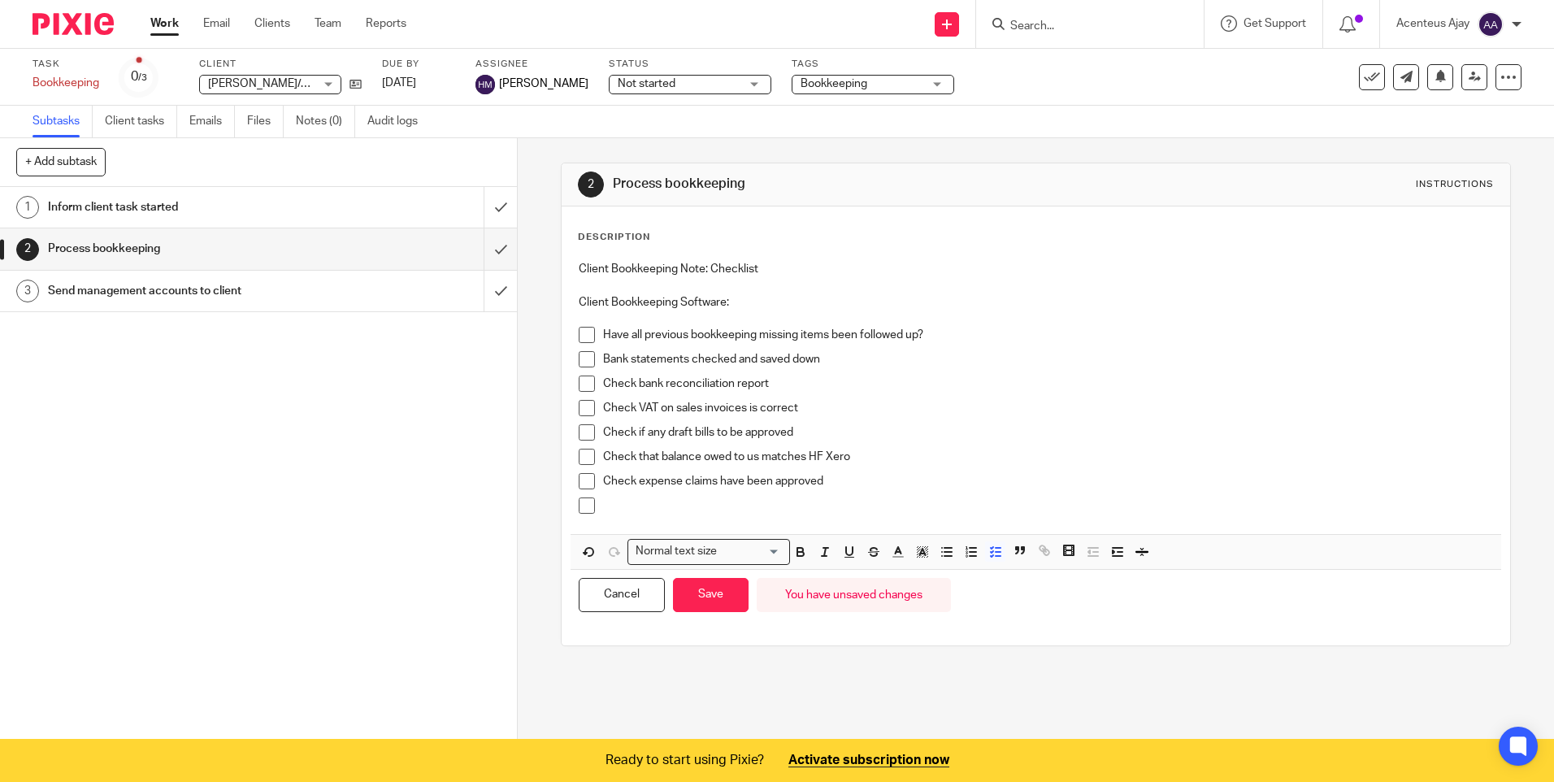
click at [636, 506] on p at bounding box center [1047, 505] width 889 height 16
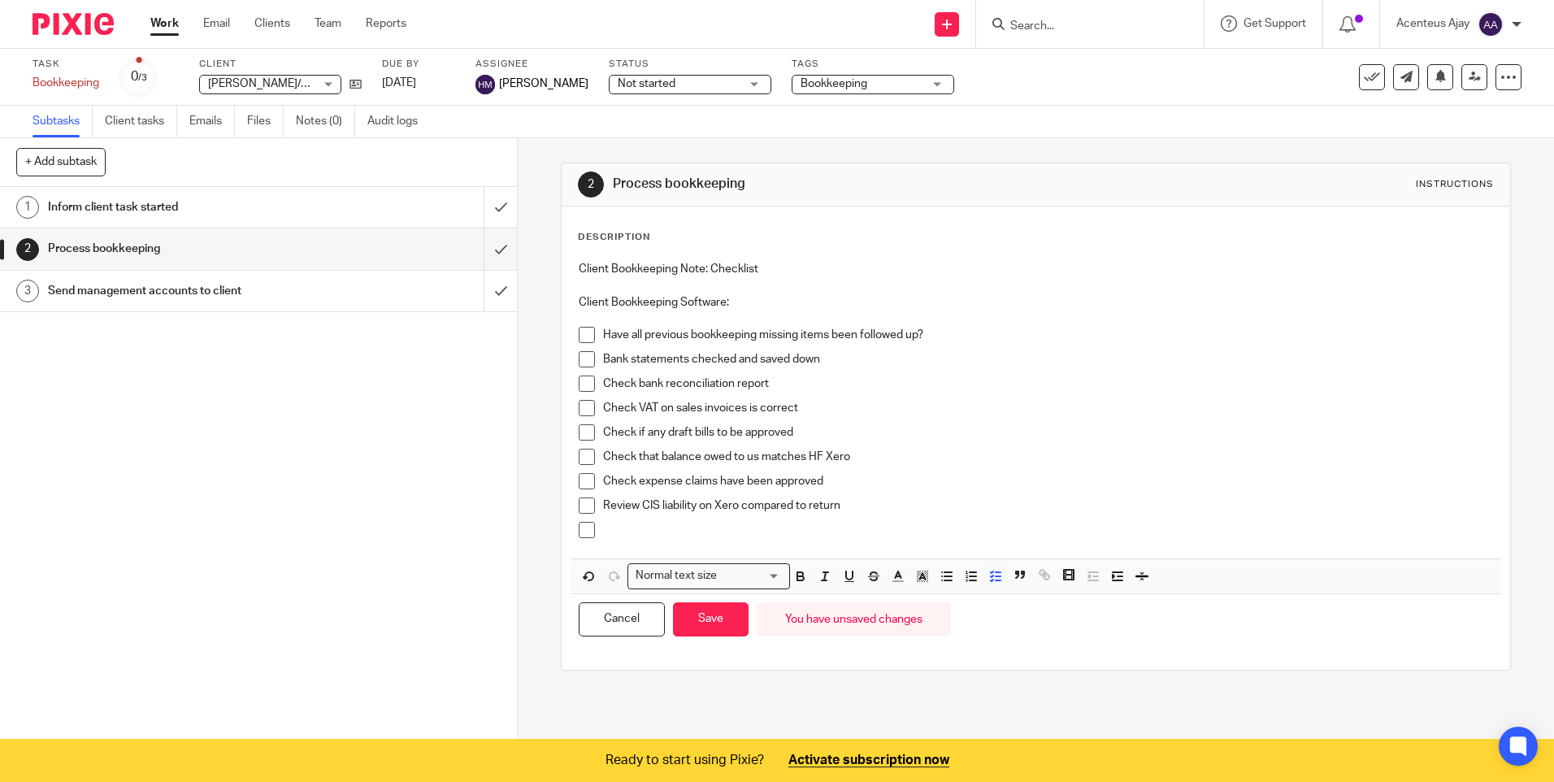
click at [691, 529] on p at bounding box center [1047, 530] width 889 height 16
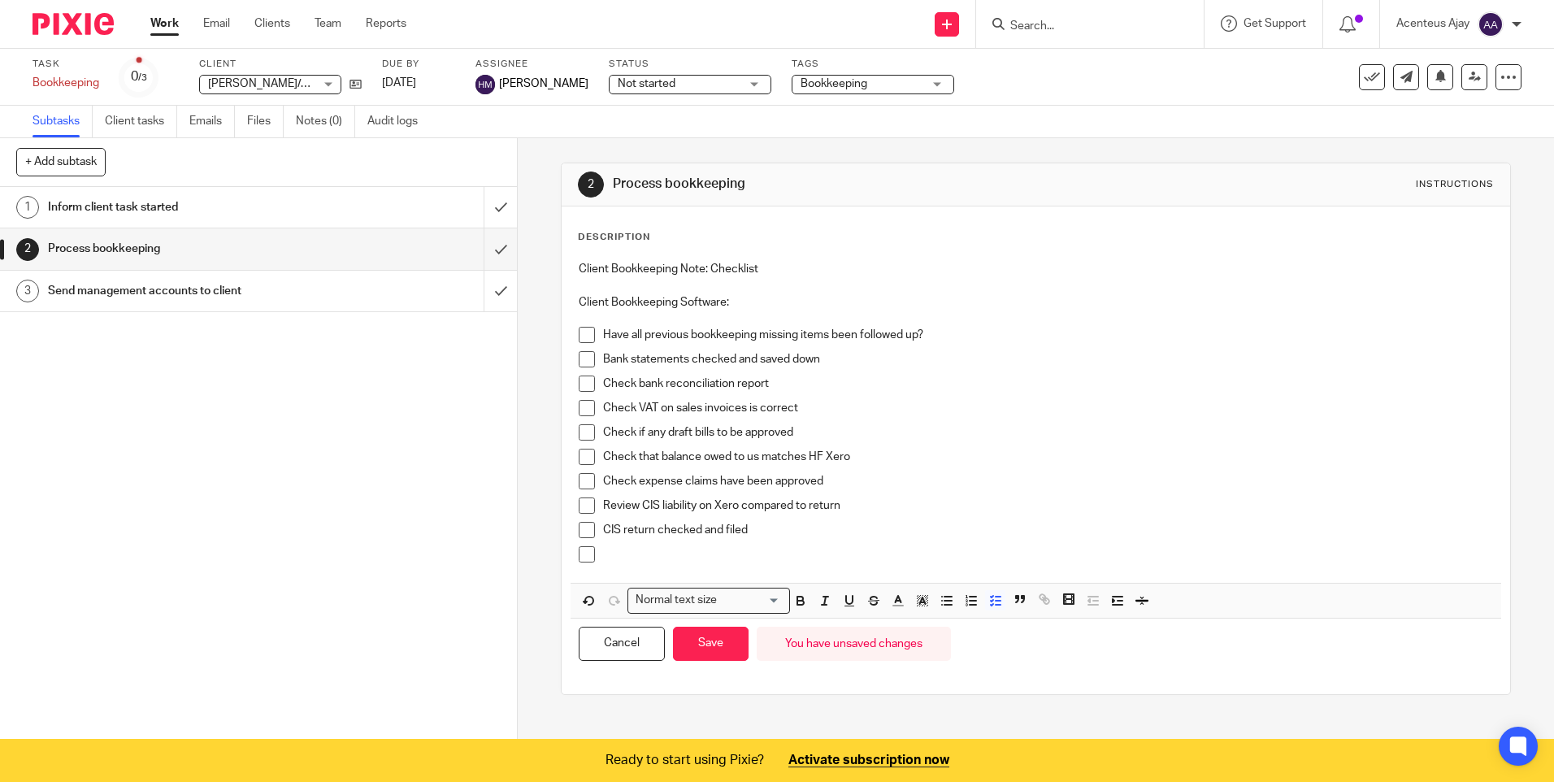
click at [610, 543] on div "CIS return checked and filed" at bounding box center [1047, 534] width 889 height 24
click at [615, 558] on p at bounding box center [1047, 554] width 889 height 16
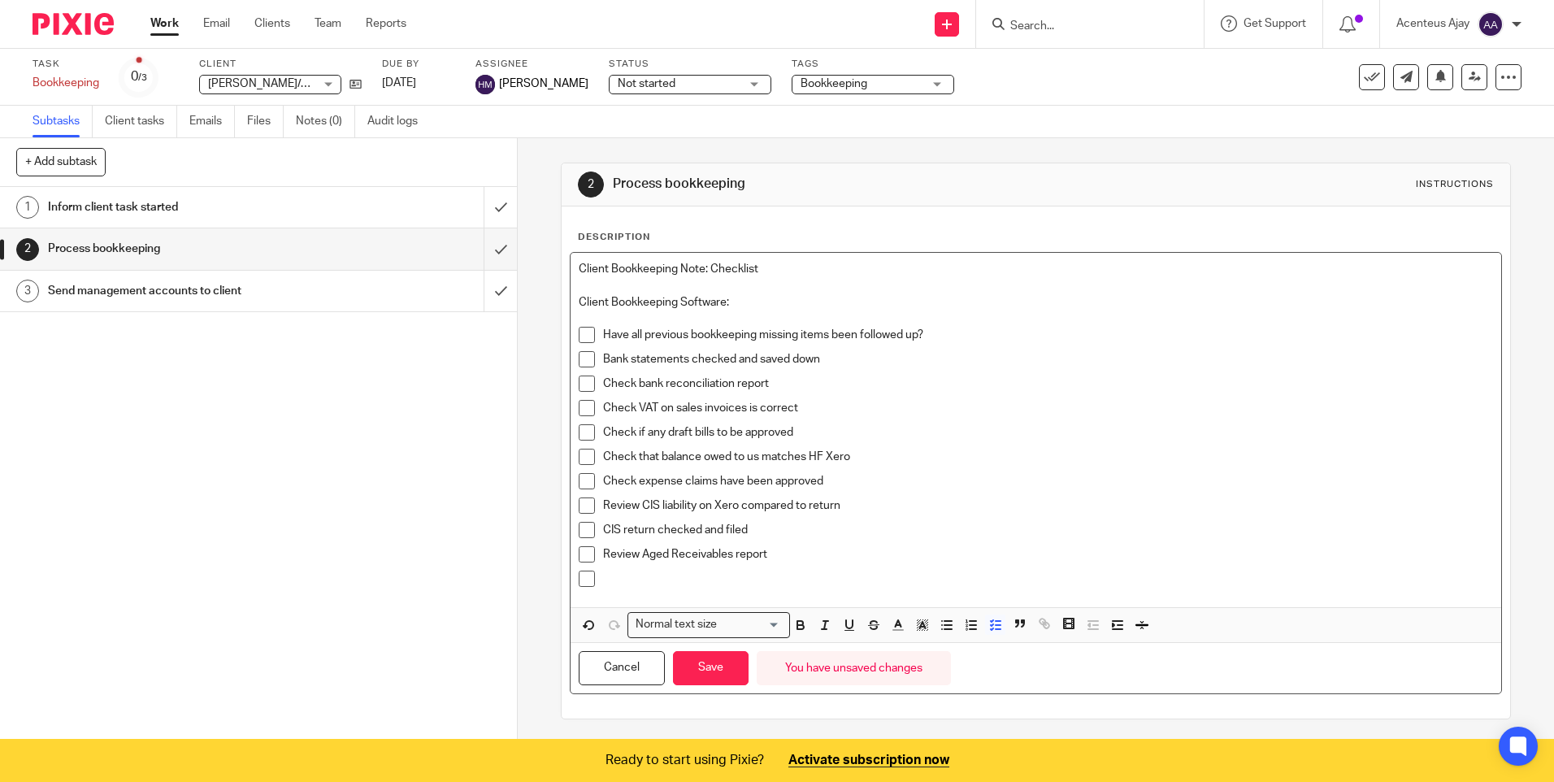
scroll to position [2, 0]
click at [706, 585] on div at bounding box center [1047, 580] width 889 height 24
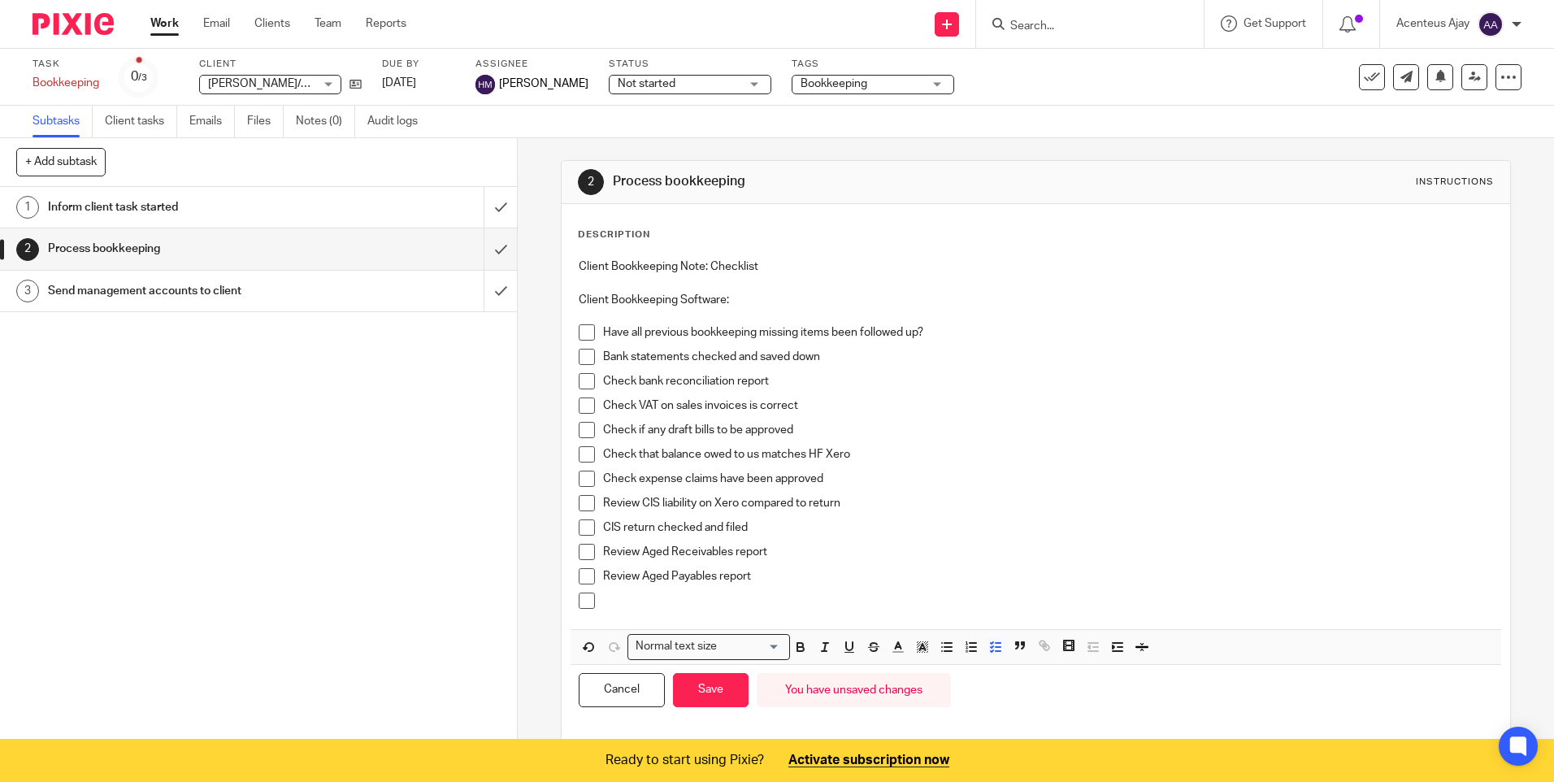
click at [673, 604] on p at bounding box center [1047, 600] width 889 height 16
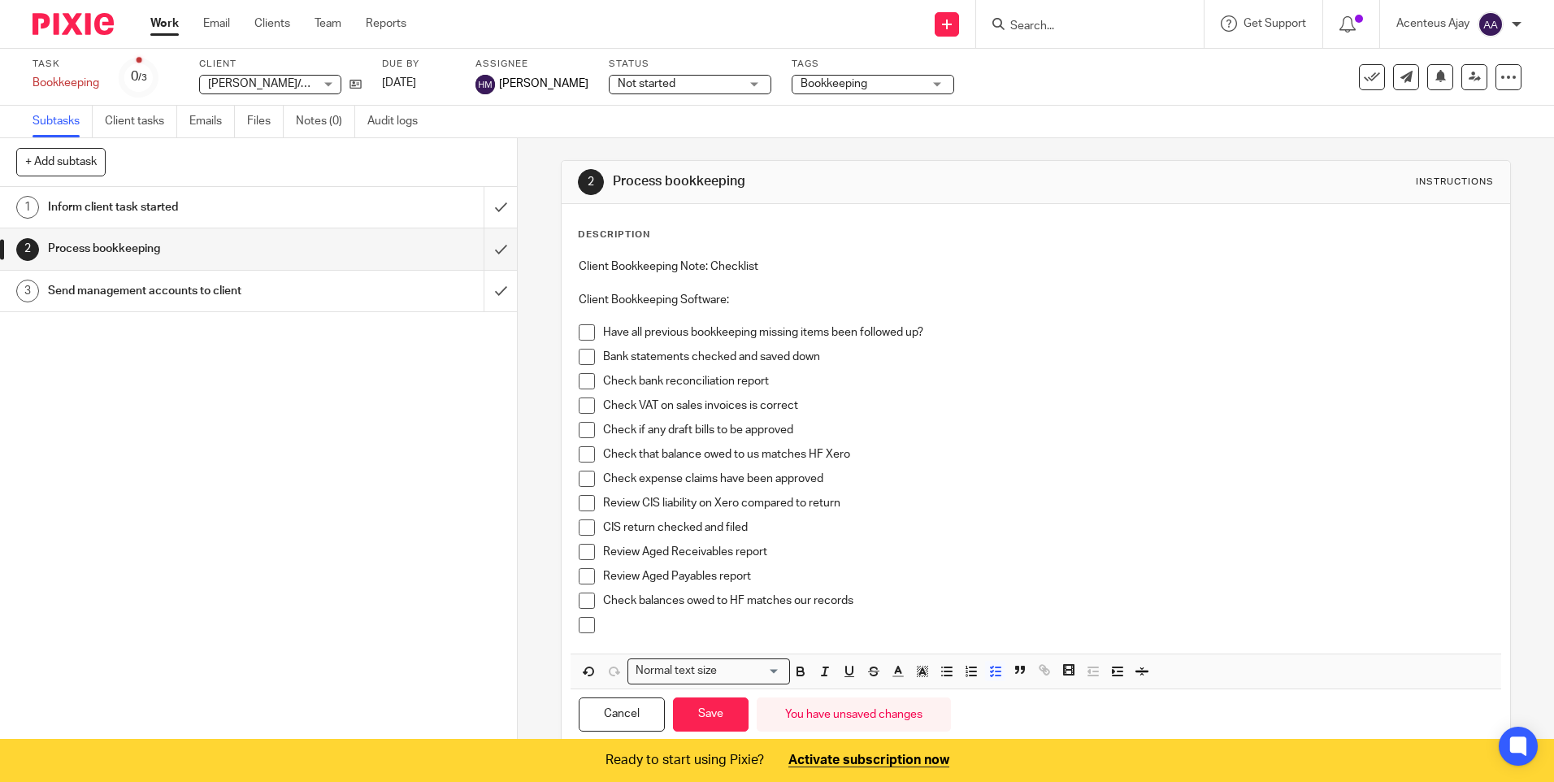
click at [619, 634] on div at bounding box center [1047, 629] width 889 height 24
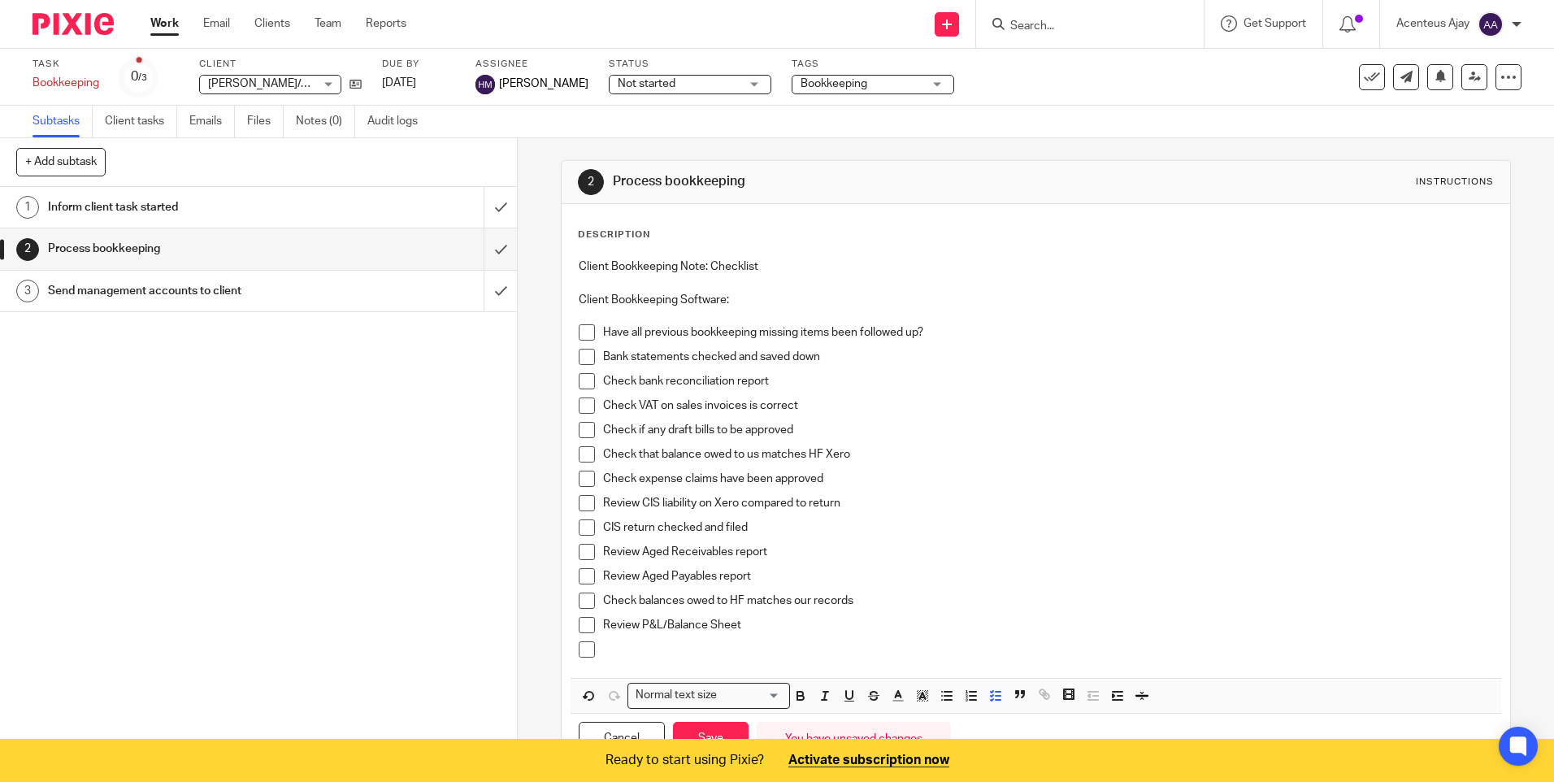
click at [614, 646] on p at bounding box center [1047, 649] width 889 height 16
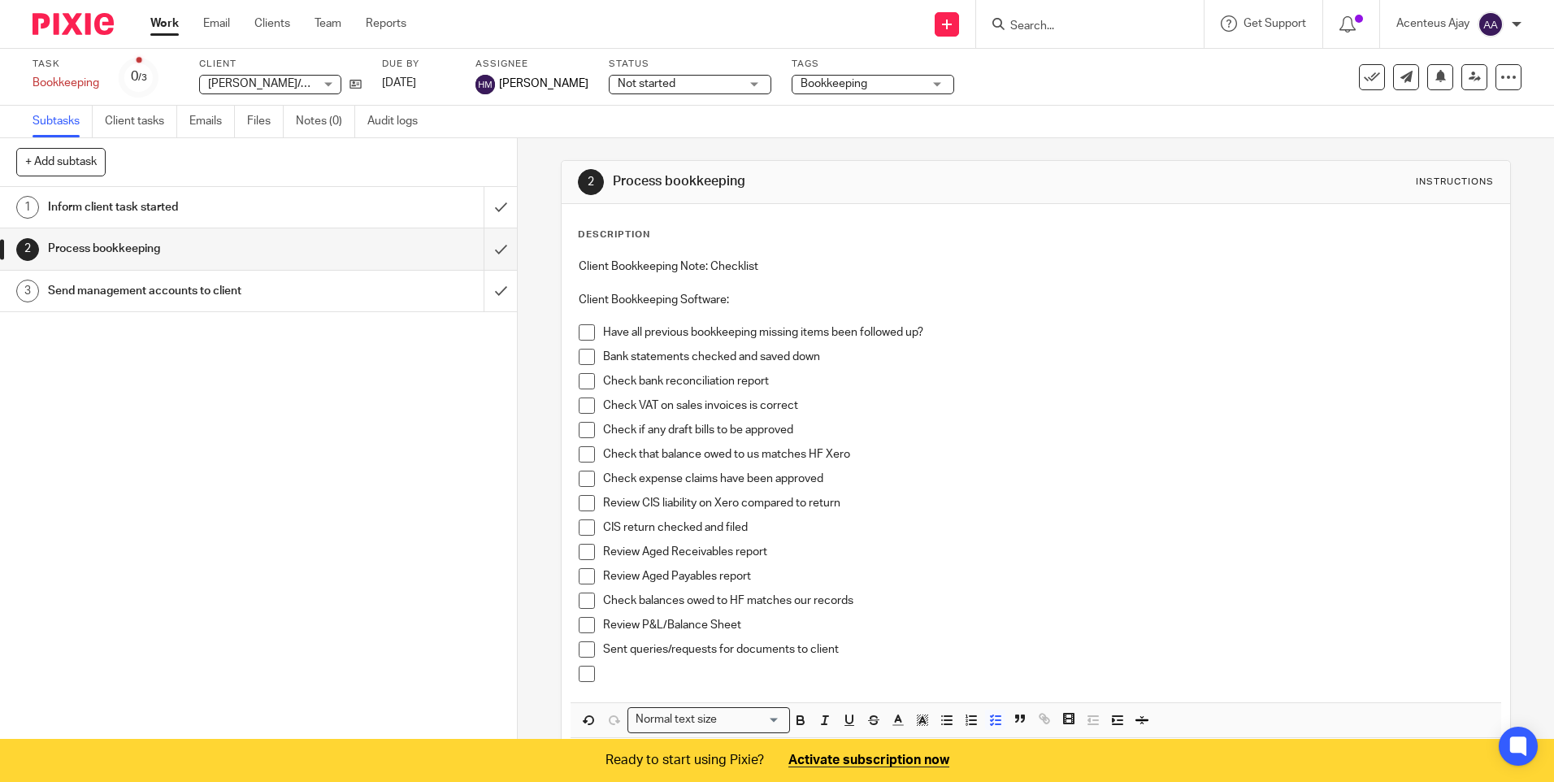
click at [632, 680] on p at bounding box center [1047, 674] width 889 height 16
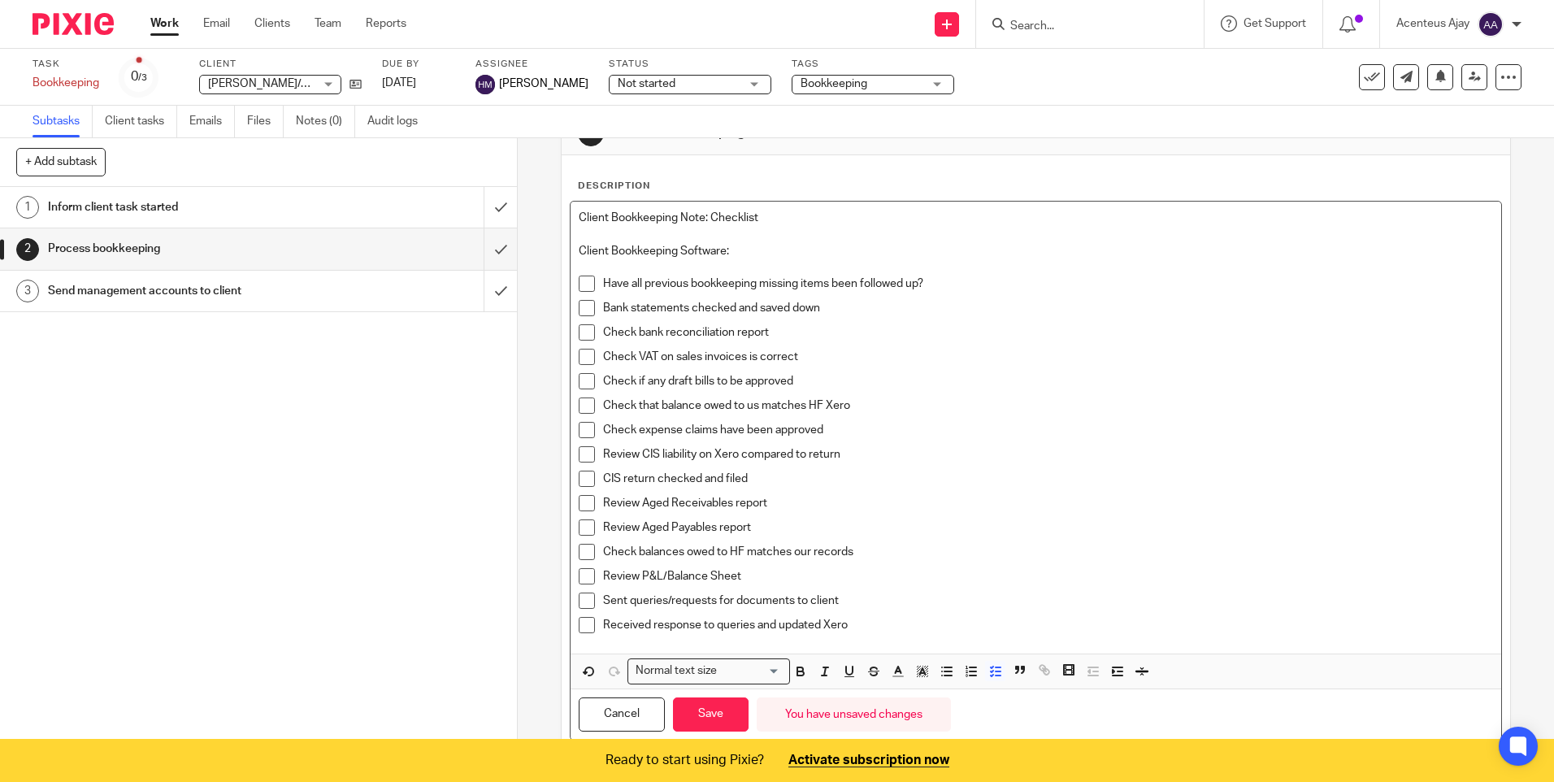
scroll to position [100, 0]
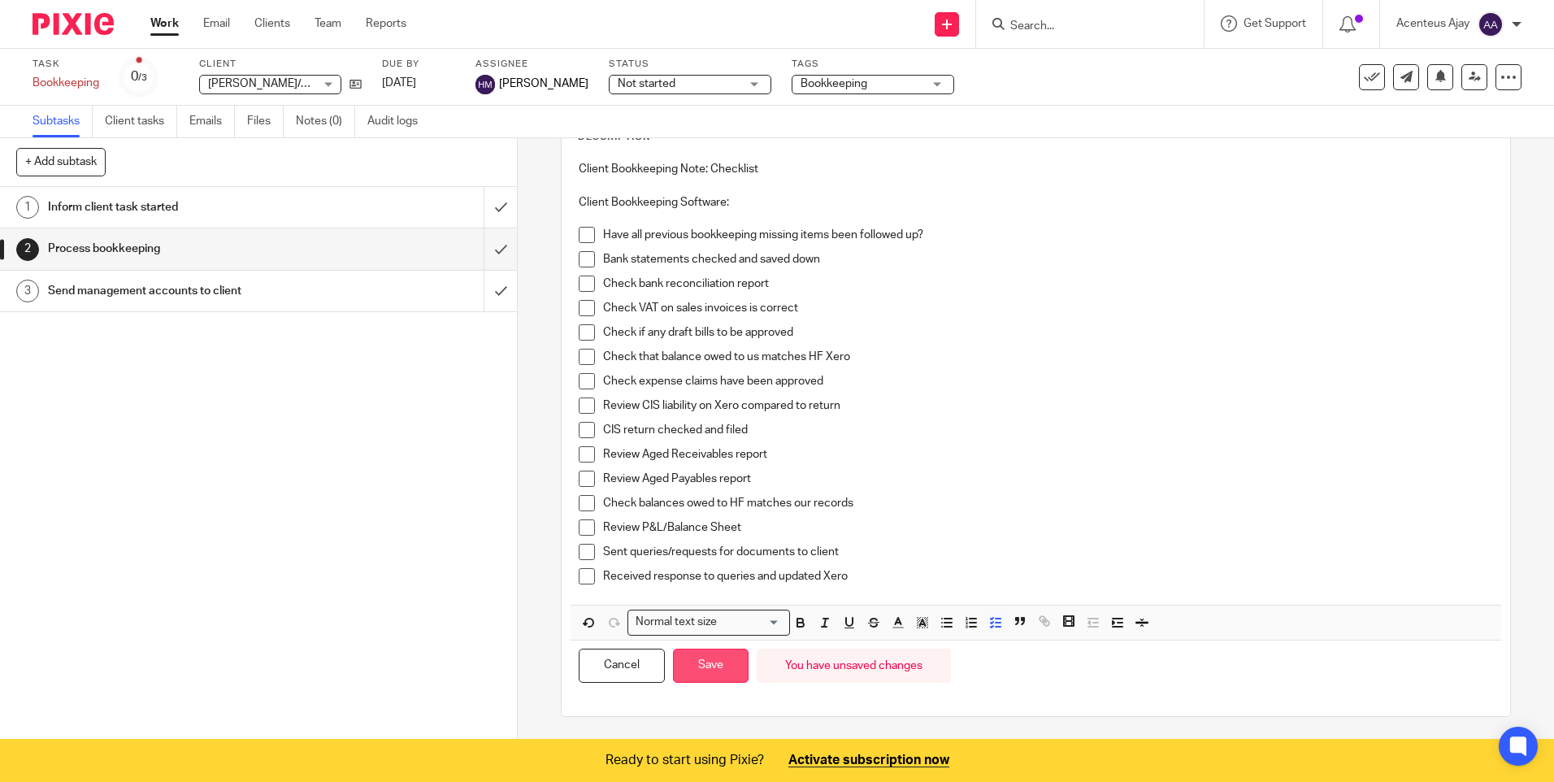
click at [714, 666] on button "Save" at bounding box center [711, 666] width 76 height 35
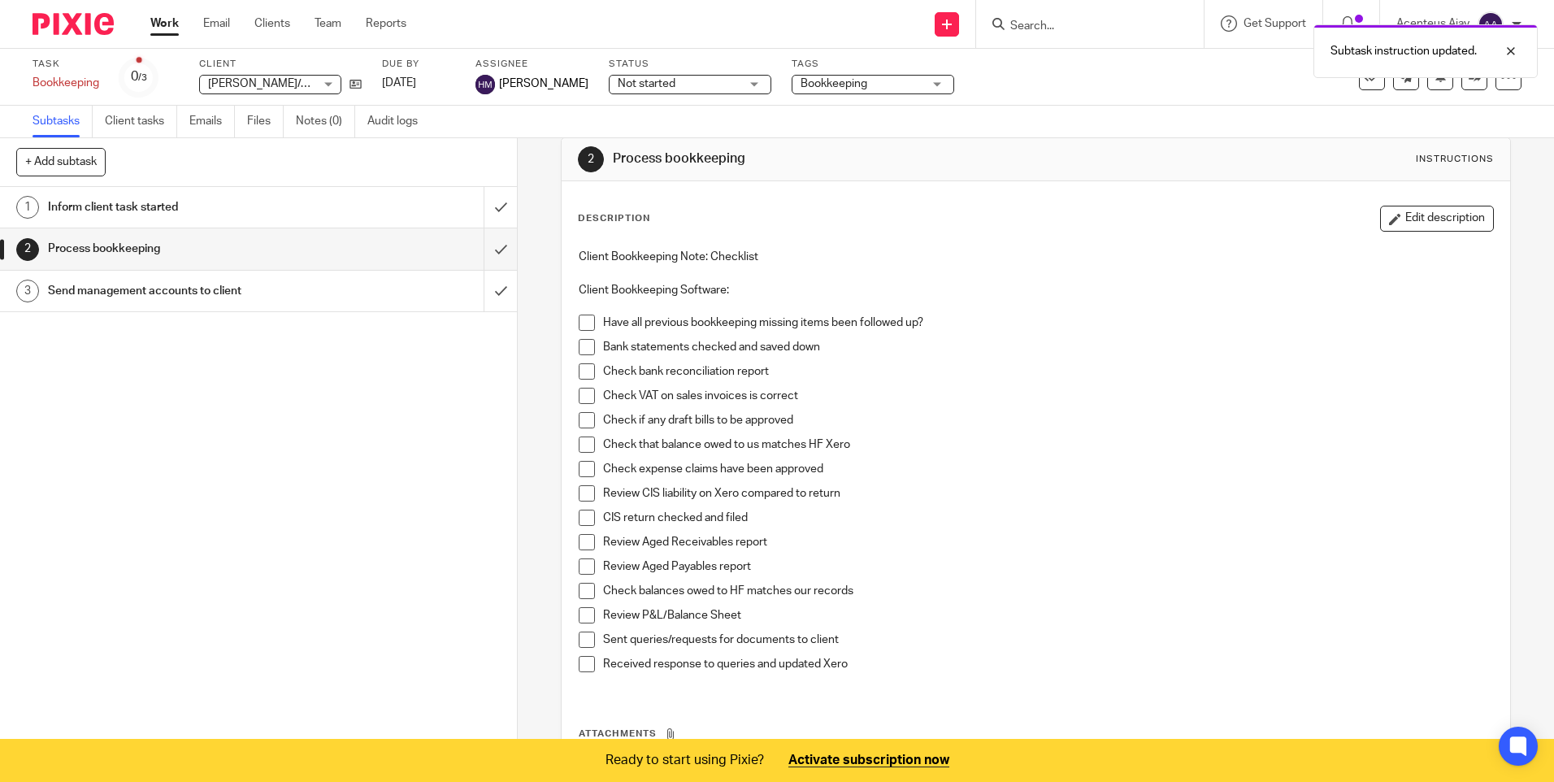
scroll to position [0, 0]
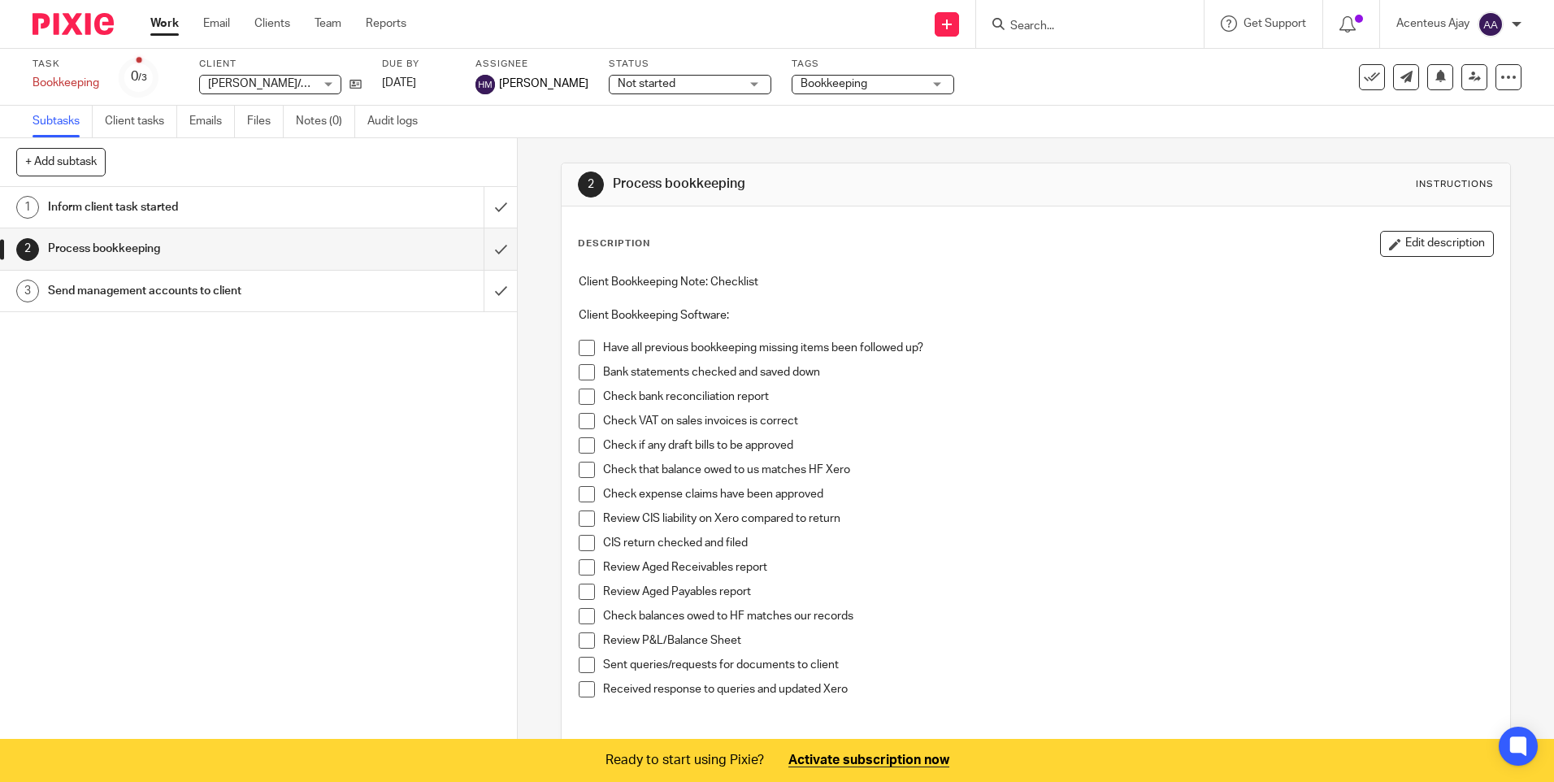
click at [170, 293] on h1 "Send management accounts to client" at bounding box center [188, 291] width 280 height 24
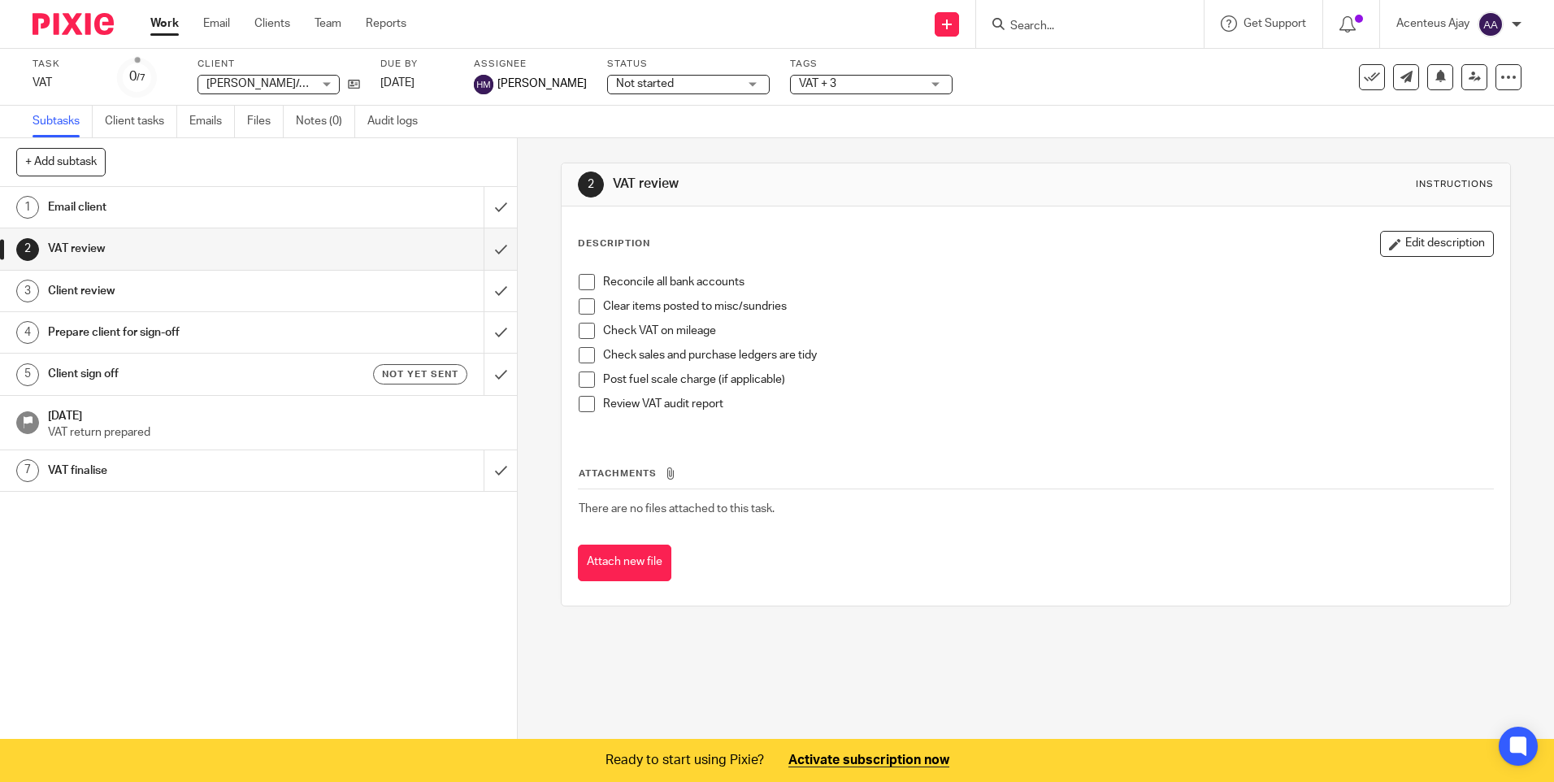
click at [108, 276] on link "3 Client review" at bounding box center [242, 291] width 484 height 41
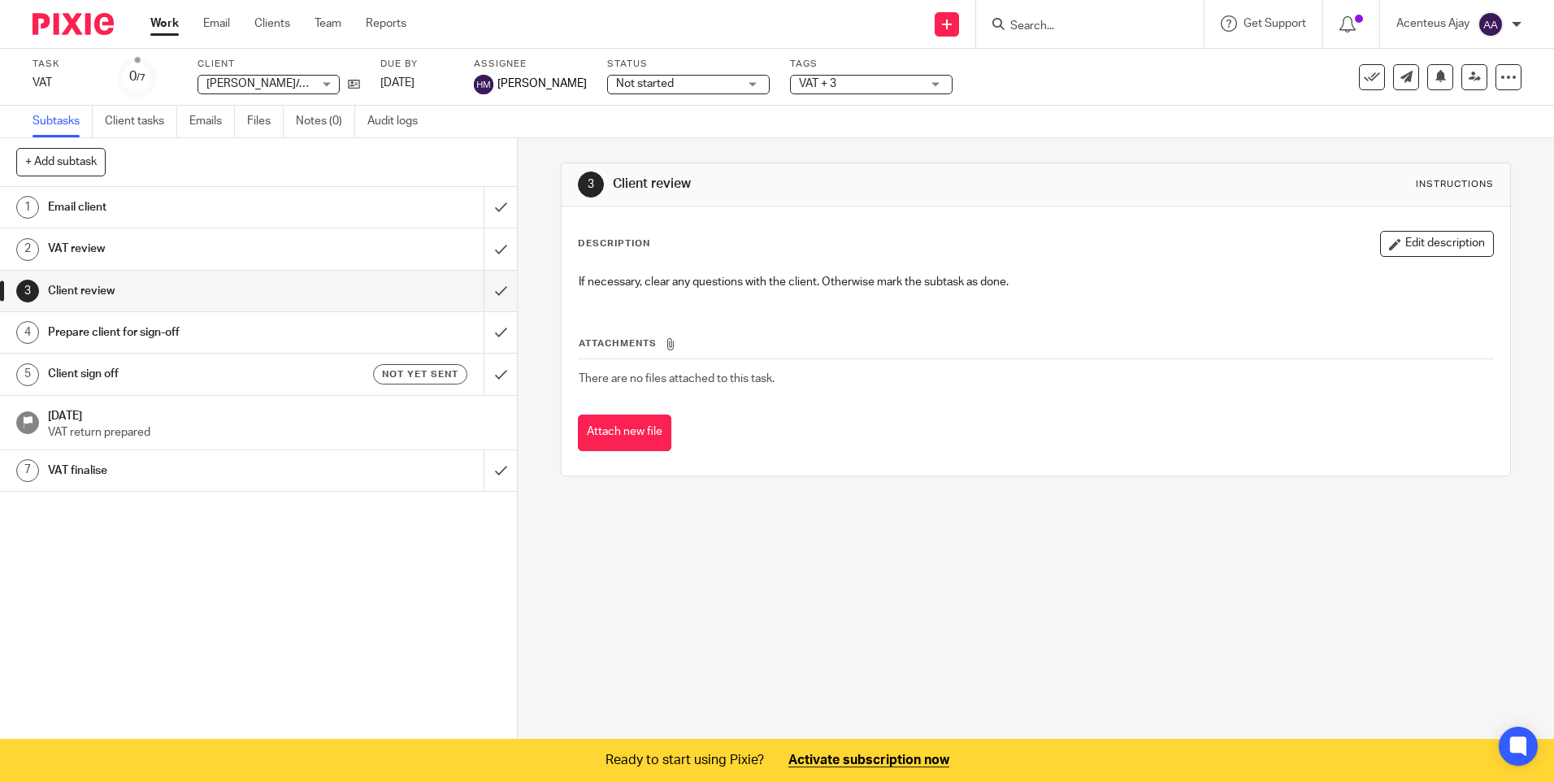
click at [115, 331] on h1 "Prepare client for sign-off" at bounding box center [188, 332] width 280 height 24
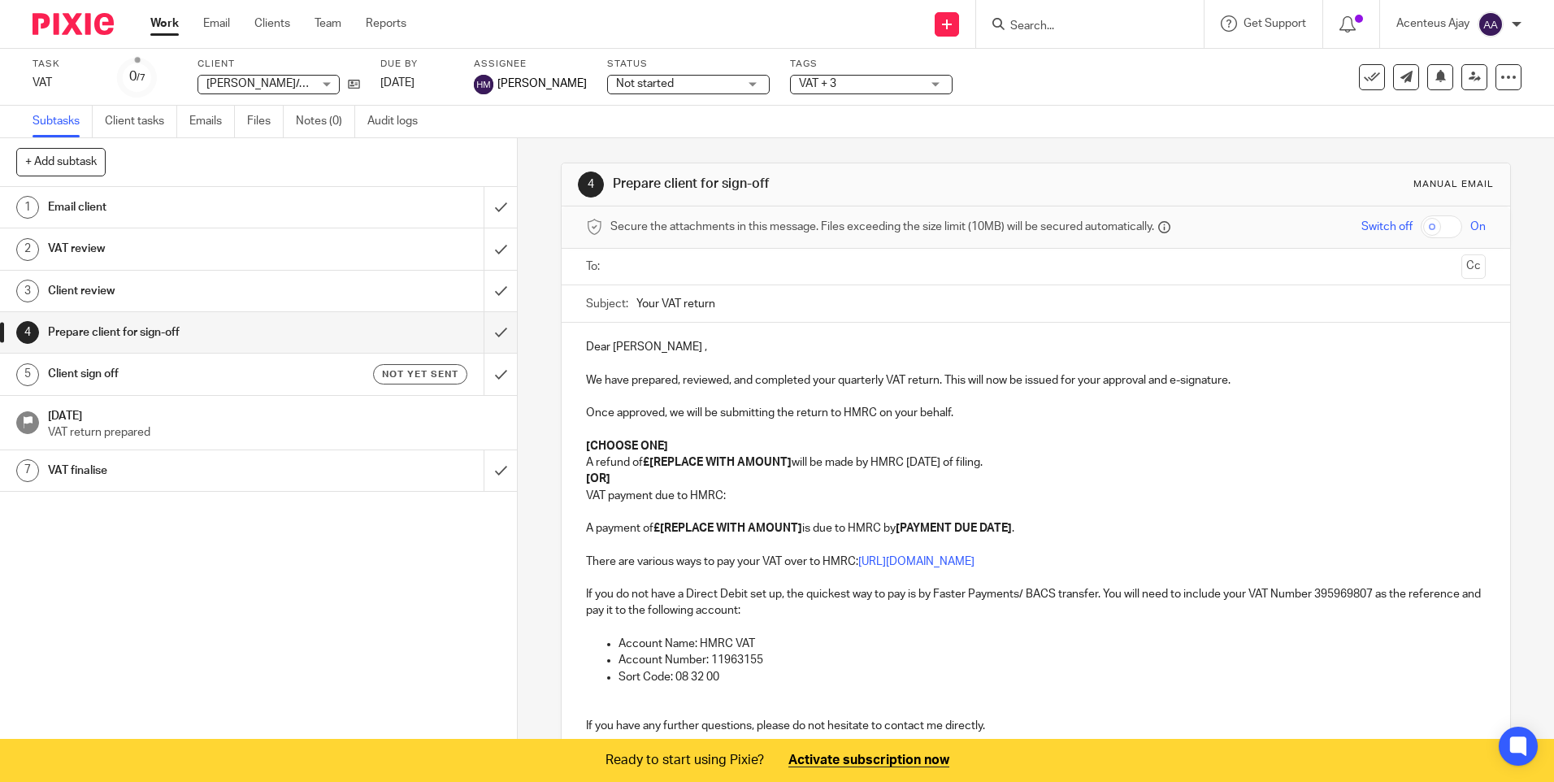
click at [94, 250] on h1 "VAT review" at bounding box center [188, 248] width 280 height 24
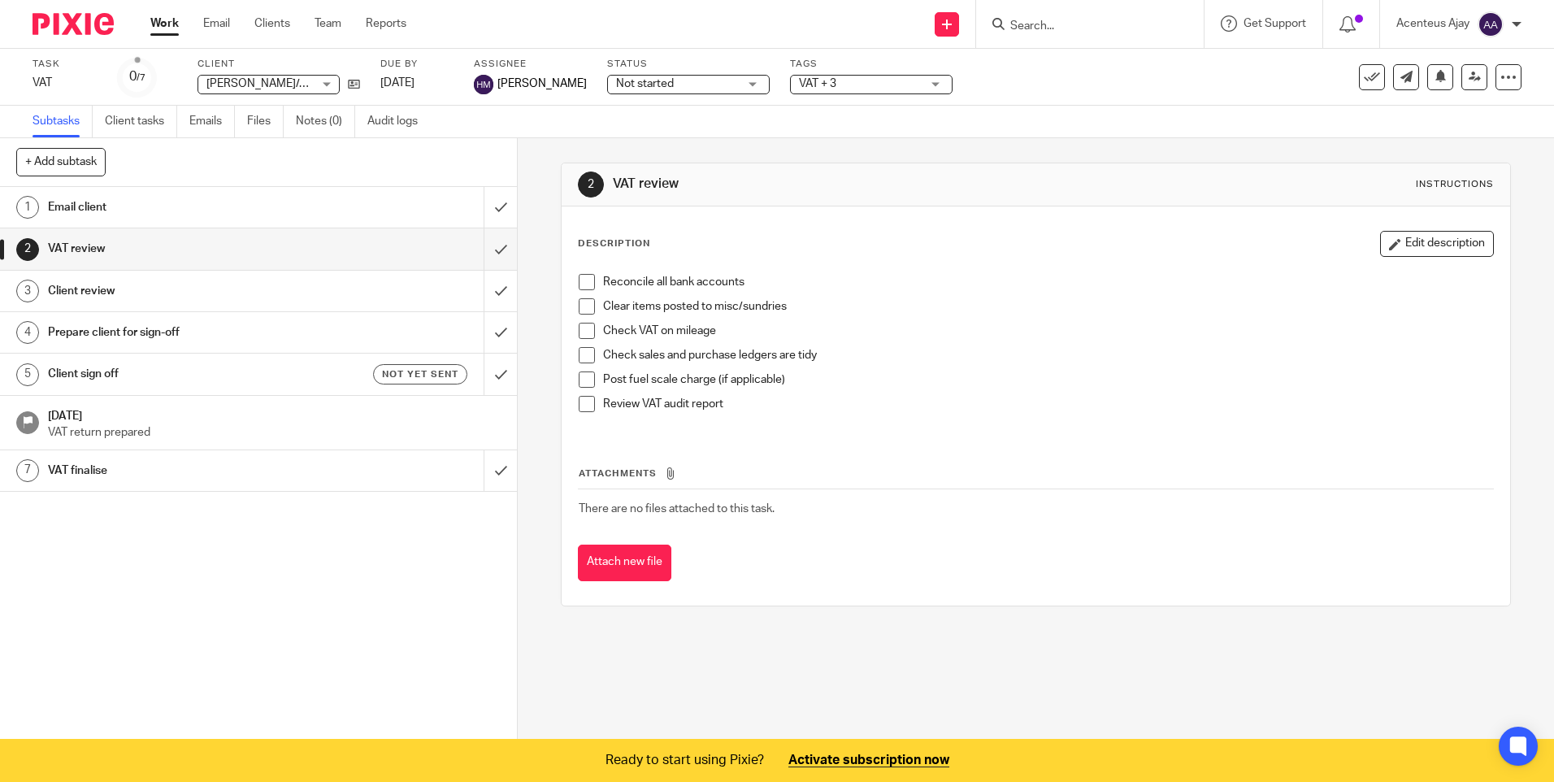
click at [106, 469] on h1 "VAT finalise" at bounding box center [188, 470] width 280 height 24
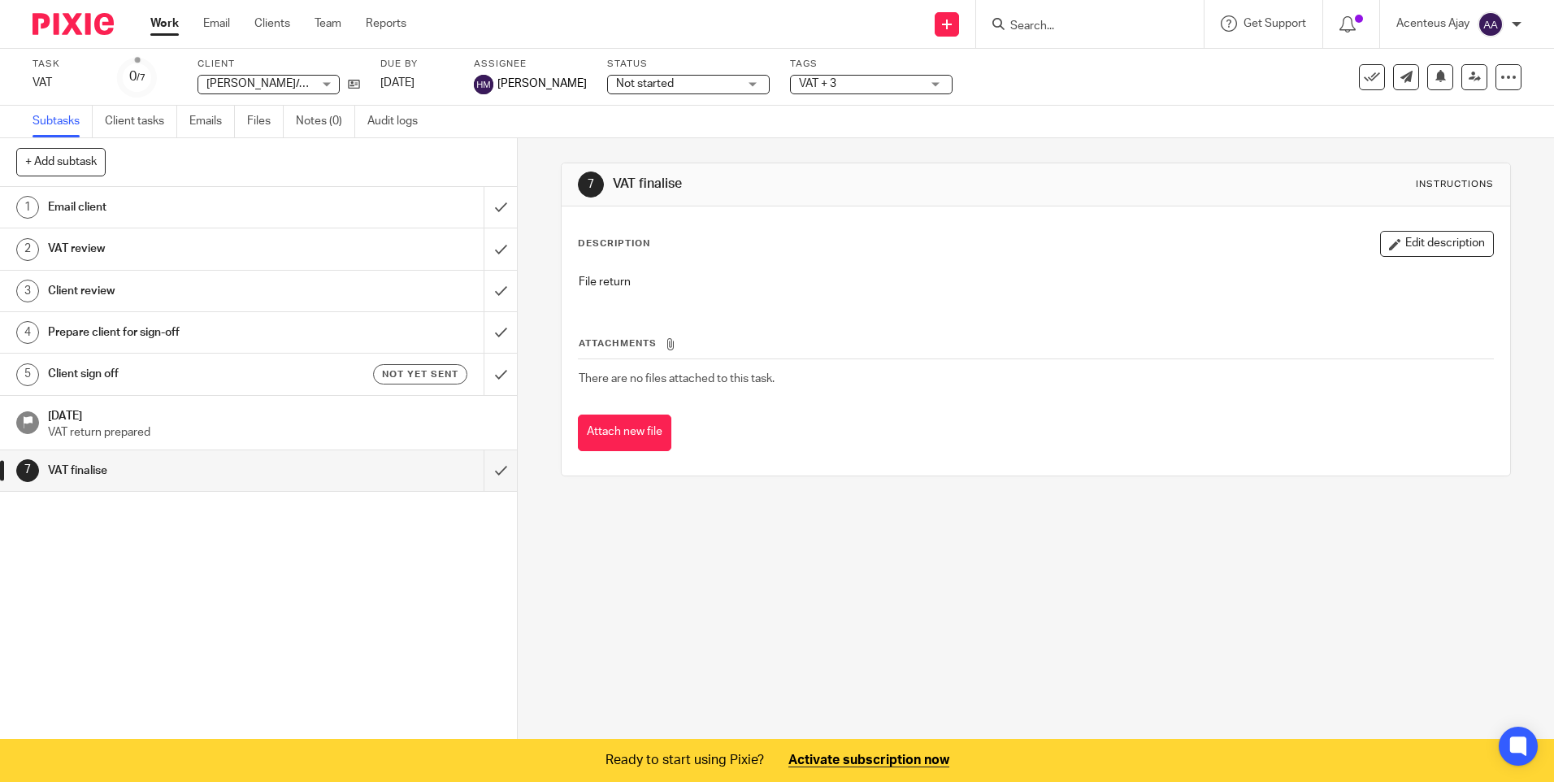
click at [128, 222] on link "1 Email client" at bounding box center [242, 207] width 484 height 41
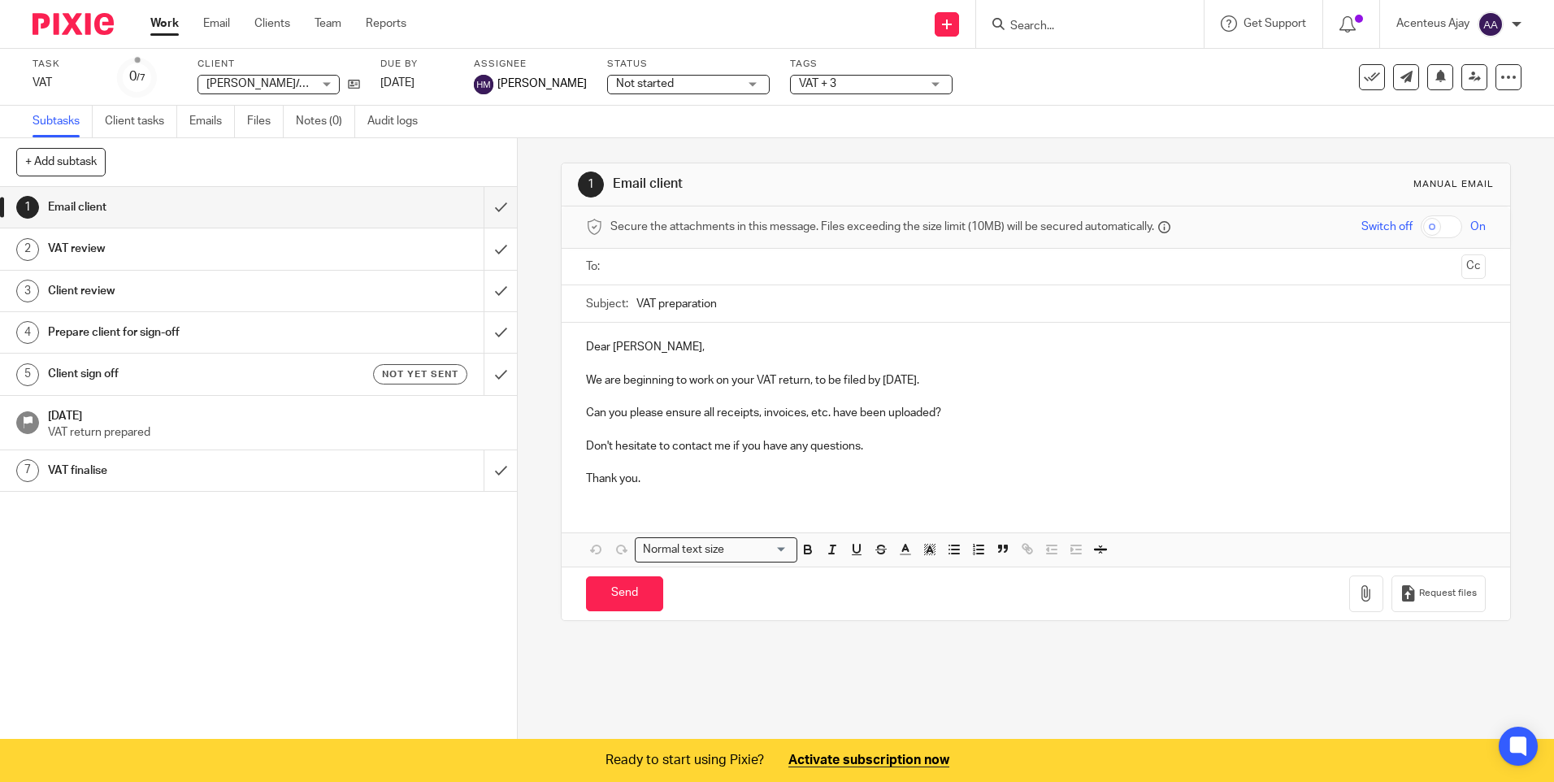
click at [127, 254] on h1 "VAT review" at bounding box center [188, 248] width 280 height 24
